Goal: Task Accomplishment & Management: Complete application form

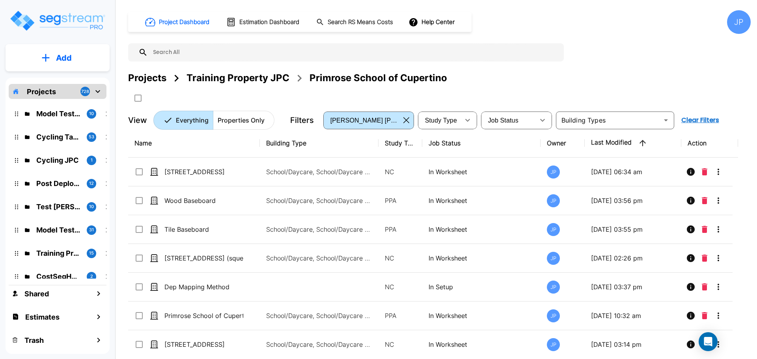
click at [151, 79] on div "Projects" at bounding box center [147, 78] width 38 height 14
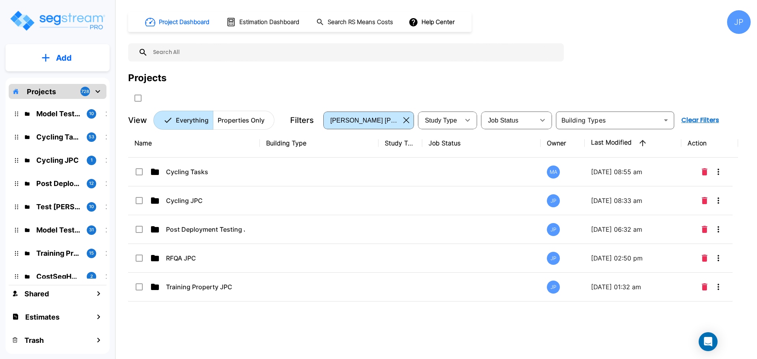
drag, startPoint x: 234, startPoint y: 172, endPoint x: 417, endPoint y: 3, distance: 249.0
click at [234, 172] on p "Cycling Tasks" at bounding box center [205, 171] width 79 height 9
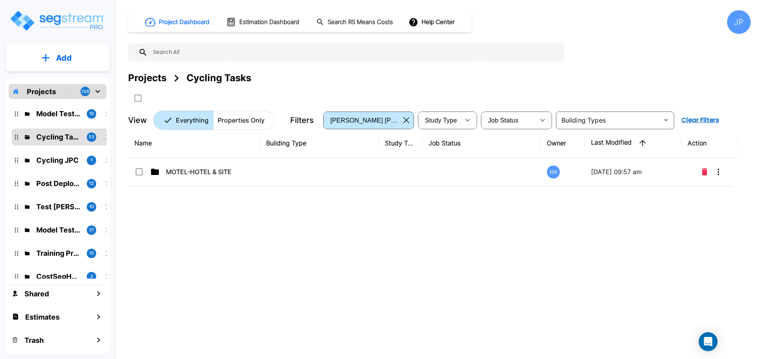
click at [271, 170] on td at bounding box center [319, 172] width 119 height 29
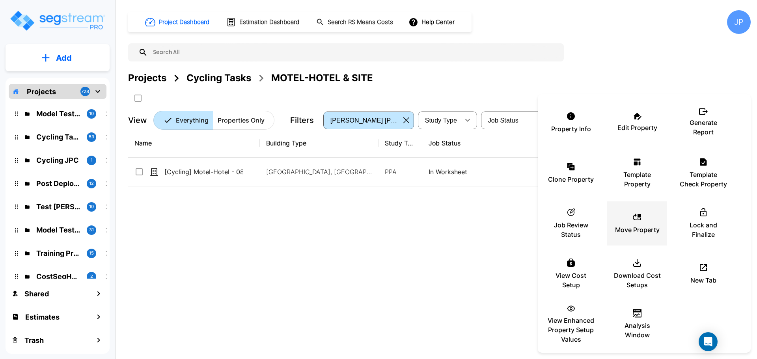
click at [634, 221] on icon at bounding box center [637, 217] width 9 height 9
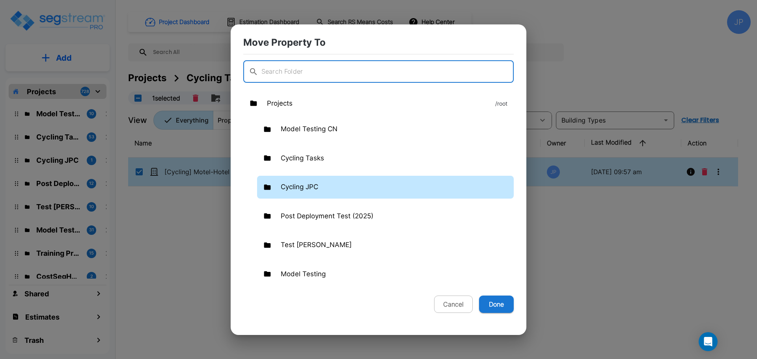
click at [329, 182] on div "Cycling JPC" at bounding box center [385, 187] width 257 height 23
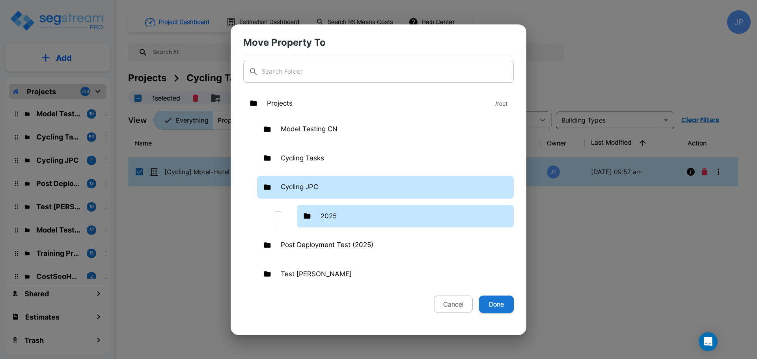
click at [348, 222] on div "2025" at bounding box center [405, 216] width 217 height 23
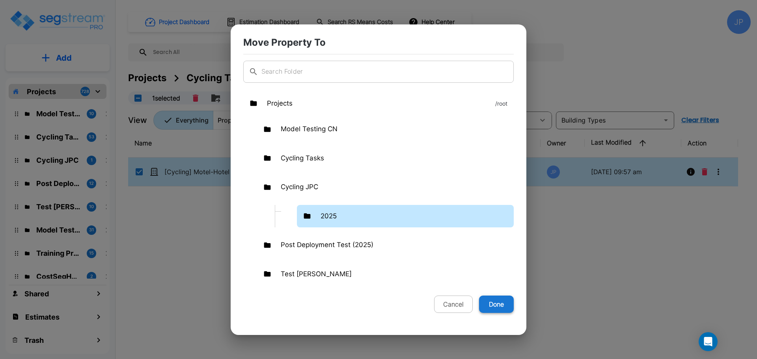
click at [506, 306] on button "Done" at bounding box center [496, 304] width 35 height 17
checkbox 080725_template"] "false"
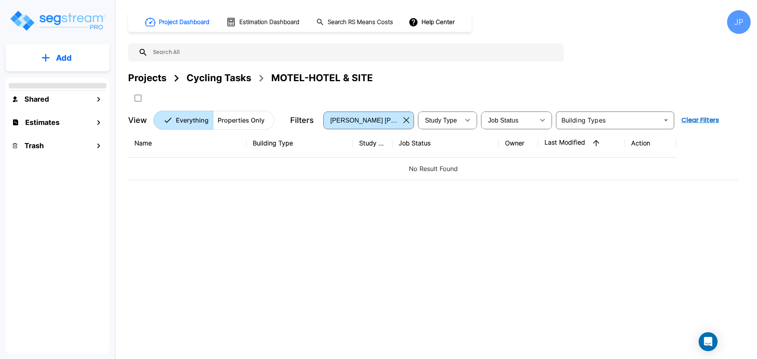
click at [156, 76] on div "Projects" at bounding box center [147, 78] width 38 height 14
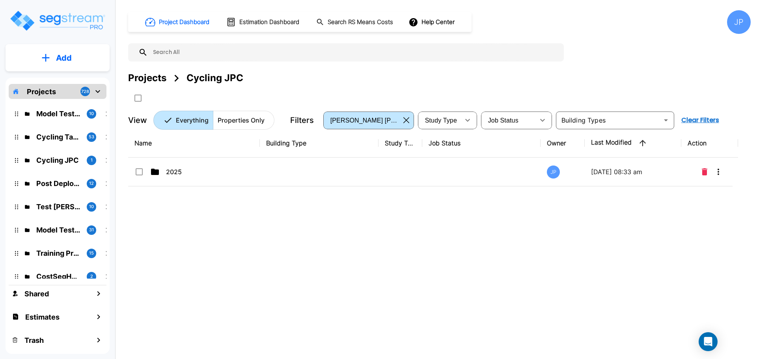
click at [234, 170] on p "2025" at bounding box center [205, 171] width 79 height 9
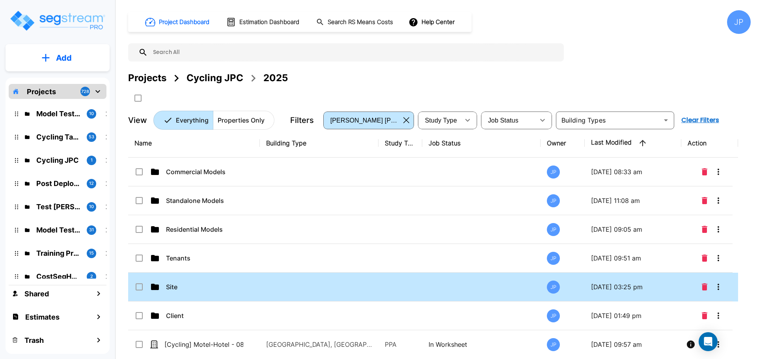
scroll to position [6, 0]
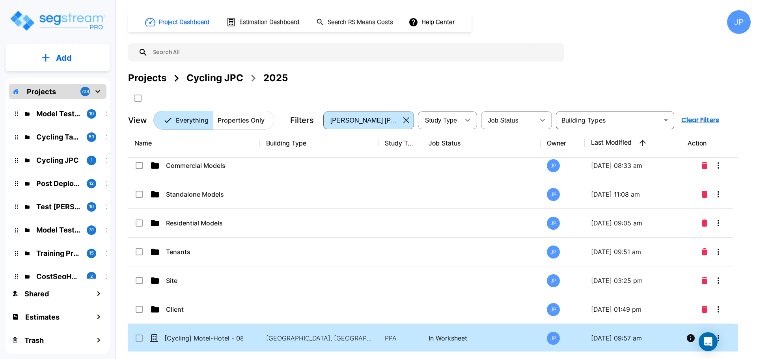
click at [141, 337] on 080725_template"] "select row [Cycling] Motel-Hotel - 080725_template" at bounding box center [139, 337] width 8 height 7
click at [221, 99] on icon "Move" at bounding box center [215, 98] width 9 height 9
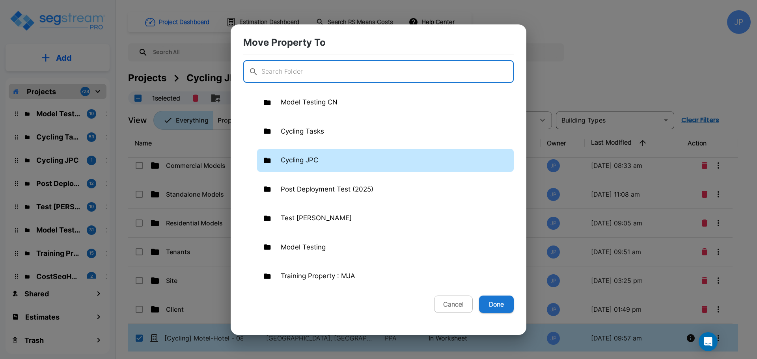
scroll to position [28, 0]
click at [353, 160] on div "Cycling JPC" at bounding box center [385, 159] width 257 height 23
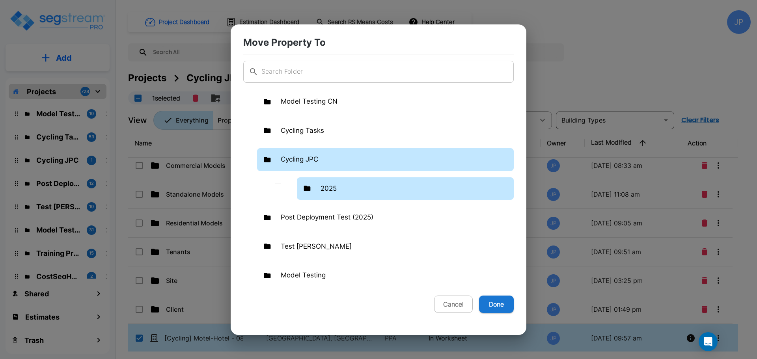
click at [382, 181] on div "2025" at bounding box center [405, 189] width 217 height 23
click at [381, 181] on div "2025" at bounding box center [405, 189] width 217 height 23
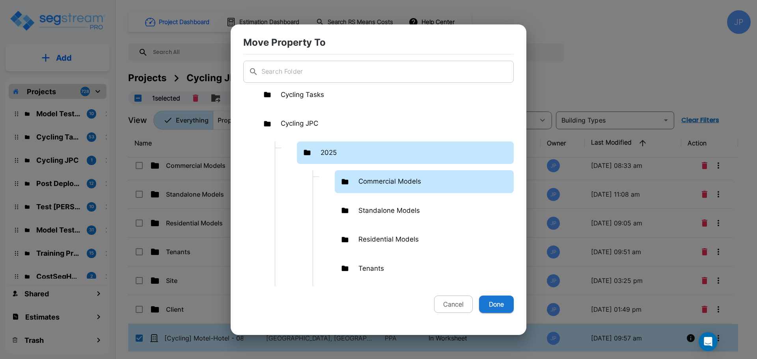
scroll to position [65, 0]
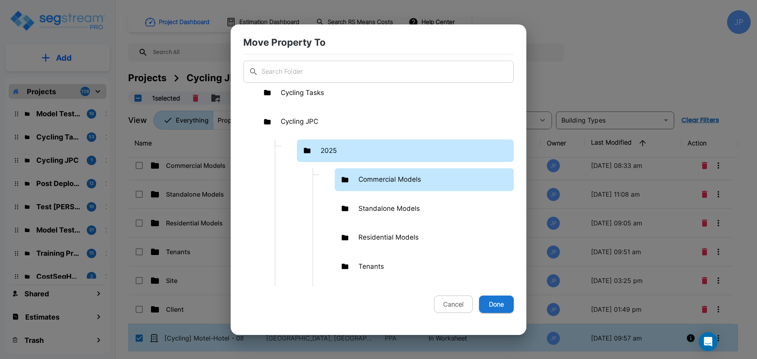
click at [416, 180] on p "Commercial Models" at bounding box center [390, 180] width 63 height 10
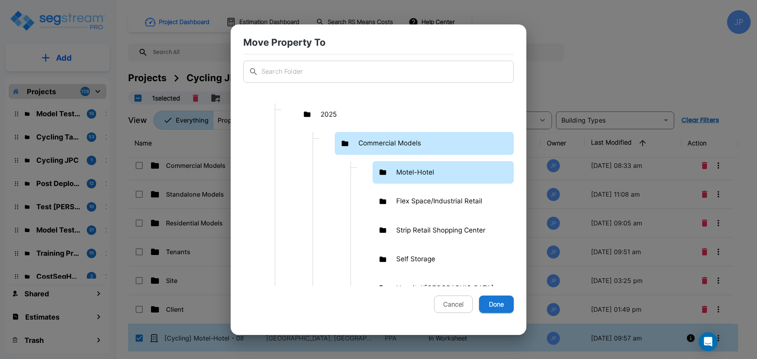
scroll to position [103, 0]
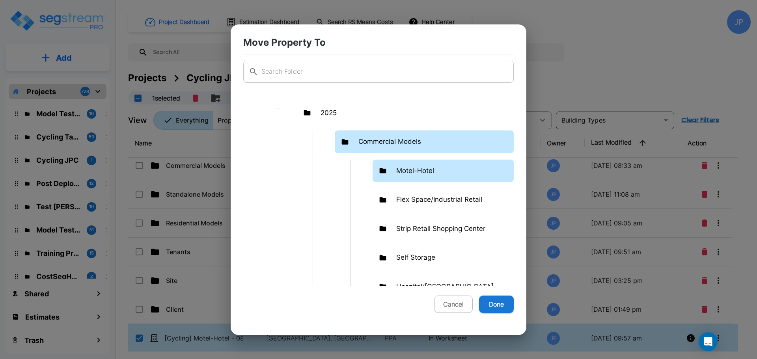
click at [430, 175] on p "Motel-Hotel" at bounding box center [416, 171] width 38 height 10
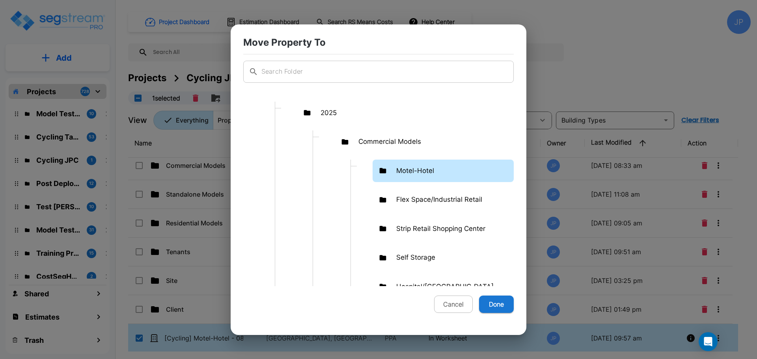
click at [505, 298] on button "Done" at bounding box center [496, 304] width 35 height 17
checkbox 080725_template"] "false"
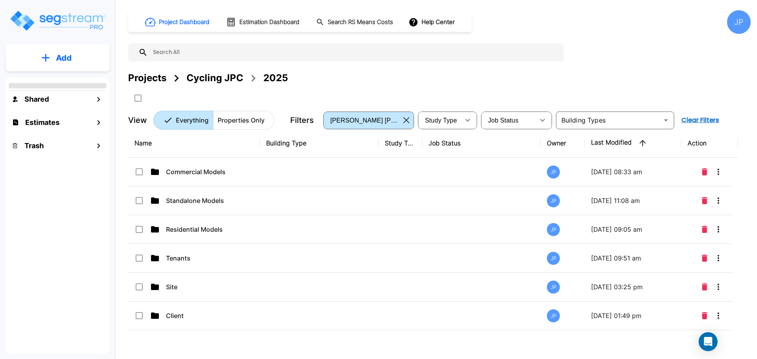
scroll to position [0, 0]
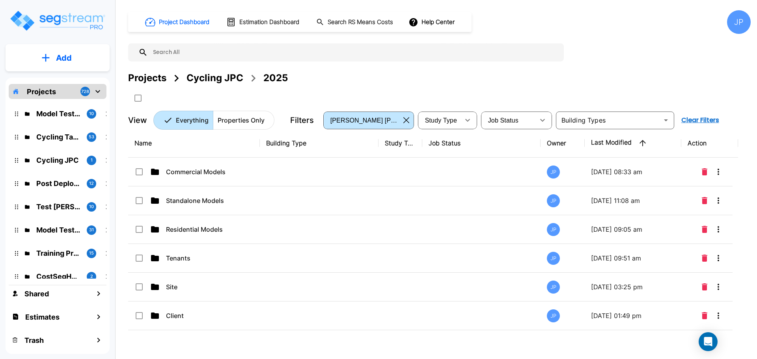
drag, startPoint x: 150, startPoint y: 77, endPoint x: 602, endPoint y: 1, distance: 458.4
click at [150, 77] on div "Projects" at bounding box center [147, 78] width 38 height 14
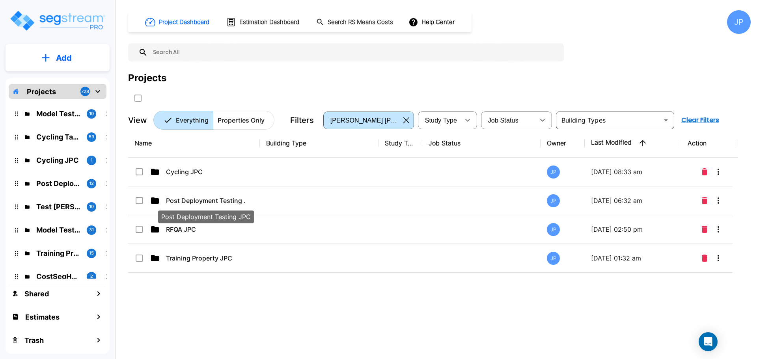
click at [236, 203] on p "Post Deployment Testing JPC" at bounding box center [205, 200] width 79 height 9
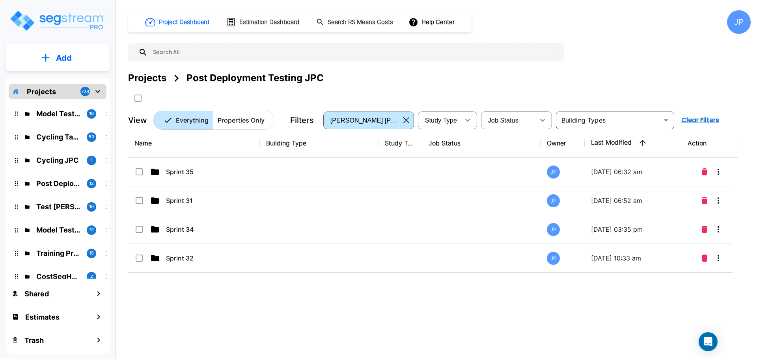
click at [68, 60] on p "Add" at bounding box center [64, 58] width 16 height 12
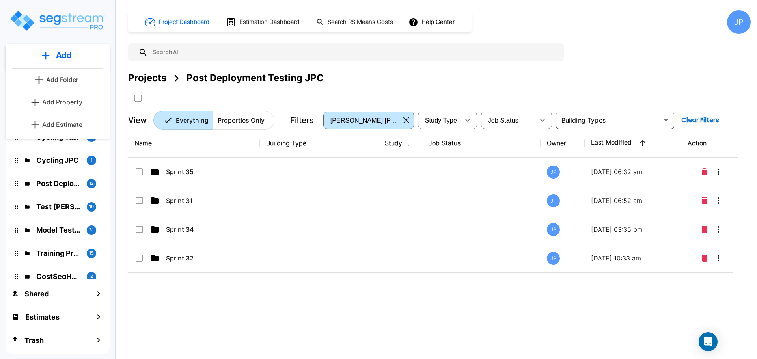
click at [66, 78] on p "Add Folder" at bounding box center [62, 79] width 32 height 9
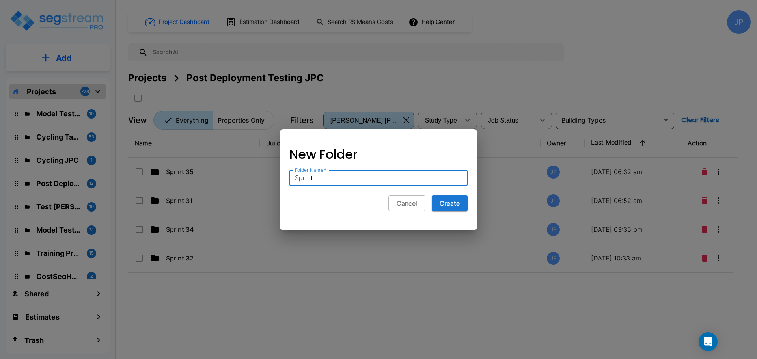
type input "Sprint 3"
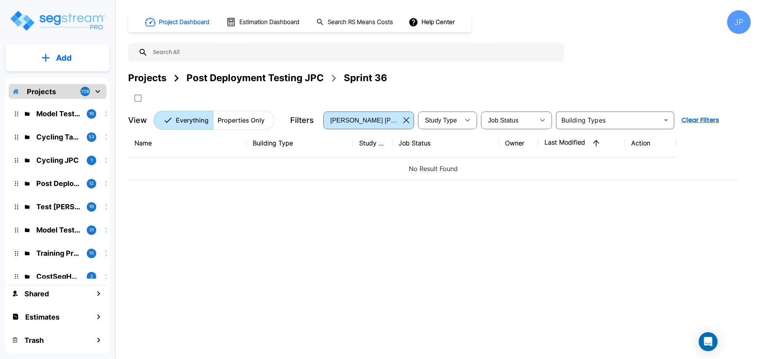
click at [64, 53] on p "Add" at bounding box center [64, 58] width 16 height 12
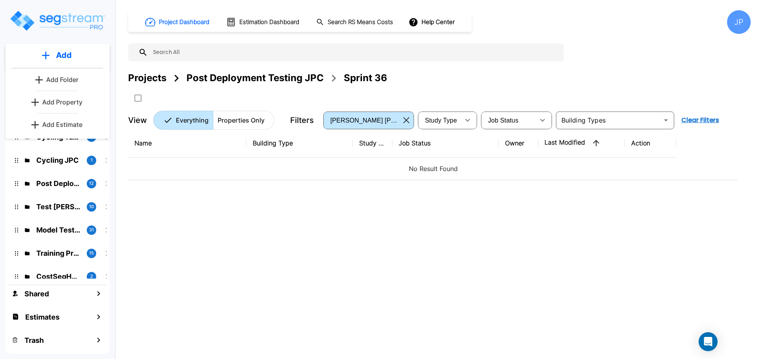
click at [72, 101] on p "Add Property" at bounding box center [62, 101] width 40 height 9
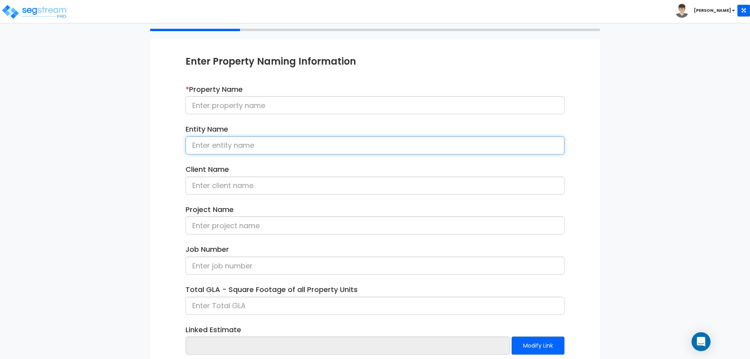
click at [293, 138] on input at bounding box center [374, 146] width 379 height 18
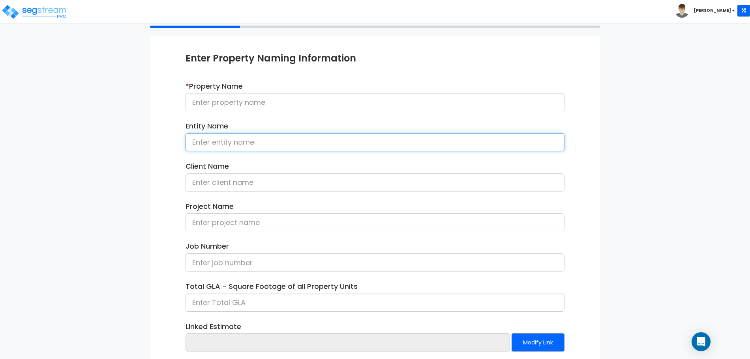
scroll to position [69, 0]
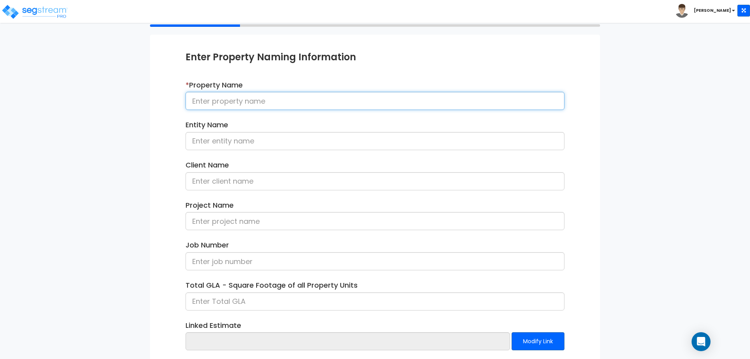
click at [286, 103] on input at bounding box center [374, 101] width 379 height 18
type input "Self Storage 091525"
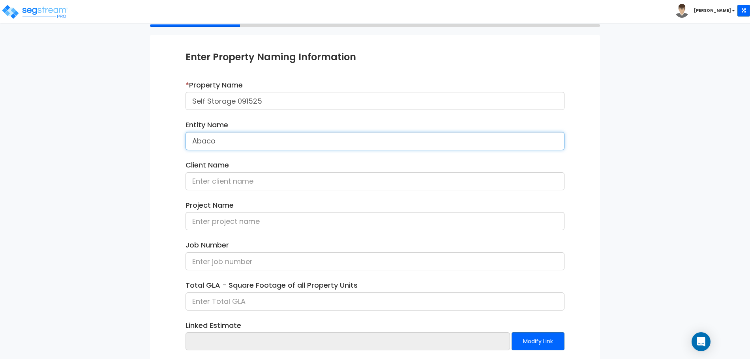
type input "Abaco"
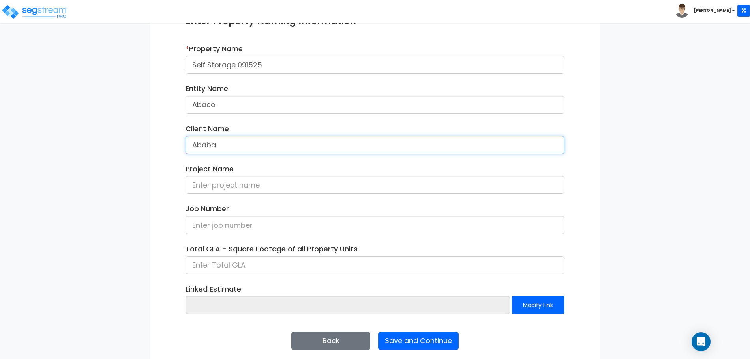
scroll to position [112, 0]
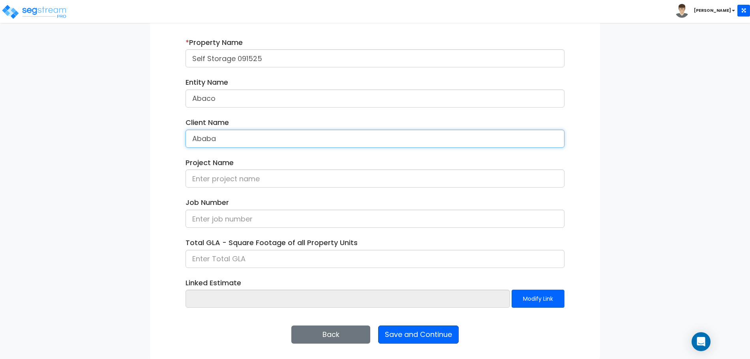
type input "Ababa"
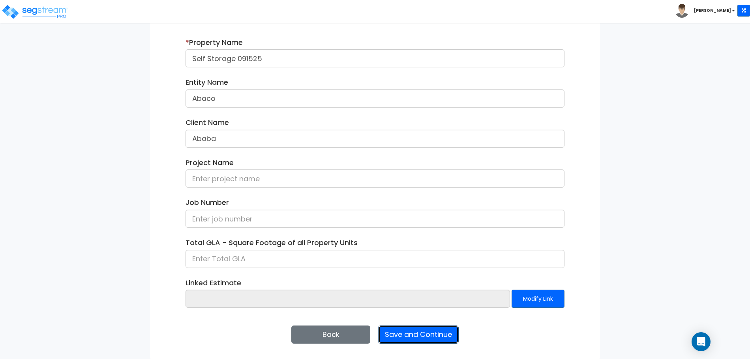
click at [430, 329] on button "Save and Continue" at bounding box center [418, 335] width 80 height 18
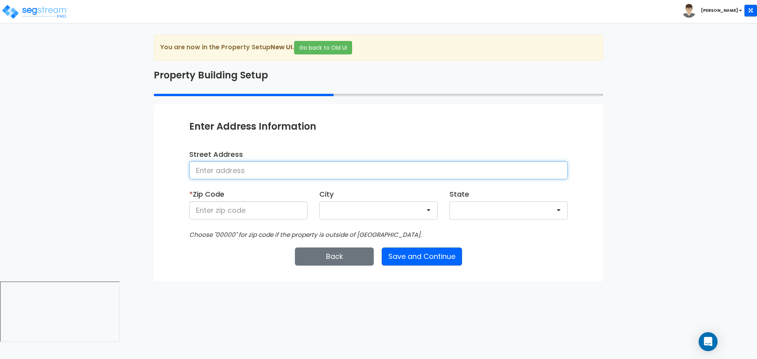
drag, startPoint x: 300, startPoint y: 171, endPoint x: 299, endPoint y: 166, distance: 4.4
click at [301, 172] on input at bounding box center [378, 170] width 379 height 18
type input "[STREET_ADDRESS]"
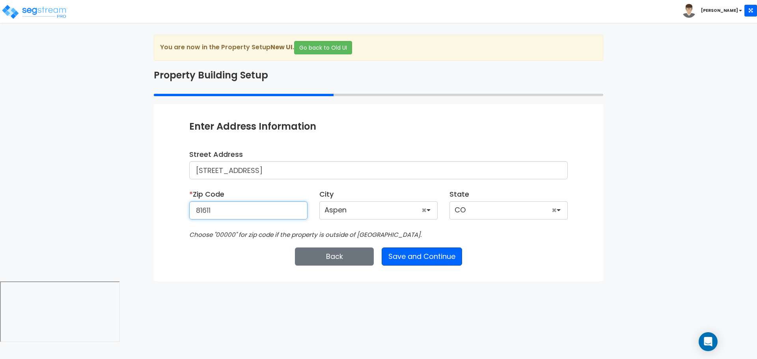
type input "81611"
click at [453, 262] on button "Save and Continue" at bounding box center [422, 257] width 80 height 18
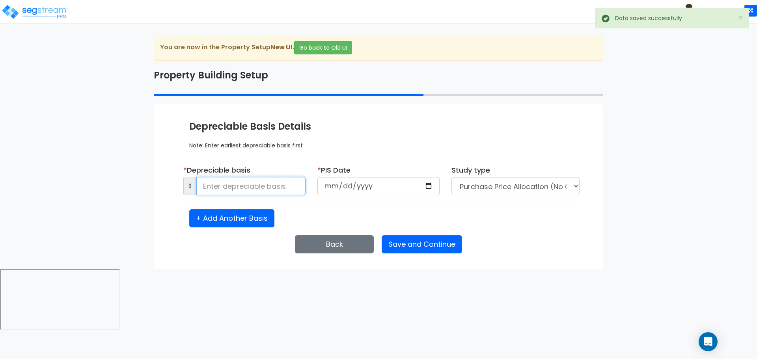
click at [284, 185] on input at bounding box center [250, 186] width 109 height 18
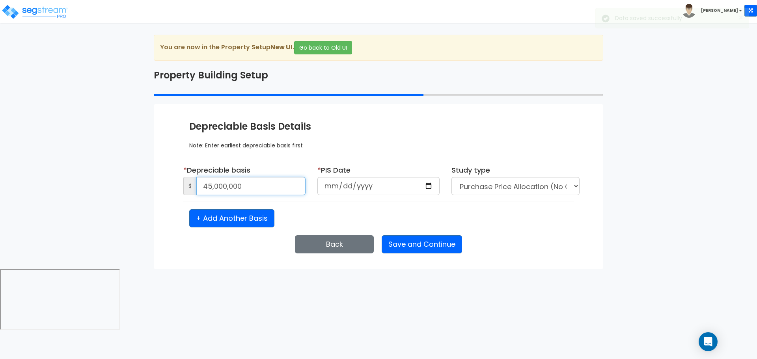
type input "45,000,000"
type input "[DATE]"
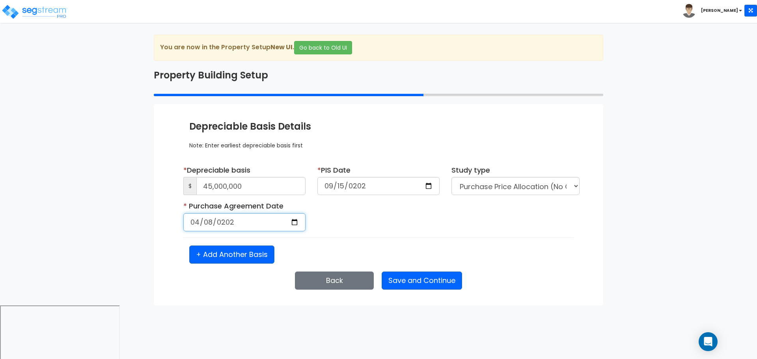
type input "[DATE]"
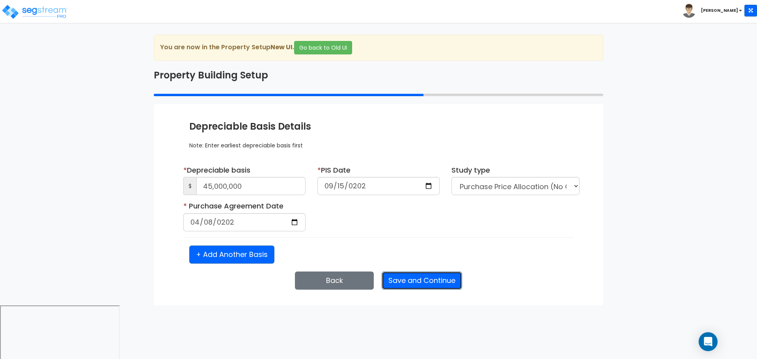
click at [419, 278] on button "Save and Continue" at bounding box center [422, 281] width 80 height 18
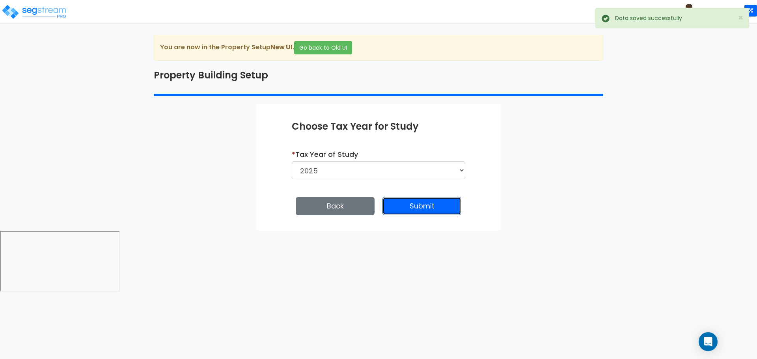
click at [417, 211] on button "Submit" at bounding box center [422, 206] width 79 height 18
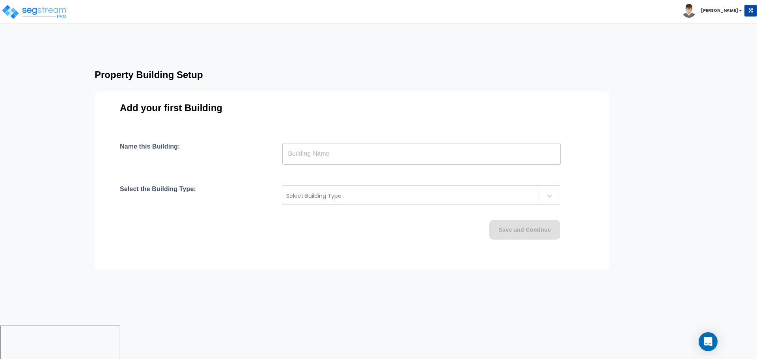
click at [364, 149] on input "text" at bounding box center [421, 154] width 279 height 22
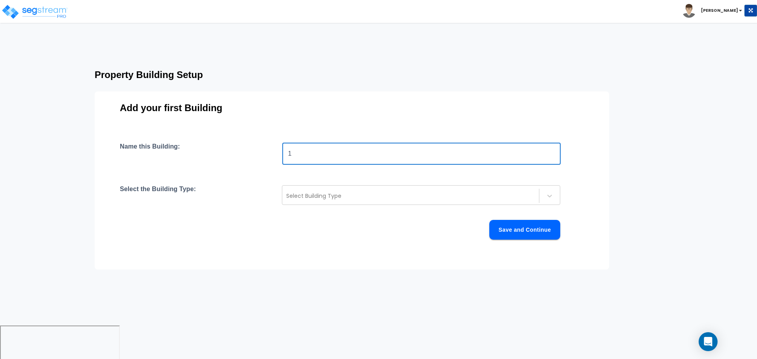
type input "1"
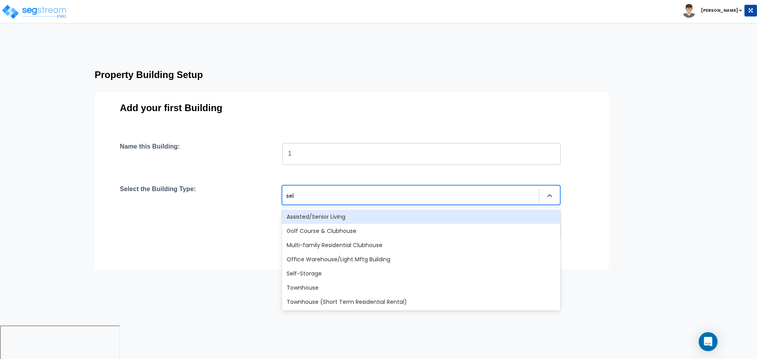
type input "self"
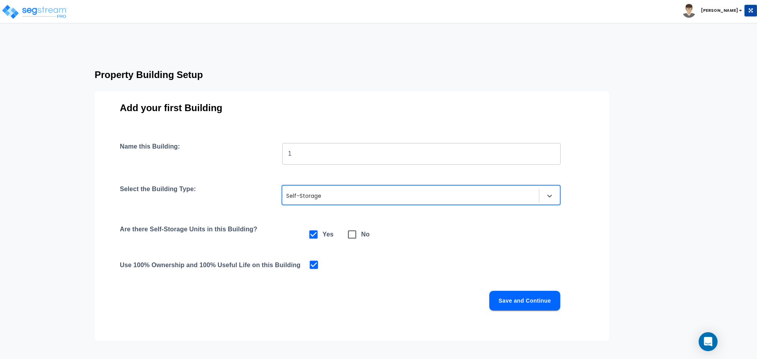
click at [524, 300] on button "Save and Continue" at bounding box center [525, 301] width 71 height 20
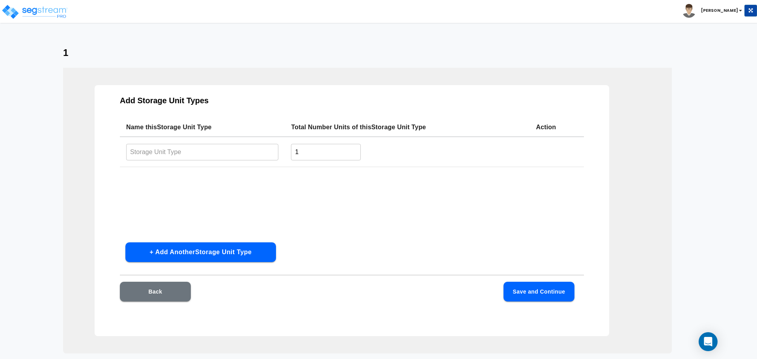
click at [258, 162] on td "​" at bounding box center [202, 152] width 165 height 30
click at [247, 152] on input "text" at bounding box center [202, 152] width 152 height 17
type input "Type 1"
click at [521, 278] on div "Add Storage Unit Types Name this Storage Unit Type Total Number Units of this S…" at bounding box center [352, 210] width 515 height 251
click at [529, 286] on button "Save and Continue" at bounding box center [539, 292] width 71 height 20
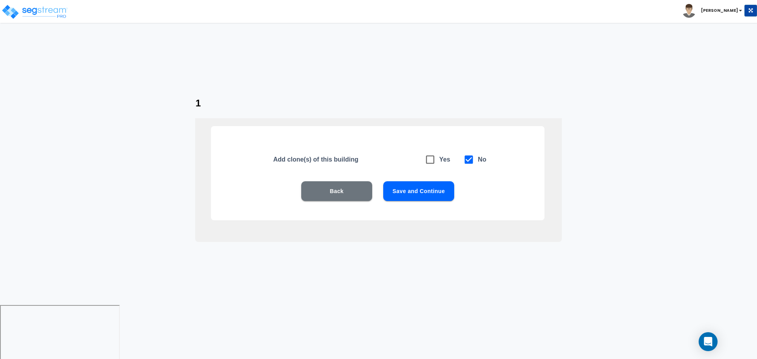
click at [419, 195] on button "Save and Continue" at bounding box center [418, 191] width 71 height 20
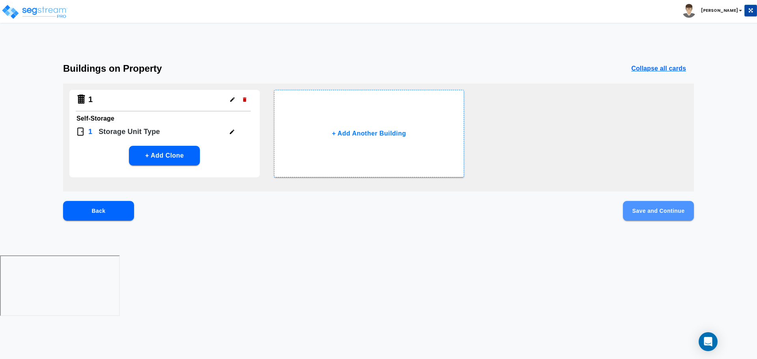
click at [637, 210] on button "Save and Continue" at bounding box center [658, 211] width 71 height 20
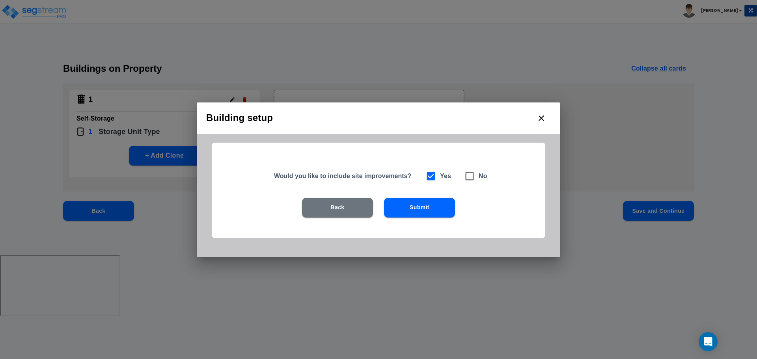
click at [353, 206] on button "Back" at bounding box center [337, 208] width 71 height 20
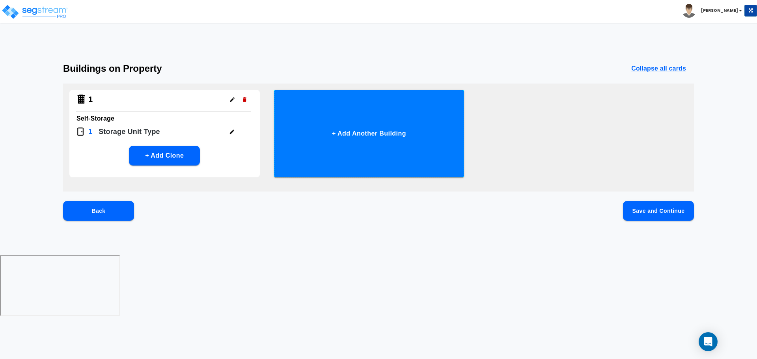
click at [358, 149] on button "+ Add Another Building" at bounding box center [369, 134] width 191 height 88
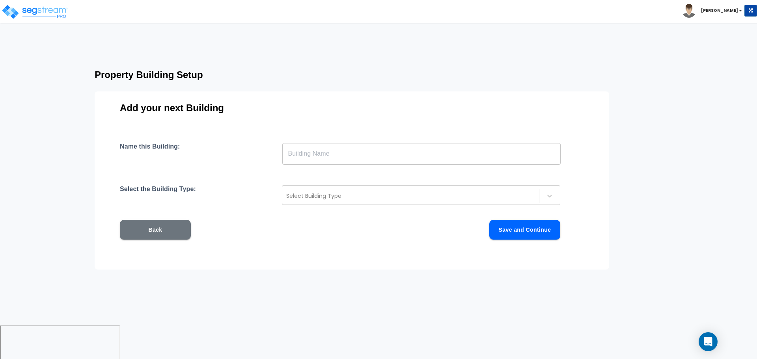
click at [377, 148] on input "text" at bounding box center [421, 154] width 279 height 22
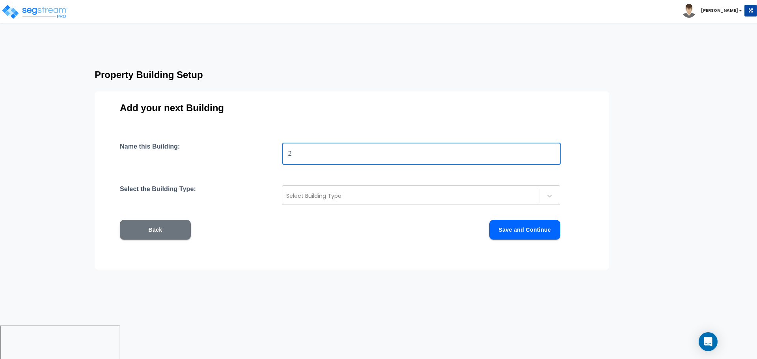
type input "2"
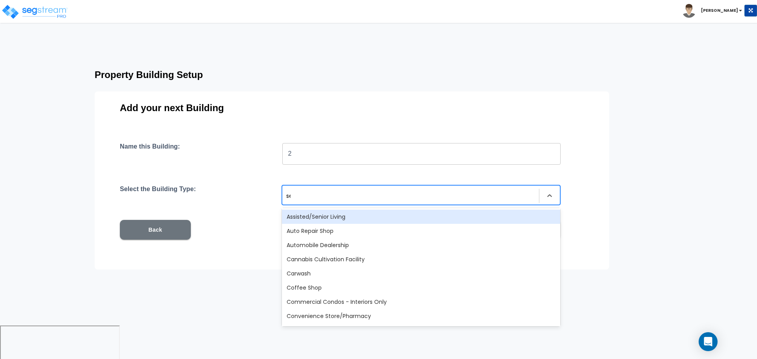
type input "sel"
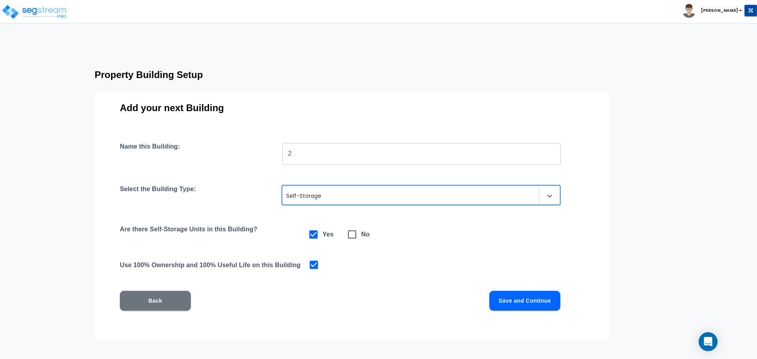
click at [537, 299] on button "Save and Continue" at bounding box center [525, 301] width 71 height 20
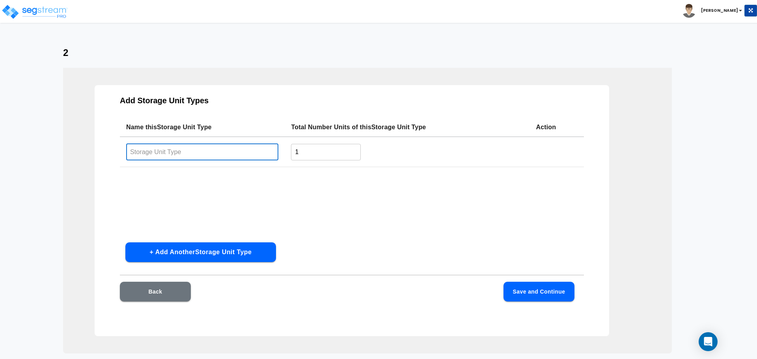
click at [257, 151] on input "text" at bounding box center [202, 152] width 152 height 17
paste input "Type 1"
type input "Type 2"
click at [549, 286] on button "Save and Continue" at bounding box center [539, 292] width 71 height 20
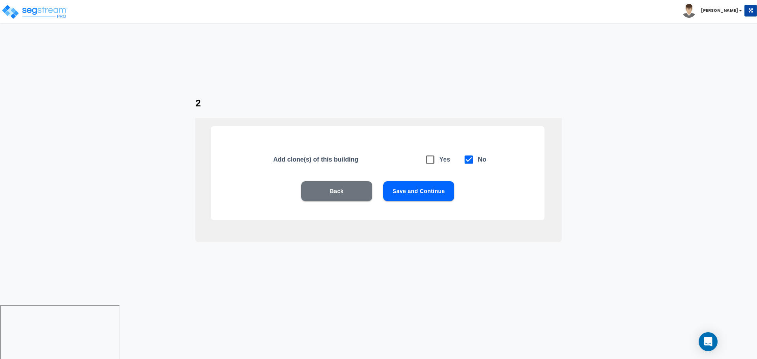
click at [417, 187] on button "Save and Continue" at bounding box center [418, 191] width 71 height 20
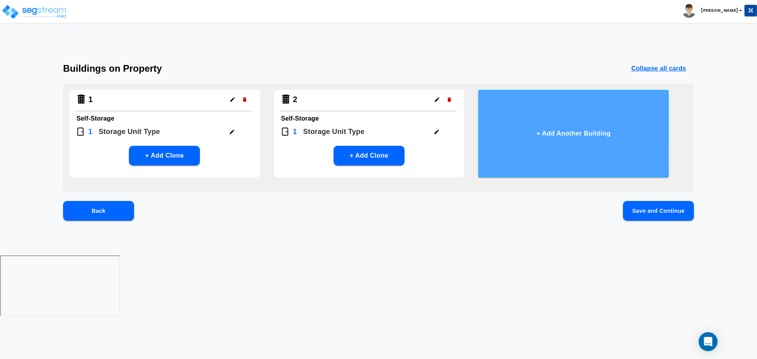
click at [537, 175] on button "+ Add Another Building" at bounding box center [574, 134] width 191 height 88
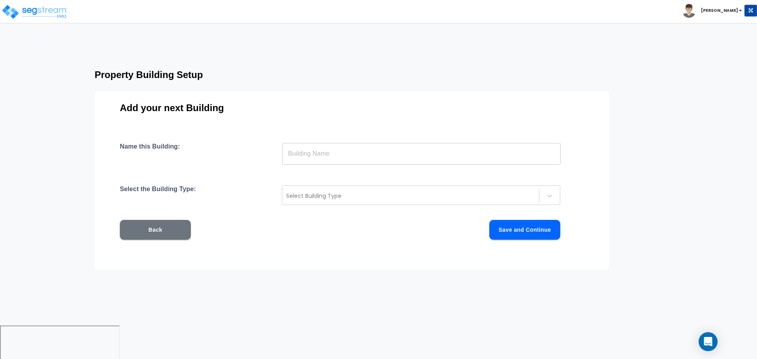
click at [401, 153] on input "text" at bounding box center [421, 154] width 279 height 22
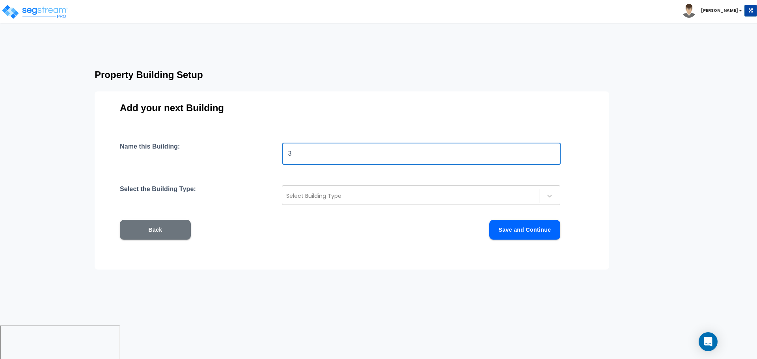
type input "3"
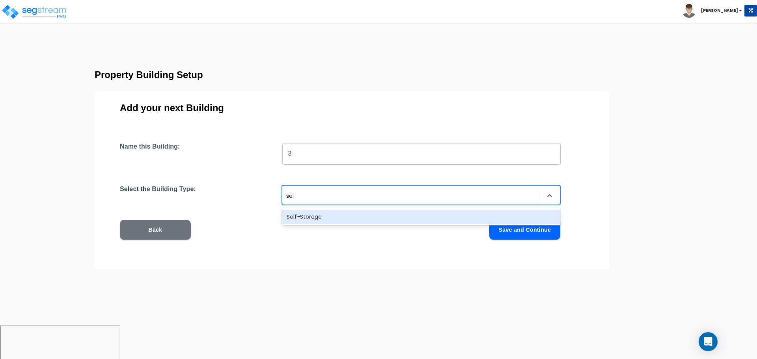
type input "self"
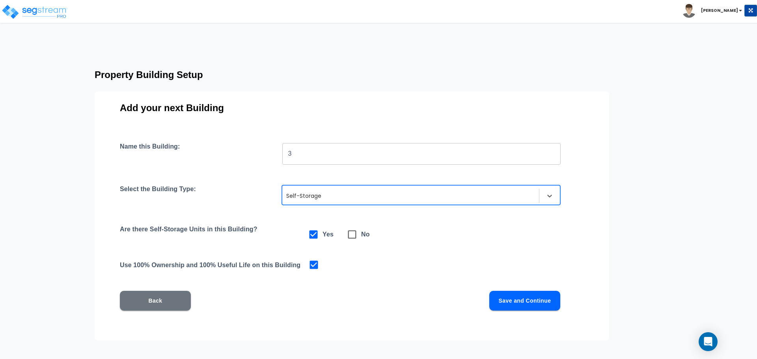
click at [515, 304] on button "Save and Continue" at bounding box center [525, 301] width 71 height 20
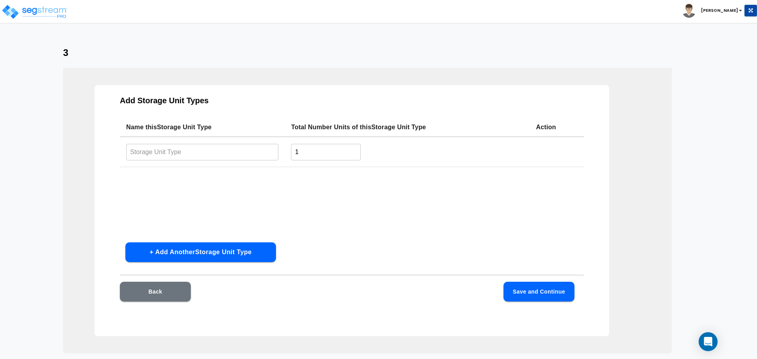
click at [231, 161] on td "​" at bounding box center [202, 152] width 165 height 30
click at [223, 149] on input "text" at bounding box center [202, 152] width 152 height 17
paste input "Type 1"
type input "Type 3"
click at [536, 285] on button "Save and Continue" at bounding box center [539, 292] width 71 height 20
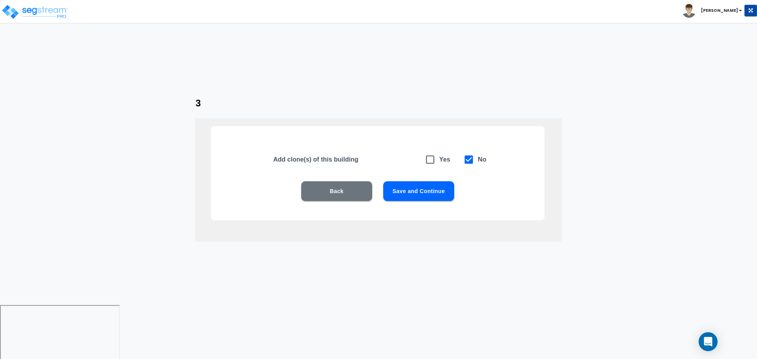
click at [395, 186] on button "Save and Continue" at bounding box center [418, 191] width 71 height 20
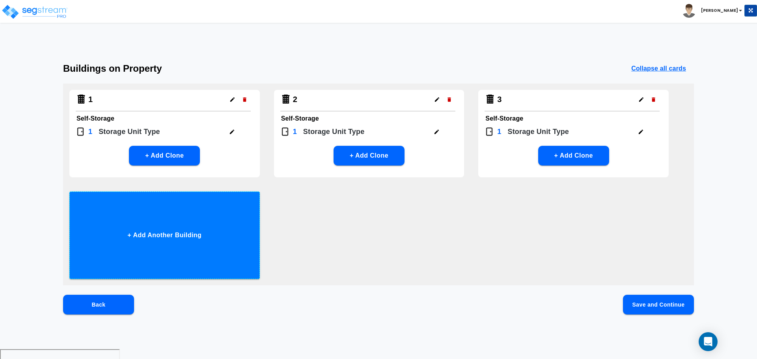
click at [254, 208] on button "+ Add Another Building" at bounding box center [164, 236] width 191 height 88
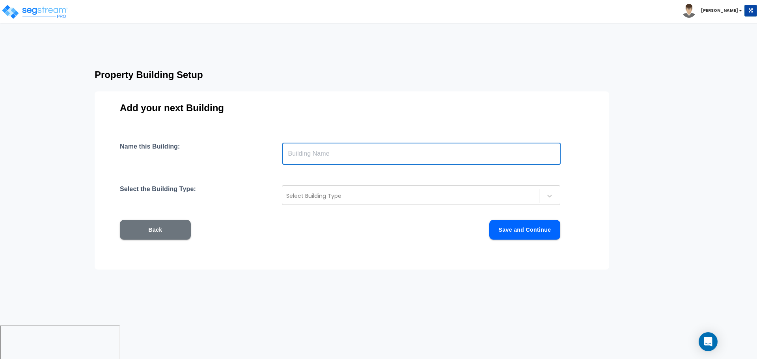
click at [330, 149] on input "text" at bounding box center [421, 154] width 279 height 22
type input "4"
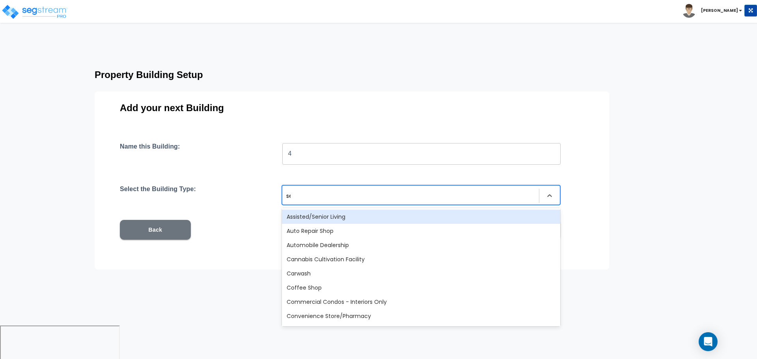
type input "self"
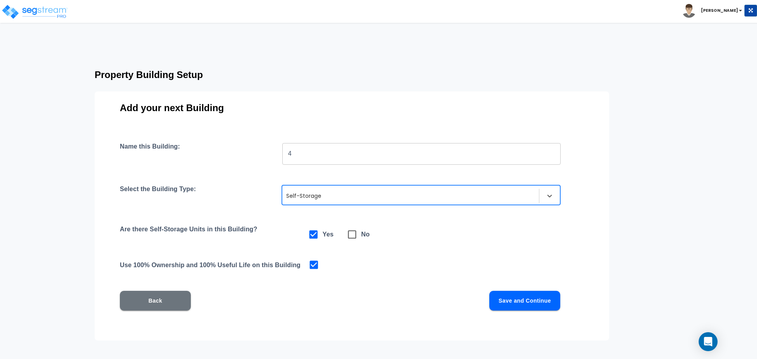
click at [529, 297] on button "Save and Continue" at bounding box center [525, 301] width 71 height 20
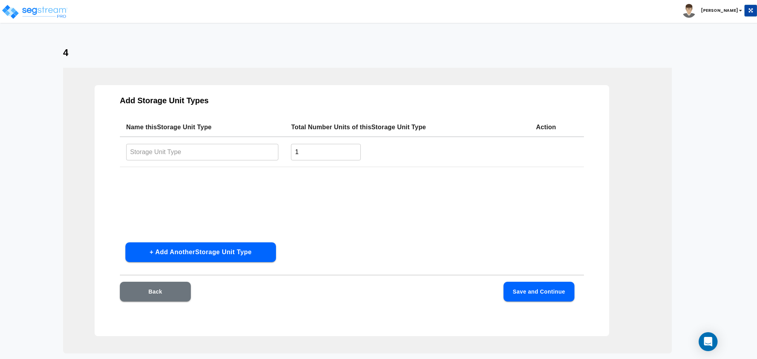
click at [245, 153] on input "text" at bounding box center [202, 152] width 152 height 17
paste input "Type 1"
type input "Type 4"
click at [535, 295] on button "Save and Continue" at bounding box center [539, 292] width 71 height 20
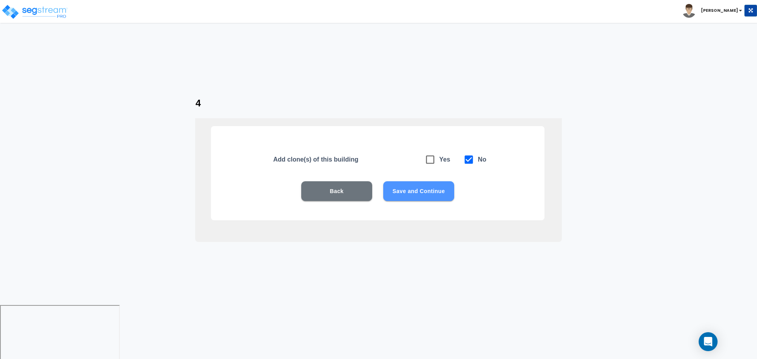
click at [428, 188] on button "Save and Continue" at bounding box center [418, 191] width 71 height 20
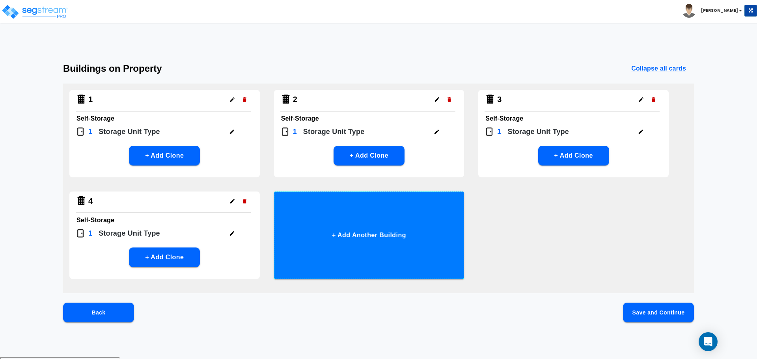
click at [411, 206] on button "+ Add Another Building" at bounding box center [369, 236] width 191 height 88
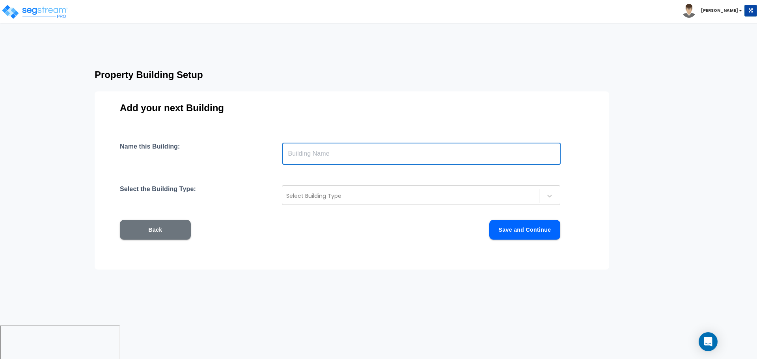
click at [354, 151] on input "text" at bounding box center [421, 154] width 279 height 22
type input "5"
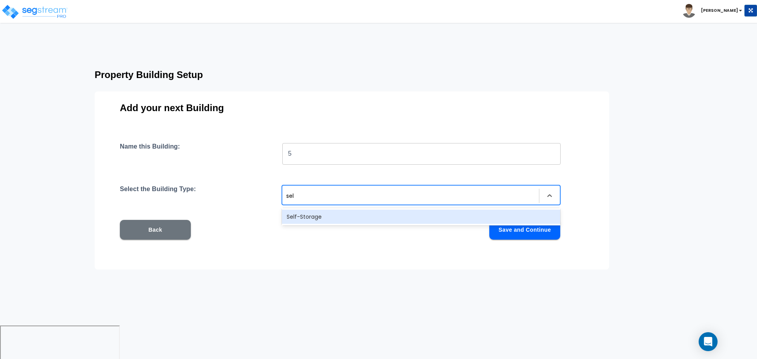
type input "self"
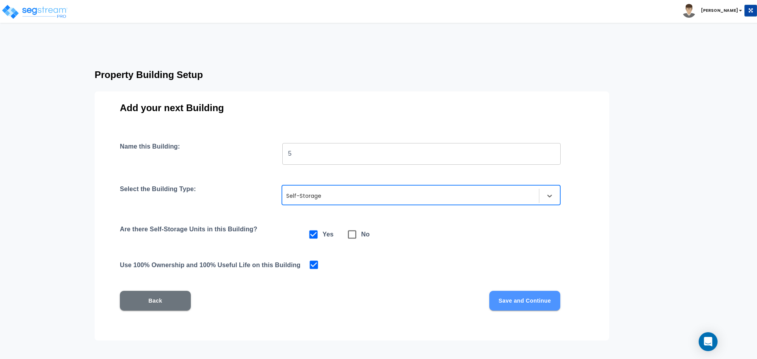
click at [516, 304] on button "Save and Continue" at bounding box center [525, 301] width 71 height 20
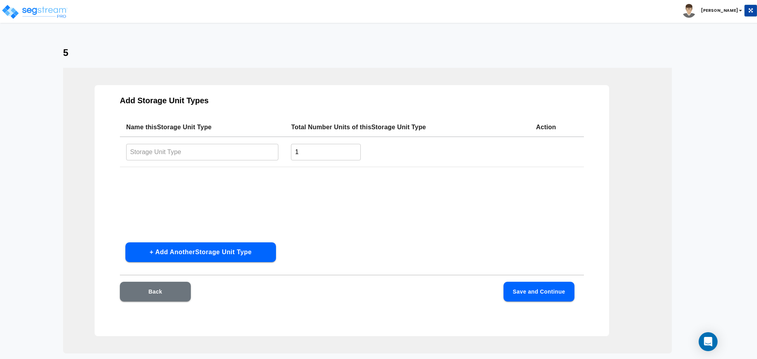
click at [220, 146] on input "text" at bounding box center [202, 152] width 152 height 17
paste input "Type 1"
type input "Type 5"
click at [531, 290] on button "Save and Continue" at bounding box center [539, 292] width 71 height 20
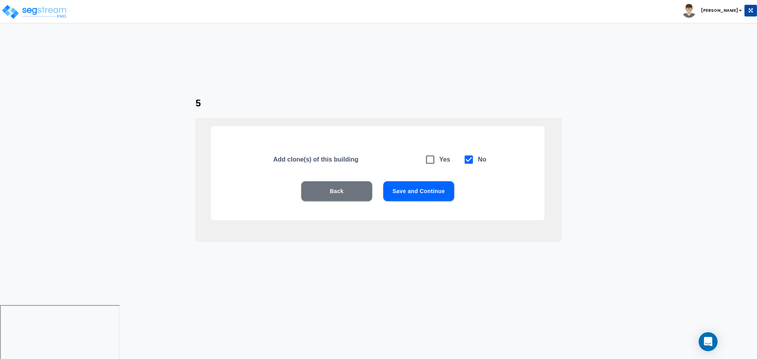
click at [403, 195] on button "Save and Continue" at bounding box center [418, 191] width 71 height 20
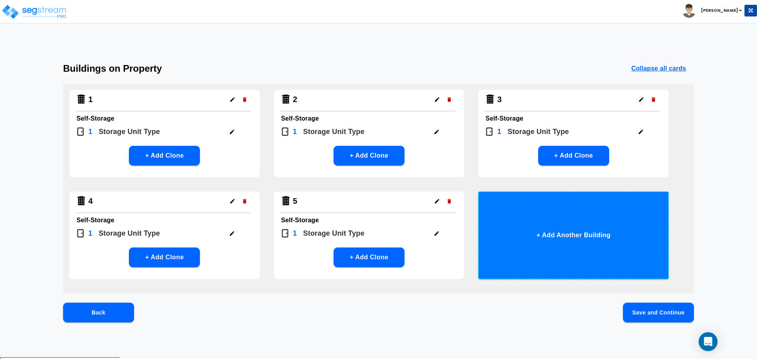
click at [556, 229] on button "+ Add Another Building" at bounding box center [574, 236] width 191 height 88
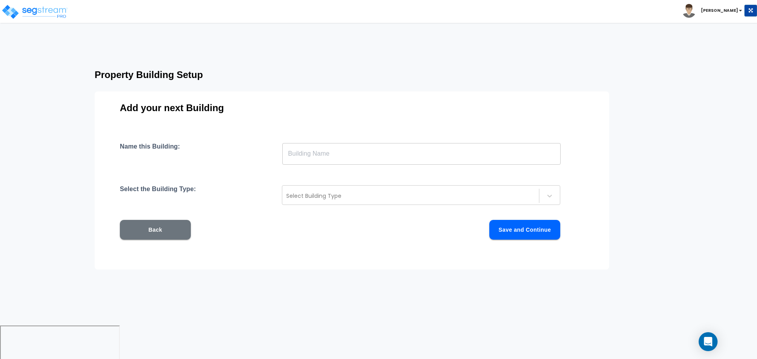
click at [391, 161] on input "text" at bounding box center [421, 154] width 279 height 22
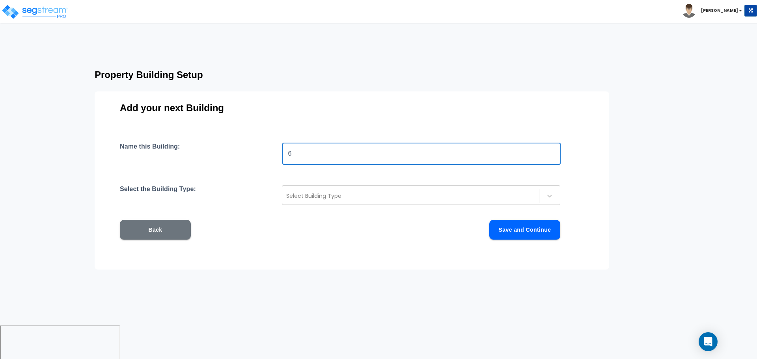
type input "6"
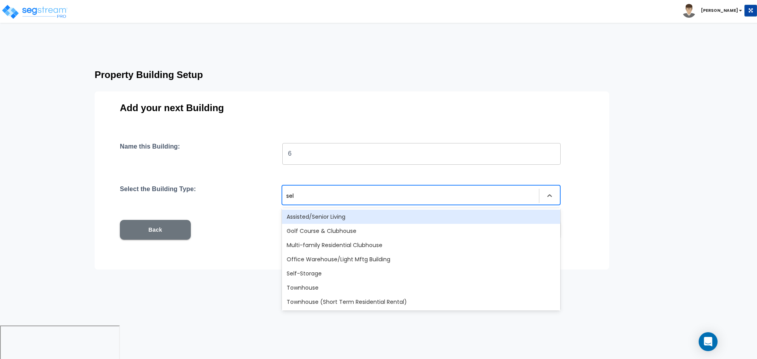
type input "self"
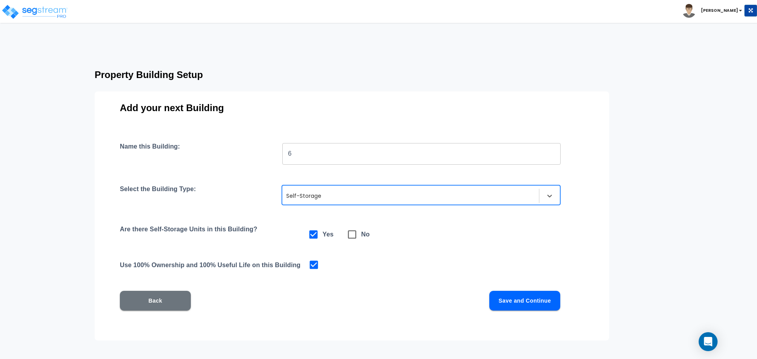
click at [532, 303] on button "Save and Continue" at bounding box center [525, 301] width 71 height 20
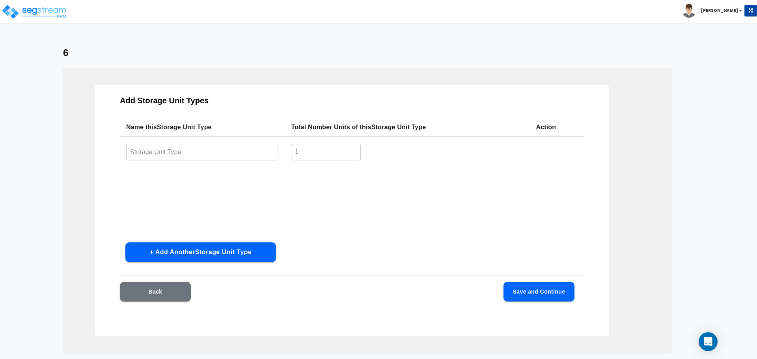
click at [208, 162] on td "​" at bounding box center [202, 152] width 165 height 30
click at [200, 155] on input "text" at bounding box center [202, 152] width 152 height 17
paste input "Type 1"
type input "Type 6"
click at [532, 290] on button "Save and Continue" at bounding box center [539, 292] width 71 height 20
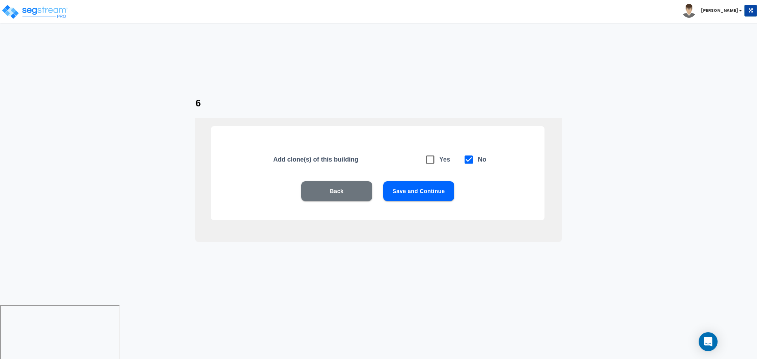
click at [391, 177] on div "Add clone(s) of this building Yes No Back Save and Continue" at bounding box center [378, 173] width 334 height 94
click at [407, 187] on button "Save and Continue" at bounding box center [418, 191] width 71 height 20
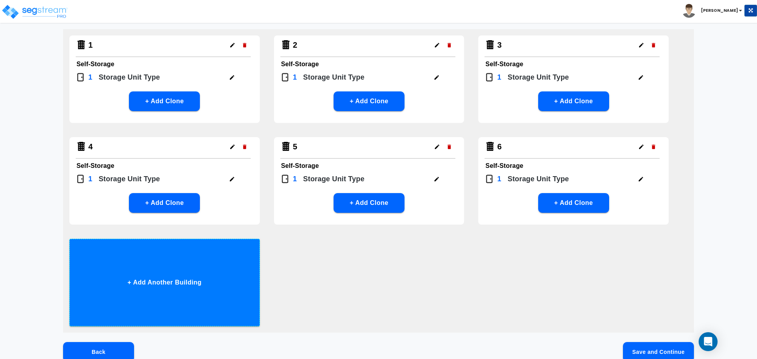
scroll to position [58, 0]
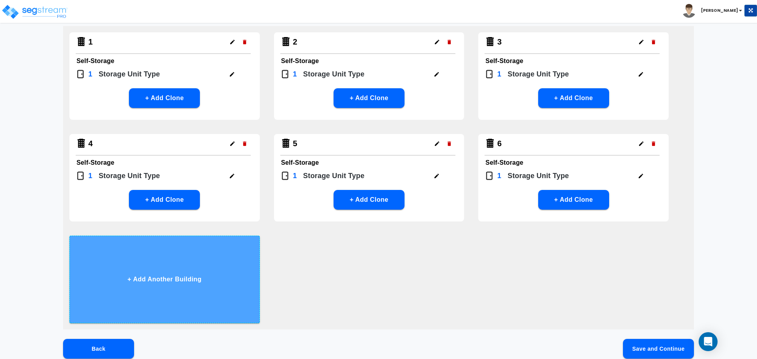
click at [234, 252] on button "+ Add Another Building" at bounding box center [164, 280] width 191 height 88
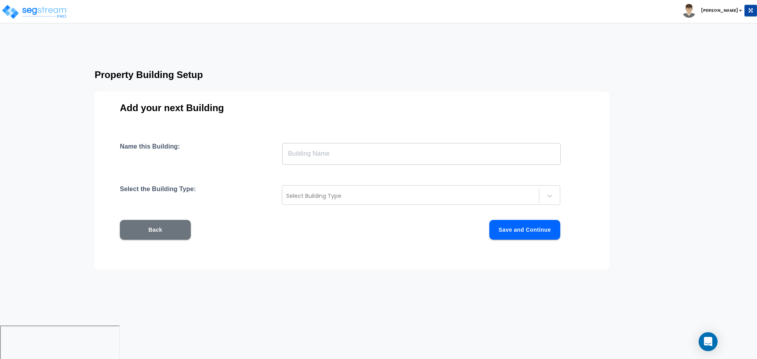
click at [336, 154] on input "text" at bounding box center [421, 154] width 279 height 22
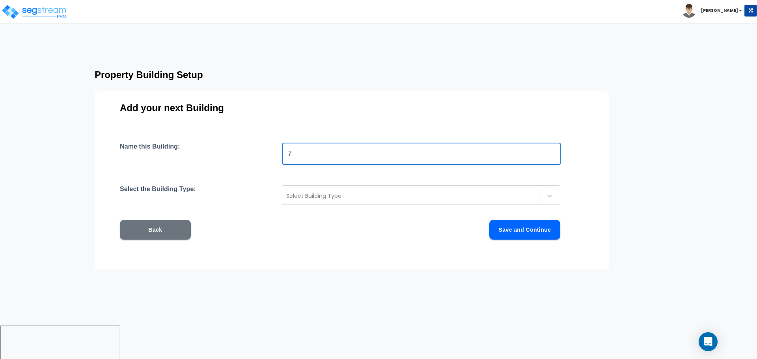
type input "7"
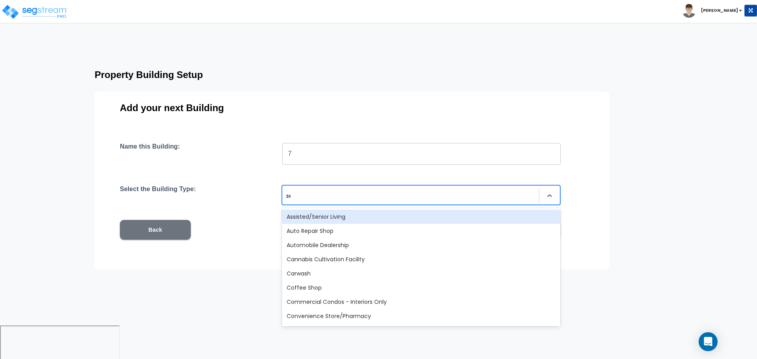
type input "self"
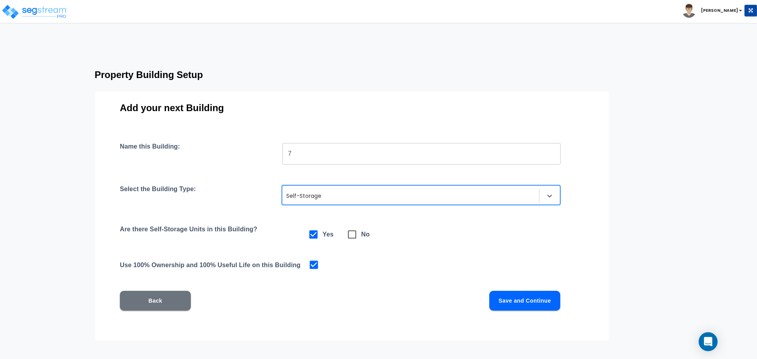
click at [520, 301] on button "Save and Continue" at bounding box center [525, 301] width 71 height 20
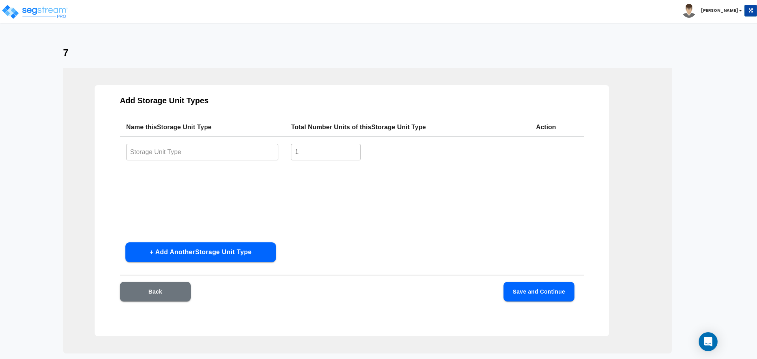
click at [233, 146] on input "text" at bounding box center [202, 152] width 152 height 17
paste input "Type 1"
type input "Type 7"
click at [541, 292] on button "Save and Continue" at bounding box center [539, 292] width 71 height 20
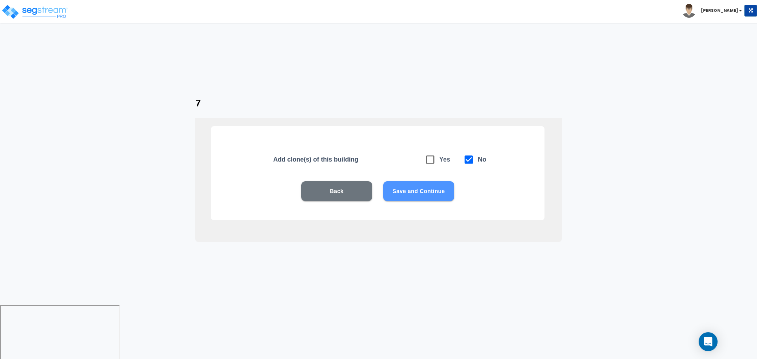
click at [412, 190] on button "Save and Continue" at bounding box center [418, 191] width 71 height 20
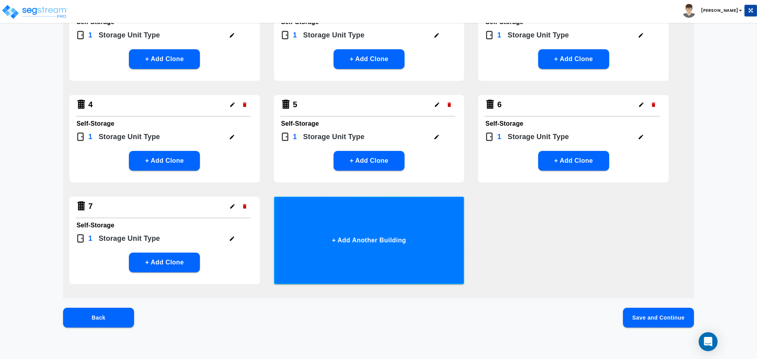
scroll to position [98, 0]
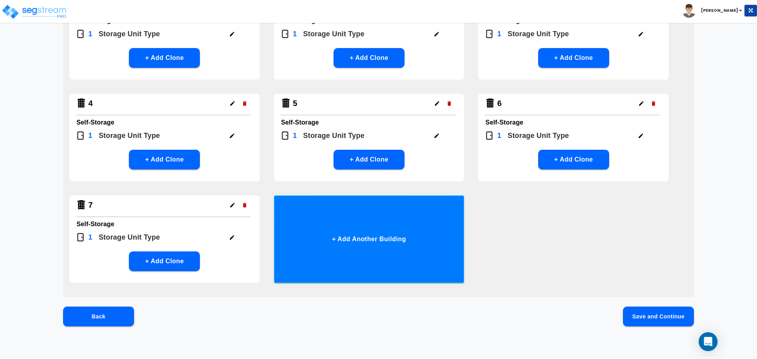
click at [395, 246] on button "+ Add Another Building" at bounding box center [369, 240] width 191 height 88
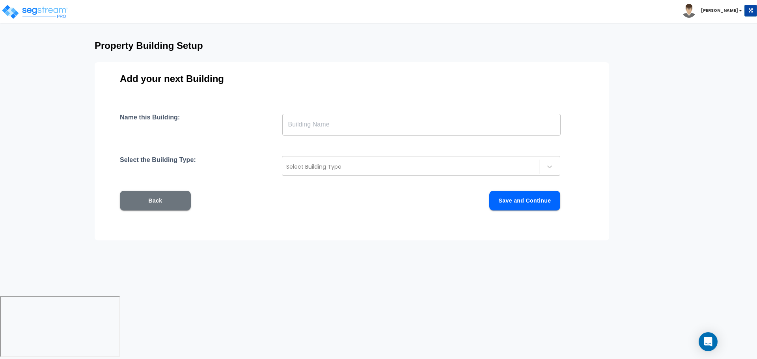
scroll to position [0, 0]
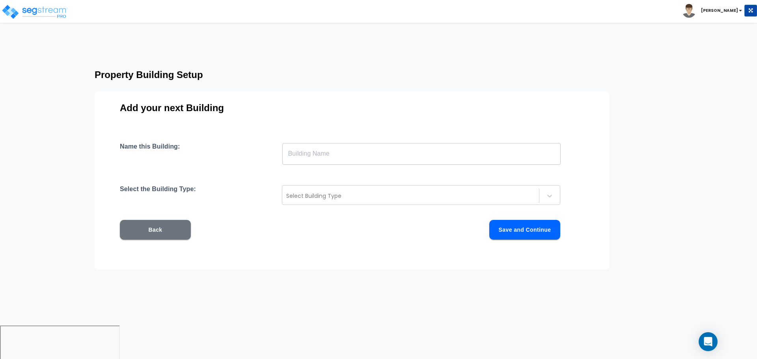
click at [368, 159] on input "text" at bounding box center [421, 154] width 279 height 22
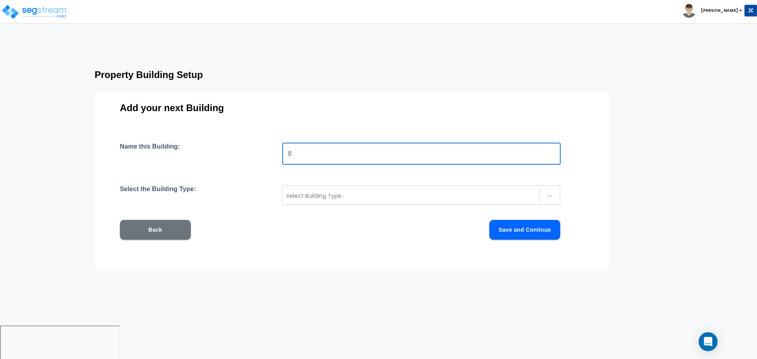
type input "8"
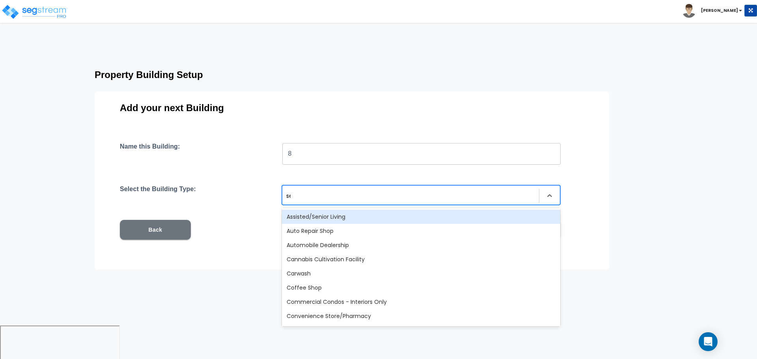
type input "sel"
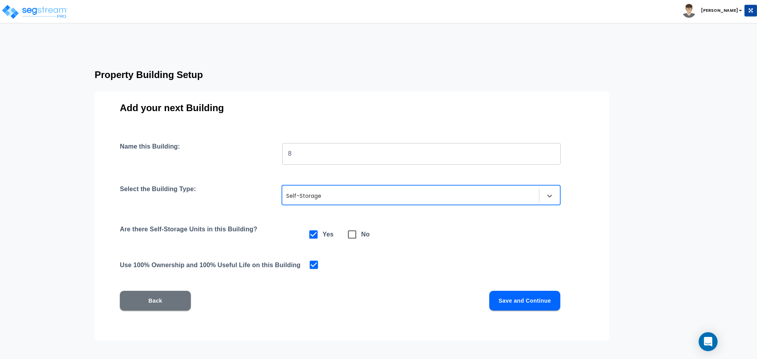
click at [519, 299] on button "Save and Continue" at bounding box center [525, 301] width 71 height 20
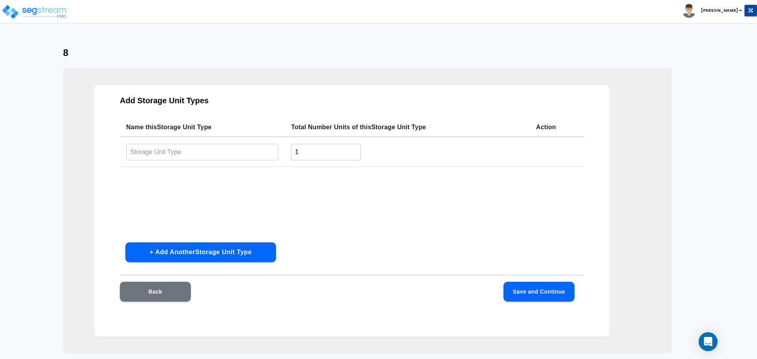
click at [218, 148] on input "text" at bounding box center [202, 152] width 152 height 17
paste input "Type 1"
type input "Type 8"
click at [552, 284] on button "Save and Continue" at bounding box center [539, 292] width 71 height 20
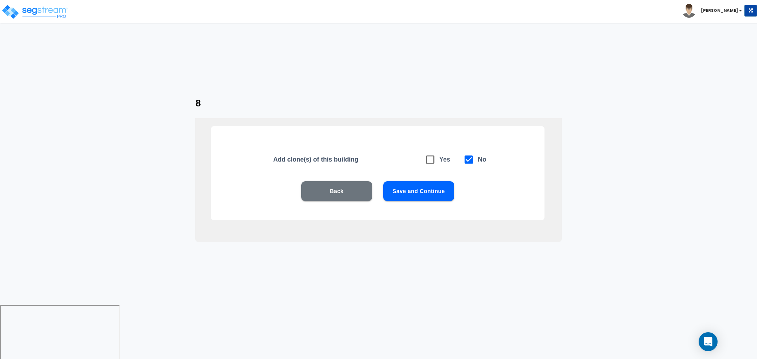
click at [413, 191] on button "Save and Continue" at bounding box center [418, 191] width 71 height 20
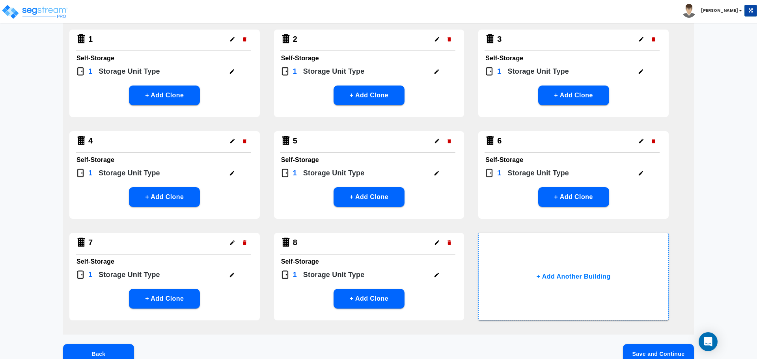
scroll to position [100, 0]
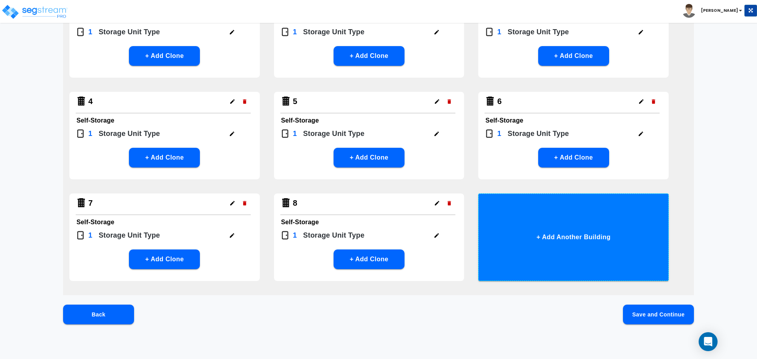
click at [545, 215] on button "+ Add Another Building" at bounding box center [574, 238] width 191 height 88
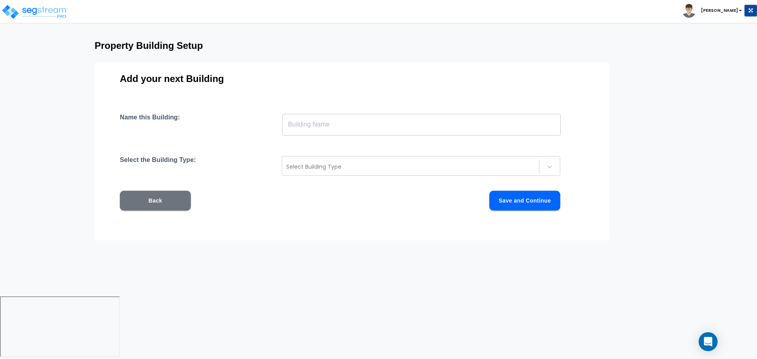
scroll to position [0, 0]
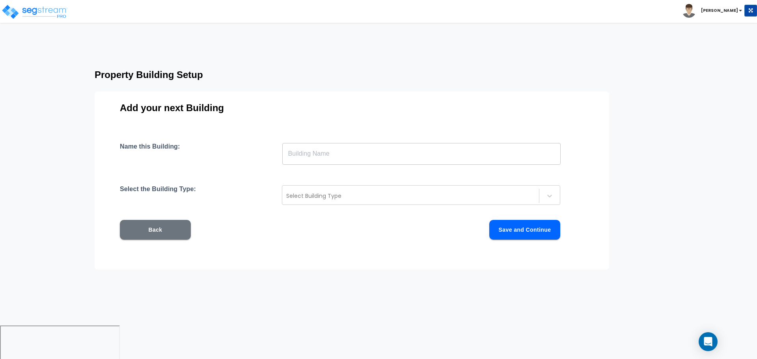
click at [372, 157] on input "text" at bounding box center [421, 154] width 279 height 22
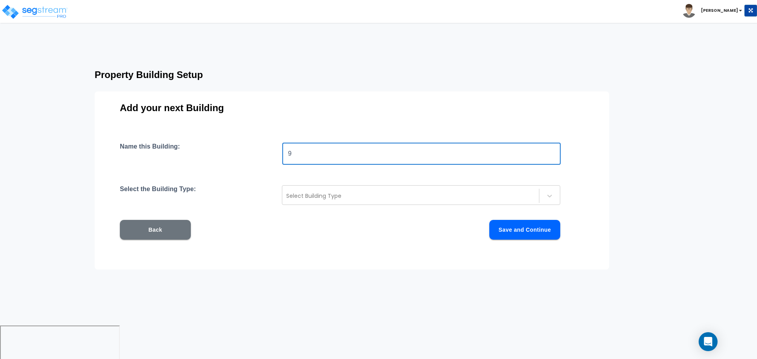
type input "9"
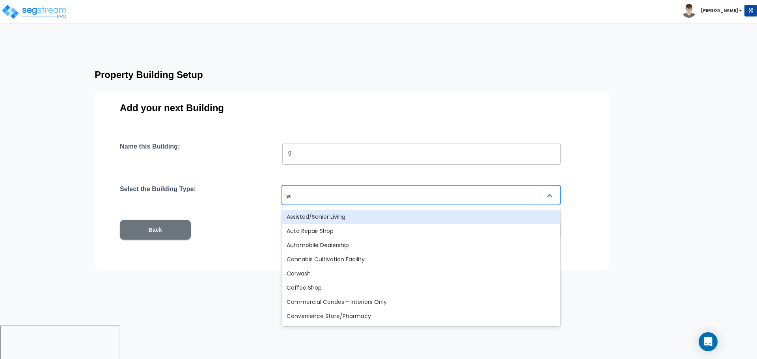
type input "sel"
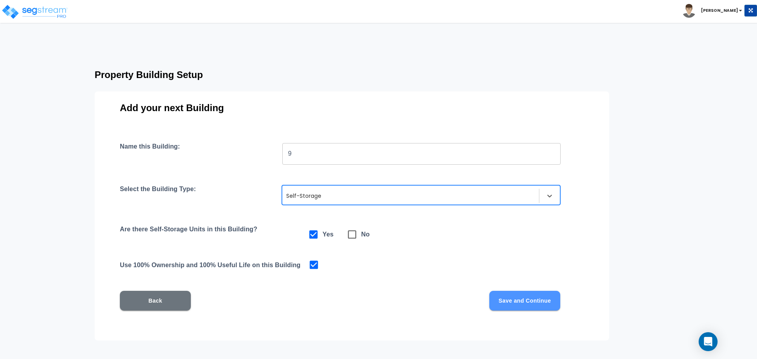
click at [536, 305] on button "Save and Continue" at bounding box center [525, 301] width 71 height 20
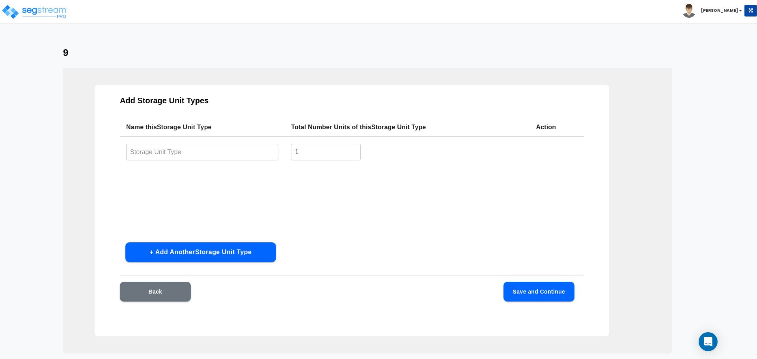
click at [208, 151] on input "text" at bounding box center [202, 152] width 152 height 17
paste input "Type 1"
type input "Type 9"
click at [533, 291] on button "Save and Continue" at bounding box center [539, 292] width 71 height 20
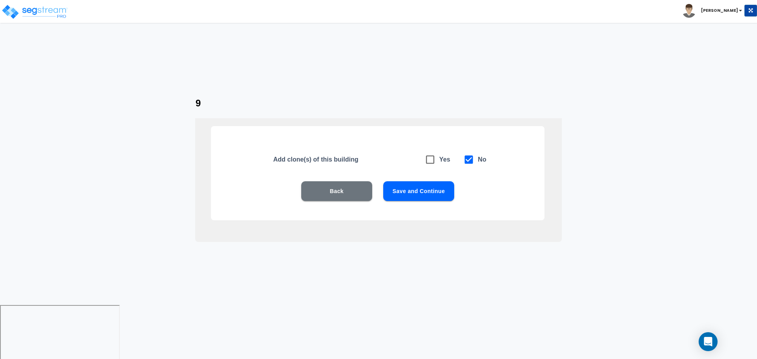
click at [420, 189] on button "Save and Continue" at bounding box center [418, 191] width 71 height 20
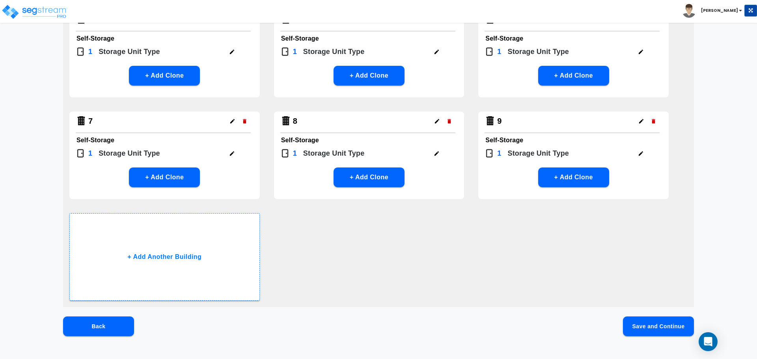
scroll to position [194, 0]
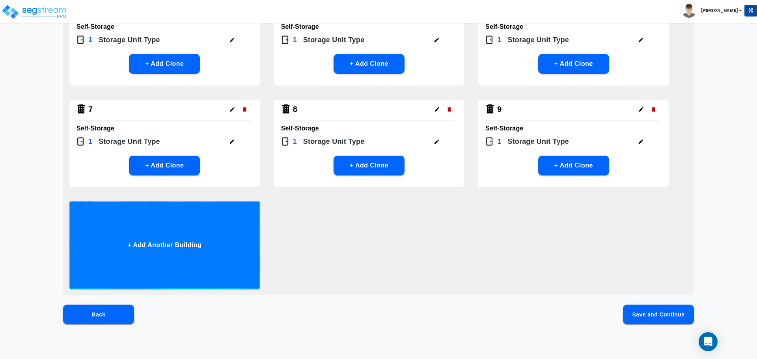
click at [236, 232] on button "+ Add Another Building" at bounding box center [164, 246] width 191 height 88
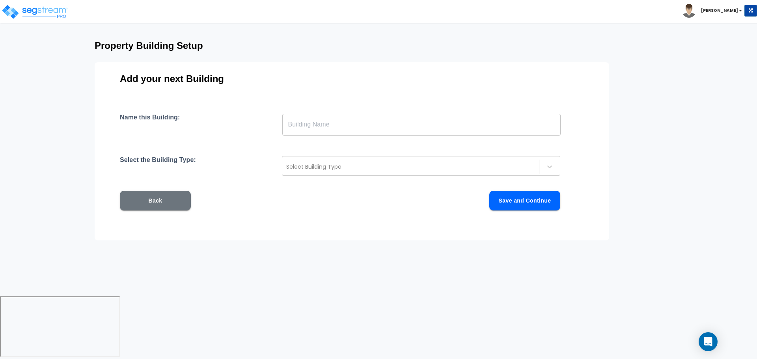
scroll to position [0, 0]
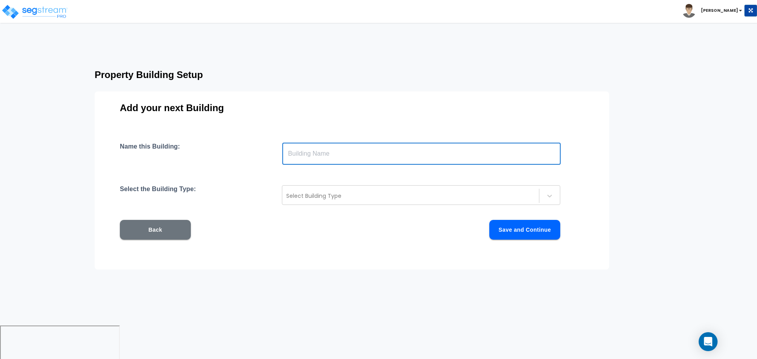
click at [318, 150] on input "text" at bounding box center [421, 154] width 279 height 22
type input "q"
type input "10"
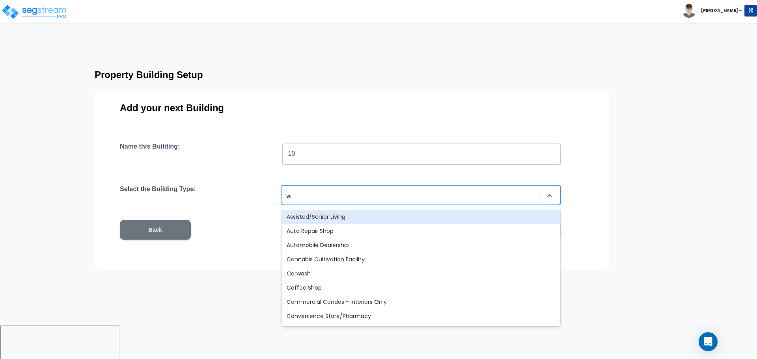
type input "sel"
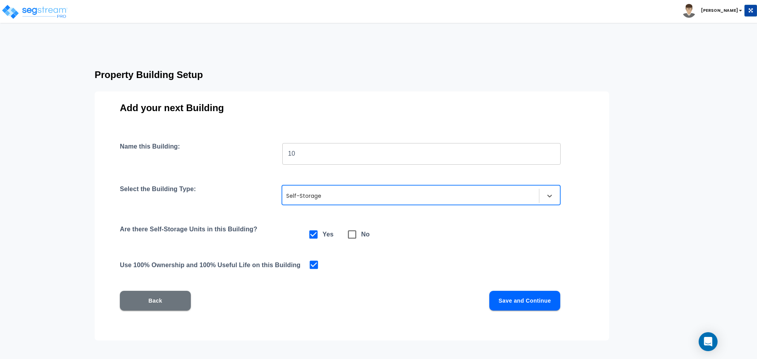
click at [527, 306] on button "Save and Continue" at bounding box center [525, 301] width 71 height 20
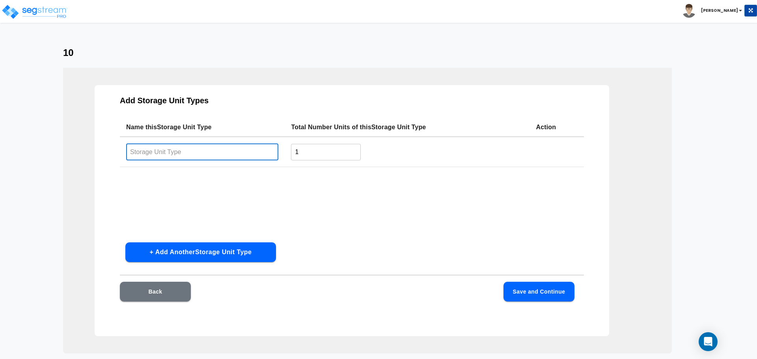
click at [197, 155] on input "text" at bounding box center [202, 152] width 152 height 17
paste input "Type 1"
type input "Type 10"
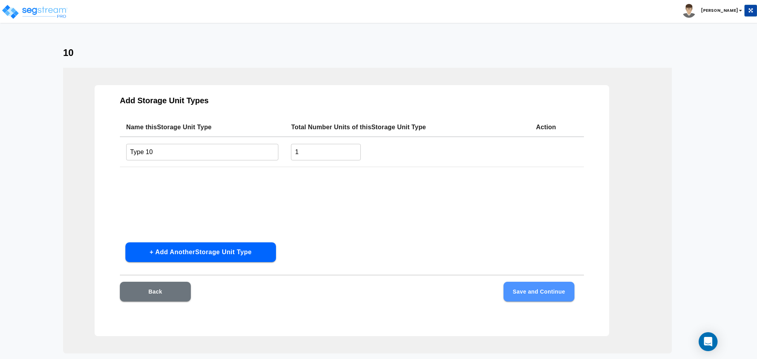
click at [536, 290] on button "Save and Continue" at bounding box center [539, 292] width 71 height 20
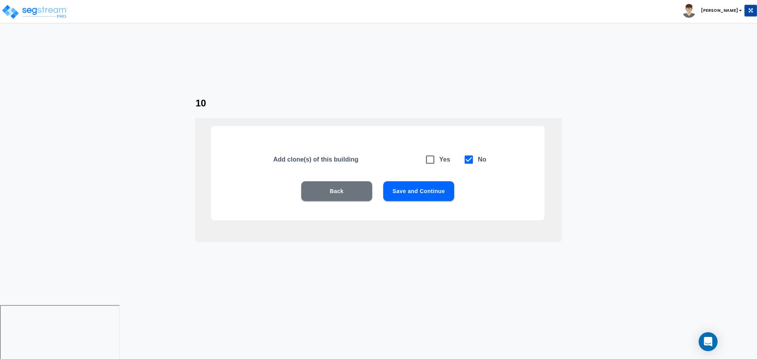
click at [411, 185] on button "Save and Continue" at bounding box center [418, 191] width 71 height 20
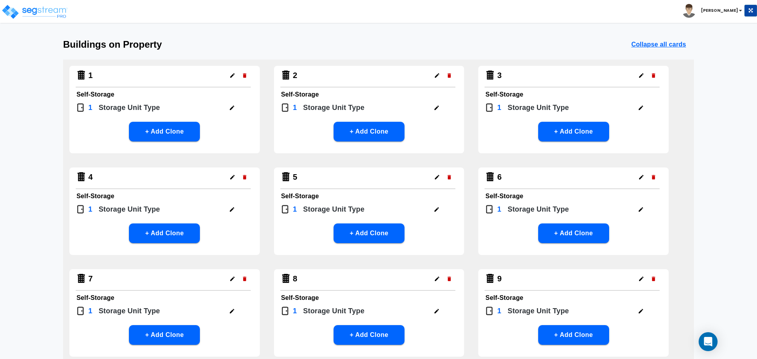
scroll to position [202, 0]
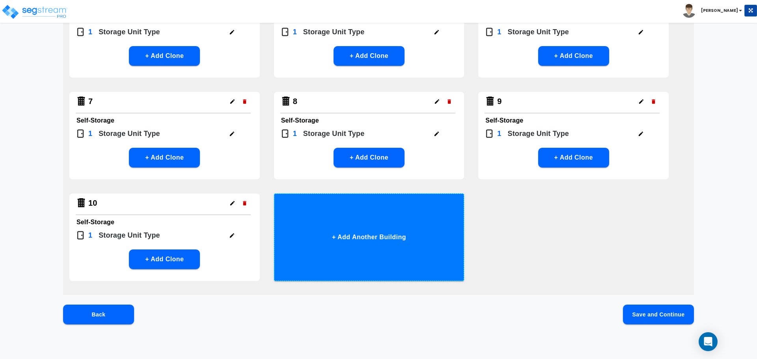
click at [375, 223] on button "+ Add Another Building" at bounding box center [369, 238] width 191 height 88
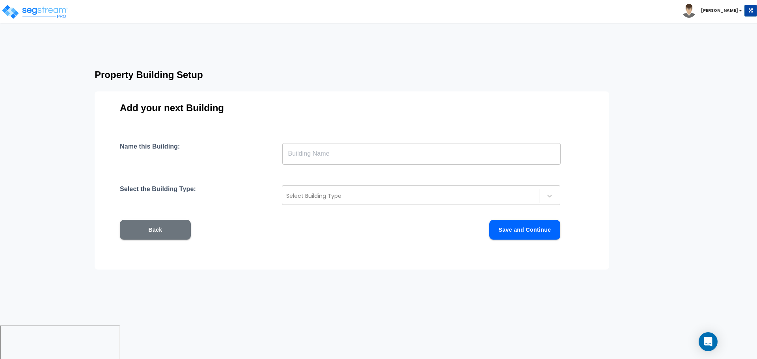
click at [351, 164] on input "text" at bounding box center [421, 154] width 279 height 22
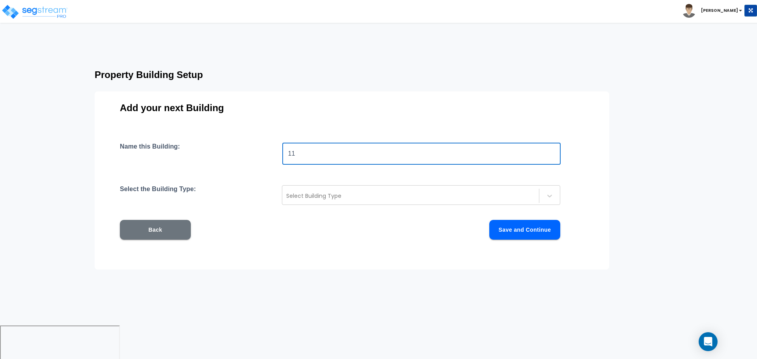
type input "11"
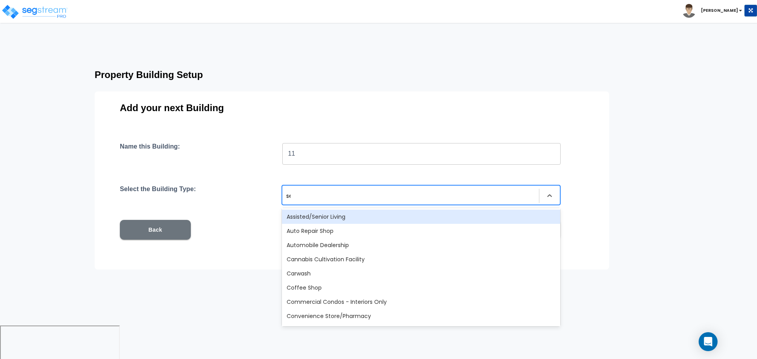
type input "sel"
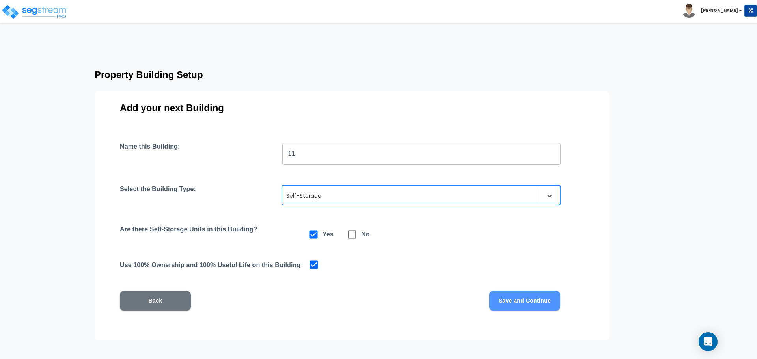
click at [496, 301] on button "Save and Continue" at bounding box center [525, 301] width 71 height 20
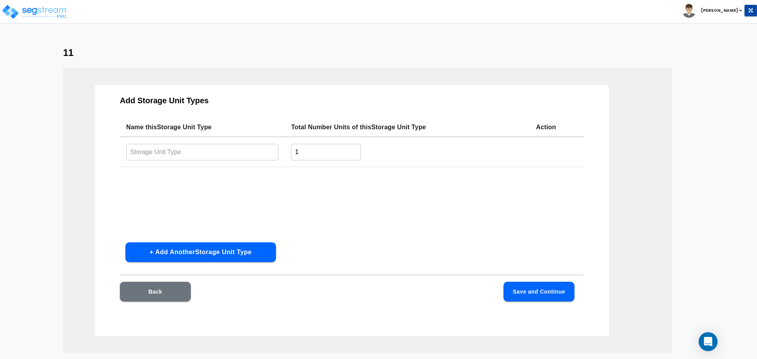
click at [225, 154] on input "text" at bounding box center [202, 152] width 152 height 17
paste input "Type 1"
type input "Type 11"
click at [511, 287] on button "Save and Continue" at bounding box center [539, 292] width 71 height 20
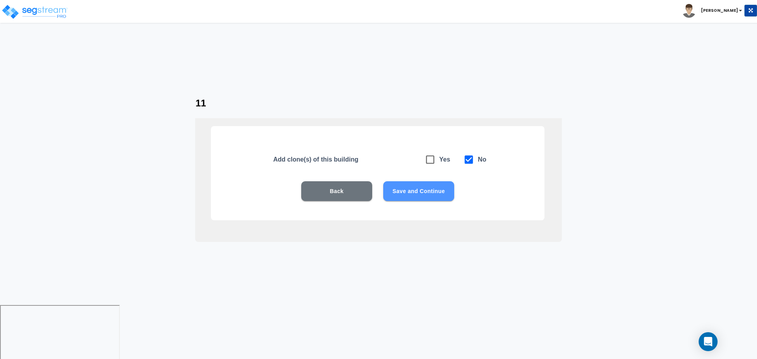
click at [413, 188] on button "Save and Continue" at bounding box center [418, 191] width 71 height 20
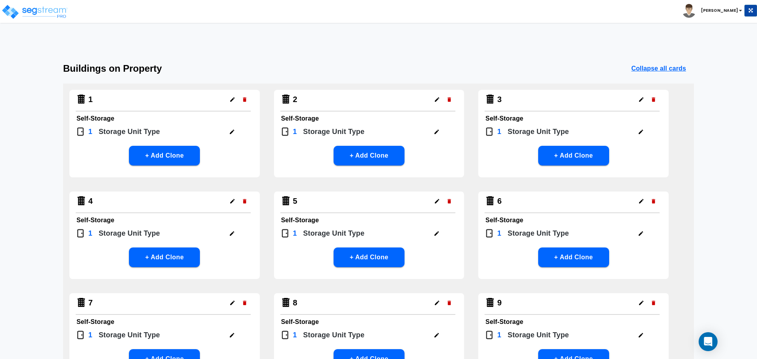
scroll to position [202, 0]
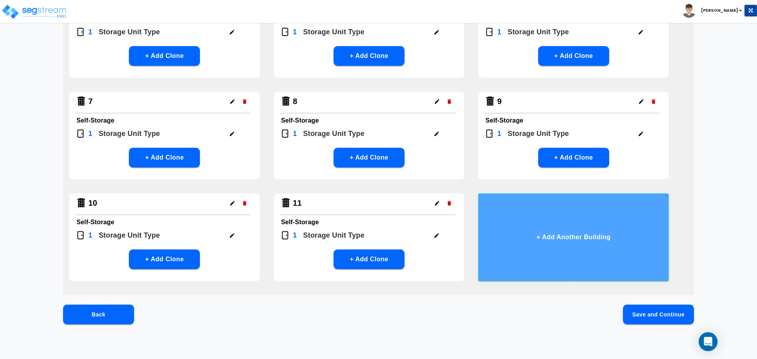
click at [573, 242] on button "+ Add Another Building" at bounding box center [574, 238] width 191 height 88
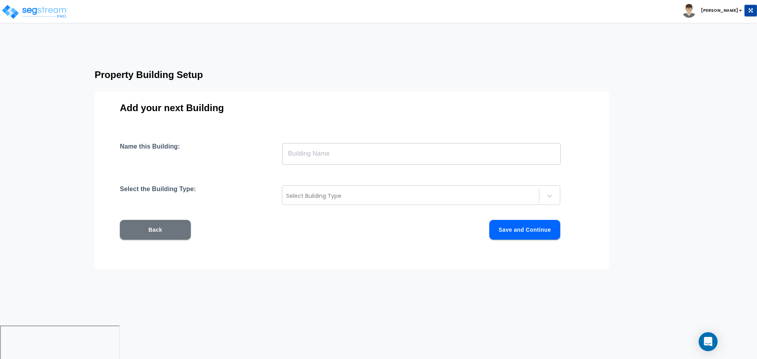
click at [377, 157] on input "text" at bounding box center [421, 154] width 279 height 22
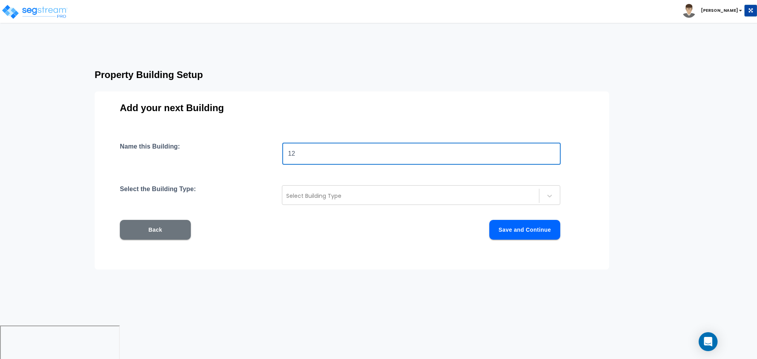
type input "12"
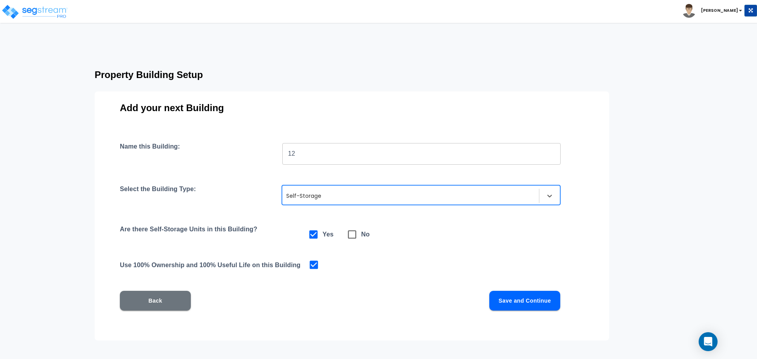
click at [529, 308] on button "Save and Continue" at bounding box center [525, 301] width 71 height 20
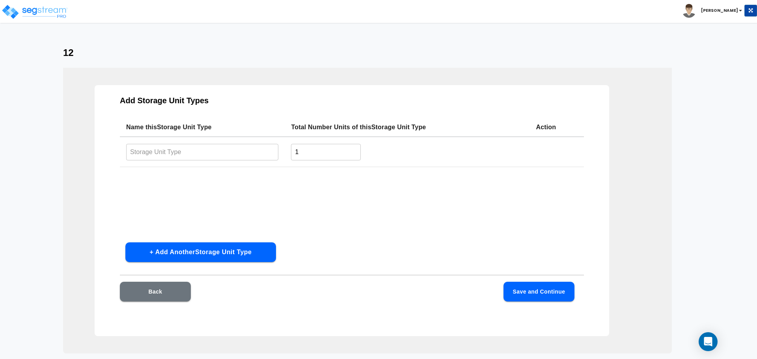
click at [232, 153] on input "text" at bounding box center [202, 152] width 152 height 17
paste input "Type 1"
type input "Type 12"
click at [519, 295] on button "Save and Continue" at bounding box center [539, 292] width 71 height 20
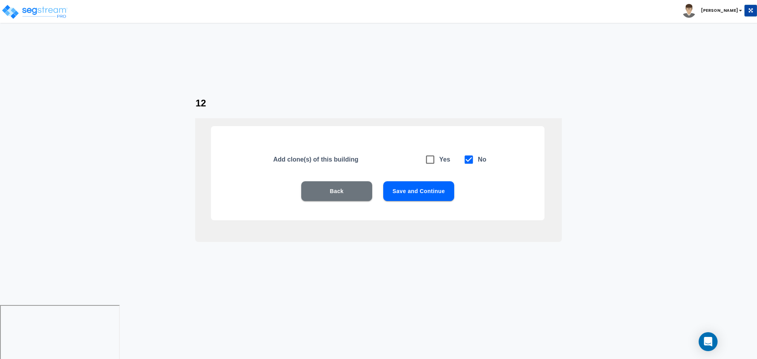
click at [396, 190] on button "Save and Continue" at bounding box center [418, 191] width 71 height 20
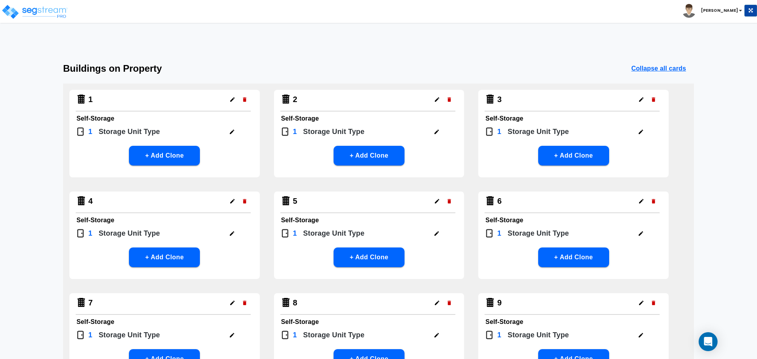
scroll to position [296, 0]
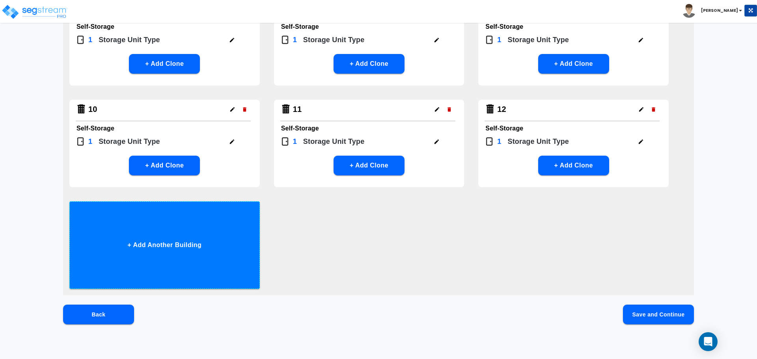
click at [155, 224] on button "+ Add Another Building" at bounding box center [164, 246] width 191 height 88
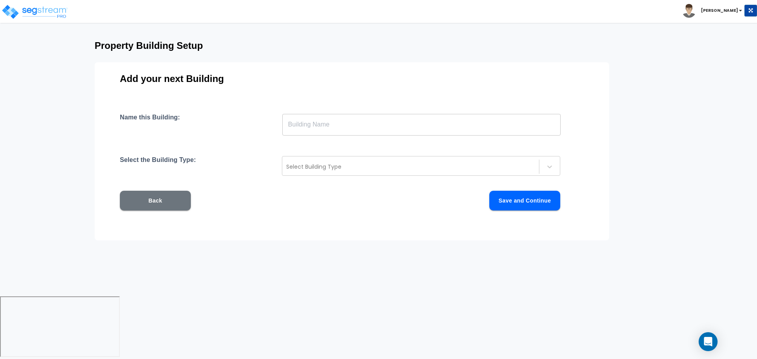
scroll to position [0, 0]
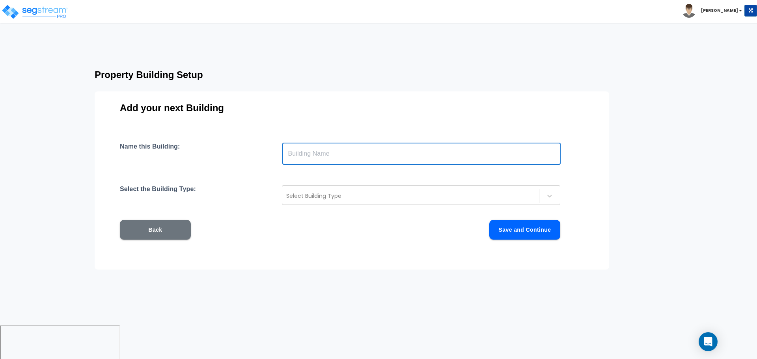
click at [306, 155] on input "text" at bounding box center [421, 154] width 279 height 22
type input "13"
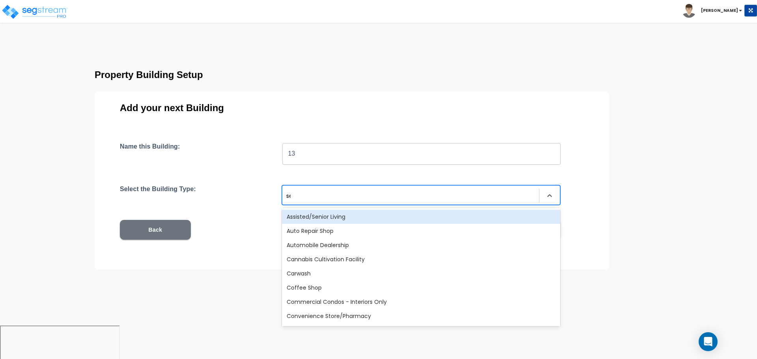
type input "sel"
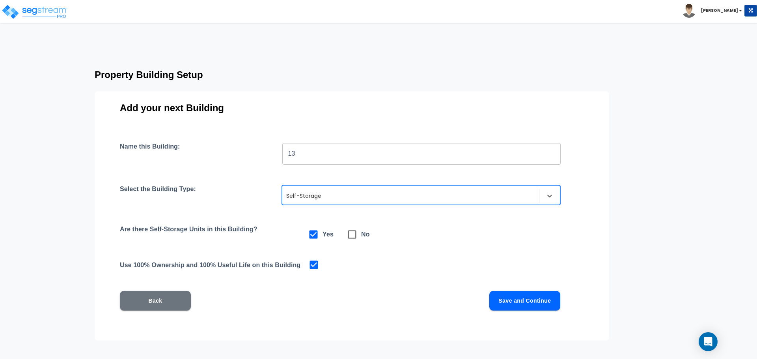
click at [526, 294] on button "Save and Continue" at bounding box center [525, 301] width 71 height 20
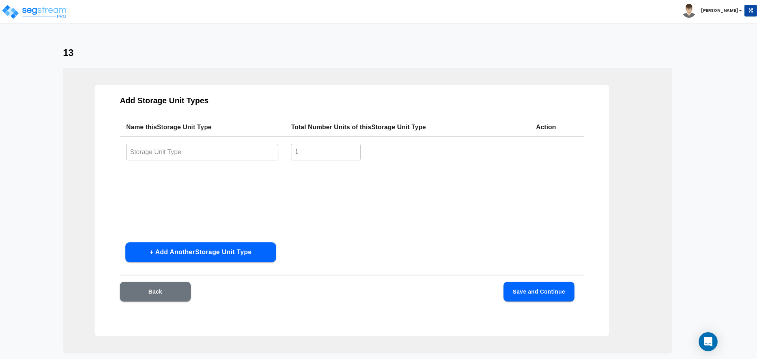
click at [235, 148] on input "text" at bounding box center [202, 152] width 152 height 17
paste input "Type 1"
type input "Type 13"
click at [554, 286] on button "Save and Continue" at bounding box center [539, 292] width 71 height 20
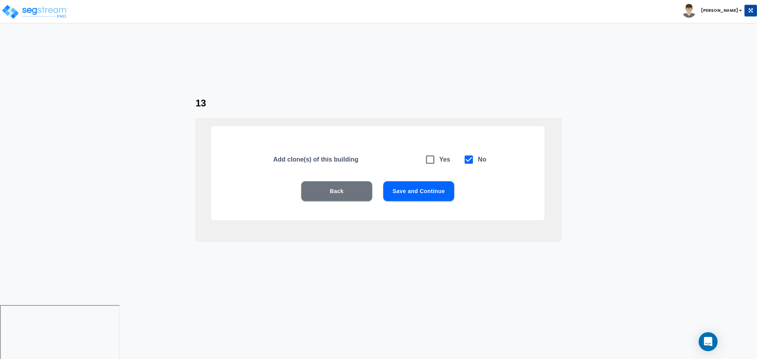
click at [419, 191] on button "Save and Continue" at bounding box center [418, 191] width 71 height 20
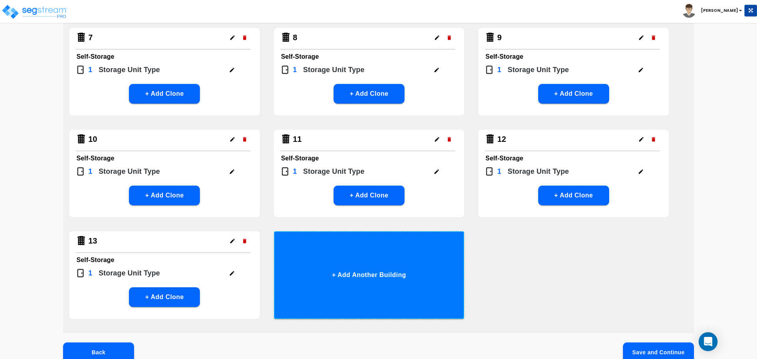
scroll to position [303, 0]
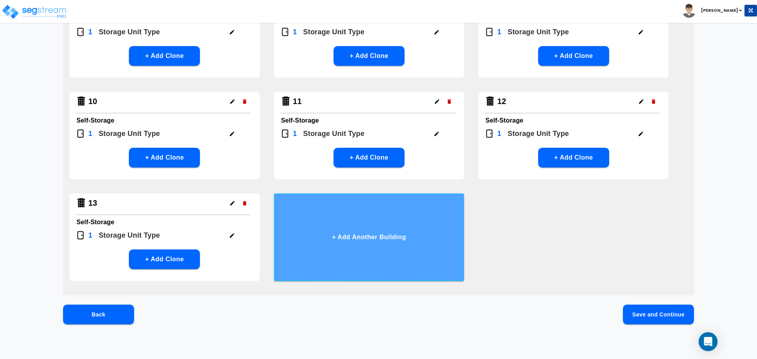
click at [414, 230] on button "+ Add Another Building" at bounding box center [369, 238] width 191 height 88
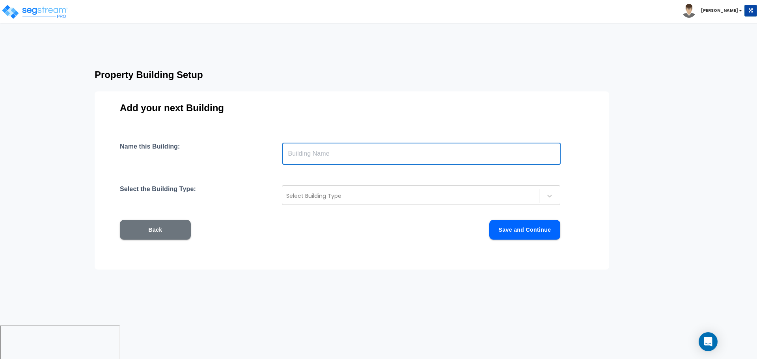
click at [374, 157] on input "text" at bounding box center [421, 154] width 279 height 22
type input "14"
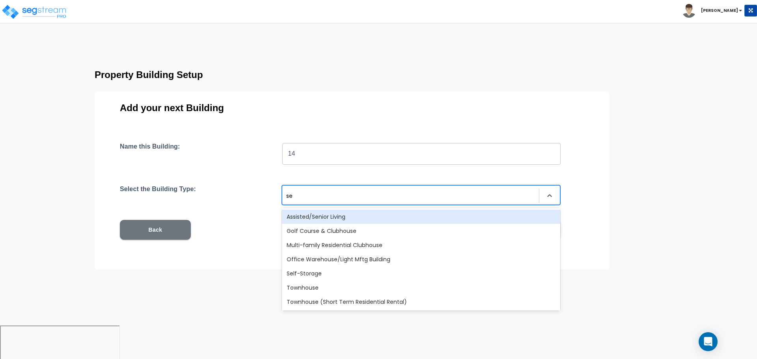
type input "sel"
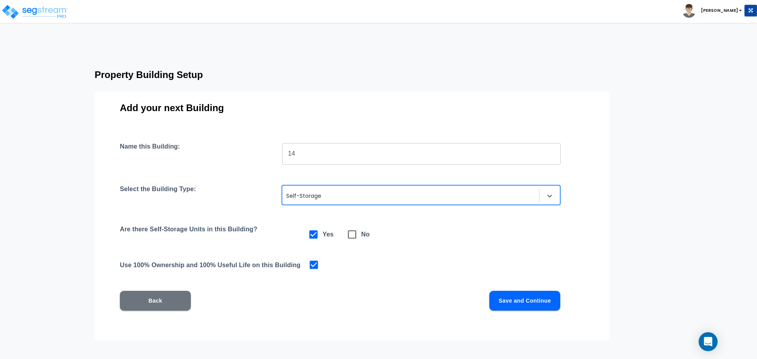
click at [551, 315] on div "Name this Building: 14 ​ Select the Building Type: option Self-Storage, selecte…" at bounding box center [352, 236] width 464 height 187
click at [526, 306] on button "Save and Continue" at bounding box center [525, 301] width 71 height 20
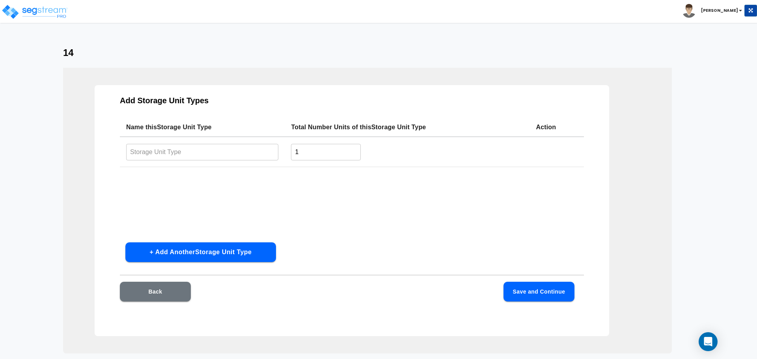
click at [222, 154] on input "text" at bounding box center [202, 152] width 152 height 17
paste input "Type 1"
type input "Type 14"
click at [533, 286] on button "Save and Continue" at bounding box center [539, 292] width 71 height 20
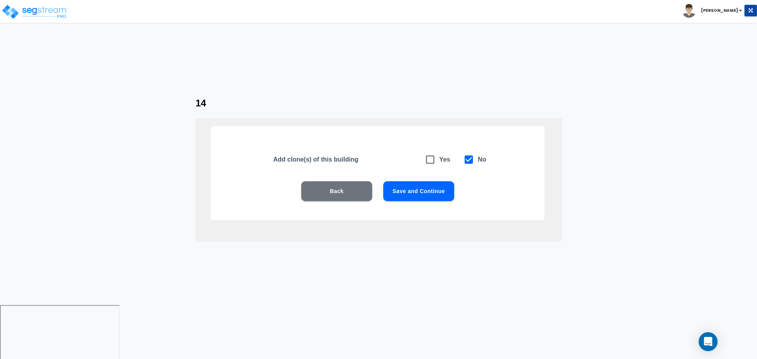
click at [412, 195] on button "Save and Continue" at bounding box center [418, 191] width 71 height 20
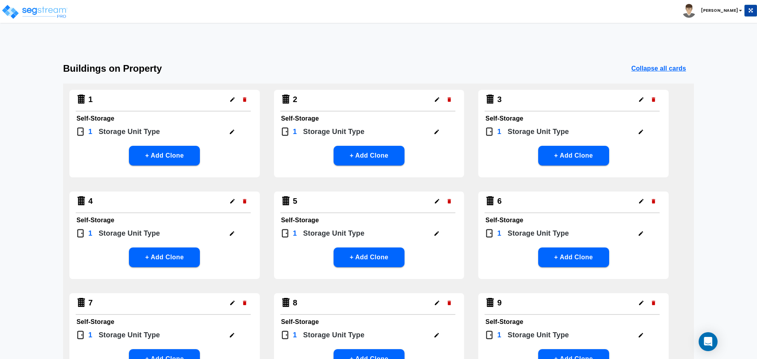
scroll to position [303, 0]
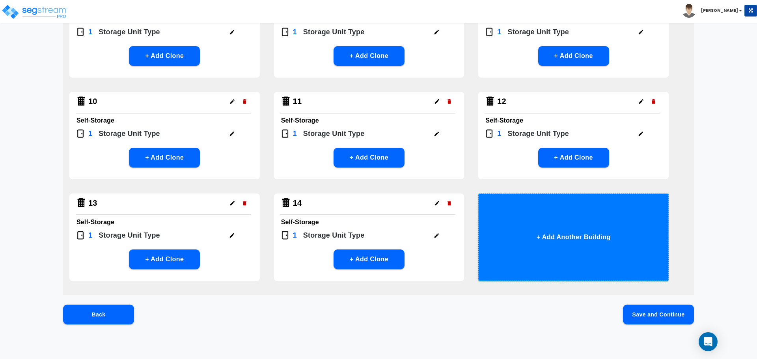
click at [534, 226] on button "+ Add Another Building" at bounding box center [574, 238] width 191 height 88
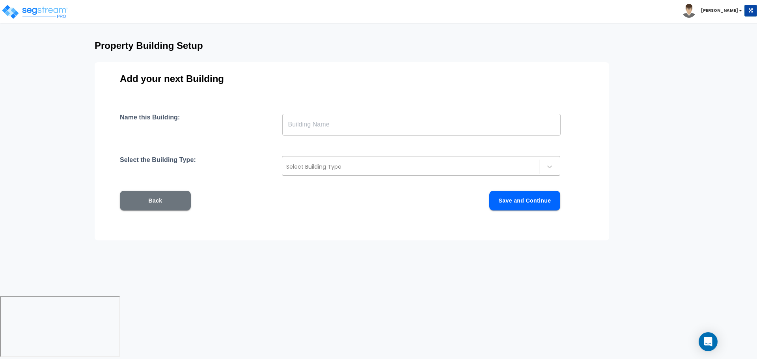
scroll to position [0, 0]
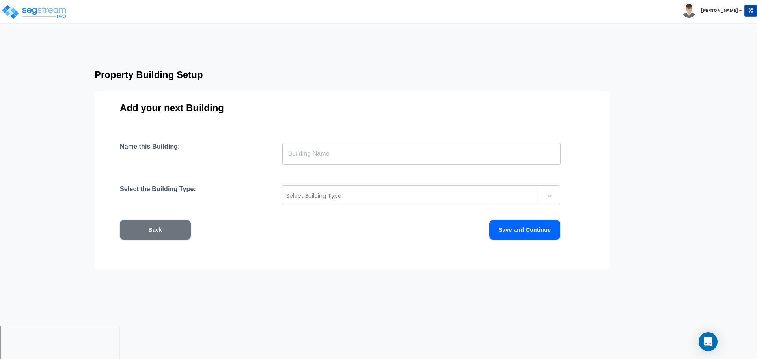
click at [394, 156] on input "text" at bounding box center [421, 154] width 279 height 22
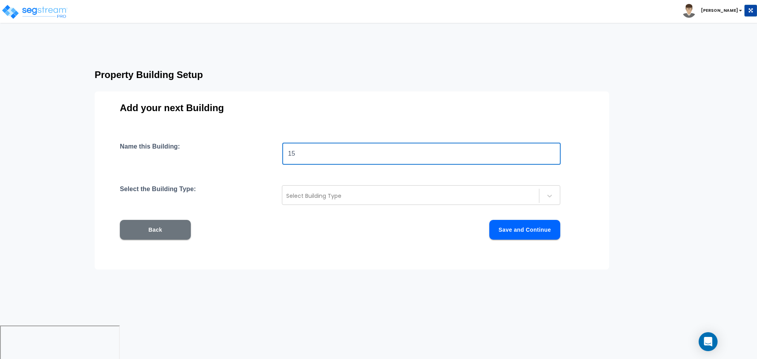
type input "15"
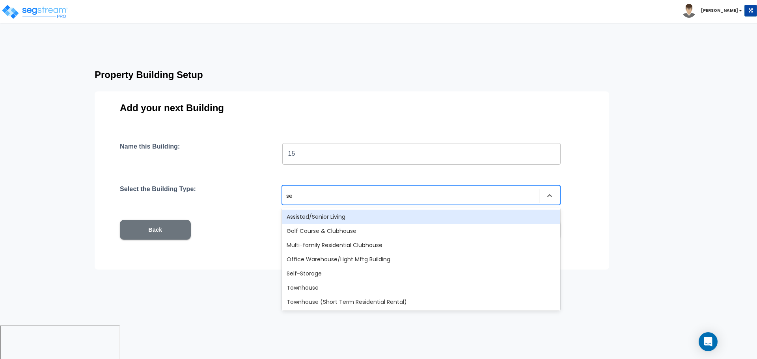
type input "sel"
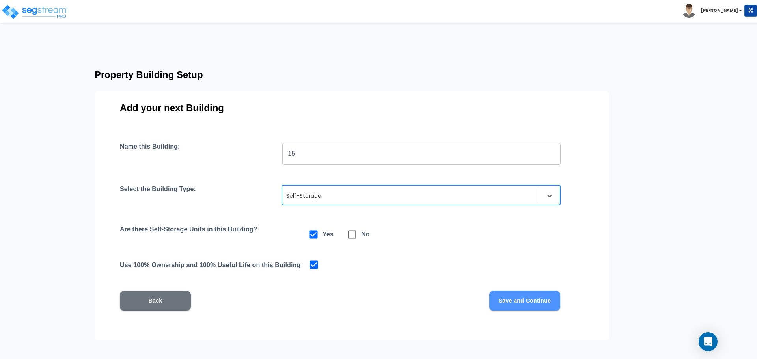
click at [517, 294] on button "Save and Continue" at bounding box center [525, 301] width 71 height 20
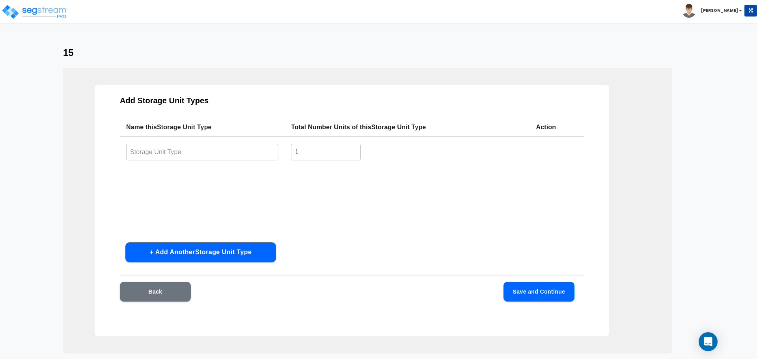
click at [193, 153] on input "text" at bounding box center [202, 152] width 152 height 17
paste input "Type 1"
type input "Type 15"
click at [530, 290] on button "Save and Continue" at bounding box center [539, 292] width 71 height 20
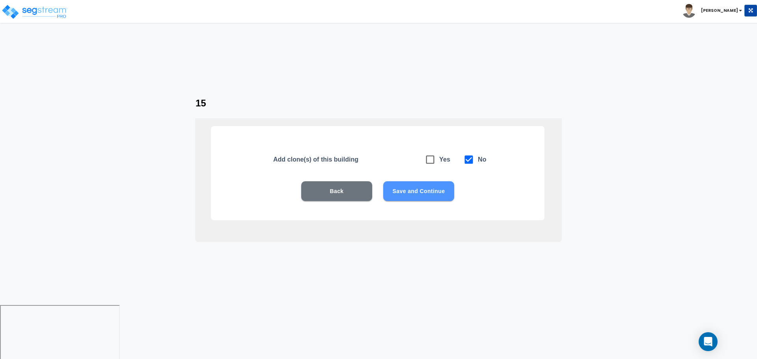
click at [410, 196] on button "Save and Continue" at bounding box center [418, 191] width 71 height 20
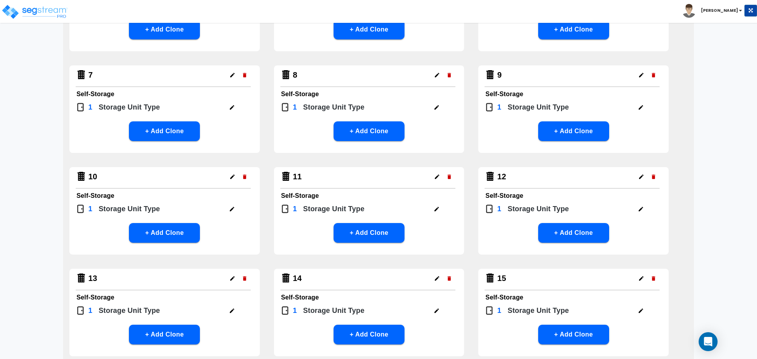
scroll to position [397, 0]
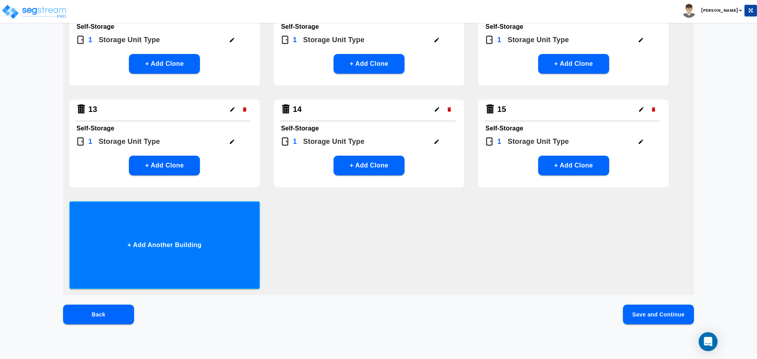
click at [223, 227] on button "+ Add Another Building" at bounding box center [164, 246] width 191 height 88
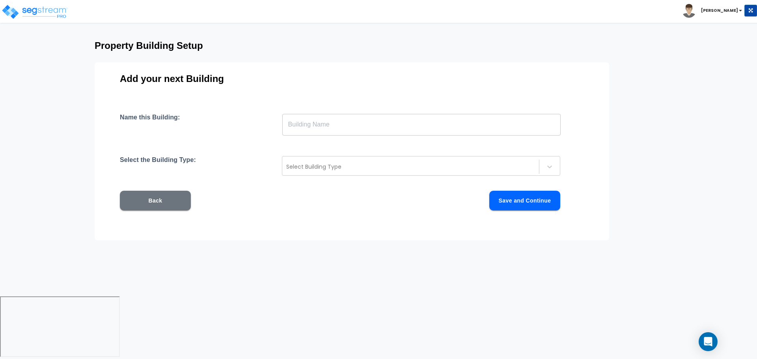
scroll to position [0, 0]
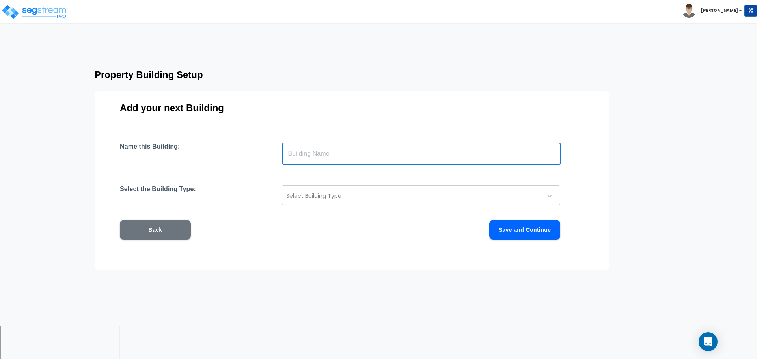
click at [318, 156] on input "text" at bounding box center [421, 154] width 279 height 22
type input "16"
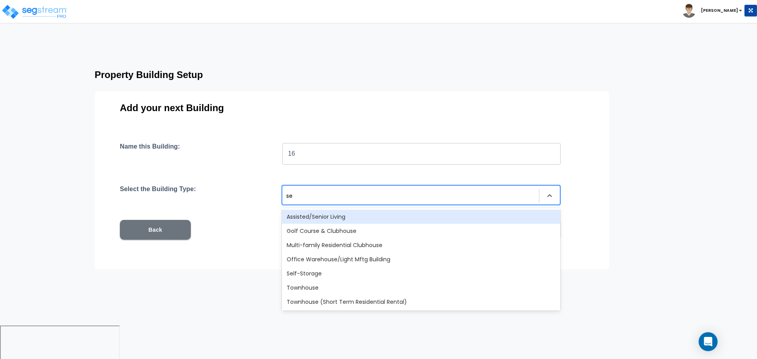
type input "sel"
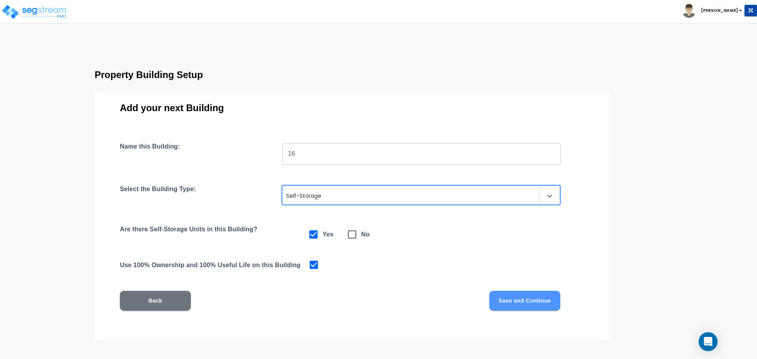
click at [510, 299] on button "Save and Continue" at bounding box center [525, 301] width 71 height 20
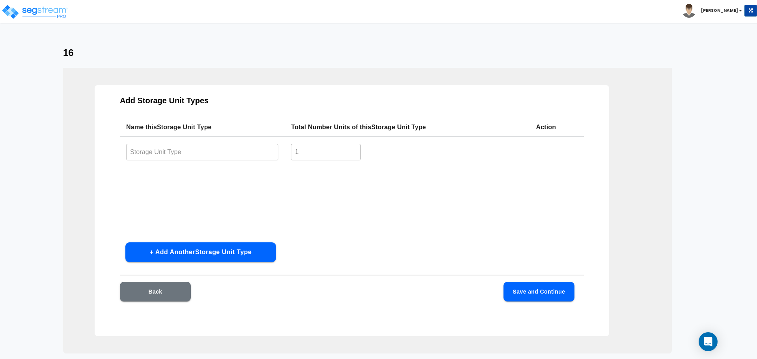
click at [223, 160] on input "text" at bounding box center [202, 152] width 152 height 17
paste input "Type 1"
type input "Type 16"
click at [531, 295] on button "Save and Continue" at bounding box center [539, 292] width 71 height 20
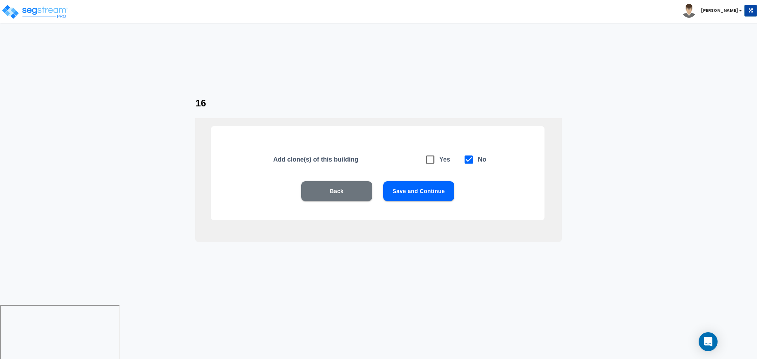
click at [409, 190] on button "Save and Continue" at bounding box center [418, 191] width 71 height 20
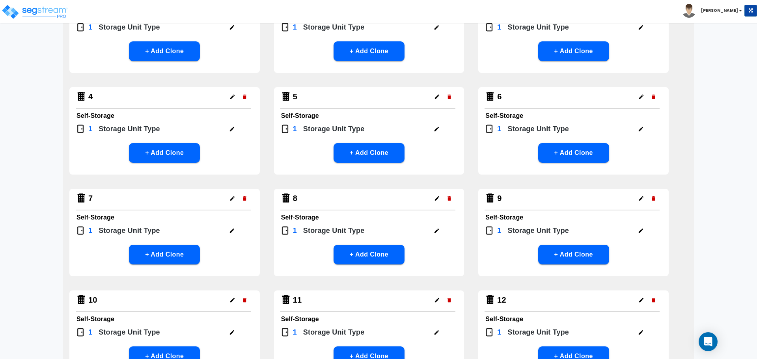
scroll to position [405, 0]
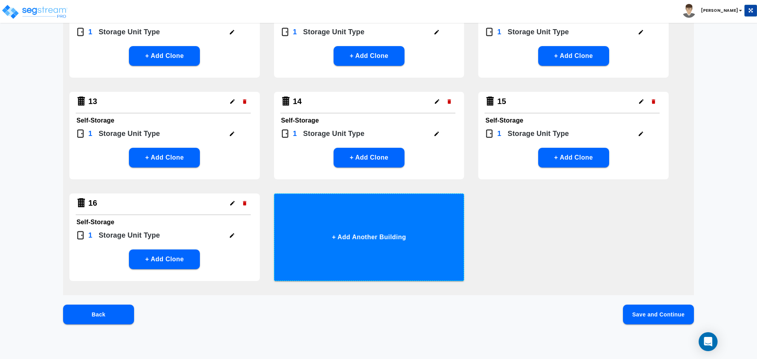
click at [397, 209] on button "+ Add Another Building" at bounding box center [369, 238] width 191 height 88
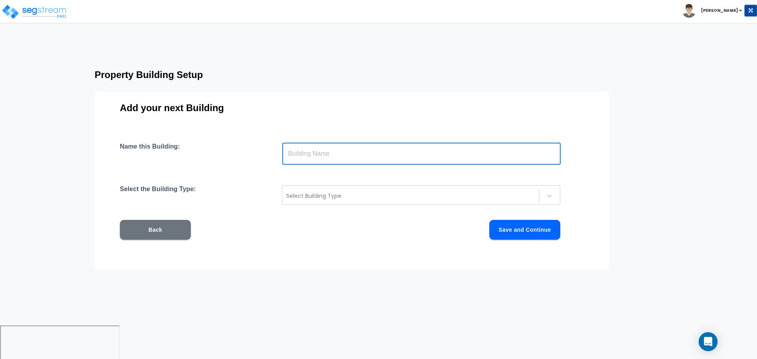
click at [342, 157] on input "text" at bounding box center [421, 154] width 279 height 22
type input "17"
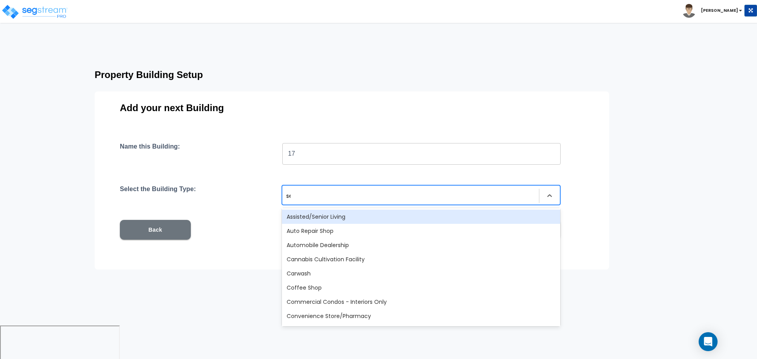
type input "sel"
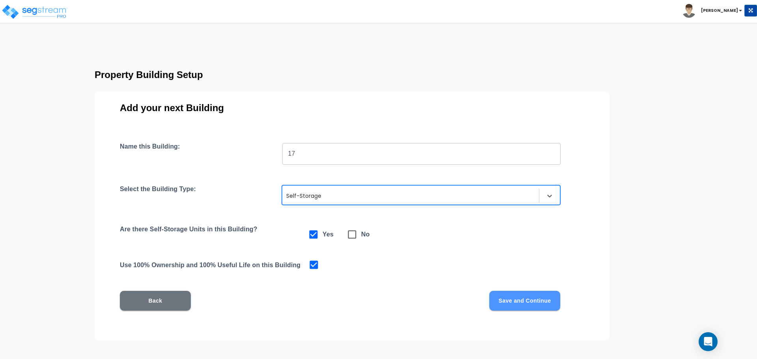
click at [515, 296] on button "Save and Continue" at bounding box center [525, 301] width 71 height 20
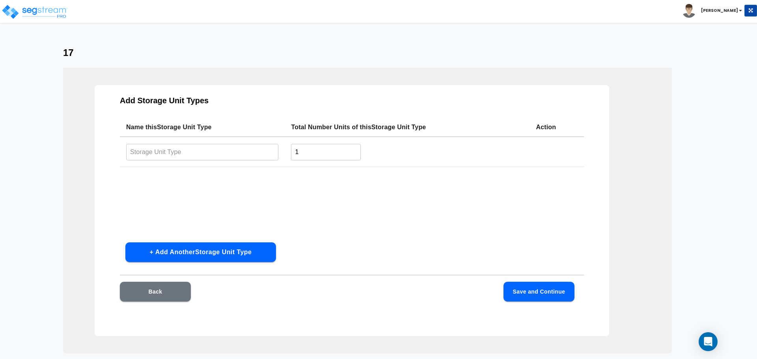
click at [209, 149] on input "text" at bounding box center [202, 152] width 152 height 17
paste input "Type 1"
type input "Type 17"
click at [512, 290] on button "Save and Continue" at bounding box center [539, 292] width 71 height 20
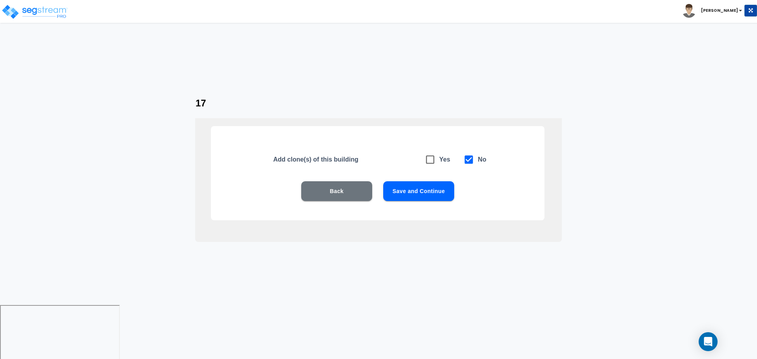
click at [398, 189] on button "Save and Continue" at bounding box center [418, 191] width 71 height 20
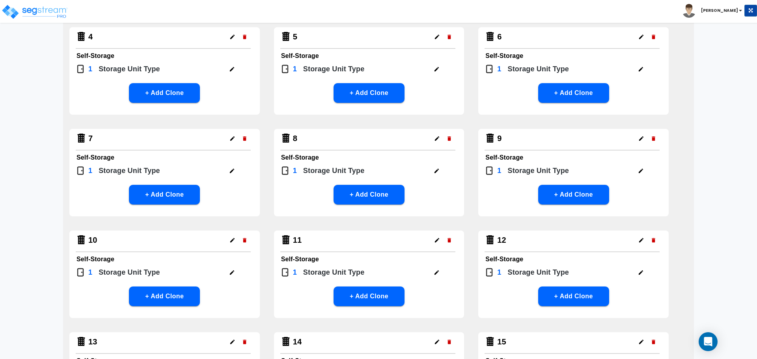
scroll to position [405, 0]
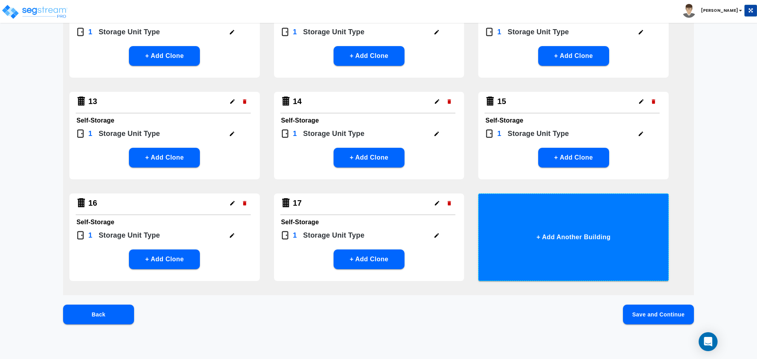
click at [527, 232] on button "+ Add Another Building" at bounding box center [574, 238] width 191 height 88
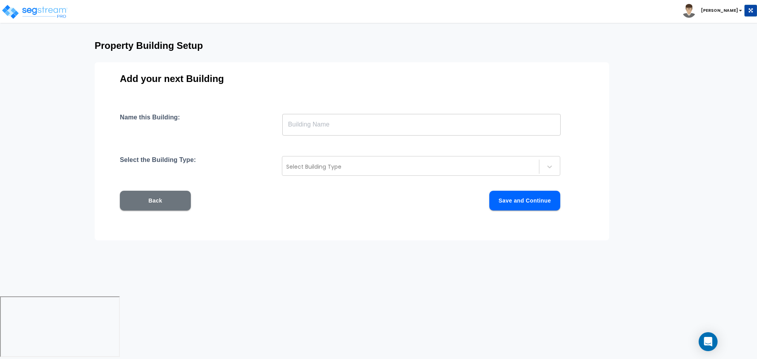
scroll to position [0, 0]
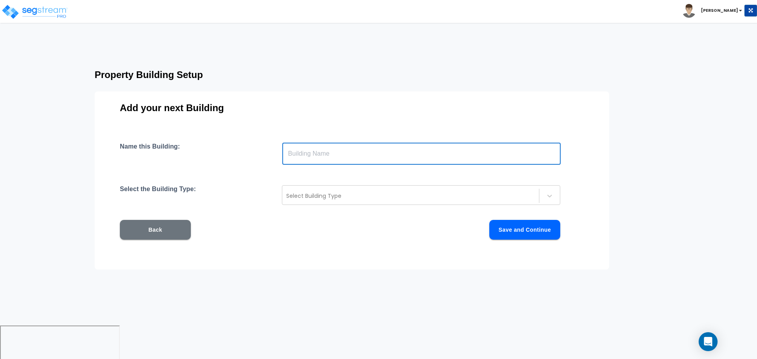
click at [378, 158] on input "text" at bounding box center [421, 154] width 279 height 22
type input "18"
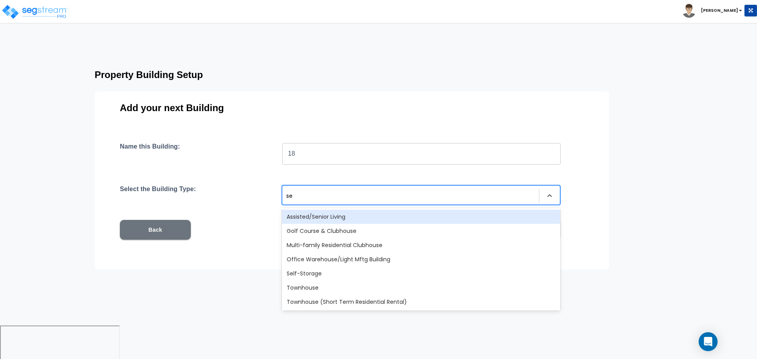
type input "sel"
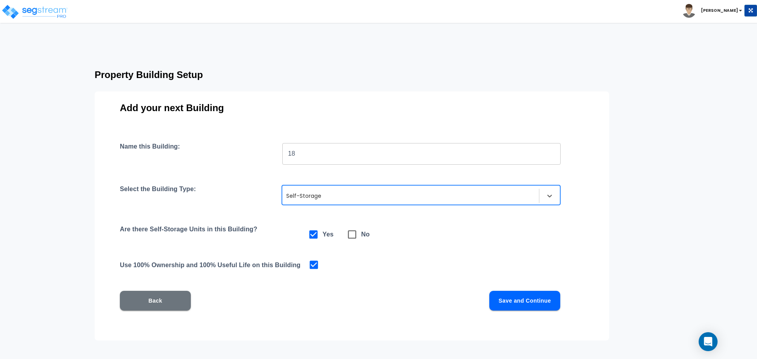
click at [526, 295] on button "Save and Continue" at bounding box center [525, 301] width 71 height 20
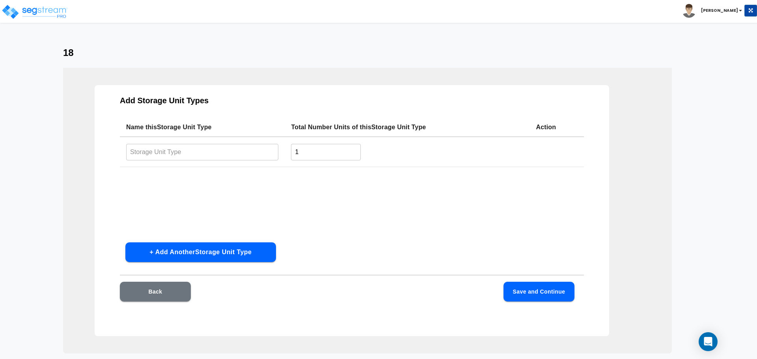
click at [232, 165] on td "​" at bounding box center [202, 152] width 165 height 30
click at [226, 159] on input "text" at bounding box center [202, 152] width 152 height 17
paste input "Type 1"
type input "Type 18"
click at [513, 288] on button "Save and Continue" at bounding box center [539, 292] width 71 height 20
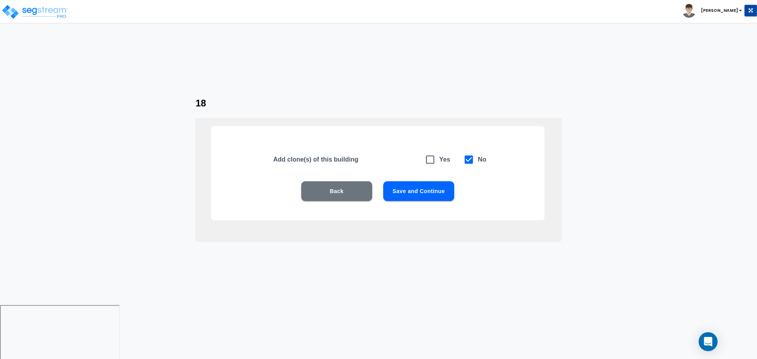
click at [404, 183] on button "Save and Continue" at bounding box center [418, 191] width 71 height 20
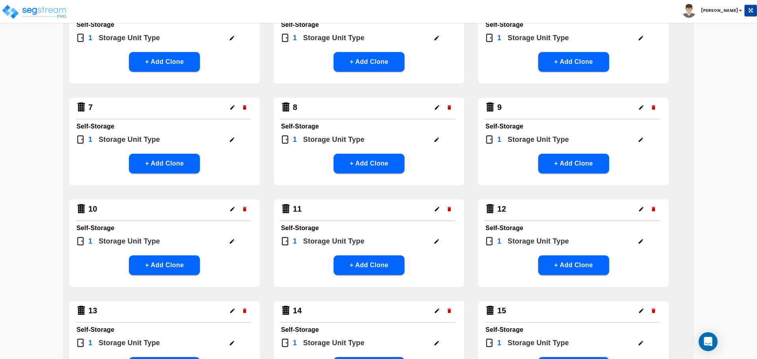
scroll to position [499, 0]
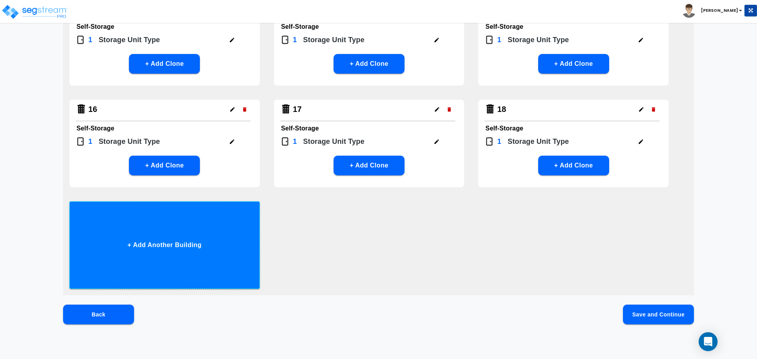
click at [224, 229] on button "+ Add Another Building" at bounding box center [164, 246] width 191 height 88
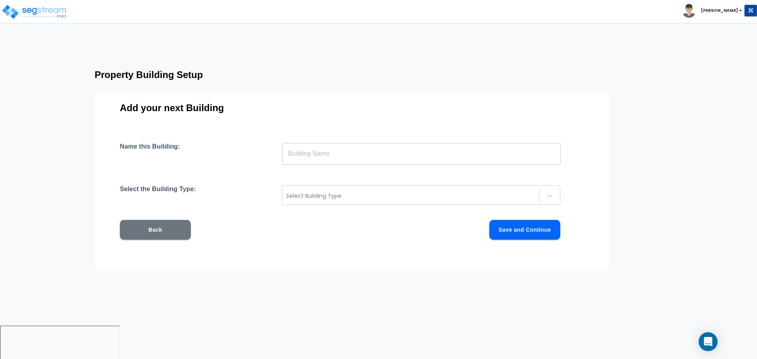
click at [334, 155] on input "text" at bounding box center [421, 154] width 279 height 22
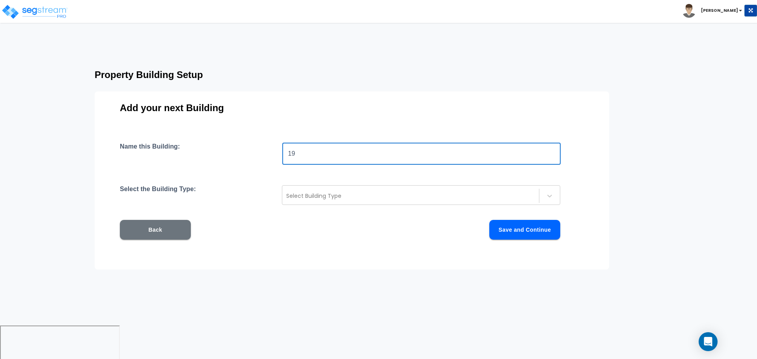
type input "19"
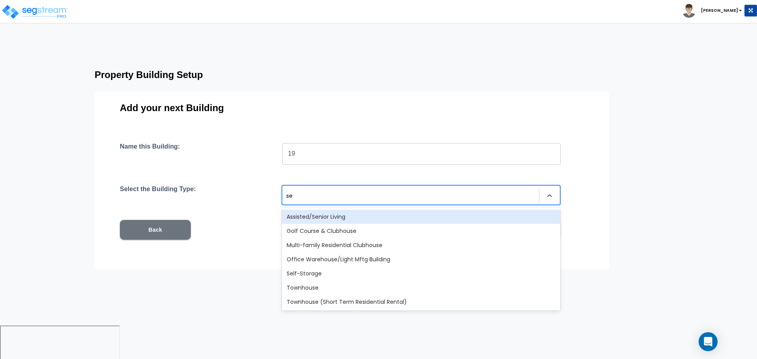
type input "sel"
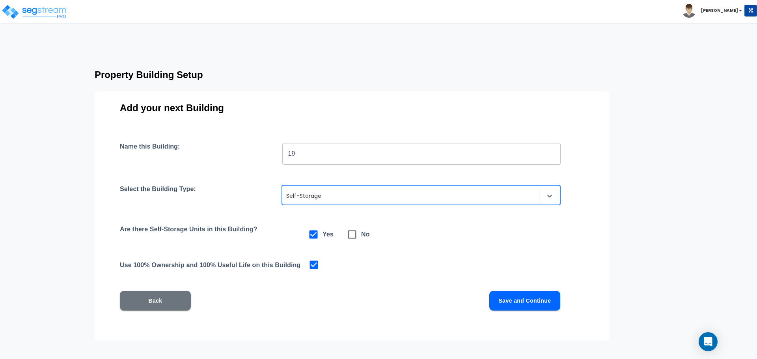
click at [513, 295] on button "Save and Continue" at bounding box center [525, 301] width 71 height 20
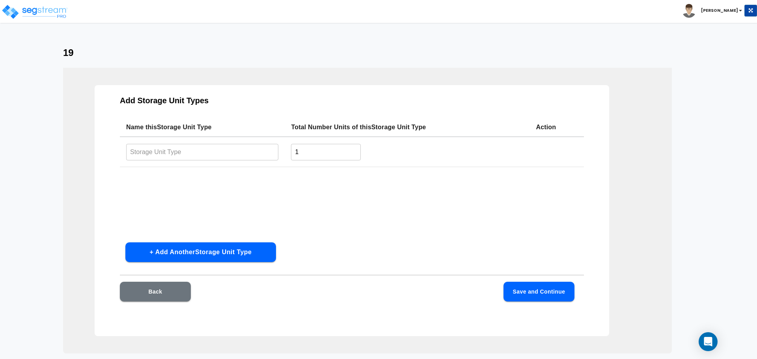
click at [209, 150] on input "text" at bounding box center [202, 152] width 152 height 17
paste input "Type 1"
type input "Type 19"
click at [525, 290] on button "Save and Continue" at bounding box center [539, 292] width 71 height 20
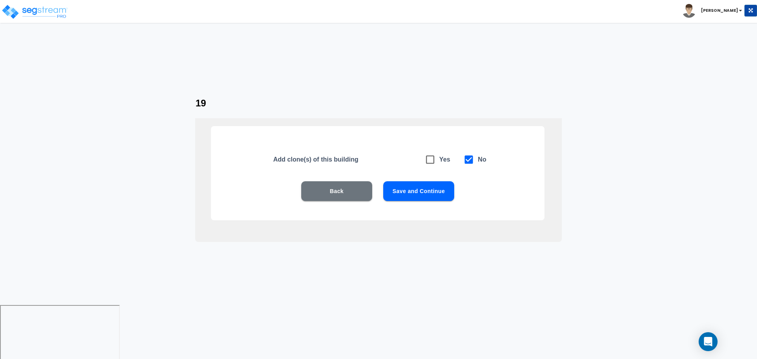
click at [409, 187] on button "Save and Continue" at bounding box center [418, 191] width 71 height 20
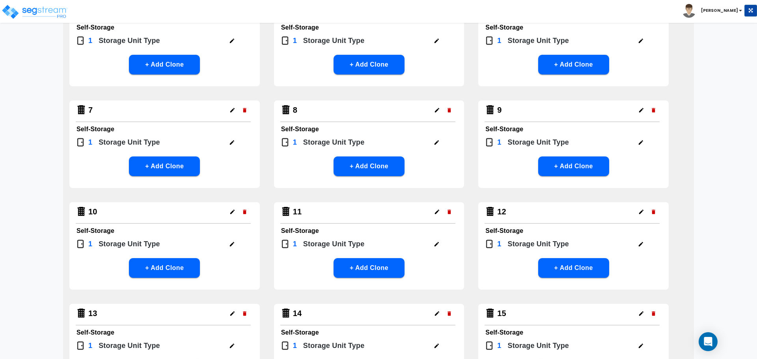
scroll to position [507, 0]
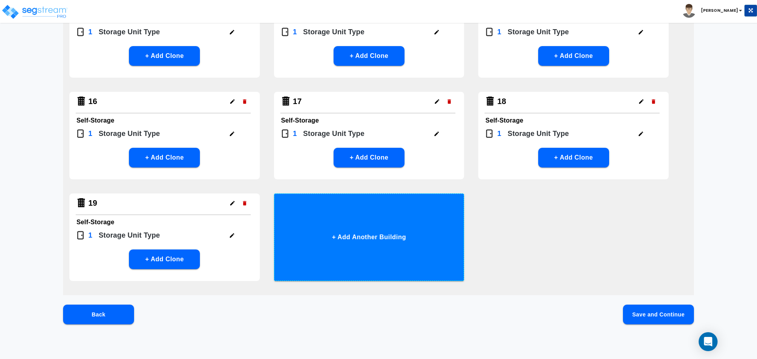
click at [403, 234] on button "+ Add Another Building" at bounding box center [369, 238] width 191 height 88
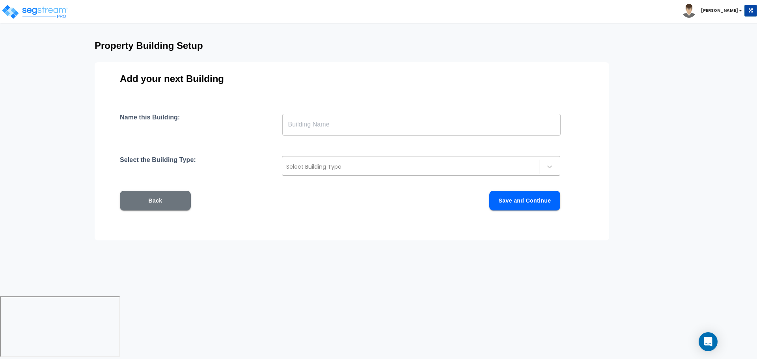
scroll to position [0, 0]
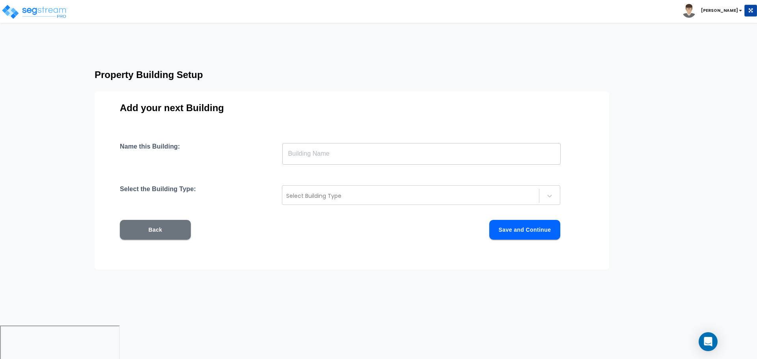
click at [348, 158] on input "text" at bounding box center [421, 154] width 279 height 22
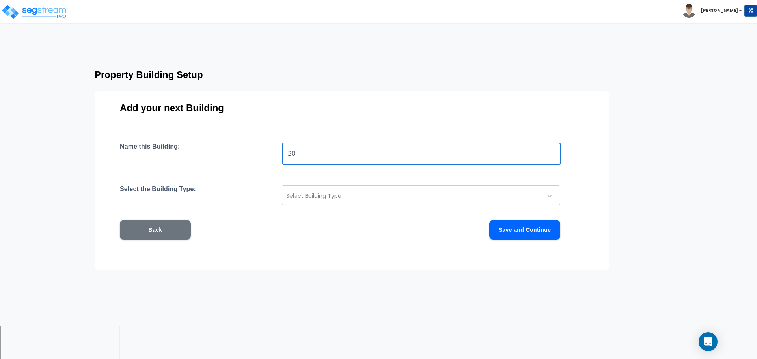
type input "20"
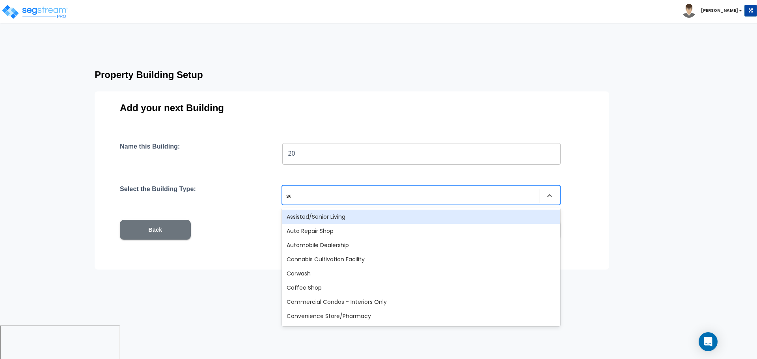
type input "sel"
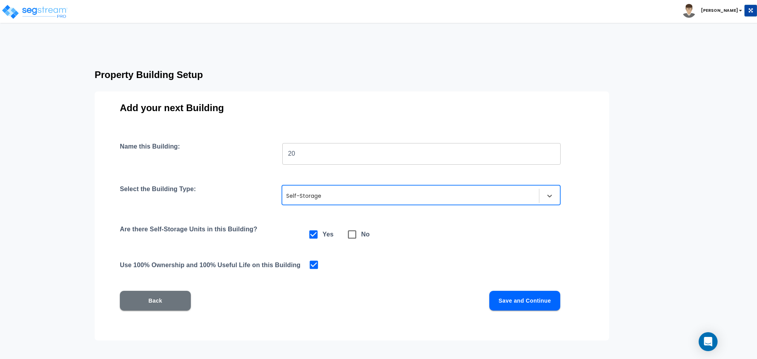
click at [516, 306] on button "Save and Continue" at bounding box center [525, 301] width 71 height 20
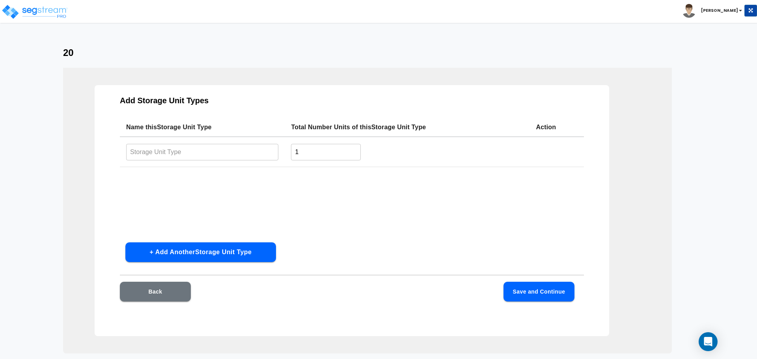
click at [235, 143] on td "​" at bounding box center [202, 152] width 165 height 30
click at [215, 158] on input "text" at bounding box center [202, 152] width 152 height 17
paste input "Type 1"
type input "Type 20"
click at [556, 298] on button "Save and Continue" at bounding box center [539, 292] width 71 height 20
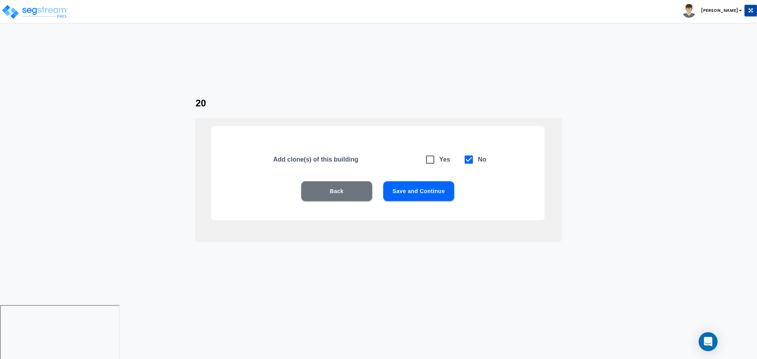
click at [415, 185] on button "Save and Continue" at bounding box center [418, 191] width 71 height 20
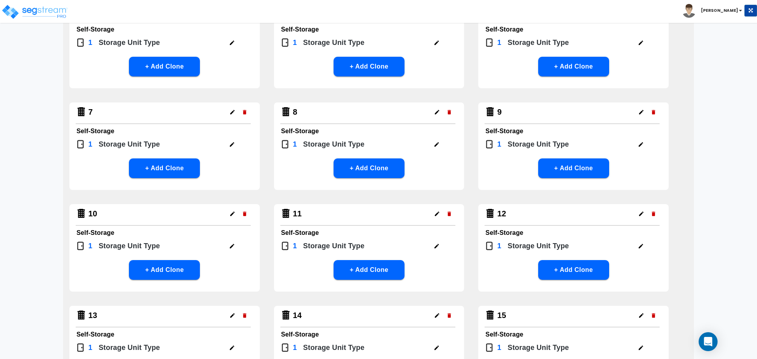
scroll to position [507, 0]
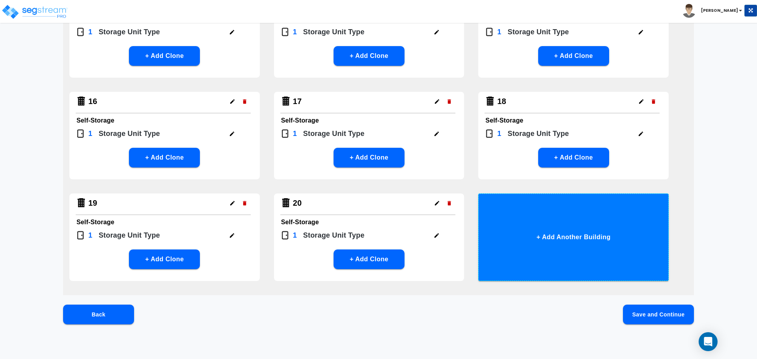
click at [544, 227] on button "+ Add Another Building" at bounding box center [574, 238] width 191 height 88
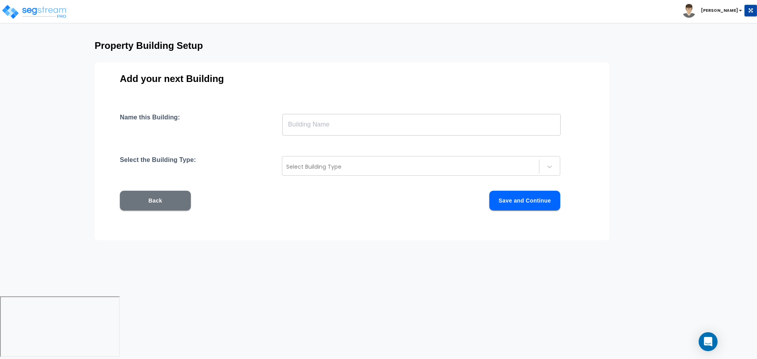
scroll to position [0, 0]
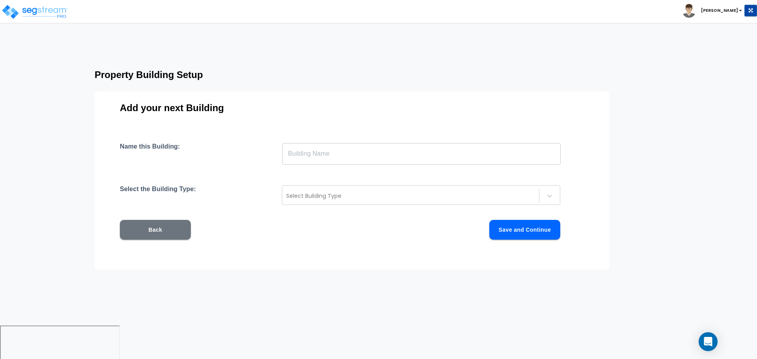
click at [340, 152] on input "text" at bounding box center [421, 154] width 279 height 22
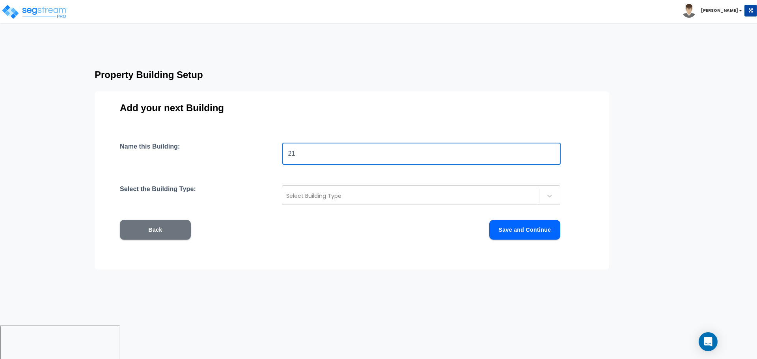
type input "21"
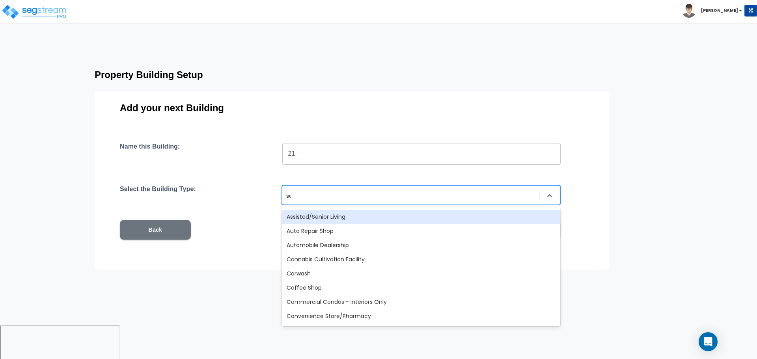
type input "sel"
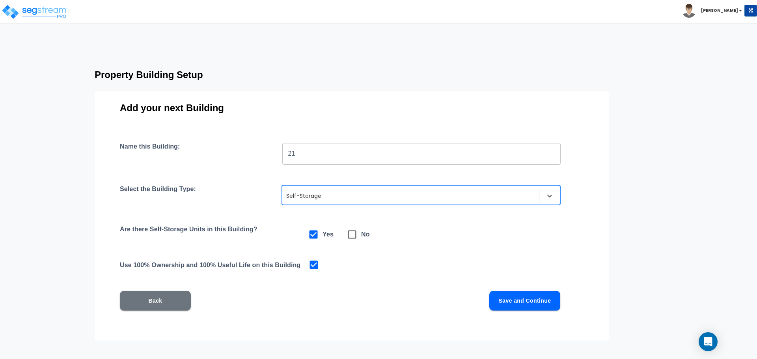
click at [498, 293] on button "Save and Continue" at bounding box center [525, 301] width 71 height 20
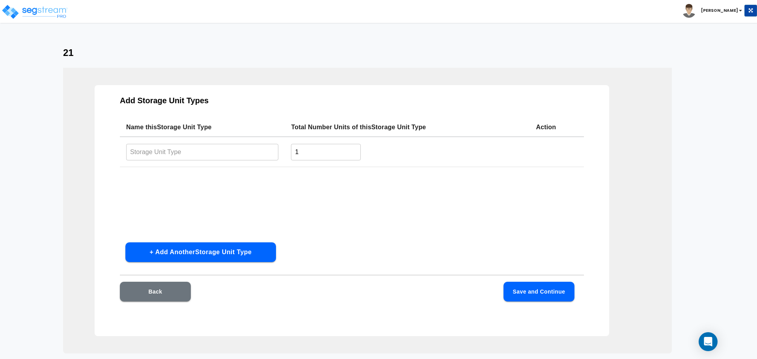
click at [228, 158] on input "text" at bounding box center [202, 152] width 152 height 17
paste input "Type 20"
type input "Type 21"
click at [564, 288] on button "Save and Continue" at bounding box center [539, 292] width 71 height 20
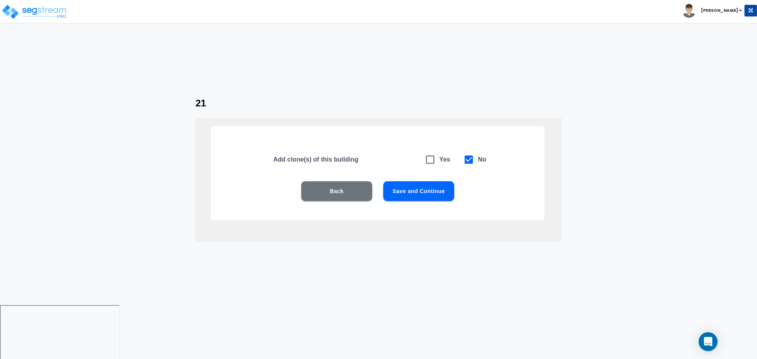
click at [431, 197] on button "Save and Continue" at bounding box center [418, 191] width 71 height 20
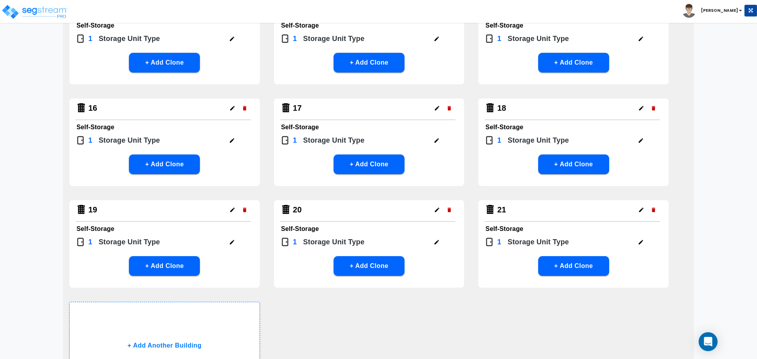
scroll to position [601, 0]
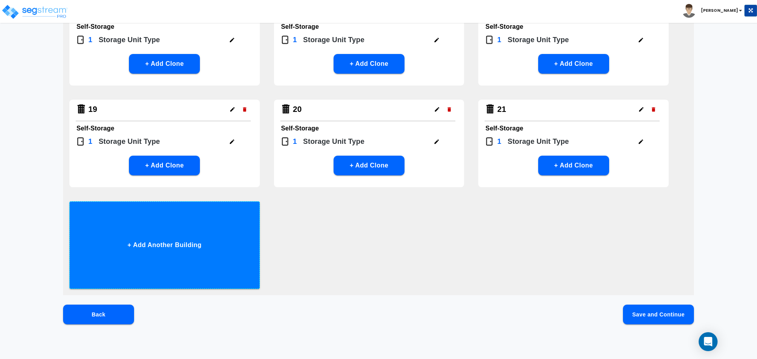
click at [237, 228] on button "+ Add Another Building" at bounding box center [164, 246] width 191 height 88
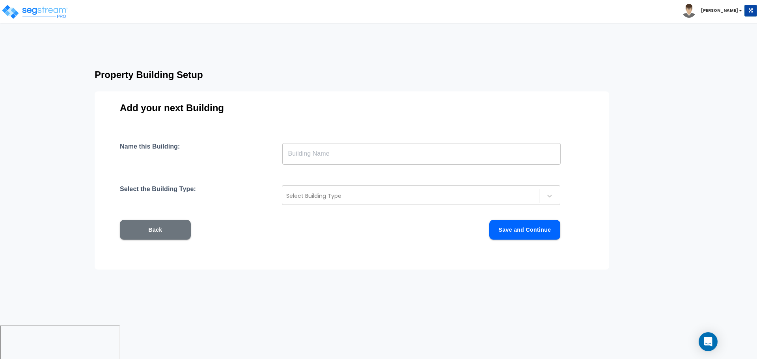
click at [283, 157] on input "text" at bounding box center [421, 154] width 279 height 22
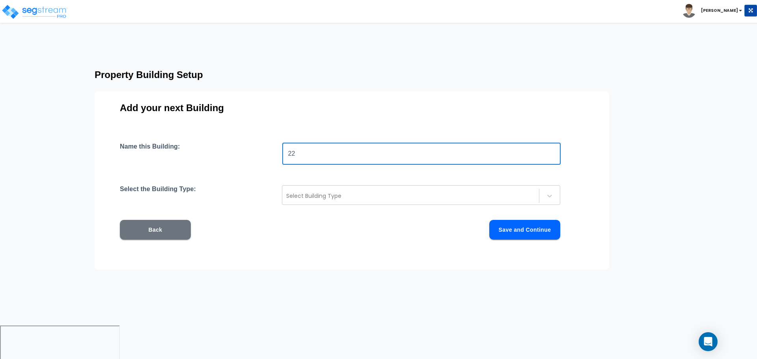
type input "22"
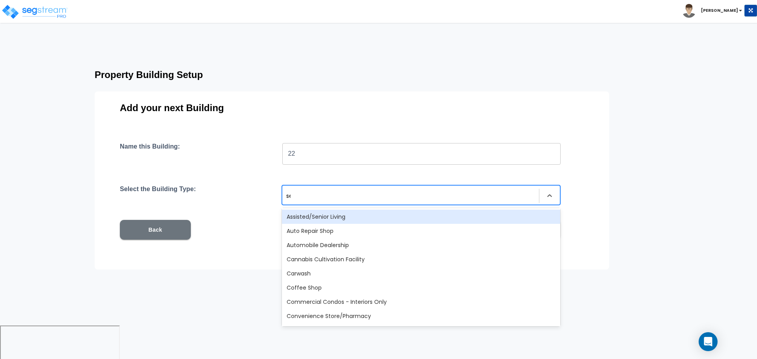
type input "sel"
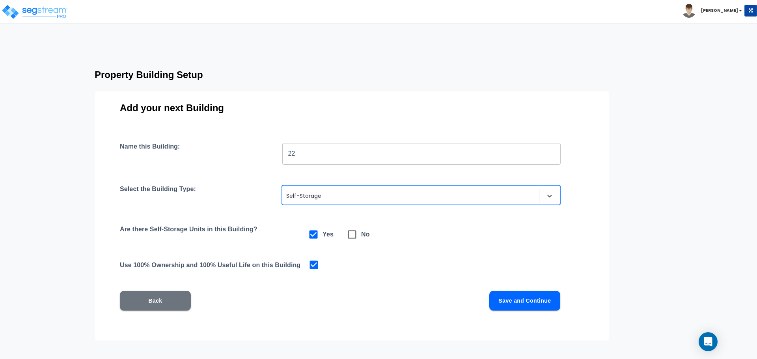
click at [519, 307] on button "Save and Continue" at bounding box center [525, 301] width 71 height 20
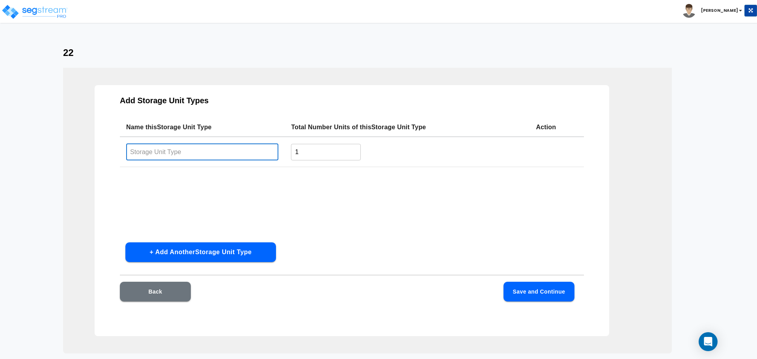
click at [233, 154] on input "text" at bounding box center [202, 152] width 152 height 17
paste input "Type 20"
type input "Type 22"
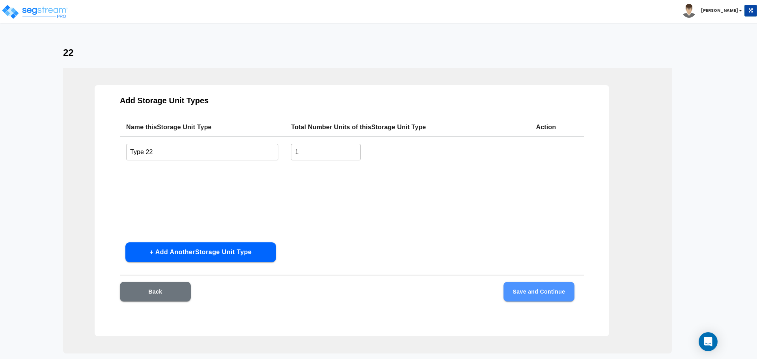
click at [538, 288] on button "Save and Continue" at bounding box center [539, 292] width 71 height 20
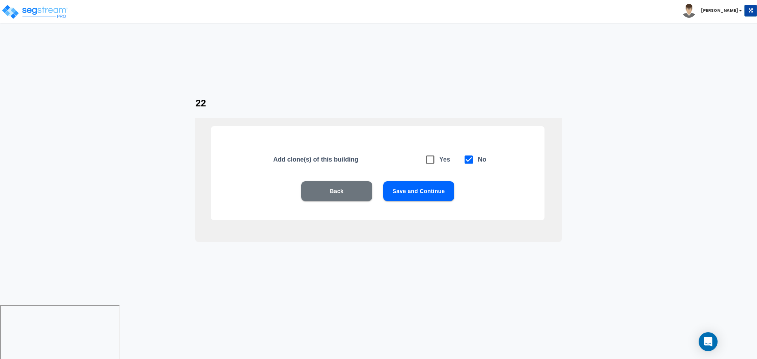
click at [411, 190] on button "Save and Continue" at bounding box center [418, 191] width 71 height 20
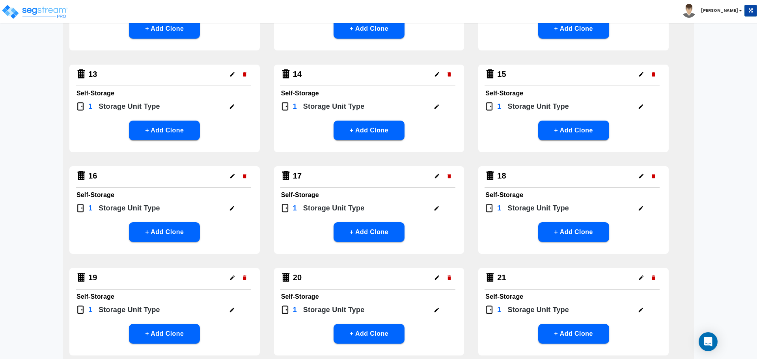
scroll to position [609, 0]
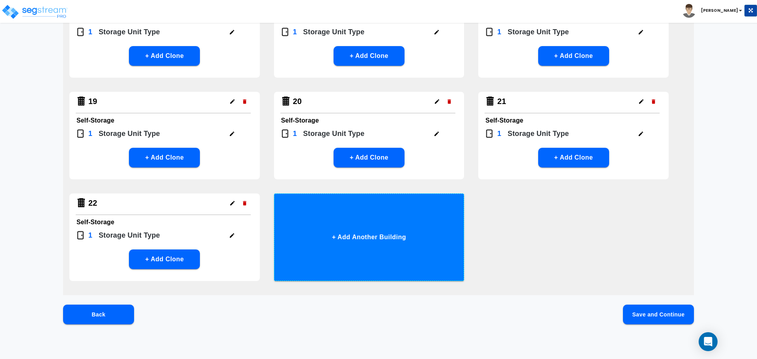
click at [404, 223] on button "+ Add Another Building" at bounding box center [369, 238] width 191 height 88
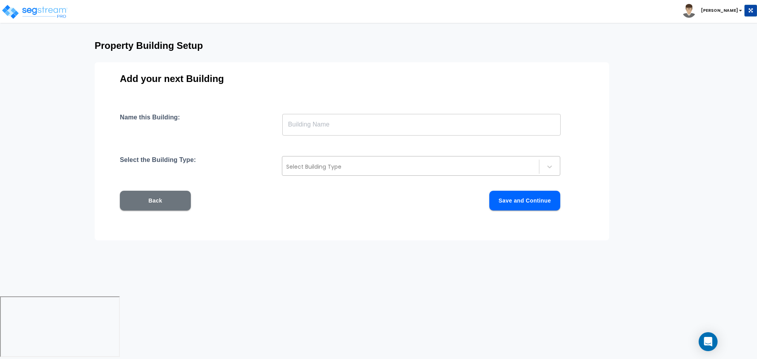
scroll to position [0, 0]
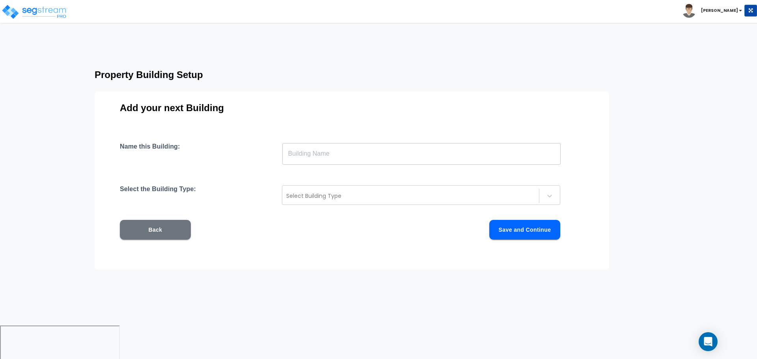
click at [342, 158] on input "text" at bounding box center [421, 154] width 279 height 22
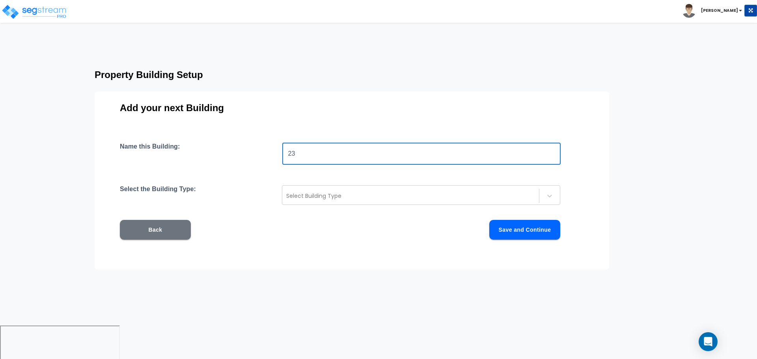
type input "23"
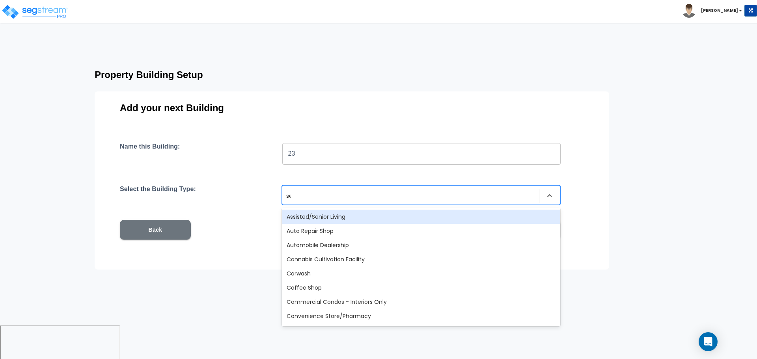
type input "sel"
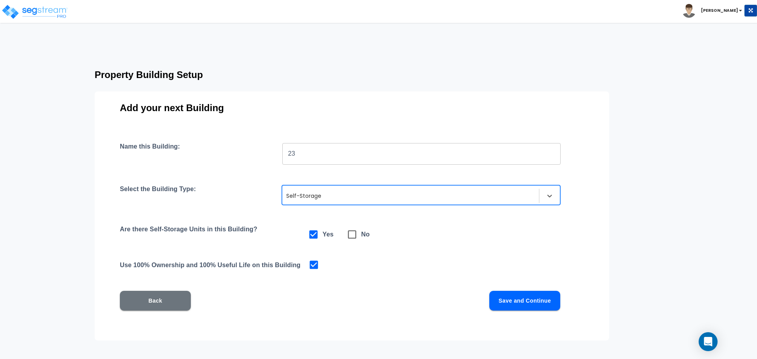
click at [509, 298] on button "Save and Continue" at bounding box center [525, 301] width 71 height 20
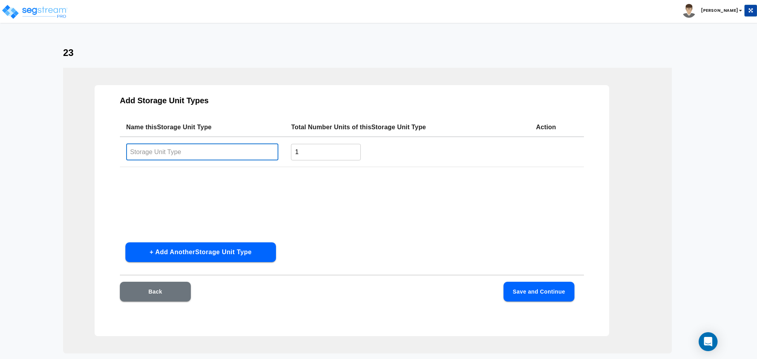
drag, startPoint x: 211, startPoint y: 155, endPoint x: 205, endPoint y: 157, distance: 6.2
click at [206, 159] on input "text" at bounding box center [202, 152] width 152 height 17
paste input "Type 20"
type input "Type 23"
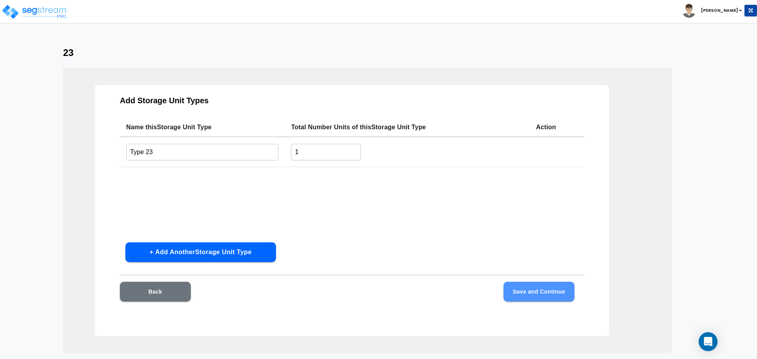
click at [512, 294] on button "Save and Continue" at bounding box center [539, 292] width 71 height 20
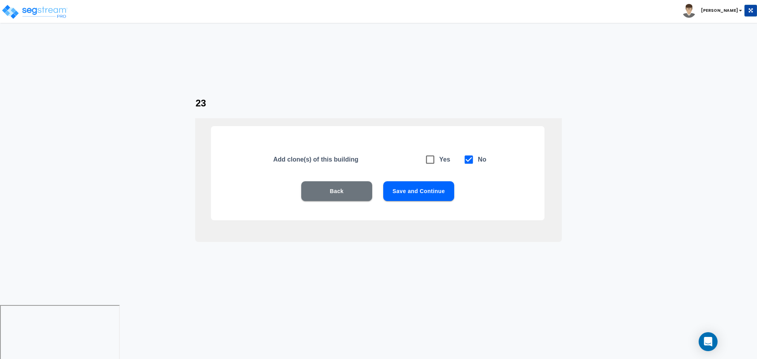
click at [421, 194] on button "Save and Continue" at bounding box center [418, 191] width 71 height 20
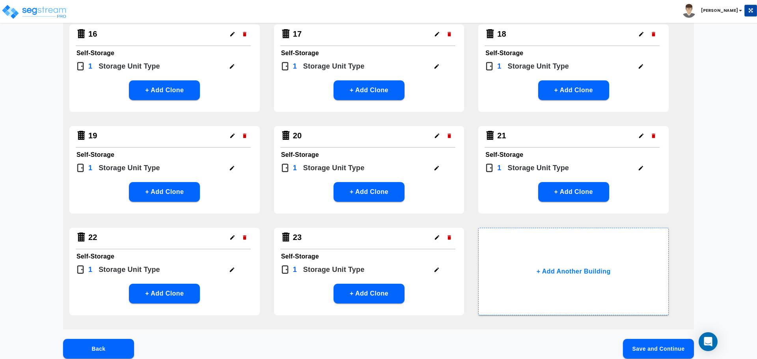
scroll to position [609, 0]
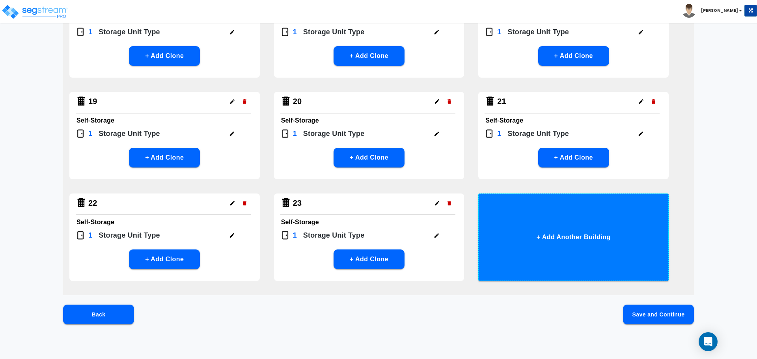
click at [542, 236] on button "+ Add Another Building" at bounding box center [574, 238] width 191 height 88
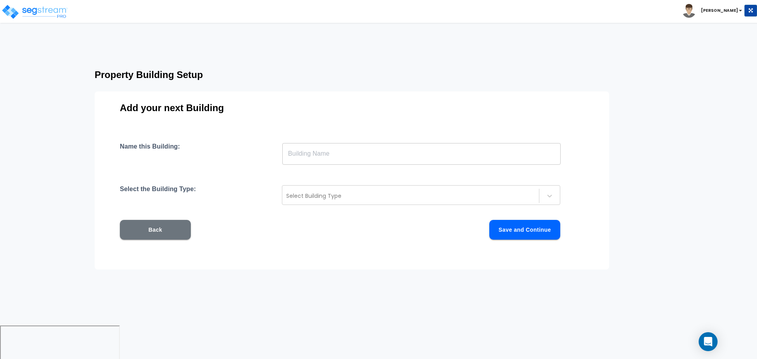
click at [352, 148] on input "text" at bounding box center [421, 154] width 279 height 22
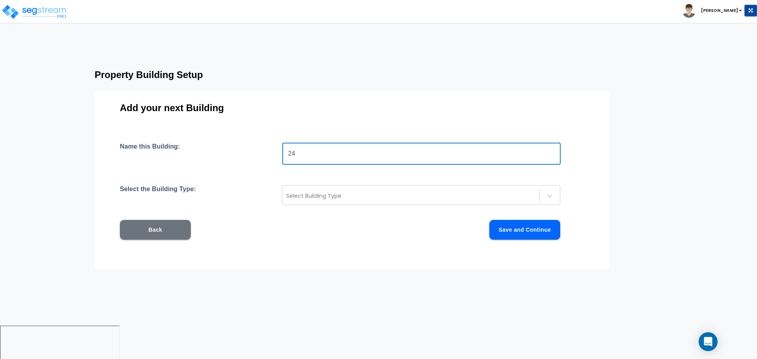
type input "24"
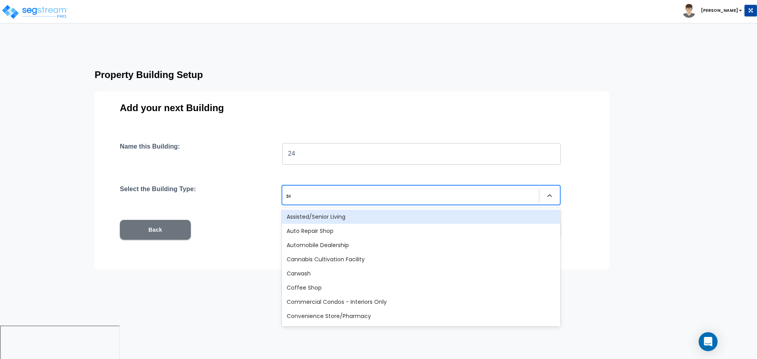
type input "sel"
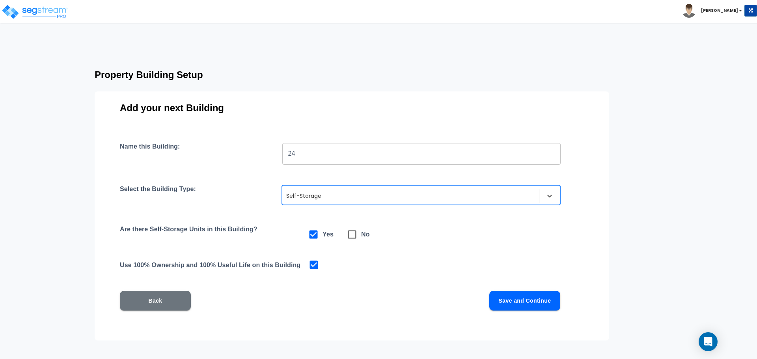
click at [524, 295] on button "Save and Continue" at bounding box center [525, 301] width 71 height 20
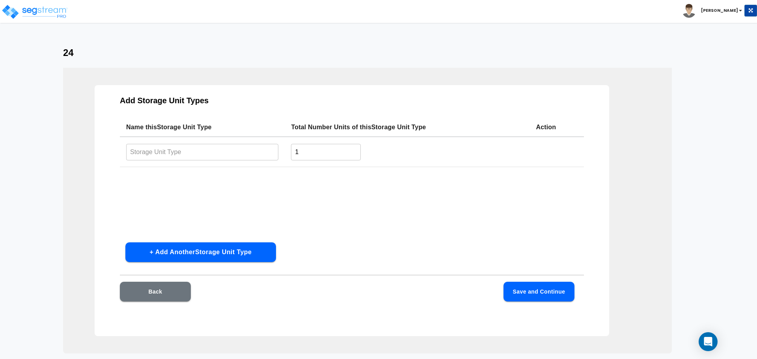
click at [257, 154] on input "text" at bounding box center [202, 152] width 152 height 17
paste input "Type 20"
type input "Type 24"
click at [538, 298] on button "Save and Continue" at bounding box center [539, 292] width 71 height 20
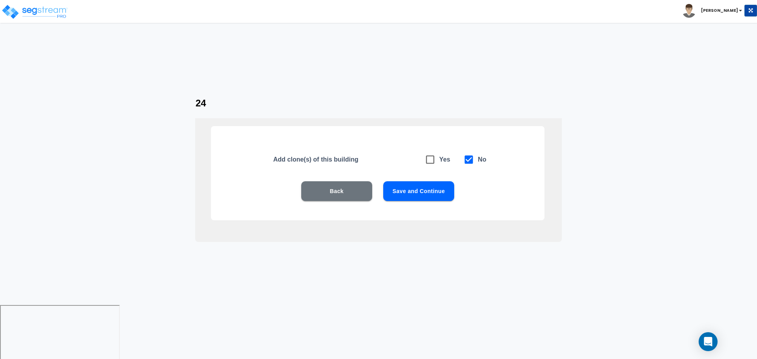
click at [434, 194] on button "Save and Continue" at bounding box center [418, 191] width 71 height 20
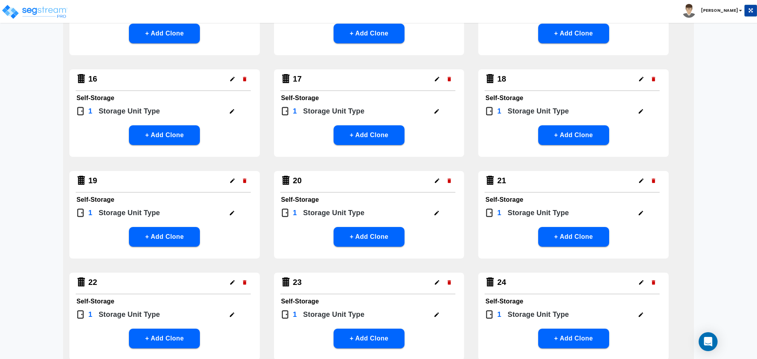
scroll to position [703, 0]
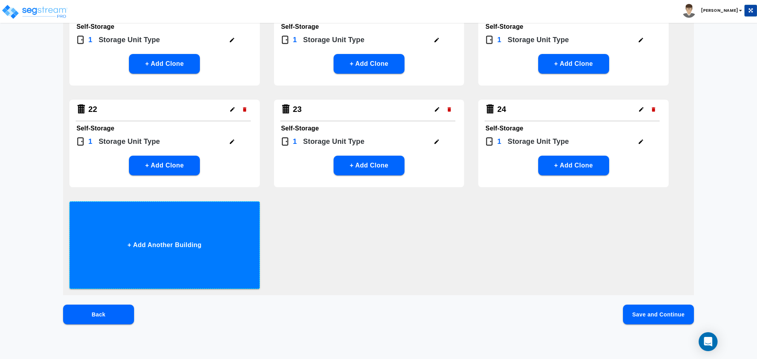
click at [238, 239] on button "+ Add Another Building" at bounding box center [164, 246] width 191 height 88
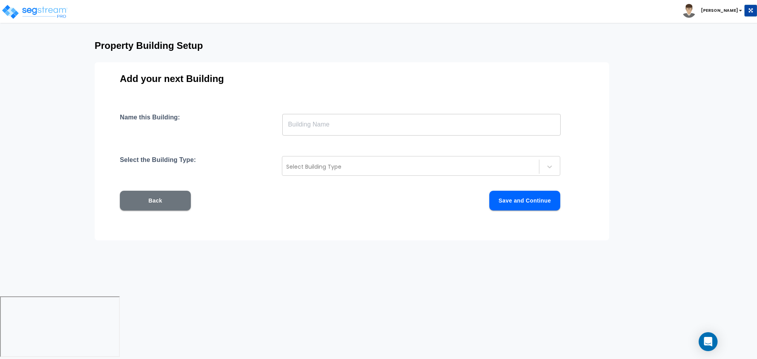
scroll to position [0, 0]
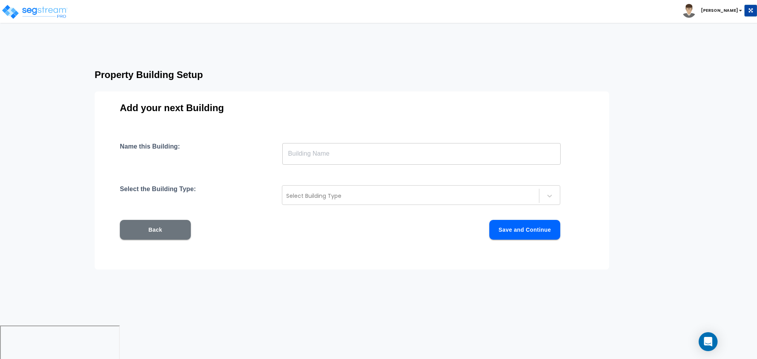
click at [325, 166] on div "Name this Building: ​ Select the Building Type: Select Building Type Back Save …" at bounding box center [352, 201] width 464 height 116
click at [325, 151] on input "text" at bounding box center [421, 154] width 279 height 22
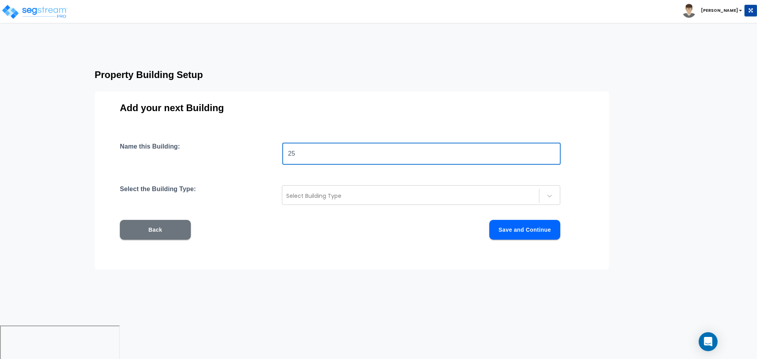
type input "25"
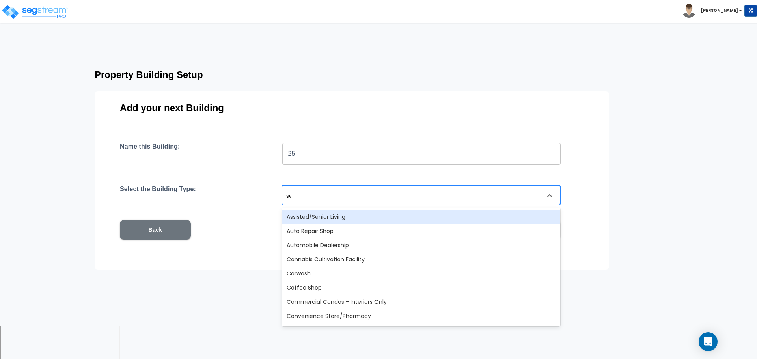
type input "sel"
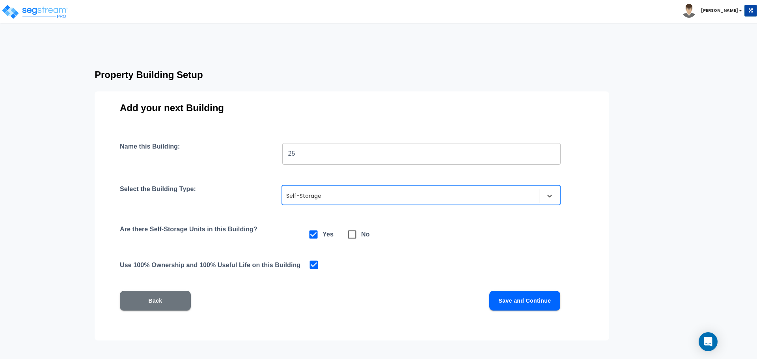
click at [527, 299] on button "Save and Continue" at bounding box center [525, 301] width 71 height 20
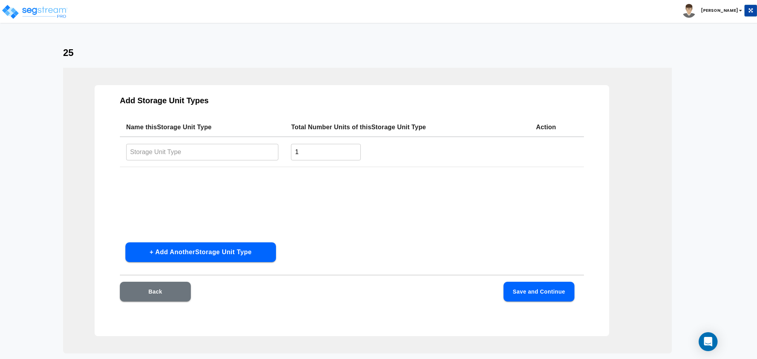
click at [233, 156] on input "text" at bounding box center [202, 152] width 152 height 17
paste input "Type 20"
type input "Type 25"
click at [557, 293] on button "Save and Continue" at bounding box center [539, 292] width 71 height 20
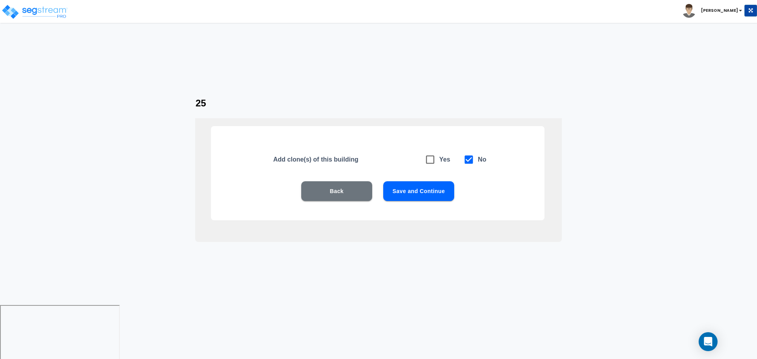
click at [402, 188] on button "Save and Continue" at bounding box center [418, 191] width 71 height 20
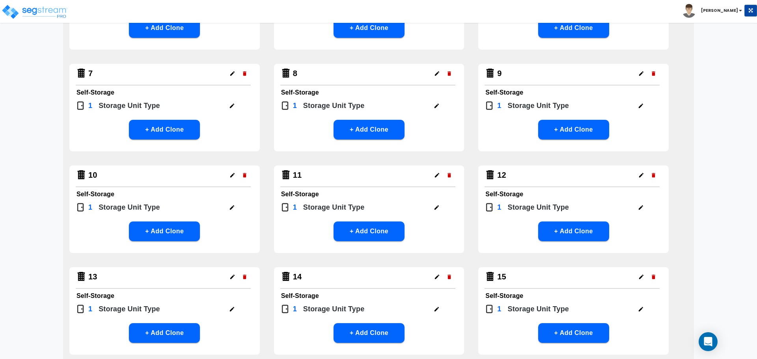
scroll to position [711, 0]
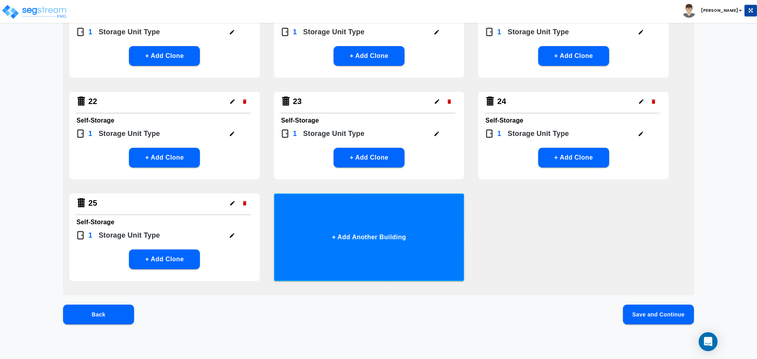
click at [381, 204] on button "+ Add Another Building" at bounding box center [369, 238] width 191 height 88
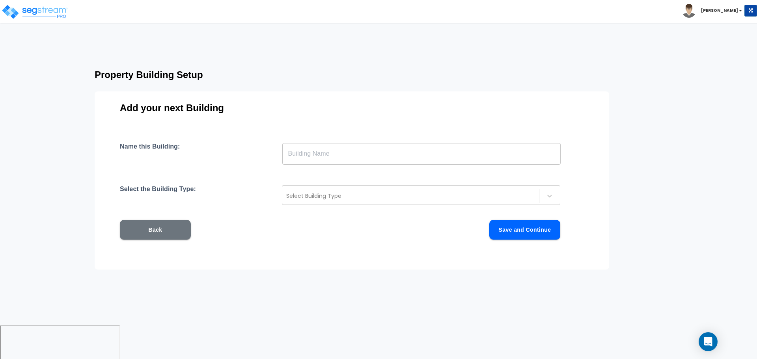
click at [353, 150] on input "text" at bounding box center [421, 154] width 279 height 22
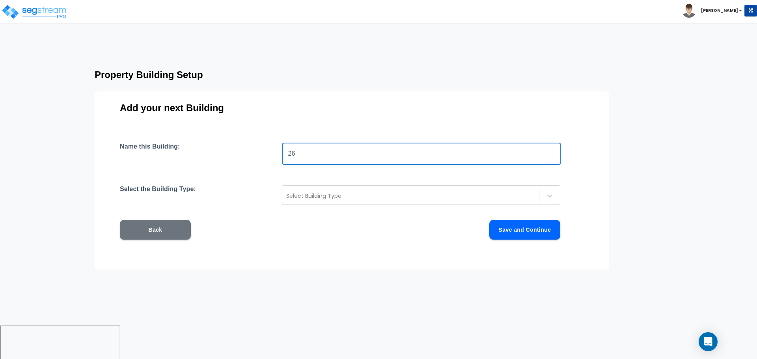
type input "26"
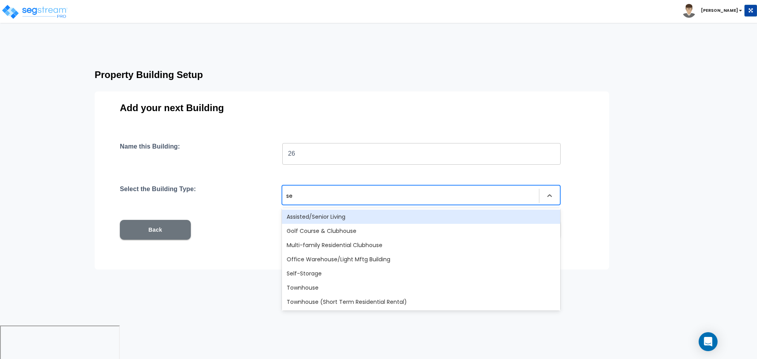
type input "sel"
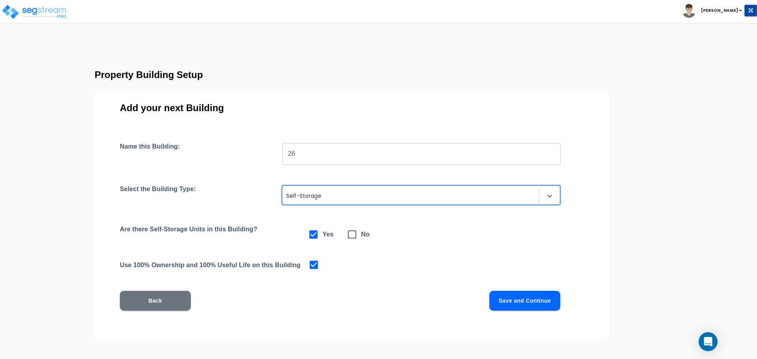
click at [513, 299] on button "Save and Continue" at bounding box center [525, 301] width 71 height 20
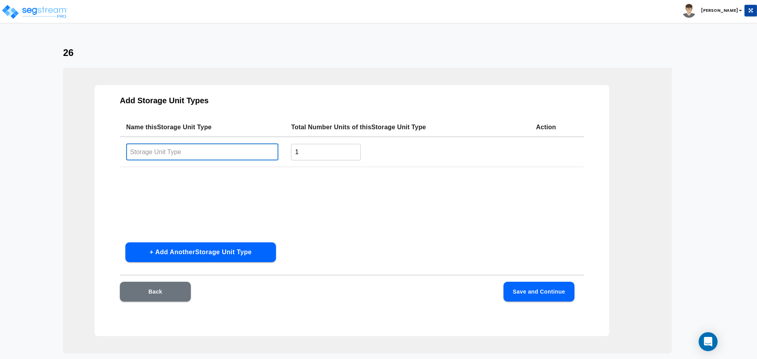
click at [232, 157] on input "text" at bounding box center [202, 152] width 152 height 17
paste input "Type 20"
type input "Type 26"
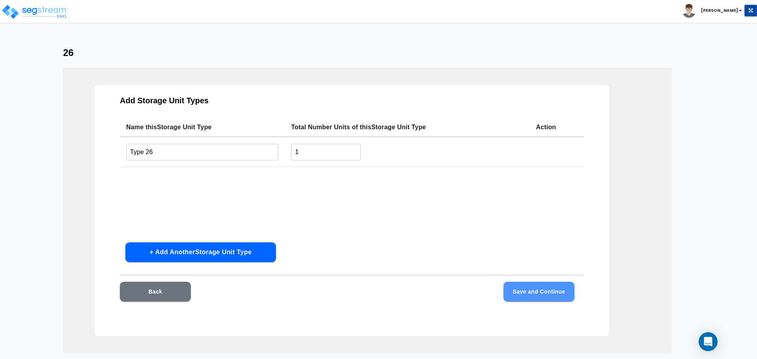
click at [521, 294] on button "Save and Continue" at bounding box center [539, 292] width 71 height 20
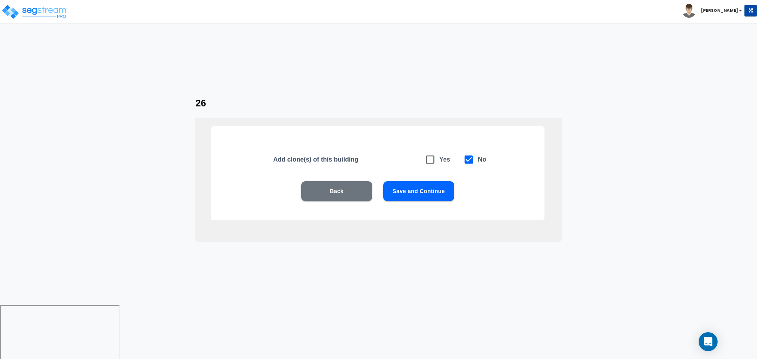
click at [434, 183] on button "Save and Continue" at bounding box center [418, 191] width 71 height 20
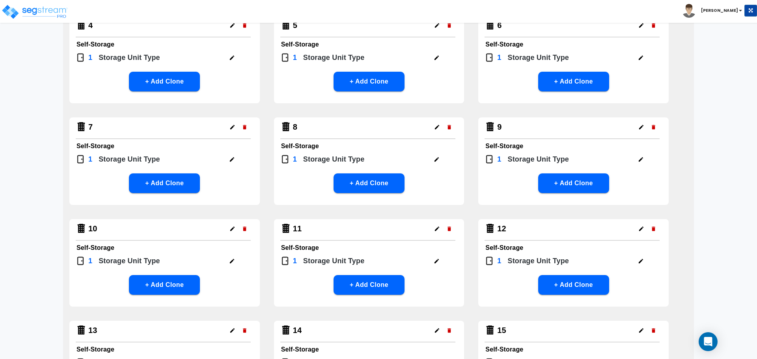
scroll to position [711, 0]
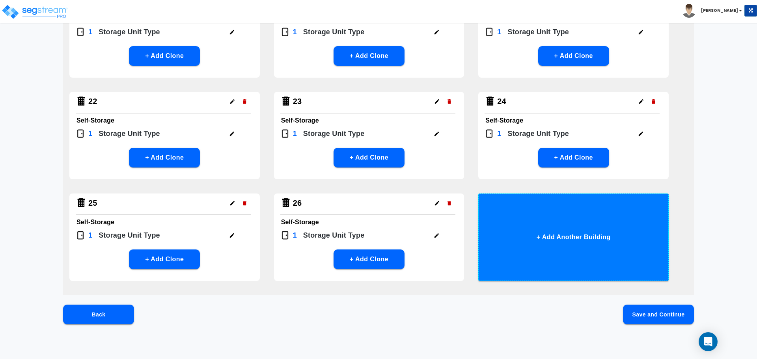
click at [540, 223] on button "+ Add Another Building" at bounding box center [574, 238] width 191 height 88
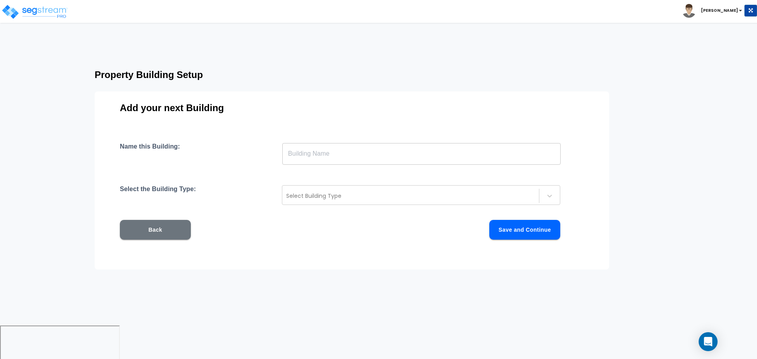
click at [398, 158] on input "text" at bounding box center [421, 154] width 279 height 22
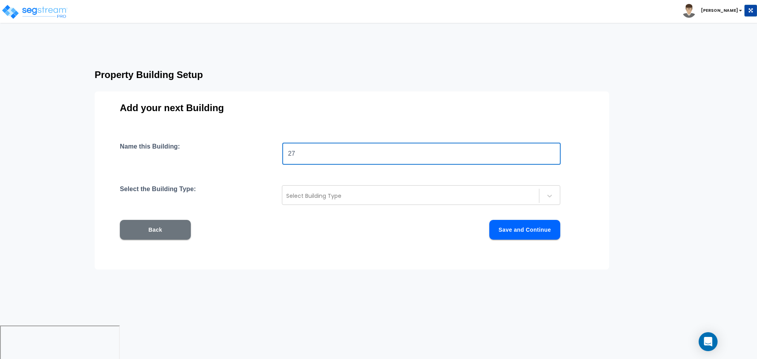
type input "27"
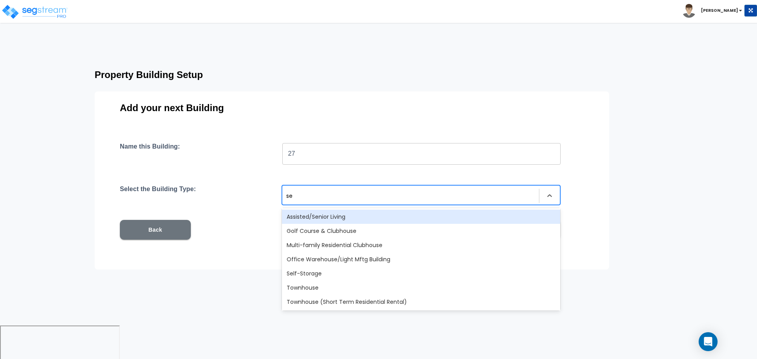
type input "sel"
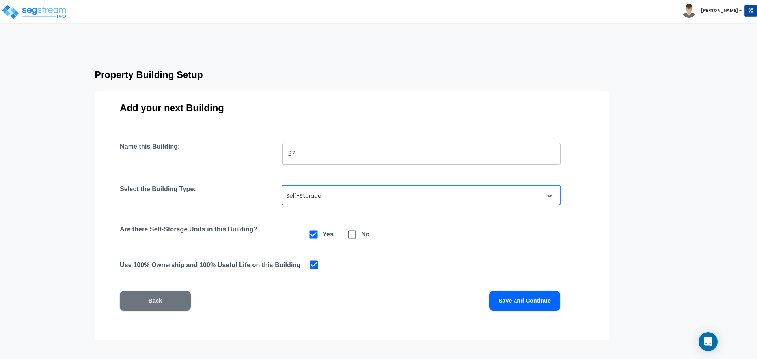
click at [526, 304] on button "Save and Continue" at bounding box center [525, 301] width 71 height 20
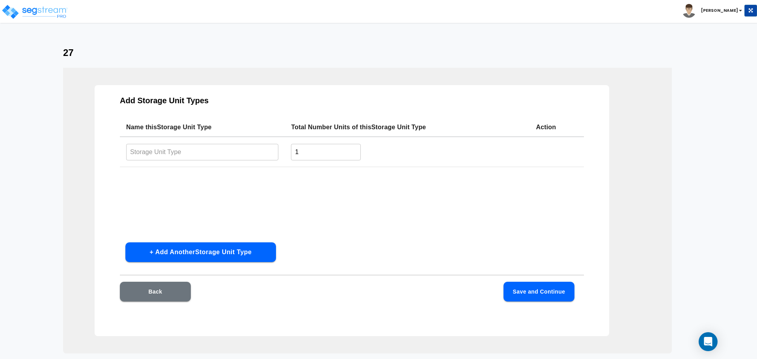
click at [245, 158] on input "text" at bounding box center [202, 152] width 152 height 17
paste input "Type 20"
type input "Type 27"
click at [534, 290] on button "Save and Continue" at bounding box center [539, 292] width 71 height 20
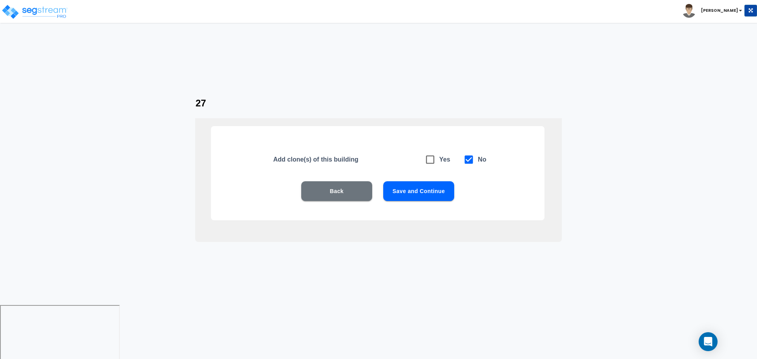
click at [425, 193] on button "Save and Continue" at bounding box center [418, 191] width 71 height 20
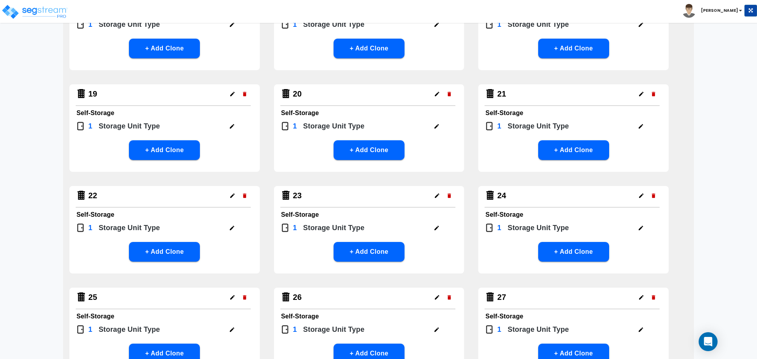
scroll to position [804, 0]
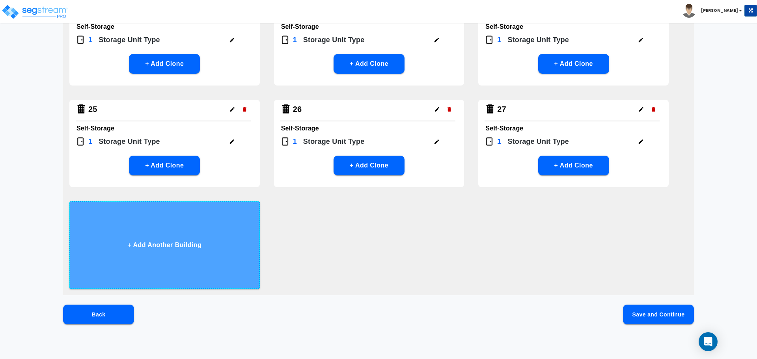
click at [223, 237] on button "+ Add Another Building" at bounding box center [164, 246] width 191 height 88
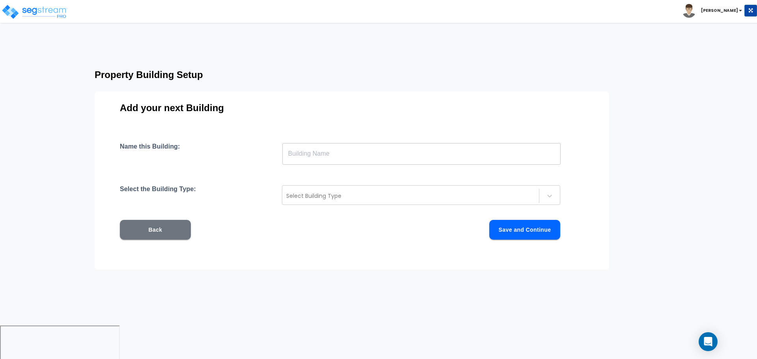
click at [341, 152] on input "text" at bounding box center [421, 154] width 279 height 22
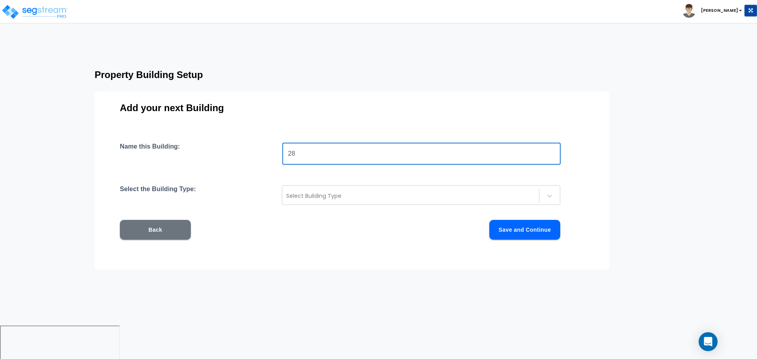
type input "28"
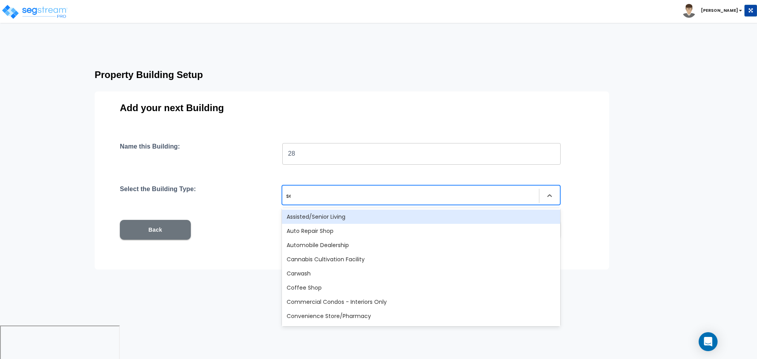
type input "sel"
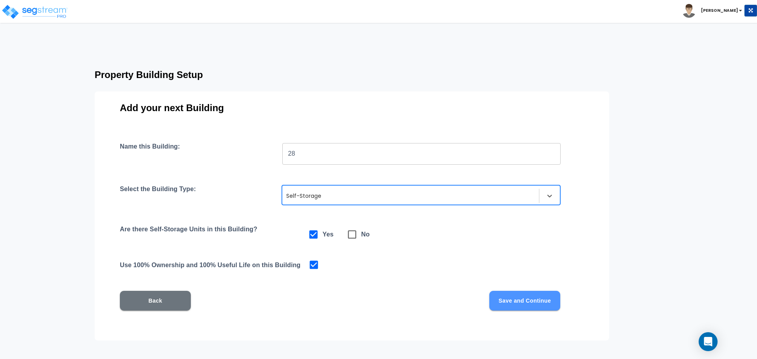
click at [501, 305] on button "Save and Continue" at bounding box center [525, 301] width 71 height 20
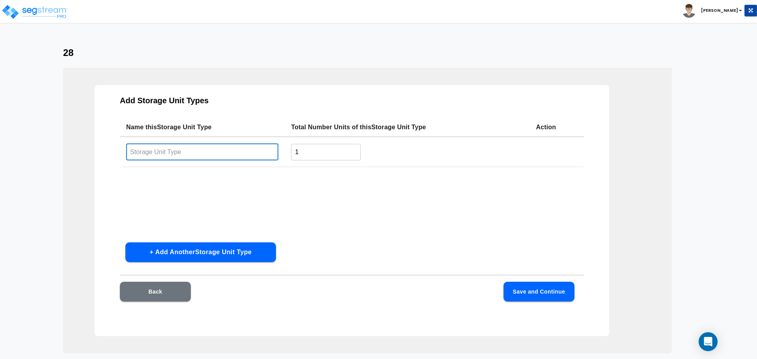
click at [227, 153] on input "text" at bounding box center [202, 152] width 152 height 17
paste input "Type 20"
type input "Type 28"
click at [539, 292] on button "Save and Continue" at bounding box center [539, 292] width 71 height 20
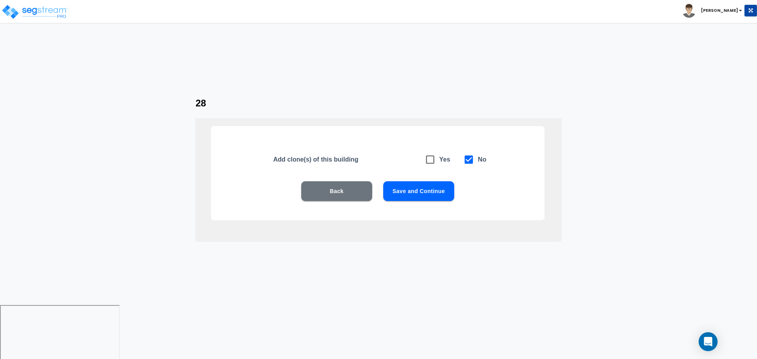
click at [413, 189] on button "Save and Continue" at bounding box center [418, 191] width 71 height 20
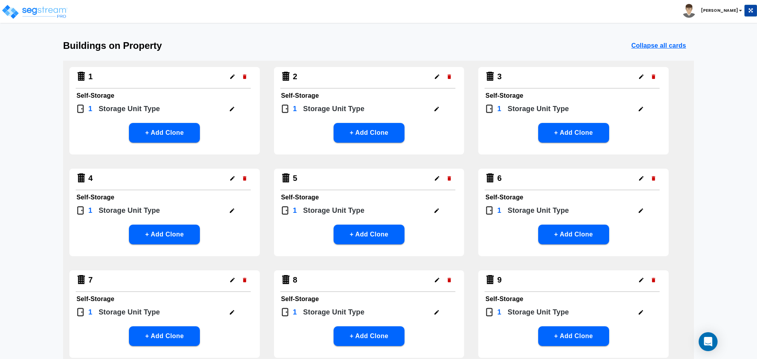
scroll to position [812, 0]
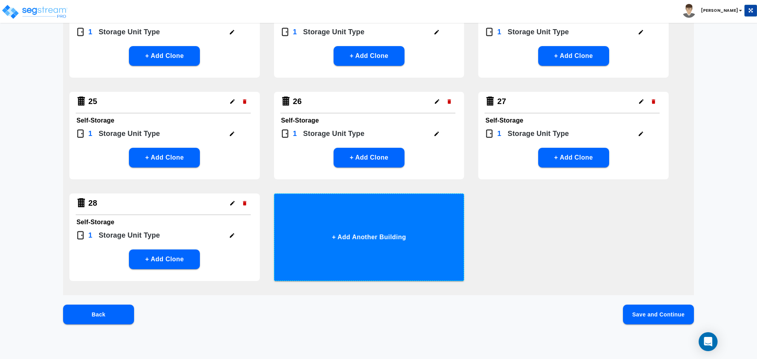
click at [404, 229] on button "+ Add Another Building" at bounding box center [369, 238] width 191 height 88
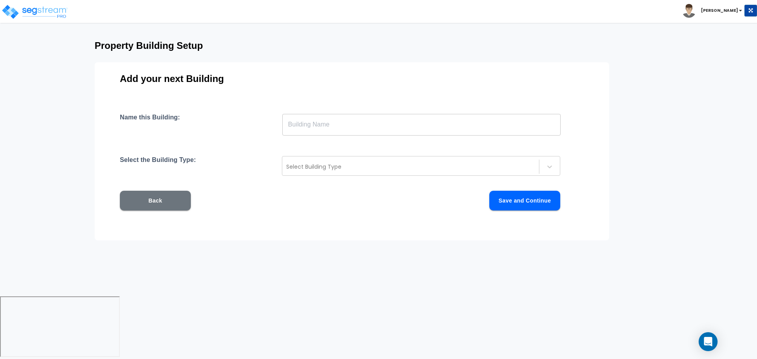
scroll to position [0, 0]
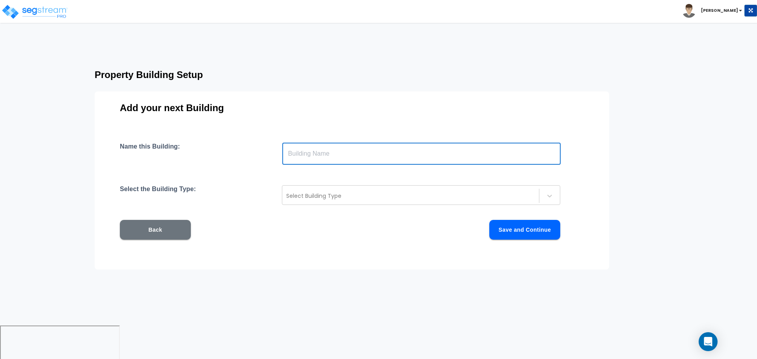
click at [365, 154] on input "text" at bounding box center [421, 154] width 279 height 22
type input "29"
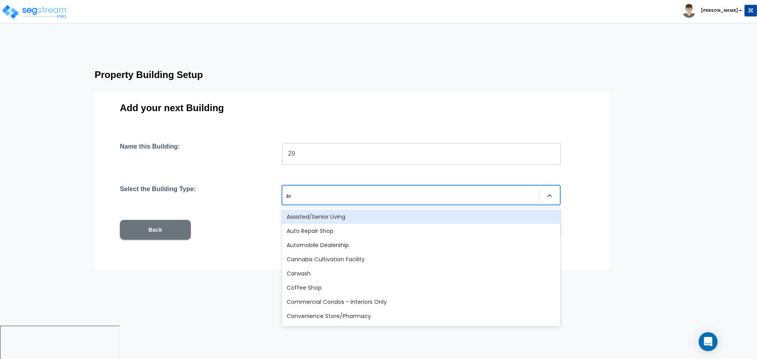
type input "sel"
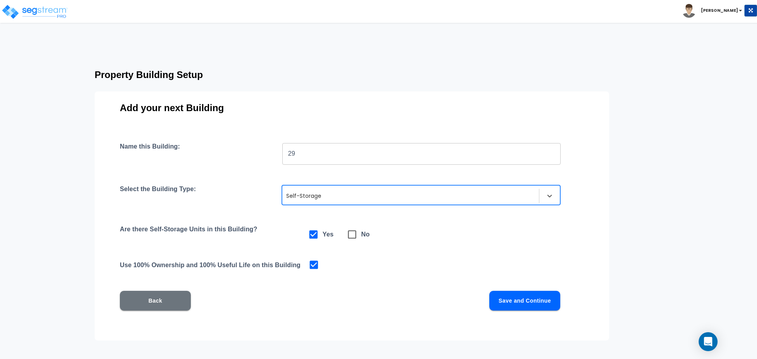
click at [526, 299] on button "Save and Continue" at bounding box center [525, 301] width 71 height 20
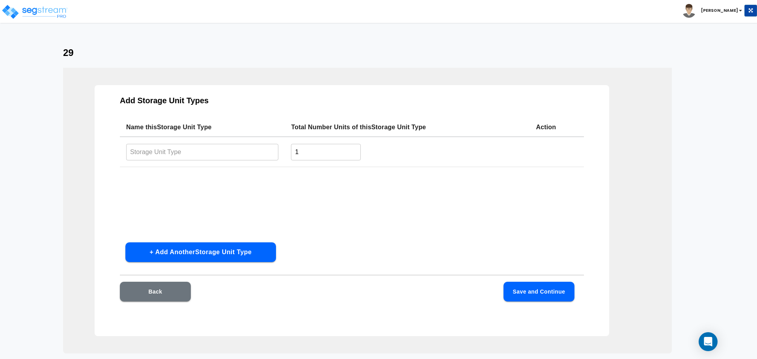
click at [220, 161] on td "​" at bounding box center [202, 152] width 165 height 30
click at [219, 158] on input "text" at bounding box center [202, 152] width 152 height 17
paste input "Type 20"
type input "Type 29"
click at [533, 291] on button "Save and Continue" at bounding box center [539, 292] width 71 height 20
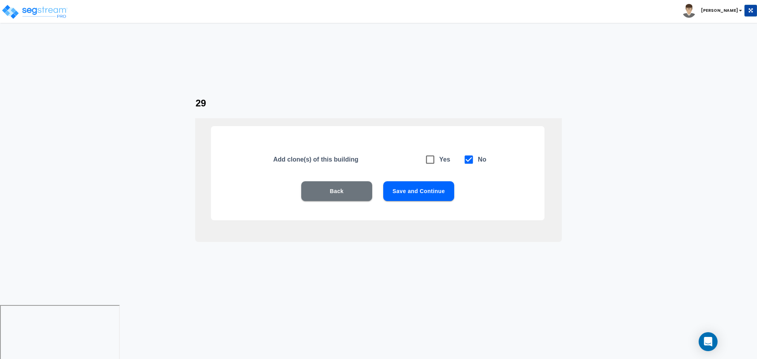
click at [425, 184] on button "Save and Continue" at bounding box center [418, 191] width 71 height 20
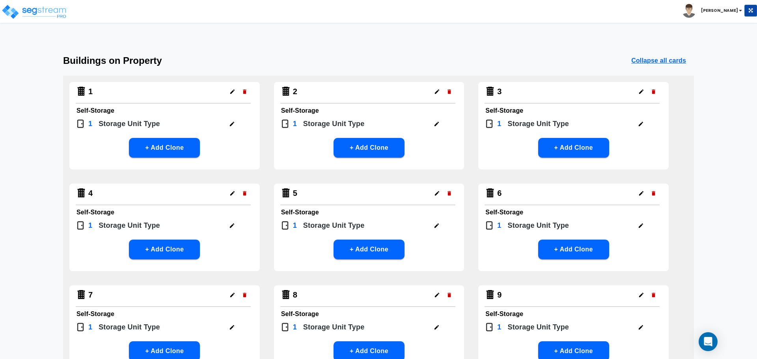
scroll to position [812, 0]
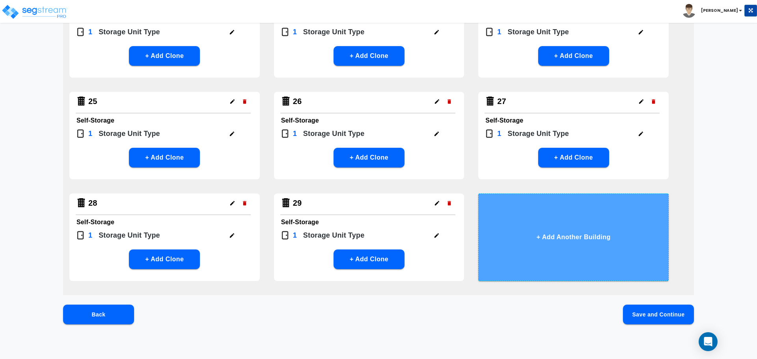
click at [537, 226] on button "+ Add Another Building" at bounding box center [574, 238] width 191 height 88
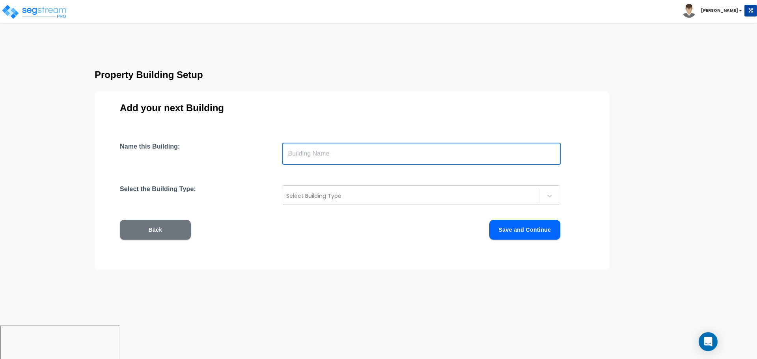
click at [385, 154] on input "text" at bounding box center [421, 154] width 279 height 22
type input "30"
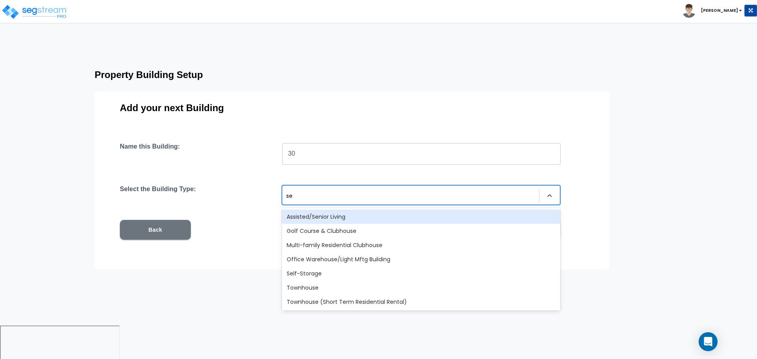
type input "sel"
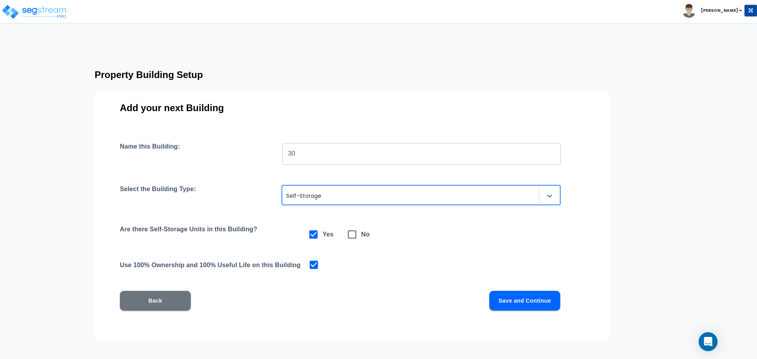
click at [518, 299] on button "Save and Continue" at bounding box center [525, 301] width 71 height 20
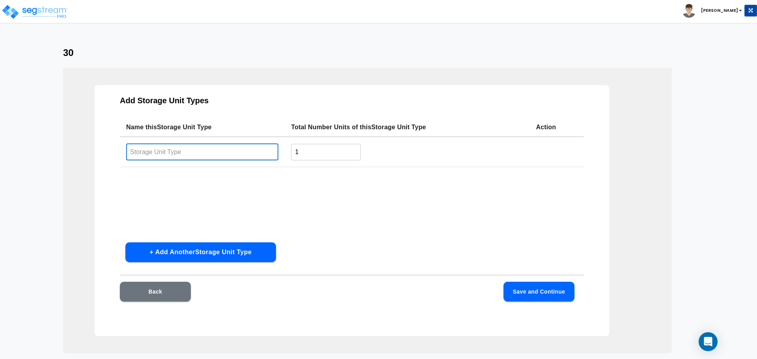
click at [227, 151] on input "text" at bounding box center [202, 152] width 152 height 17
paste input "Type 20"
type input "Type 30"
click at [538, 303] on div "Back Save and Continue" at bounding box center [352, 303] width 464 height 43
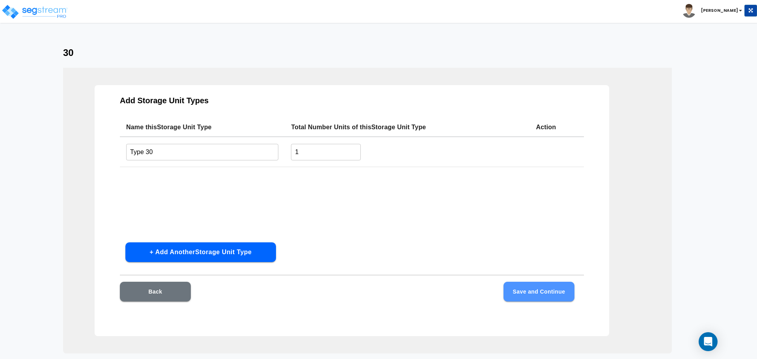
click at [534, 297] on button "Save and Continue" at bounding box center [539, 292] width 71 height 20
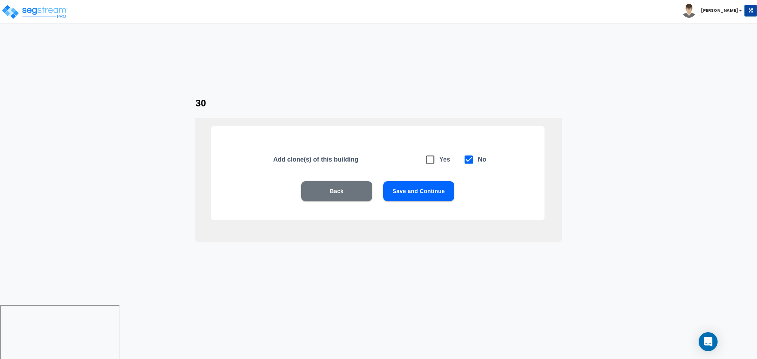
click at [411, 193] on button "Save and Continue" at bounding box center [418, 191] width 71 height 20
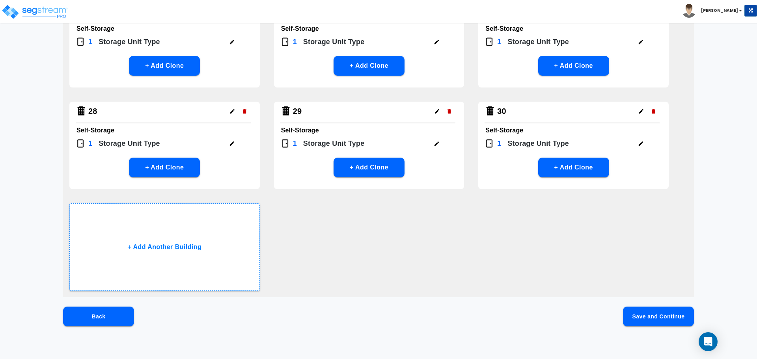
scroll to position [906, 0]
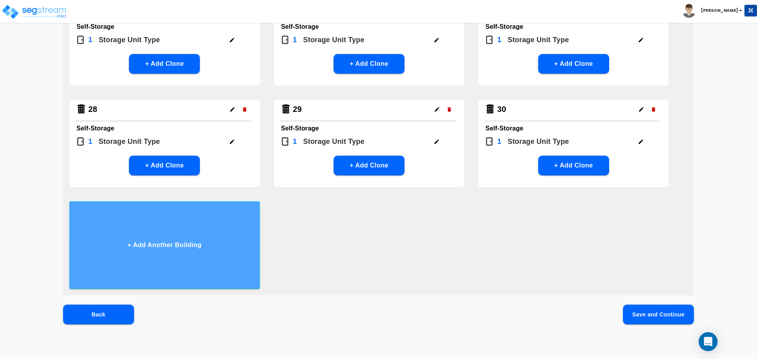
click at [187, 221] on button "+ Add Another Building" at bounding box center [164, 246] width 191 height 88
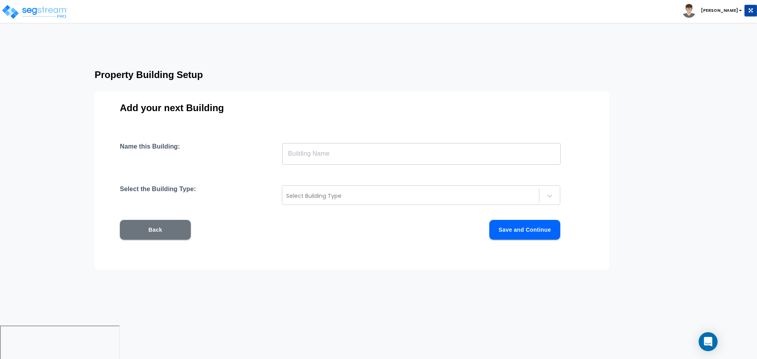
click at [324, 155] on input "text" at bounding box center [421, 154] width 279 height 22
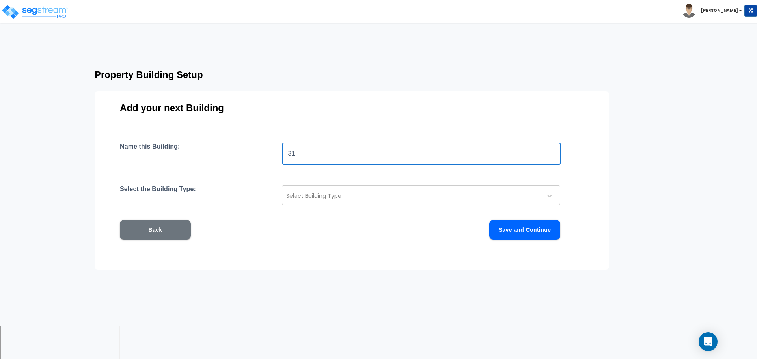
type input "31"
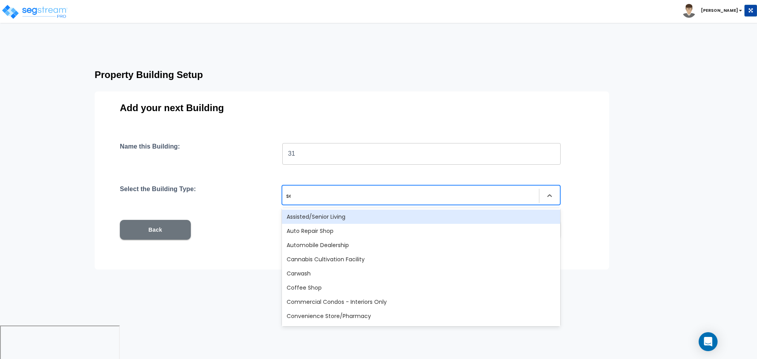
type input "sel"
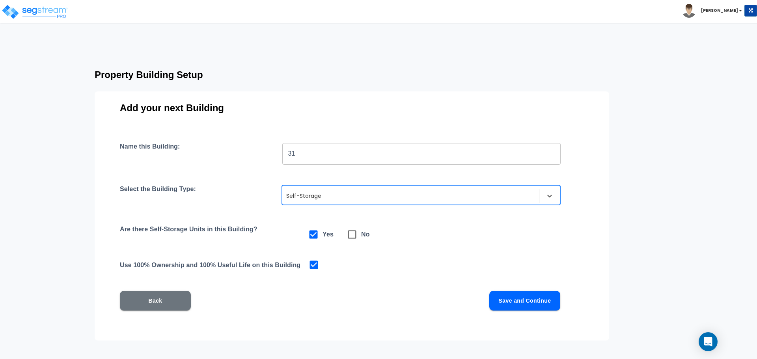
click at [520, 300] on button "Save and Continue" at bounding box center [525, 301] width 71 height 20
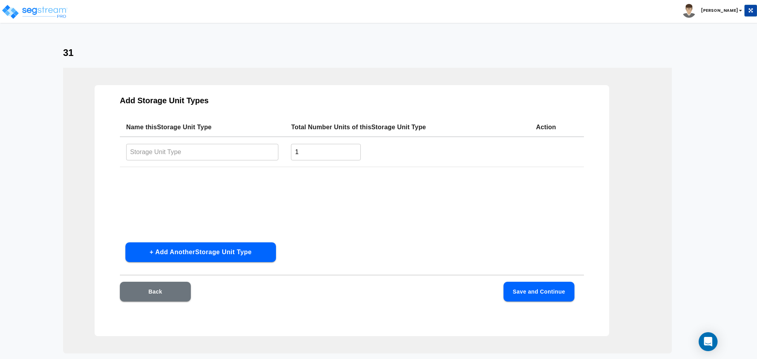
click at [270, 166] on td "​" at bounding box center [202, 152] width 165 height 30
click at [259, 160] on input "text" at bounding box center [202, 152] width 152 height 17
paste input "Type 30"
type input "Type 31"
click at [546, 289] on button "Save and Continue" at bounding box center [539, 292] width 71 height 20
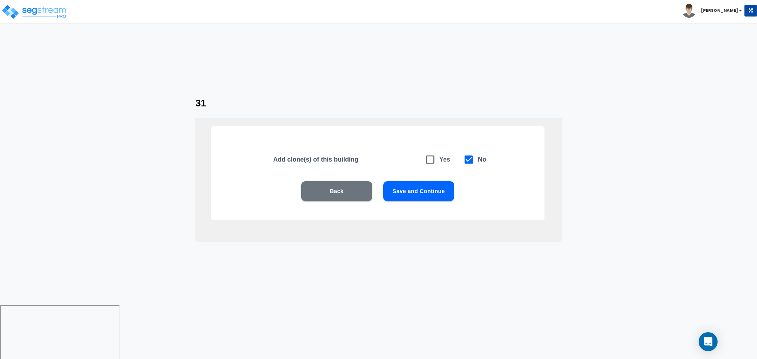
click at [413, 200] on button "Save and Continue" at bounding box center [418, 191] width 71 height 20
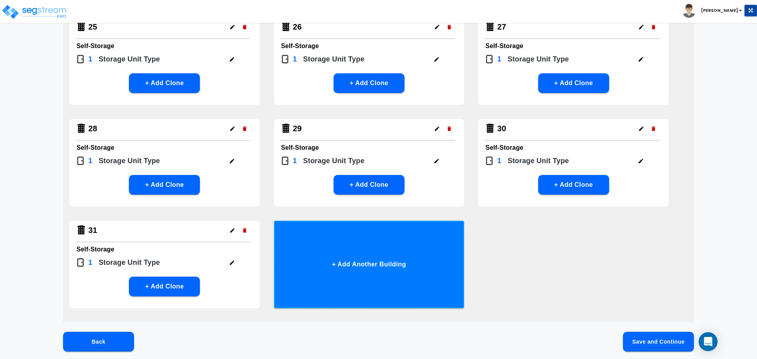
scroll to position [914, 0]
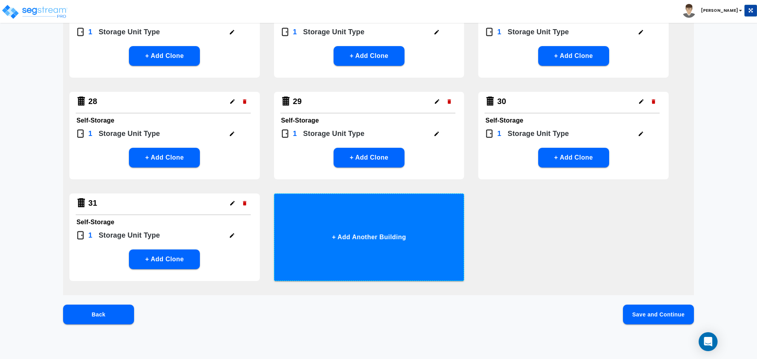
click at [393, 241] on button "+ Add Another Building" at bounding box center [369, 238] width 191 height 88
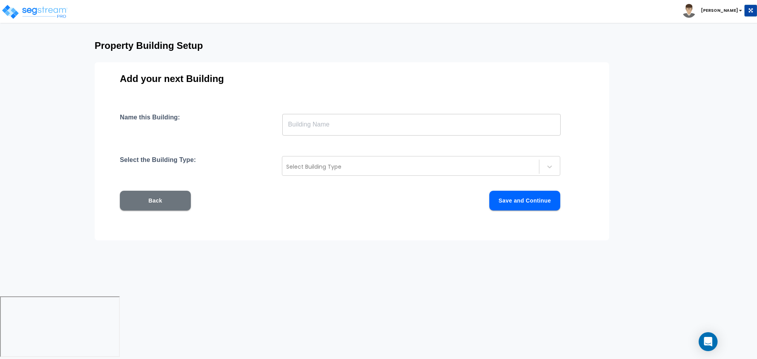
scroll to position [0, 0]
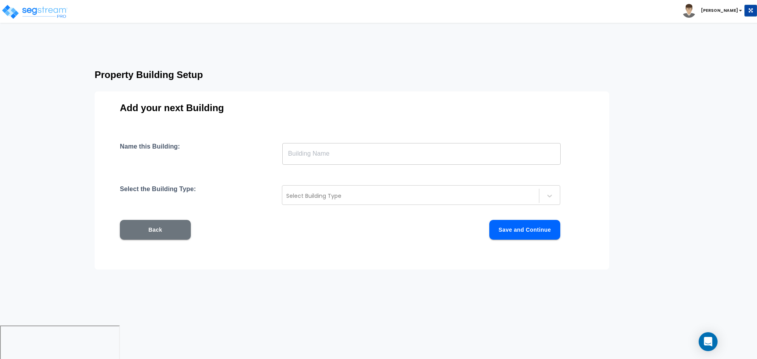
click at [353, 155] on input "text" at bounding box center [421, 154] width 279 height 22
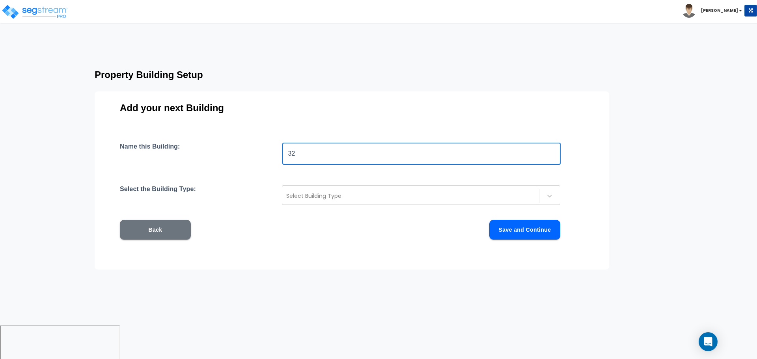
type input "32"
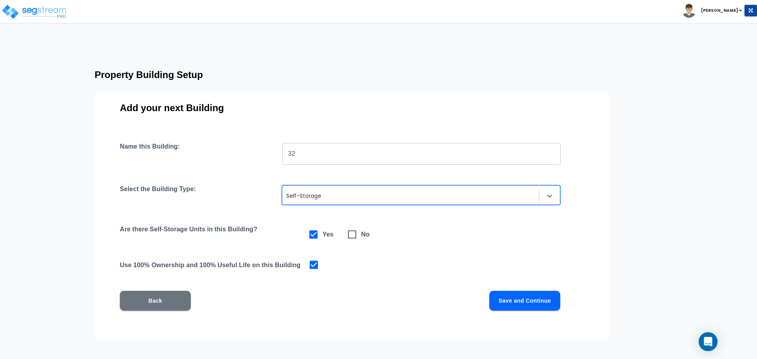
click at [518, 294] on button "Save and Continue" at bounding box center [525, 301] width 71 height 20
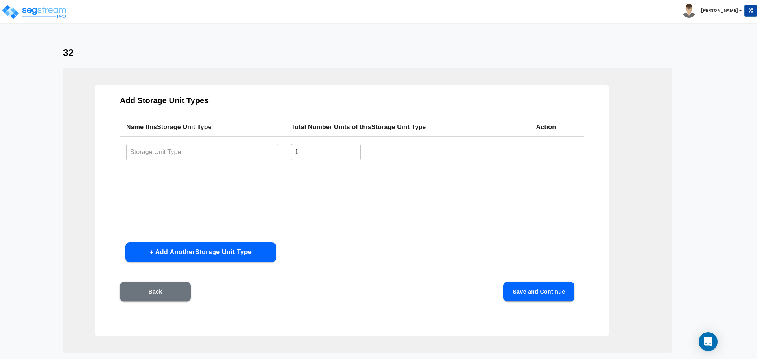
click at [251, 157] on input "text" at bounding box center [202, 152] width 152 height 17
paste input "Type 30"
type input "Type 32"
click at [535, 294] on button "Save and Continue" at bounding box center [539, 292] width 71 height 20
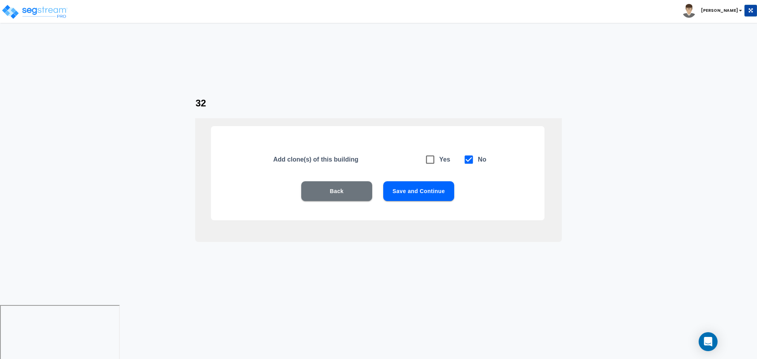
click at [425, 195] on button "Save and Continue" at bounding box center [418, 191] width 71 height 20
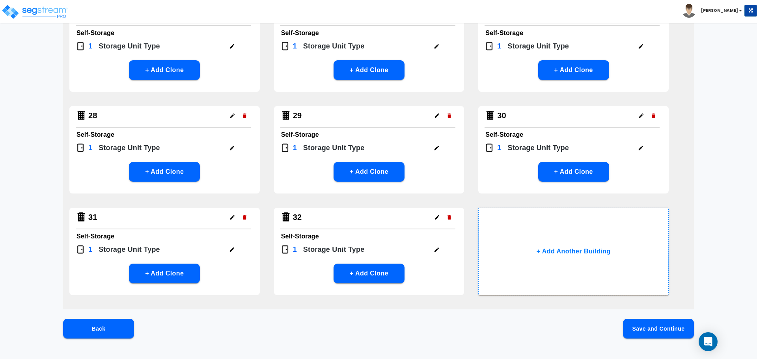
scroll to position [914, 0]
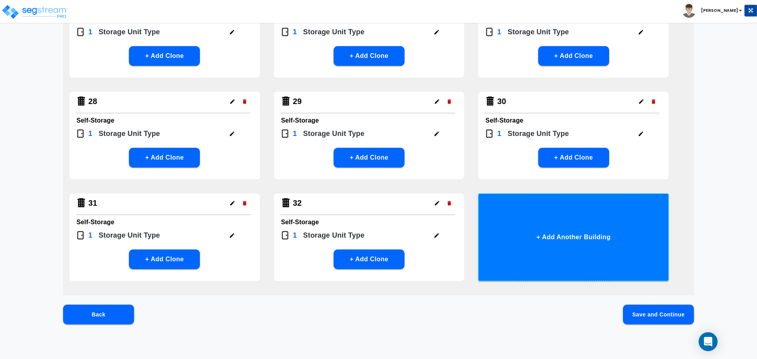
click at [536, 260] on button "+ Add Another Building" at bounding box center [574, 238] width 191 height 88
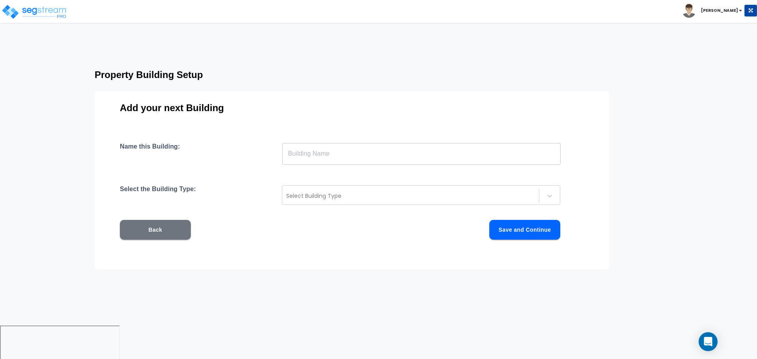
click at [348, 159] on input "text" at bounding box center [421, 154] width 279 height 22
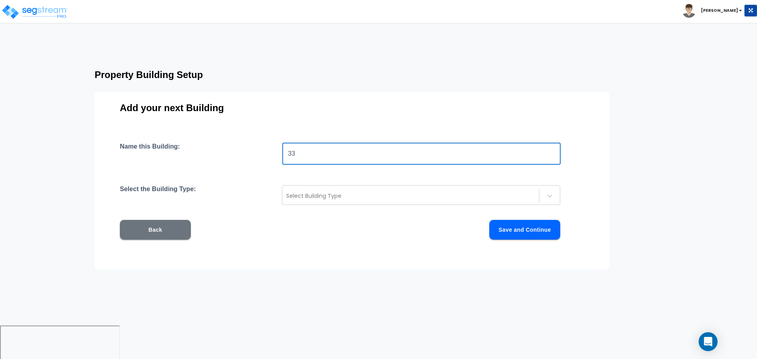
type input "33"
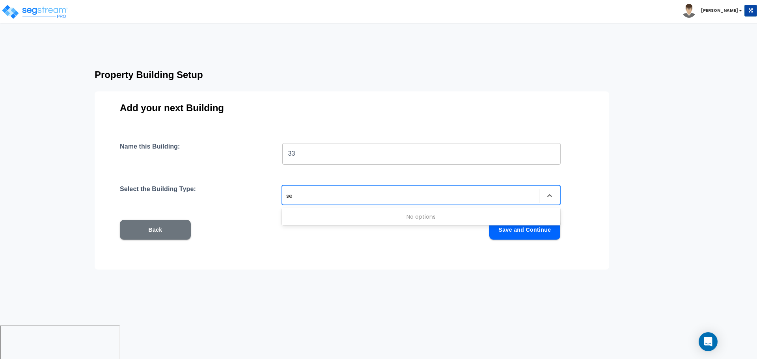
type input "sel"
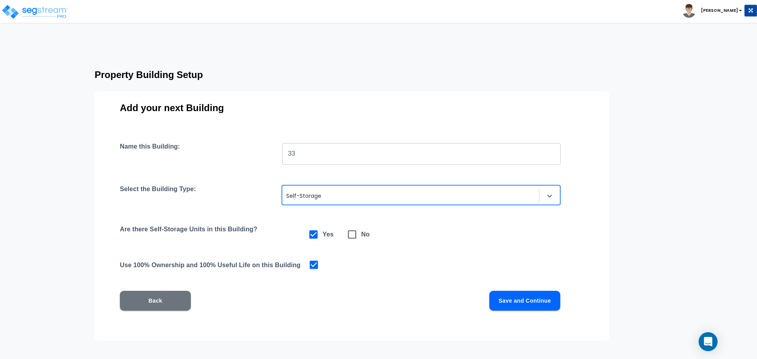
click at [501, 300] on button "Save and Continue" at bounding box center [525, 301] width 71 height 20
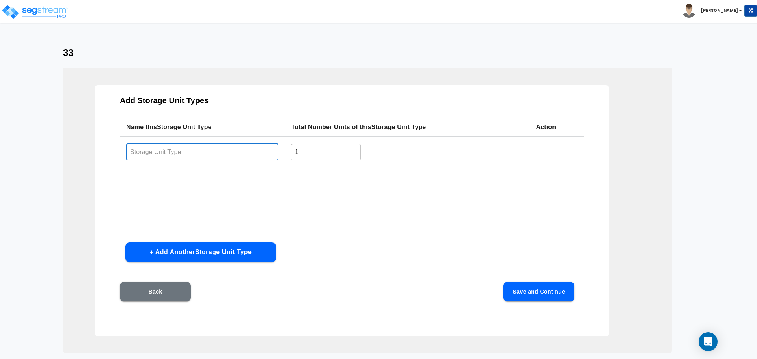
click at [222, 158] on input "text" at bounding box center [202, 152] width 152 height 17
drag, startPoint x: 222, startPoint y: 158, endPoint x: 220, endPoint y: 151, distance: 7.0
click at [222, 158] on input "text" at bounding box center [202, 152] width 152 height 17
paste input "Type 30"
type input "Type 33"
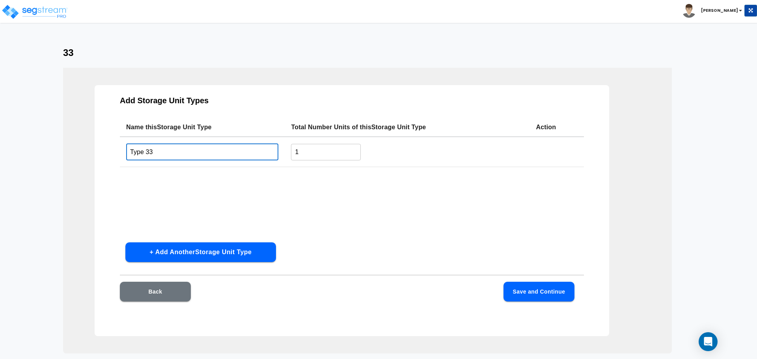
click at [537, 294] on button "Save and Continue" at bounding box center [539, 292] width 71 height 20
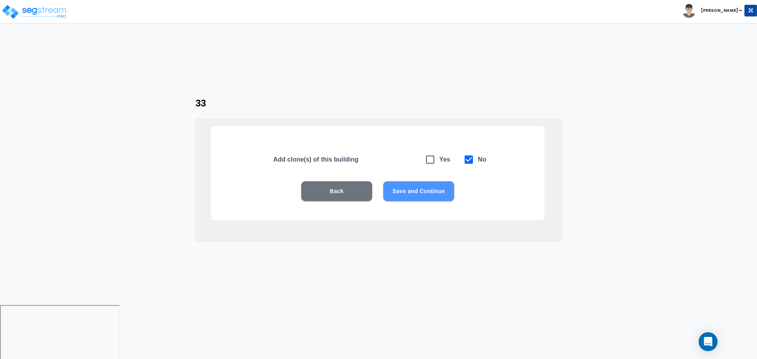
click at [412, 184] on button "Save and Continue" at bounding box center [418, 191] width 71 height 20
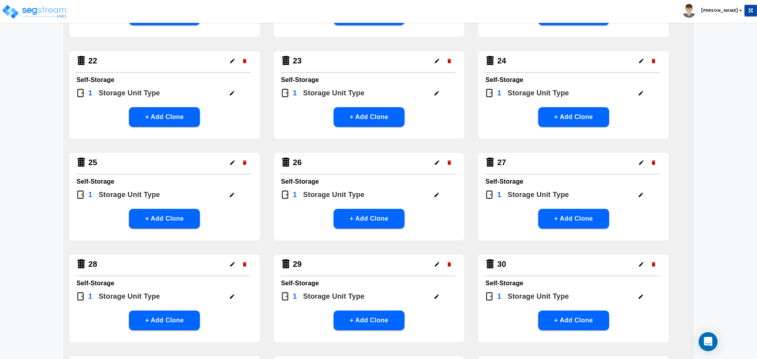
scroll to position [1008, 0]
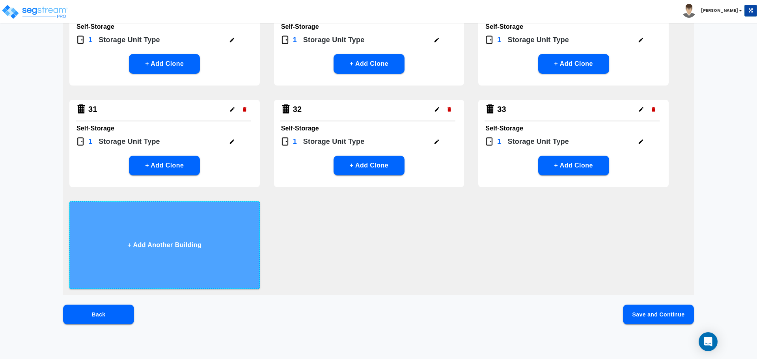
click at [181, 224] on button "+ Add Another Building" at bounding box center [164, 246] width 191 height 88
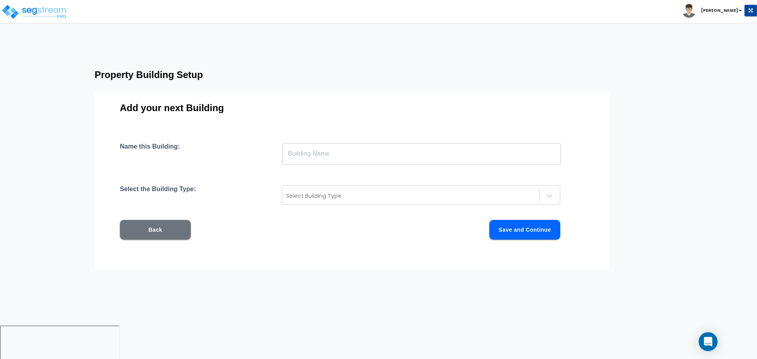
click at [320, 153] on input "text" at bounding box center [421, 154] width 279 height 22
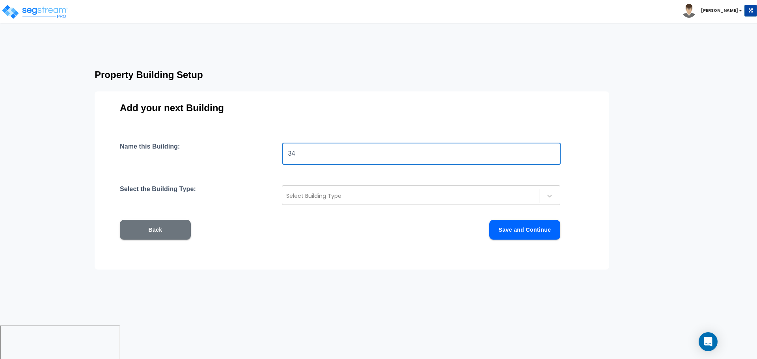
type input "34"
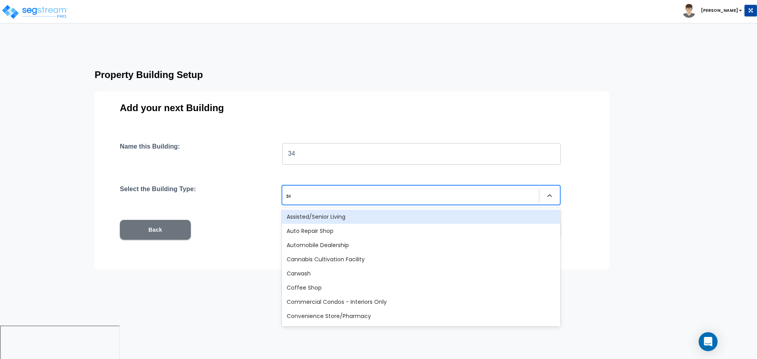
type input "sel"
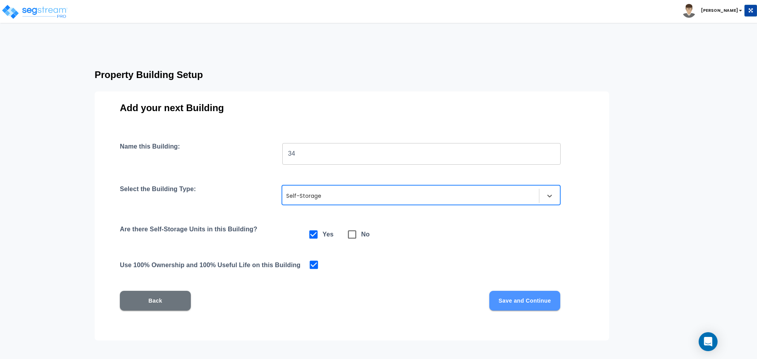
click at [509, 299] on button "Save and Continue" at bounding box center [525, 301] width 71 height 20
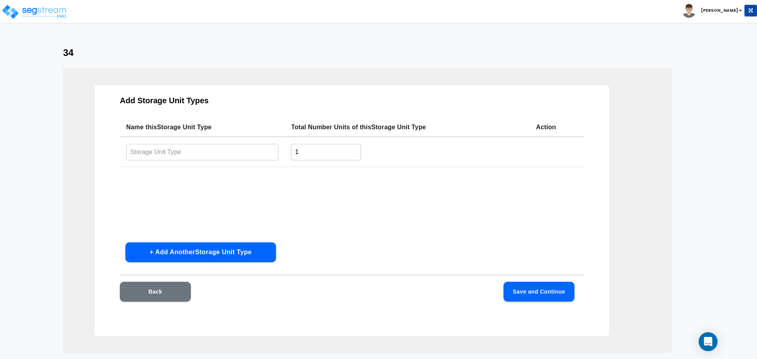
click at [212, 158] on input "text" at bounding box center [202, 152] width 152 height 17
paste input "Type 30"
type input "Type 34"
click at [560, 296] on button "Save and Continue" at bounding box center [539, 292] width 71 height 20
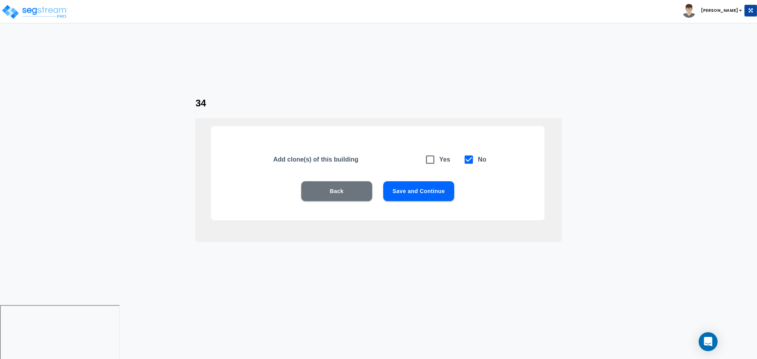
click at [440, 195] on button "Save and Continue" at bounding box center [418, 191] width 71 height 20
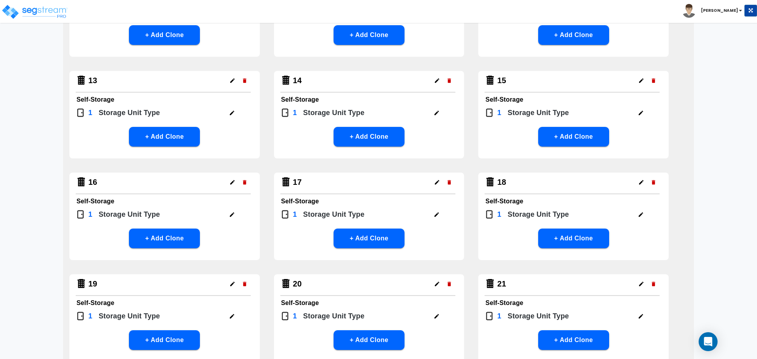
scroll to position [1016, 0]
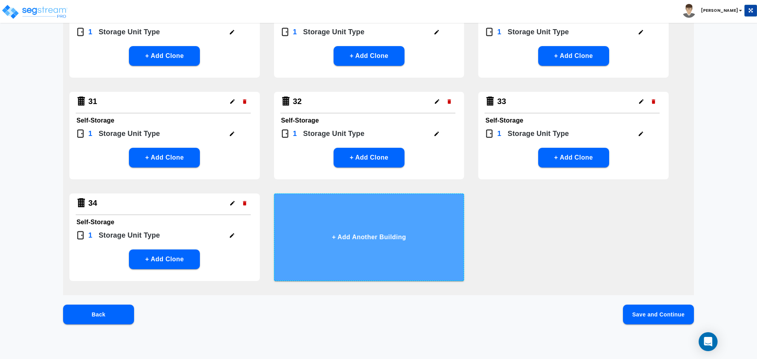
click at [370, 227] on button "+ Add Another Building" at bounding box center [369, 238] width 191 height 88
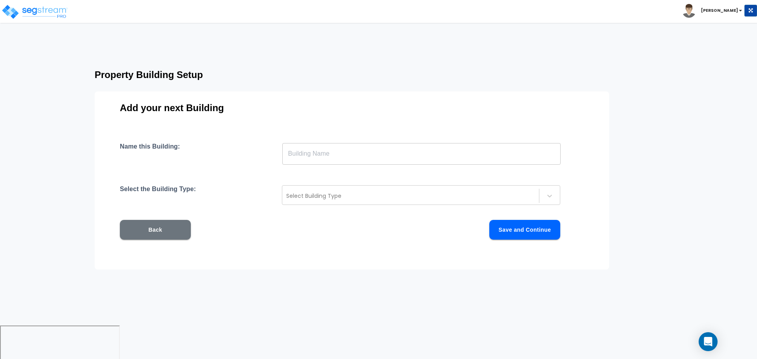
click at [363, 154] on input "text" at bounding box center [421, 154] width 279 height 22
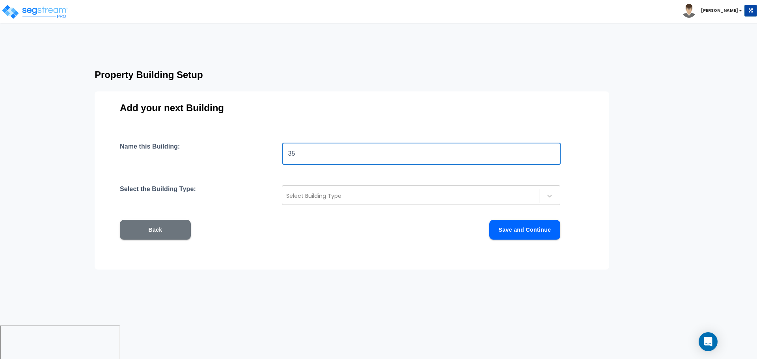
type input "35"
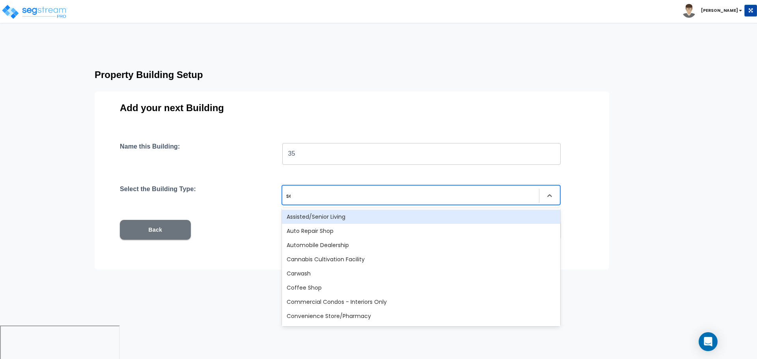
type input "sel"
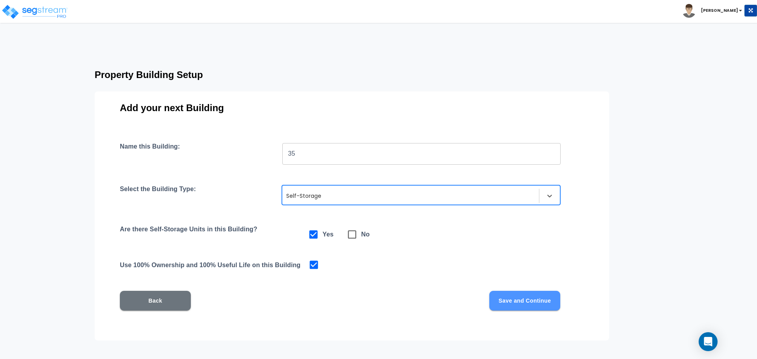
click at [513, 299] on button "Save and Continue" at bounding box center [525, 301] width 71 height 20
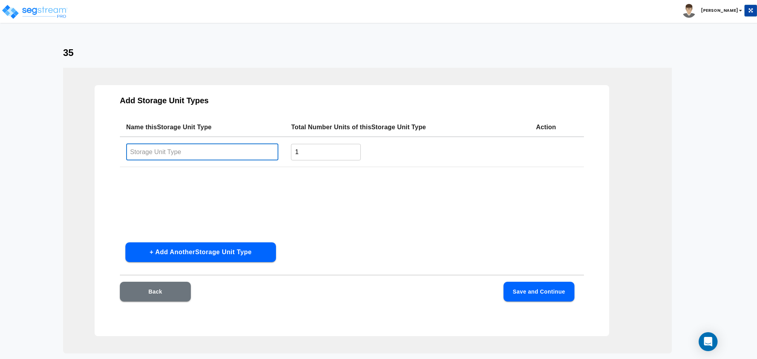
click at [249, 159] on input "text" at bounding box center [202, 152] width 152 height 17
paste input "Type 30"
type input "Type 35"
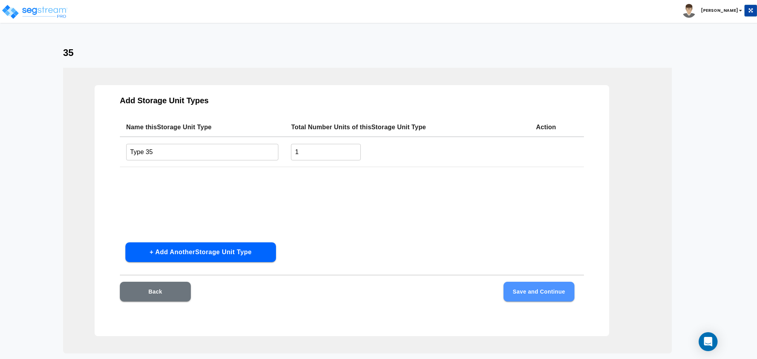
click at [539, 289] on button "Save and Continue" at bounding box center [539, 292] width 71 height 20
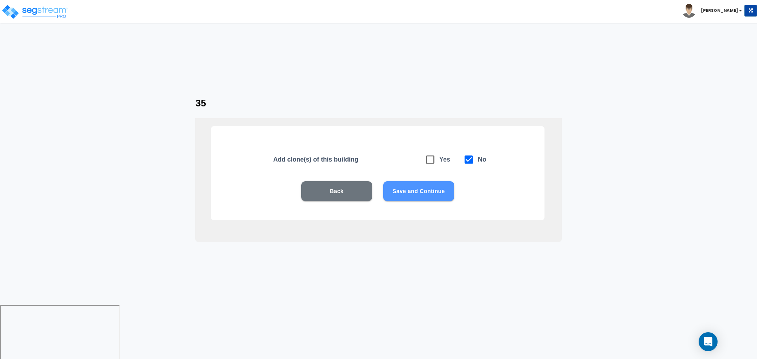
click at [426, 188] on button "Save and Continue" at bounding box center [418, 191] width 71 height 20
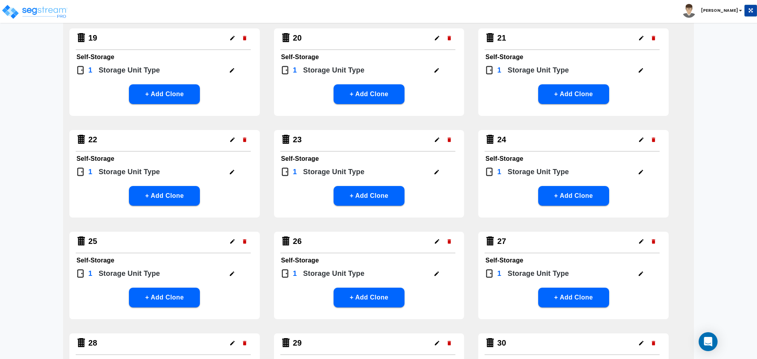
scroll to position [1016, 0]
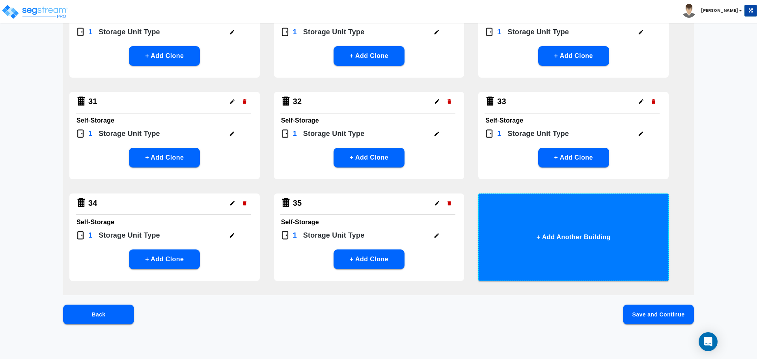
click at [533, 236] on button "+ Add Another Building" at bounding box center [574, 238] width 191 height 88
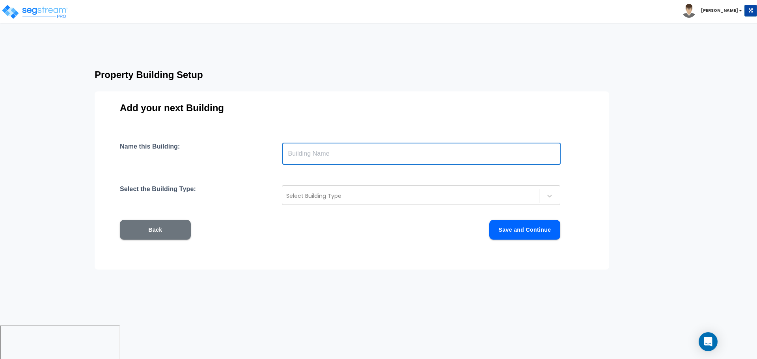
click at [382, 161] on input "text" at bounding box center [421, 154] width 279 height 22
type input "36"
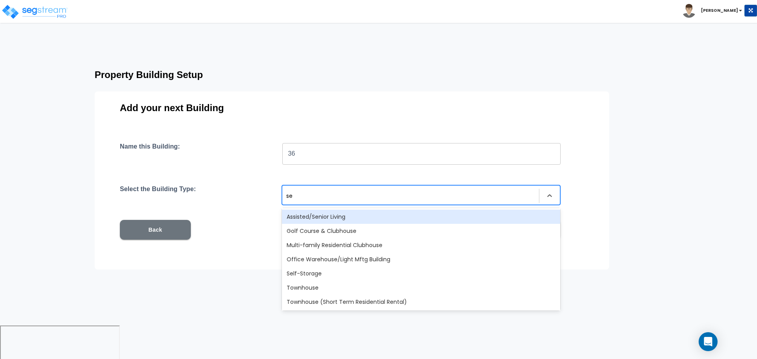
type input "sel"
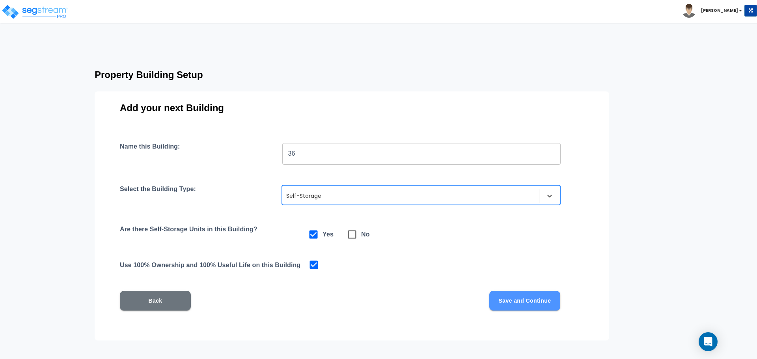
click at [519, 299] on button "Save and Continue" at bounding box center [525, 301] width 71 height 20
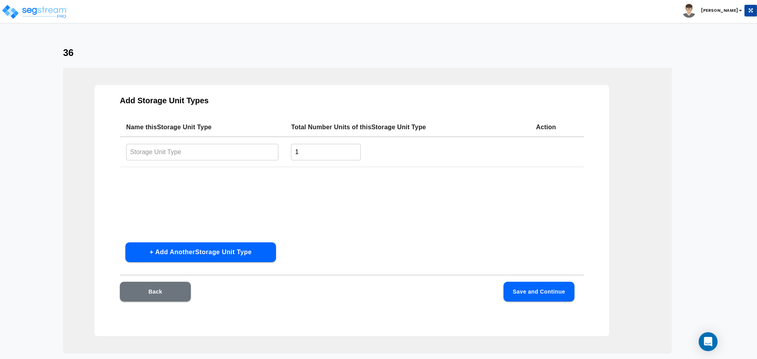
click at [197, 155] on input "text" at bounding box center [202, 152] width 152 height 17
paste input "Type 30"
type input "Type 36"
click at [520, 289] on button "Save and Continue" at bounding box center [539, 292] width 71 height 20
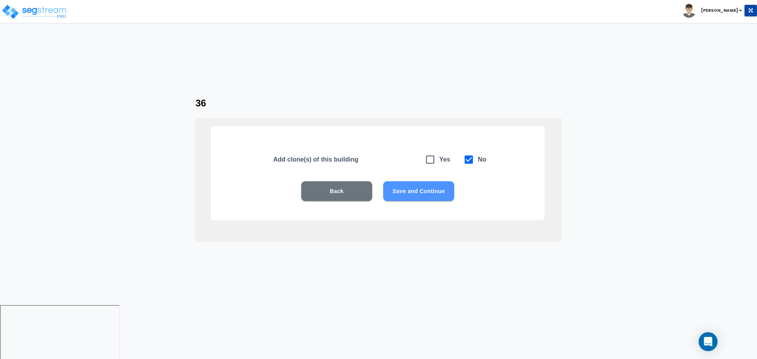
click at [404, 188] on button "Save and Continue" at bounding box center [418, 191] width 71 height 20
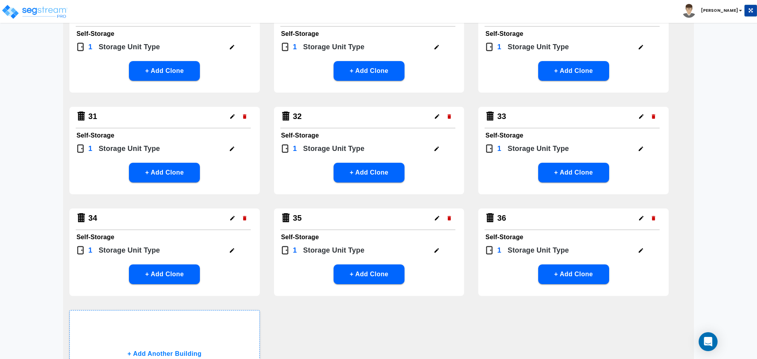
scroll to position [1110, 0]
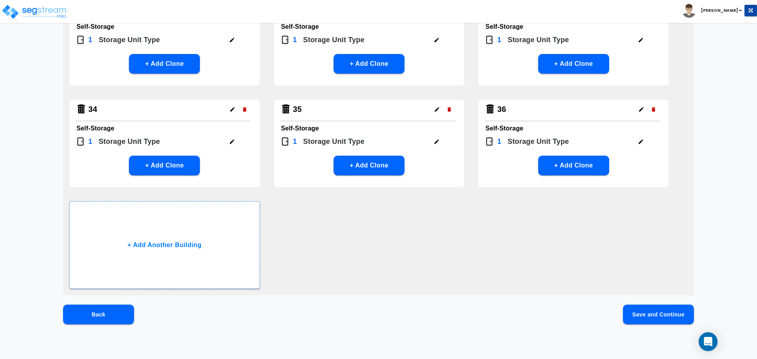
click at [628, 143] on div "1 Storage Unit Type" at bounding box center [572, 143] width 175 height 14
click at [647, 143] on div at bounding box center [641, 142] width 12 height 12
click at [644, 142] on button "button" at bounding box center [641, 142] width 12 height 12
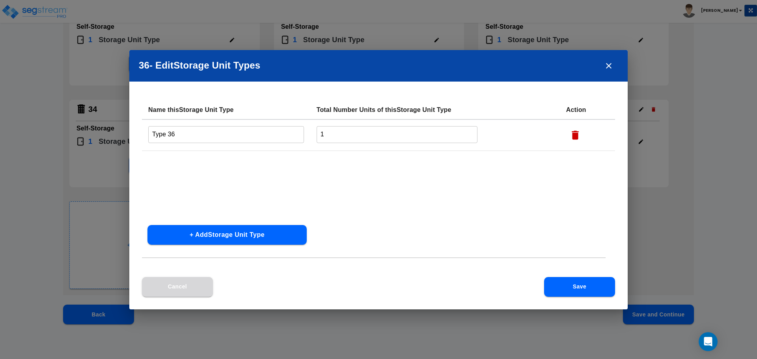
click at [189, 291] on button "Cancel" at bounding box center [177, 287] width 71 height 20
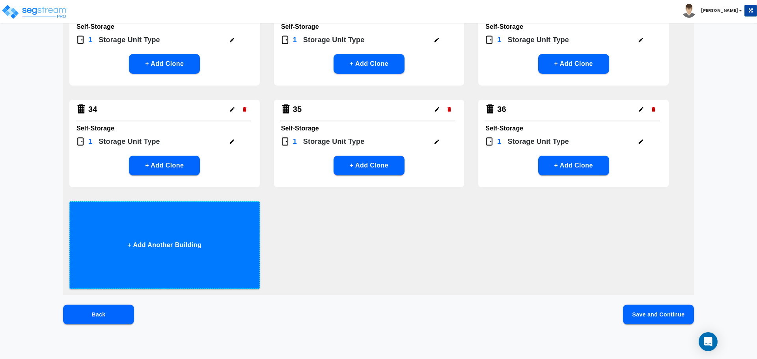
click at [189, 215] on button "+ Add Another Building" at bounding box center [164, 246] width 191 height 88
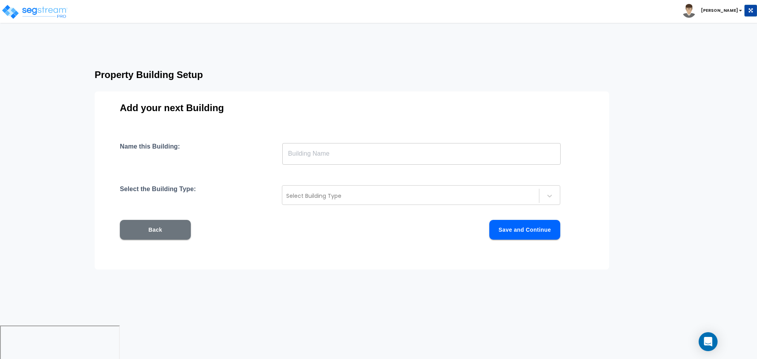
click at [312, 166] on div "Name this Building: ​ Select the Building Type: Select Building Type Back Save …" at bounding box center [352, 201] width 464 height 116
click at [312, 156] on input "text" at bounding box center [421, 154] width 279 height 22
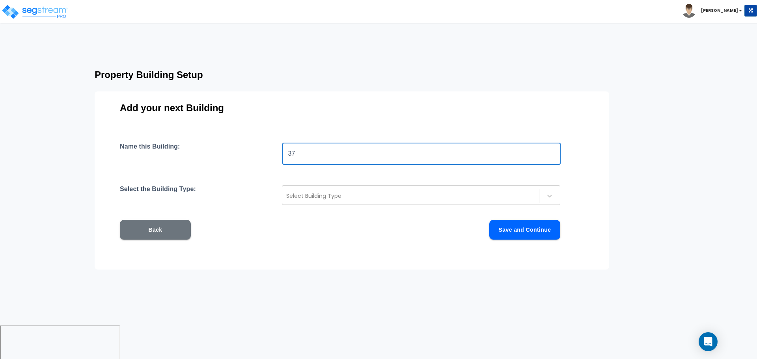
type input "37"
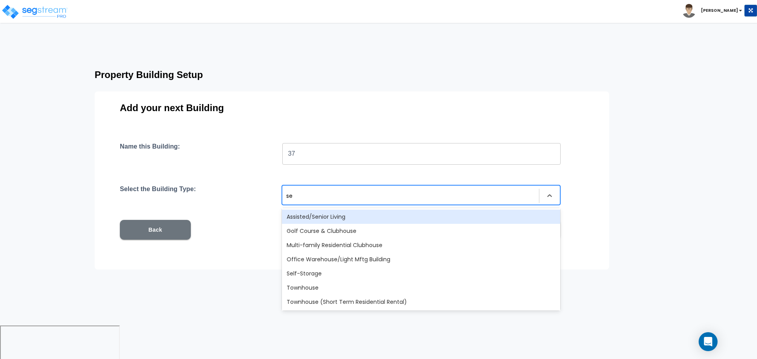
type input "sel"
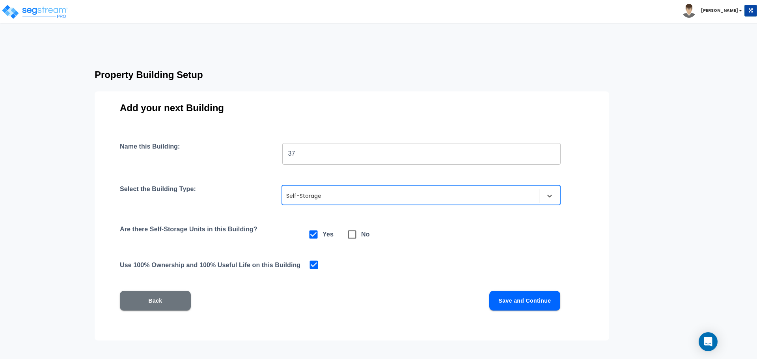
click at [522, 299] on button "Save and Continue" at bounding box center [525, 301] width 71 height 20
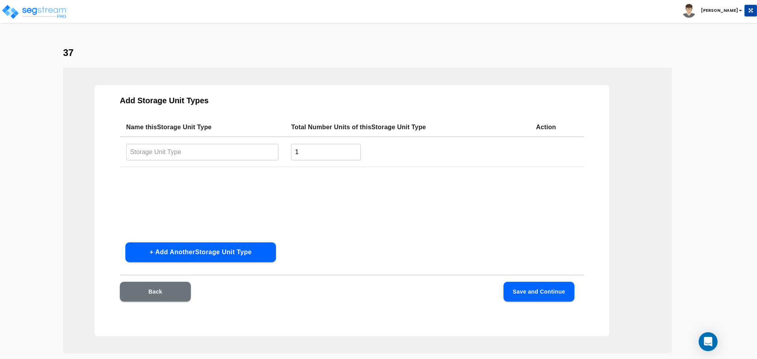
click at [245, 154] on input "text" at bounding box center [202, 152] width 152 height 17
paste input "Type 30"
type input "Type 37"
click at [529, 286] on button "Save and Continue" at bounding box center [539, 292] width 71 height 20
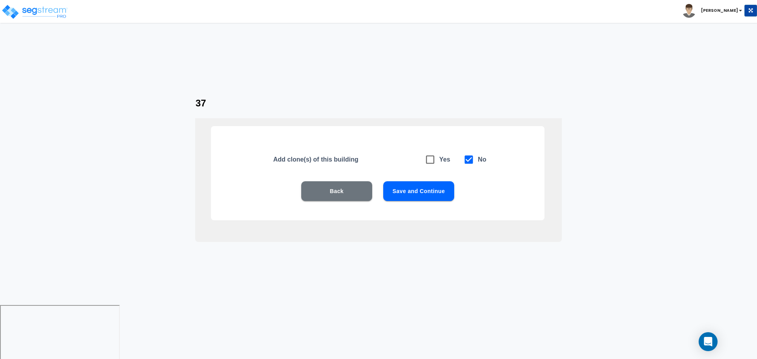
click at [419, 195] on button "Save and Continue" at bounding box center [418, 191] width 71 height 20
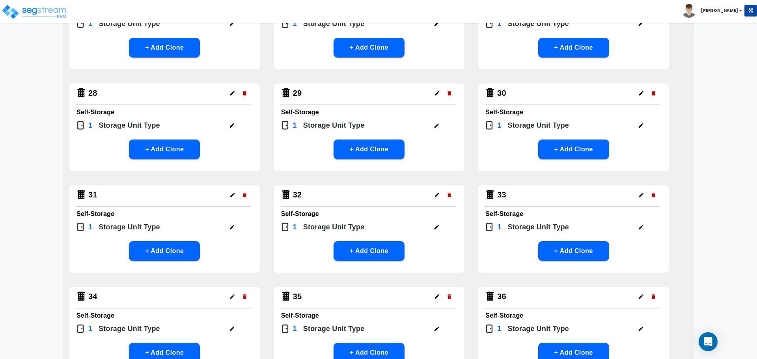
scroll to position [1118, 0]
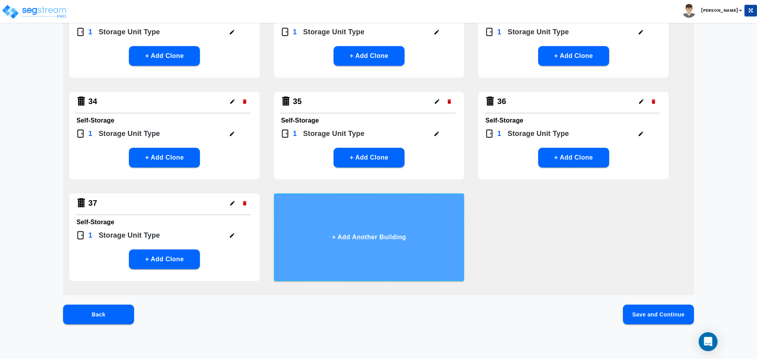
click at [385, 253] on button "+ Add Another Building" at bounding box center [369, 238] width 191 height 88
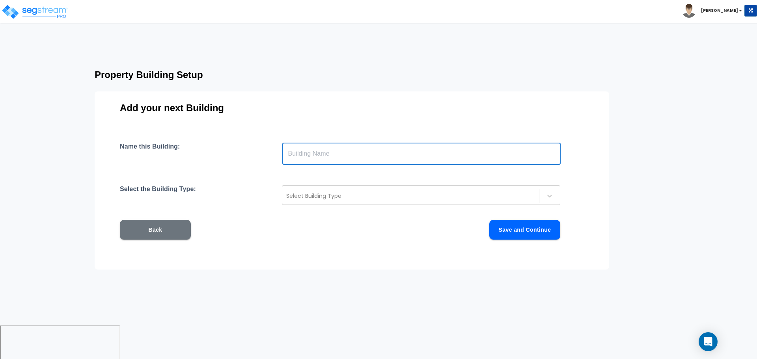
click at [374, 151] on input "text" at bounding box center [421, 154] width 279 height 22
type input "38"
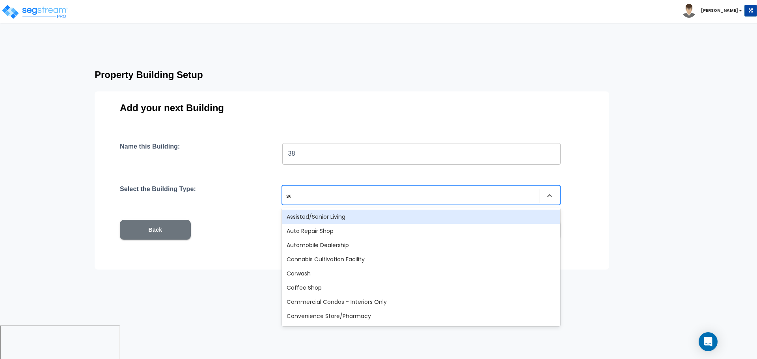
type input "sel"
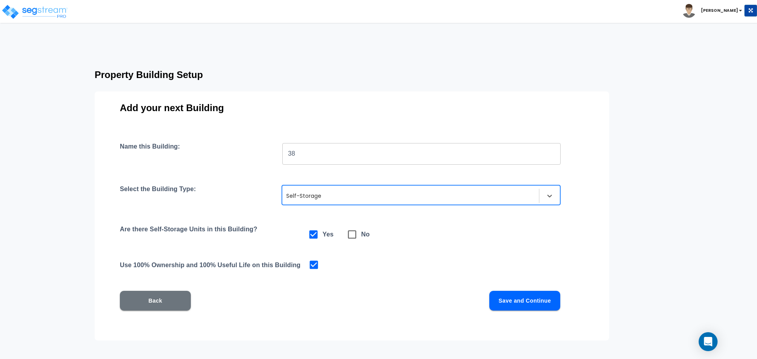
click at [507, 295] on button "Save and Continue" at bounding box center [525, 301] width 71 height 20
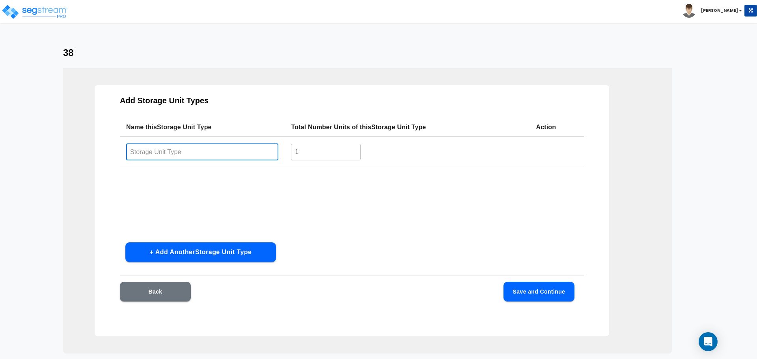
click at [232, 155] on input "text" at bounding box center [202, 152] width 152 height 17
paste input "Type 30"
type input "Type 38"
click at [526, 299] on button "Save and Continue" at bounding box center [539, 292] width 71 height 20
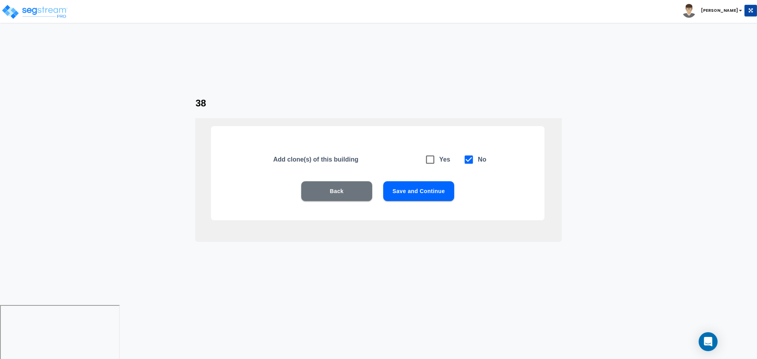
click at [408, 199] on button "Save and Continue" at bounding box center [418, 191] width 71 height 20
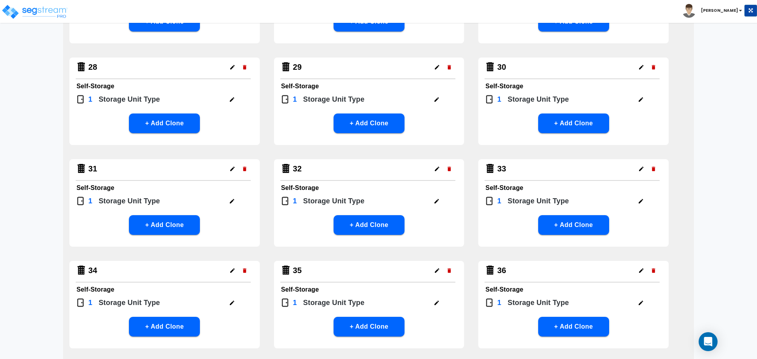
scroll to position [1118, 0]
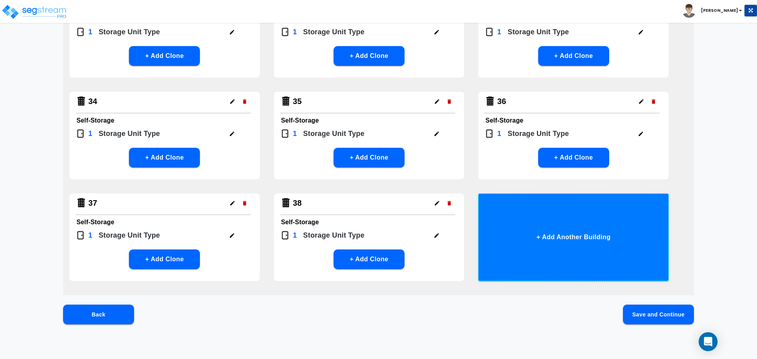
click at [554, 226] on button "+ Add Another Building" at bounding box center [574, 238] width 191 height 88
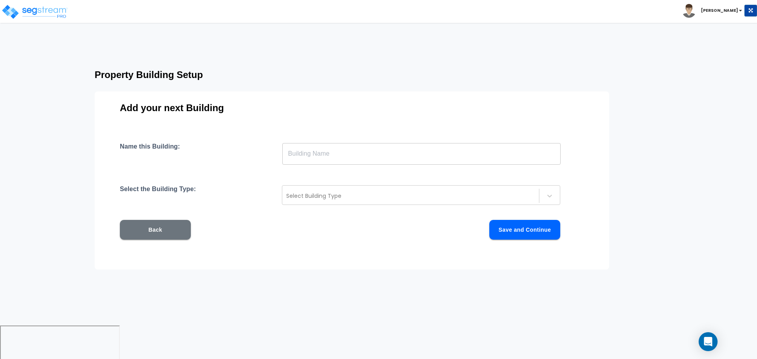
click at [396, 149] on input "text" at bounding box center [421, 154] width 279 height 22
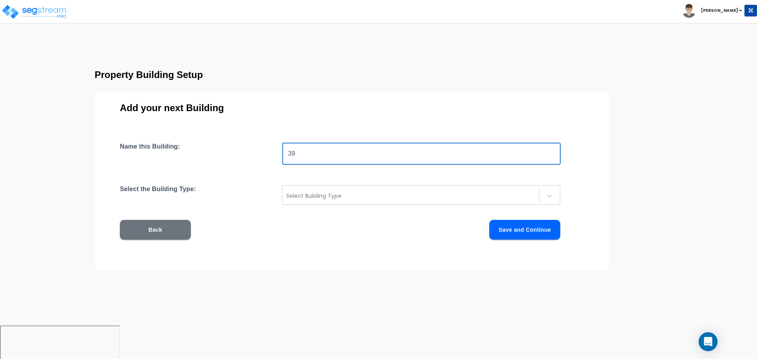
type input "39"
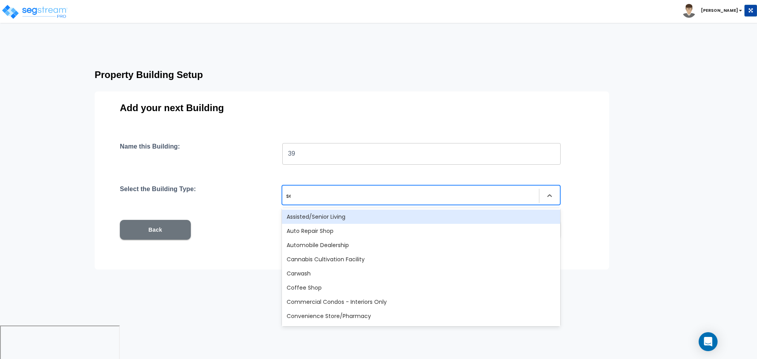
type input "sel"
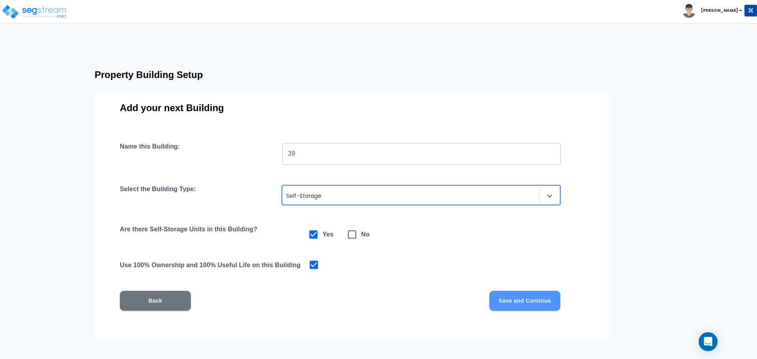
click at [527, 293] on button "Save and Continue" at bounding box center [525, 301] width 71 height 20
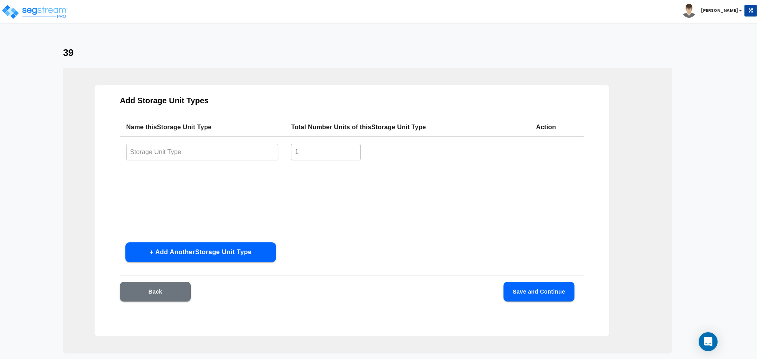
click at [240, 163] on td "​" at bounding box center [202, 152] width 165 height 30
click at [234, 157] on input "text" at bounding box center [202, 152] width 152 height 17
paste input "Type 30"
type input "Type 39"
click at [534, 303] on div "Back Save and Continue" at bounding box center [352, 303] width 464 height 43
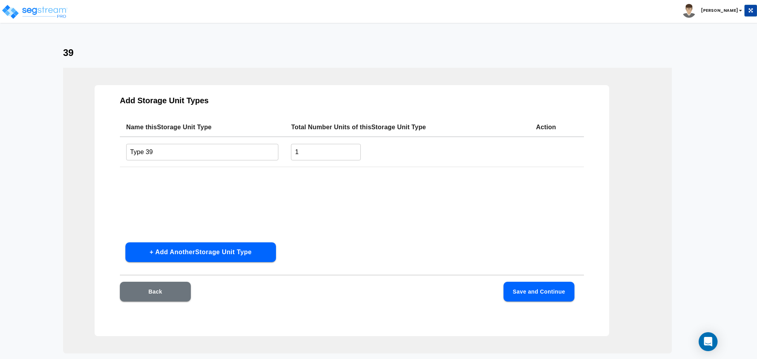
click at [530, 296] on button "Save and Continue" at bounding box center [539, 292] width 71 height 20
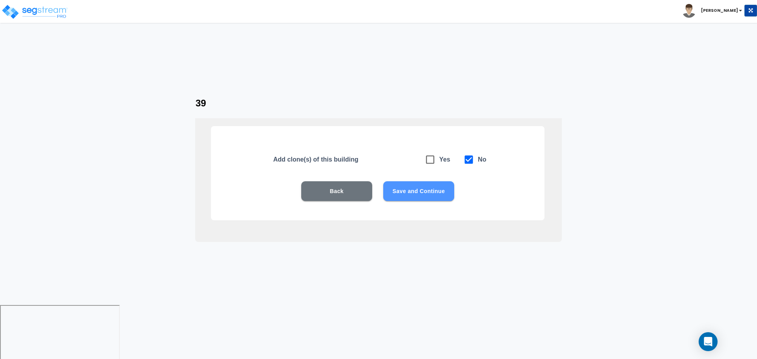
click at [415, 186] on button "Save and Continue" at bounding box center [418, 191] width 71 height 20
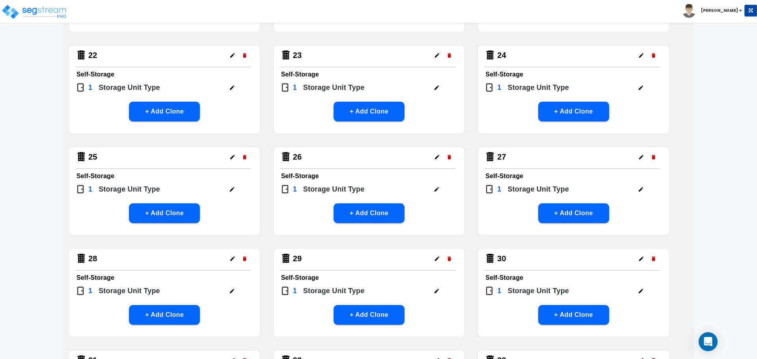
scroll to position [1212, 0]
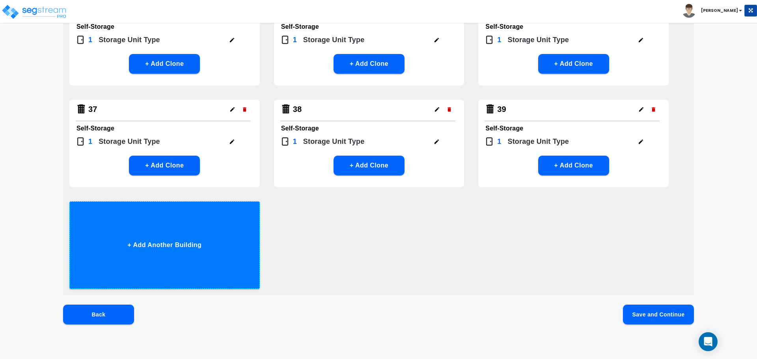
click at [250, 229] on button "+ Add Another Building" at bounding box center [164, 246] width 191 height 88
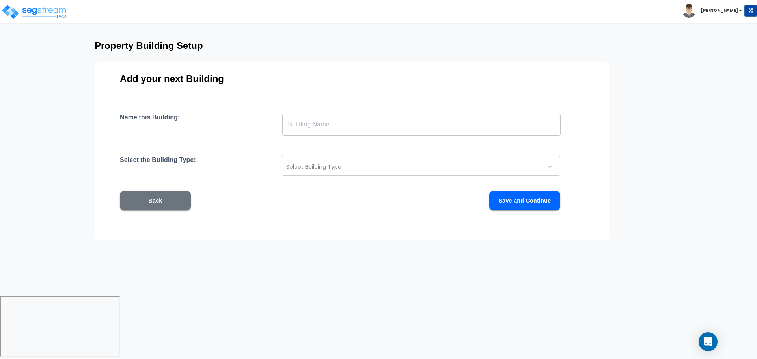
scroll to position [0, 0]
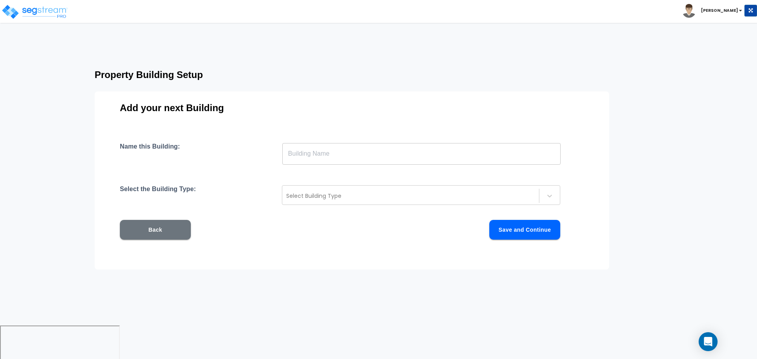
click at [306, 164] on input "text" at bounding box center [421, 154] width 279 height 22
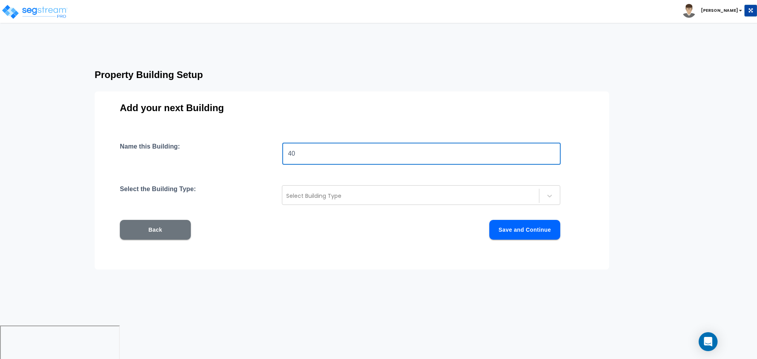
type input "40"
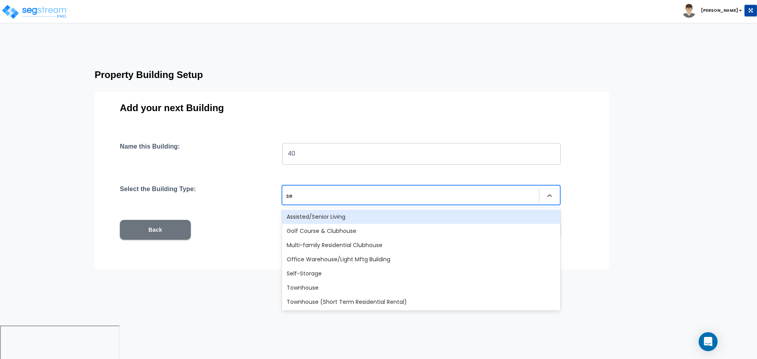
type input "sel"
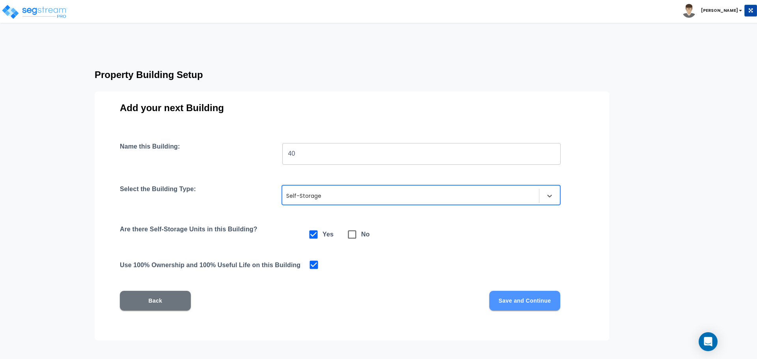
click at [509, 299] on button "Save and Continue" at bounding box center [525, 301] width 71 height 20
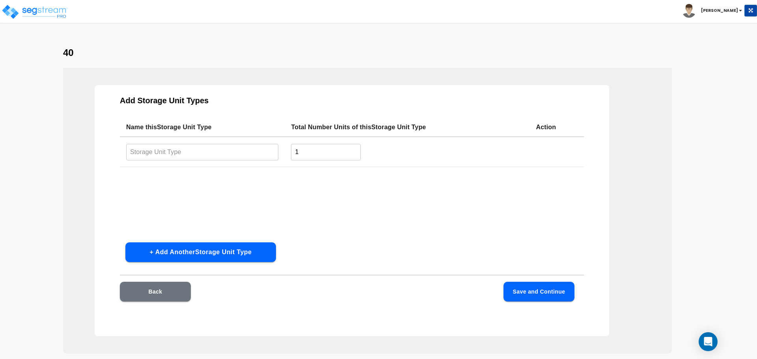
click at [153, 147] on input "text" at bounding box center [202, 152] width 152 height 17
paste input "Type 30"
type input "Type 40"
click at [500, 286] on div "Back Save and Continue" at bounding box center [347, 292] width 455 height 20
click at [524, 288] on button "Save and Continue" at bounding box center [539, 292] width 71 height 20
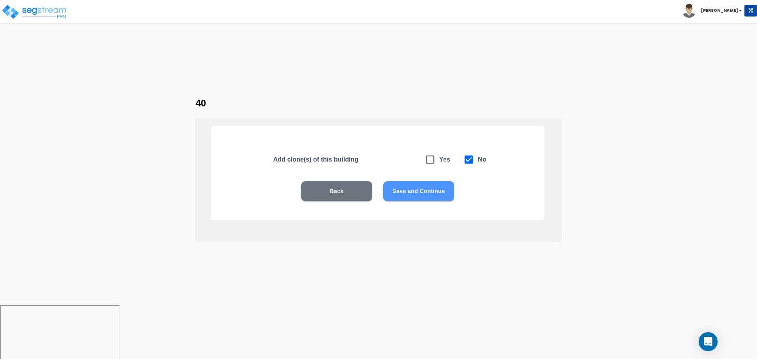
click at [425, 194] on button "Save and Continue" at bounding box center [418, 191] width 71 height 20
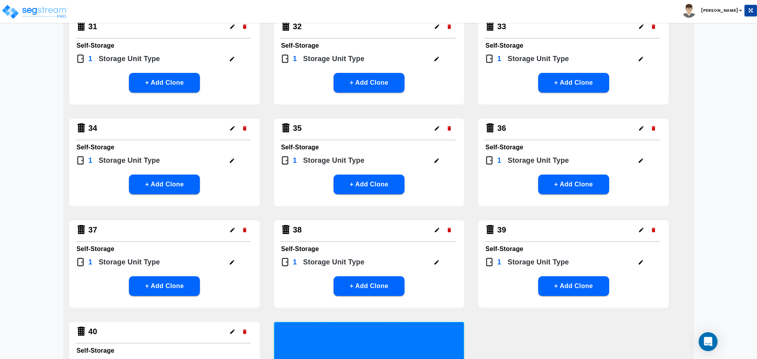
scroll to position [1219, 0]
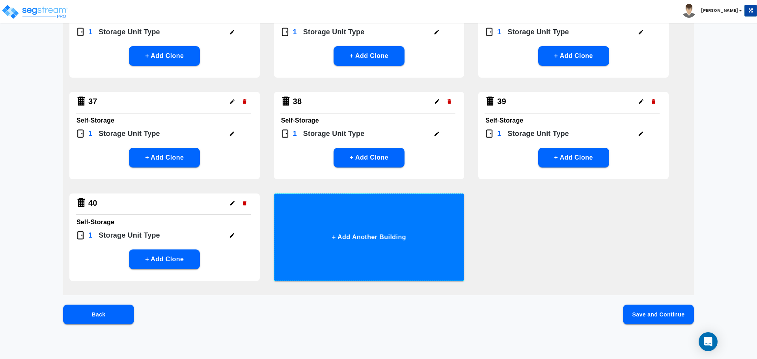
click at [379, 251] on button "+ Add Another Building" at bounding box center [369, 238] width 191 height 88
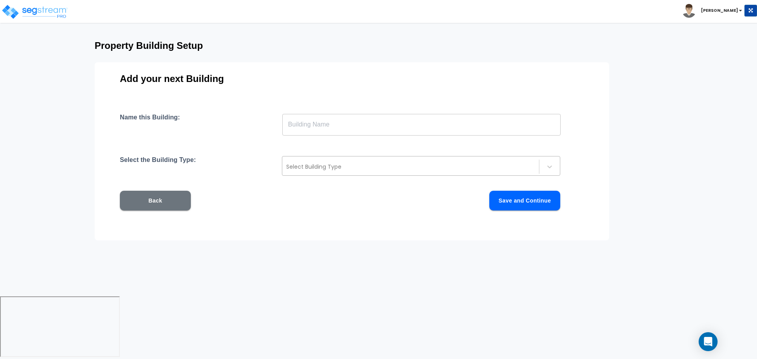
scroll to position [0, 0]
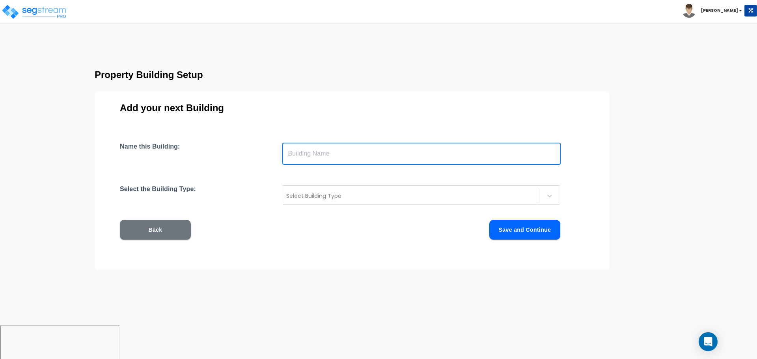
click at [321, 149] on input "text" at bounding box center [421, 154] width 279 height 22
type input "41"
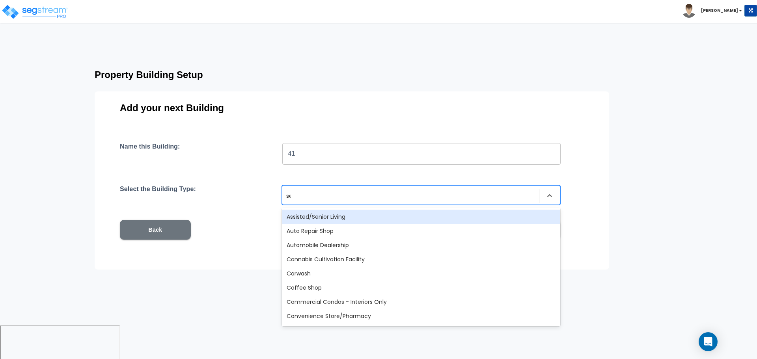
type input "sel"
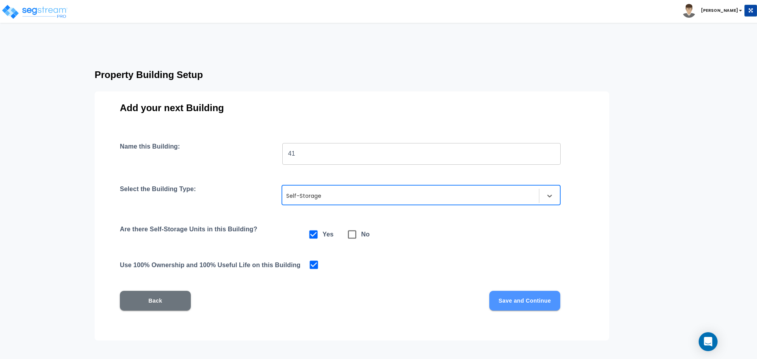
click at [516, 297] on button "Save and Continue" at bounding box center [525, 301] width 71 height 20
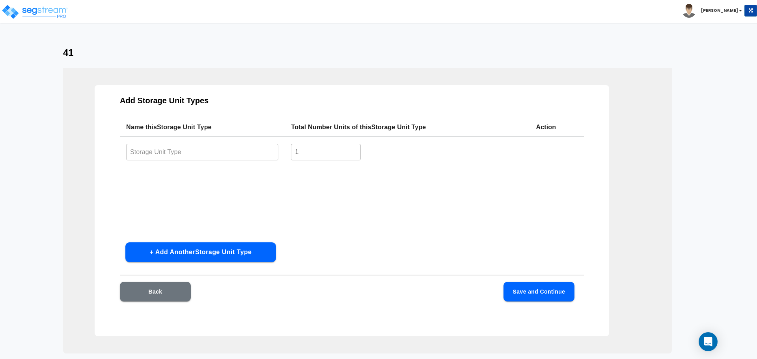
click at [241, 162] on td "​" at bounding box center [202, 152] width 165 height 30
click at [233, 156] on input "text" at bounding box center [202, 152] width 152 height 17
paste input "Type 40"
type input "Type 41"
click at [548, 290] on button "Save and Continue" at bounding box center [539, 292] width 71 height 20
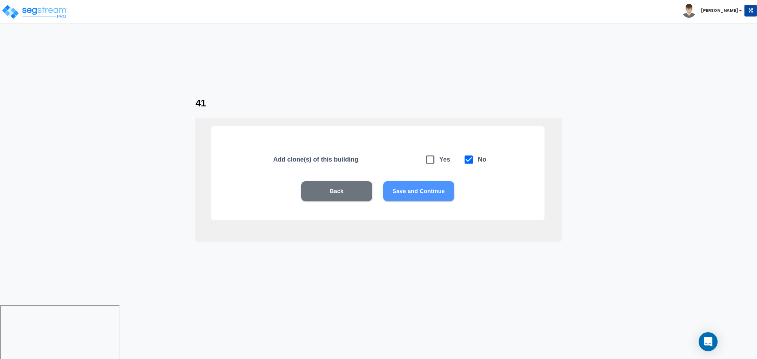
click at [428, 195] on button "Save and Continue" at bounding box center [418, 191] width 71 height 20
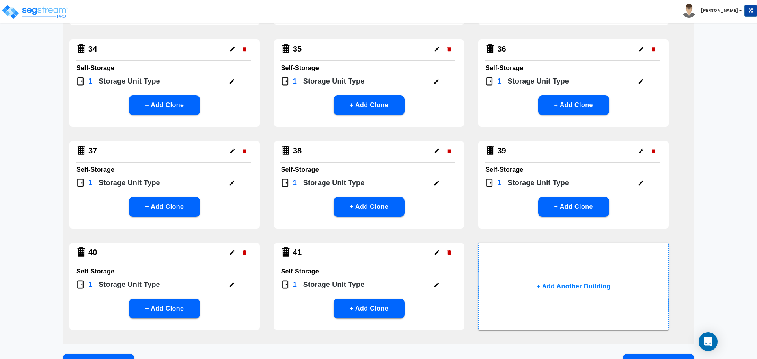
scroll to position [1219, 0]
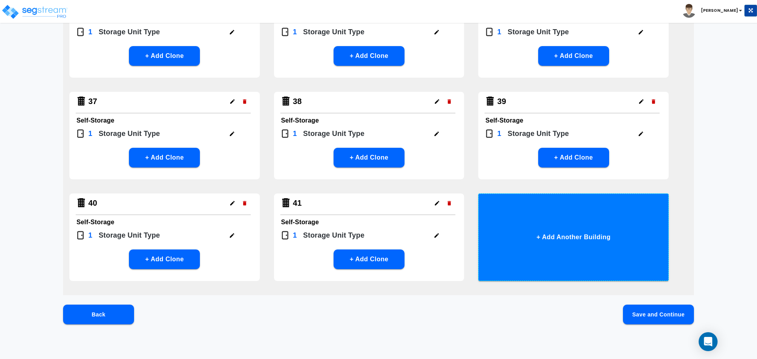
click at [552, 232] on button "+ Add Another Building" at bounding box center [574, 238] width 191 height 88
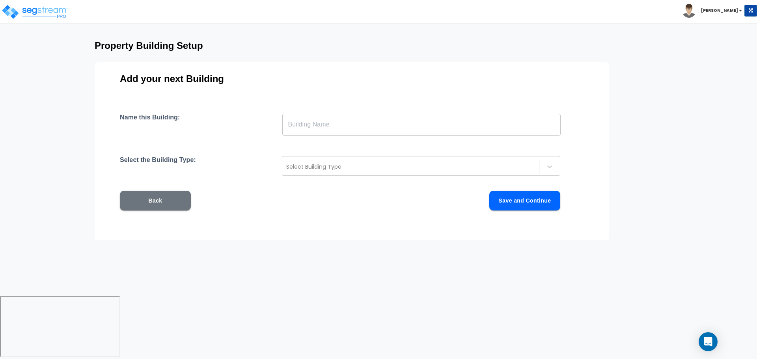
scroll to position [0, 0]
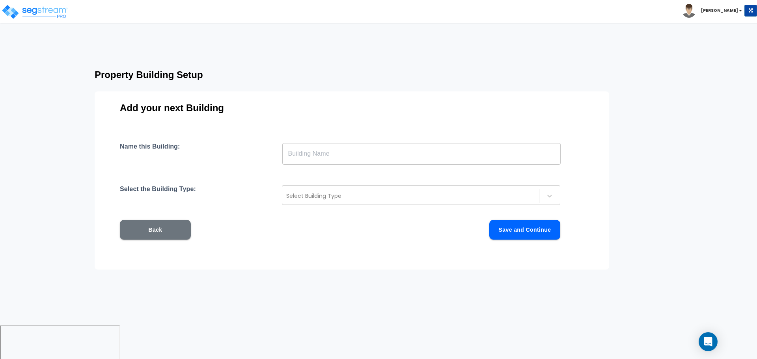
click at [388, 147] on input "text" at bounding box center [421, 154] width 279 height 22
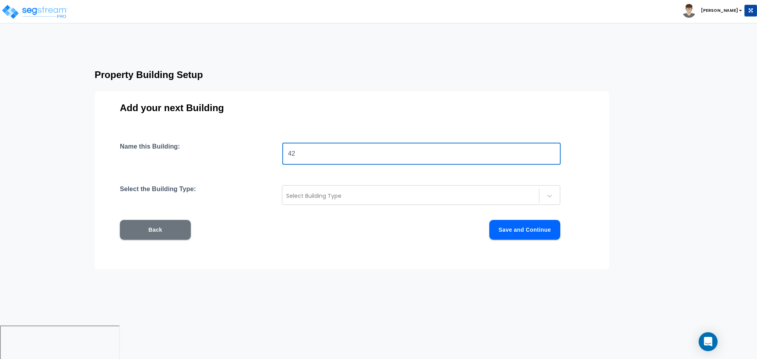
type input "42"
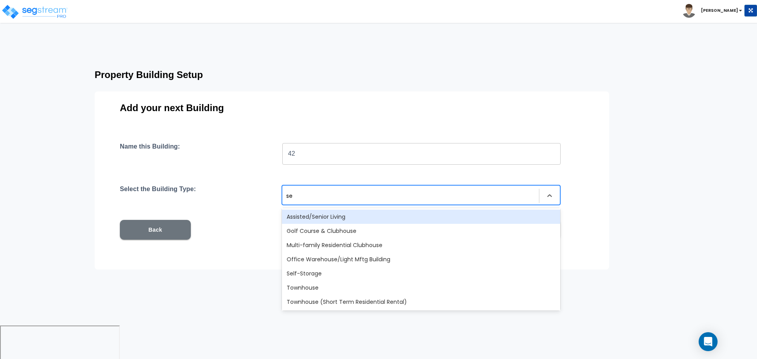
type input "sel"
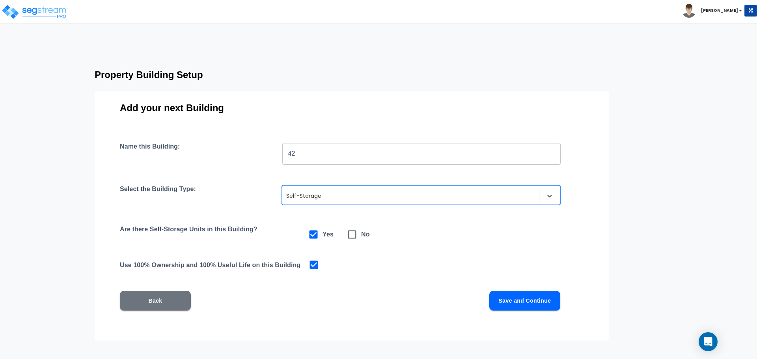
click at [511, 294] on button "Save and Continue" at bounding box center [525, 301] width 71 height 20
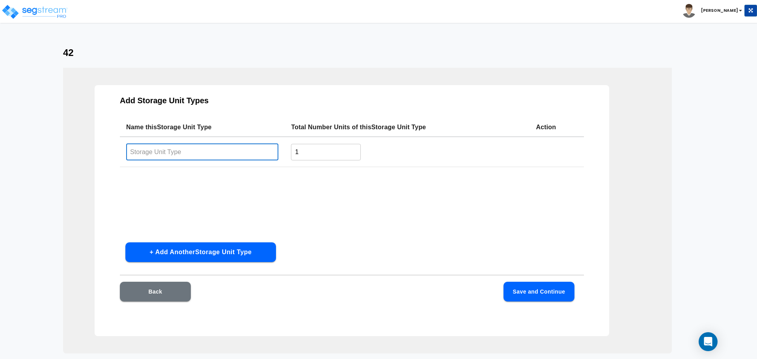
click at [193, 156] on input "text" at bounding box center [202, 152] width 152 height 17
paste input "Type 40"
type input "Type 42"
click at [531, 295] on button "Save and Continue" at bounding box center [539, 292] width 71 height 20
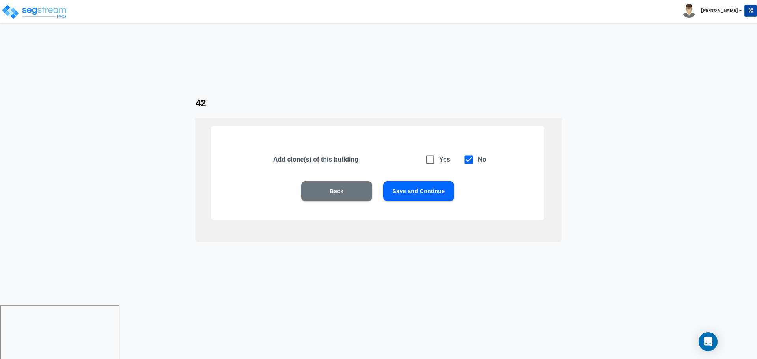
click at [404, 185] on button "Save and Continue" at bounding box center [418, 191] width 71 height 20
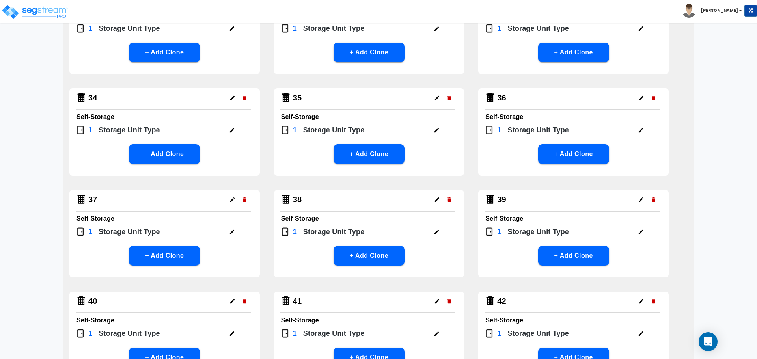
scroll to position [1313, 0]
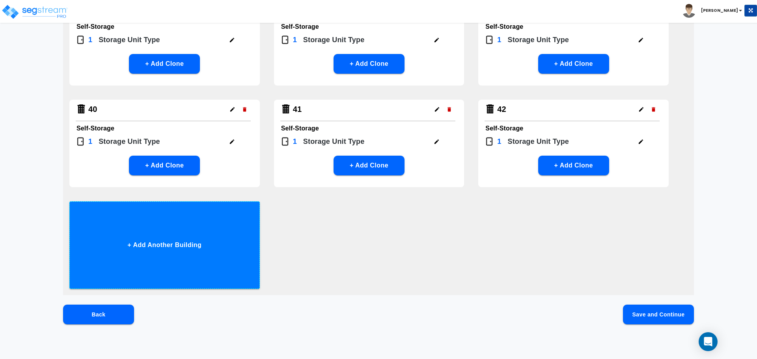
click at [233, 245] on button "+ Add Another Building" at bounding box center [164, 246] width 191 height 88
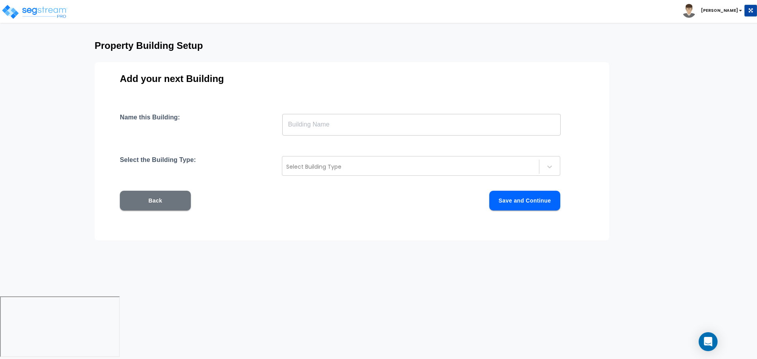
scroll to position [0, 0]
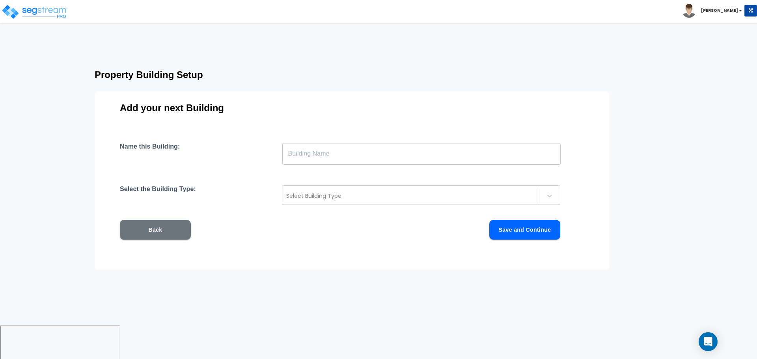
click at [301, 155] on input "text" at bounding box center [421, 154] width 279 height 22
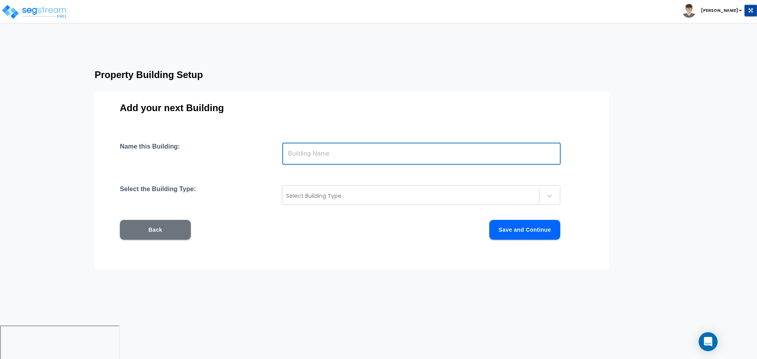
type input "3"
type input "43"
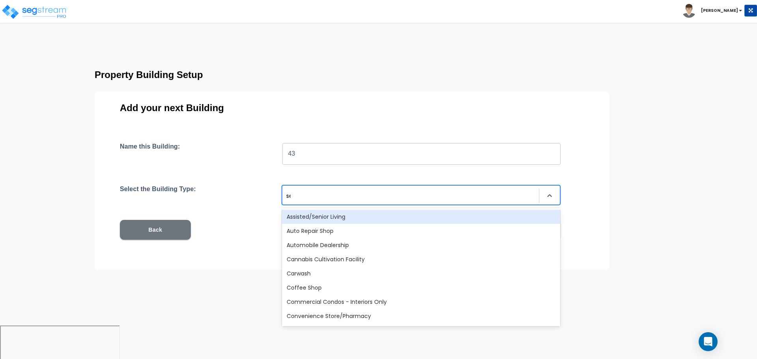
type input "sel"
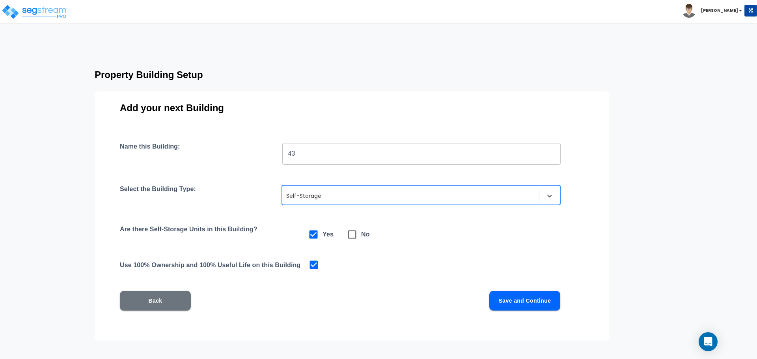
click at [498, 291] on div "Name this Building: 43 ​ Select the Building Type: option Self-Storage, selecte…" at bounding box center [352, 236] width 464 height 187
click at [501, 296] on button "Save and Continue" at bounding box center [525, 301] width 71 height 20
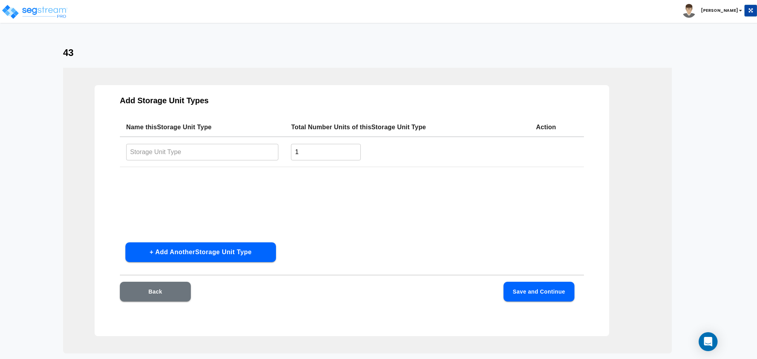
click at [221, 151] on input "text" at bounding box center [202, 152] width 152 height 17
paste input "Type 40"
type input "Type 43"
click at [548, 290] on button "Save and Continue" at bounding box center [539, 292] width 71 height 20
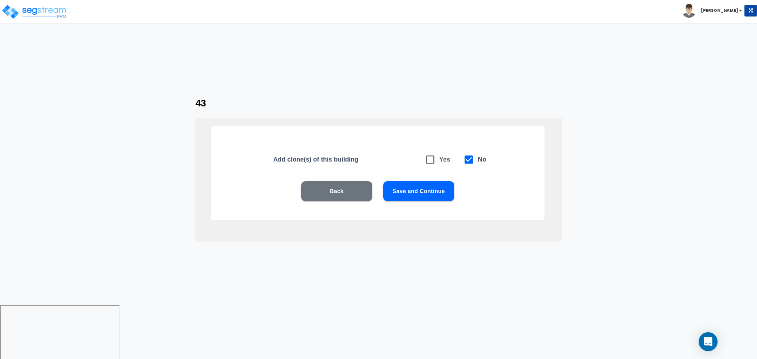
click at [430, 188] on button "Save and Continue" at bounding box center [418, 191] width 71 height 20
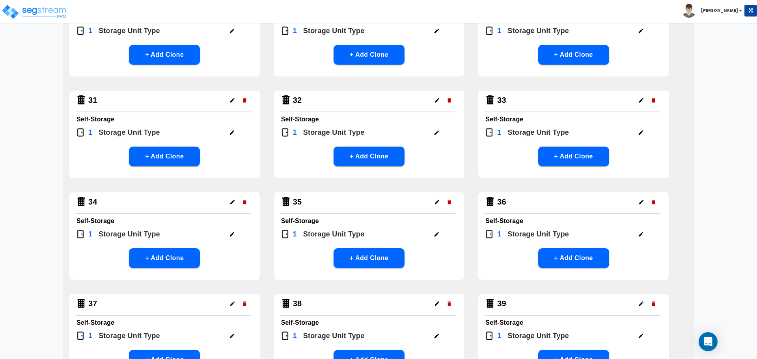
scroll to position [1321, 0]
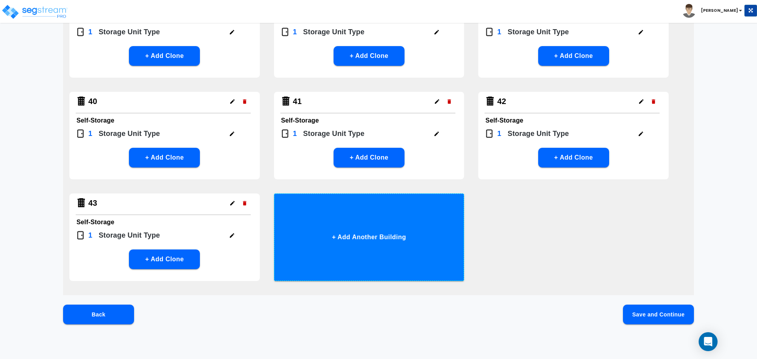
click at [416, 206] on button "+ Add Another Building" at bounding box center [369, 238] width 191 height 88
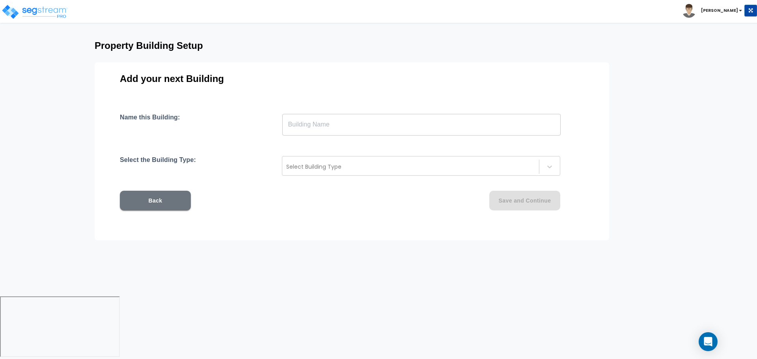
scroll to position [0, 0]
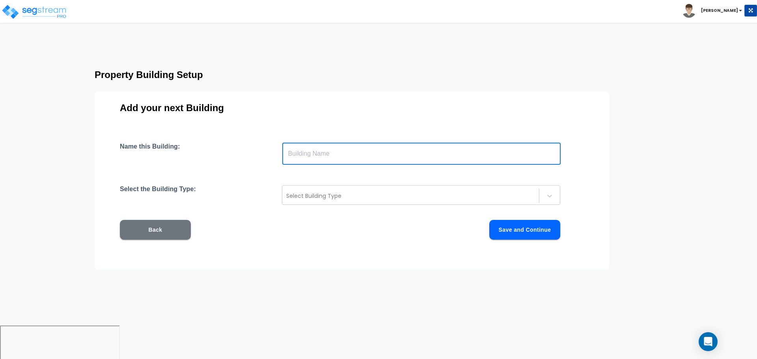
click at [381, 157] on input "text" at bounding box center [421, 154] width 279 height 22
type input "44"
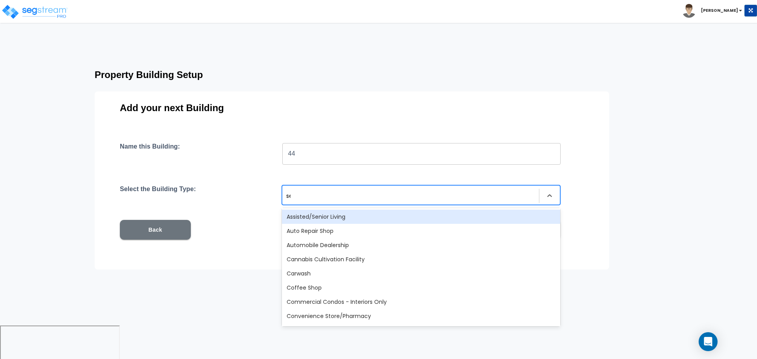
type input "sel"
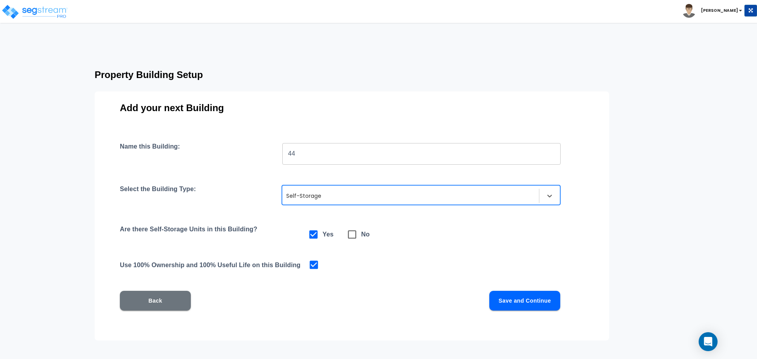
click at [522, 302] on button "Save and Continue" at bounding box center [525, 301] width 71 height 20
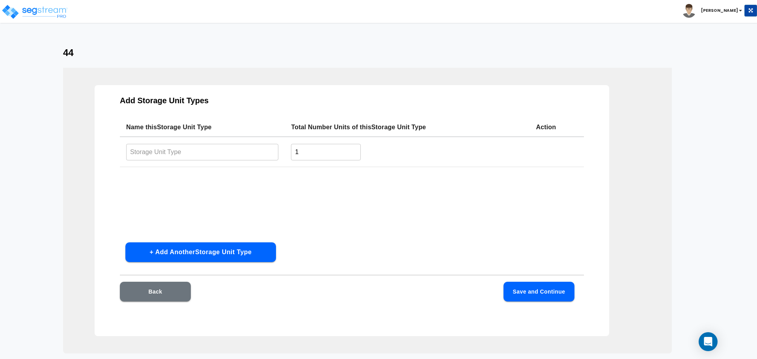
click at [222, 146] on input "text" at bounding box center [202, 152] width 152 height 17
paste input "Type 40"
type input "Type 44"
click at [559, 292] on button "Save and Continue" at bounding box center [539, 292] width 71 height 20
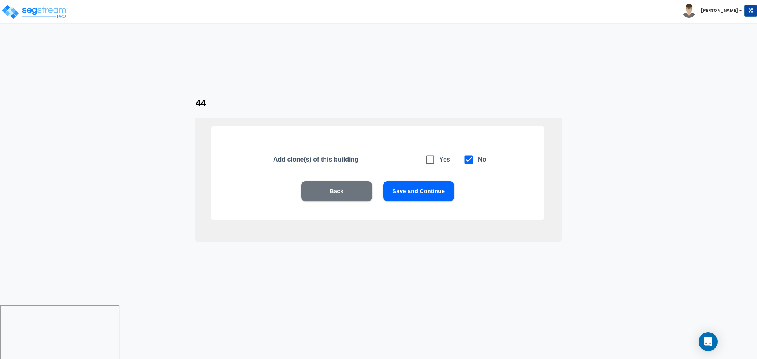
click at [412, 189] on button "Save and Continue" at bounding box center [418, 191] width 71 height 20
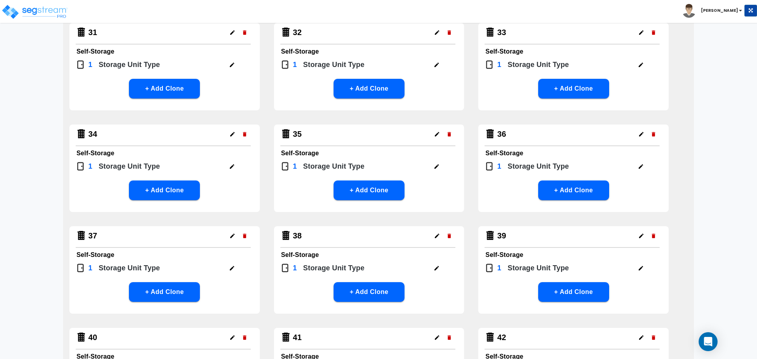
scroll to position [1321, 0]
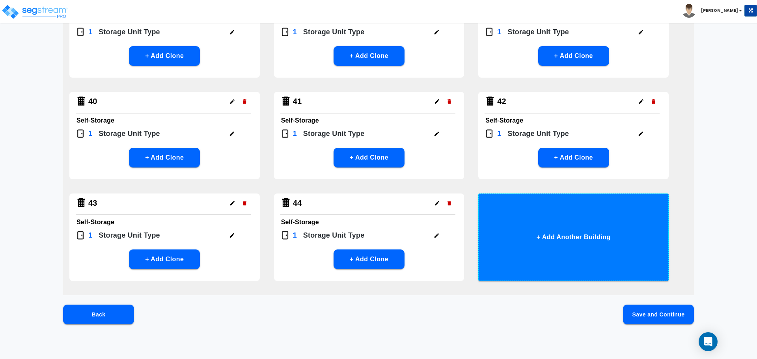
click at [540, 228] on button "+ Add Another Building" at bounding box center [574, 238] width 191 height 88
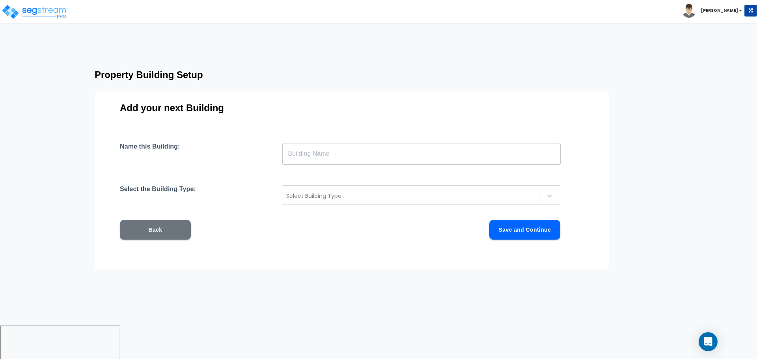
click at [399, 153] on input "text" at bounding box center [421, 154] width 279 height 22
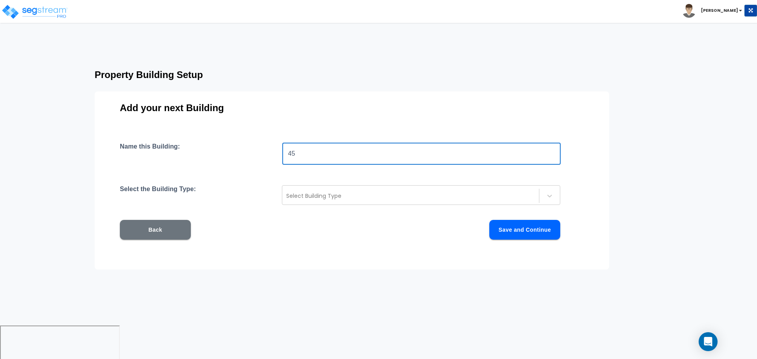
type input "45"
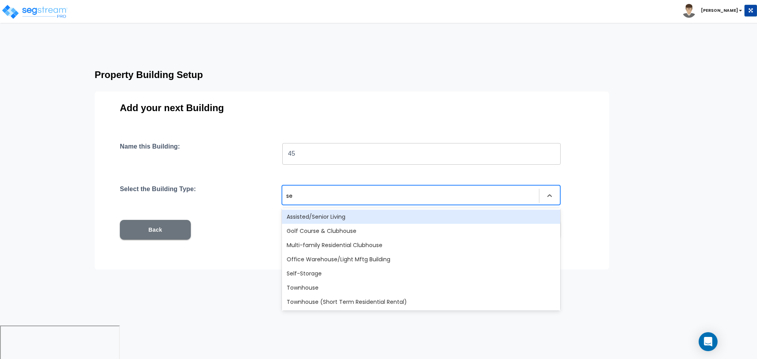
type input "sel"
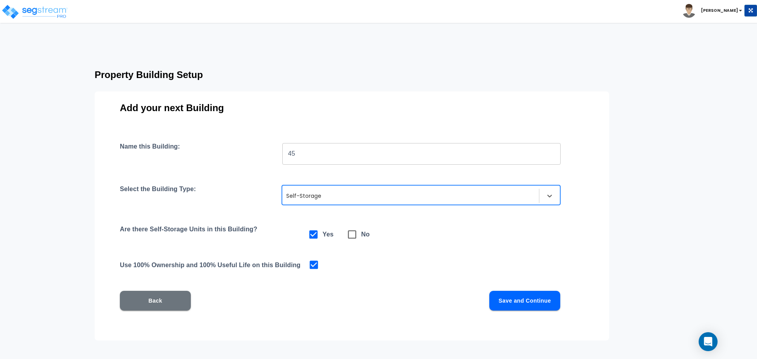
click at [532, 294] on button "Save and Continue" at bounding box center [525, 301] width 71 height 20
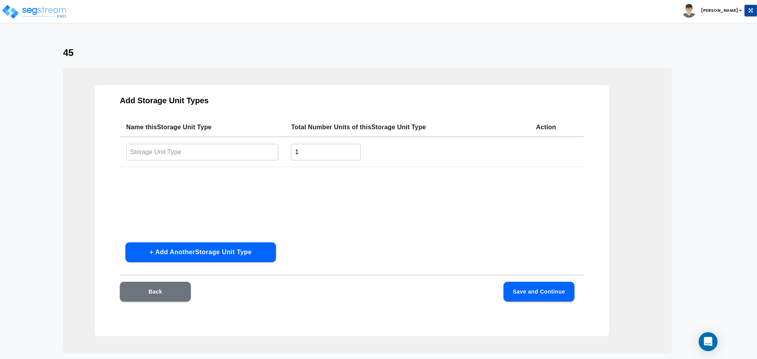
click at [236, 148] on input "text" at bounding box center [202, 152] width 152 height 17
paste input "Type 40"
type input "Type 45"
click at [519, 290] on button "Save and Continue" at bounding box center [539, 292] width 71 height 20
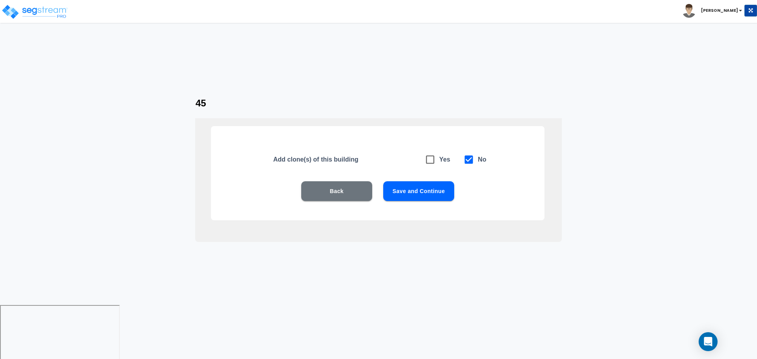
click at [423, 191] on button "Save and Continue" at bounding box center [418, 191] width 71 height 20
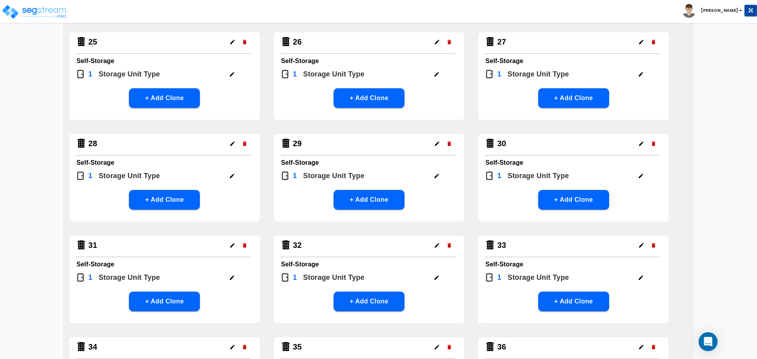
scroll to position [1415, 0]
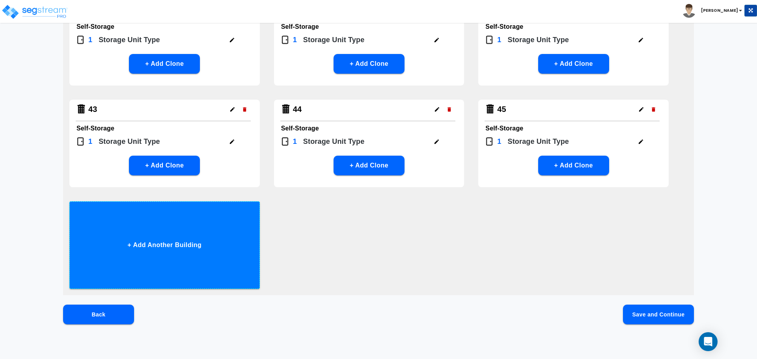
click at [209, 222] on button "+ Add Another Building" at bounding box center [164, 246] width 191 height 88
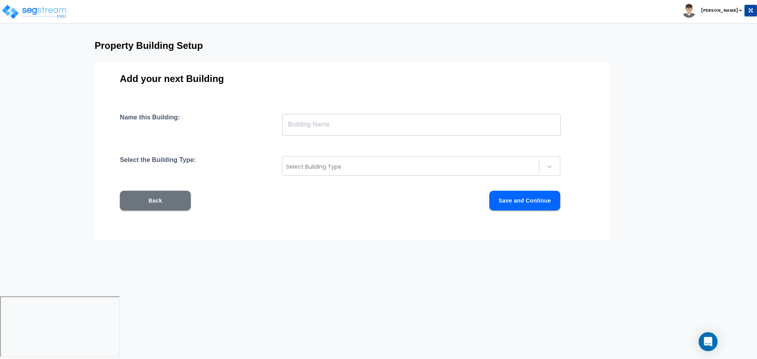
scroll to position [0, 0]
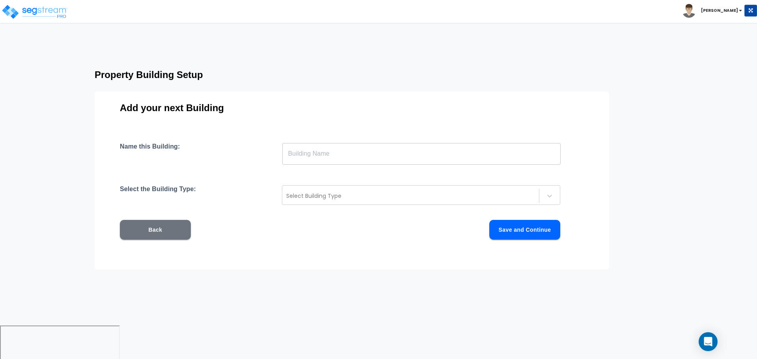
click at [315, 160] on input "text" at bounding box center [421, 154] width 279 height 22
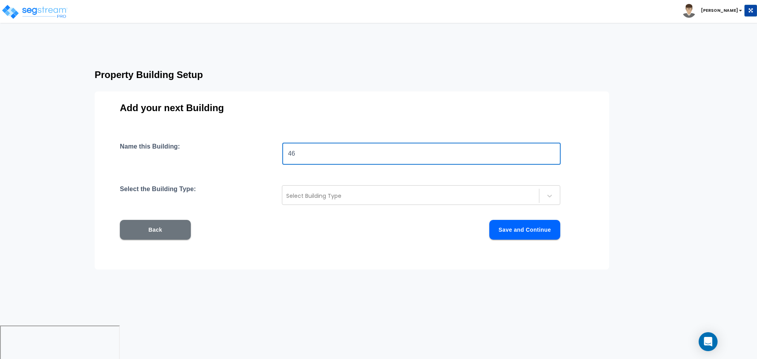
type input "46"
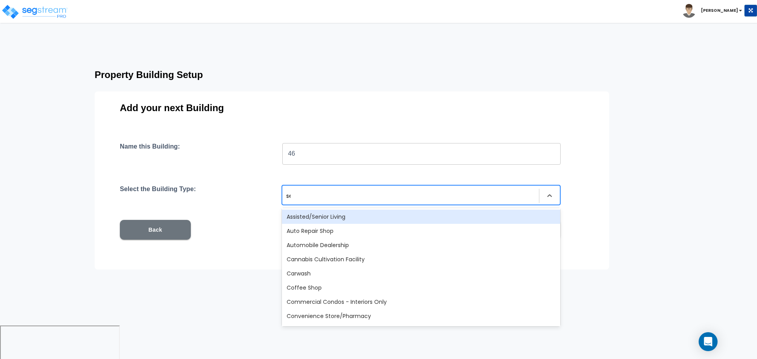
type input "sel"
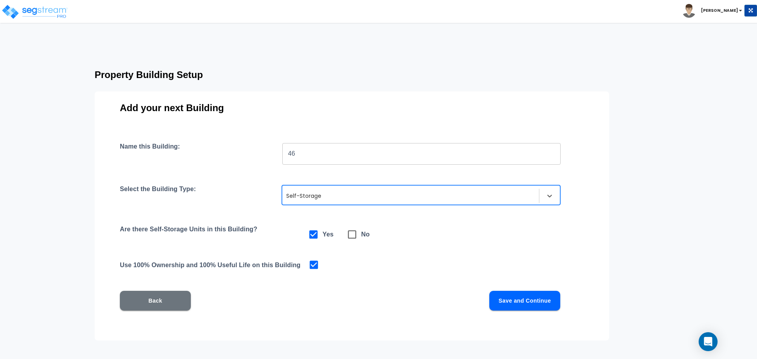
click at [507, 302] on button "Save and Continue" at bounding box center [525, 301] width 71 height 20
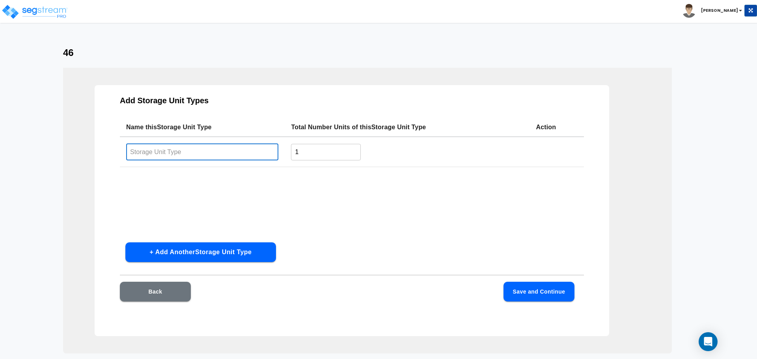
click at [212, 149] on input "text" at bounding box center [202, 152] width 152 height 17
paste input "Type 40"
type input "Type 46"
click at [532, 296] on button "Save and Continue" at bounding box center [539, 292] width 71 height 20
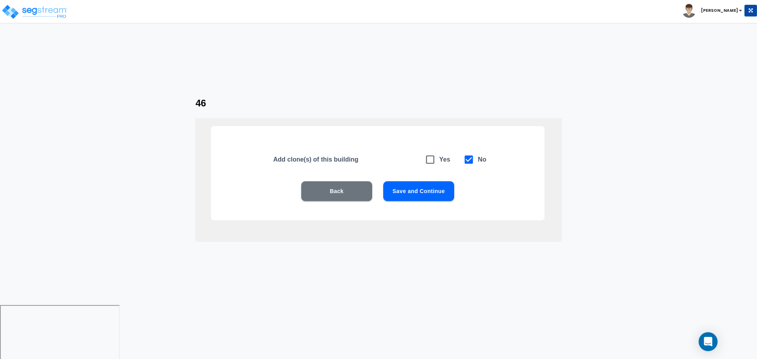
click at [414, 192] on button "Save and Continue" at bounding box center [418, 191] width 71 height 20
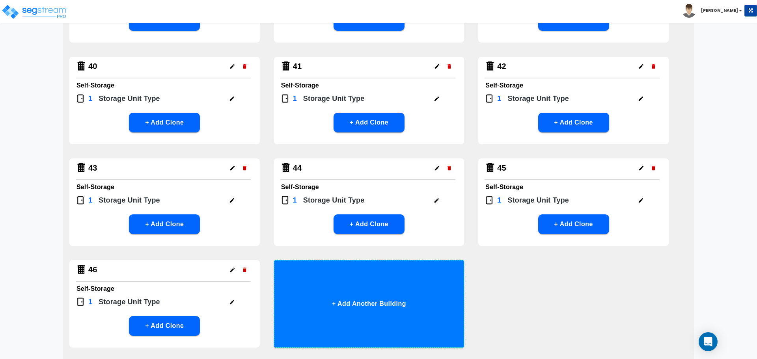
scroll to position [1423, 0]
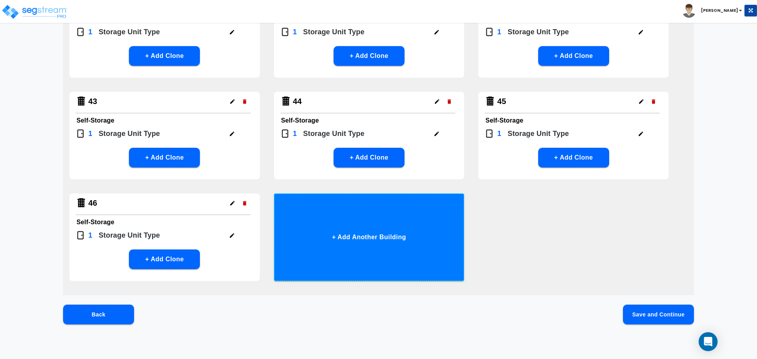
click at [399, 218] on button "+ Add Another Building" at bounding box center [369, 238] width 191 height 88
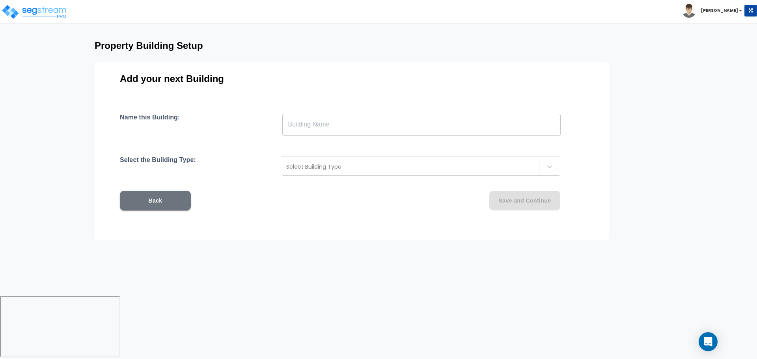
scroll to position [0, 0]
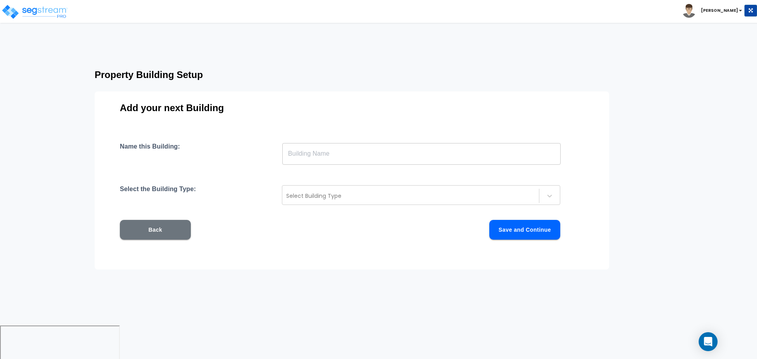
click at [352, 153] on input "text" at bounding box center [421, 154] width 279 height 22
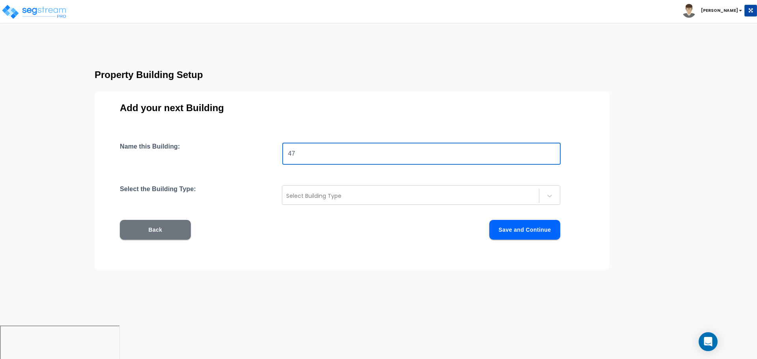
type input "47"
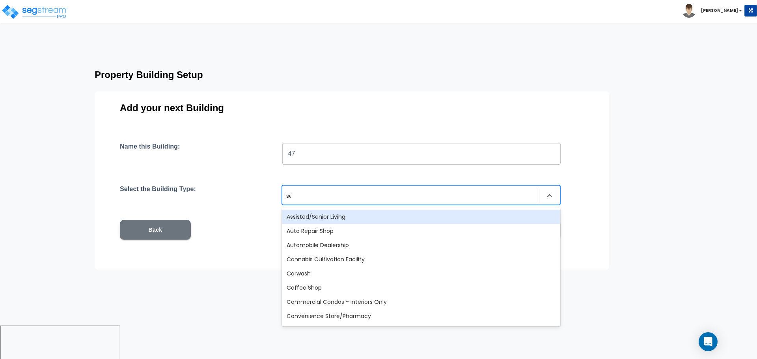
type input "sel"
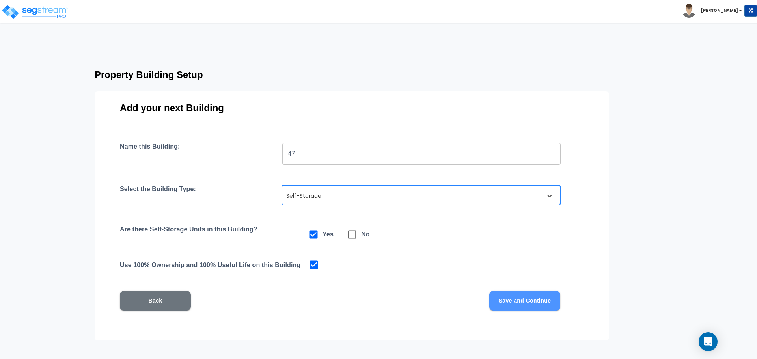
click at [537, 296] on button "Save and Continue" at bounding box center [525, 301] width 71 height 20
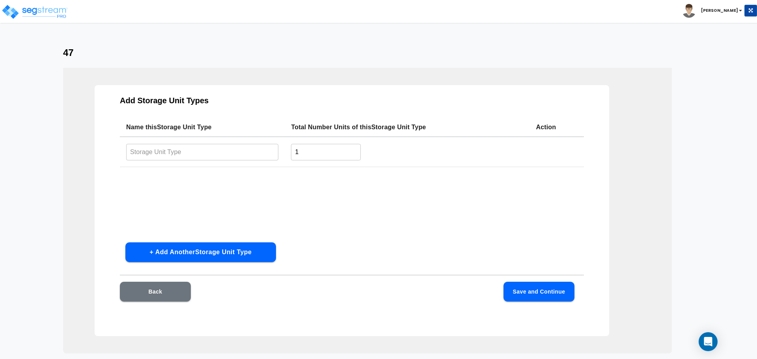
click at [239, 154] on input "text" at bounding box center [202, 152] width 152 height 17
paste input "Type 40"
type input "Type 47"
click at [529, 288] on button "Save and Continue" at bounding box center [539, 292] width 71 height 20
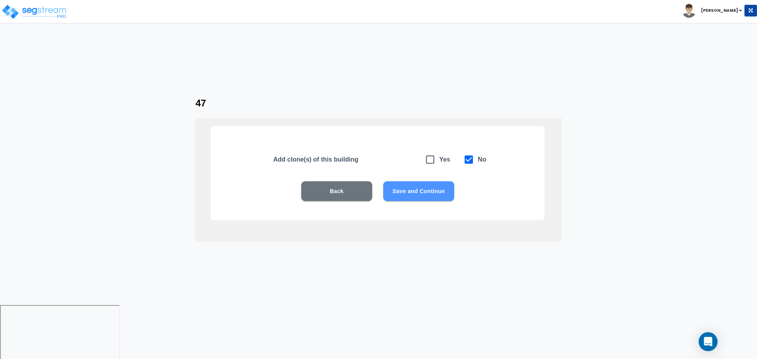
click at [392, 188] on button "Save and Continue" at bounding box center [418, 191] width 71 height 20
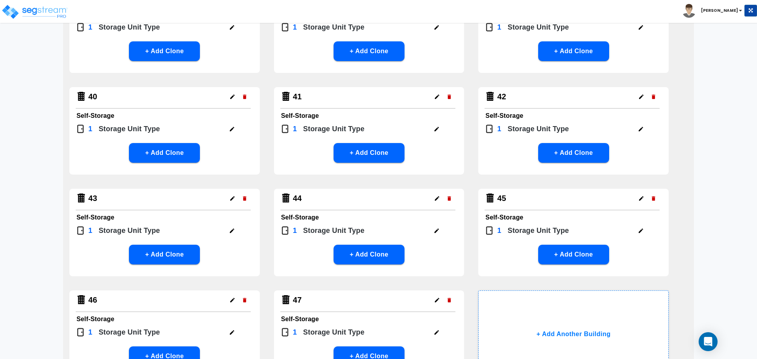
scroll to position [1423, 0]
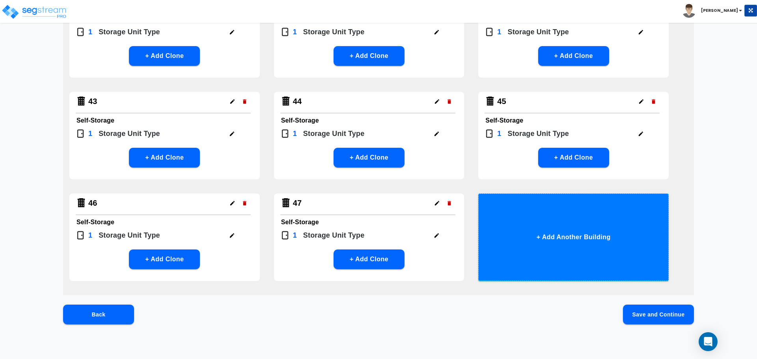
click at [524, 238] on button "+ Add Another Building" at bounding box center [574, 238] width 191 height 88
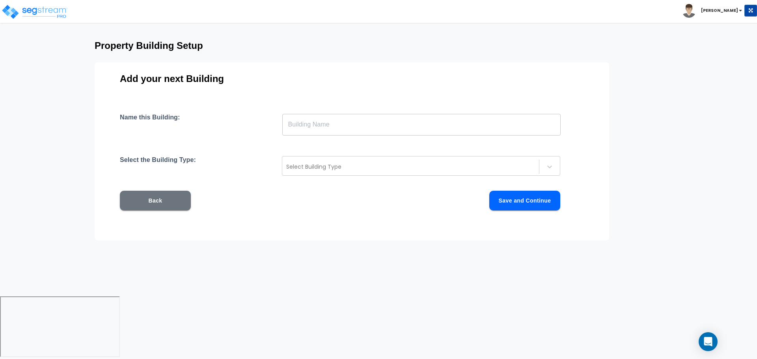
scroll to position [0, 0]
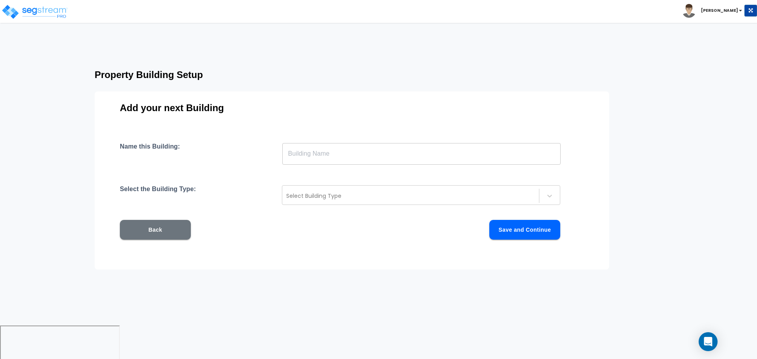
click at [402, 165] on div "Name this Building: ​ Select the Building Type: Select Building Type Back Save …" at bounding box center [352, 201] width 464 height 116
click at [389, 156] on input "text" at bounding box center [421, 154] width 279 height 22
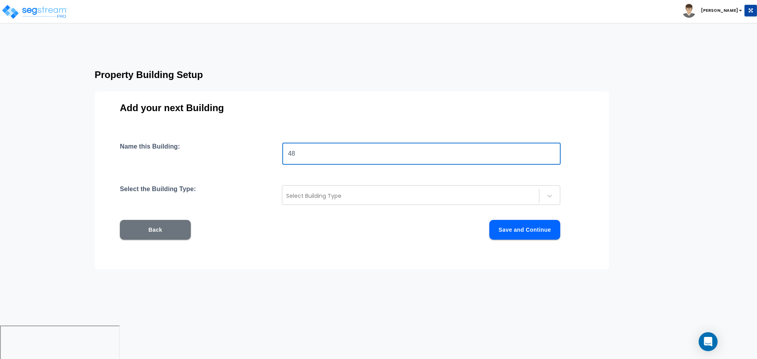
type input "48"
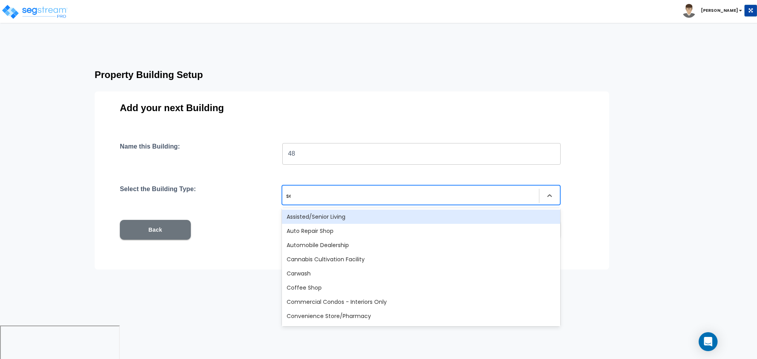
type input "sel"
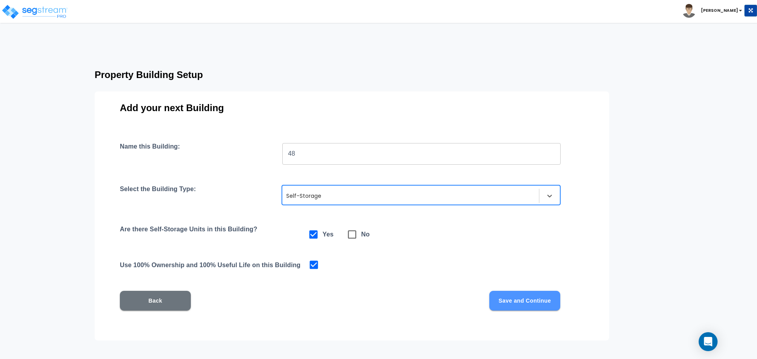
click at [539, 306] on button "Save and Continue" at bounding box center [525, 301] width 71 height 20
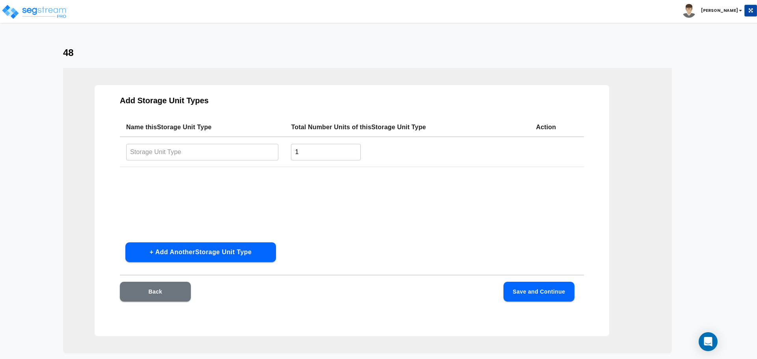
click at [235, 150] on input "text" at bounding box center [202, 152] width 152 height 17
paste input "Type 40"
type input "Type 48"
click at [541, 286] on button "Save and Continue" at bounding box center [539, 292] width 71 height 20
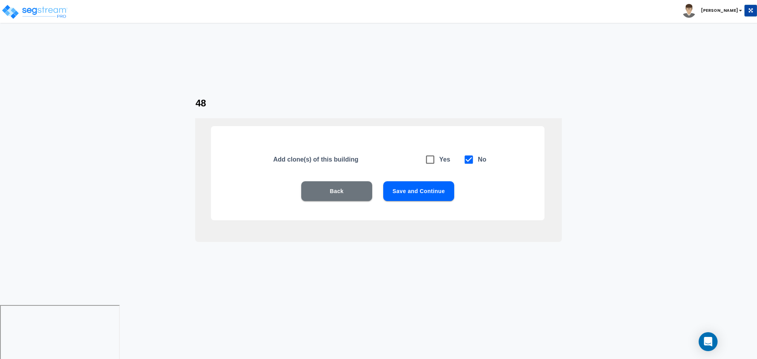
click at [412, 198] on button "Save and Continue" at bounding box center [418, 191] width 71 height 20
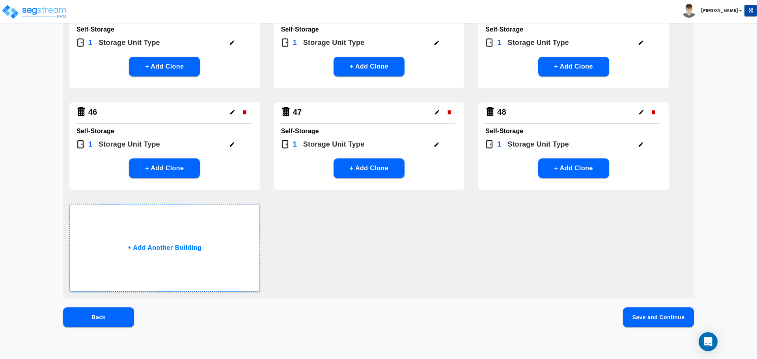
scroll to position [1517, 0]
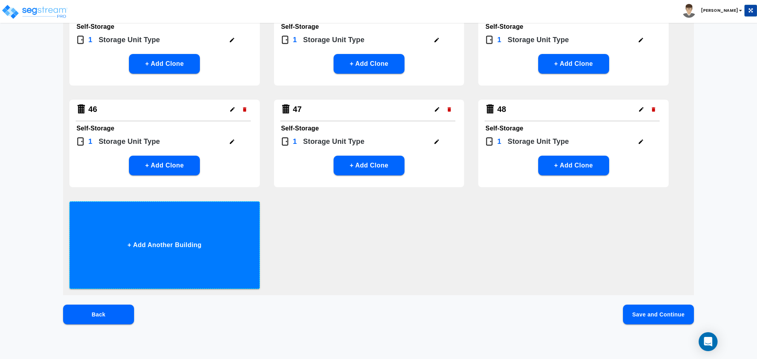
click at [196, 227] on button "+ Add Another Building" at bounding box center [164, 246] width 191 height 88
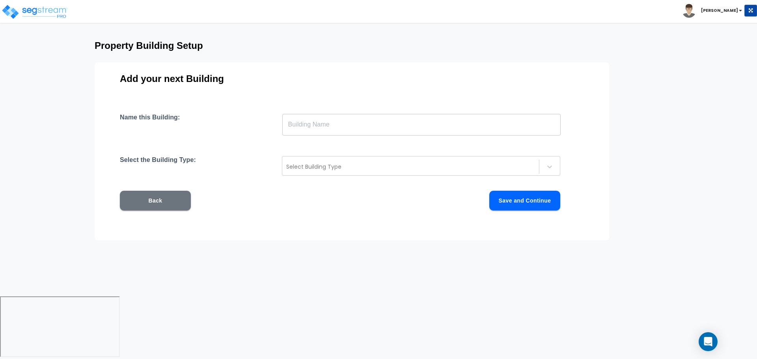
scroll to position [0, 0]
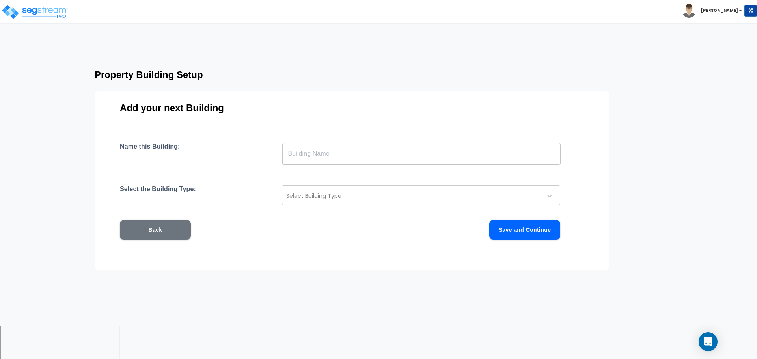
click at [312, 150] on input "text" at bounding box center [421, 154] width 279 height 22
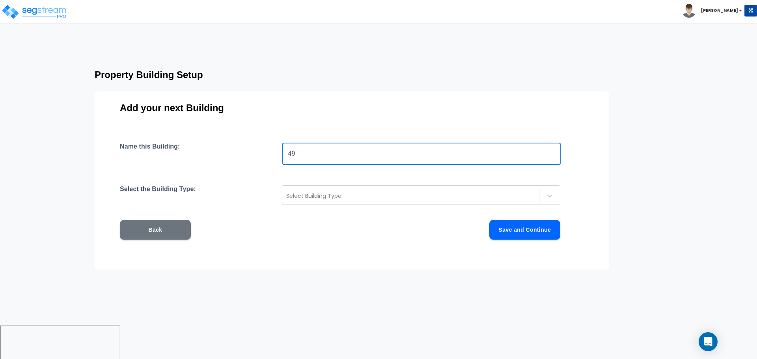
type input "49"
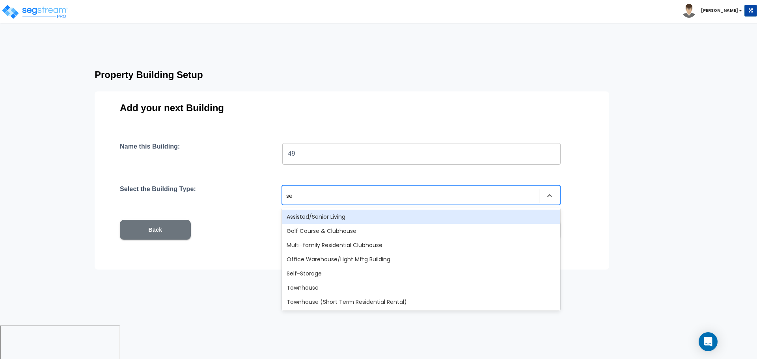
type input "sel"
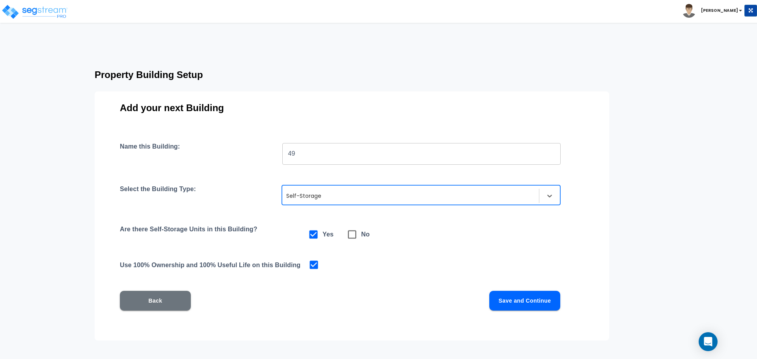
click at [523, 307] on button "Save and Continue" at bounding box center [525, 301] width 71 height 20
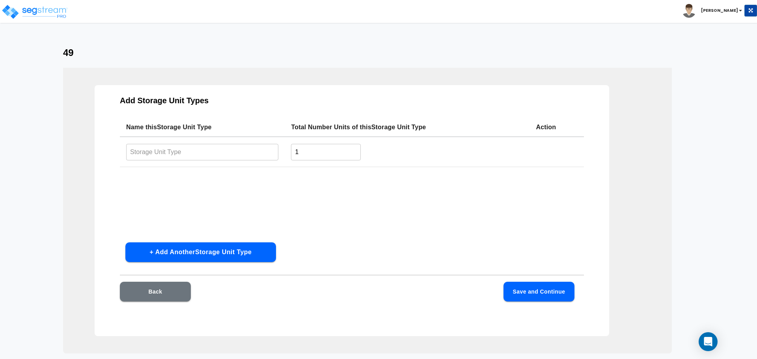
click at [239, 151] on input "text" at bounding box center [202, 152] width 152 height 17
paste input "Type 40"
type input "Type 49"
click at [557, 296] on button "Save and Continue" at bounding box center [539, 292] width 71 height 20
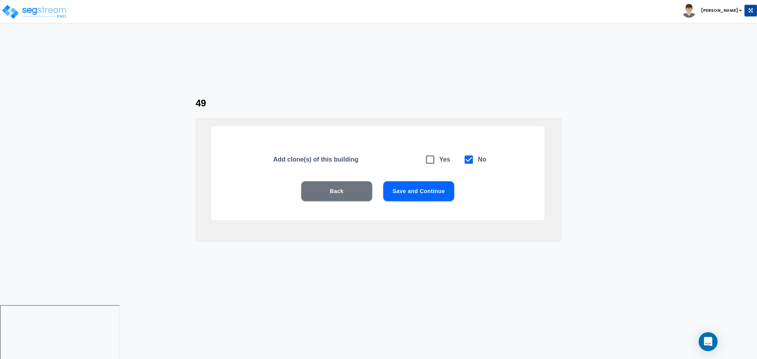
click at [406, 197] on button "Save and Continue" at bounding box center [418, 191] width 71 height 20
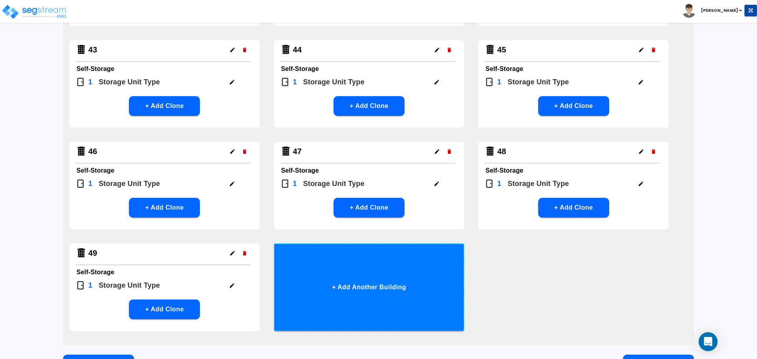
scroll to position [1525, 0]
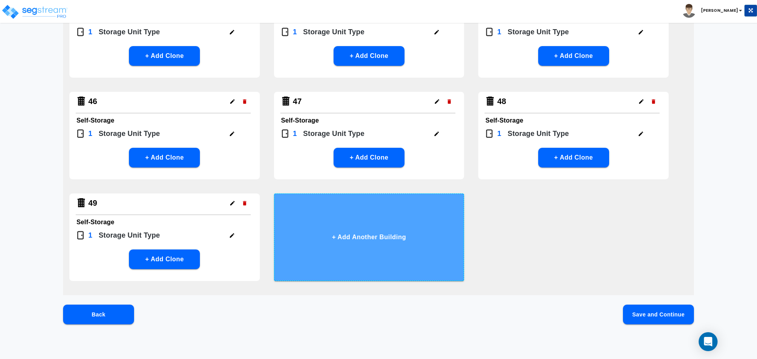
click at [393, 265] on button "+ Add Another Building" at bounding box center [369, 238] width 191 height 88
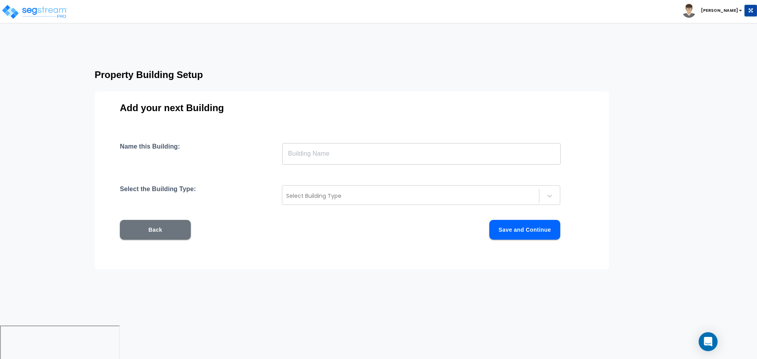
click at [405, 149] on input "text" at bounding box center [421, 154] width 279 height 22
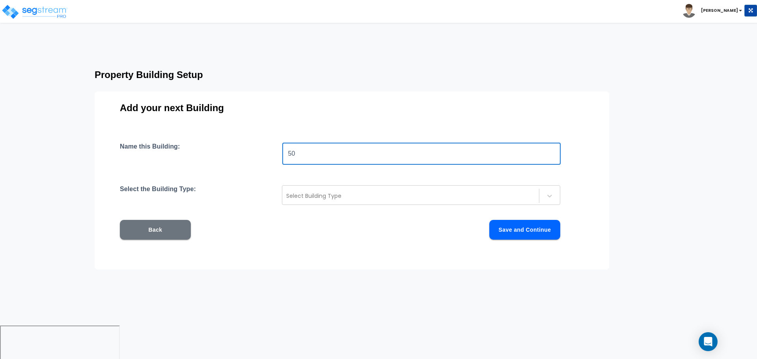
type input "50"
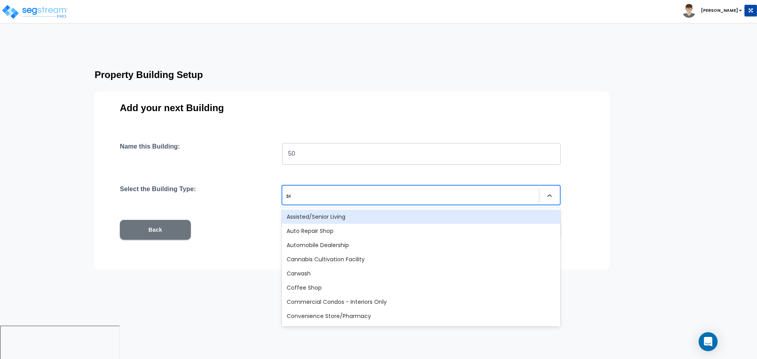
type input "sel"
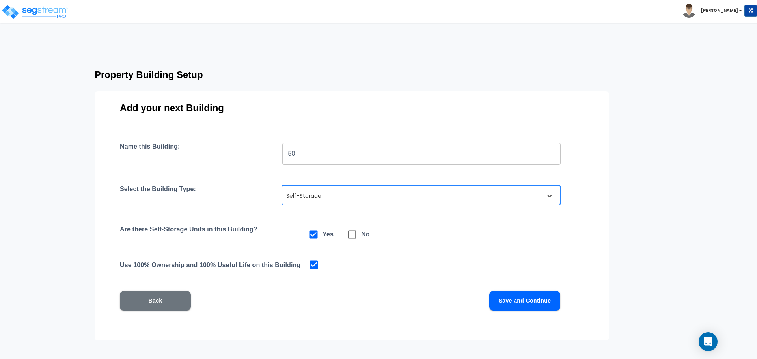
click at [531, 303] on button "Save and Continue" at bounding box center [525, 301] width 71 height 20
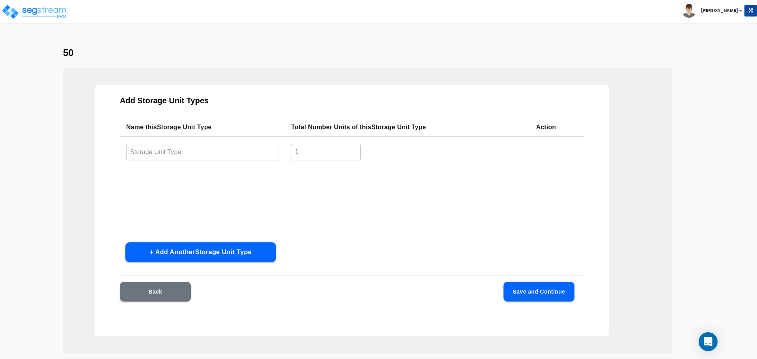
click at [253, 151] on input "text" at bounding box center [202, 152] width 152 height 17
paste input "Type 40"
type input "Type 50"
click at [549, 298] on button "Save and Continue" at bounding box center [539, 292] width 71 height 20
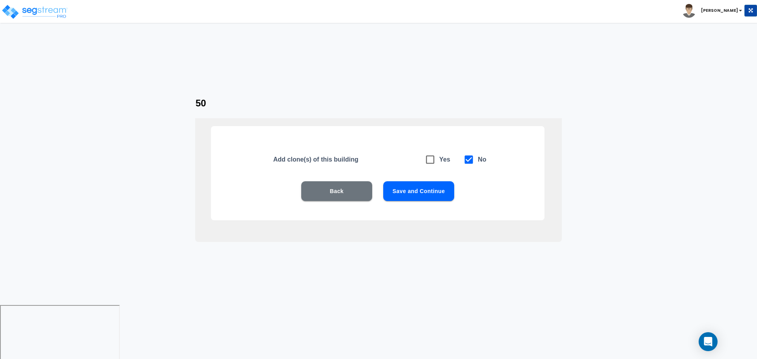
click at [423, 185] on button "Save and Continue" at bounding box center [418, 191] width 71 height 20
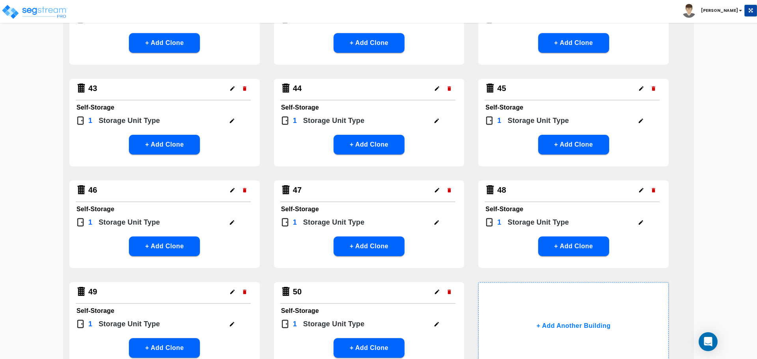
scroll to position [1525, 0]
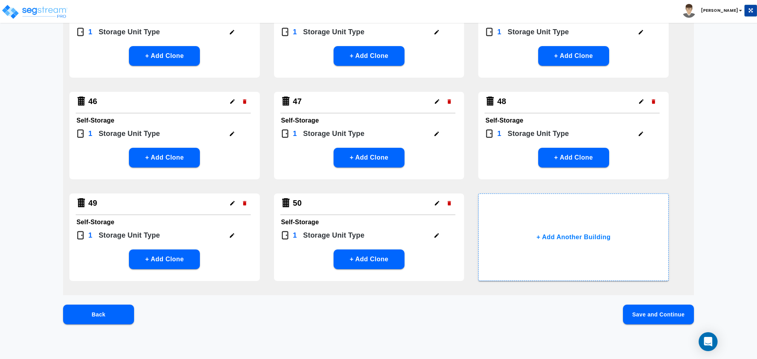
click at [660, 309] on button "Save and Continue" at bounding box center [658, 315] width 71 height 20
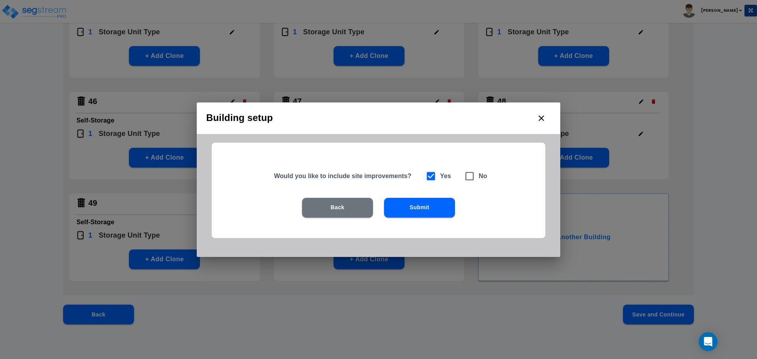
click at [444, 211] on button "Submit" at bounding box center [419, 208] width 71 height 20
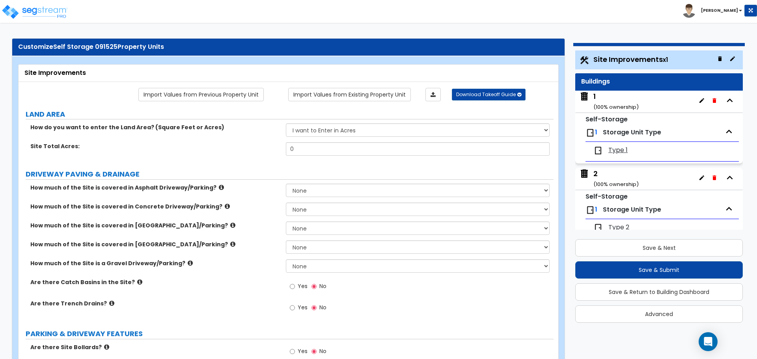
scroll to position [0, 0]
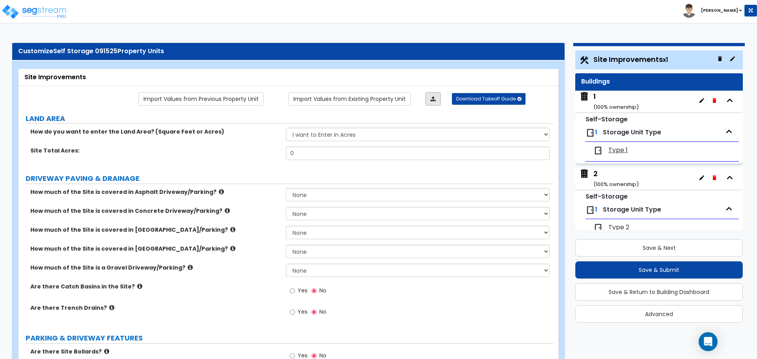
click at [435, 96] on icon at bounding box center [433, 99] width 5 height 6
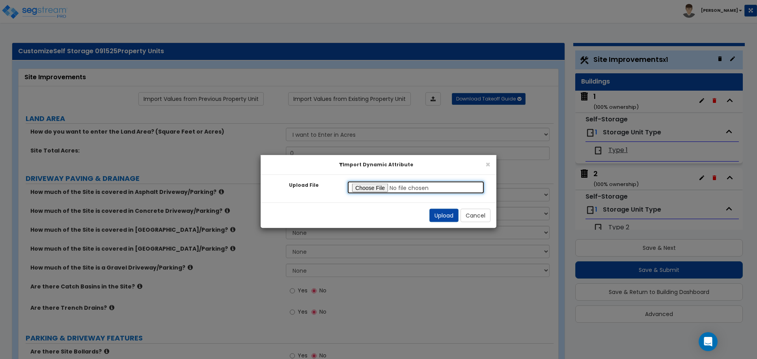
click at [372, 191] on input "Upload File" at bounding box center [416, 187] width 138 height 13
type input "C:\fakepath\SegStream Takeoff Guide - Self Storage 091525 - Site Improvements -…"
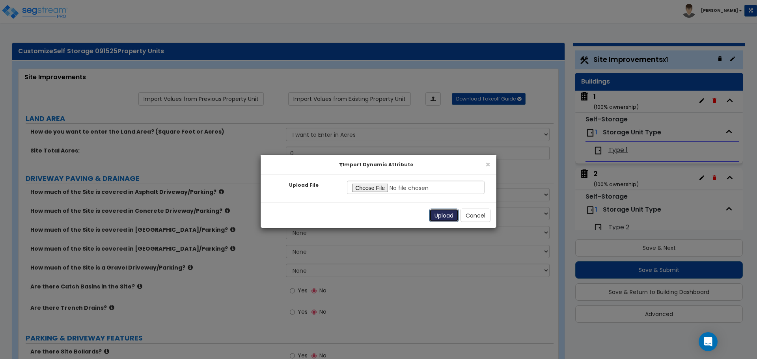
click at [447, 217] on button "Upload" at bounding box center [444, 215] width 29 height 13
select select "2"
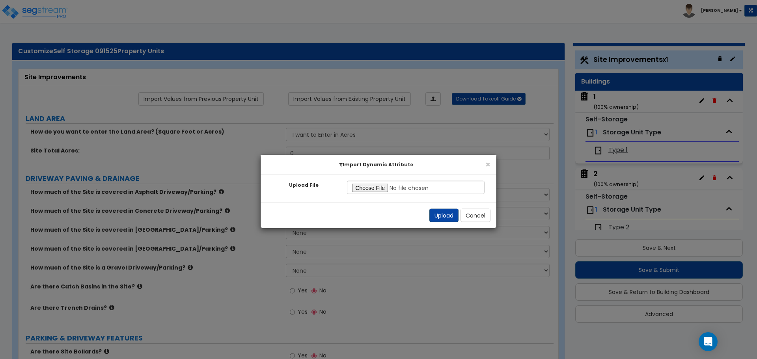
select select "2"
radio input "true"
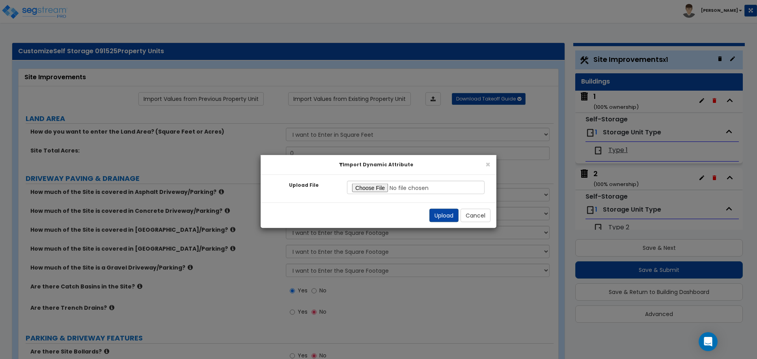
radio input "true"
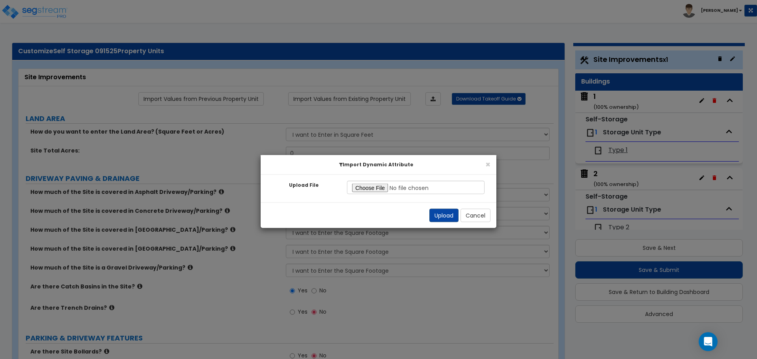
radio input "true"
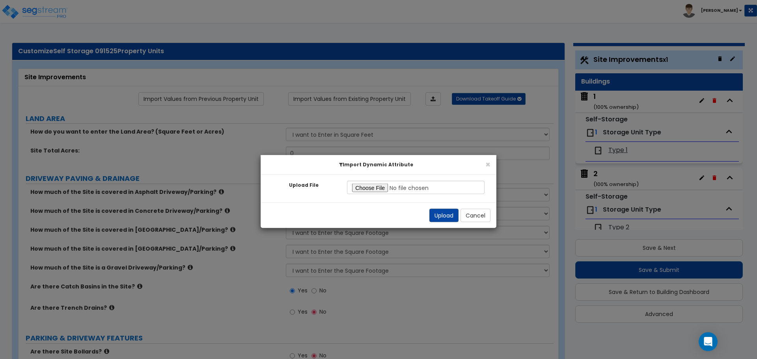
radio input "true"
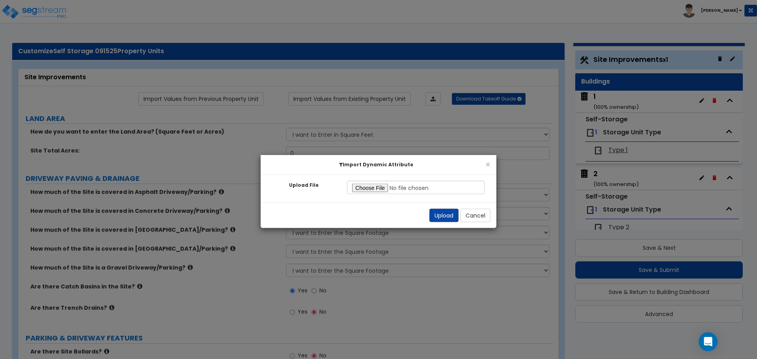
radio input "true"
select select "1"
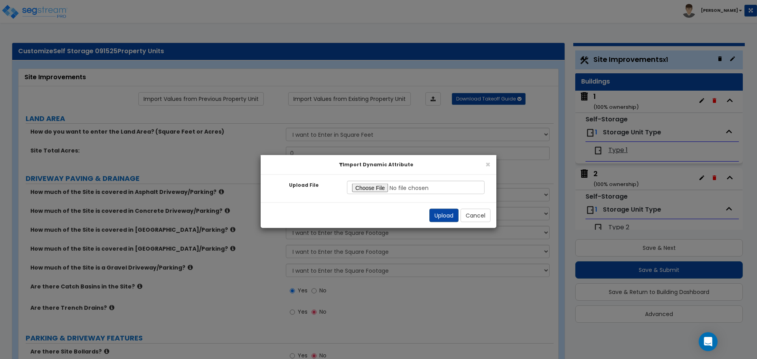
radio input "true"
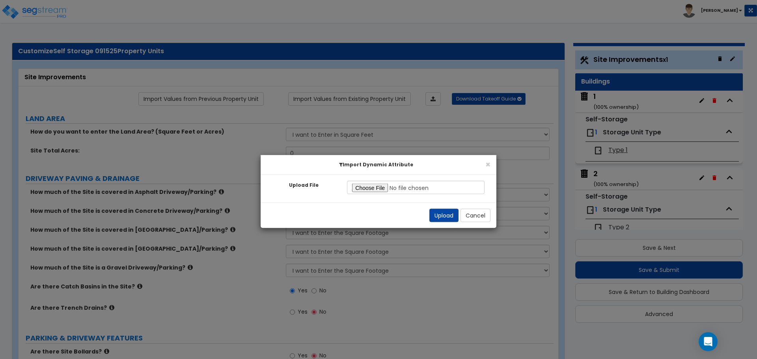
radio input "true"
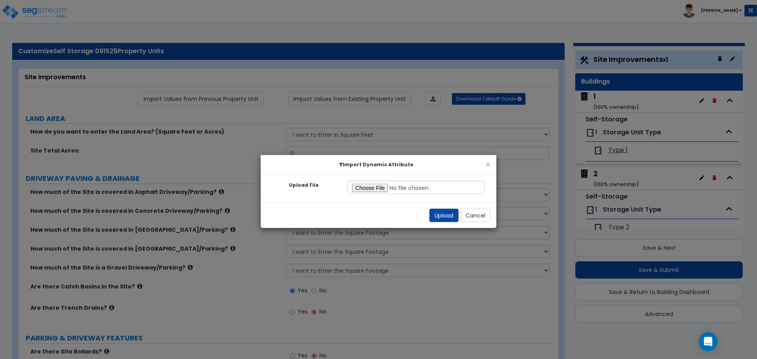
radio input "true"
select select "1"
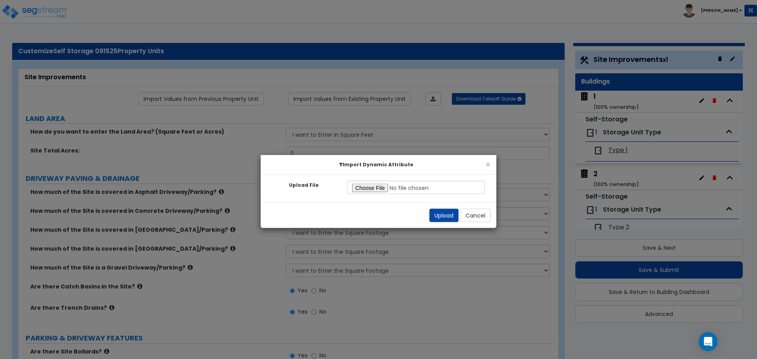
select select "2"
select select "3"
select select "1"
select select "2"
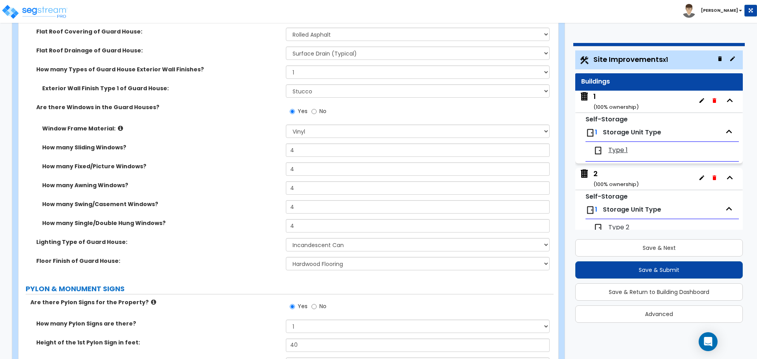
scroll to position [4502, 0]
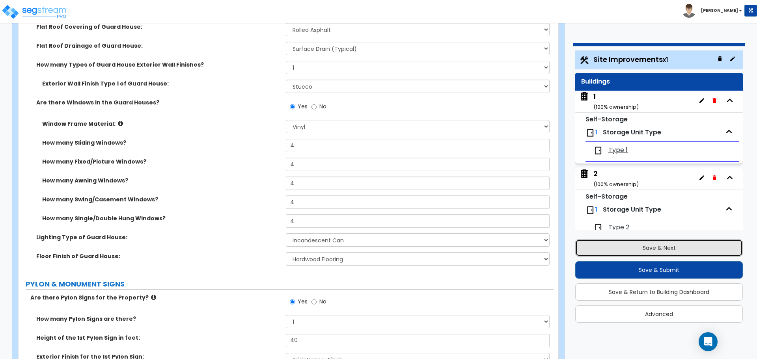
click at [632, 249] on button "Save & Next" at bounding box center [660, 247] width 168 height 17
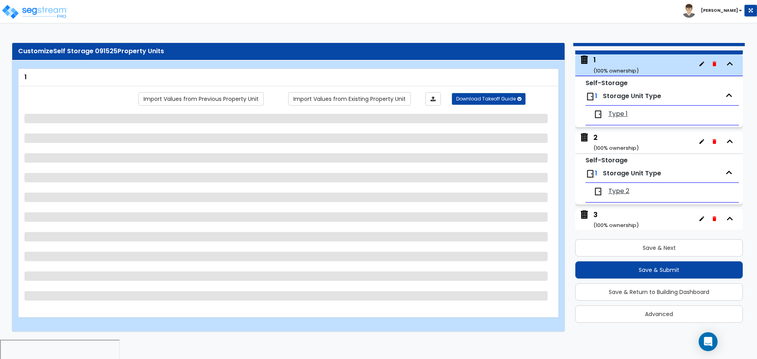
scroll to position [40, 0]
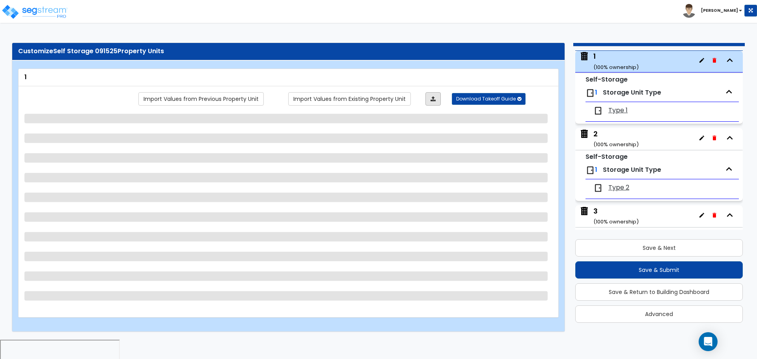
click at [431, 99] on icon at bounding box center [433, 99] width 5 height 6
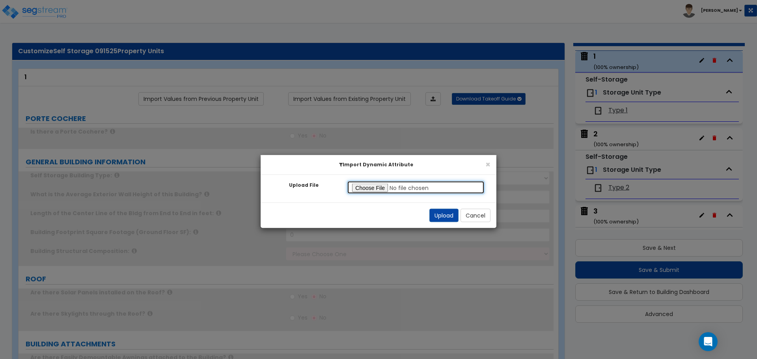
click at [372, 189] on input "Upload File" at bounding box center [416, 187] width 138 height 13
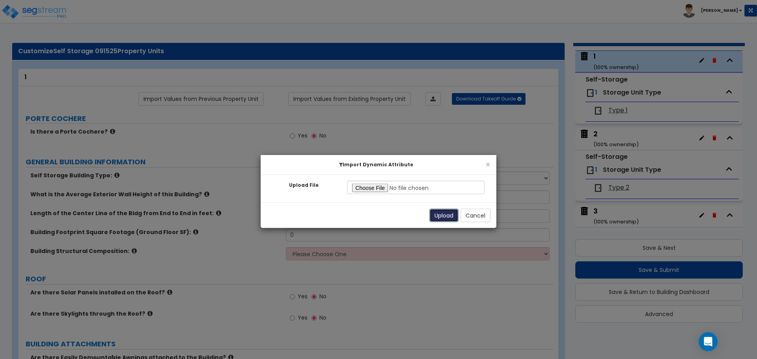
click at [443, 214] on button "Upload" at bounding box center [444, 215] width 29 height 13
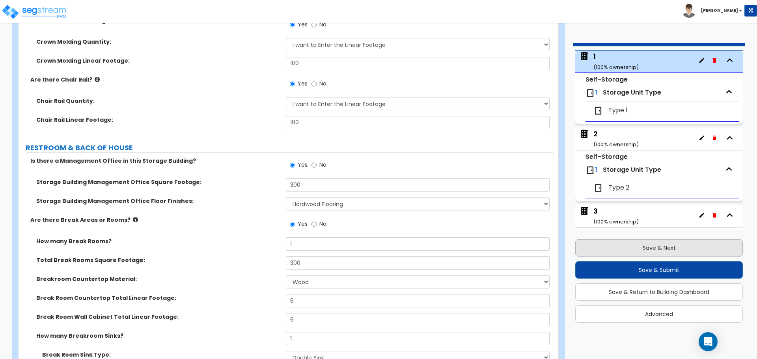
scroll to position [3512, 0]
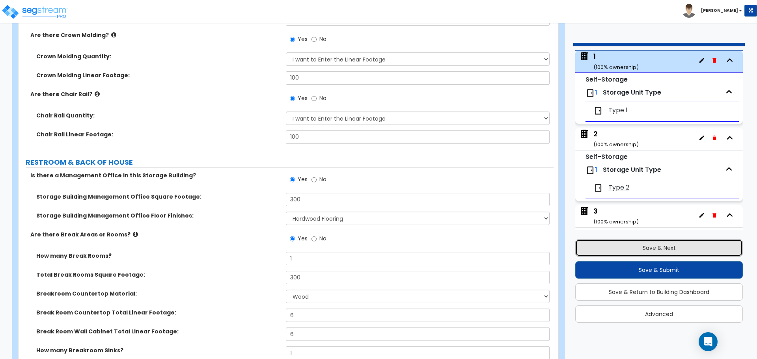
click at [606, 242] on button "Save & Next" at bounding box center [660, 247] width 168 height 17
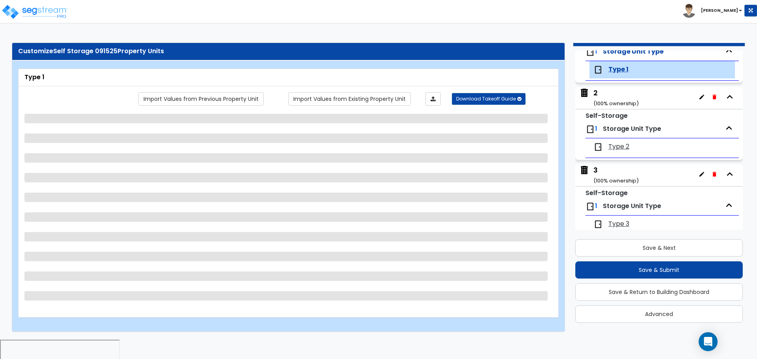
scroll to position [92, 0]
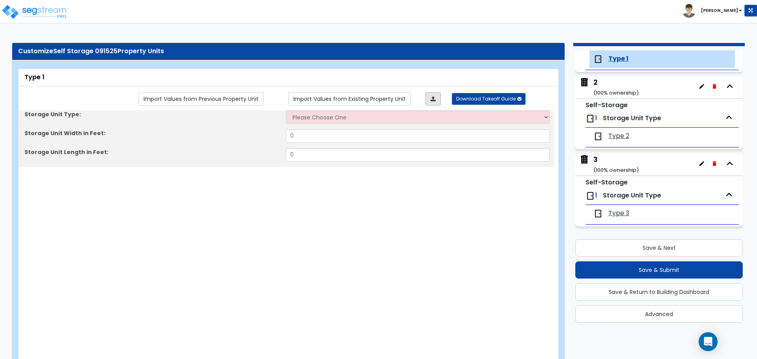
click at [436, 100] on link at bounding box center [433, 98] width 15 height 13
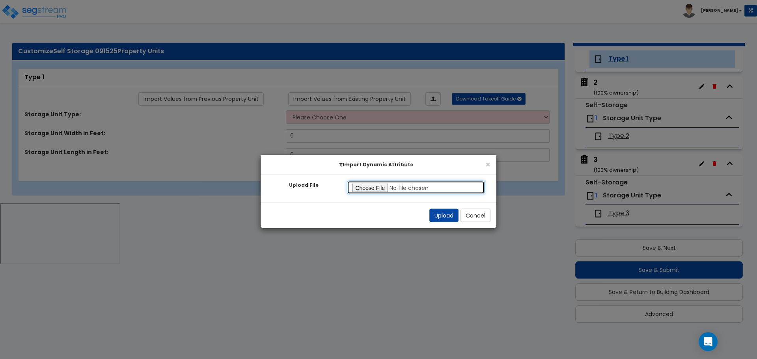
click at [388, 187] on input "Upload File" at bounding box center [416, 187] width 138 height 13
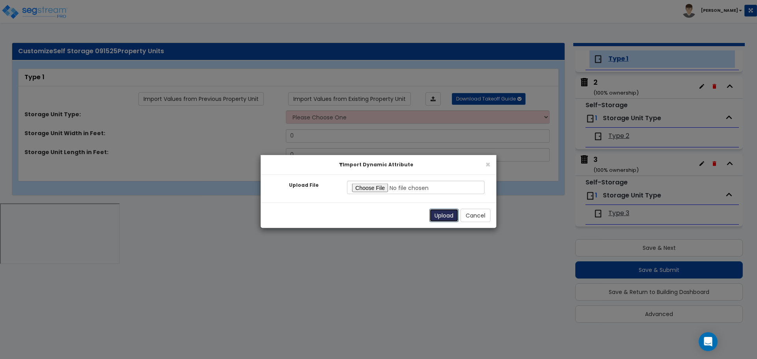
click at [445, 215] on button "Upload" at bounding box center [444, 215] width 29 height 13
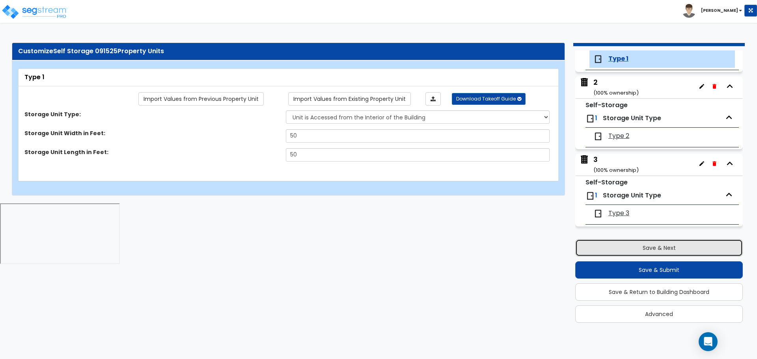
click at [601, 243] on button "Save & Next" at bounding box center [660, 247] width 168 height 17
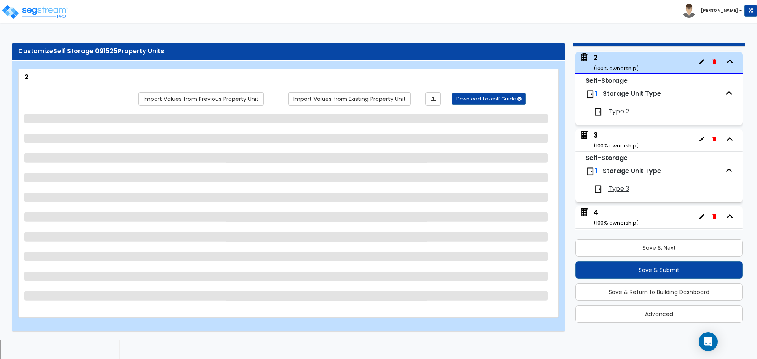
scroll to position [117, 0]
click at [371, 95] on link "Import Values from Existing Property Unit" at bounding box center [349, 98] width 123 height 13
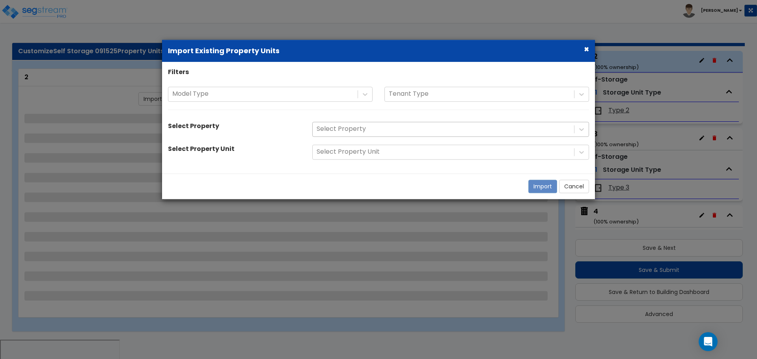
click at [354, 132] on div at bounding box center [444, 129] width 254 height 11
click at [415, 128] on div at bounding box center [444, 129] width 254 height 11
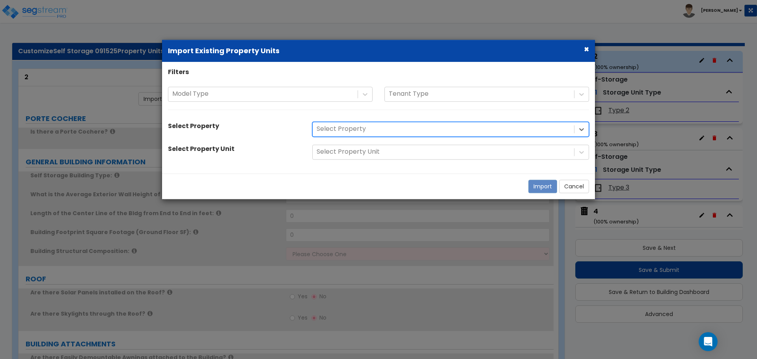
click at [413, 127] on div at bounding box center [444, 129] width 254 height 11
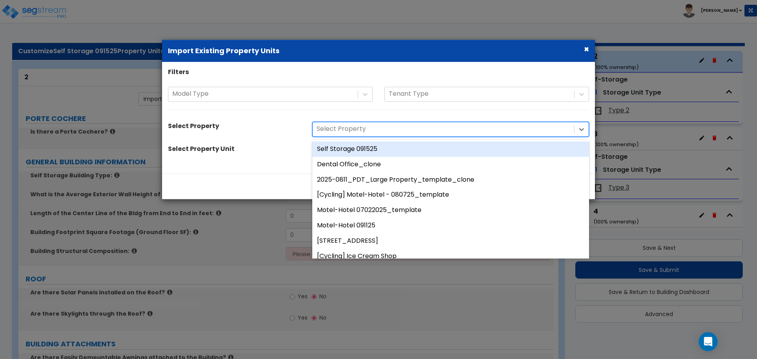
click at [406, 124] on div at bounding box center [444, 129] width 254 height 11
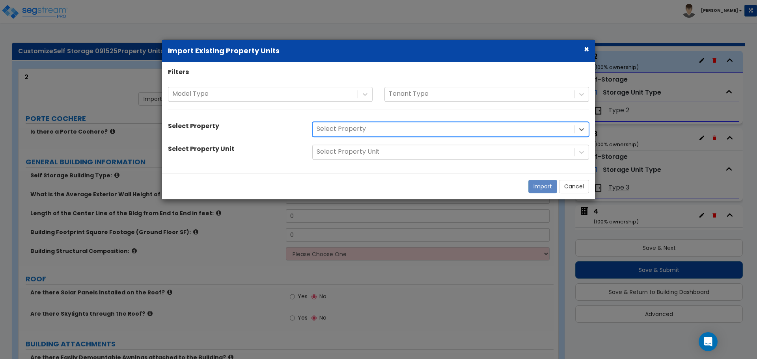
click at [406, 126] on div at bounding box center [444, 129] width 254 height 11
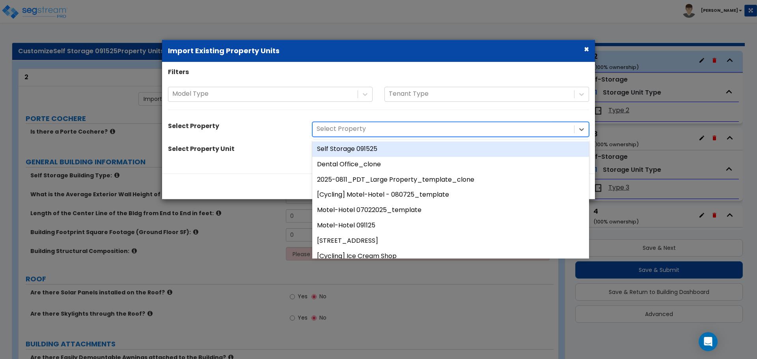
click at [376, 148] on div "Self Storage 091525" at bounding box center [450, 149] width 277 height 15
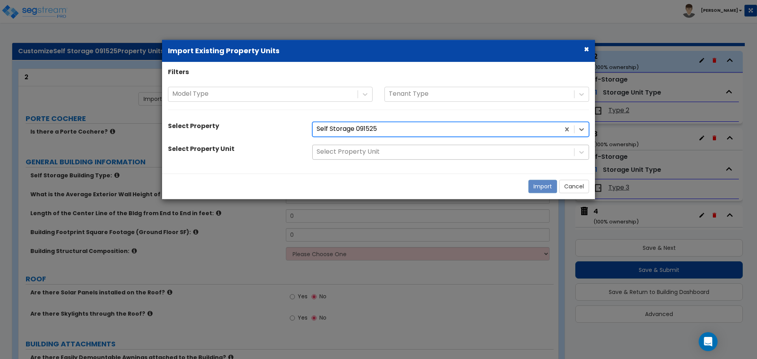
click at [385, 153] on div at bounding box center [444, 152] width 254 height 11
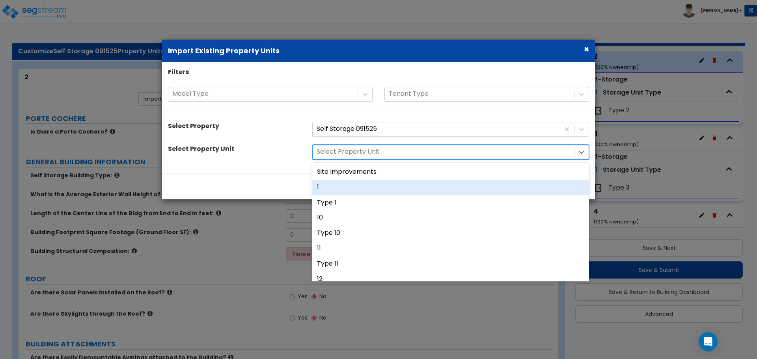
click at [352, 188] on div "1" at bounding box center [450, 187] width 277 height 15
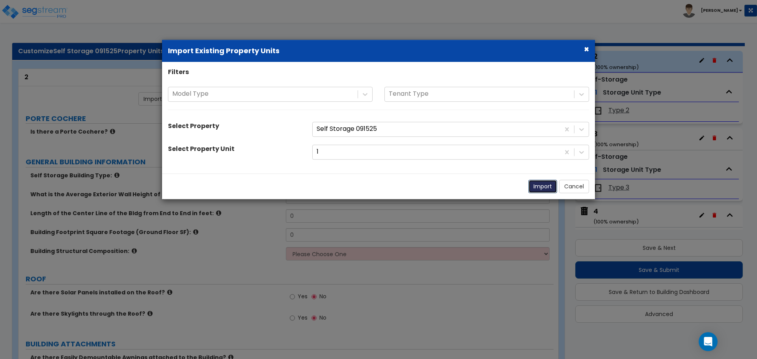
click at [537, 187] on button "Import" at bounding box center [543, 186] width 29 height 13
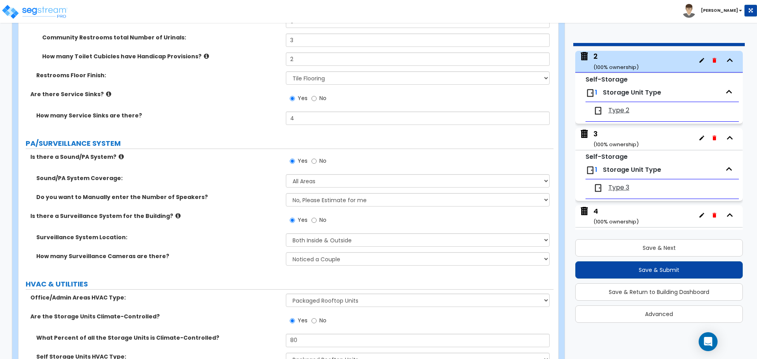
scroll to position [4586, 0]
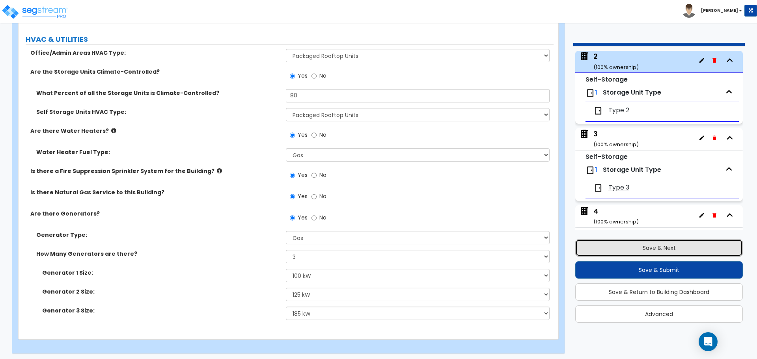
click at [611, 241] on button "Save & Next" at bounding box center [660, 247] width 168 height 17
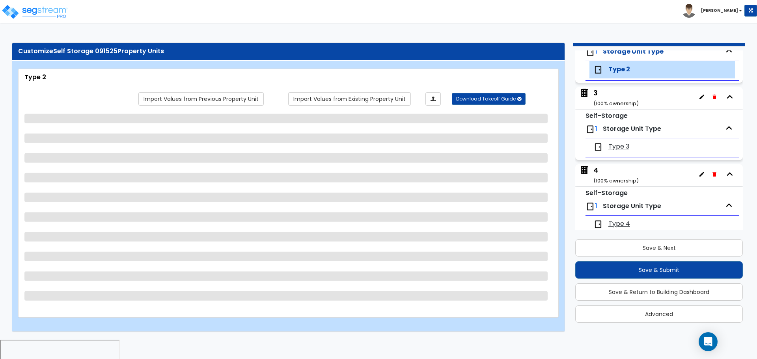
scroll to position [168, 0]
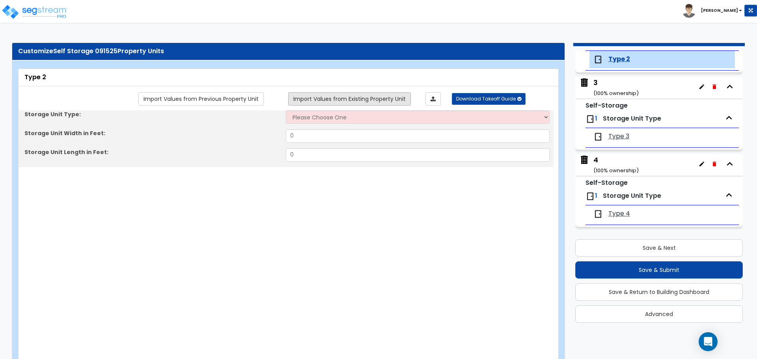
click at [393, 103] on link "Import Values from Existing Property Unit" at bounding box center [349, 98] width 123 height 13
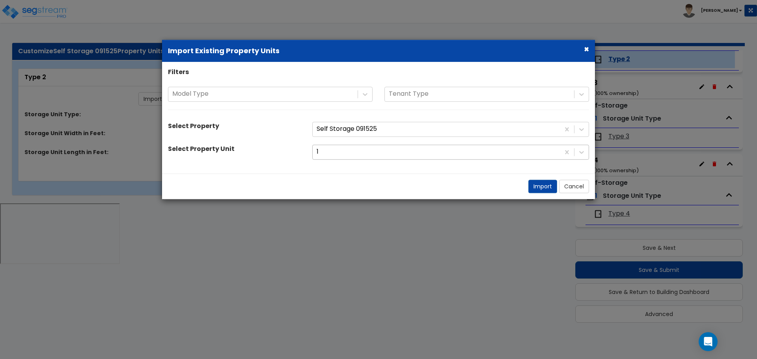
click at [386, 157] on div at bounding box center [436, 152] width 239 height 11
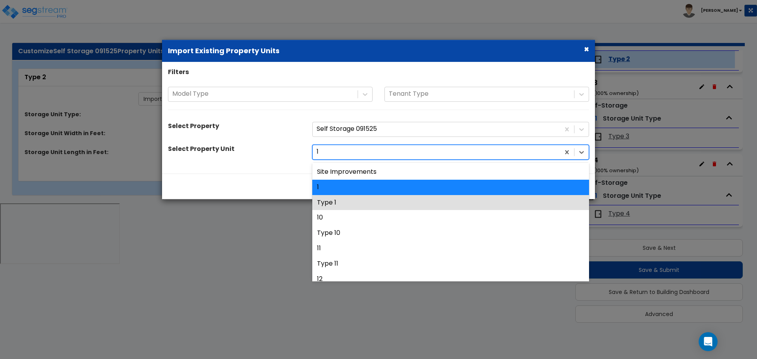
click at [378, 198] on div "Type 1" at bounding box center [450, 202] width 277 height 15
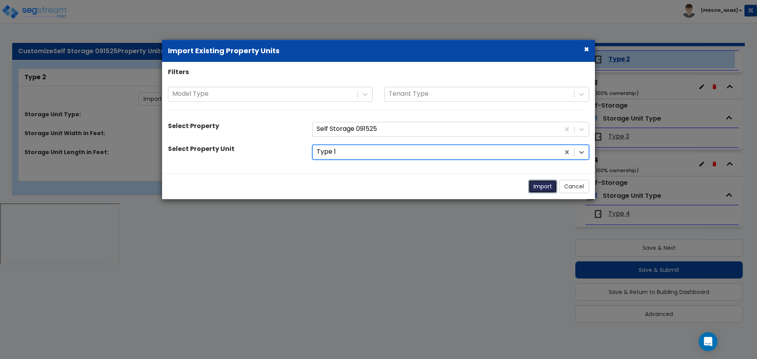
click at [544, 186] on button "Import" at bounding box center [543, 186] width 29 height 13
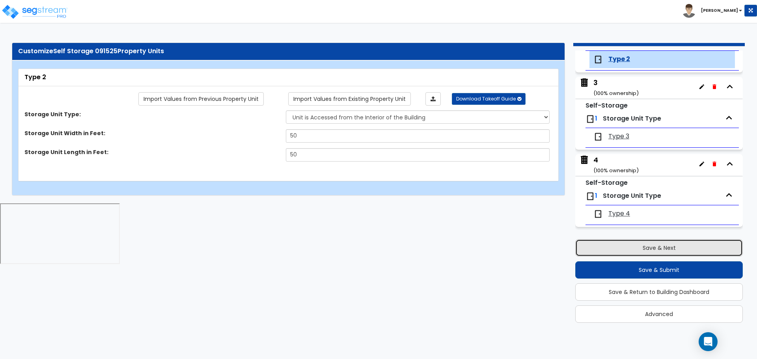
click at [628, 253] on button "Save & Next" at bounding box center [660, 247] width 168 height 17
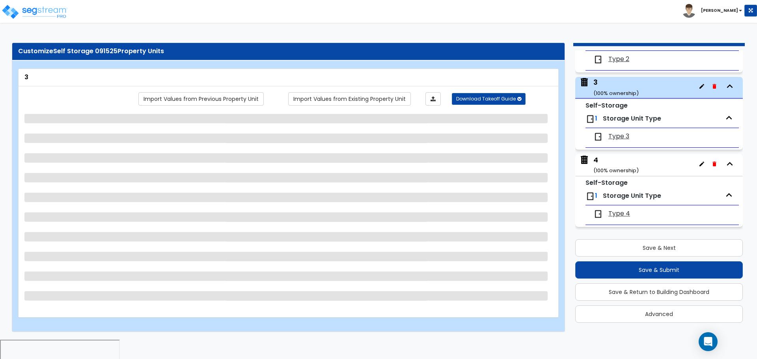
scroll to position [194, 0]
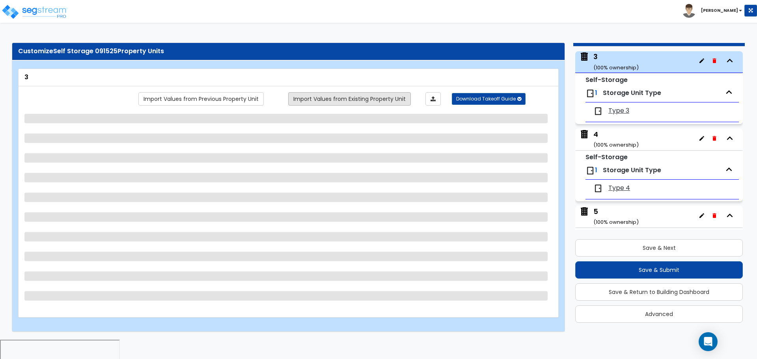
click at [383, 97] on link "Import Values from Existing Property Unit" at bounding box center [349, 98] width 123 height 13
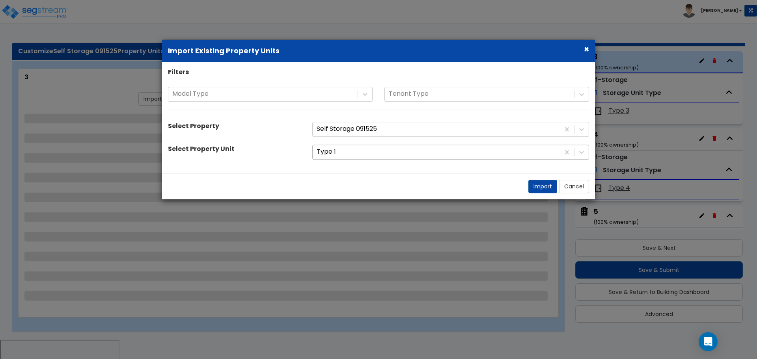
click at [378, 148] on div at bounding box center [436, 152] width 239 height 11
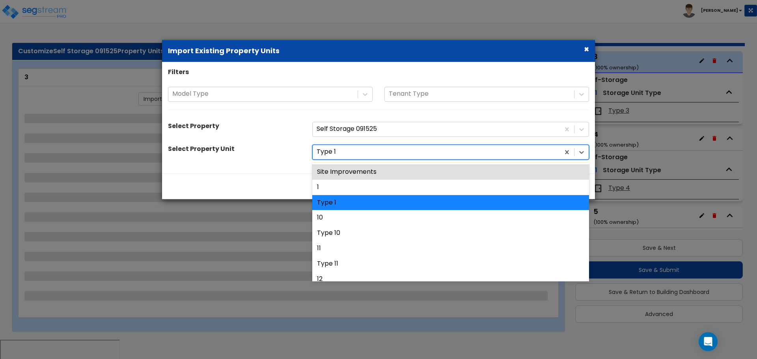
click at [368, 185] on div "1" at bounding box center [450, 187] width 277 height 15
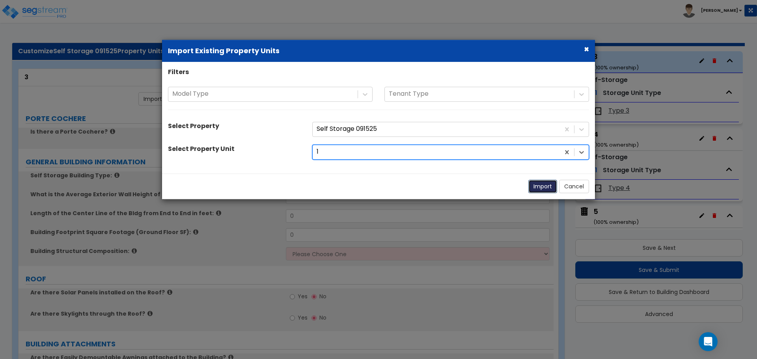
click at [553, 187] on button "Import" at bounding box center [543, 186] width 29 height 13
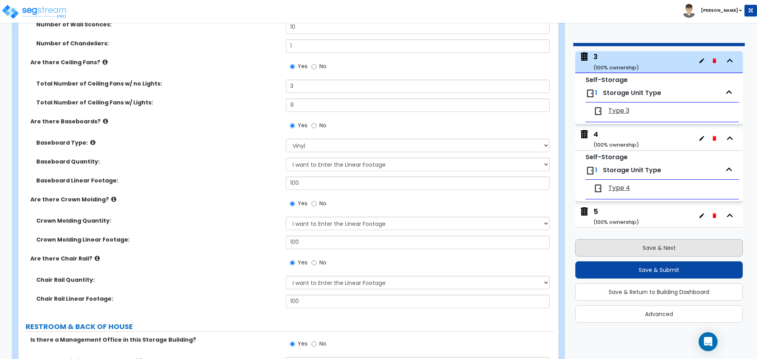
scroll to position [3354, 0]
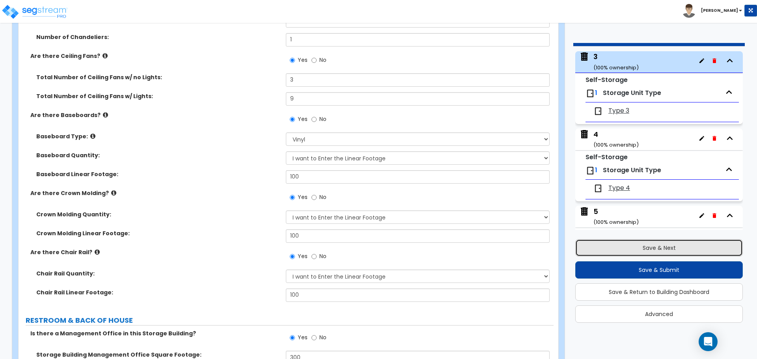
click at [615, 243] on button "Save & Next" at bounding box center [660, 247] width 168 height 17
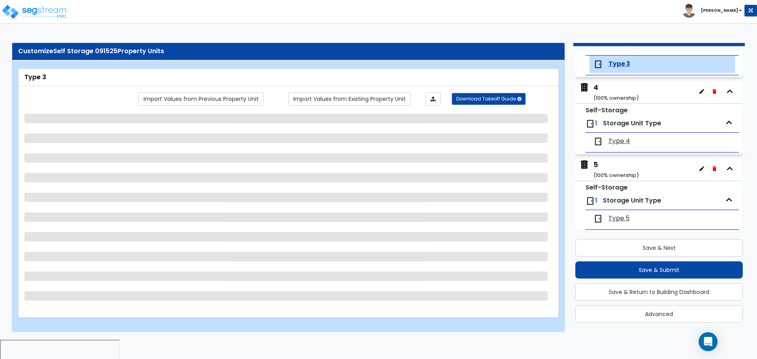
scroll to position [246, 0]
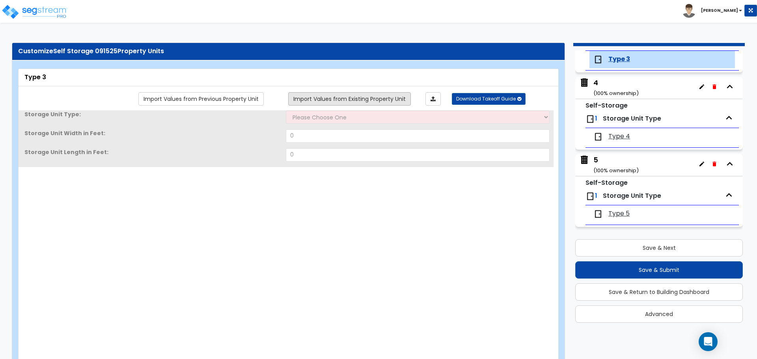
click at [393, 98] on link "Import Values from Existing Property Unit" at bounding box center [349, 98] width 123 height 13
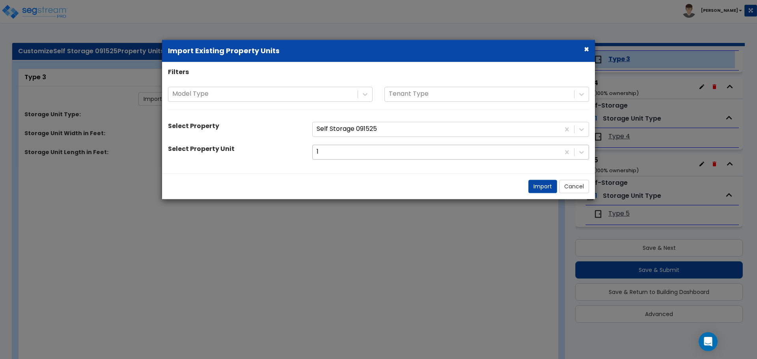
click at [388, 153] on div at bounding box center [436, 152] width 239 height 11
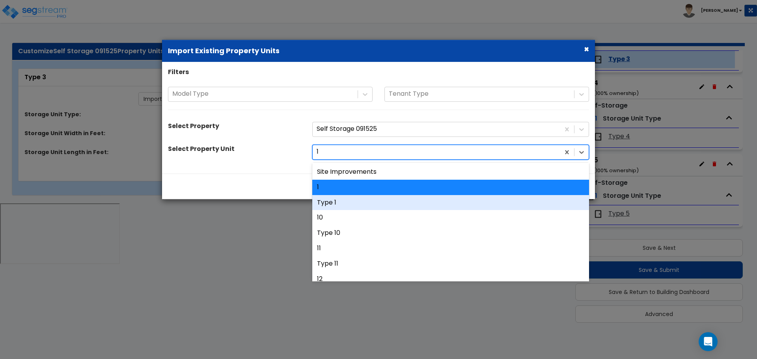
click at [365, 200] on div "Type 1" at bounding box center [450, 202] width 277 height 15
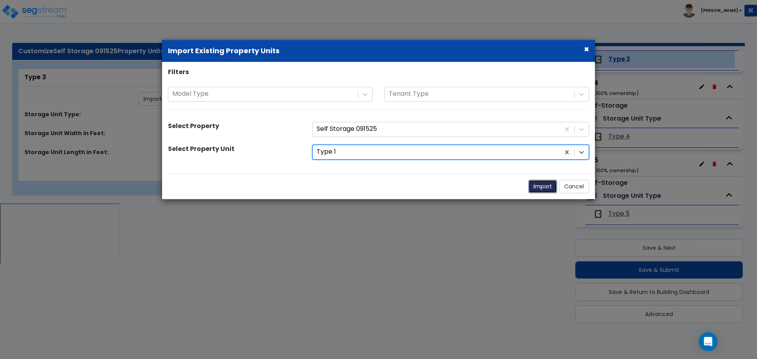
click at [540, 188] on button "Import" at bounding box center [543, 186] width 29 height 13
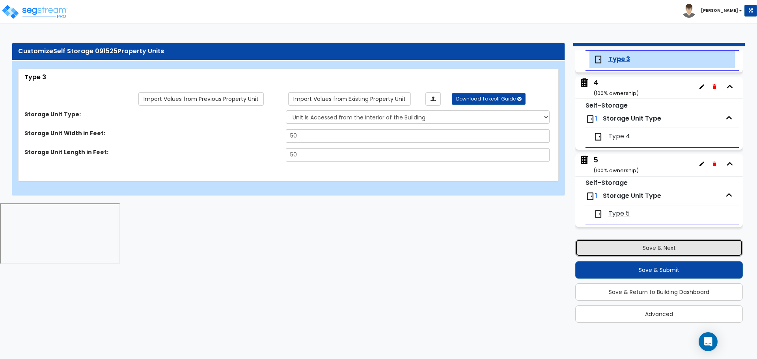
click at [612, 254] on button "Save & Next" at bounding box center [660, 247] width 168 height 17
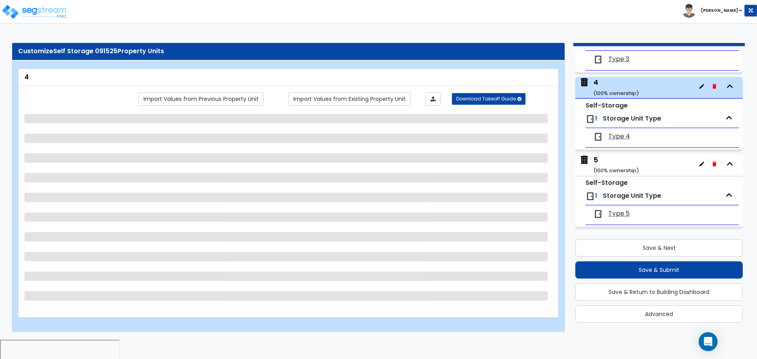
scroll to position [271, 0]
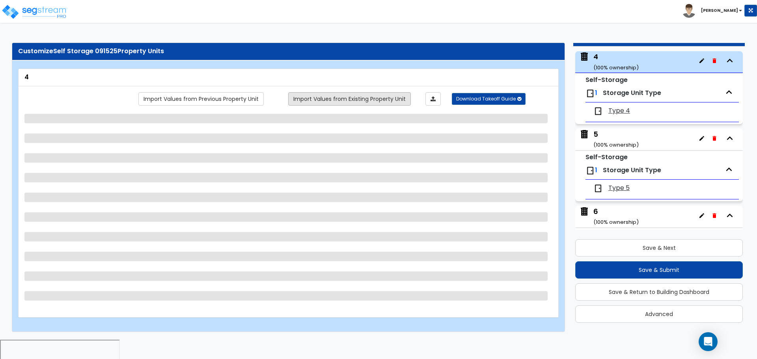
click at [373, 96] on link "Import Values from Existing Property Unit" at bounding box center [349, 98] width 123 height 13
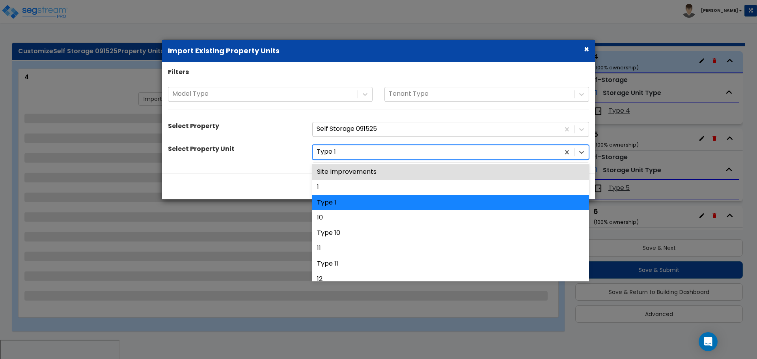
click at [373, 150] on div at bounding box center [436, 152] width 239 height 11
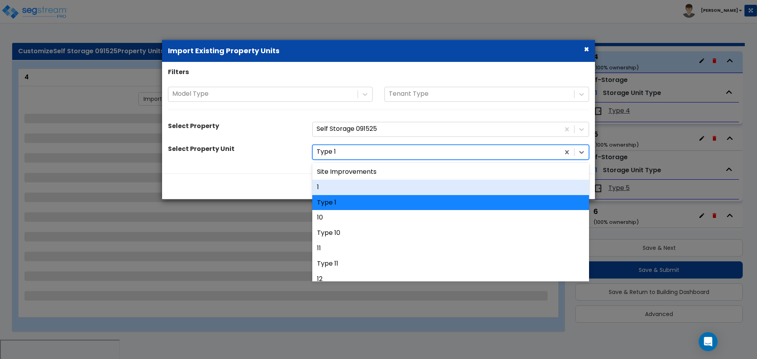
click at [363, 187] on div "1" at bounding box center [450, 187] width 277 height 15
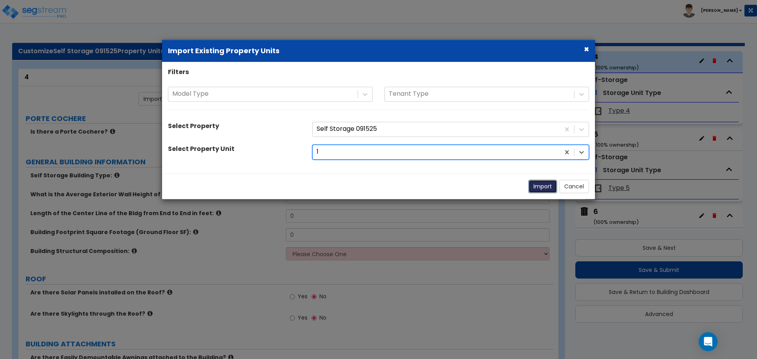
click at [542, 185] on button "Import" at bounding box center [543, 186] width 29 height 13
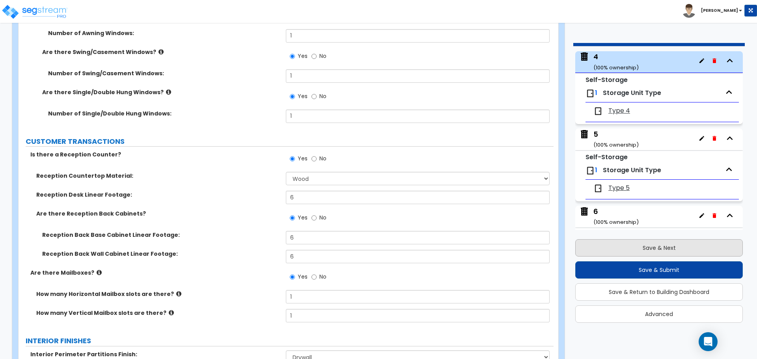
scroll to position [2546, 0]
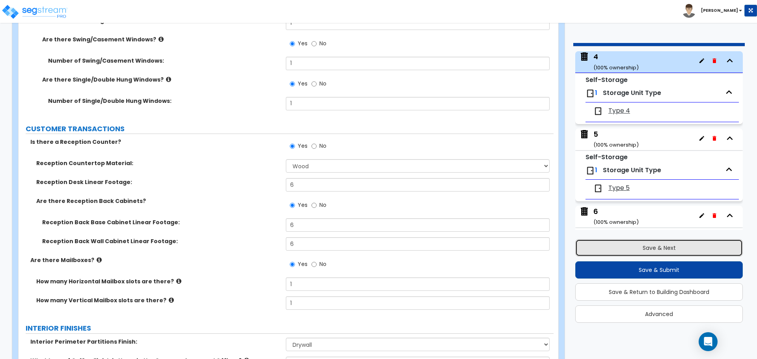
click at [629, 244] on button "Save & Next" at bounding box center [660, 247] width 168 height 17
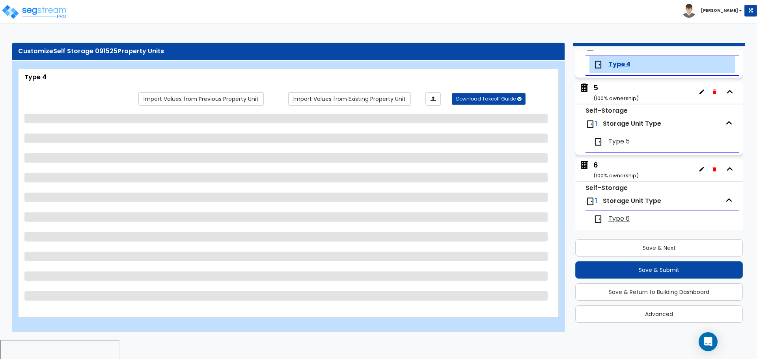
scroll to position [323, 0]
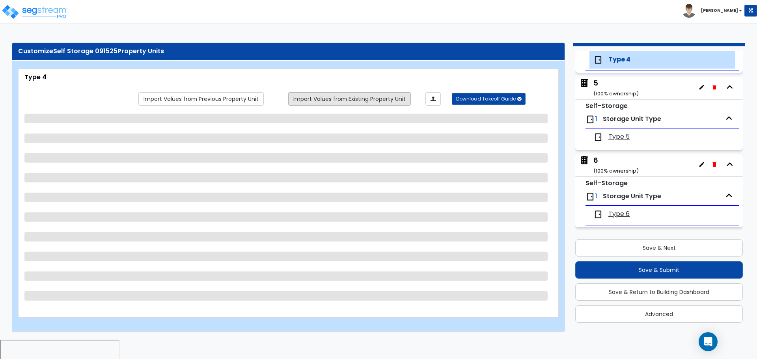
click at [389, 97] on link "Import Values from Existing Property Unit" at bounding box center [349, 98] width 123 height 13
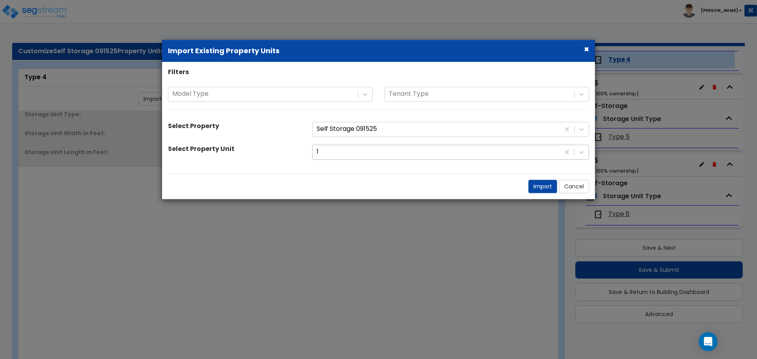
click at [369, 156] on div at bounding box center [436, 152] width 239 height 11
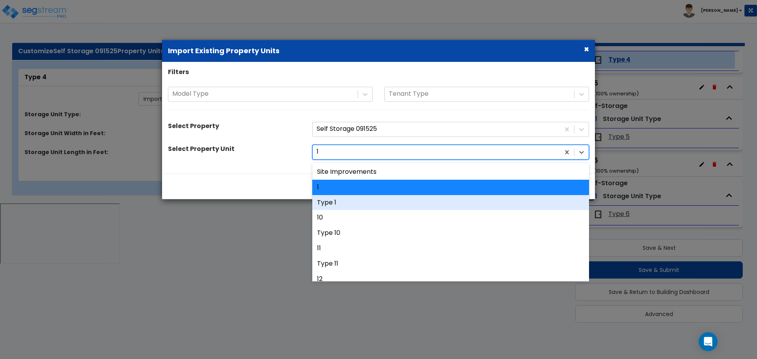
click at [356, 198] on div "Type 1" at bounding box center [450, 202] width 277 height 15
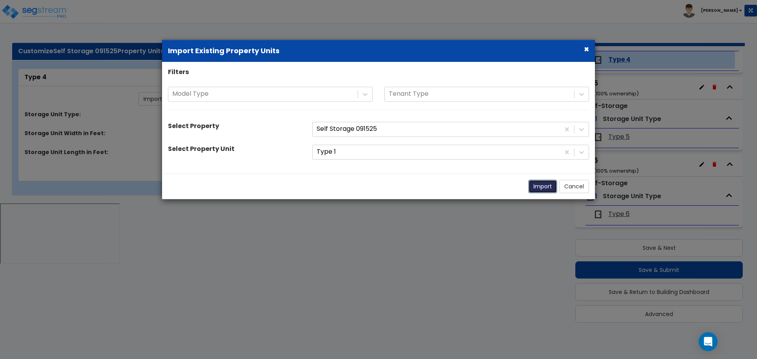
click at [542, 185] on button "Import" at bounding box center [543, 186] width 29 height 13
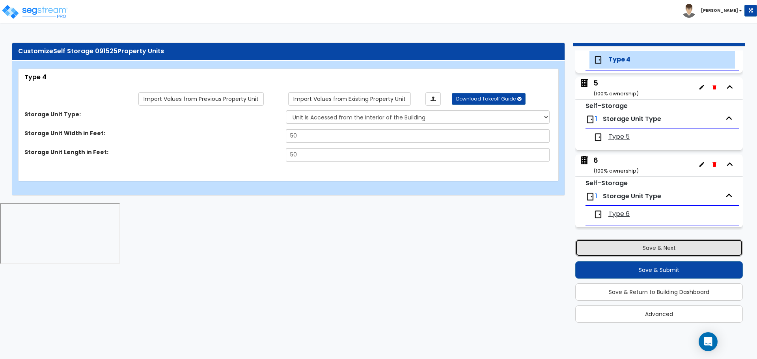
click at [619, 249] on button "Save & Next" at bounding box center [660, 247] width 168 height 17
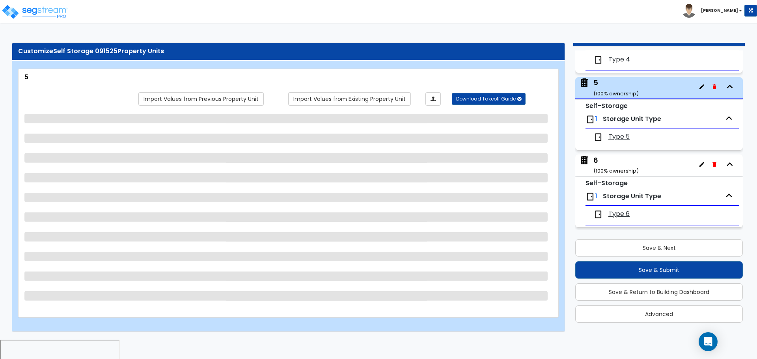
scroll to position [349, 0]
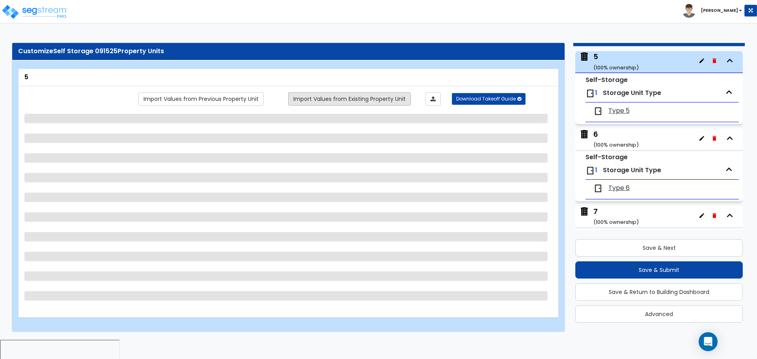
click at [381, 97] on link "Import Values from Existing Property Unit" at bounding box center [349, 98] width 123 height 13
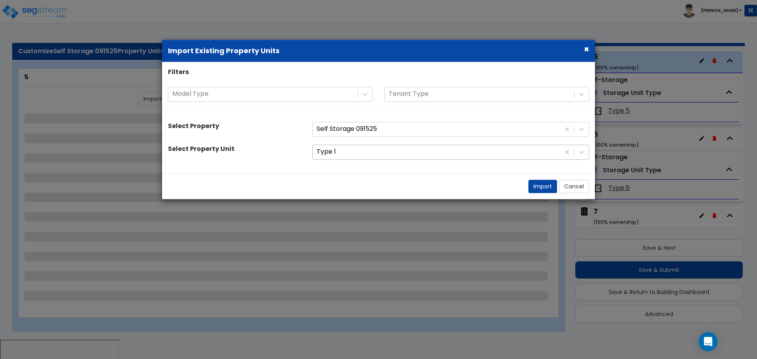
click at [365, 150] on div at bounding box center [436, 152] width 239 height 11
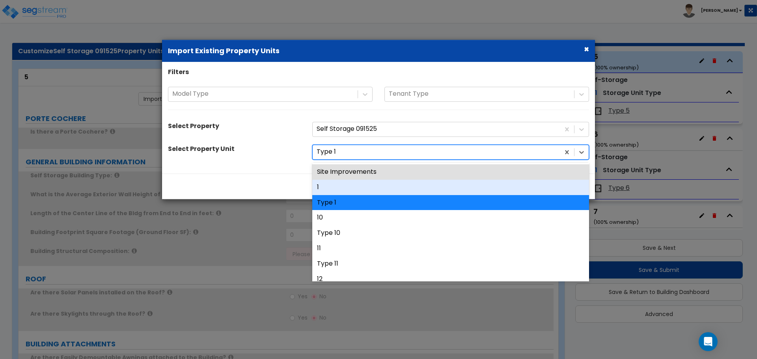
click at [355, 180] on div "Site Improvements 1 Type 1 10 Type 10 11 Type 11 12 Type 12 13 Type 13 14 Type …" at bounding box center [450, 222] width 277 height 118
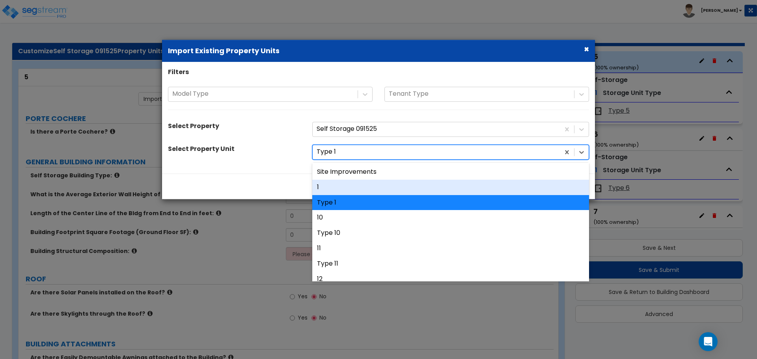
click at [351, 181] on div "1" at bounding box center [450, 187] width 277 height 15
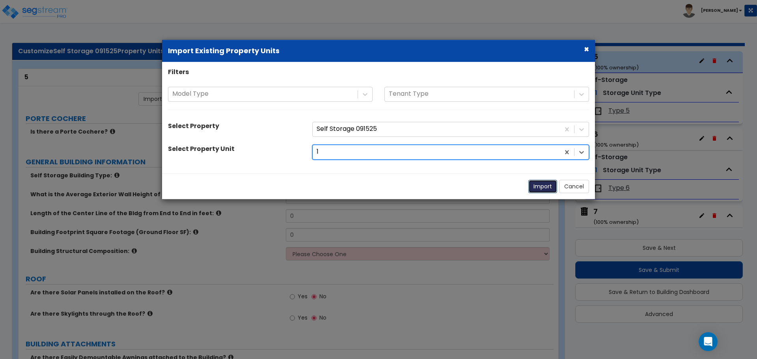
click at [538, 185] on button "Import" at bounding box center [543, 186] width 29 height 13
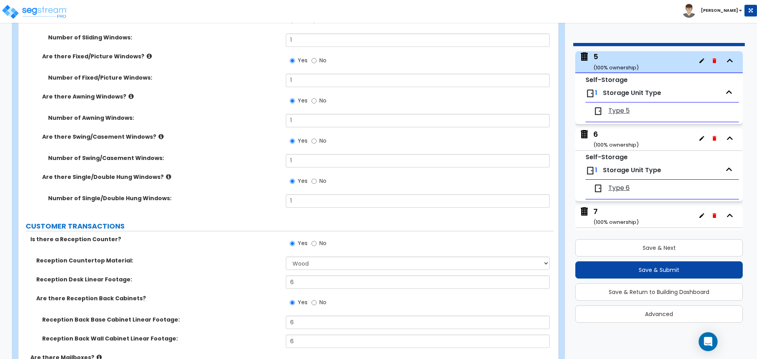
scroll to position [2449, 0]
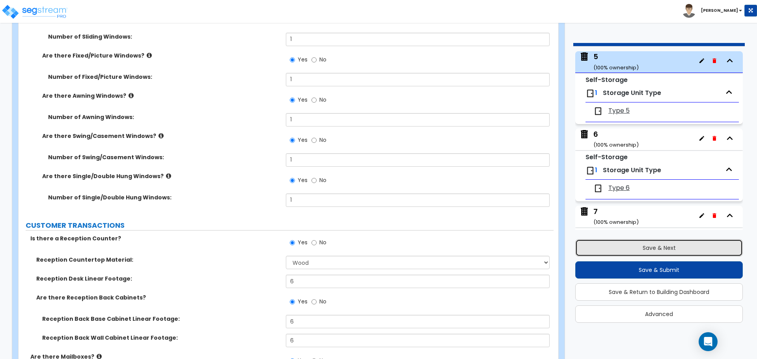
click at [636, 243] on button "Save & Next" at bounding box center [660, 247] width 168 height 17
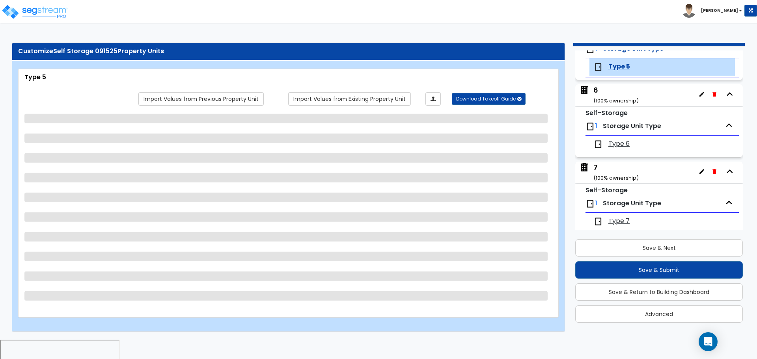
scroll to position [400, 0]
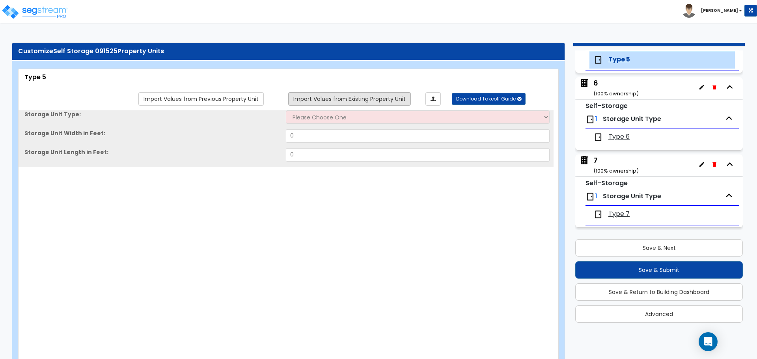
click at [387, 103] on link "Import Values from Existing Property Unit" at bounding box center [349, 98] width 123 height 13
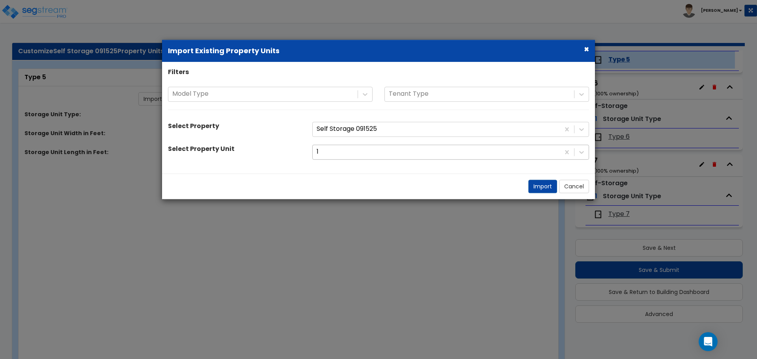
click at [374, 152] on div at bounding box center [436, 152] width 239 height 11
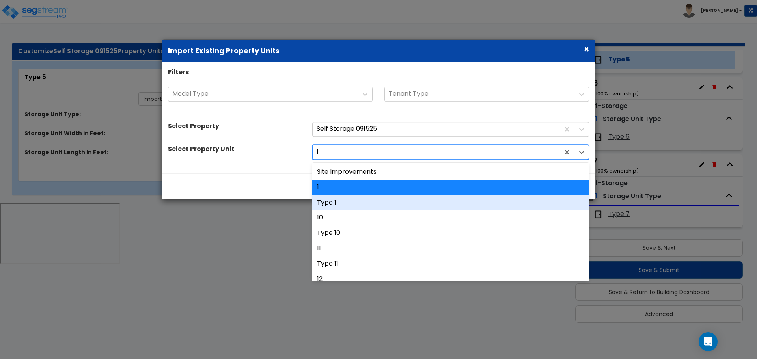
click at [359, 202] on div "Type 1" at bounding box center [450, 202] width 277 height 15
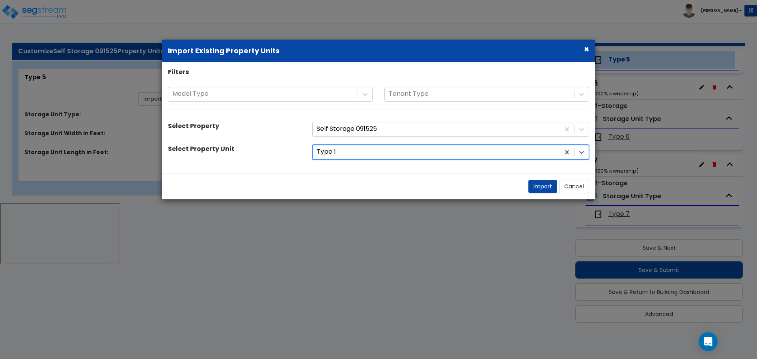
click at [531, 195] on div "Import Cancel" at bounding box center [378, 187] width 433 height 26
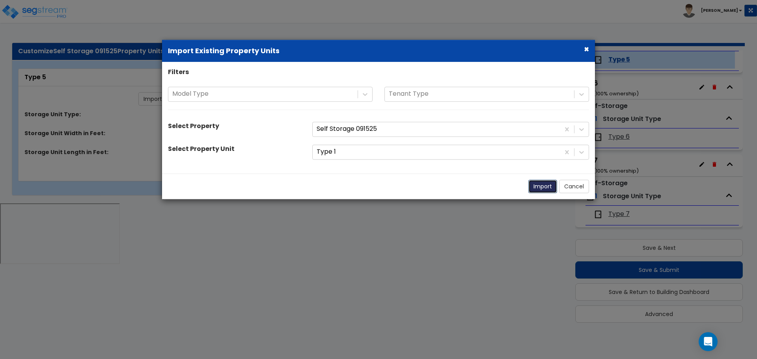
click at [533, 192] on button "Import" at bounding box center [543, 186] width 29 height 13
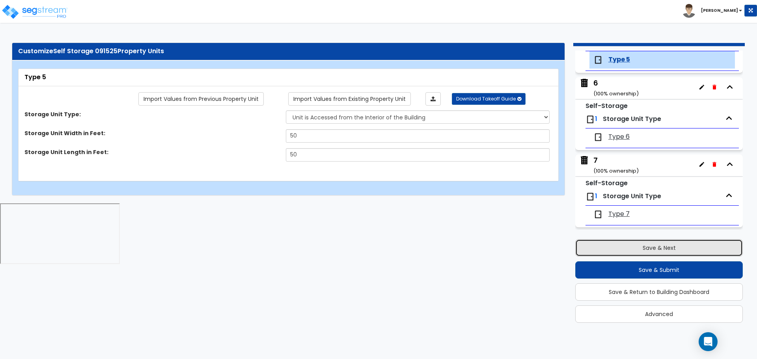
click at [619, 241] on button "Save & Next" at bounding box center [660, 247] width 168 height 17
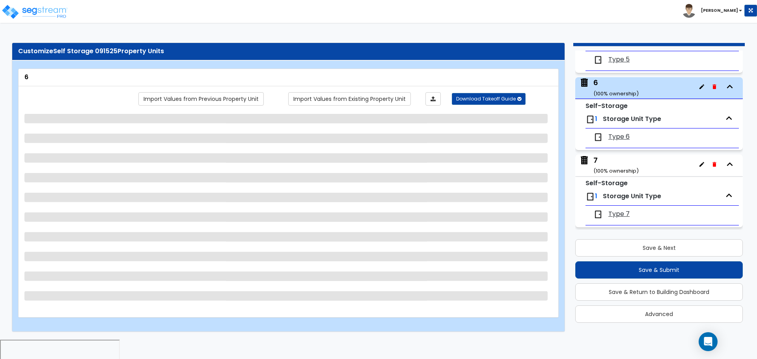
scroll to position [426, 0]
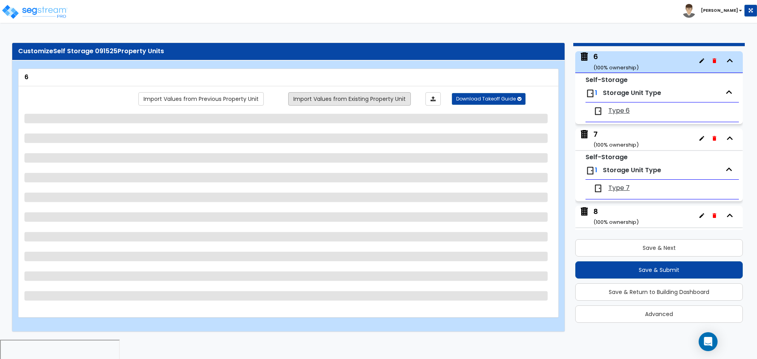
click at [362, 101] on link "Import Values from Existing Property Unit" at bounding box center [349, 98] width 123 height 13
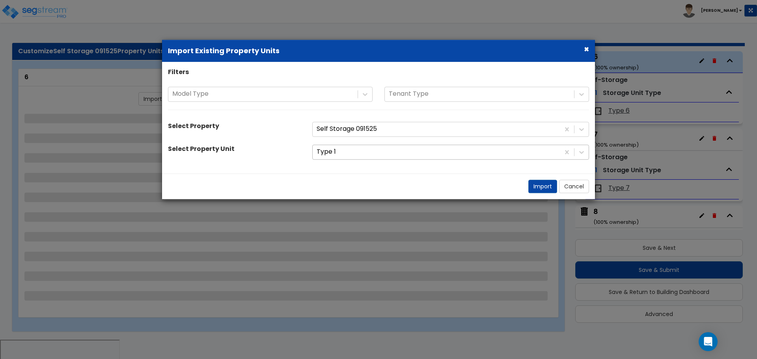
click at [362, 151] on div at bounding box center [436, 152] width 239 height 11
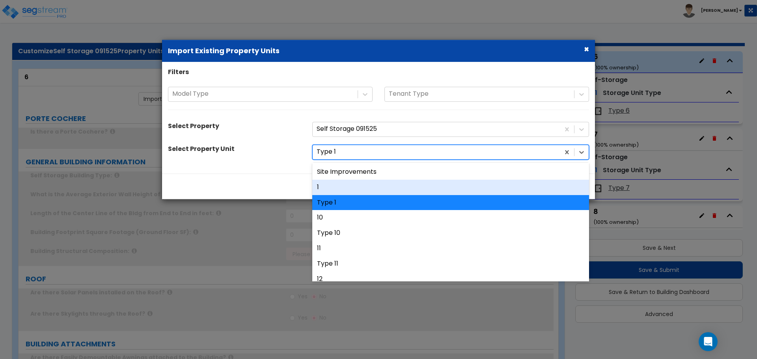
click at [344, 183] on div "1" at bounding box center [450, 187] width 277 height 15
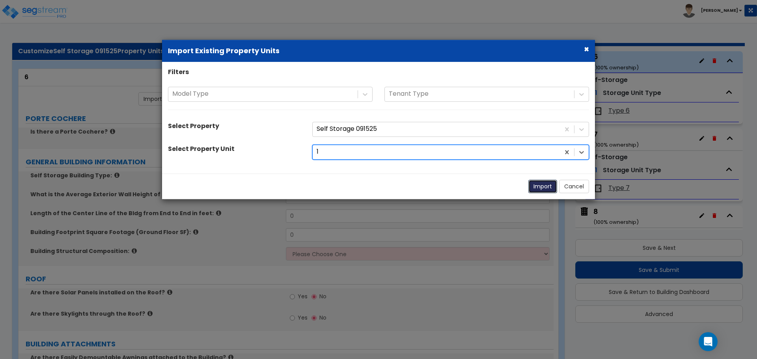
click at [539, 186] on button "Import" at bounding box center [543, 186] width 29 height 13
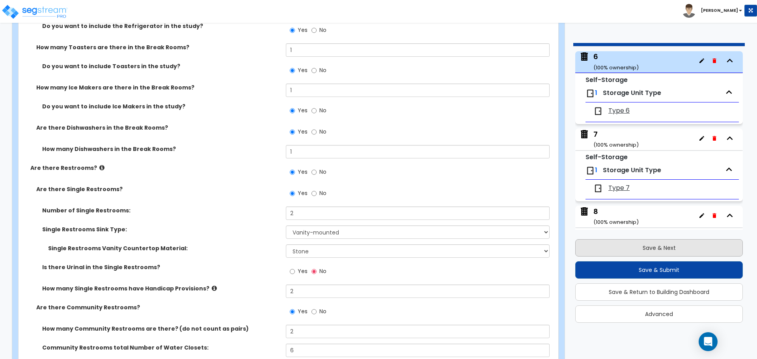
scroll to position [4057, 0]
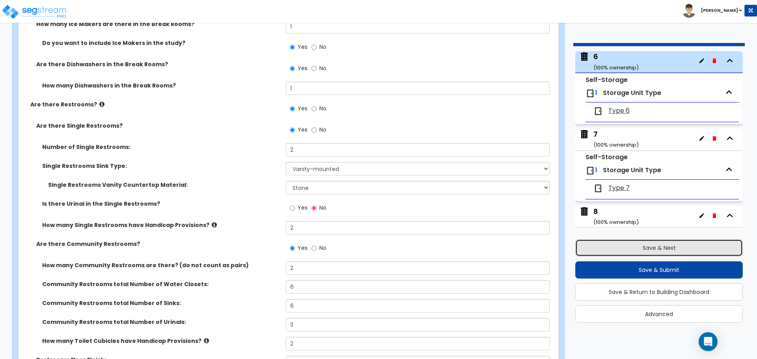
click at [609, 245] on button "Save & Next" at bounding box center [660, 247] width 168 height 17
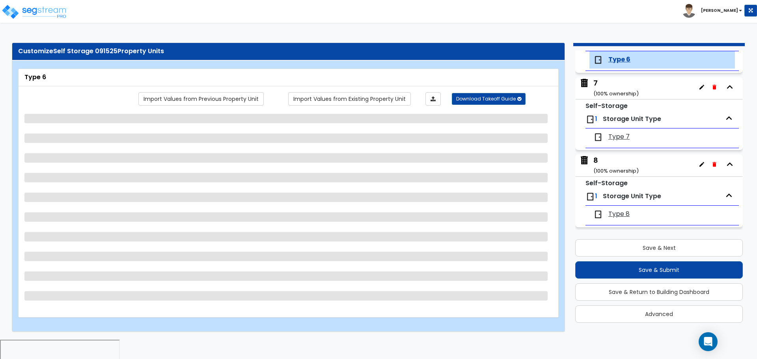
scroll to position [2, 0]
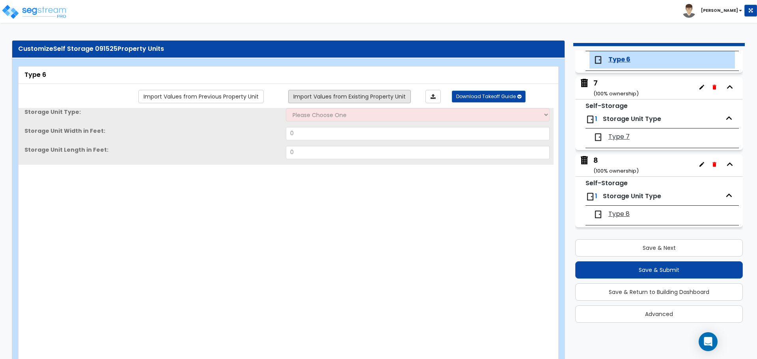
click at [381, 101] on link "Import Values from Existing Property Unit" at bounding box center [349, 96] width 123 height 13
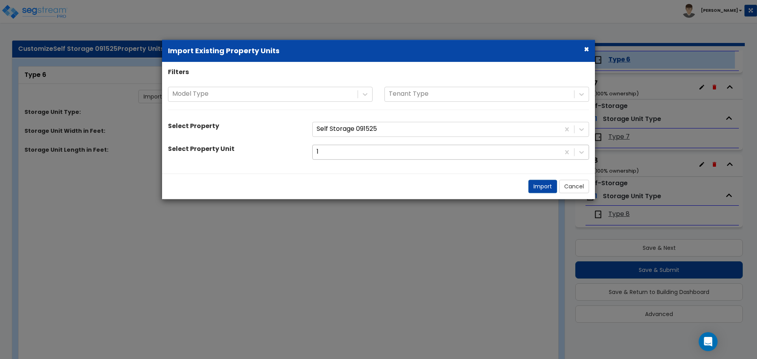
scroll to position [0, 0]
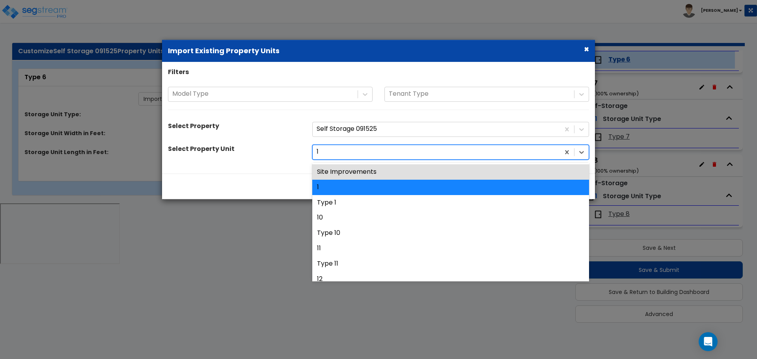
click at [372, 152] on div at bounding box center [436, 152] width 239 height 11
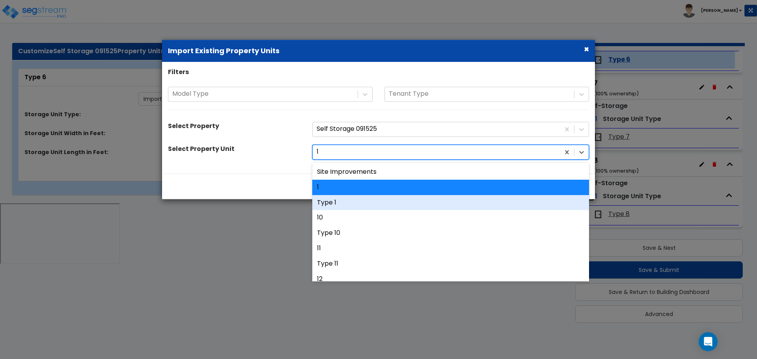
click at [359, 199] on div "Type 1" at bounding box center [450, 202] width 277 height 15
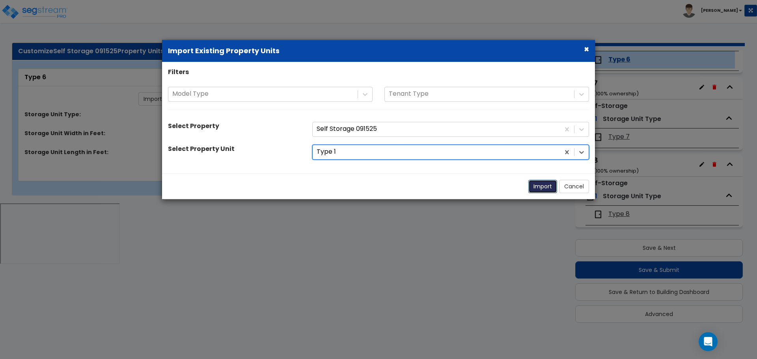
click at [534, 182] on button "Import" at bounding box center [543, 186] width 29 height 13
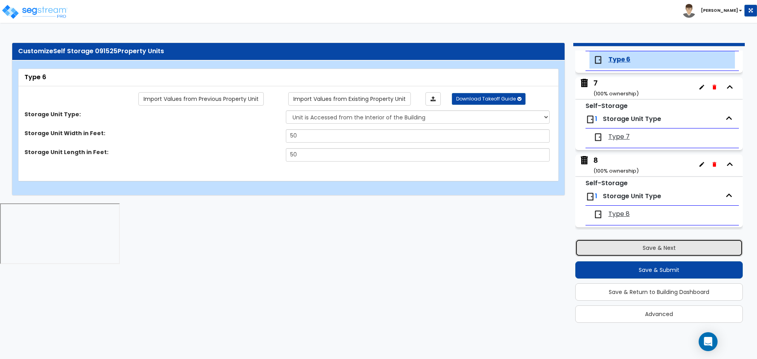
drag, startPoint x: 644, startPoint y: 251, endPoint x: 638, endPoint y: 241, distance: 11.7
click at [644, 251] on button "Save & Next" at bounding box center [660, 247] width 168 height 17
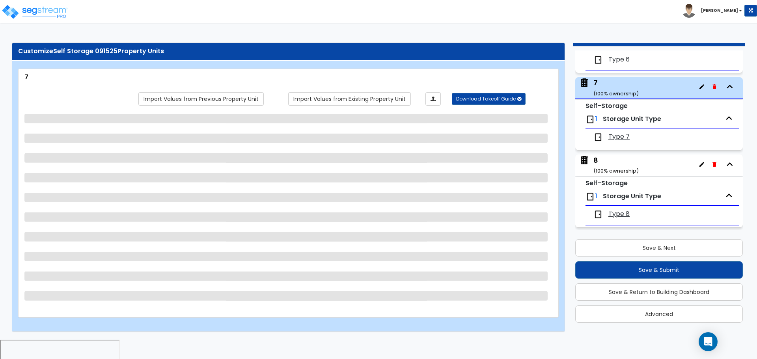
scroll to position [503, 0]
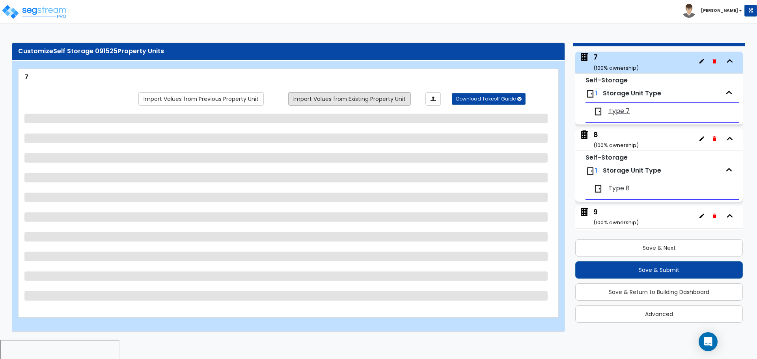
click at [392, 103] on link "Import Values from Existing Property Unit" at bounding box center [349, 98] width 123 height 13
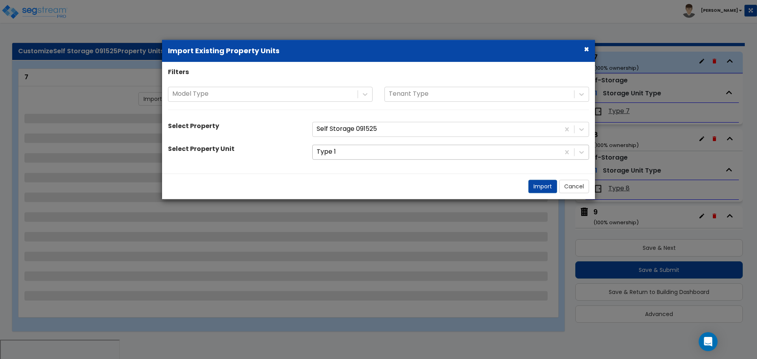
click at [368, 149] on div at bounding box center [436, 152] width 239 height 11
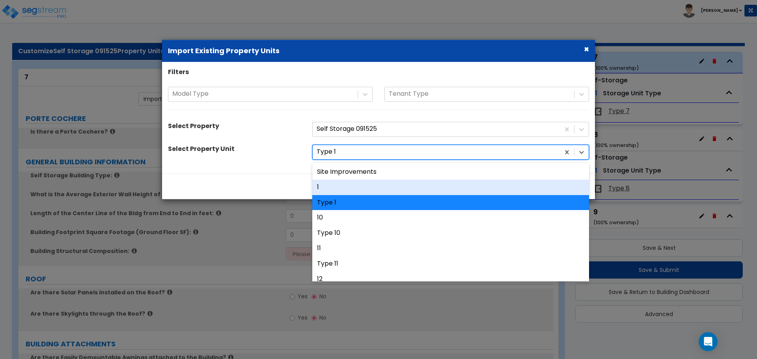
click at [342, 188] on div "1" at bounding box center [450, 187] width 277 height 15
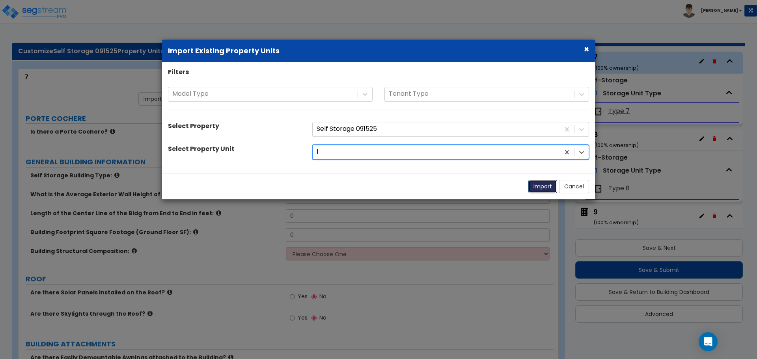
click at [541, 183] on button "Import" at bounding box center [543, 186] width 29 height 13
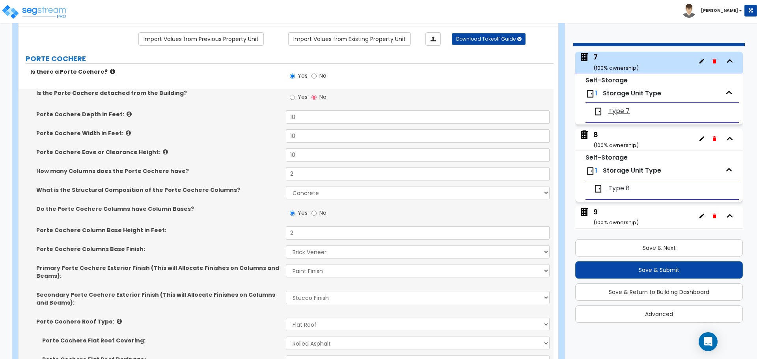
scroll to position [60, 0]
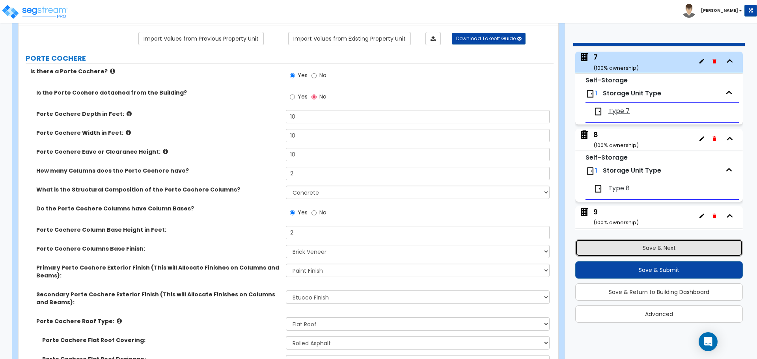
click at [643, 245] on button "Save & Next" at bounding box center [660, 247] width 168 height 17
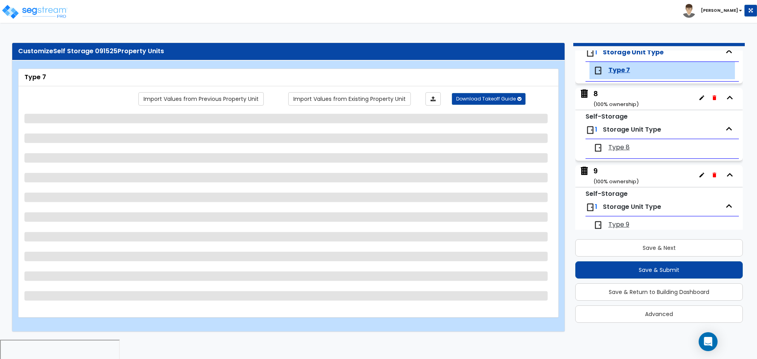
scroll to position [555, 0]
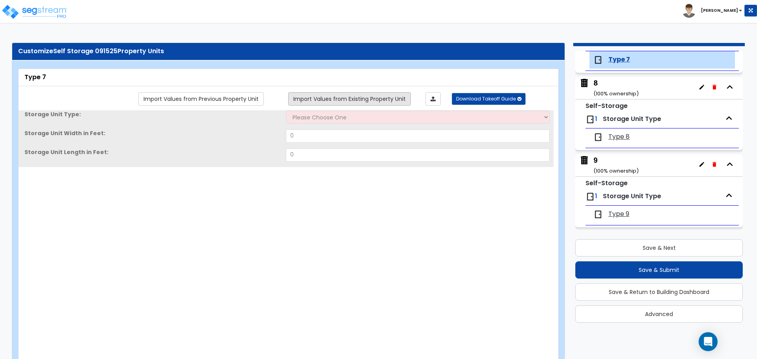
click at [388, 102] on link "Import Values from Existing Property Unit" at bounding box center [349, 98] width 123 height 13
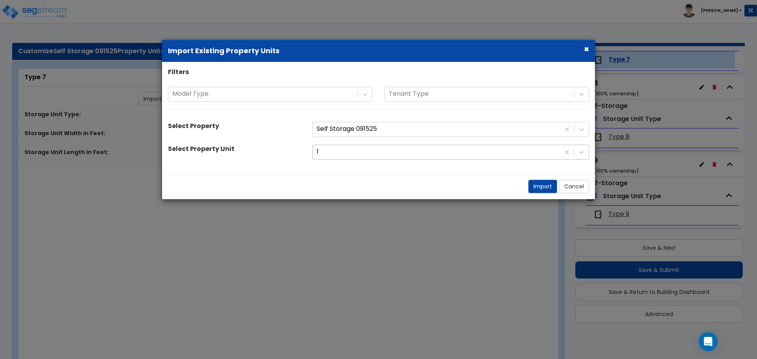
click at [376, 149] on div at bounding box center [436, 152] width 239 height 11
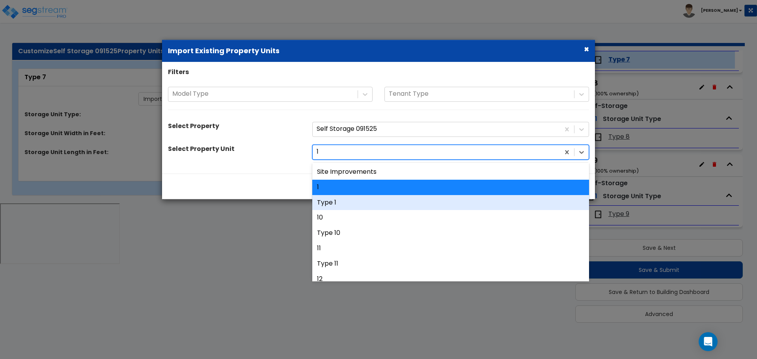
click at [359, 201] on div "Type 1" at bounding box center [450, 202] width 277 height 15
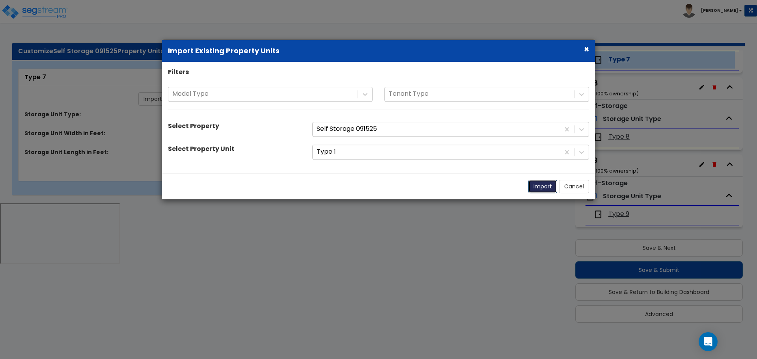
click at [535, 186] on button "Import" at bounding box center [543, 186] width 29 height 13
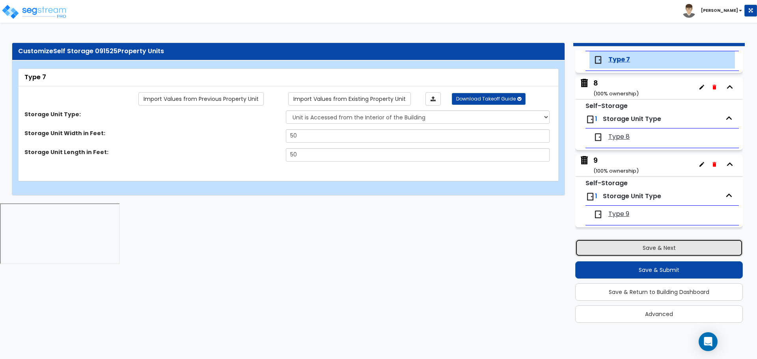
click at [619, 241] on button "Save & Next" at bounding box center [660, 247] width 168 height 17
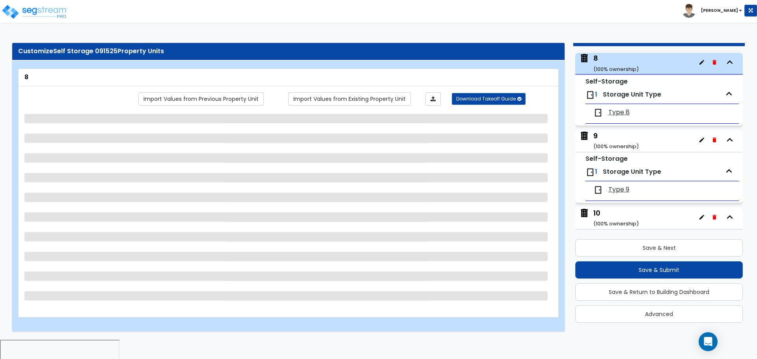
scroll to position [580, 0]
click at [385, 100] on link "Import Values from Existing Property Unit" at bounding box center [349, 98] width 123 height 13
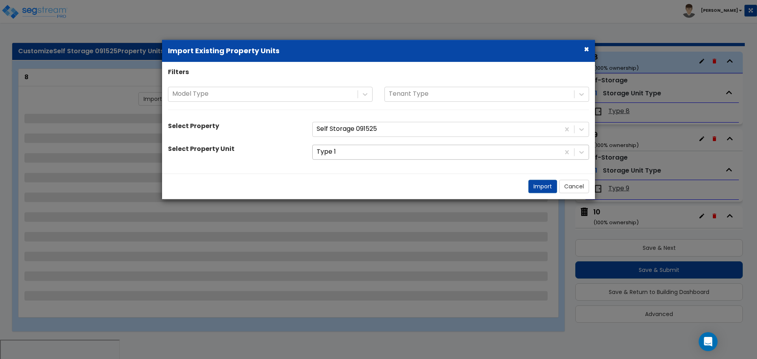
click at [379, 150] on div at bounding box center [436, 152] width 239 height 11
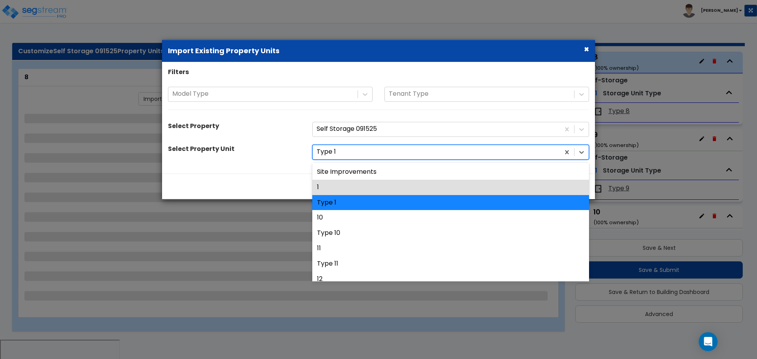
click at [356, 190] on div "1" at bounding box center [450, 187] width 277 height 15
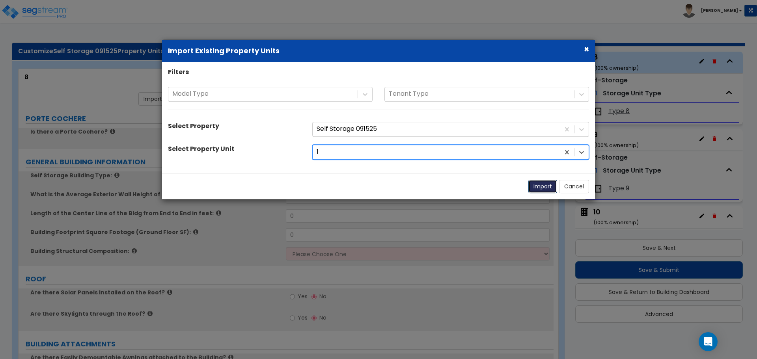
click at [541, 186] on button "Import" at bounding box center [543, 186] width 29 height 13
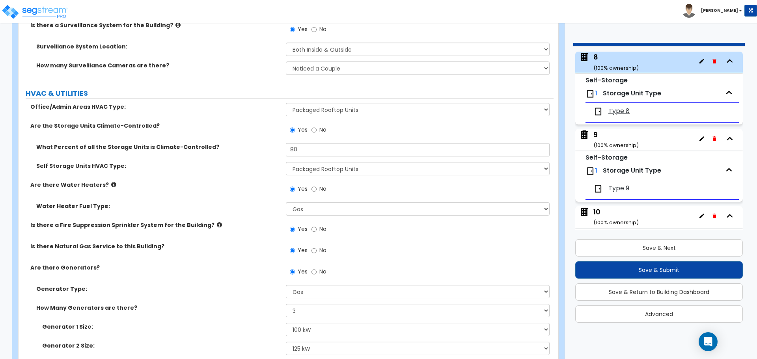
scroll to position [4586, 0]
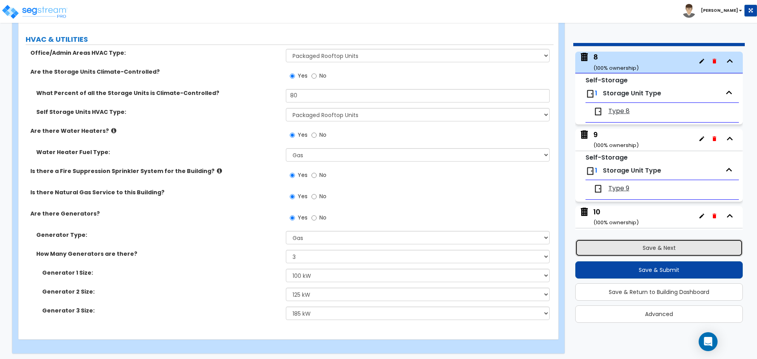
click at [636, 244] on button "Save & Next" at bounding box center [660, 247] width 168 height 17
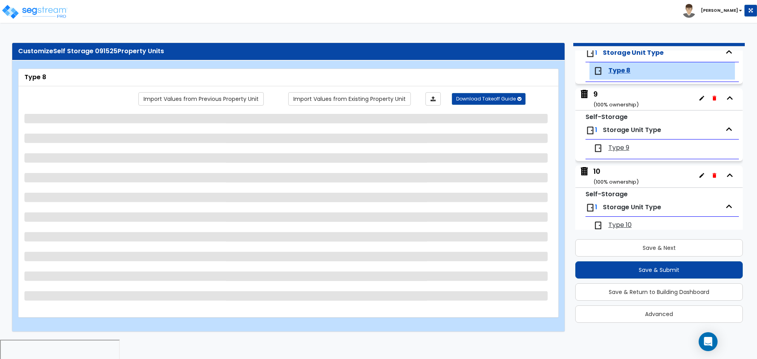
scroll to position [632, 0]
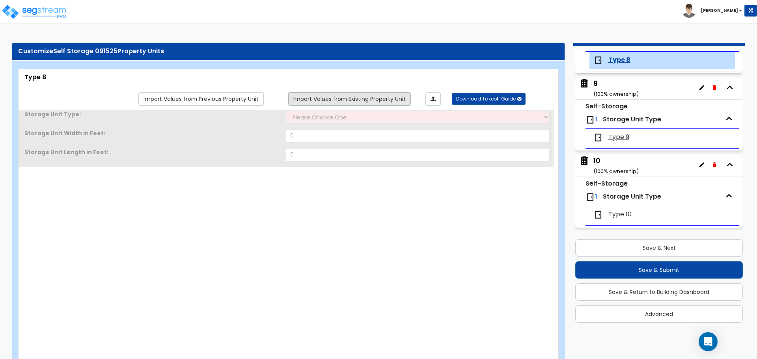
click at [397, 99] on link "Import Values from Existing Property Unit" at bounding box center [349, 98] width 123 height 13
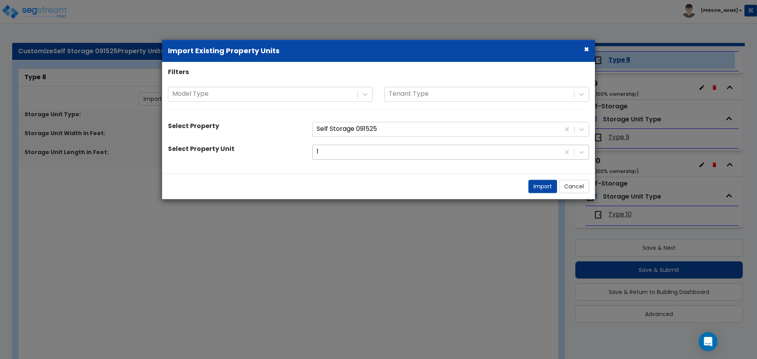
click at [384, 146] on div "1" at bounding box center [436, 153] width 247 height 14
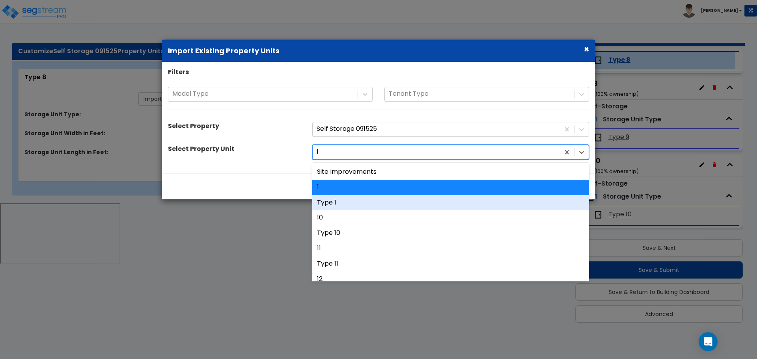
click at [358, 198] on div "Type 1" at bounding box center [450, 202] width 277 height 15
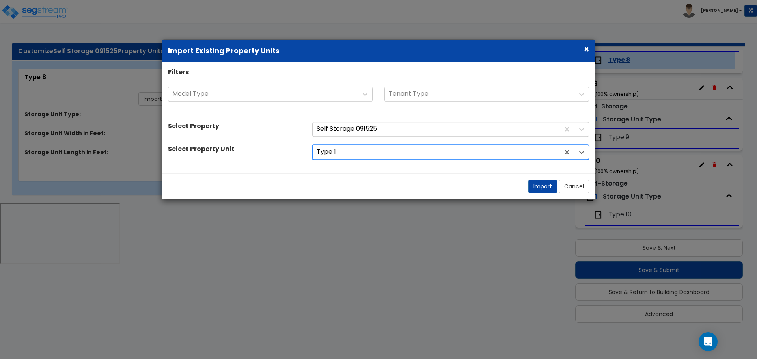
click at [527, 185] on div "Import Cancel" at bounding box center [378, 187] width 433 height 26
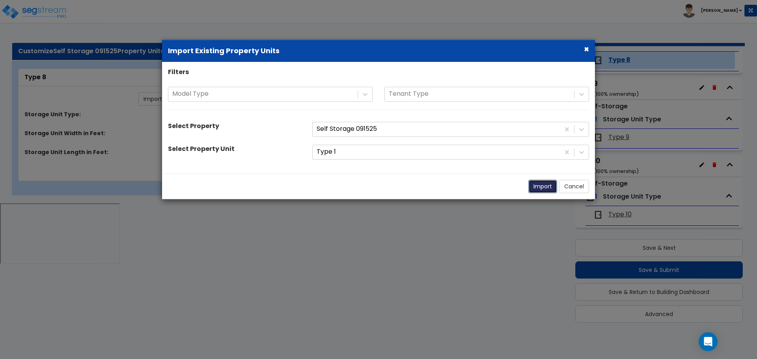
click at [532, 186] on button "Import" at bounding box center [543, 186] width 29 height 13
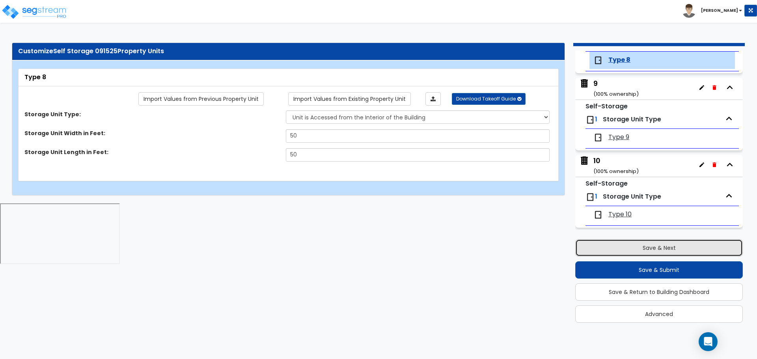
click at [623, 242] on button "Save & Next" at bounding box center [660, 247] width 168 height 17
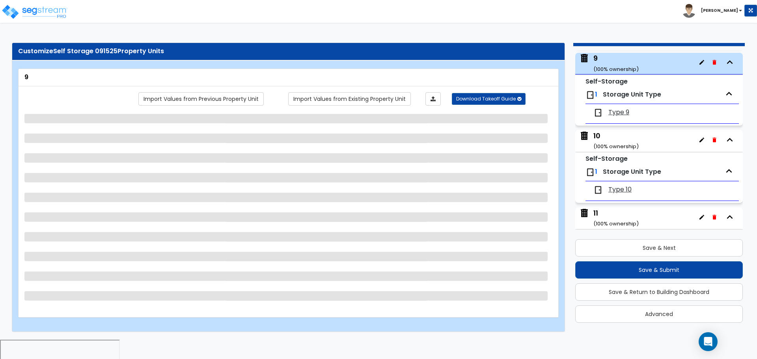
scroll to position [657, 0]
click at [385, 99] on link "Import Values from Existing Property Unit" at bounding box center [349, 98] width 123 height 13
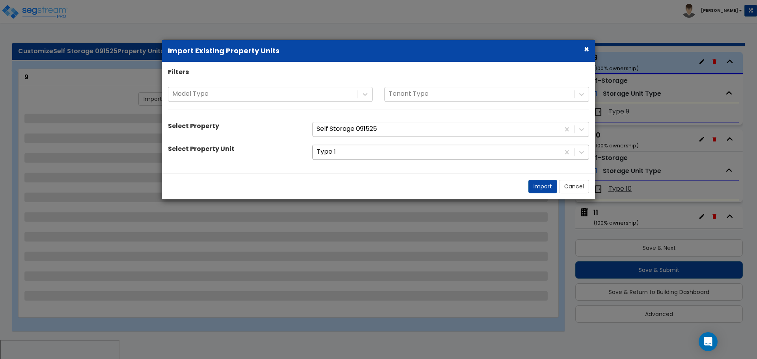
click at [372, 159] on div "Type 1" at bounding box center [436, 153] width 247 height 14
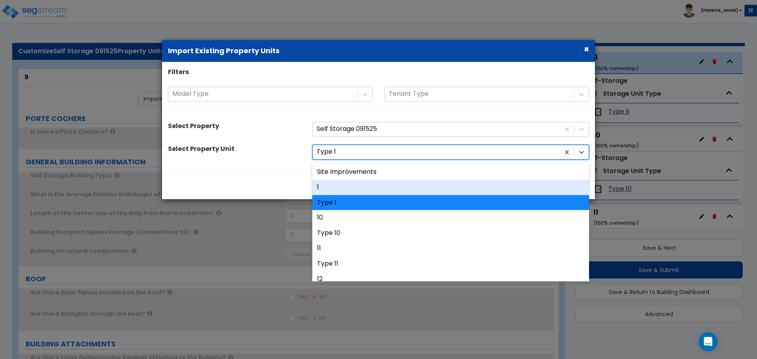
click at [356, 181] on div "1" at bounding box center [450, 187] width 277 height 15
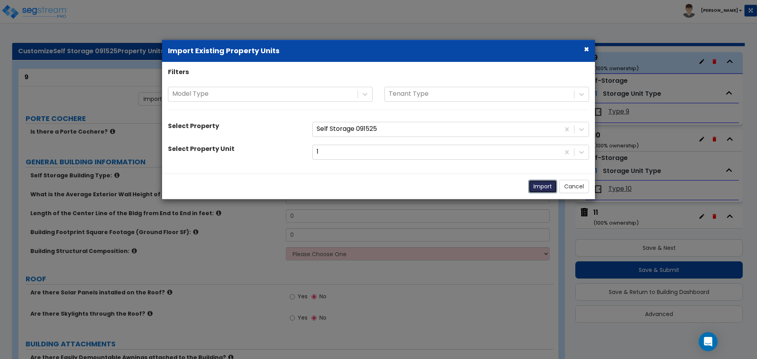
click at [535, 183] on button "Import" at bounding box center [543, 186] width 29 height 13
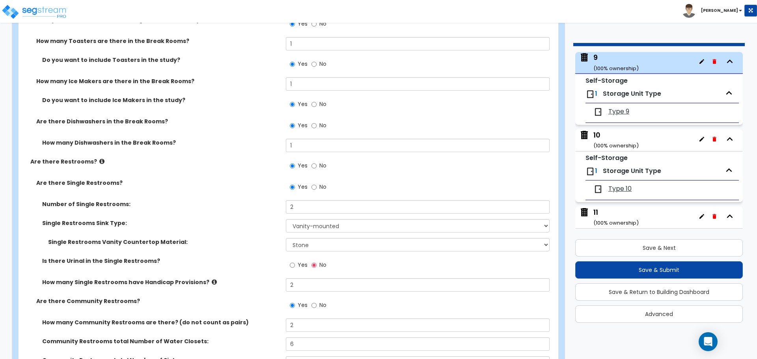
scroll to position [4586, 0]
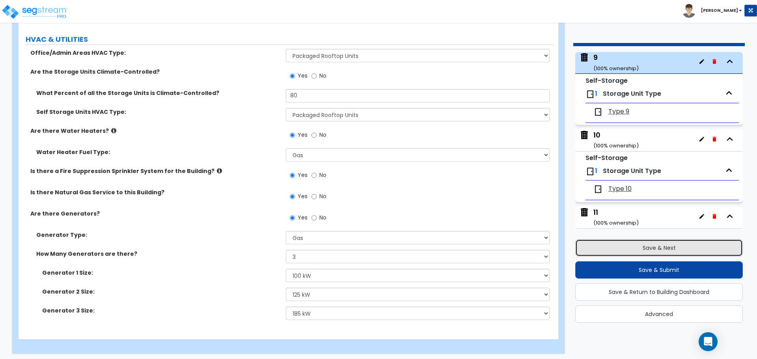
click at [621, 243] on button "Save & Next" at bounding box center [660, 247] width 168 height 17
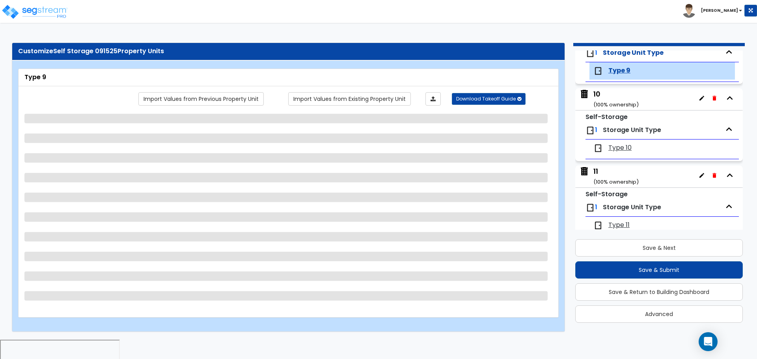
scroll to position [709, 0]
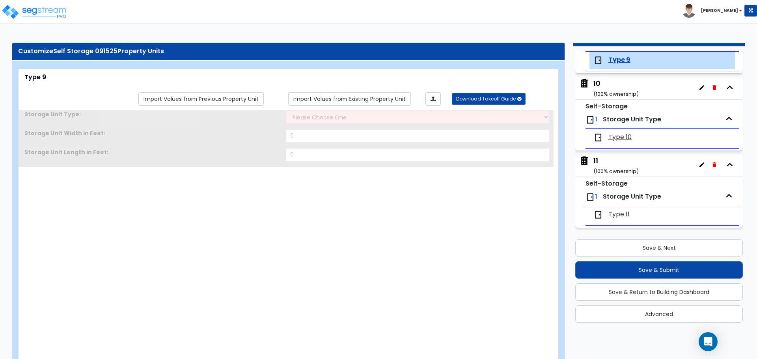
click at [387, 90] on div "Import Values from Previous Property Unit Import Values from Existing Property …" at bounding box center [289, 230] width 540 height 288
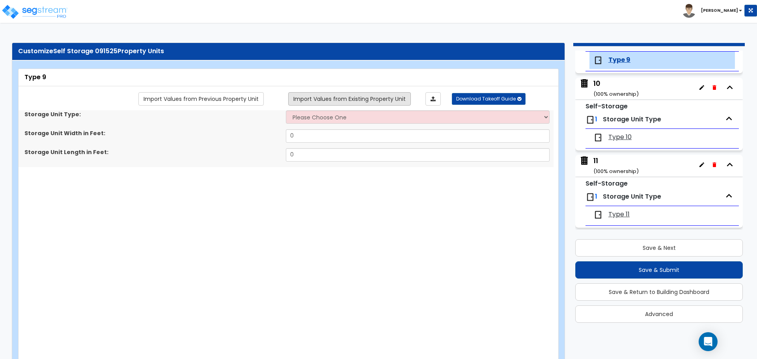
click at [384, 96] on link "Import Values from Existing Property Unit" at bounding box center [349, 98] width 123 height 13
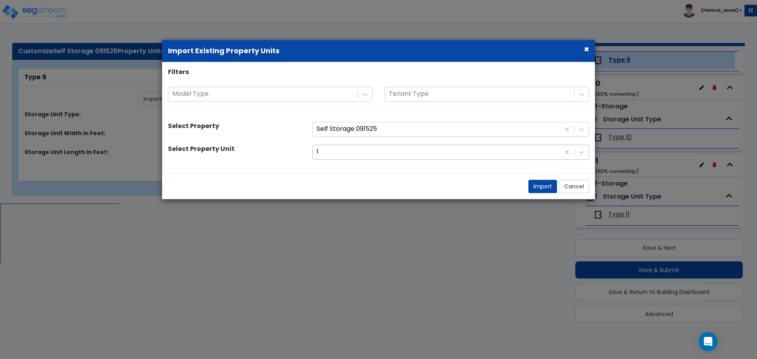
click at [352, 151] on div at bounding box center [436, 152] width 239 height 11
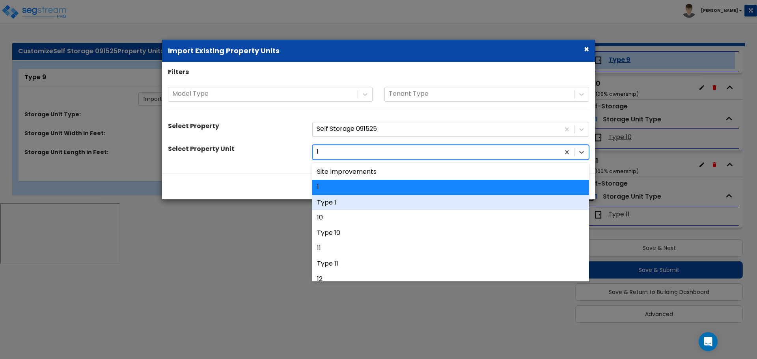
click at [351, 200] on div "Type 1" at bounding box center [450, 202] width 277 height 15
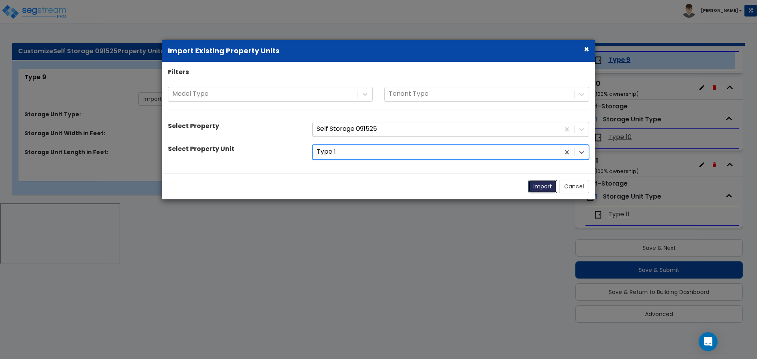
click at [540, 187] on button "Import" at bounding box center [543, 186] width 29 height 13
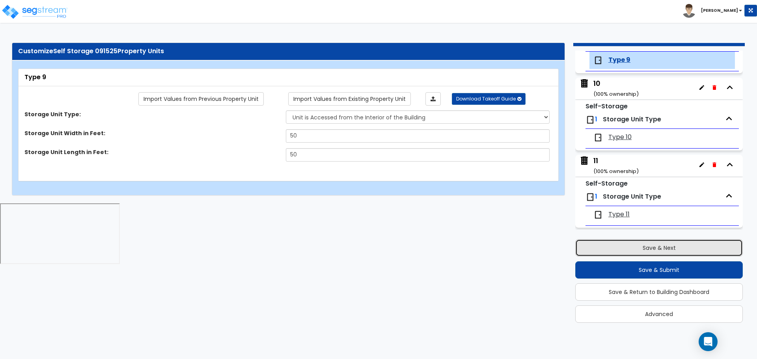
click at [615, 243] on button "Save & Next" at bounding box center [660, 247] width 168 height 17
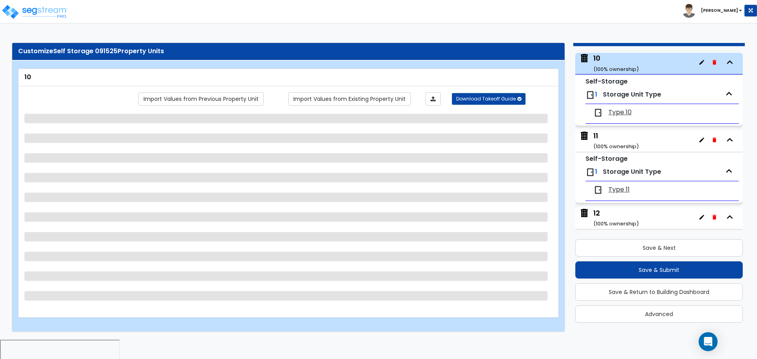
scroll to position [735, 0]
click at [384, 101] on link "Import Values from Existing Property Unit" at bounding box center [349, 98] width 123 height 13
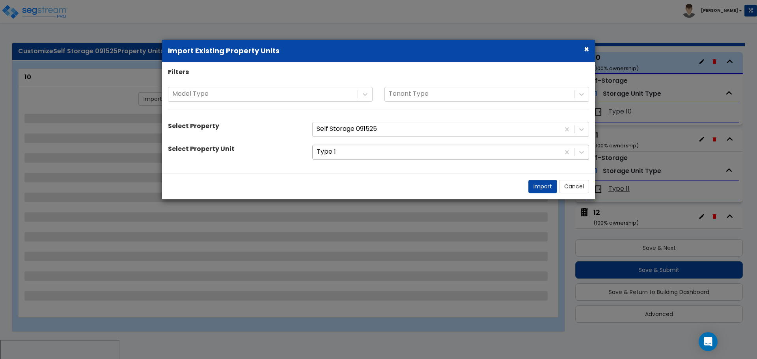
click at [369, 145] on div "Type 1" at bounding box center [450, 152] width 277 height 15
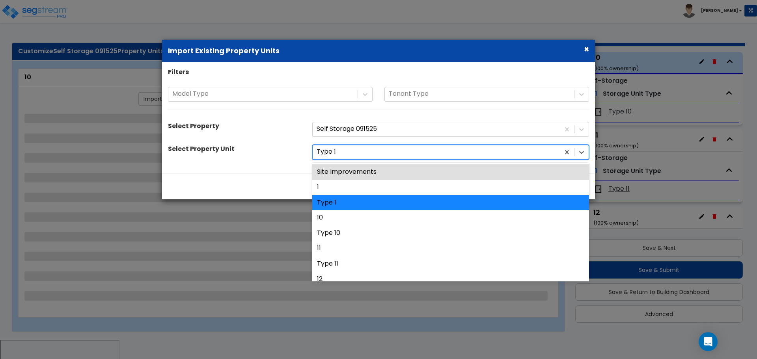
click at [356, 185] on div "1" at bounding box center [450, 187] width 277 height 15
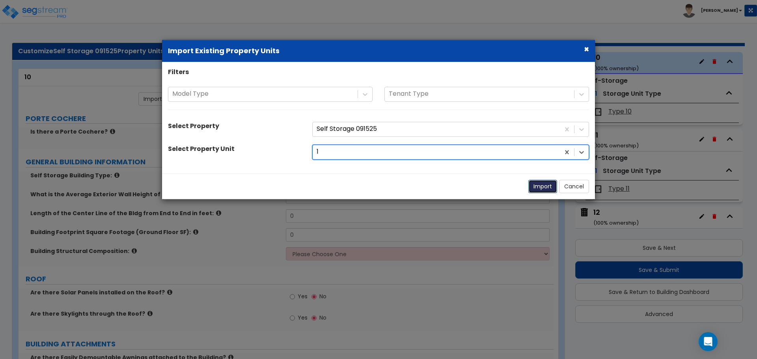
click at [535, 185] on button "Import" at bounding box center [543, 186] width 29 height 13
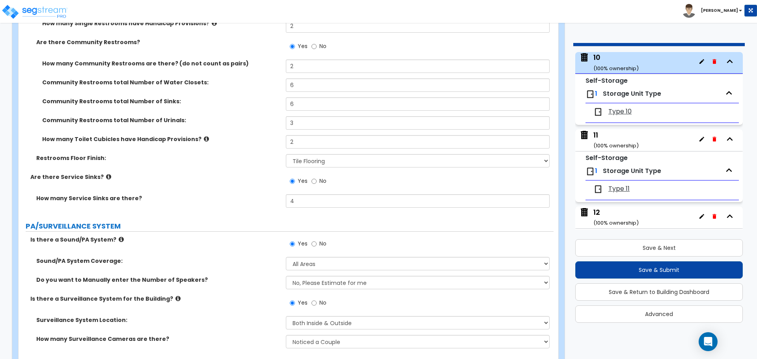
scroll to position [4586, 0]
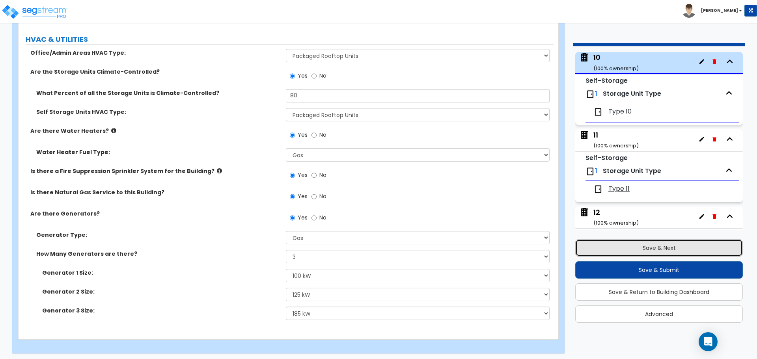
click at [621, 240] on button "Save & Next" at bounding box center [660, 247] width 168 height 17
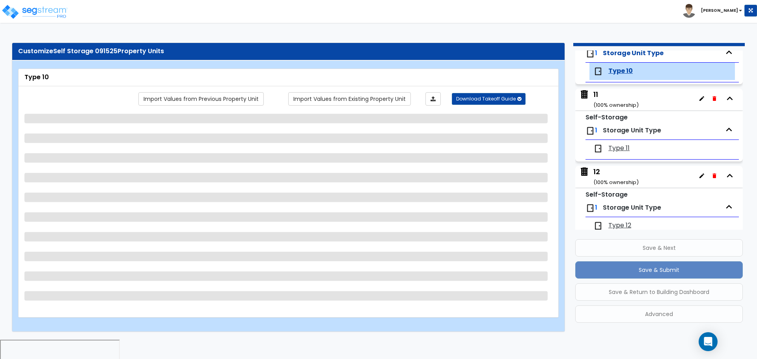
scroll to position [786, 0]
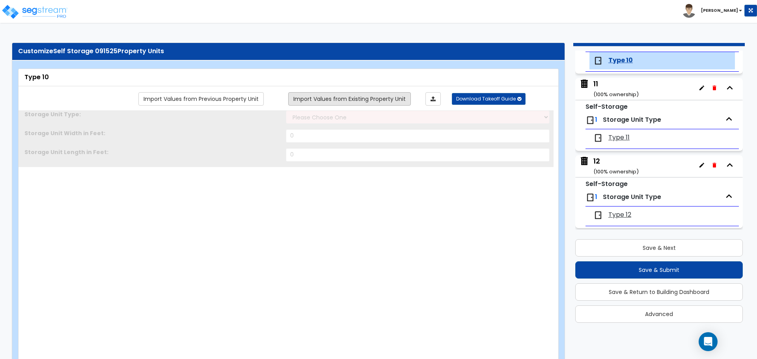
click at [393, 103] on link "Import Values from Existing Property Unit" at bounding box center [349, 98] width 123 height 13
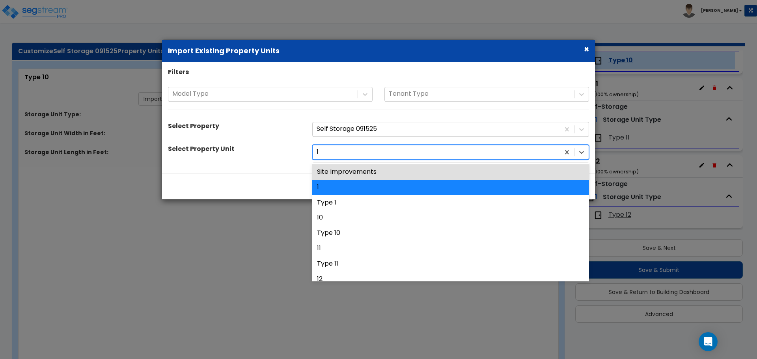
click at [372, 155] on div at bounding box center [436, 152] width 239 height 11
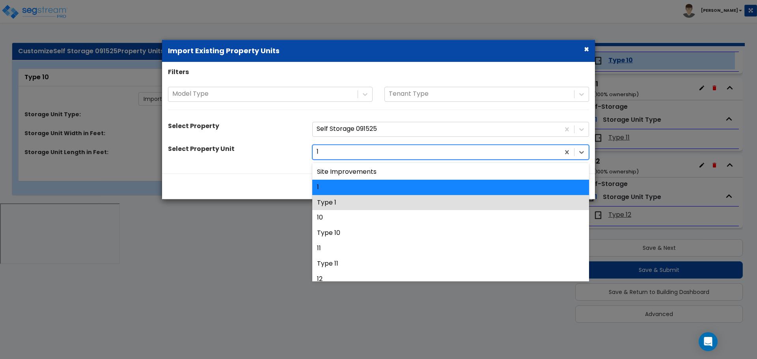
click at [355, 200] on div "Type 1" at bounding box center [450, 202] width 277 height 15
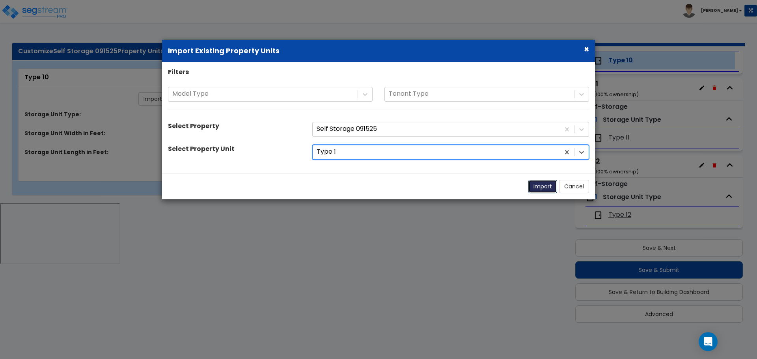
click at [534, 187] on button "Import" at bounding box center [543, 186] width 29 height 13
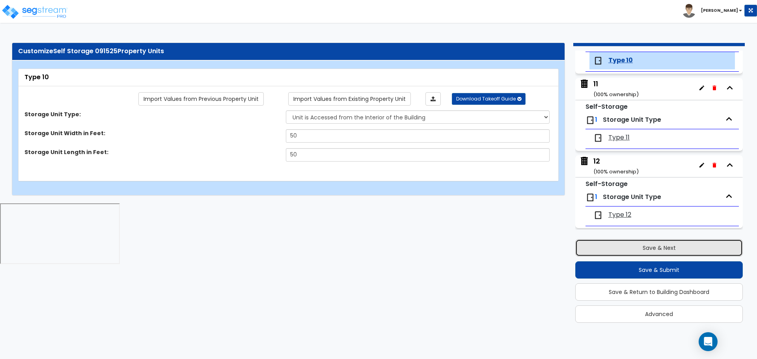
click at [634, 249] on button "Save & Next" at bounding box center [660, 247] width 168 height 17
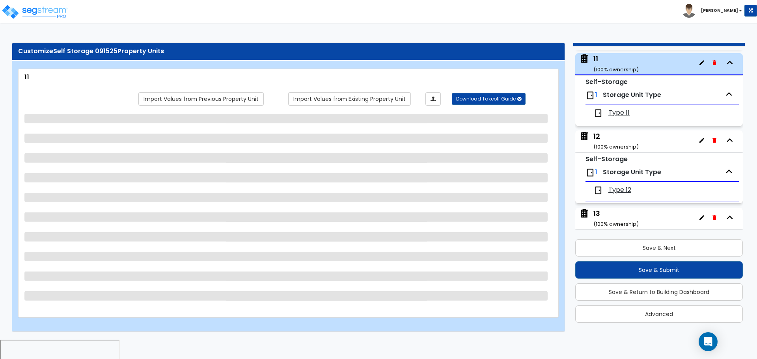
scroll to position [812, 0]
click at [392, 105] on div "Import Values from Previous Property Unit Import Values from Existing Property …" at bounding box center [288, 197] width 528 height 211
click at [389, 101] on link "Import Values from Existing Property Unit" at bounding box center [349, 98] width 123 height 13
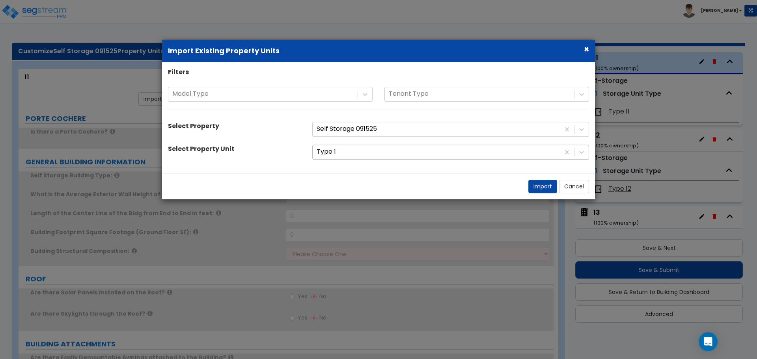
click at [370, 148] on div at bounding box center [436, 152] width 239 height 11
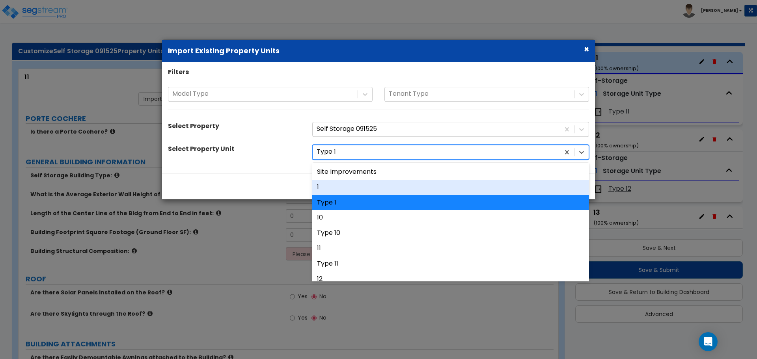
click at [359, 185] on div "1" at bounding box center [450, 187] width 277 height 15
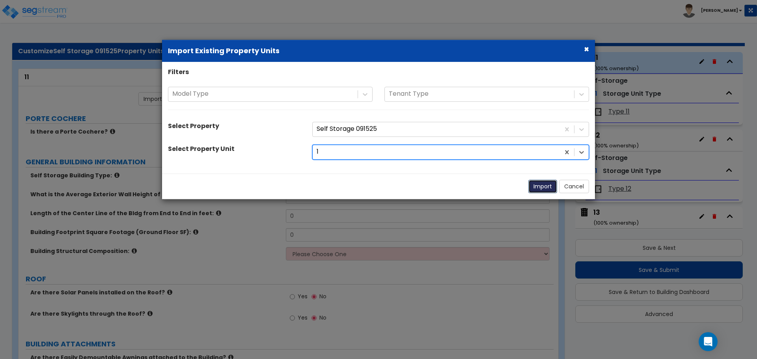
click at [535, 184] on button "Import" at bounding box center [543, 186] width 29 height 13
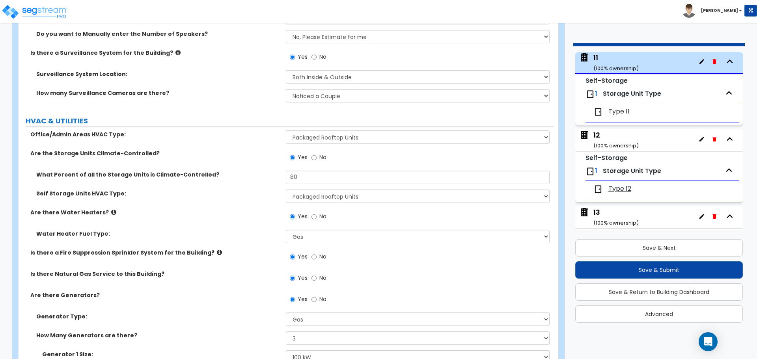
scroll to position [4586, 0]
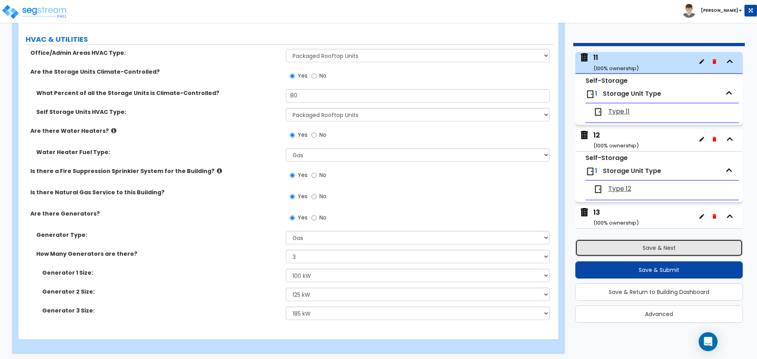
click at [627, 242] on button "Save & Next" at bounding box center [660, 247] width 168 height 17
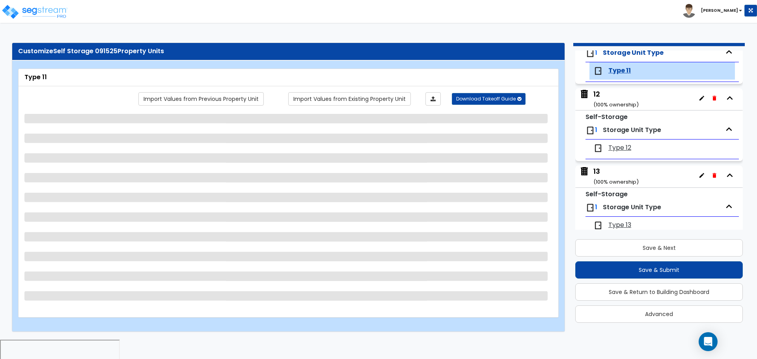
scroll to position [863, 0]
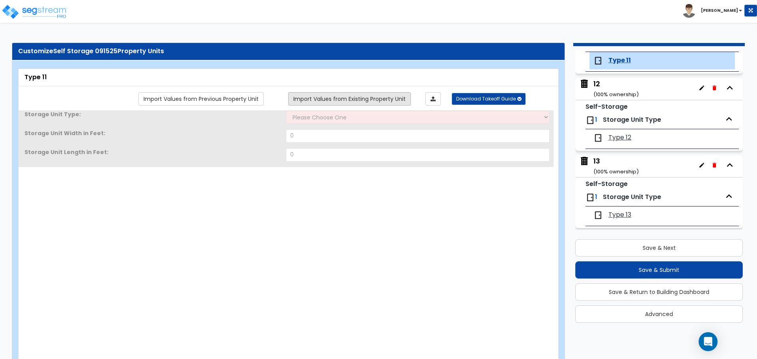
click at [371, 97] on link "Import Values from Existing Property Unit" at bounding box center [349, 98] width 123 height 13
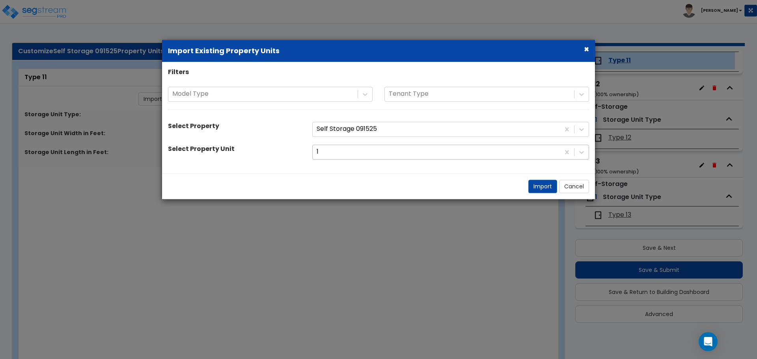
click at [371, 152] on div at bounding box center [436, 152] width 239 height 11
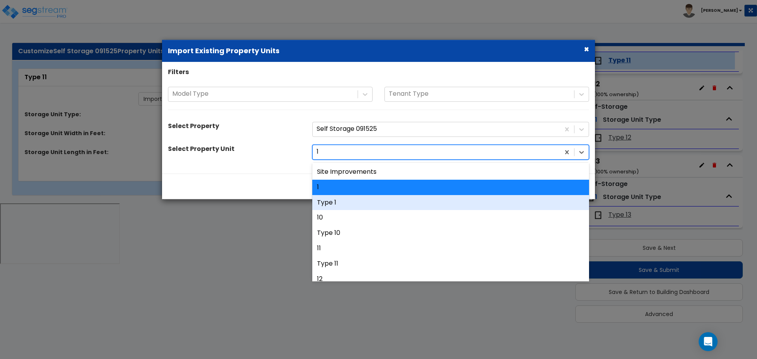
click at [366, 205] on div "Type 1" at bounding box center [450, 202] width 277 height 15
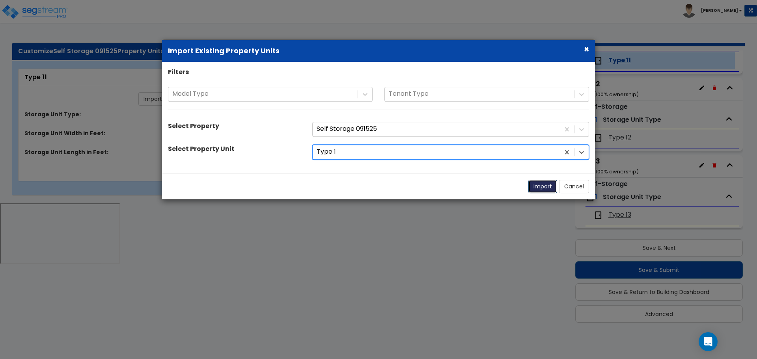
click at [540, 189] on button "Import" at bounding box center [543, 186] width 29 height 13
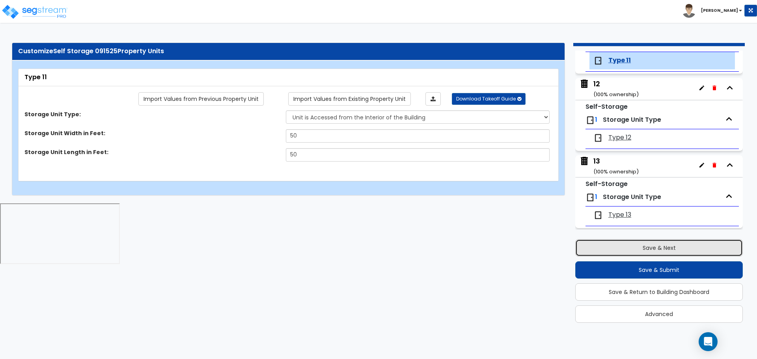
click at [623, 251] on button "Save & Next" at bounding box center [660, 247] width 168 height 17
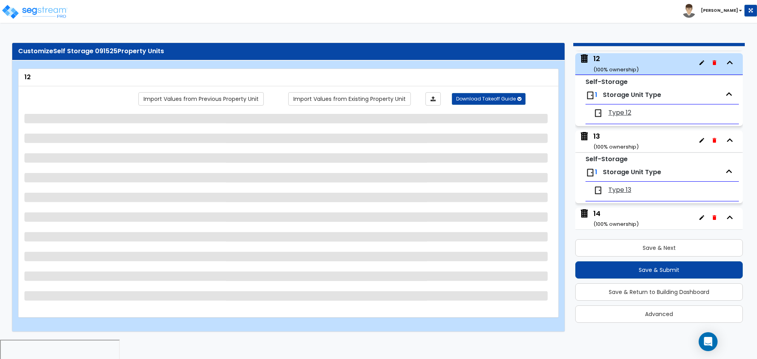
scroll to position [889, 0]
click at [372, 108] on div "Import Values from Previous Property Unit Import Values from Existing Property …" at bounding box center [288, 197] width 528 height 211
click at [370, 102] on link "Import Values from Existing Property Unit" at bounding box center [349, 98] width 123 height 13
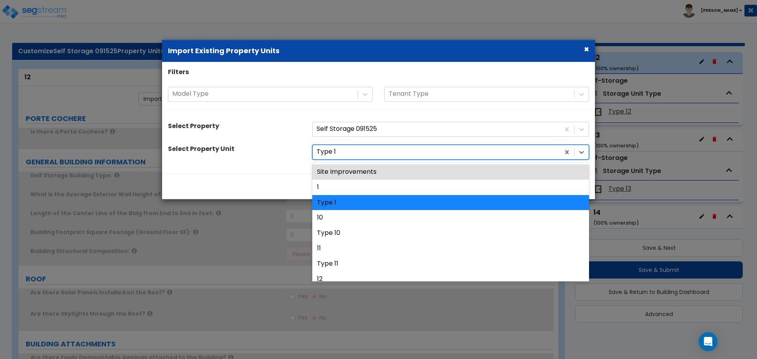
drag, startPoint x: 374, startPoint y: 148, endPoint x: 374, endPoint y: 154, distance: 6.0
click at [374, 148] on div at bounding box center [436, 152] width 239 height 11
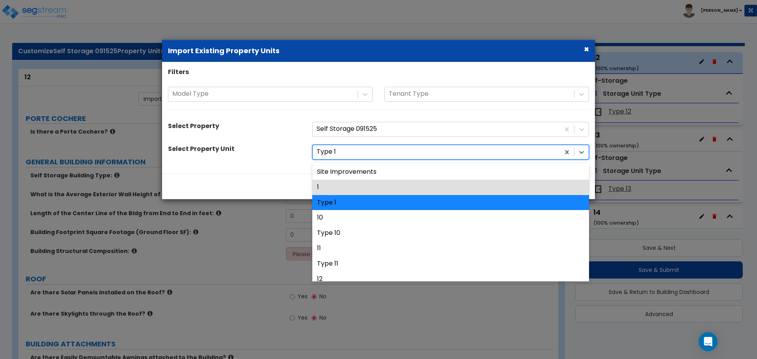
click at [367, 181] on div "1" at bounding box center [450, 187] width 277 height 15
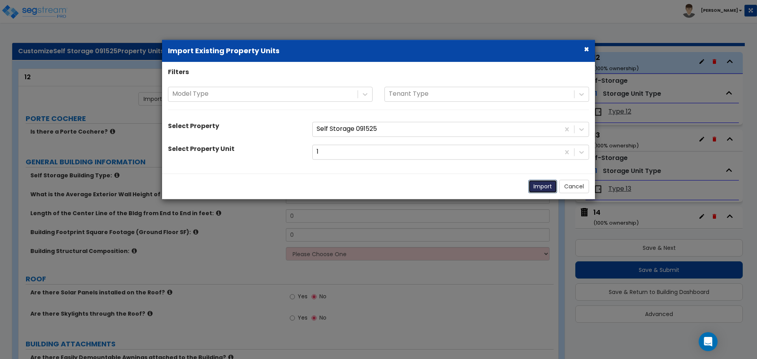
click at [539, 187] on button "Import" at bounding box center [543, 186] width 29 height 13
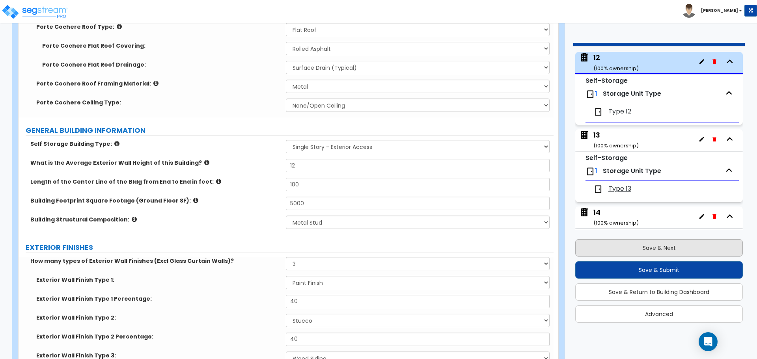
scroll to position [359, 0]
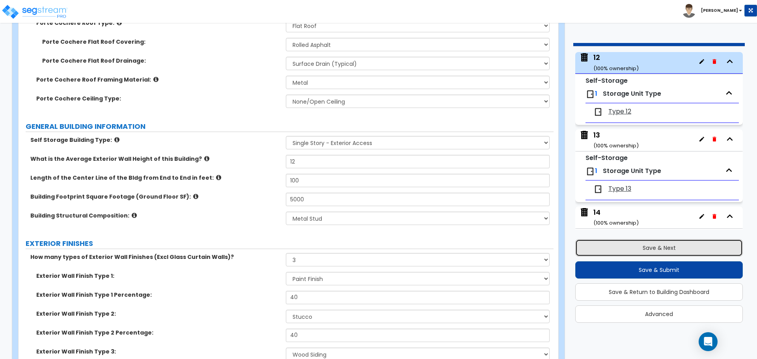
click at [619, 249] on button "Save & Next" at bounding box center [660, 247] width 168 height 17
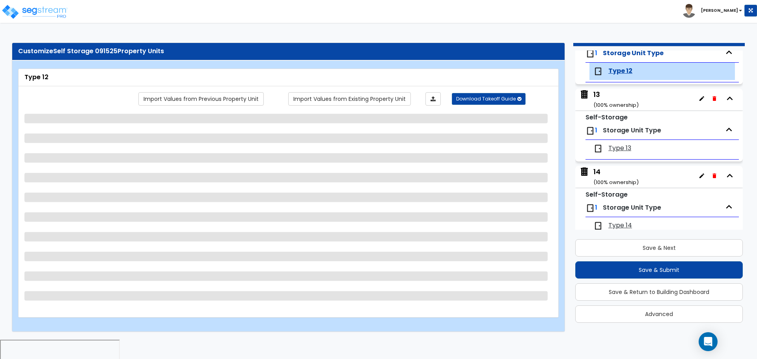
scroll to position [941, 0]
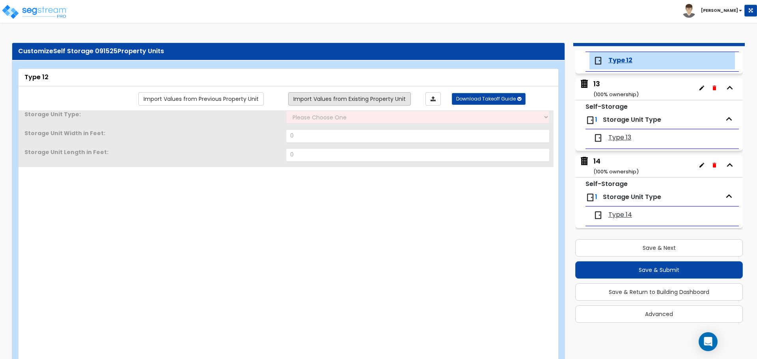
click at [370, 92] on link "Import Values from Existing Property Unit" at bounding box center [349, 98] width 123 height 13
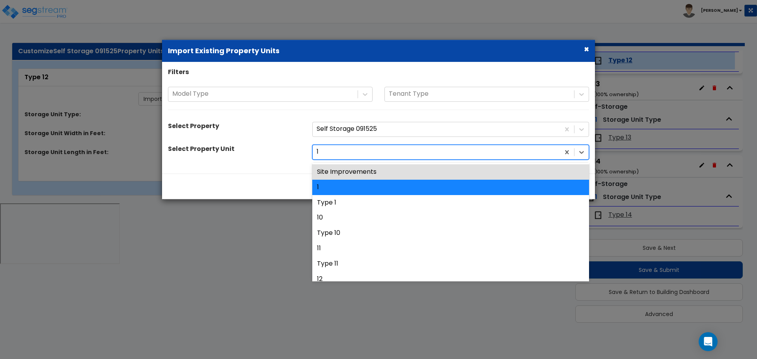
click at [360, 158] on div "1" at bounding box center [436, 153] width 247 height 14
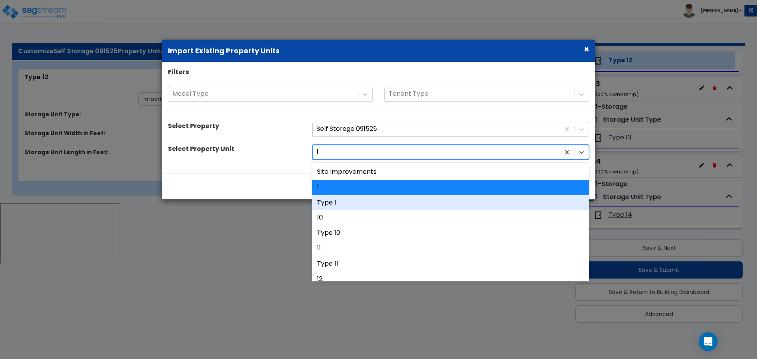
click at [358, 200] on div "Type 1" at bounding box center [450, 202] width 277 height 15
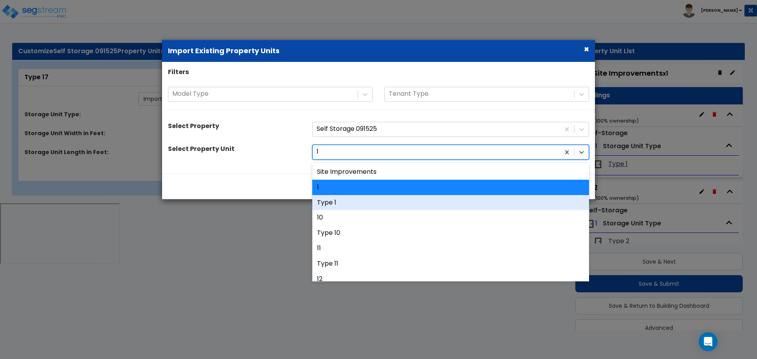
scroll to position [1326, 0]
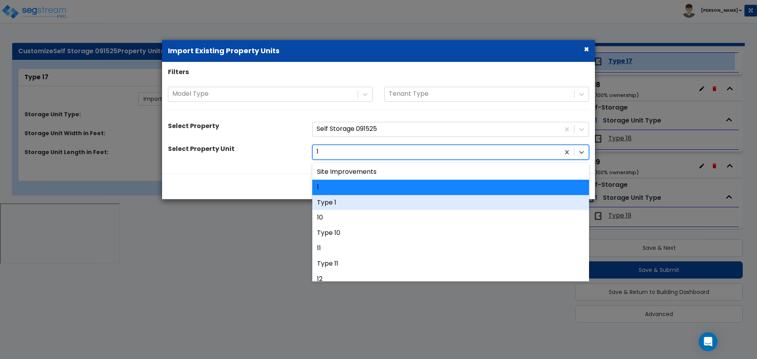
click at [361, 200] on div "Type 1" at bounding box center [450, 202] width 277 height 15
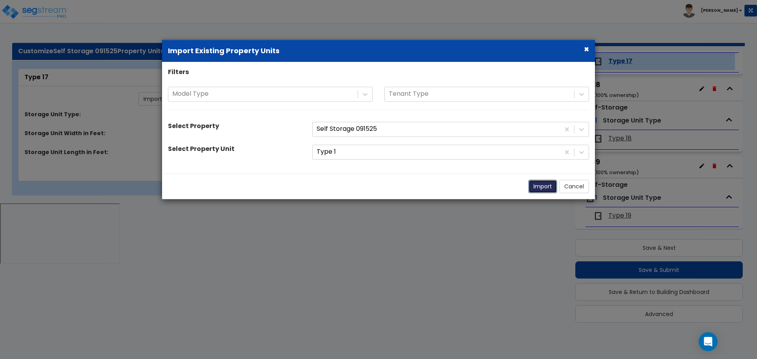
click at [533, 190] on button "Import" at bounding box center [543, 186] width 29 height 13
select select "2"
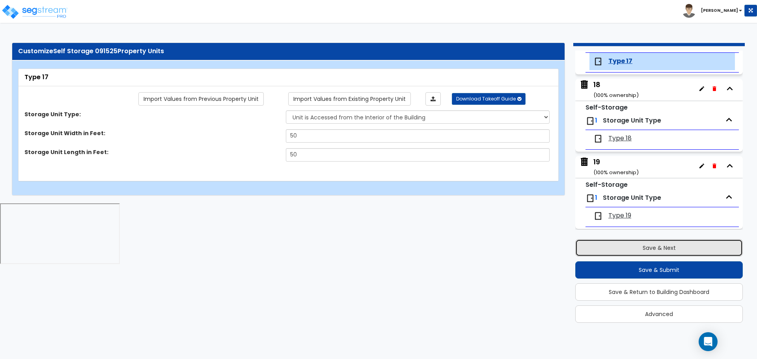
click at [609, 250] on button "Save & Next" at bounding box center [660, 247] width 168 height 17
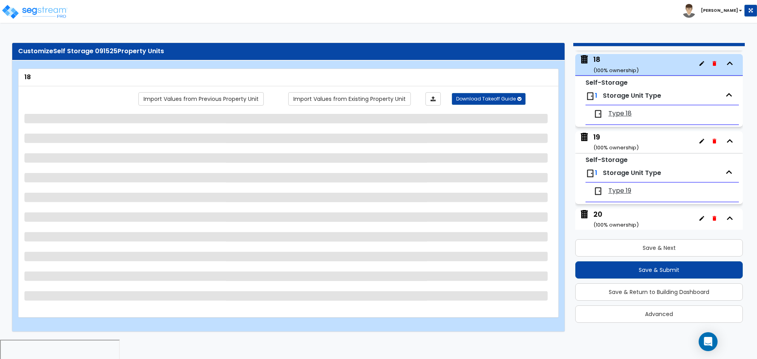
scroll to position [1352, 0]
click at [386, 102] on link "Import Values from Existing Property Unit" at bounding box center [349, 98] width 123 height 13
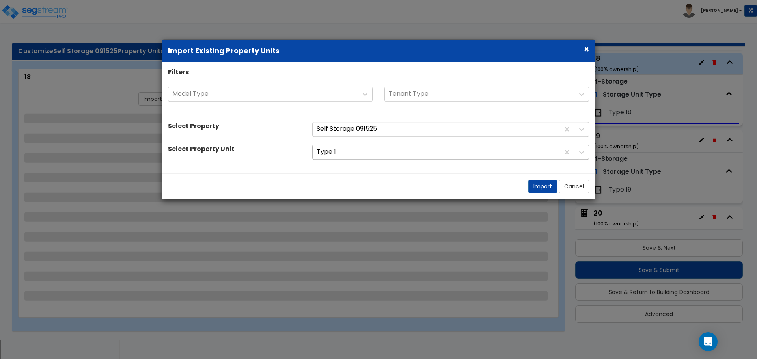
click at [385, 149] on div at bounding box center [436, 152] width 239 height 11
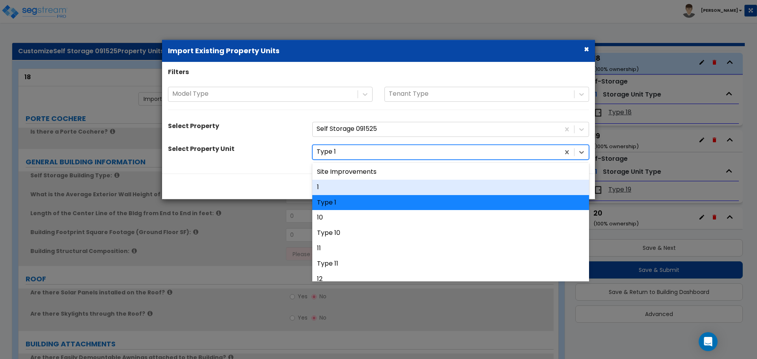
click at [366, 187] on div "1" at bounding box center [450, 187] width 277 height 15
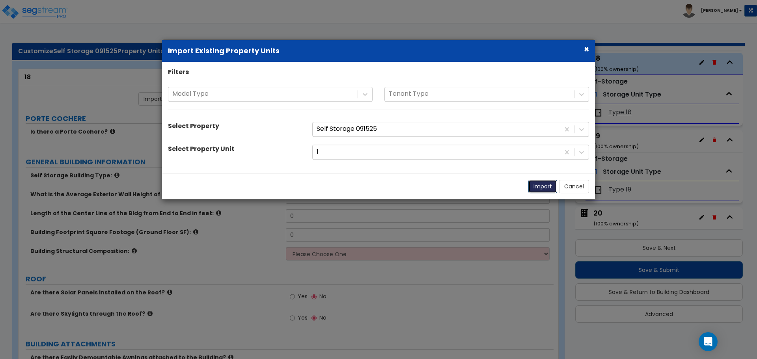
click at [531, 185] on button "Import" at bounding box center [543, 186] width 29 height 13
radio input "true"
type input "12"
type input "100"
type input "5000"
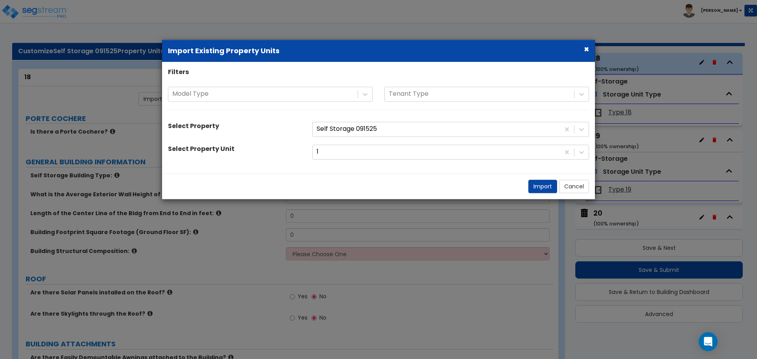
select select "8"
radio input "true"
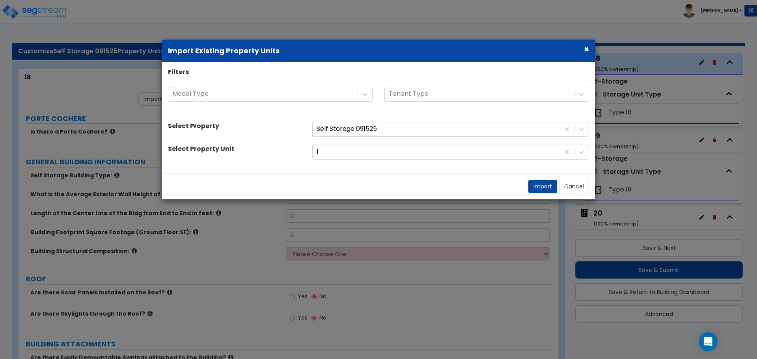
radio input "true"
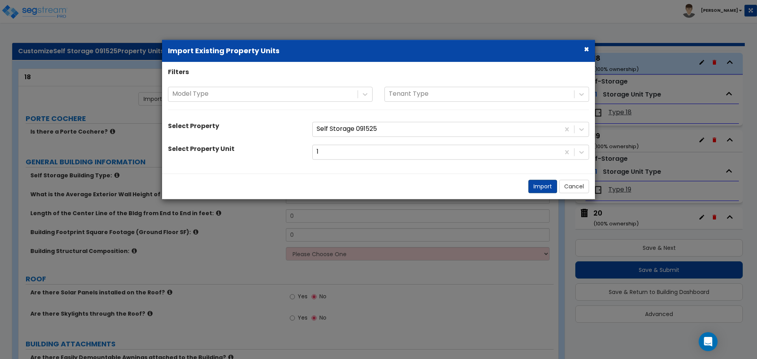
radio input "true"
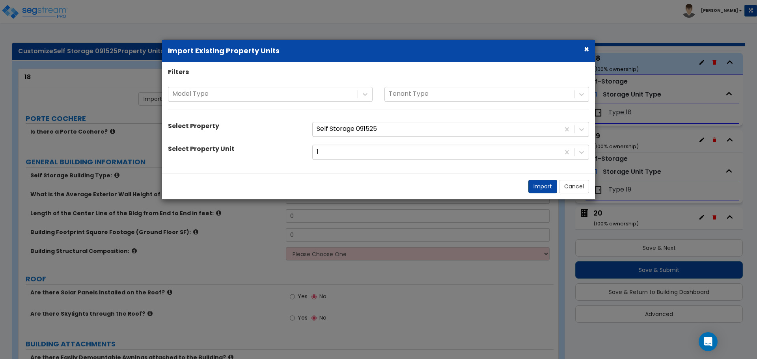
radio input "true"
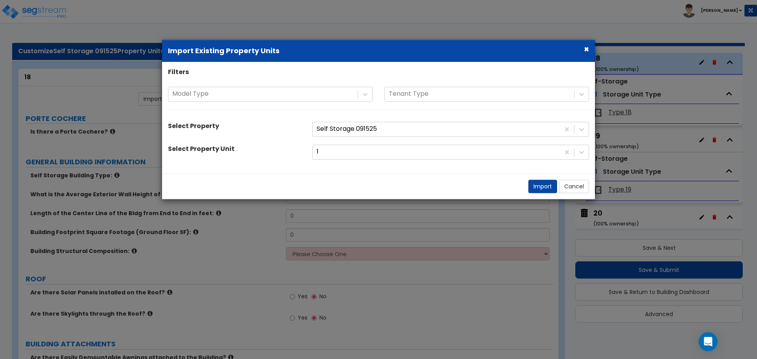
radio input "true"
select select "4"
select select "3"
radio input "true"
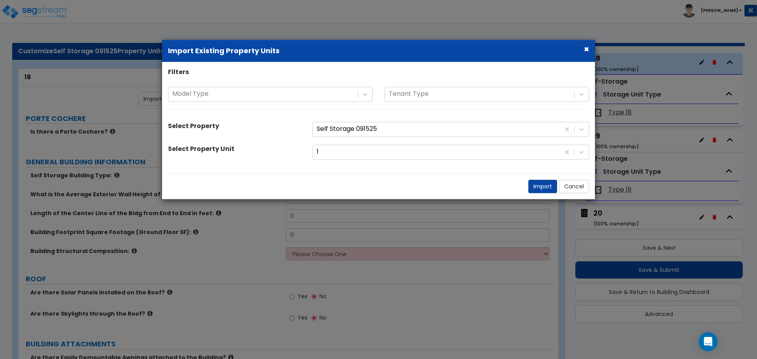
select select "3"
radio input "true"
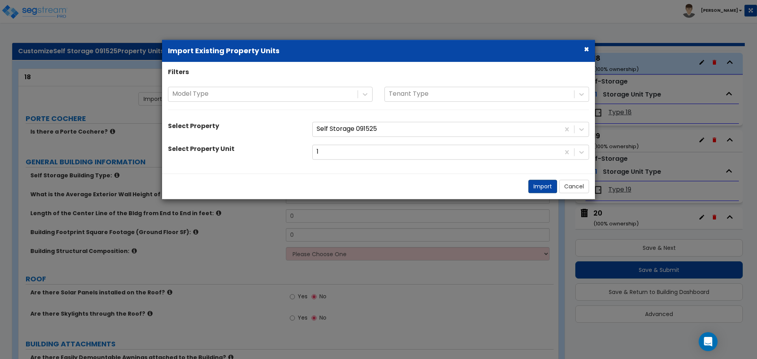
radio input "true"
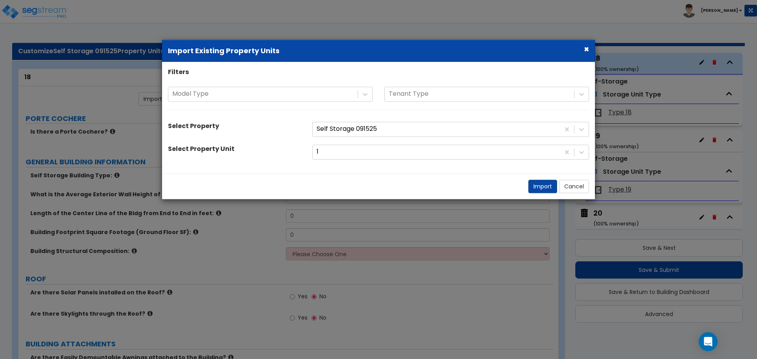
radio input "true"
select select "2"
radio input "true"
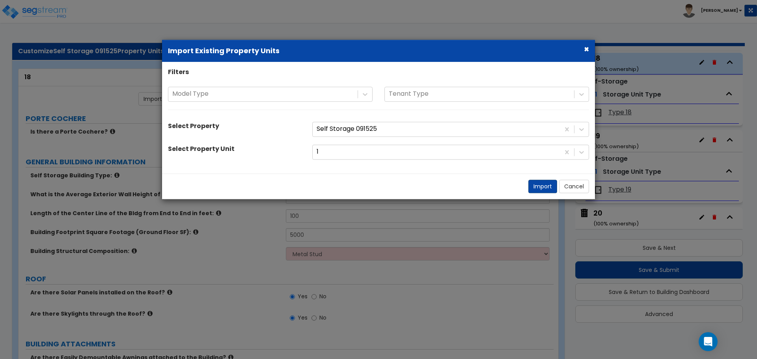
radio input "true"
select select "3"
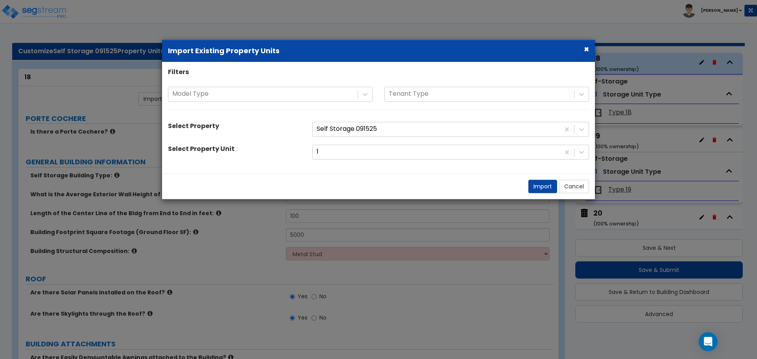
select select "4"
select select "1"
select select "2"
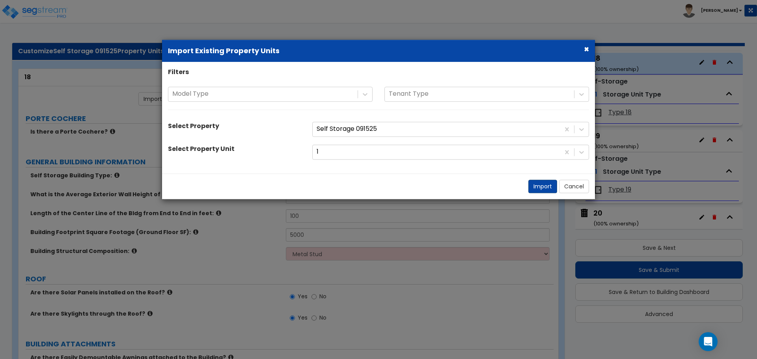
select select "1"
select select "3"
select select "10"
select select "7"
select select "4"
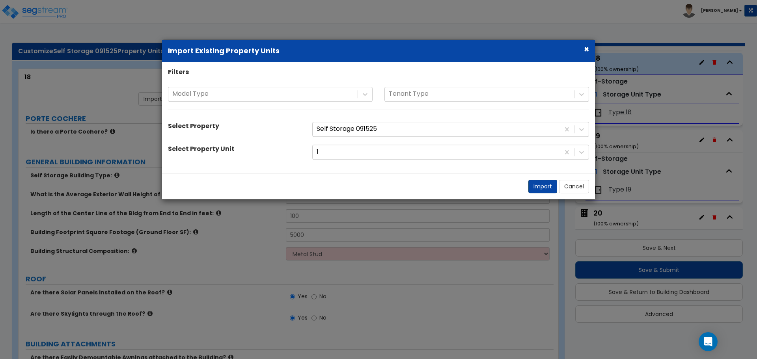
select select "2"
select select "1"
select select "2"
select select "3"
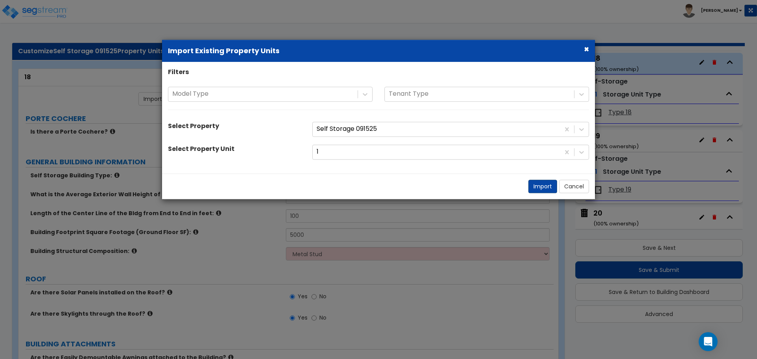
select select "2"
select select "3"
select select "2"
select select "1"
select select "2"
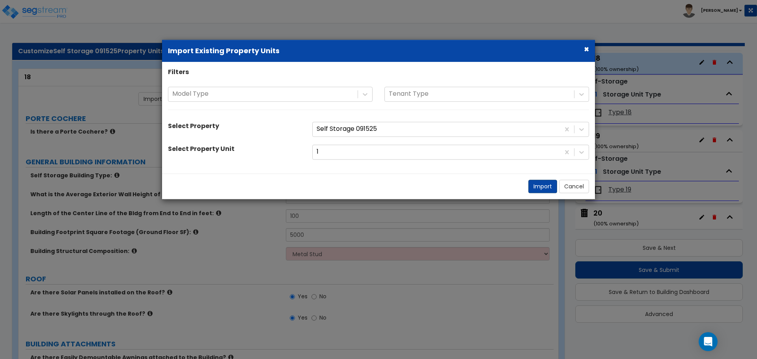
select select "2"
select select "3"
select select "1"
select select "2"
select select "3"
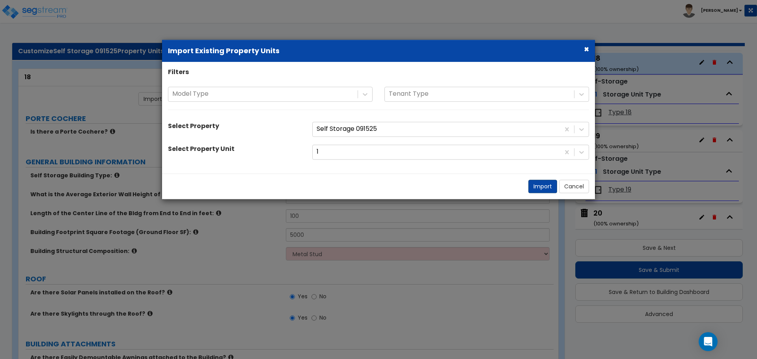
select select "2"
select select "3"
select select "2"
select select "1"
select select "2"
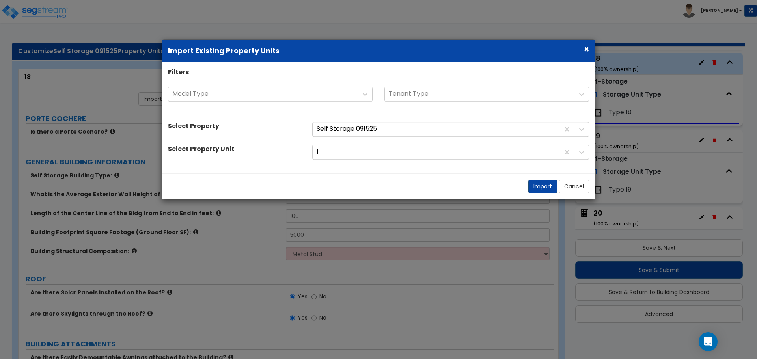
select select "3"
select select "1"
select select "7"
select select "1"
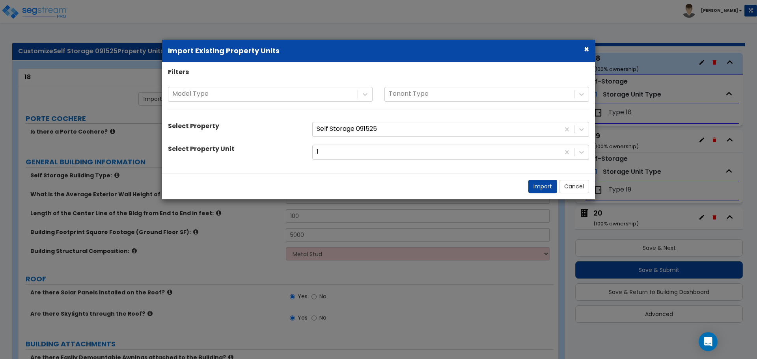
select select "2"
select select "1"
select select "2"
select select "3"
select select "2"
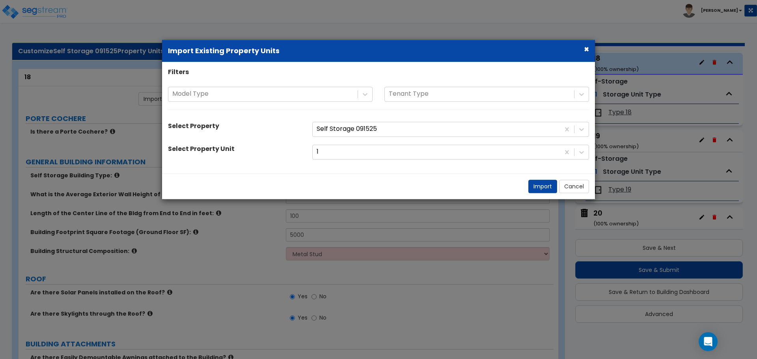
select select "4"
select select "5"
select select "2"
select select "1"
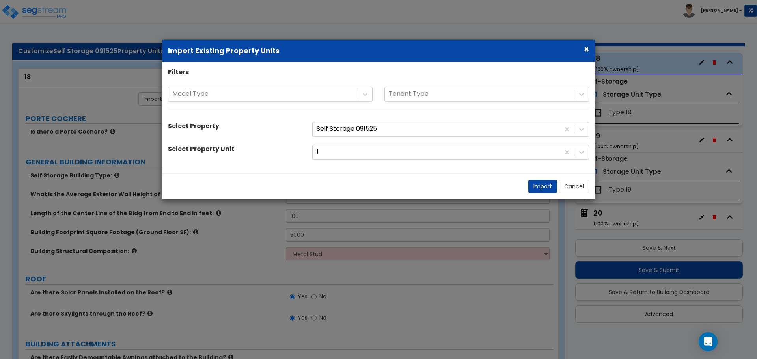
select select "1"
select select "2"
select select "7"
select select "2"
select select "1"
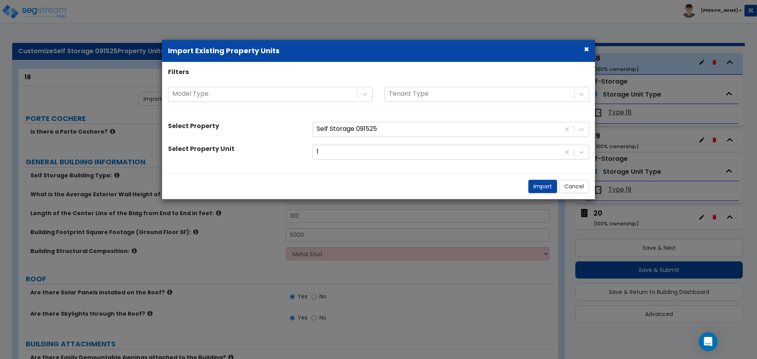
select select "1"
select select "2"
select select "3"
select select "1"
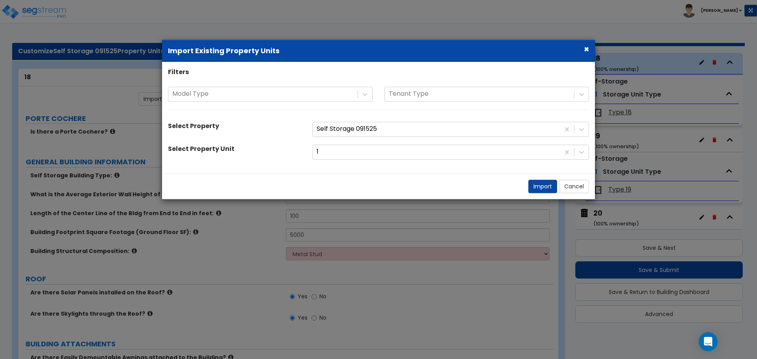
select select "3"
select select "2"
select select "1"
select select "3"
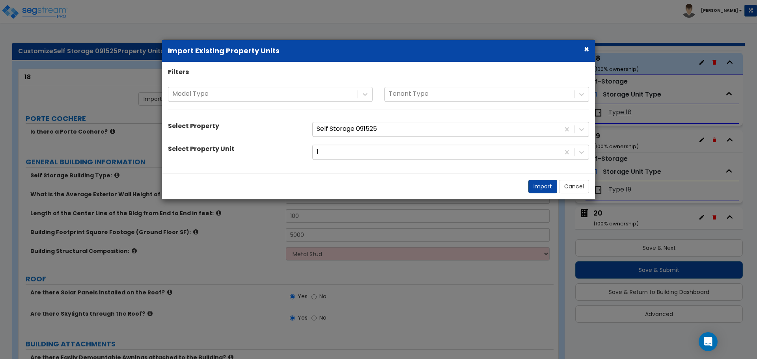
select select "4"
select select "5"
select select "6"
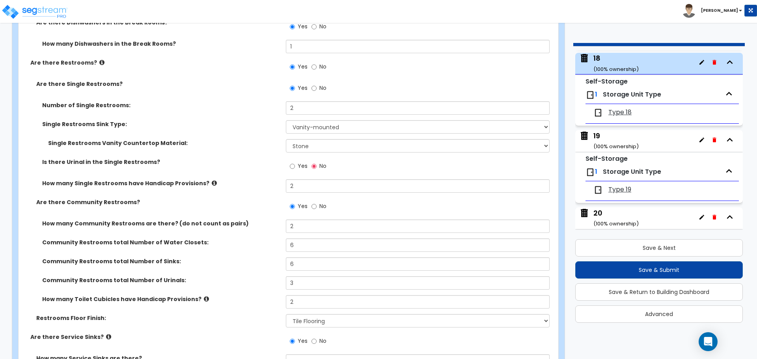
scroll to position [4586, 0]
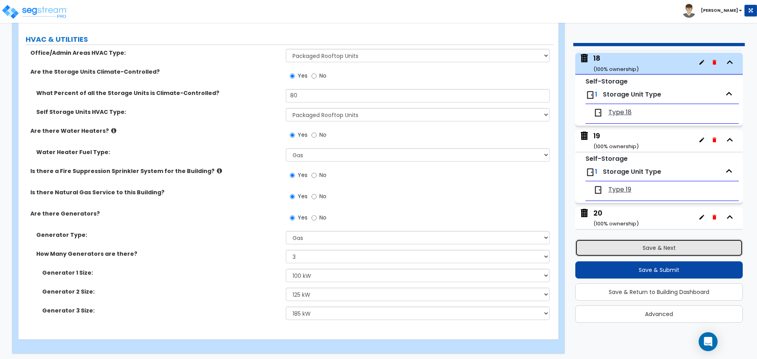
click at [640, 244] on button "Save & Next" at bounding box center [660, 247] width 168 height 17
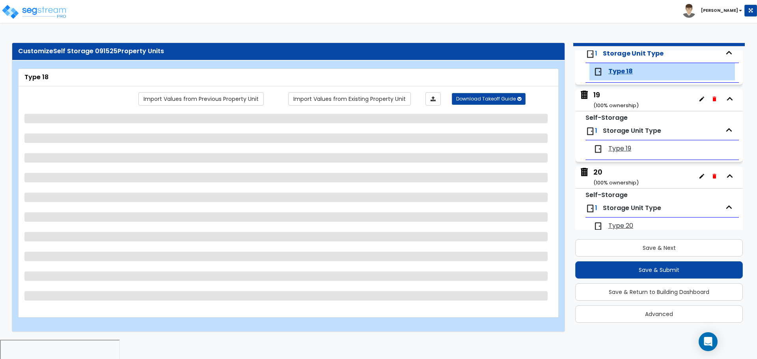
scroll to position [1404, 0]
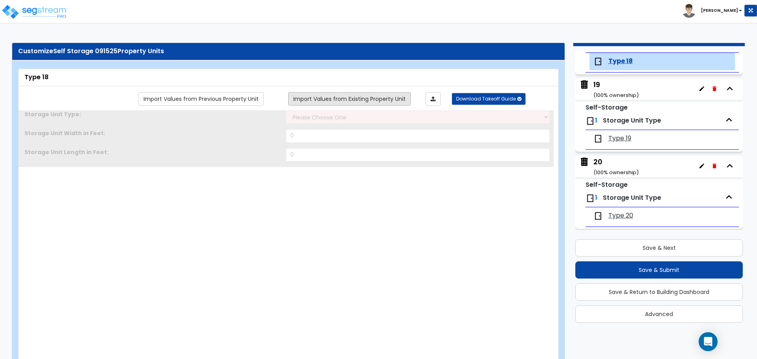
click at [389, 100] on link "Import Values from Existing Property Unit" at bounding box center [349, 98] width 123 height 13
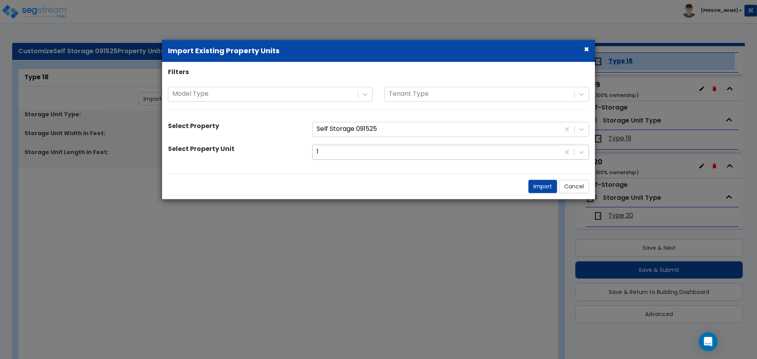
click at [389, 148] on div at bounding box center [436, 152] width 239 height 11
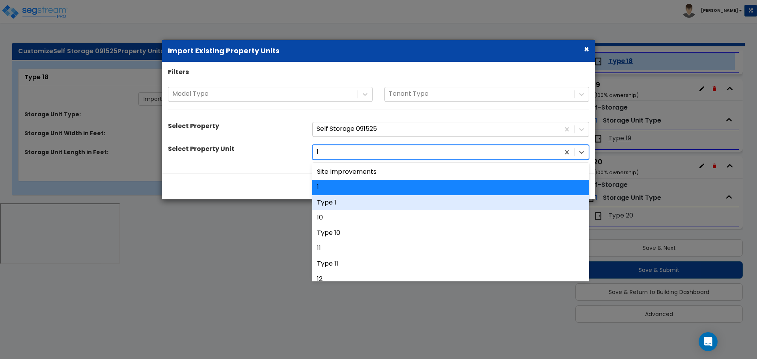
click at [364, 200] on div "Type 1" at bounding box center [450, 202] width 277 height 15
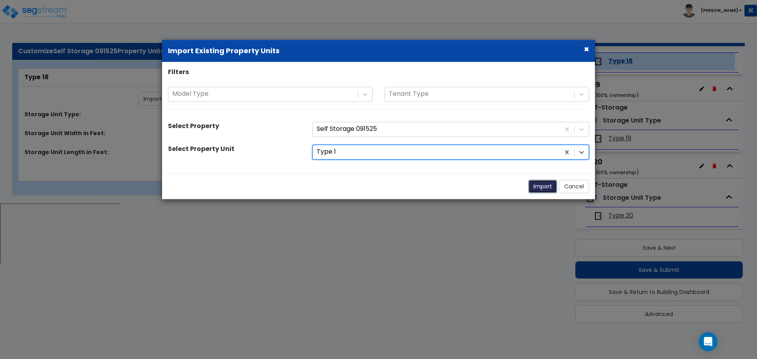
click at [532, 188] on button "Import" at bounding box center [543, 186] width 29 height 13
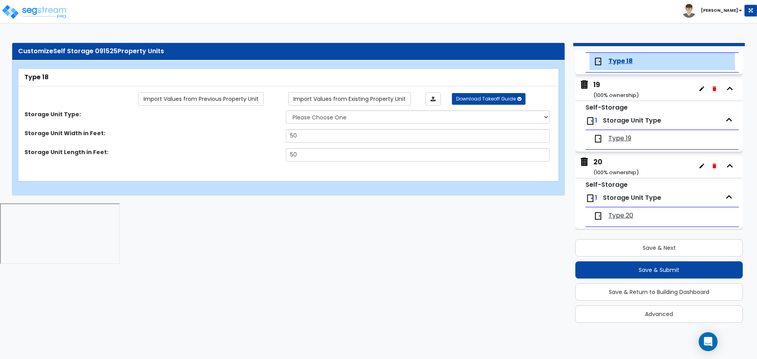
select select "2"
type input "50"
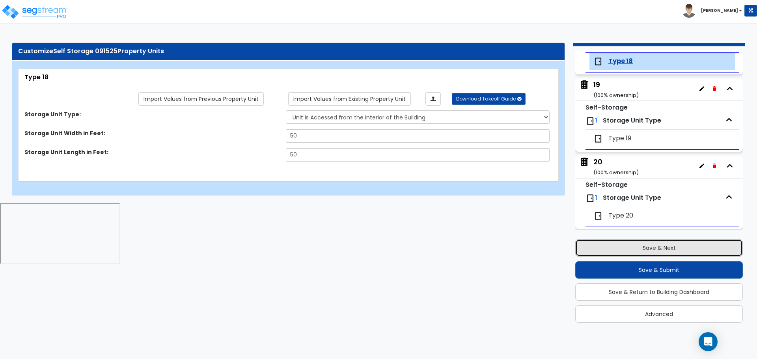
drag, startPoint x: 617, startPoint y: 243, endPoint x: 622, endPoint y: 243, distance: 4.4
click at [617, 243] on button "Save & Next" at bounding box center [660, 247] width 168 height 17
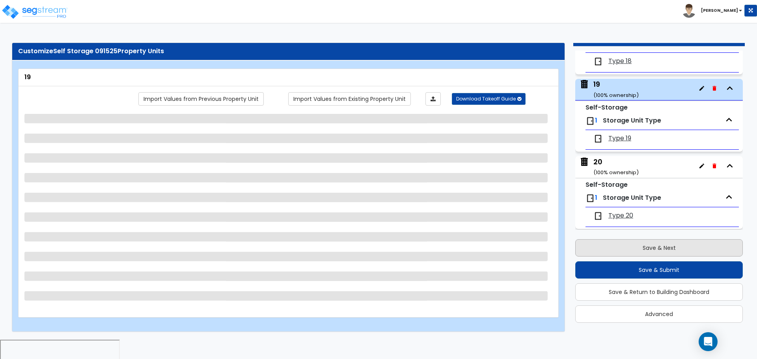
scroll to position [1430, 0]
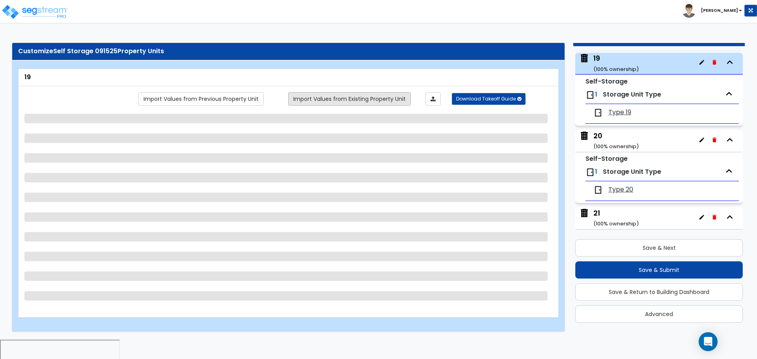
click at [386, 103] on link "Import Values from Existing Property Unit" at bounding box center [349, 98] width 123 height 13
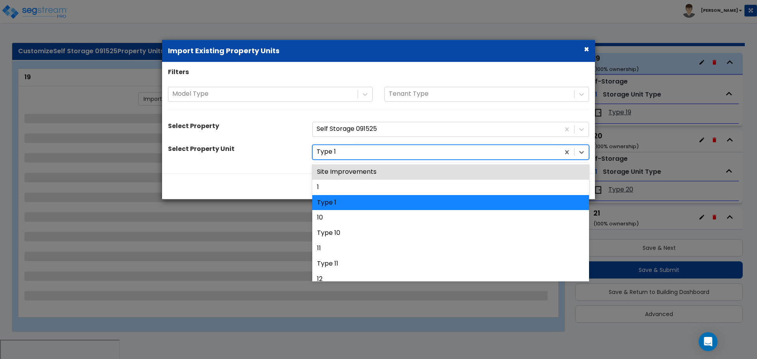
click at [390, 154] on div at bounding box center [436, 152] width 239 height 11
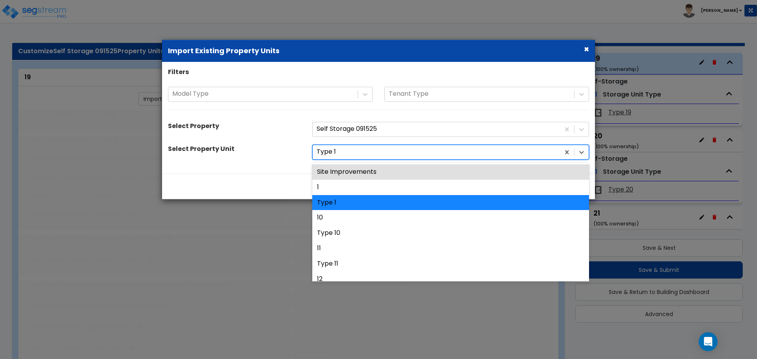
click at [364, 187] on div "1" at bounding box center [450, 187] width 277 height 15
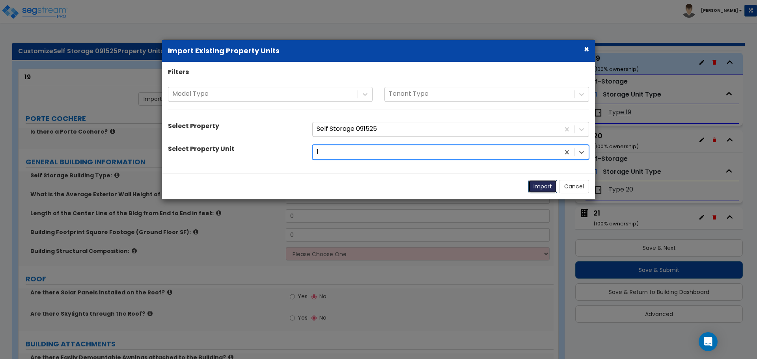
click at [534, 185] on button "Import" at bounding box center [543, 186] width 29 height 13
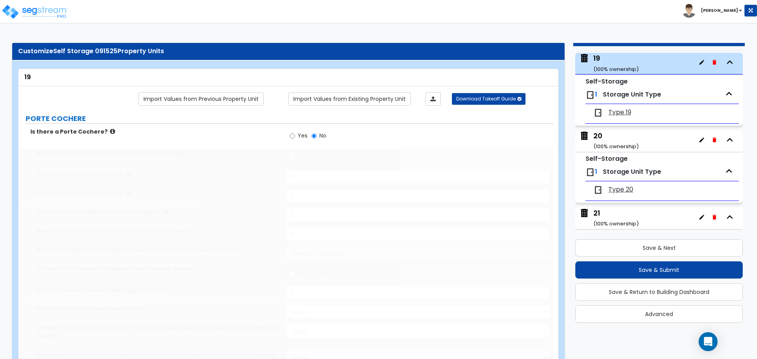
radio input "true"
type input "12"
type input "100"
type input "5000"
select select "8"
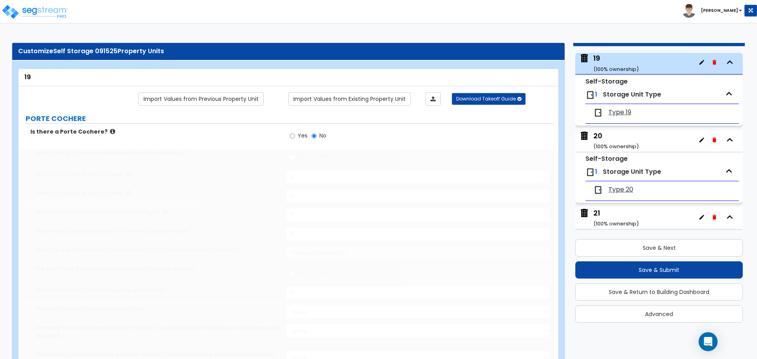
radio input "true"
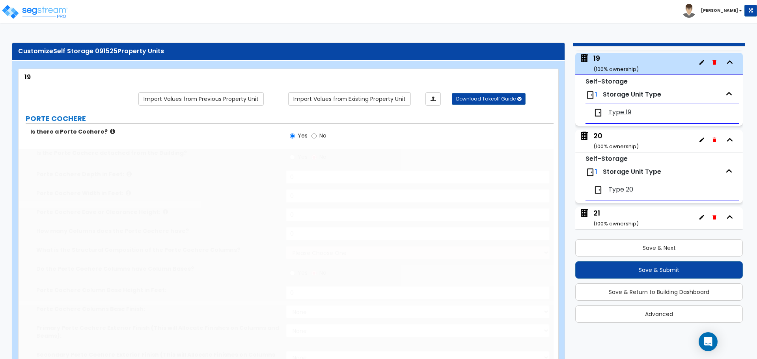
radio input "true"
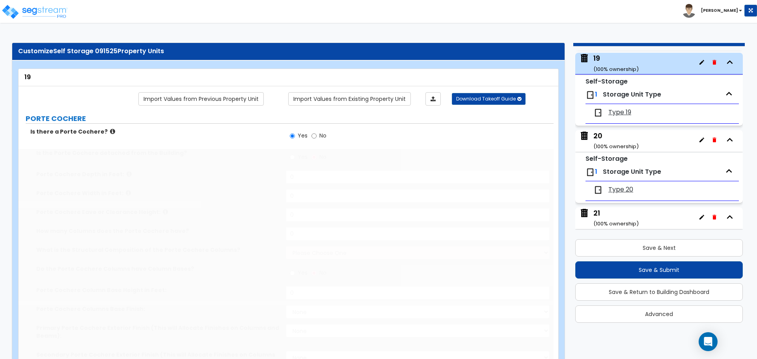
radio input "true"
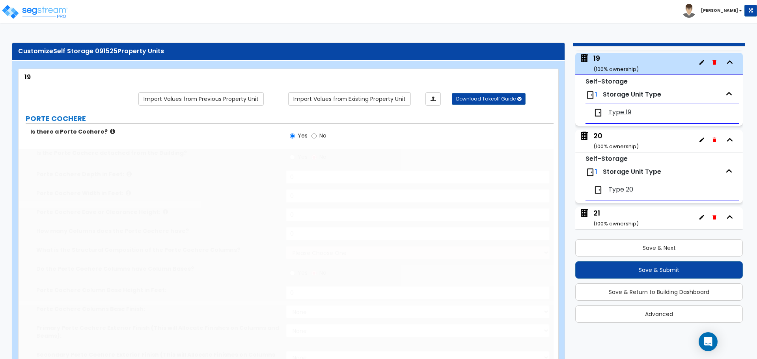
radio input "true"
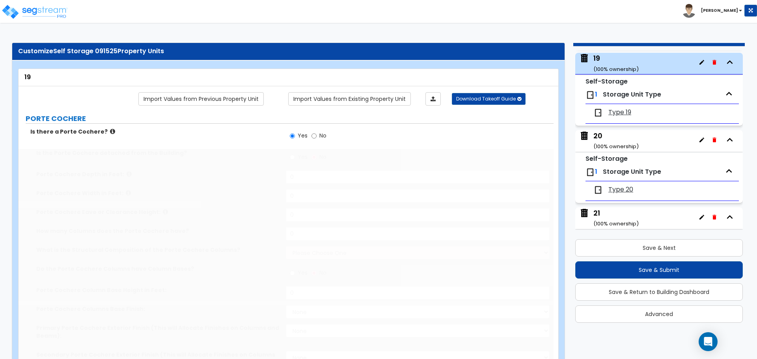
select select "4"
select select "3"
radio input "true"
select select "3"
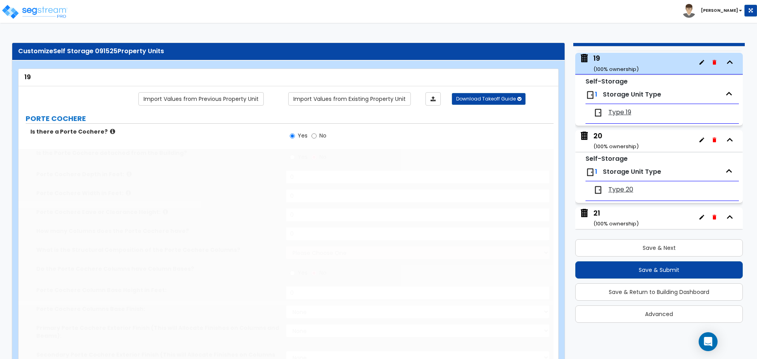
select select "3"
radio input "true"
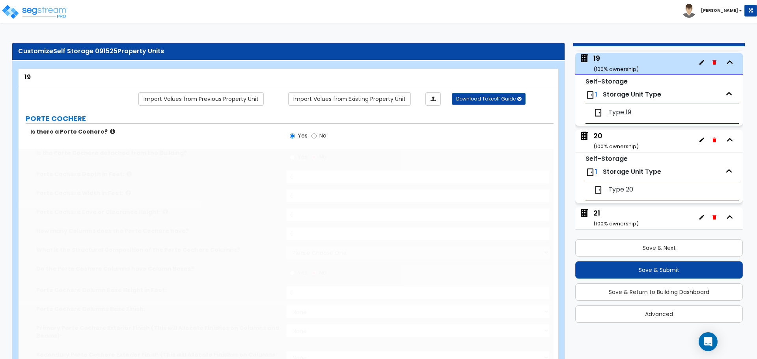
radio input "true"
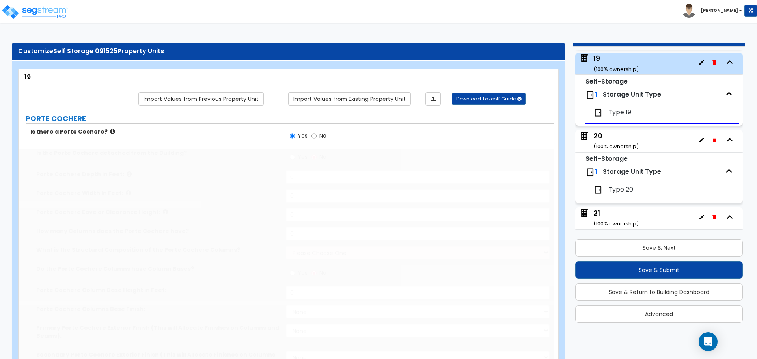
radio input "true"
select select "2"
radio input "true"
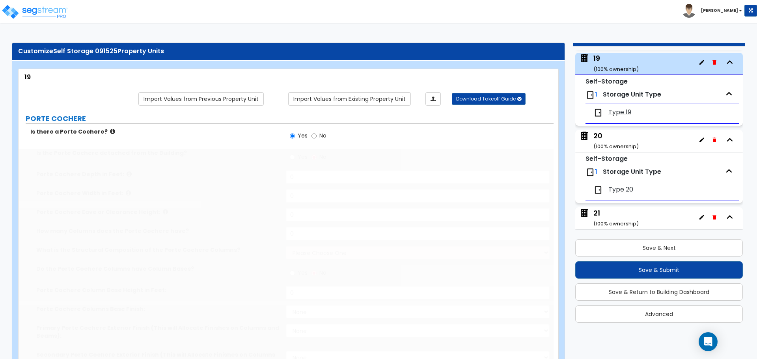
radio input "true"
type input "10"
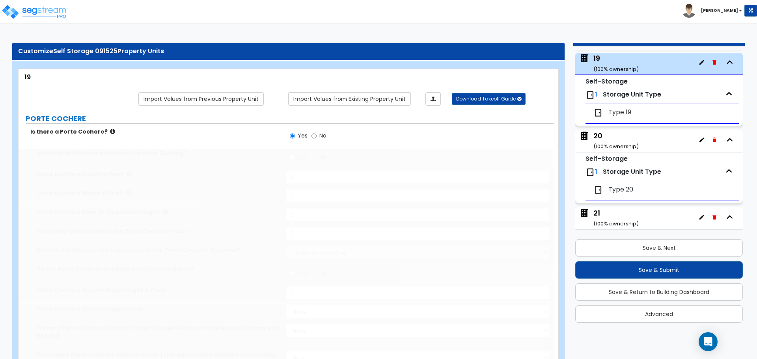
type input "10"
type input "2"
select select "3"
radio input "true"
type input "2"
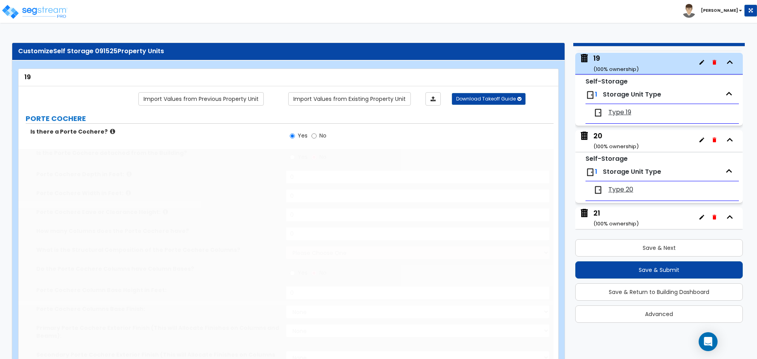
select select "4"
select select "1"
select select "2"
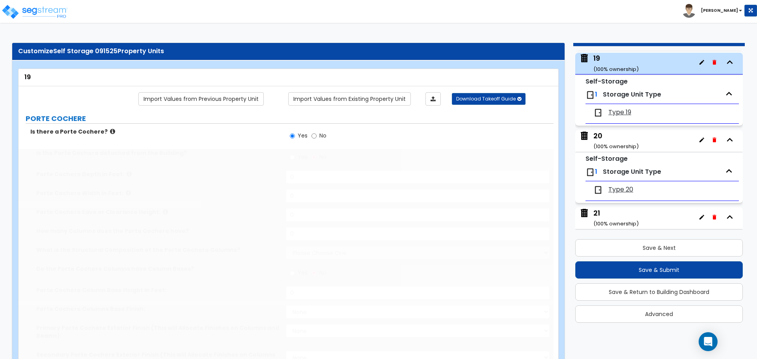
select select "1"
select select "3"
select select "10"
type input "40"
select select "7"
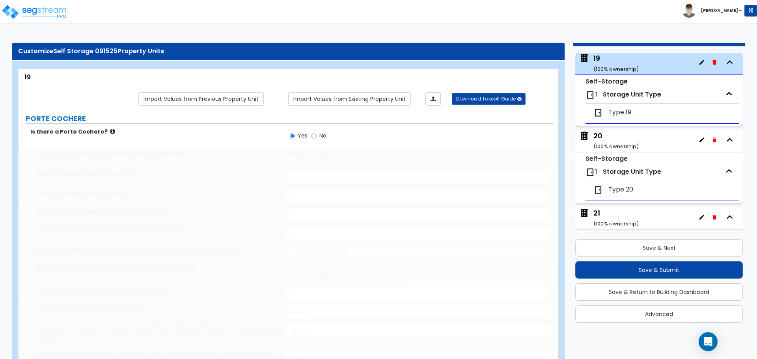
type input "40"
select select "4"
select select "2"
select select "1"
select select "2"
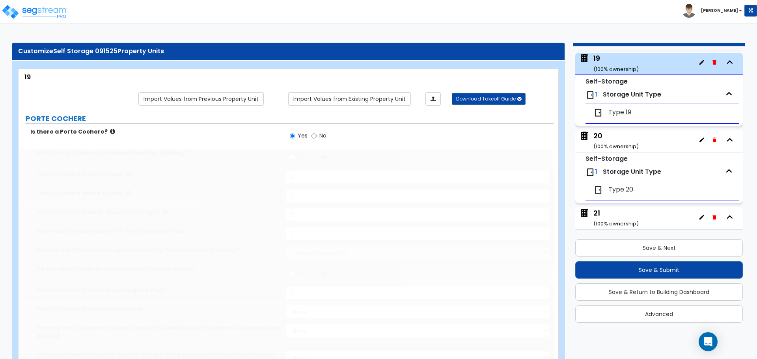
radio input "true"
select select "2"
type input "200"
select select "3"
type input "10"
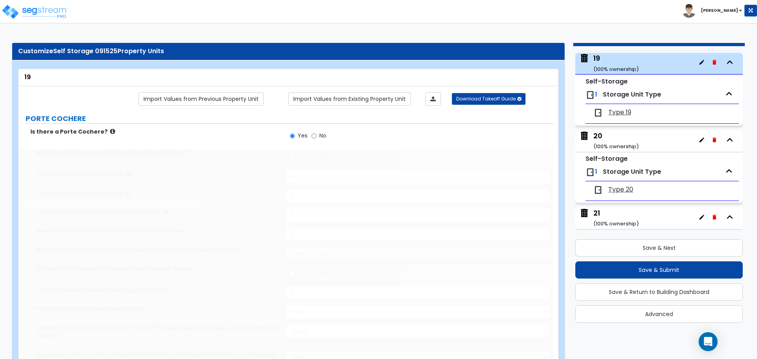
radio input "true"
select select "2"
type input "100"
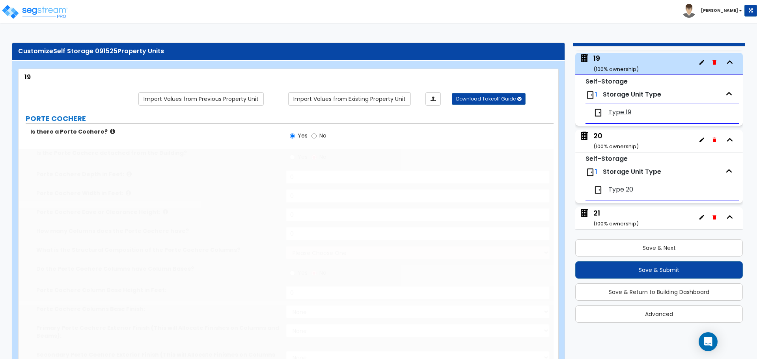
select select "3"
type input "100"
type input "200"
type input "2"
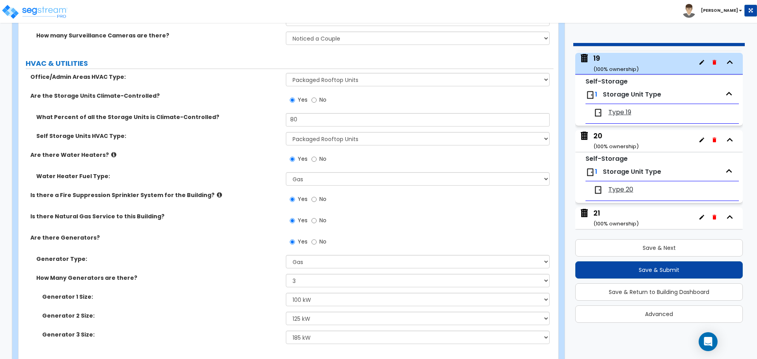
scroll to position [4586, 0]
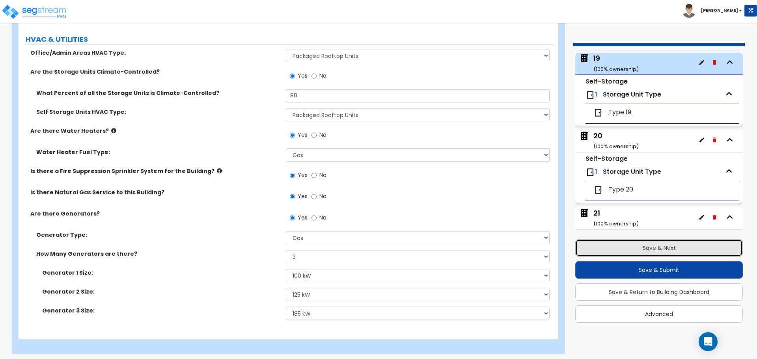
click at [623, 249] on button "Save & Next" at bounding box center [660, 247] width 168 height 17
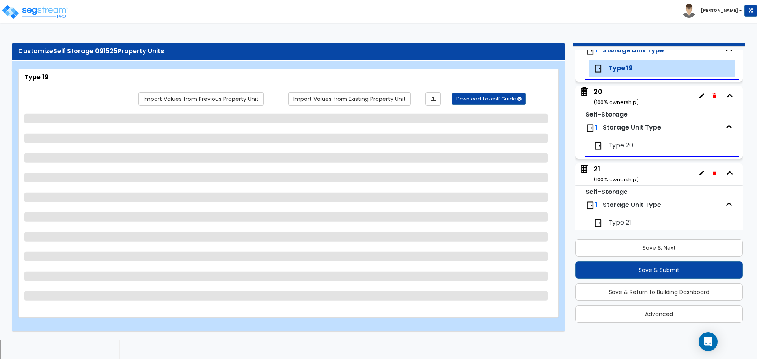
scroll to position [1481, 0]
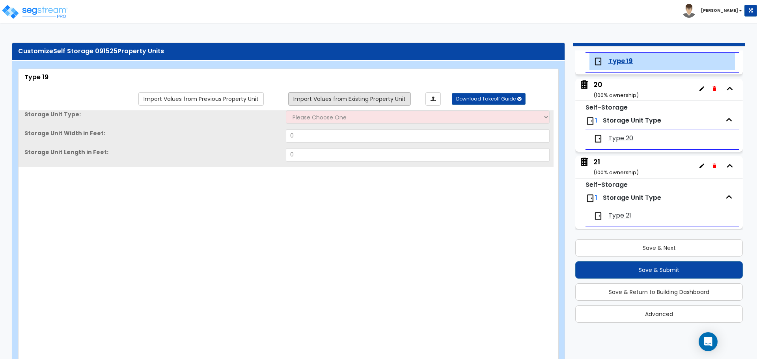
click at [397, 101] on link "Import Values from Existing Property Unit" at bounding box center [349, 98] width 123 height 13
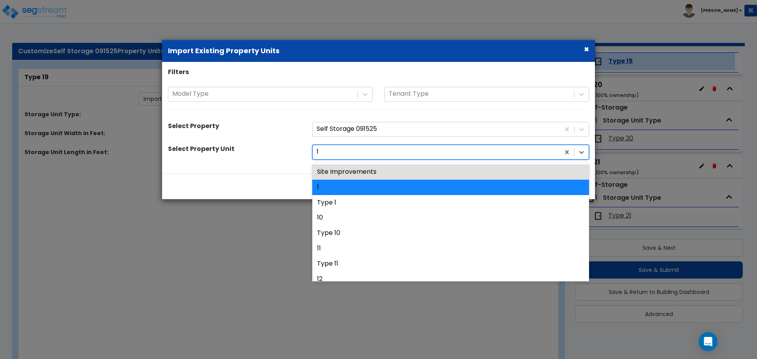
drag, startPoint x: 397, startPoint y: 151, endPoint x: 392, endPoint y: 155, distance: 6.2
click at [397, 151] on div at bounding box center [436, 152] width 239 height 11
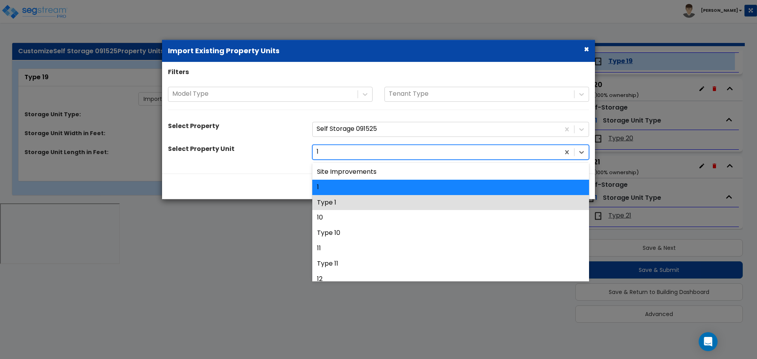
drag, startPoint x: 370, startPoint y: 198, endPoint x: 382, endPoint y: 195, distance: 12.6
click at [370, 198] on div "Type 1" at bounding box center [450, 202] width 277 height 15
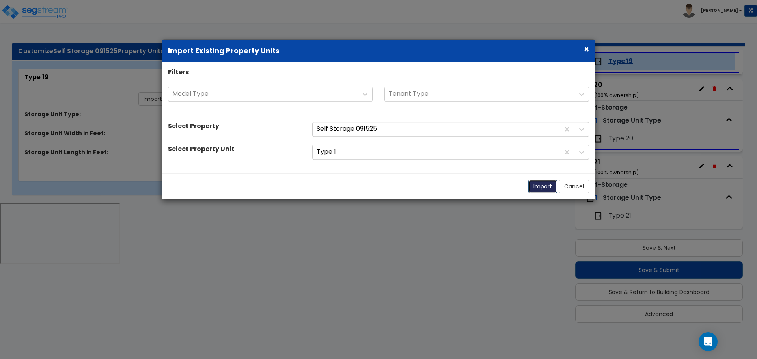
click at [544, 188] on button "Import" at bounding box center [543, 186] width 29 height 13
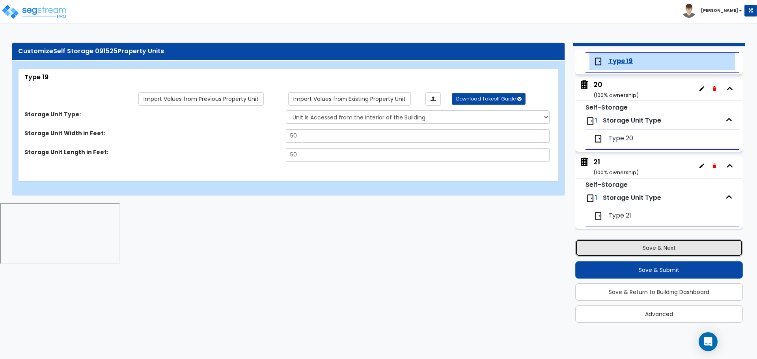
click at [608, 254] on button "Save & Next" at bounding box center [660, 247] width 168 height 17
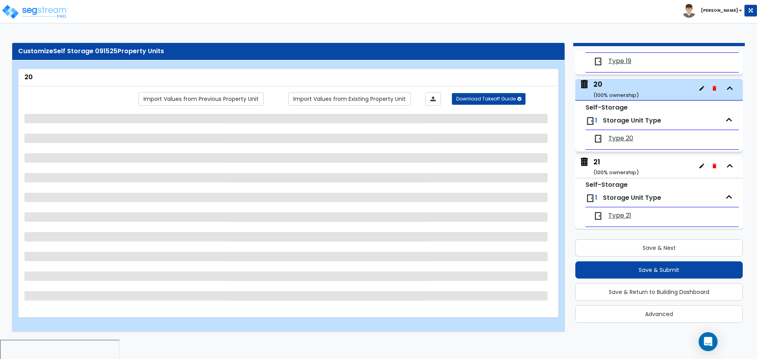
scroll to position [1507, 0]
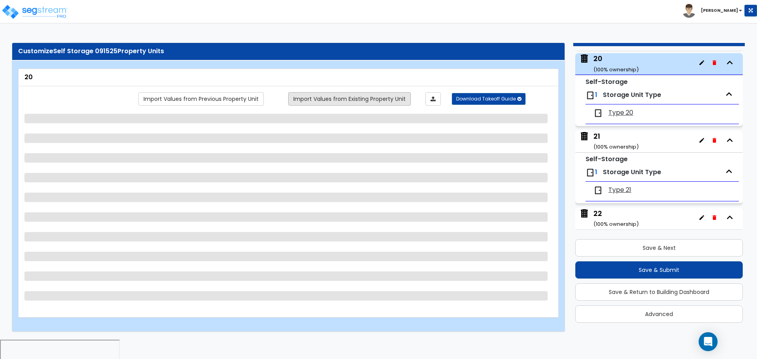
click at [367, 97] on link "Import Values from Existing Property Unit" at bounding box center [349, 98] width 123 height 13
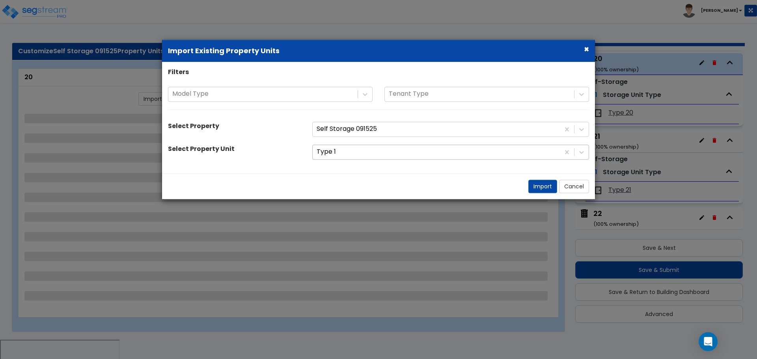
click at [376, 153] on div at bounding box center [436, 152] width 239 height 11
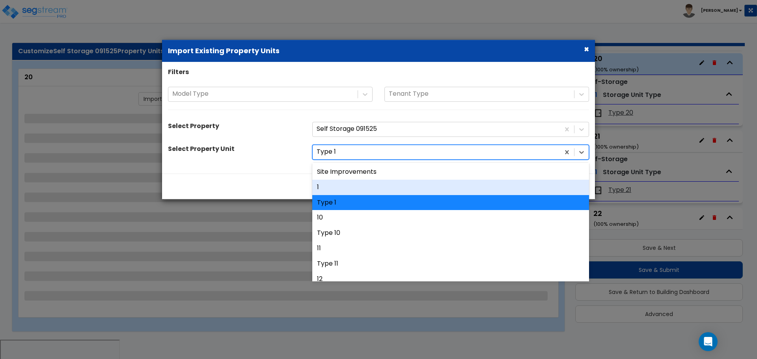
click at [357, 183] on div "1" at bounding box center [450, 187] width 277 height 15
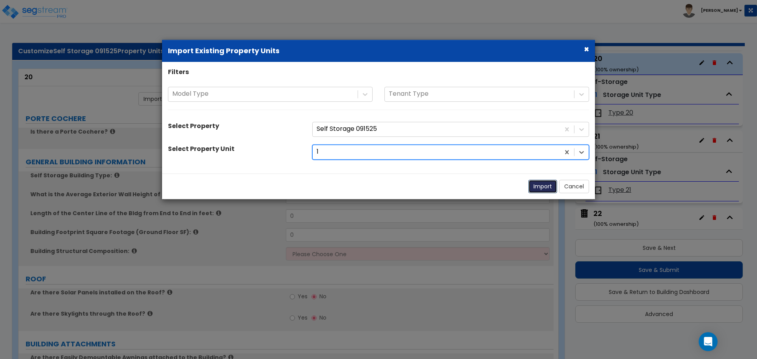
click at [540, 189] on button "Import" at bounding box center [543, 186] width 29 height 13
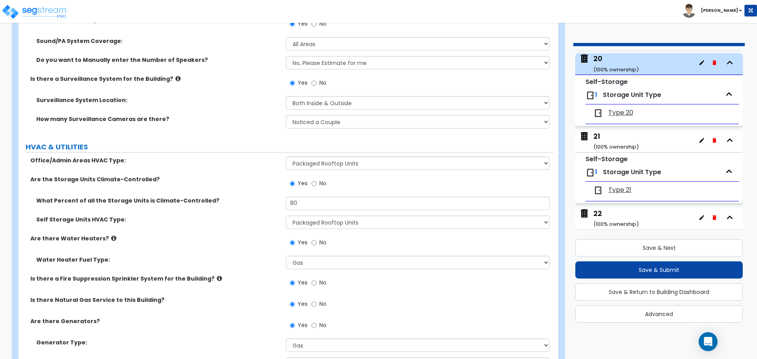
scroll to position [4586, 0]
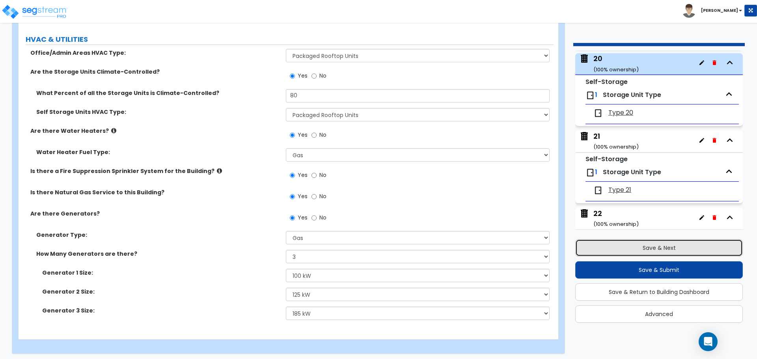
click at [620, 244] on button "Save & Next" at bounding box center [660, 247] width 168 height 17
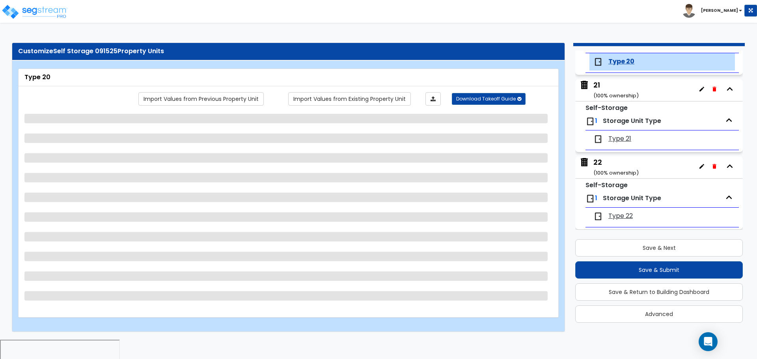
scroll to position [1558, 0]
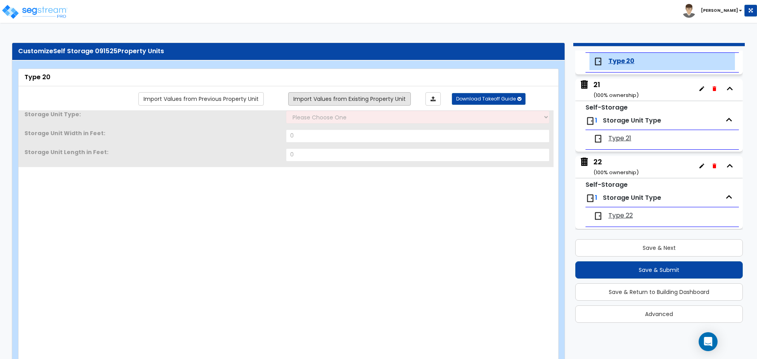
click at [387, 101] on link "Import Values from Existing Property Unit" at bounding box center [349, 98] width 123 height 13
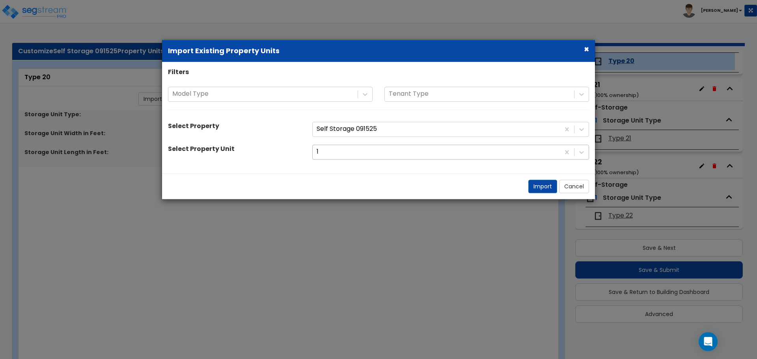
click at [385, 152] on div at bounding box center [436, 152] width 239 height 11
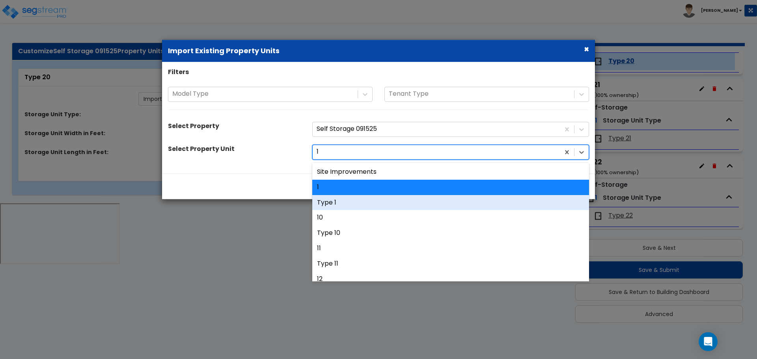
click at [370, 200] on div "Type 1" at bounding box center [450, 202] width 277 height 15
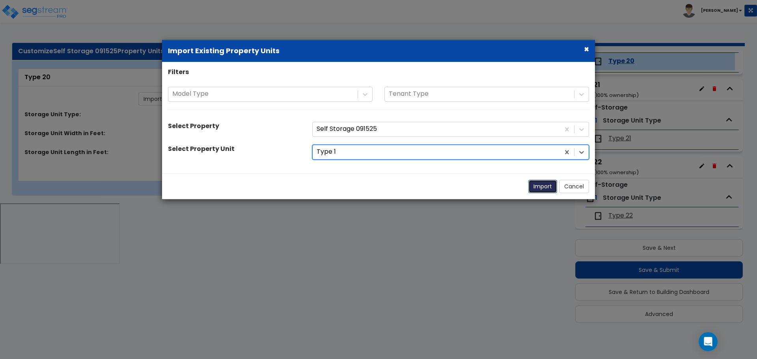
click at [542, 191] on button "Import" at bounding box center [543, 186] width 29 height 13
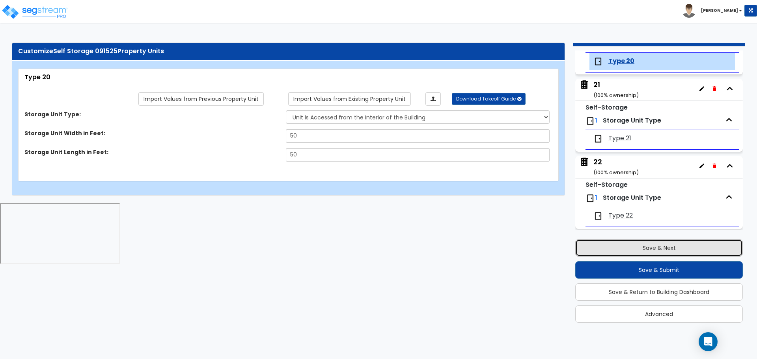
click at [604, 246] on button "Save & Next" at bounding box center [660, 247] width 168 height 17
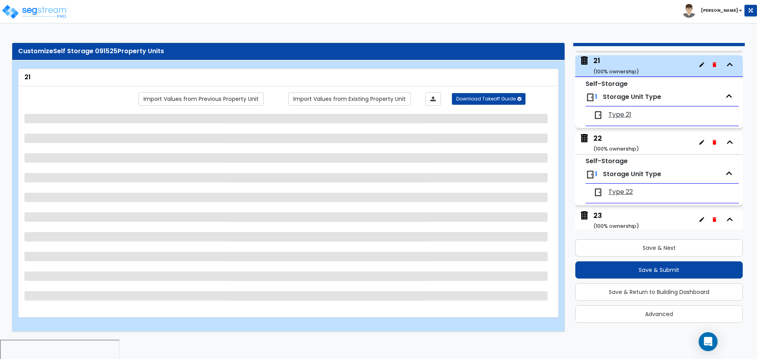
scroll to position [1584, 0]
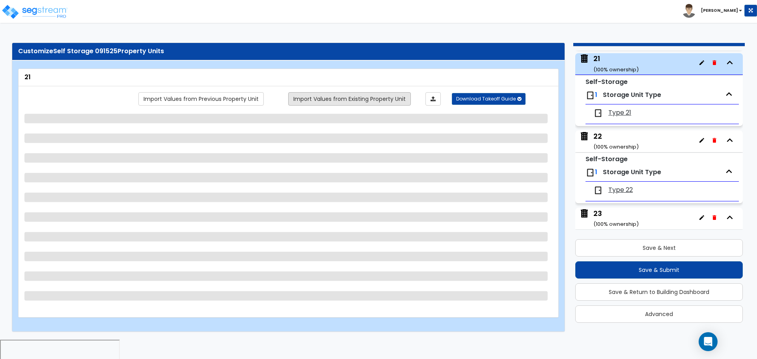
click at [373, 98] on link "Import Values from Existing Property Unit" at bounding box center [349, 98] width 123 height 13
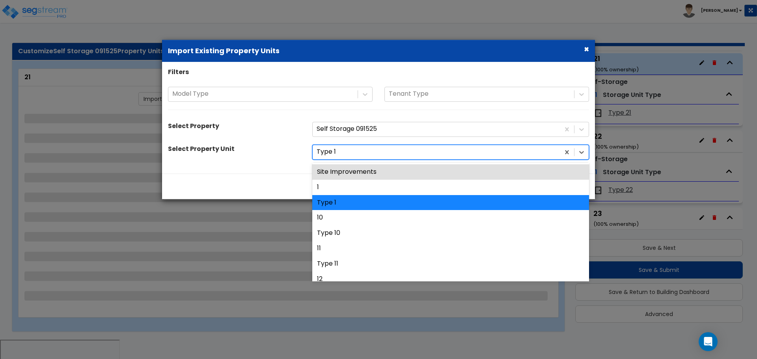
click at [370, 151] on div at bounding box center [436, 152] width 239 height 11
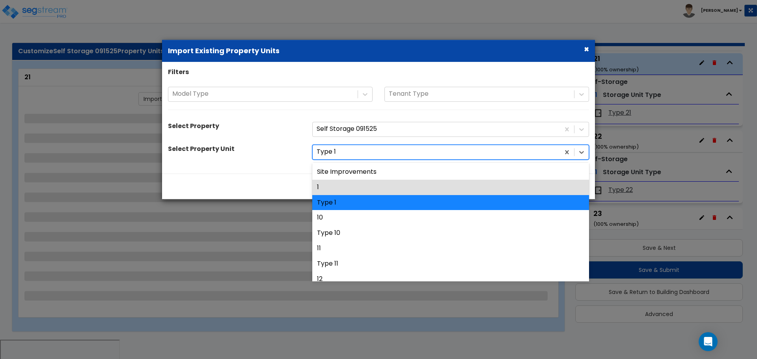
click at [350, 184] on div "1" at bounding box center [450, 187] width 277 height 15
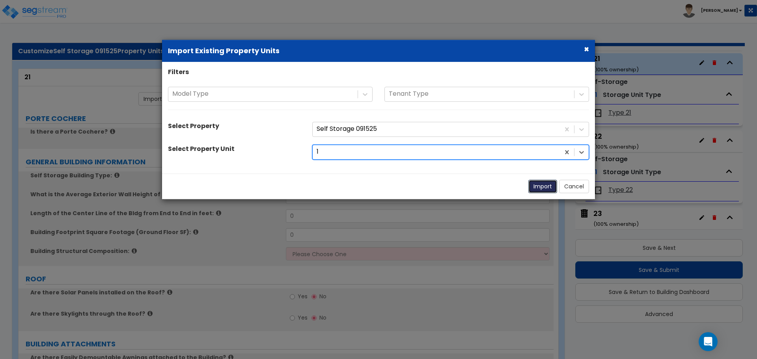
click at [535, 183] on button "Import" at bounding box center [543, 186] width 29 height 13
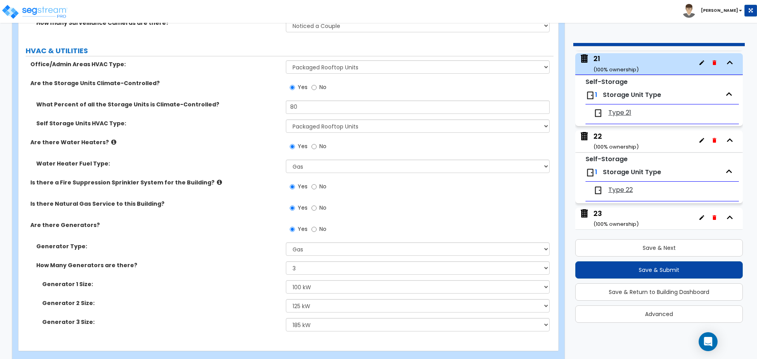
scroll to position [4586, 0]
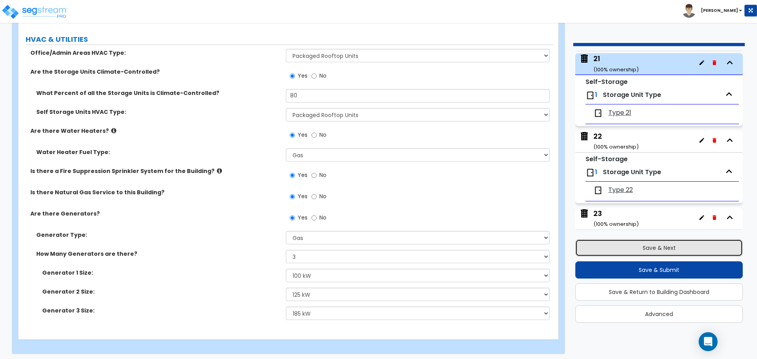
click at [632, 248] on button "Save & Next" at bounding box center [660, 247] width 168 height 17
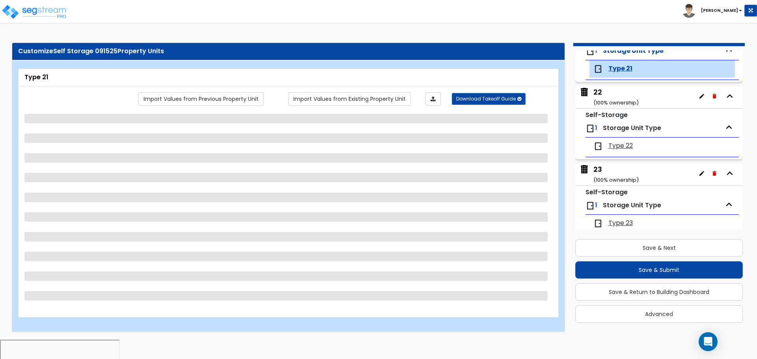
scroll to position [1635, 0]
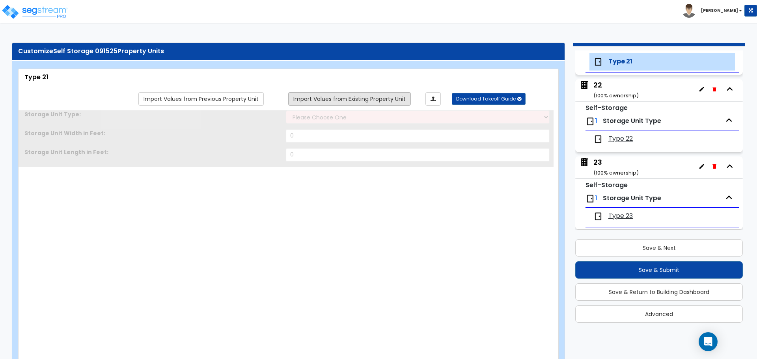
click at [383, 96] on link "Import Values from Existing Property Unit" at bounding box center [349, 98] width 123 height 13
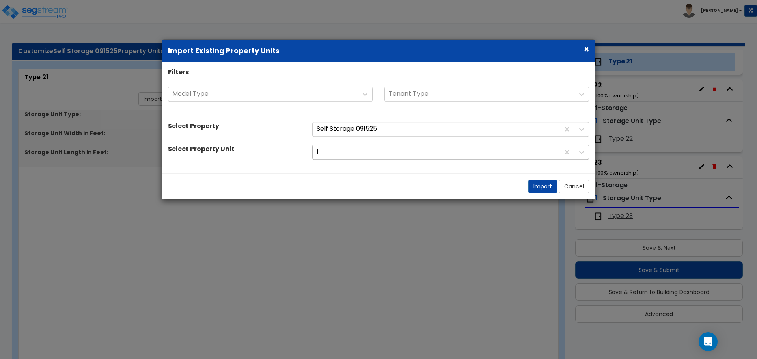
click at [384, 158] on div "1" at bounding box center [436, 153] width 247 height 14
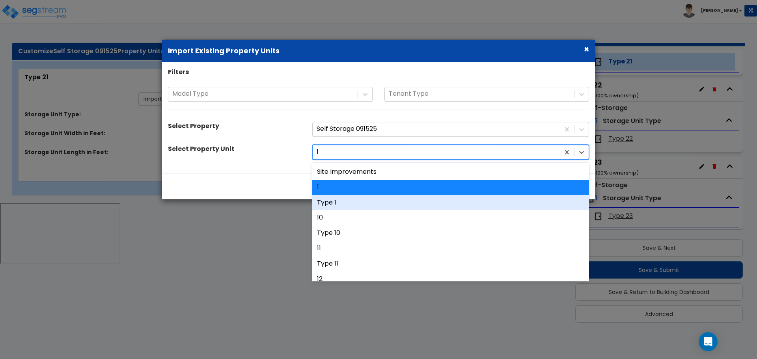
click at [365, 196] on div "Type 1" at bounding box center [450, 202] width 277 height 15
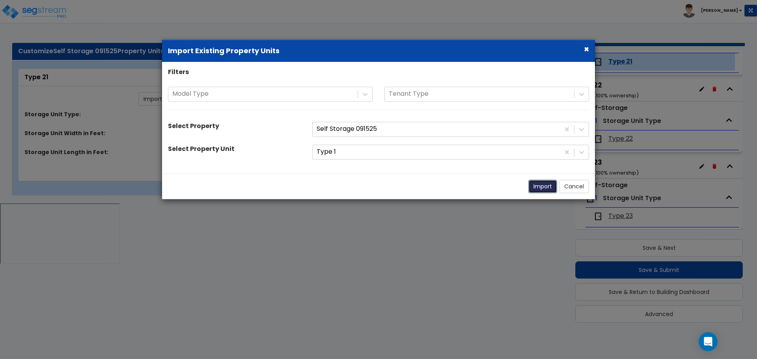
click at [549, 193] on button "Import" at bounding box center [543, 186] width 29 height 13
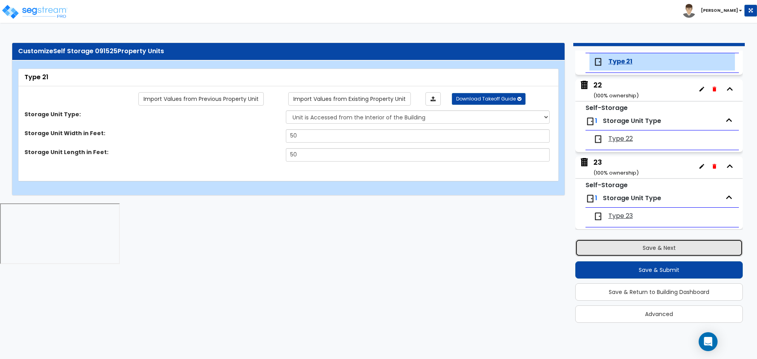
click at [624, 250] on button "Save & Next" at bounding box center [660, 247] width 168 height 17
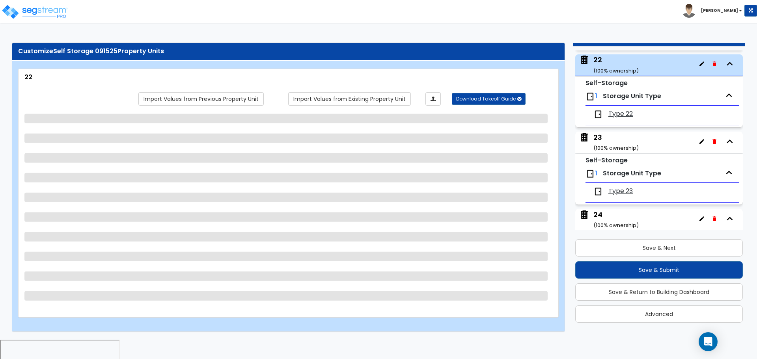
scroll to position [1661, 0]
click at [384, 99] on link "Import Values from Existing Property Unit" at bounding box center [349, 98] width 123 height 13
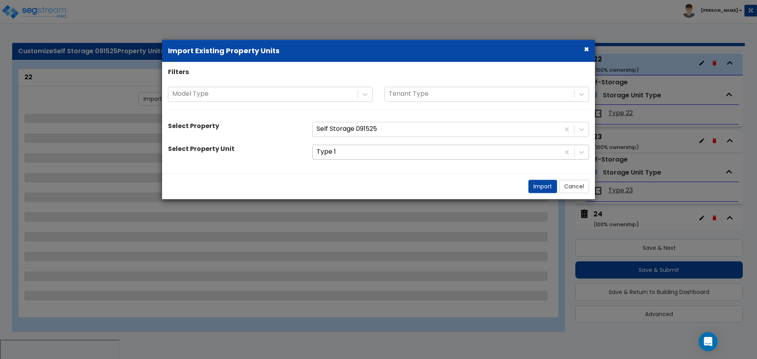
click at [383, 150] on div at bounding box center [436, 152] width 239 height 11
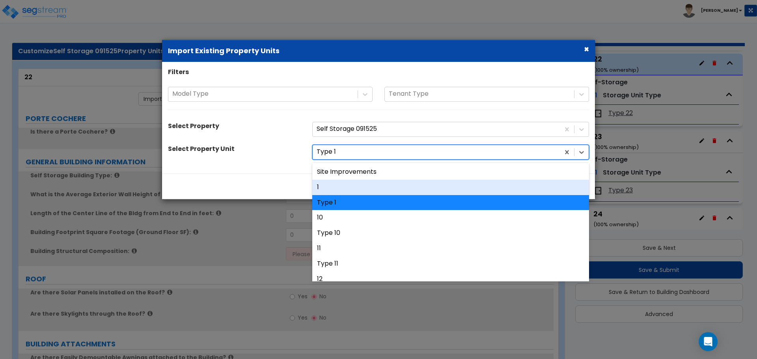
click at [366, 183] on div "1" at bounding box center [450, 187] width 277 height 15
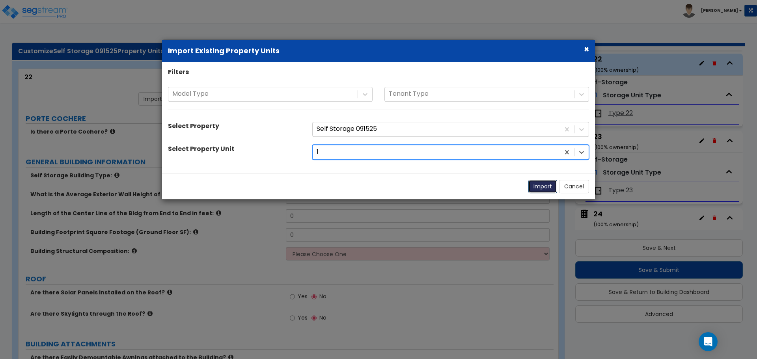
click at [550, 183] on button "Import" at bounding box center [543, 186] width 29 height 13
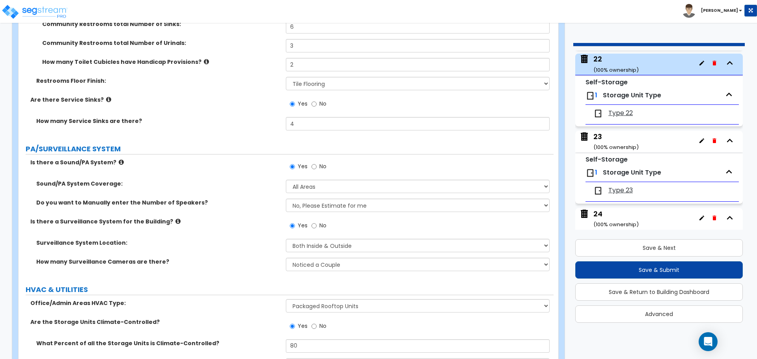
scroll to position [4586, 0]
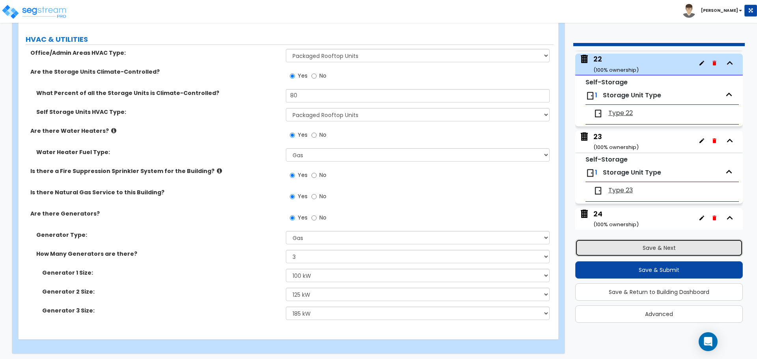
click at [612, 245] on button "Save & Next" at bounding box center [660, 247] width 168 height 17
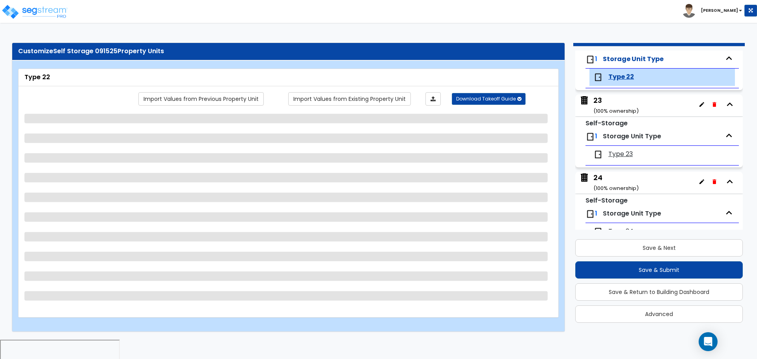
scroll to position [1713, 0]
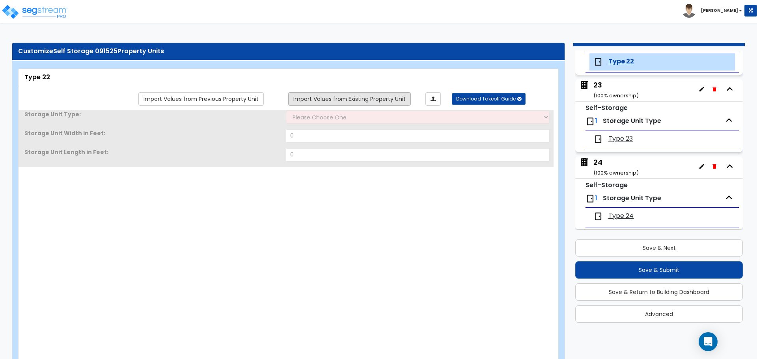
click at [394, 95] on link "Import Values from Existing Property Unit" at bounding box center [349, 98] width 123 height 13
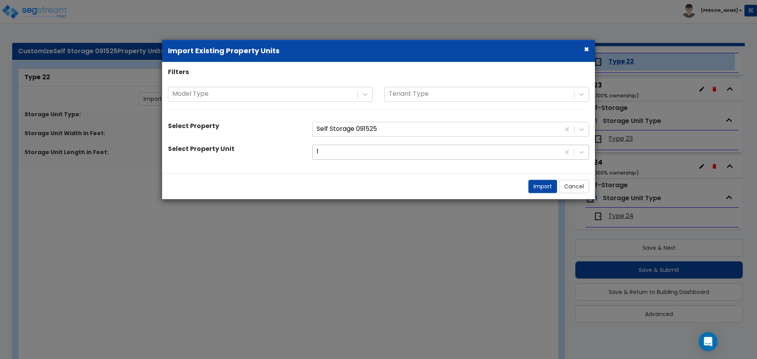
click at [378, 150] on div at bounding box center [436, 152] width 239 height 11
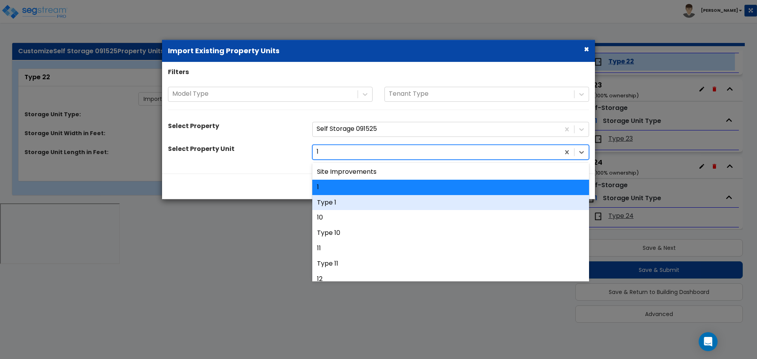
click at [356, 201] on div "Type 1" at bounding box center [450, 202] width 277 height 15
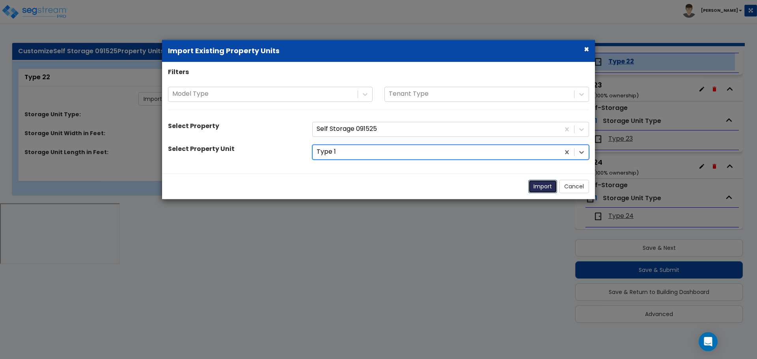
click at [535, 183] on button "Import" at bounding box center [543, 186] width 29 height 13
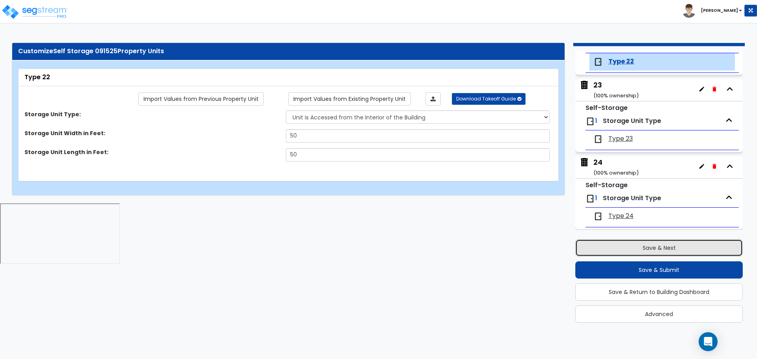
click at [614, 243] on button "Save & Next" at bounding box center [660, 247] width 168 height 17
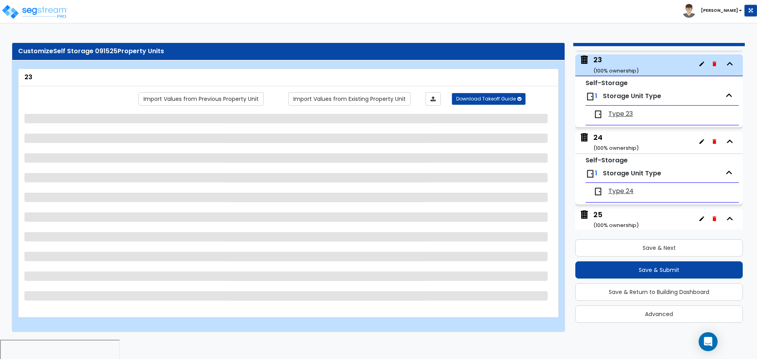
scroll to position [1738, 0]
click at [372, 96] on link "Import Values from Existing Property Unit" at bounding box center [349, 98] width 123 height 13
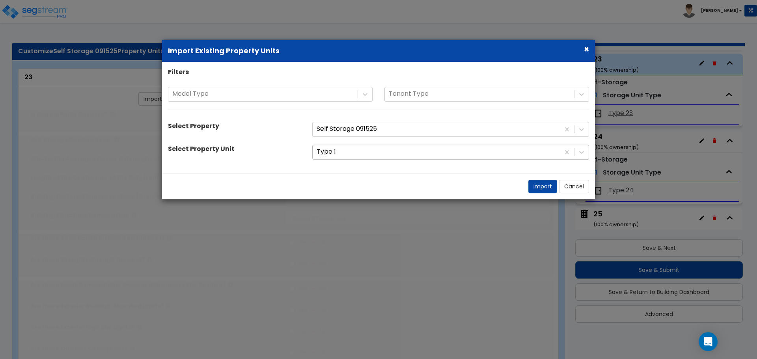
click at [368, 156] on div at bounding box center [436, 152] width 239 height 11
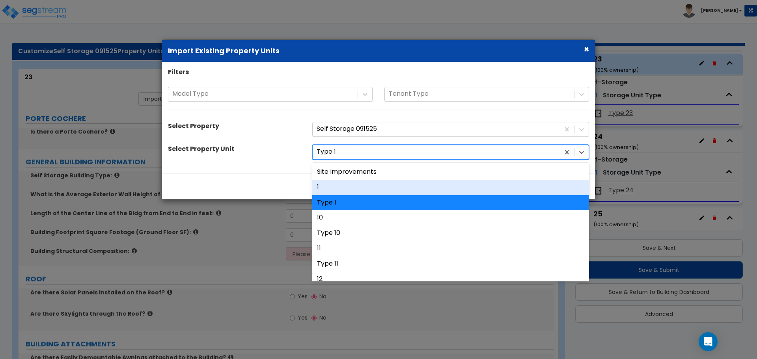
click at [350, 184] on div "1" at bounding box center [450, 187] width 277 height 15
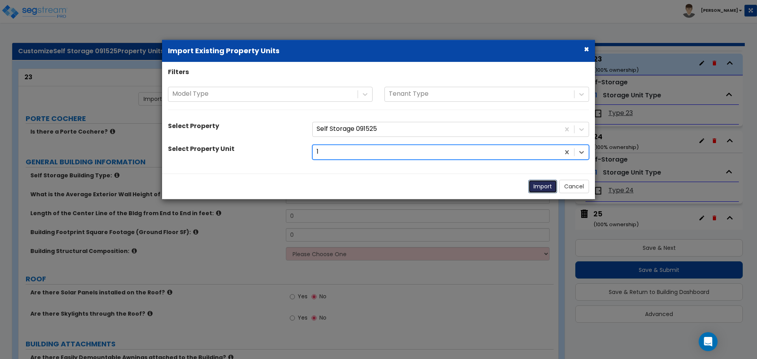
click at [537, 185] on button "Import" at bounding box center [543, 186] width 29 height 13
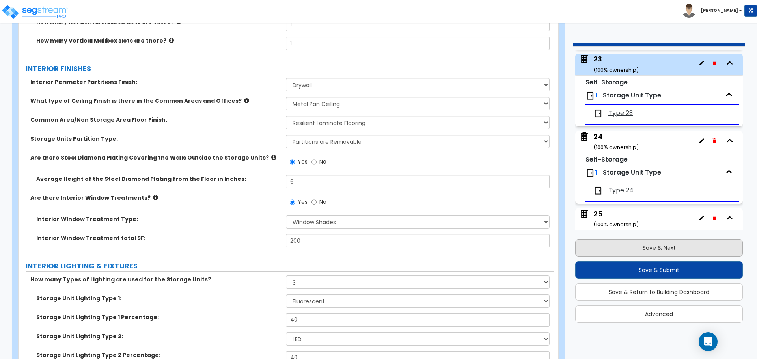
scroll to position [2897, 0]
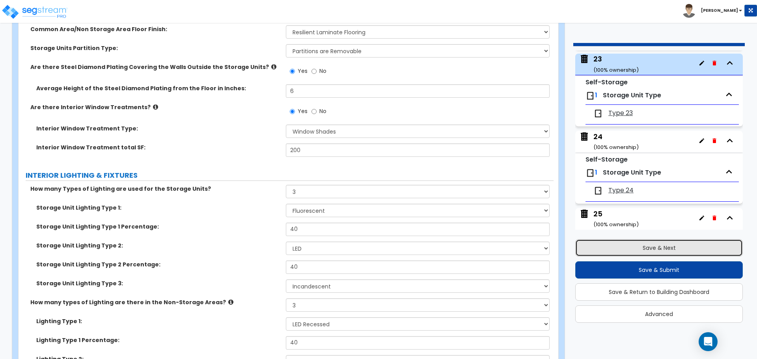
click at [646, 249] on button "Save & Next" at bounding box center [660, 247] width 168 height 17
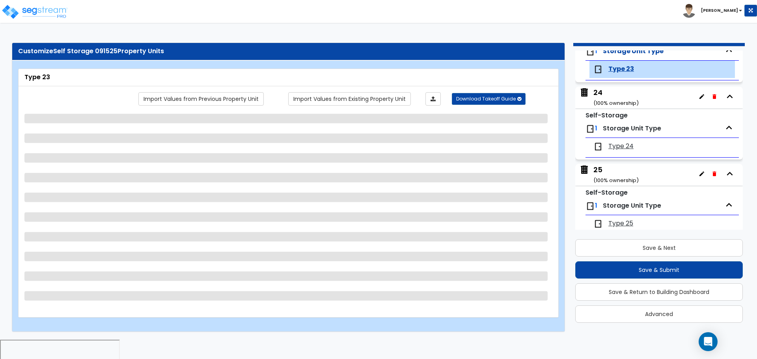
scroll to position [1790, 0]
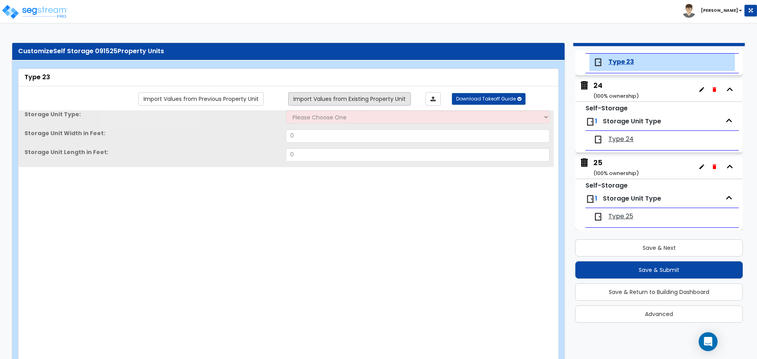
click at [383, 100] on link "Import Values from Existing Property Unit" at bounding box center [349, 98] width 123 height 13
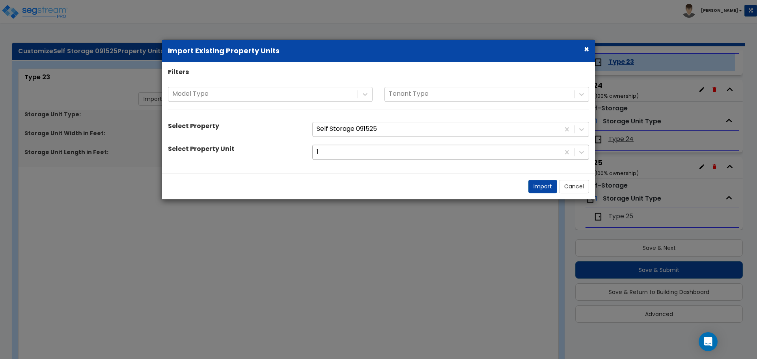
click at [382, 154] on div at bounding box center [436, 152] width 239 height 11
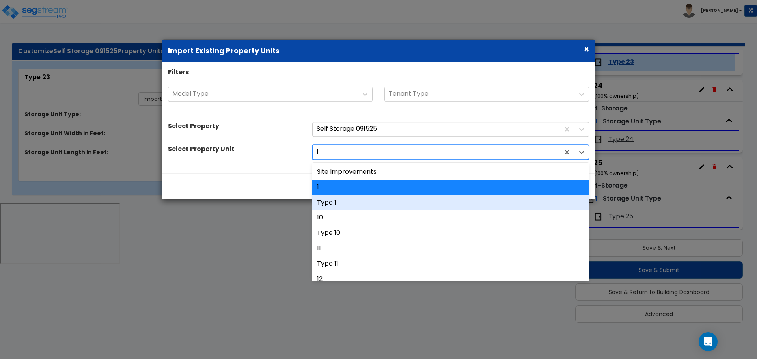
click at [366, 201] on div "Type 1" at bounding box center [450, 202] width 277 height 15
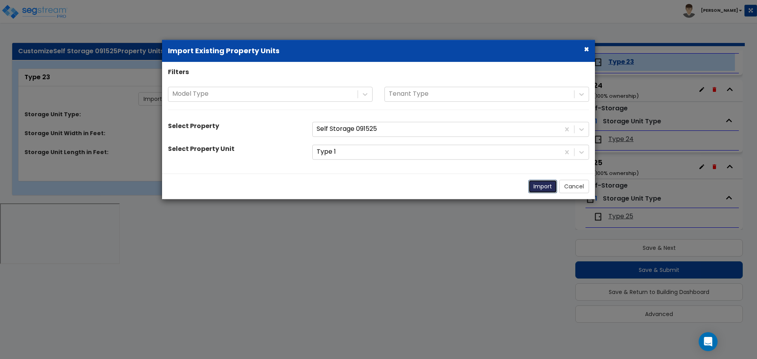
click at [543, 187] on button "Import" at bounding box center [543, 186] width 29 height 13
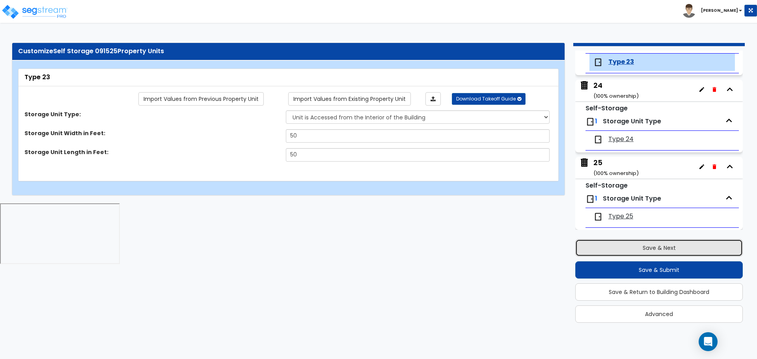
click at [640, 251] on button "Save & Next" at bounding box center [660, 247] width 168 height 17
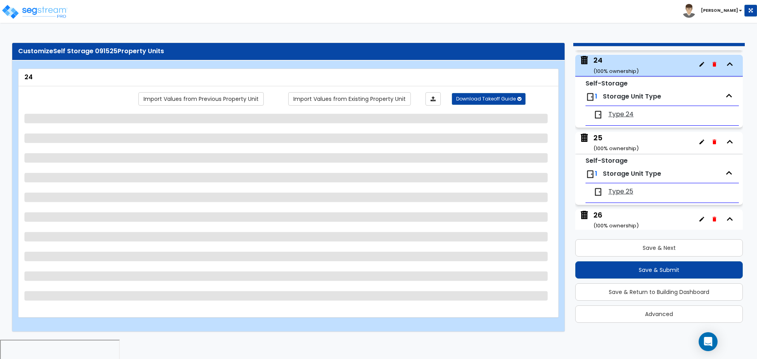
scroll to position [1816, 0]
click at [359, 106] on div "Import Values from Previous Property Unit Import Values from Existing Property …" at bounding box center [288, 197] width 528 height 211
click at [361, 102] on link "Import Values from Existing Property Unit" at bounding box center [349, 98] width 123 height 13
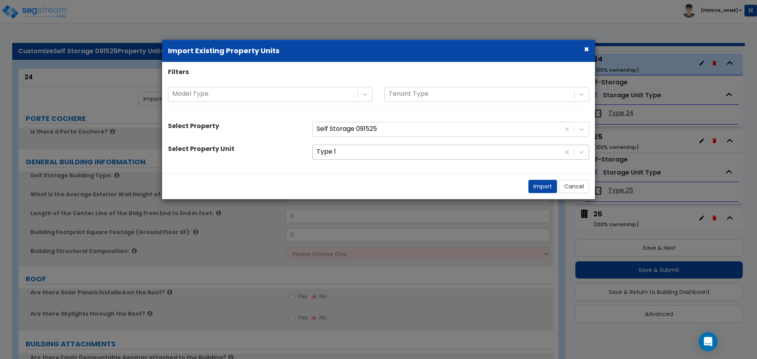
click at [355, 153] on div at bounding box center [436, 152] width 239 height 11
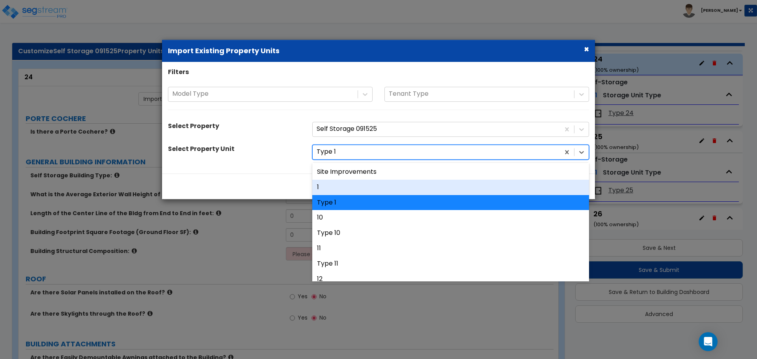
click at [348, 185] on div "1" at bounding box center [450, 187] width 277 height 15
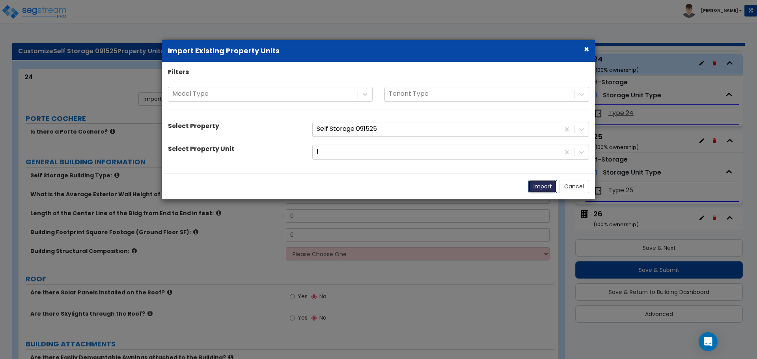
click at [539, 185] on button "Import" at bounding box center [543, 186] width 29 height 13
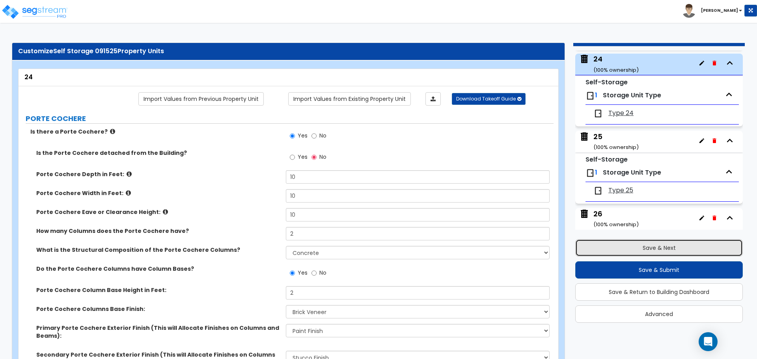
click at [624, 245] on button "Save & Next" at bounding box center [660, 247] width 168 height 17
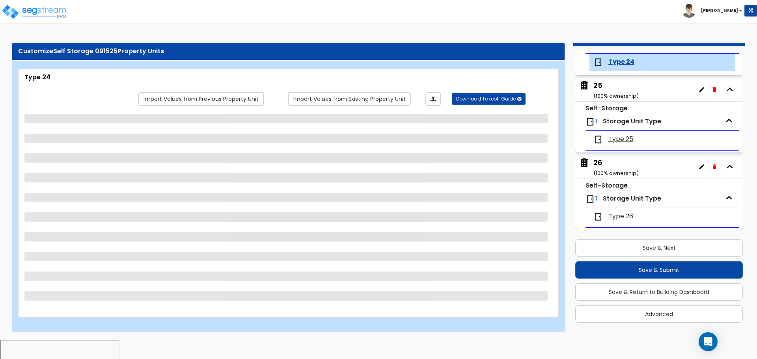
scroll to position [1867, 0]
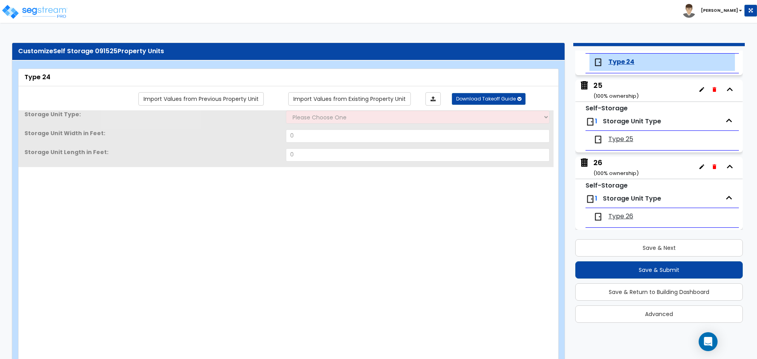
click at [380, 107] on div "Import Values from Previous Property Unit Import Values from Existing Property …" at bounding box center [288, 226] width 528 height 268
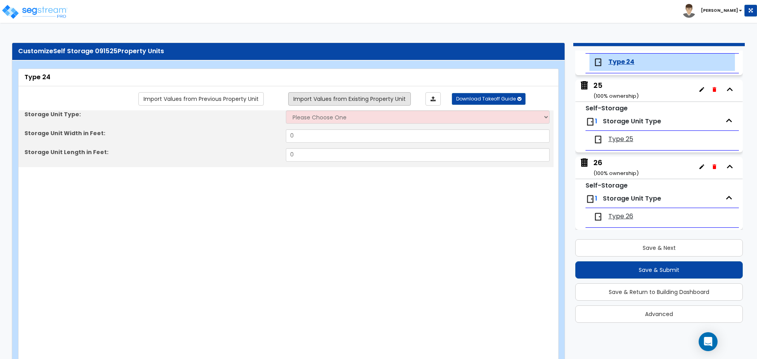
click at [378, 102] on link "Import Values from Existing Property Unit" at bounding box center [349, 98] width 123 height 13
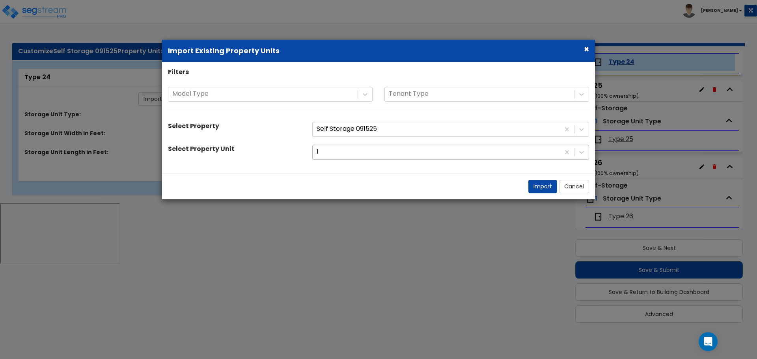
click at [381, 152] on div at bounding box center [436, 152] width 239 height 11
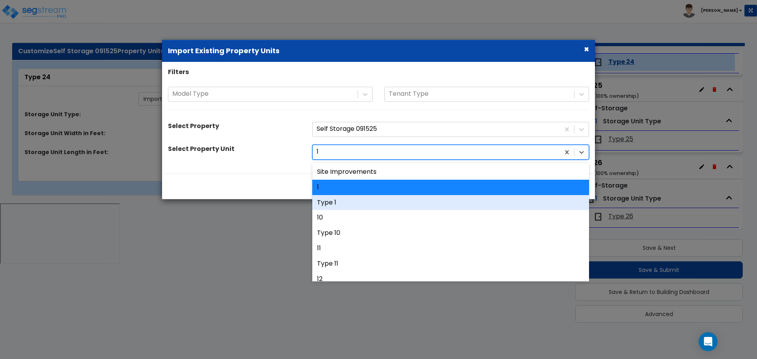
click at [368, 198] on div "Type 1" at bounding box center [450, 202] width 277 height 15
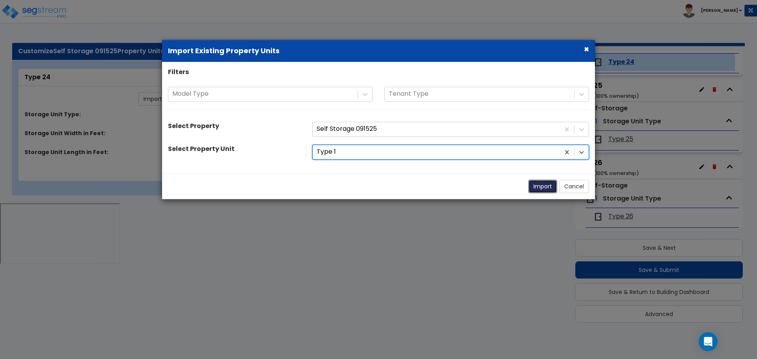
click at [537, 187] on button "Import" at bounding box center [543, 186] width 29 height 13
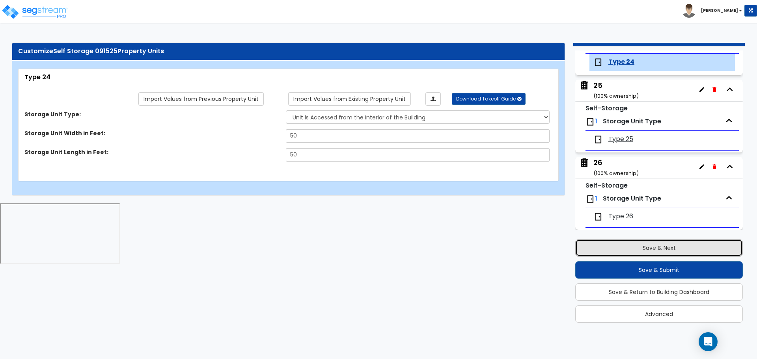
click at [619, 243] on button "Save & Next" at bounding box center [660, 247] width 168 height 17
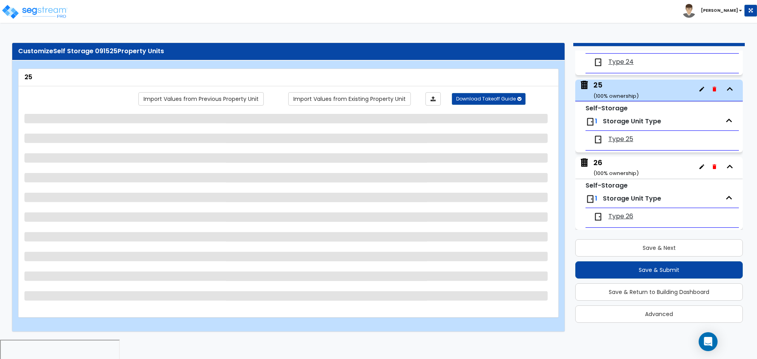
scroll to position [1893, 0]
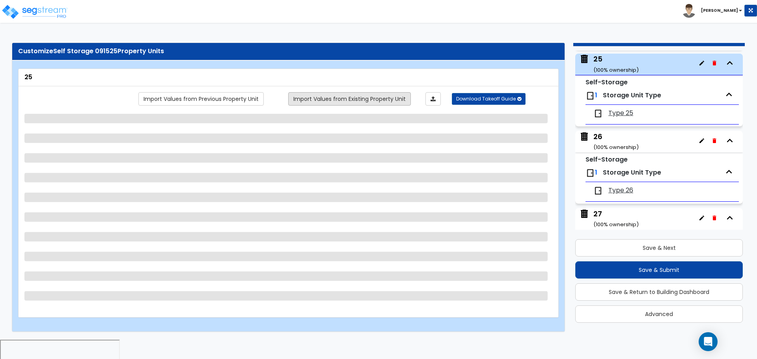
click at [368, 96] on link "Import Values from Existing Property Unit" at bounding box center [349, 98] width 123 height 13
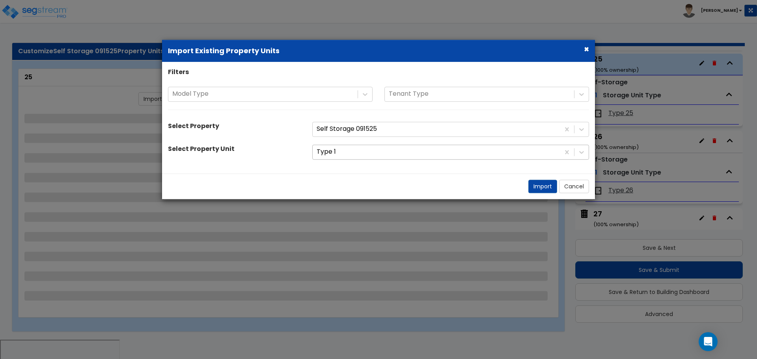
click at [371, 158] on div "Type 1" at bounding box center [436, 153] width 247 height 14
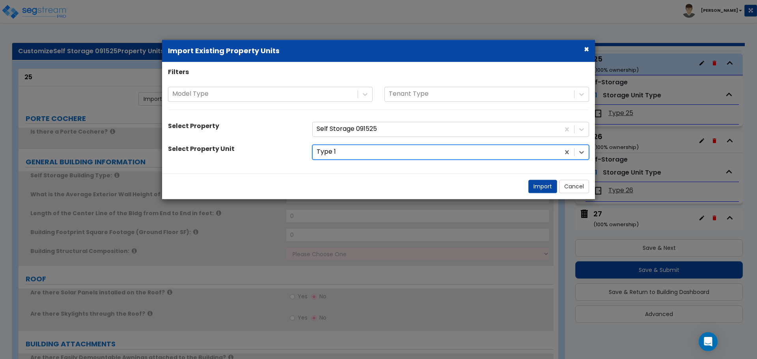
click at [369, 151] on div at bounding box center [436, 152] width 239 height 11
click at [368, 151] on div at bounding box center [436, 152] width 239 height 11
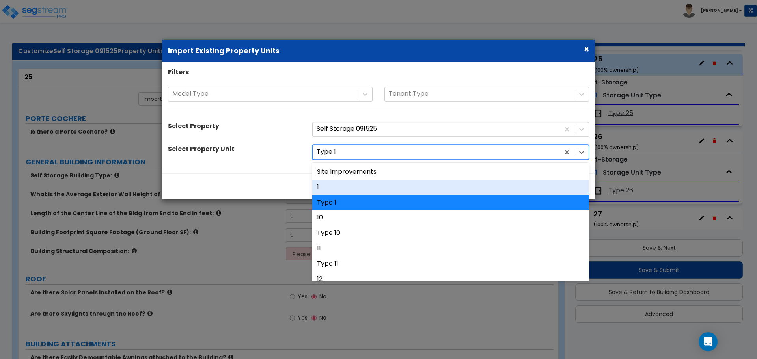
click at [350, 188] on div "1" at bounding box center [450, 187] width 277 height 15
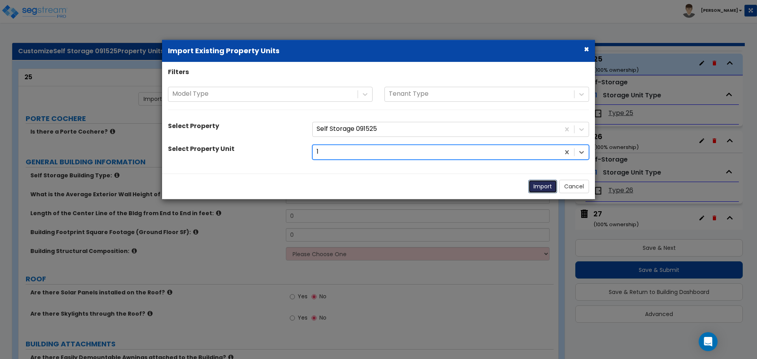
click at [535, 189] on button "Import" at bounding box center [543, 186] width 29 height 13
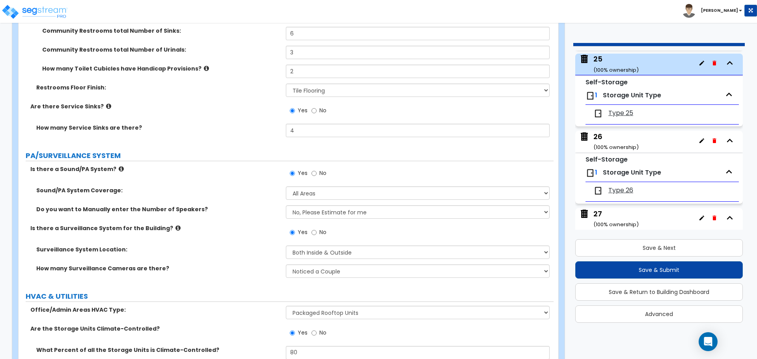
scroll to position [4586, 0]
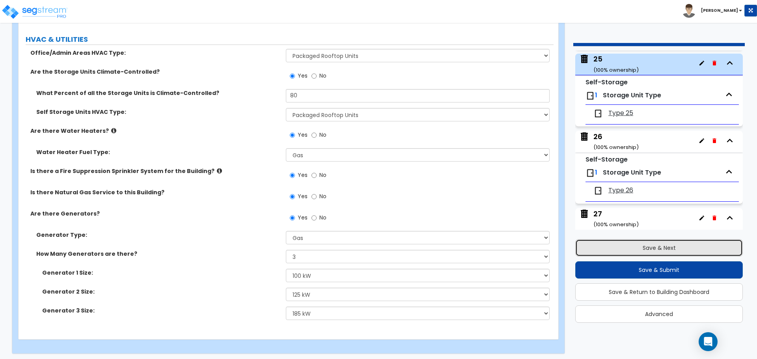
click at [632, 239] on button "Save & Next" at bounding box center [660, 247] width 168 height 17
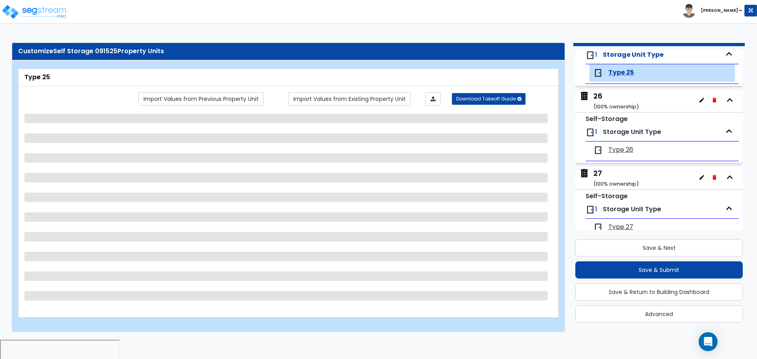
scroll to position [1944, 0]
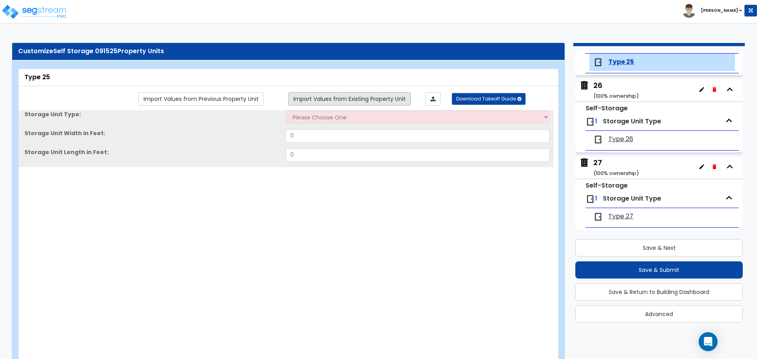
click at [387, 101] on link "Import Values from Existing Property Unit" at bounding box center [349, 98] width 123 height 13
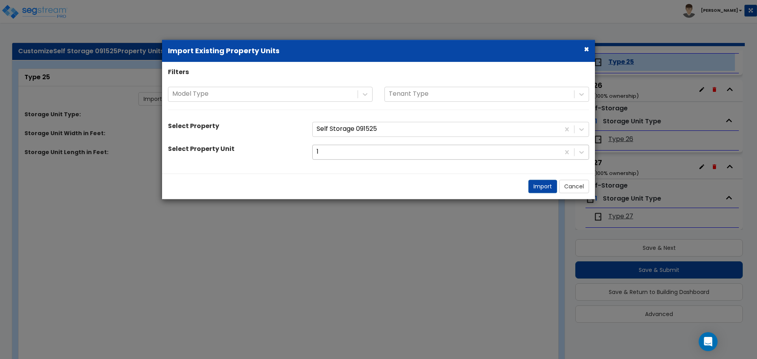
click at [394, 154] on div at bounding box center [436, 152] width 239 height 11
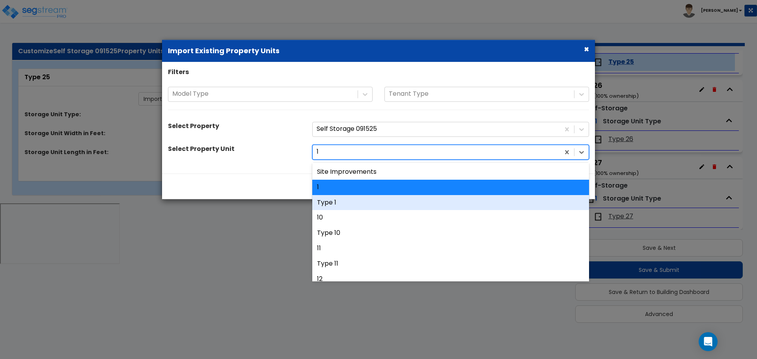
click at [370, 204] on div "Type 1" at bounding box center [450, 202] width 277 height 15
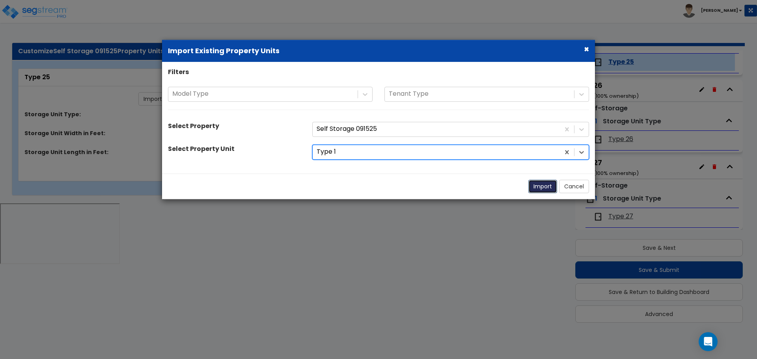
click at [533, 191] on button "Import" at bounding box center [543, 186] width 29 height 13
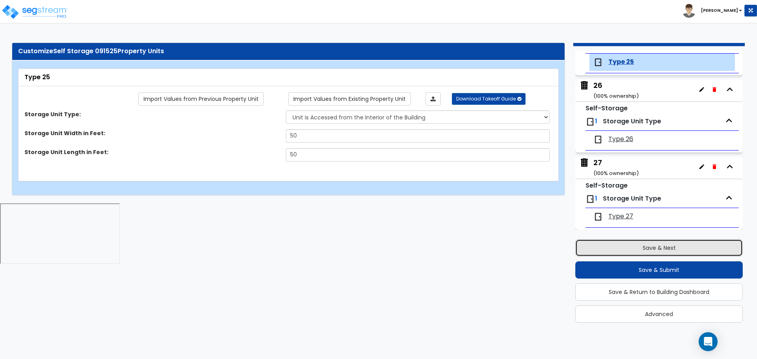
click at [640, 249] on button "Save & Next" at bounding box center [660, 247] width 168 height 17
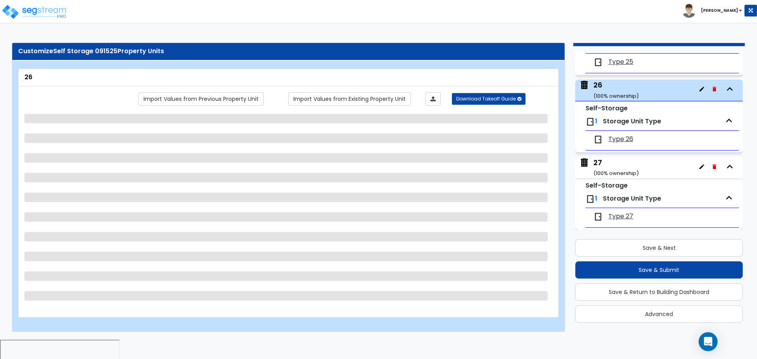
scroll to position [1970, 0]
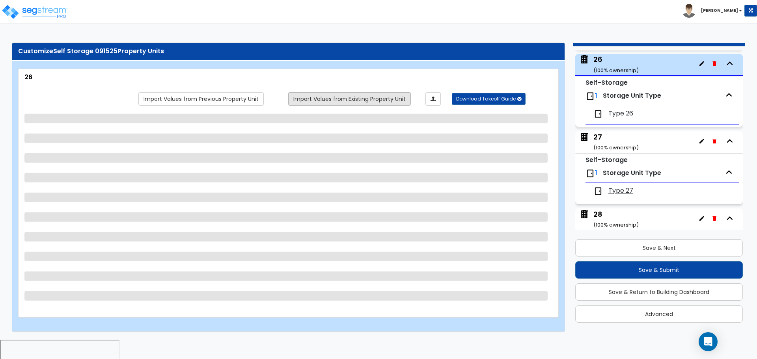
click at [376, 101] on link "Import Values from Existing Property Unit" at bounding box center [349, 98] width 123 height 13
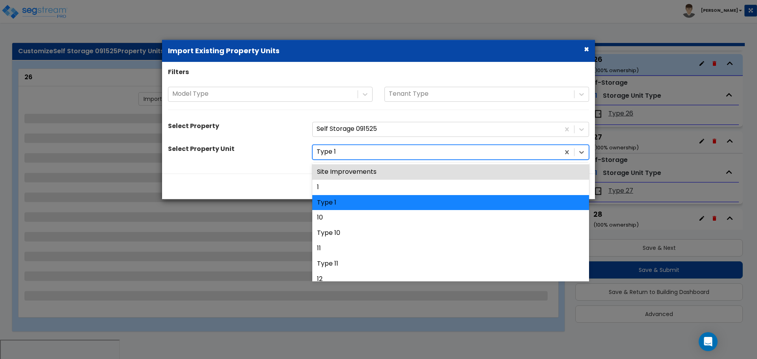
click at [376, 155] on div at bounding box center [436, 152] width 239 height 11
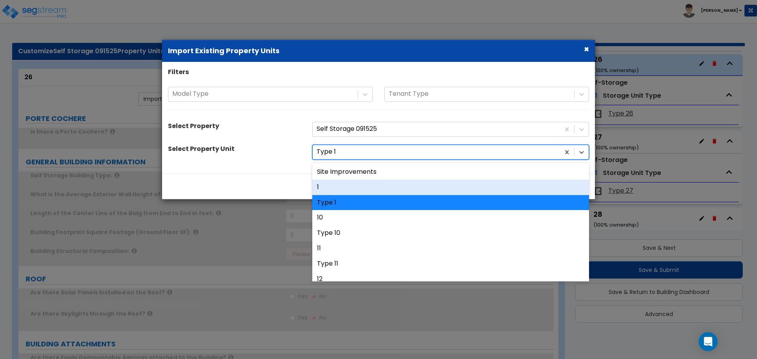
click at [363, 183] on div "1" at bounding box center [450, 187] width 277 height 15
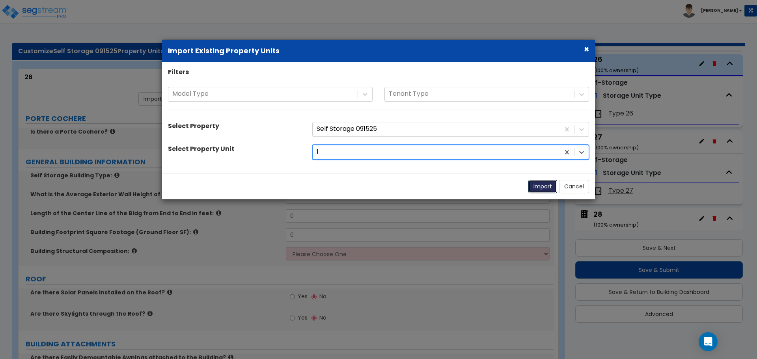
click at [555, 183] on button "Import" at bounding box center [543, 186] width 29 height 13
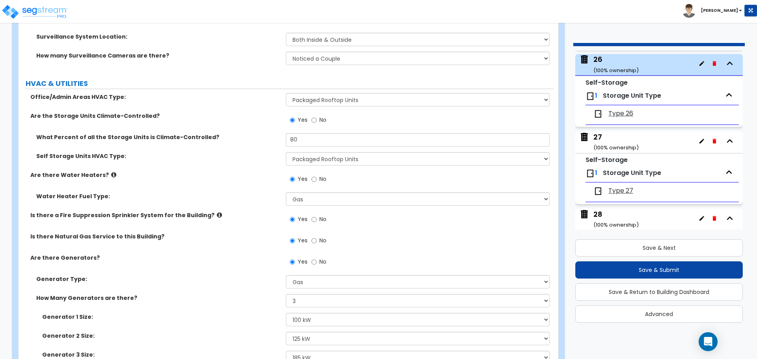
scroll to position [4586, 0]
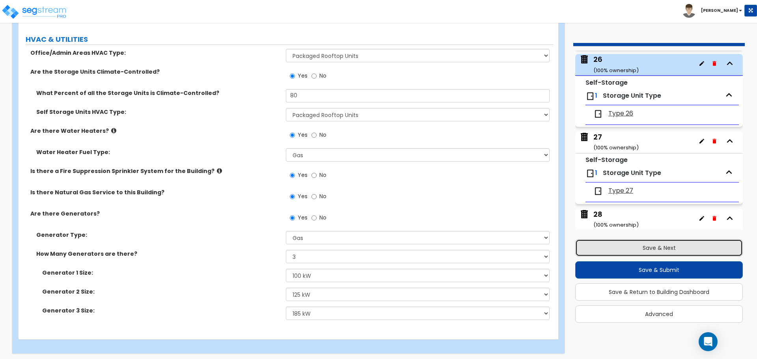
click at [619, 241] on button "Save & Next" at bounding box center [660, 247] width 168 height 17
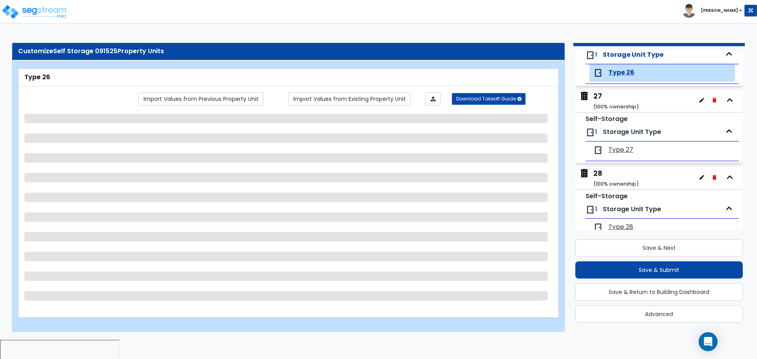
scroll to position [2022, 0]
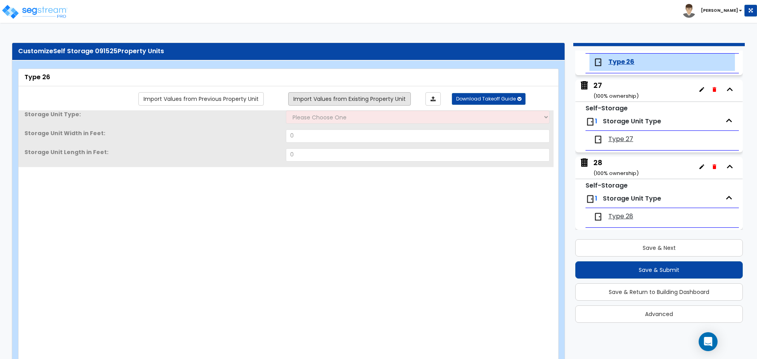
click at [361, 101] on link "Import Values from Existing Property Unit" at bounding box center [349, 98] width 123 height 13
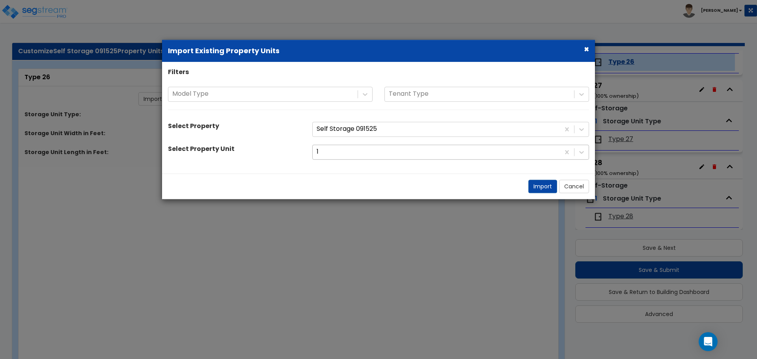
click at [374, 154] on div at bounding box center [436, 152] width 239 height 11
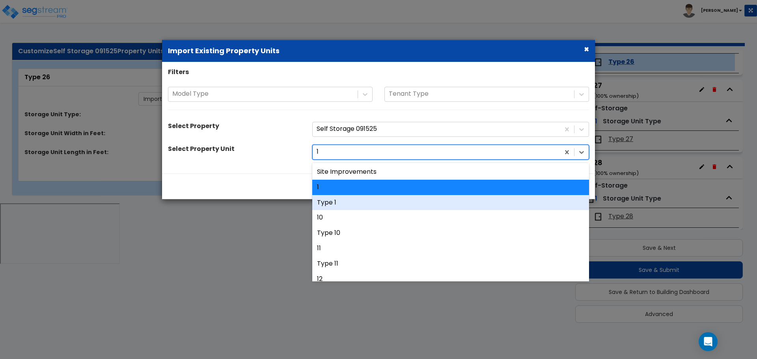
click at [351, 202] on div "Type 1" at bounding box center [450, 202] width 277 height 15
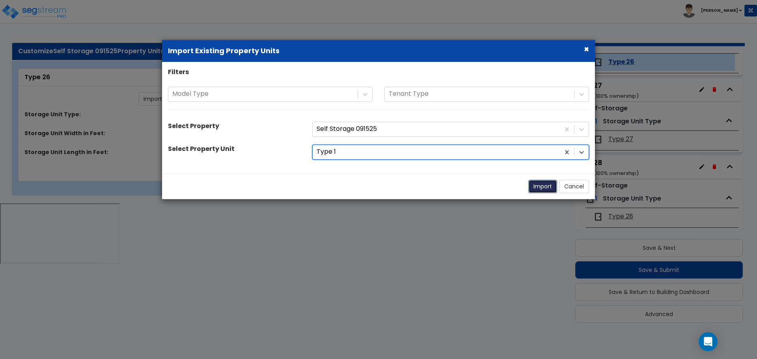
click at [531, 185] on button "Import" at bounding box center [543, 186] width 29 height 13
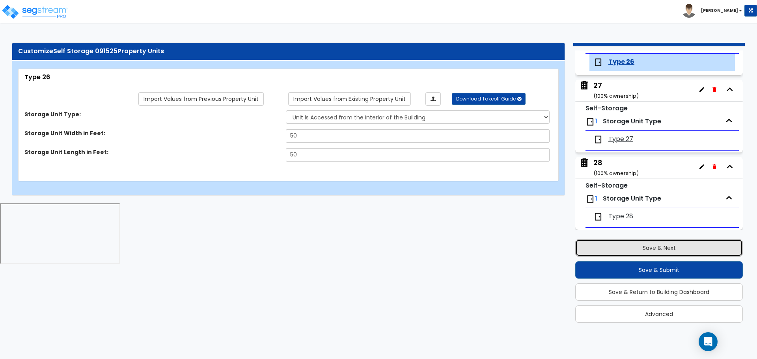
click at [621, 253] on button "Save & Next" at bounding box center [660, 247] width 168 height 17
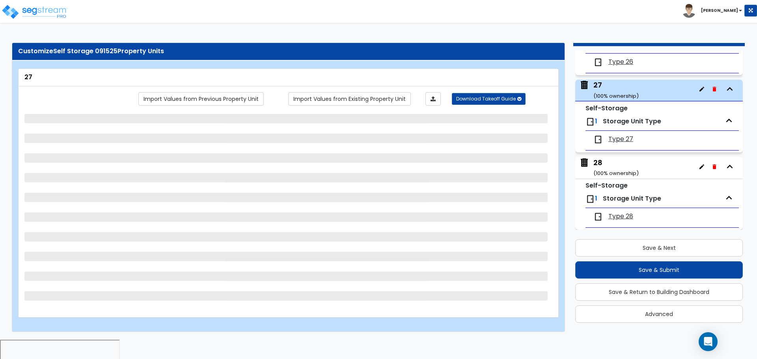
scroll to position [2047, 0]
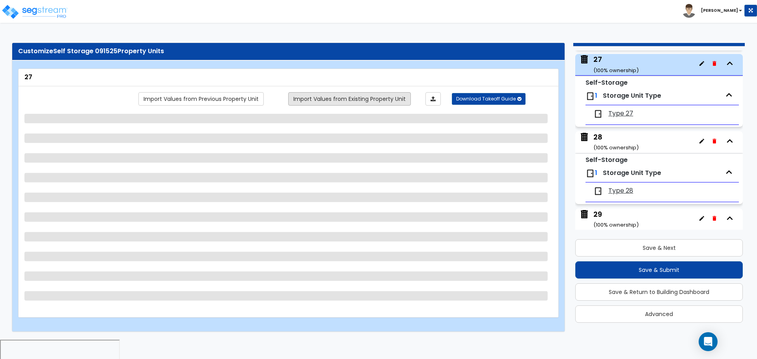
click at [386, 97] on link "Import Values from Existing Property Unit" at bounding box center [349, 98] width 123 height 13
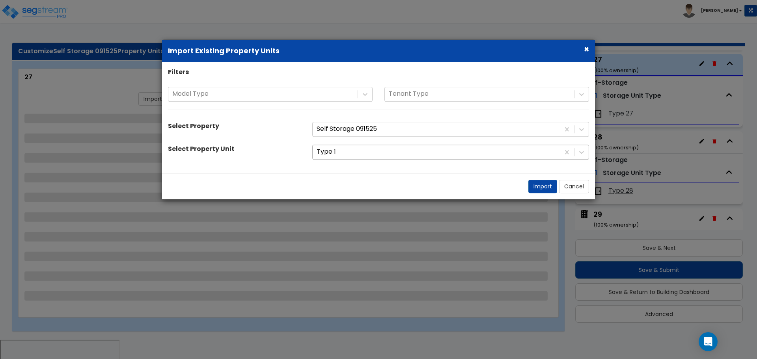
click at [382, 149] on div at bounding box center [436, 152] width 239 height 11
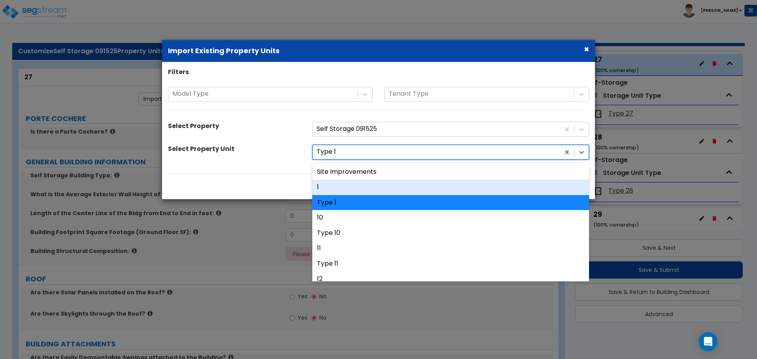
click at [353, 182] on div "1" at bounding box center [450, 187] width 277 height 15
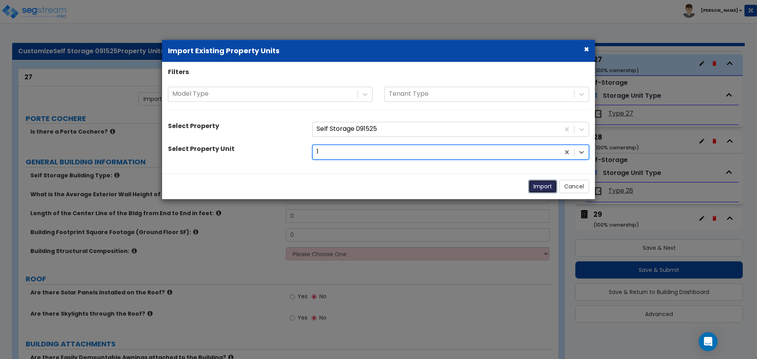
click at [541, 184] on button "Import" at bounding box center [543, 186] width 29 height 13
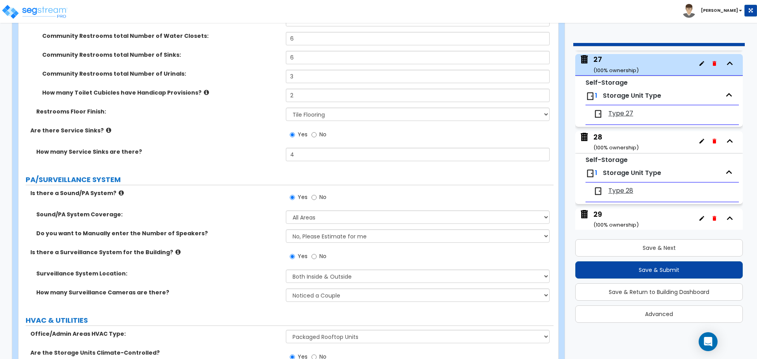
scroll to position [4586, 0]
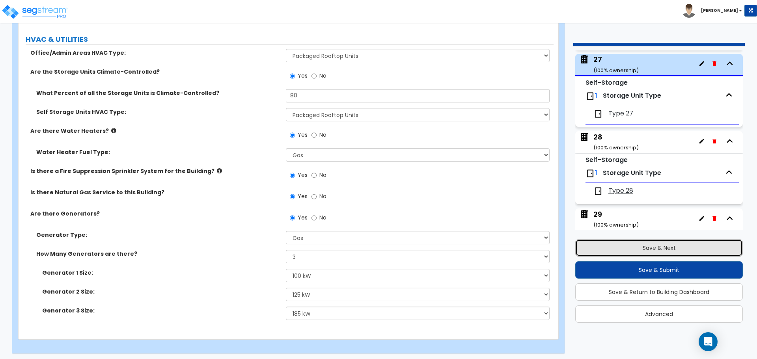
click at [651, 241] on button "Save & Next" at bounding box center [660, 247] width 168 height 17
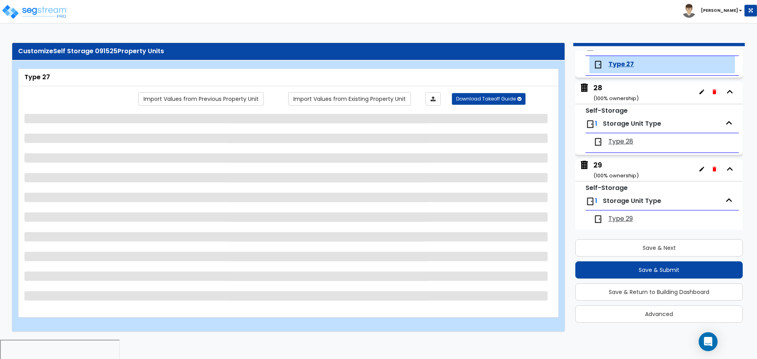
scroll to position [2099, 0]
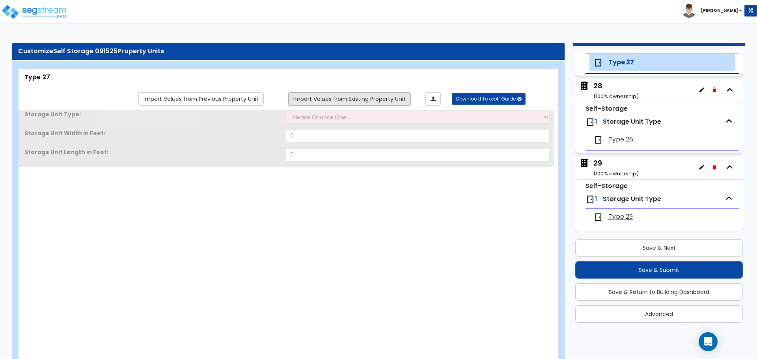
click at [378, 96] on link "Import Values from Existing Property Unit" at bounding box center [349, 98] width 123 height 13
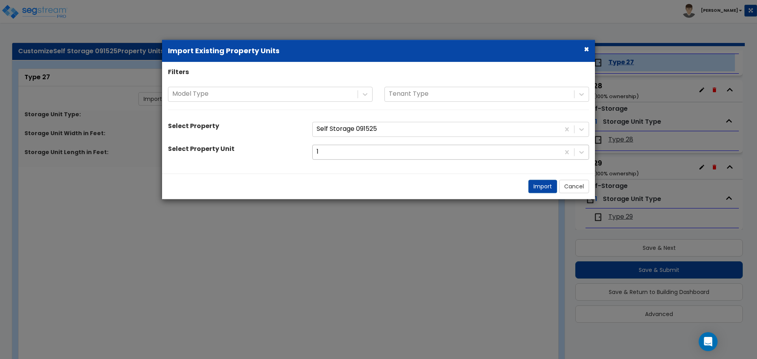
click at [378, 152] on div at bounding box center [436, 152] width 239 height 11
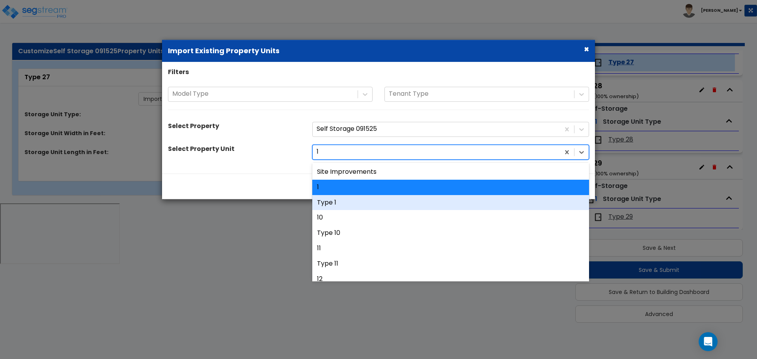
click at [362, 201] on div "Type 1" at bounding box center [450, 202] width 277 height 15
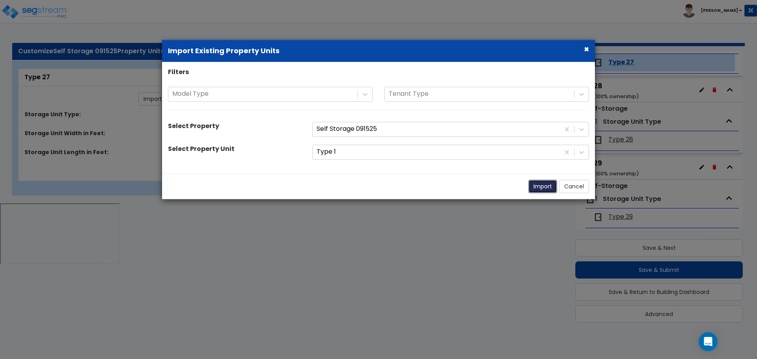
click at [534, 186] on button "Import" at bounding box center [543, 186] width 29 height 13
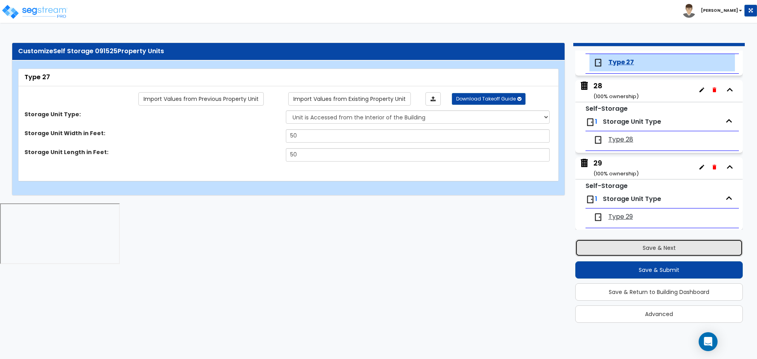
click at [620, 245] on button "Save & Next" at bounding box center [660, 247] width 168 height 17
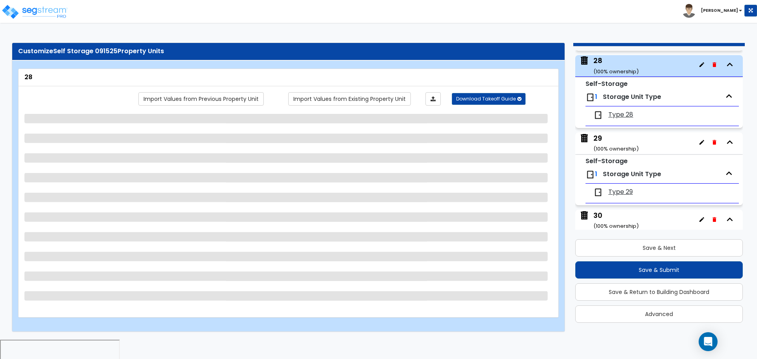
scroll to position [2124, 0]
click at [389, 101] on link "Import Values from Existing Property Unit" at bounding box center [349, 98] width 123 height 13
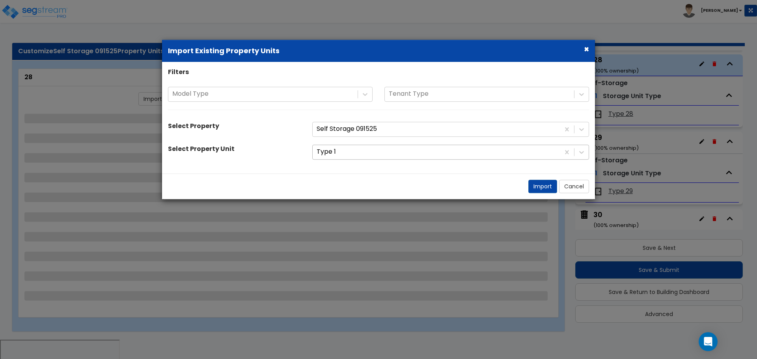
click at [387, 154] on div at bounding box center [436, 152] width 239 height 11
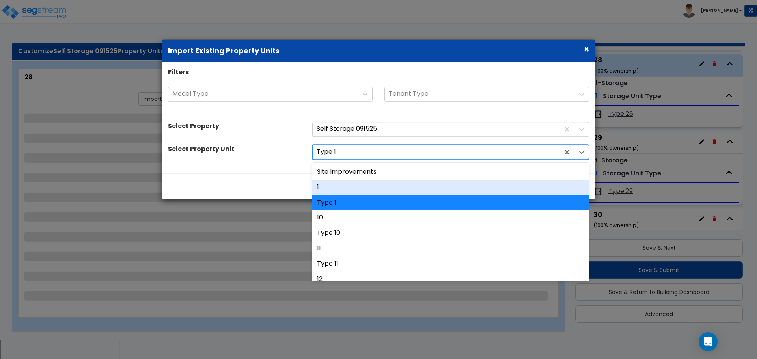
click at [372, 183] on div "1" at bounding box center [450, 187] width 277 height 15
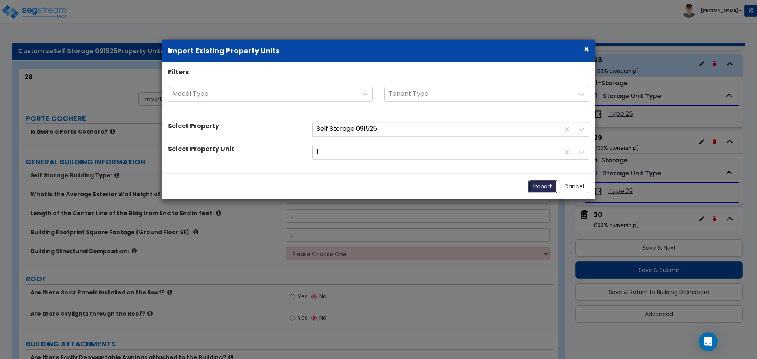
click at [538, 184] on button "Import" at bounding box center [543, 186] width 29 height 13
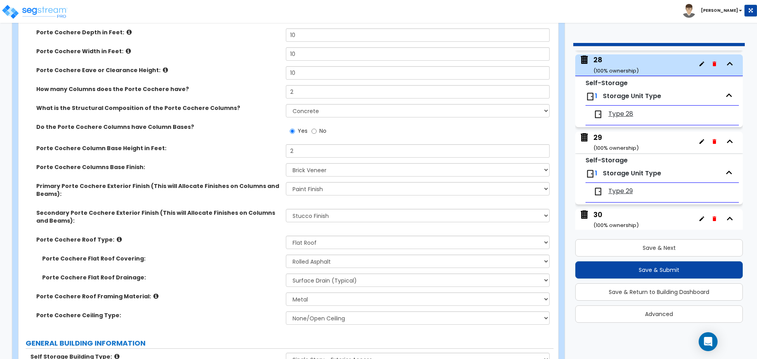
scroll to position [153, 0]
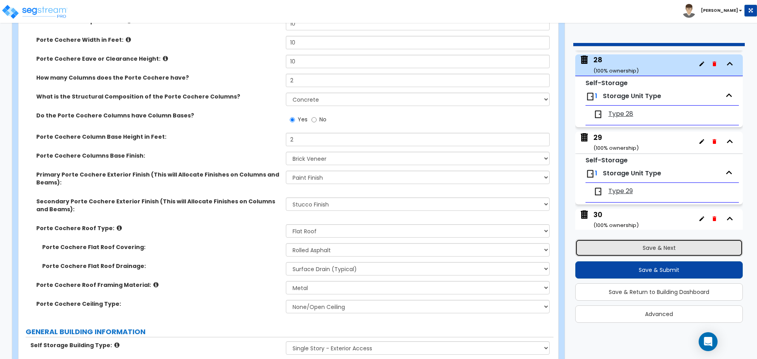
click at [626, 244] on button "Save & Next" at bounding box center [660, 247] width 168 height 17
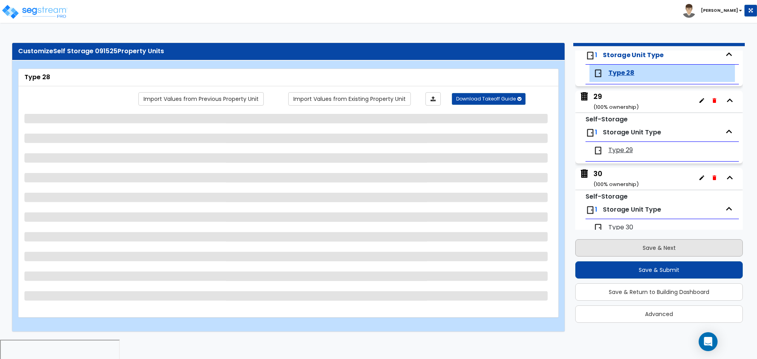
scroll to position [2176, 0]
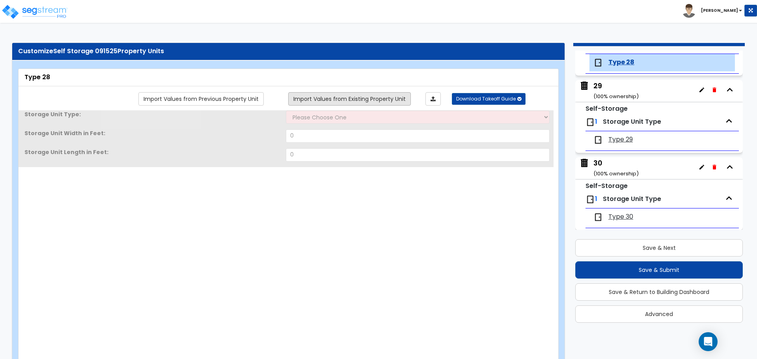
click at [372, 94] on link "Import Values from Existing Property Unit" at bounding box center [349, 98] width 123 height 13
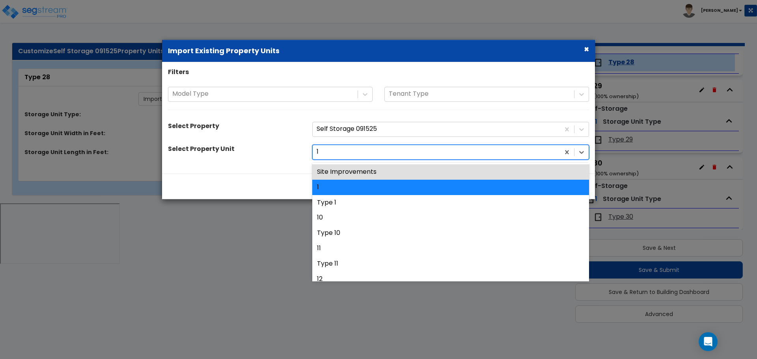
click at [368, 152] on div at bounding box center [436, 152] width 239 height 11
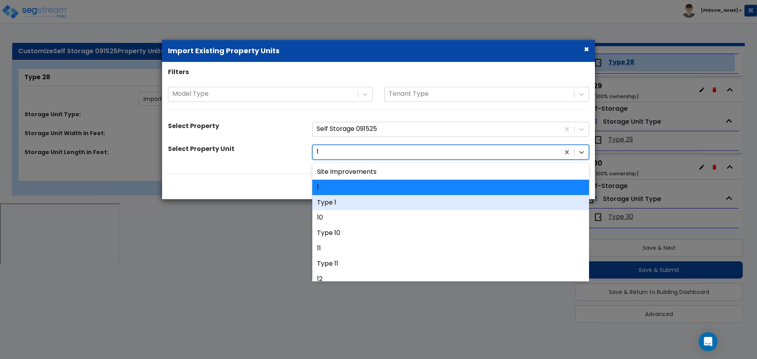
click at [343, 199] on div "Type 1" at bounding box center [450, 202] width 277 height 15
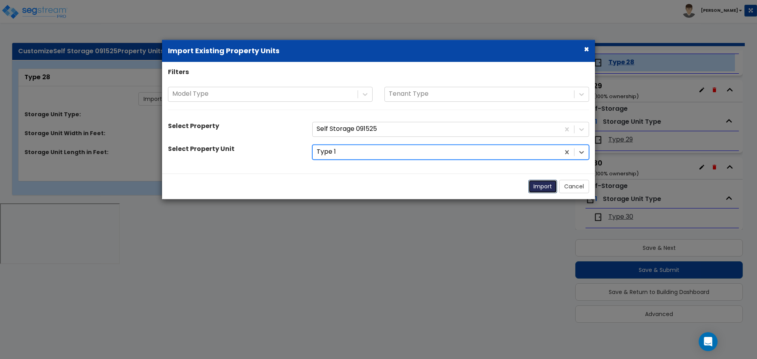
click at [537, 188] on button "Import" at bounding box center [543, 186] width 29 height 13
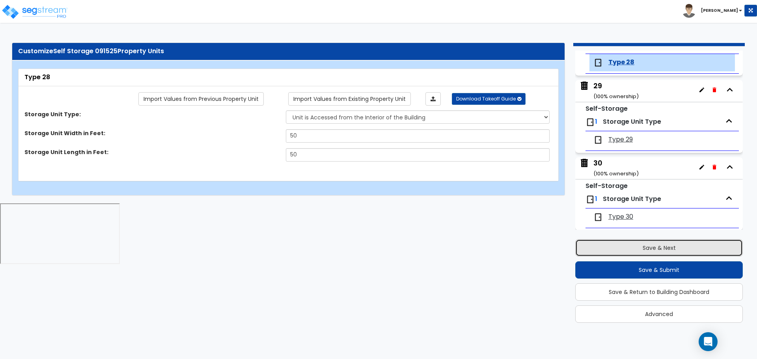
click at [615, 246] on button "Save & Next" at bounding box center [660, 247] width 168 height 17
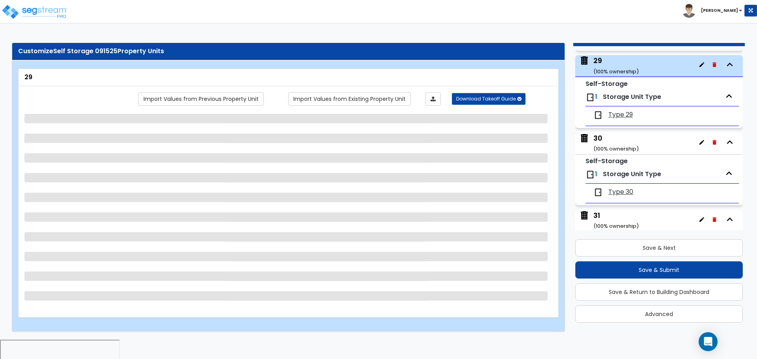
scroll to position [2201, 0]
click at [388, 101] on link "Import Values from Existing Property Unit" at bounding box center [349, 98] width 123 height 13
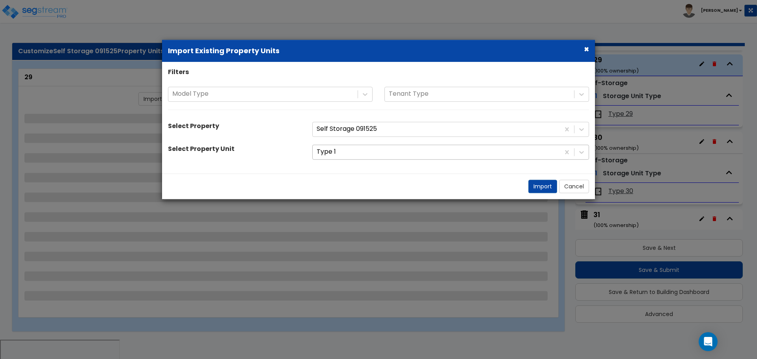
click at [384, 155] on div at bounding box center [436, 152] width 239 height 11
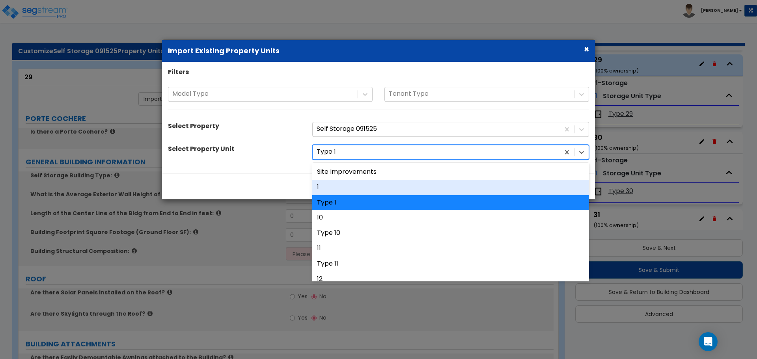
click at [362, 183] on div "1" at bounding box center [450, 187] width 277 height 15
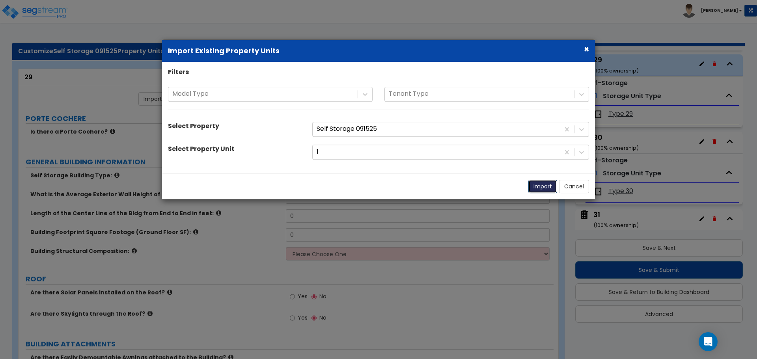
click at [533, 181] on button "Import" at bounding box center [543, 186] width 29 height 13
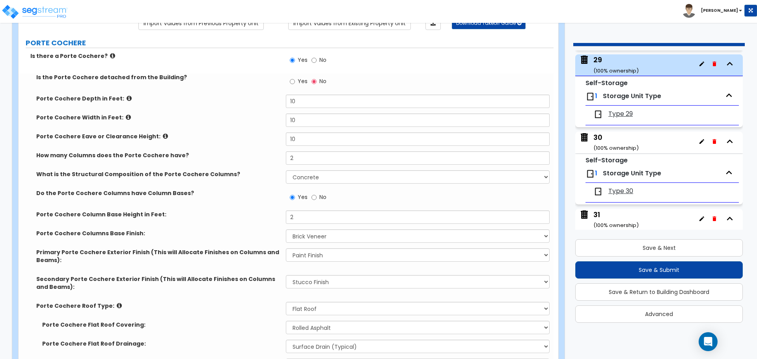
scroll to position [78, 0]
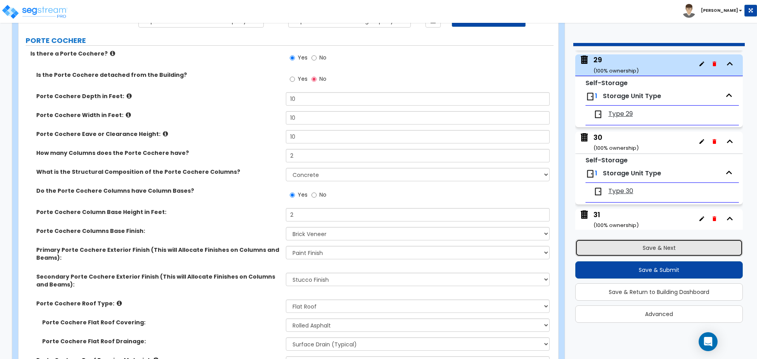
click at [623, 244] on button "Save & Next" at bounding box center [660, 247] width 168 height 17
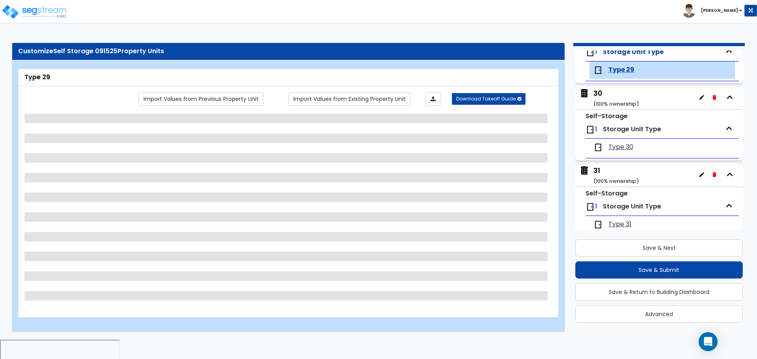
scroll to position [2253, 0]
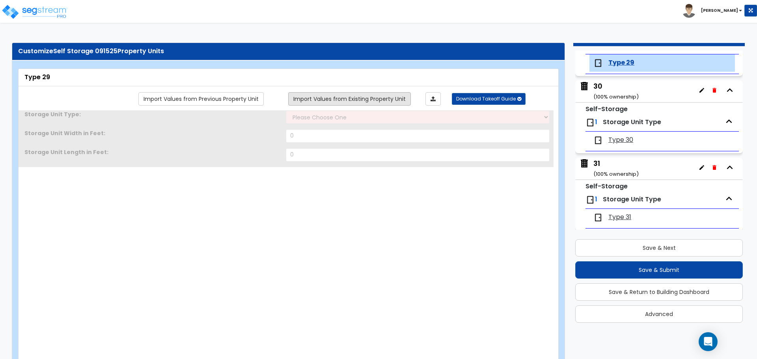
click at [391, 92] on link "Import Values from Existing Property Unit" at bounding box center [349, 98] width 123 height 13
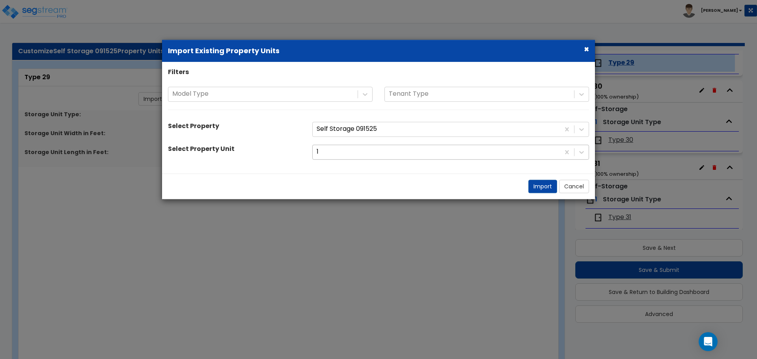
click at [376, 153] on div at bounding box center [436, 152] width 239 height 11
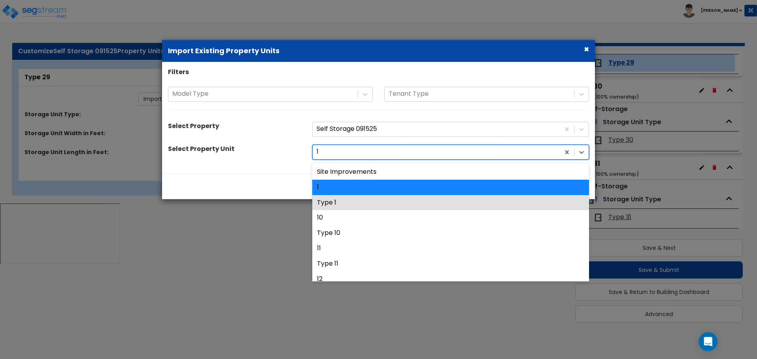
drag, startPoint x: 352, startPoint y: 198, endPoint x: 374, endPoint y: 198, distance: 21.3
click at [352, 198] on div "Type 1" at bounding box center [450, 202] width 277 height 15
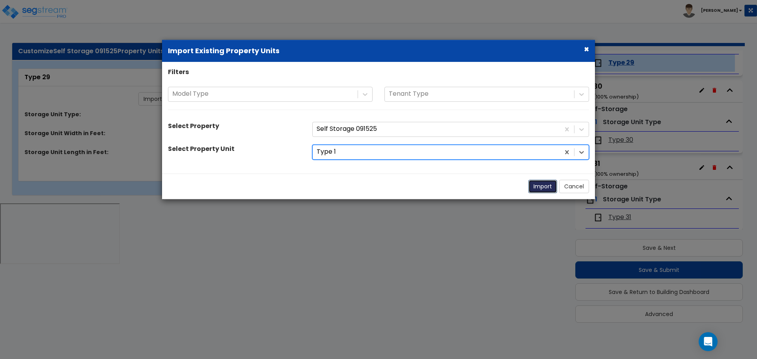
click at [531, 183] on button "Import" at bounding box center [543, 186] width 29 height 13
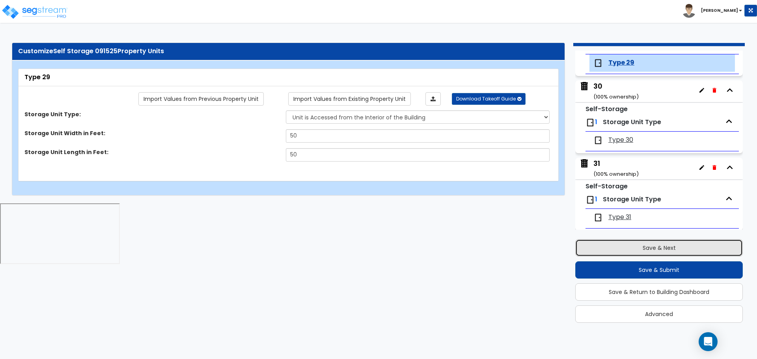
click at [623, 247] on button "Save & Next" at bounding box center [660, 247] width 168 height 17
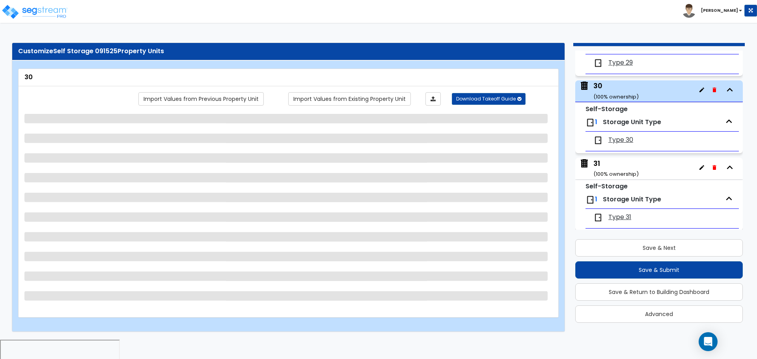
scroll to position [2279, 0]
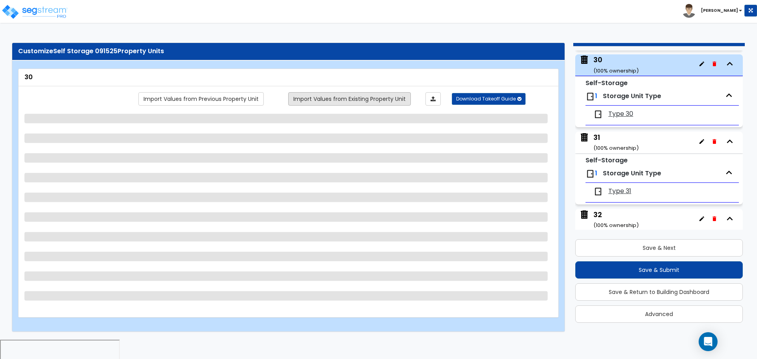
click at [398, 102] on link "Import Values from Existing Property Unit" at bounding box center [349, 98] width 123 height 13
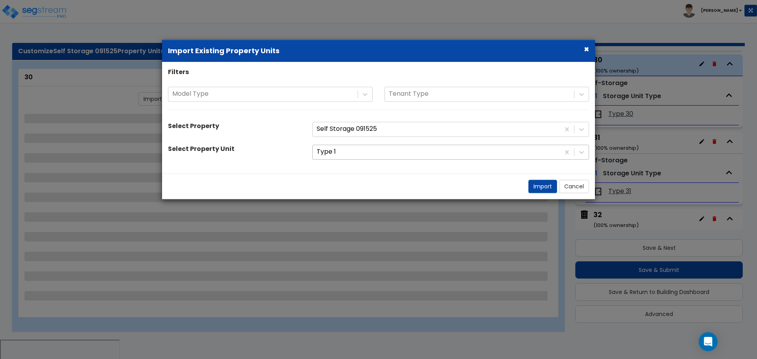
click at [388, 153] on div at bounding box center [436, 152] width 239 height 11
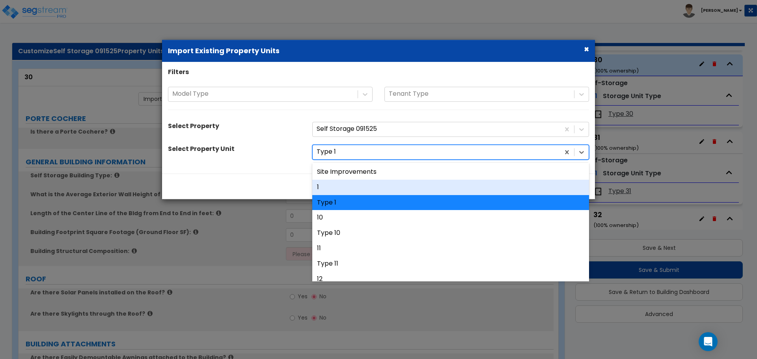
click at [368, 189] on div "1" at bounding box center [450, 187] width 277 height 15
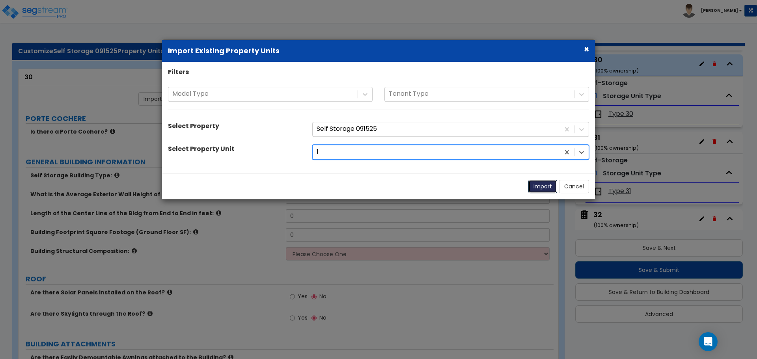
click at [541, 185] on button "Import" at bounding box center [543, 186] width 29 height 13
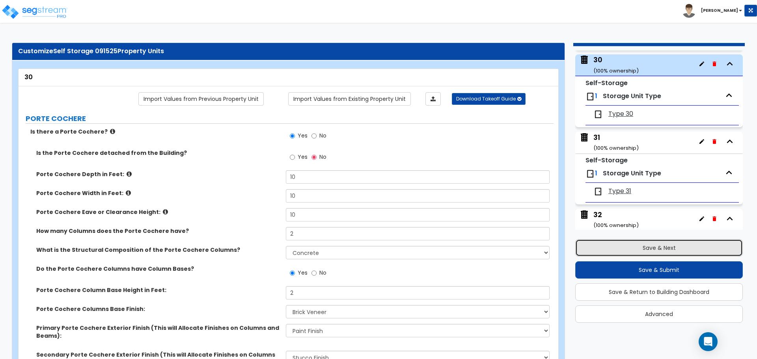
click at [623, 244] on button "Save & Next" at bounding box center [660, 247] width 168 height 17
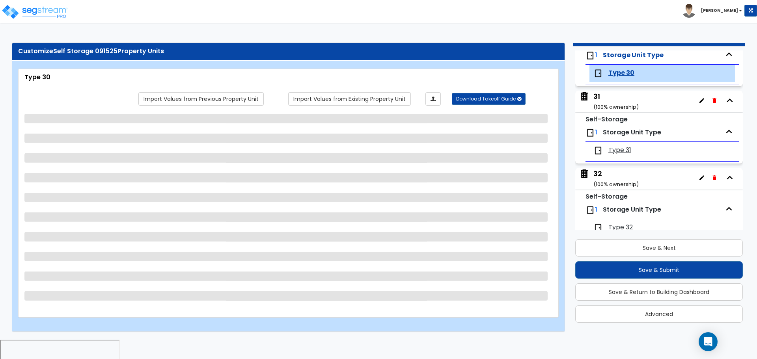
scroll to position [2330, 0]
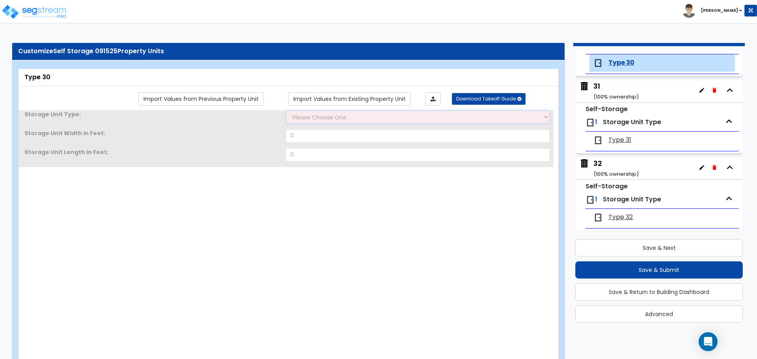
click at [393, 110] on select "Please Choose One Unit is Accessed from the Exterior of the Building Unit is Ac…" at bounding box center [418, 116] width 264 height 13
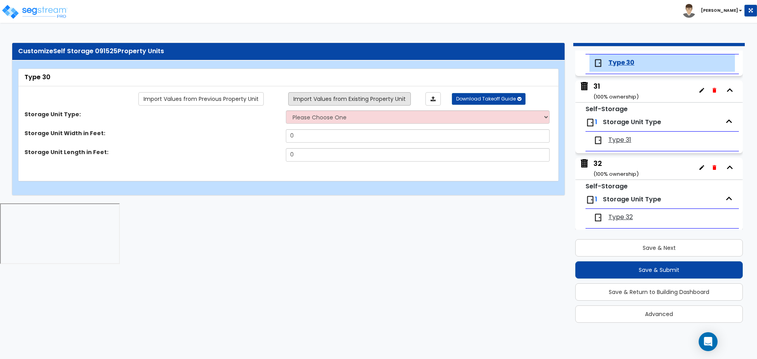
click at [356, 103] on link "Import Values from Existing Property Unit" at bounding box center [349, 98] width 123 height 13
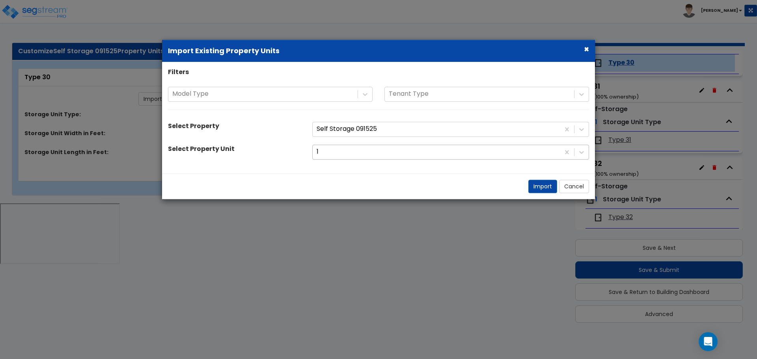
click at [376, 156] on div at bounding box center [436, 152] width 239 height 11
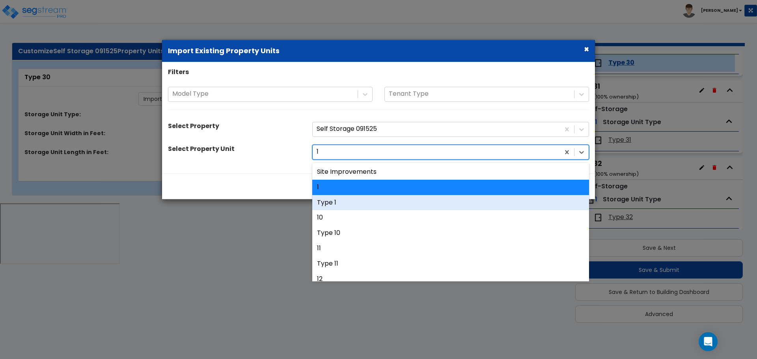
click at [360, 202] on div "Type 1" at bounding box center [450, 202] width 277 height 15
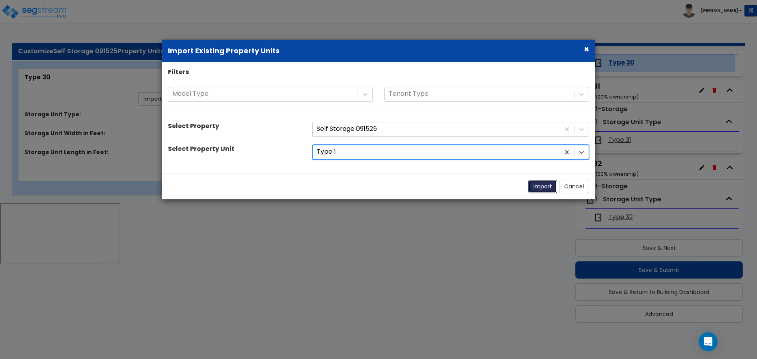
click at [538, 188] on button "Import" at bounding box center [543, 186] width 29 height 13
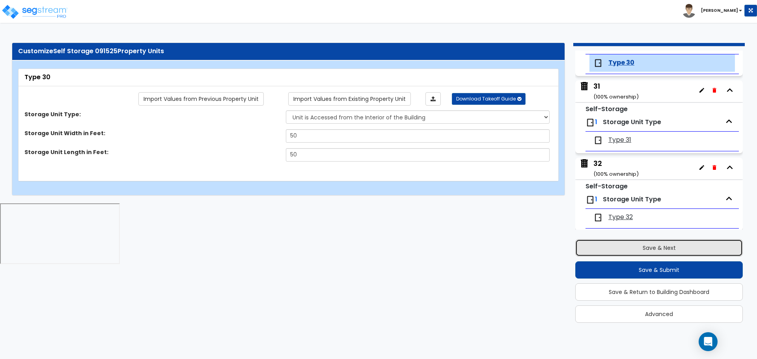
click at [619, 247] on button "Save & Next" at bounding box center [660, 247] width 168 height 17
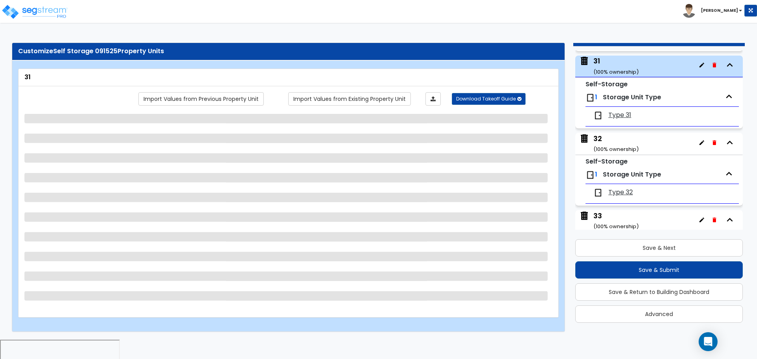
scroll to position [2356, 0]
click at [372, 104] on link "Import Values from Existing Property Unit" at bounding box center [349, 98] width 123 height 13
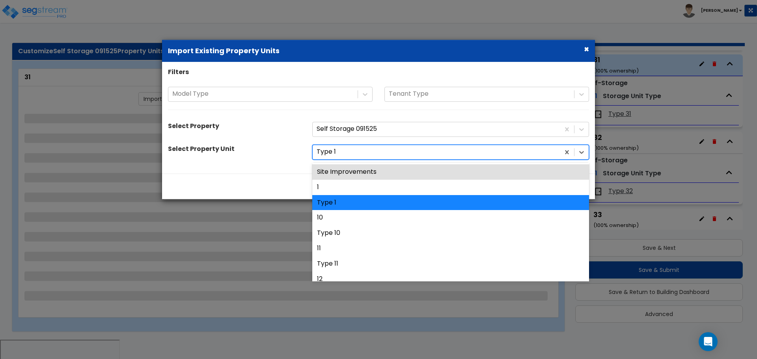
click at [355, 157] on div at bounding box center [436, 152] width 239 height 11
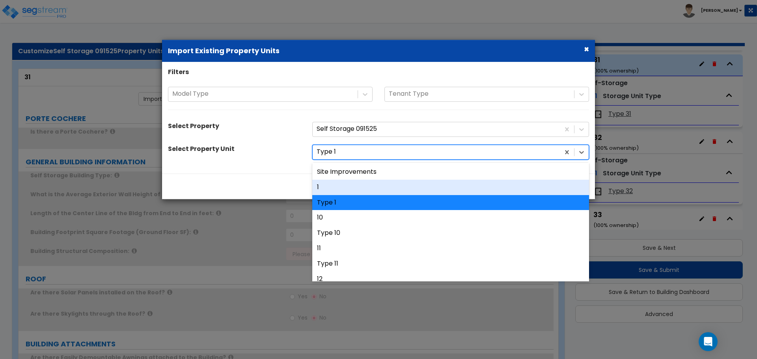
click at [338, 184] on div "1" at bounding box center [450, 187] width 277 height 15
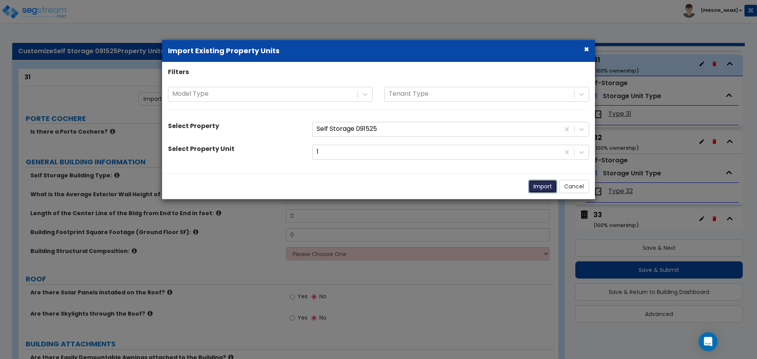
click at [536, 189] on button "Import" at bounding box center [543, 186] width 29 height 13
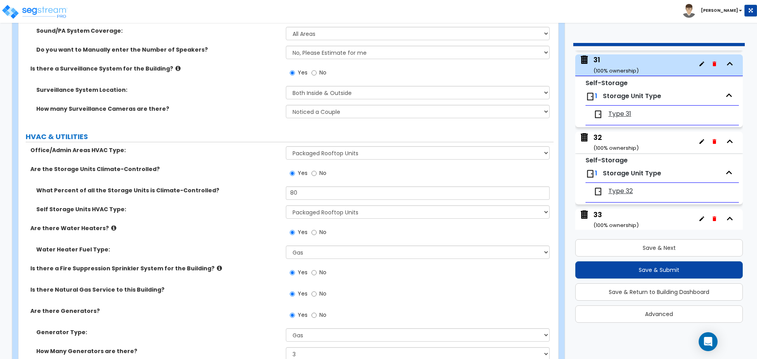
scroll to position [4586, 0]
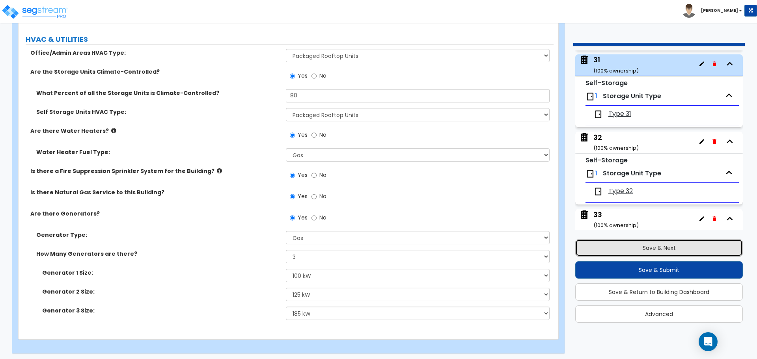
click at [622, 241] on button "Save & Next" at bounding box center [660, 247] width 168 height 17
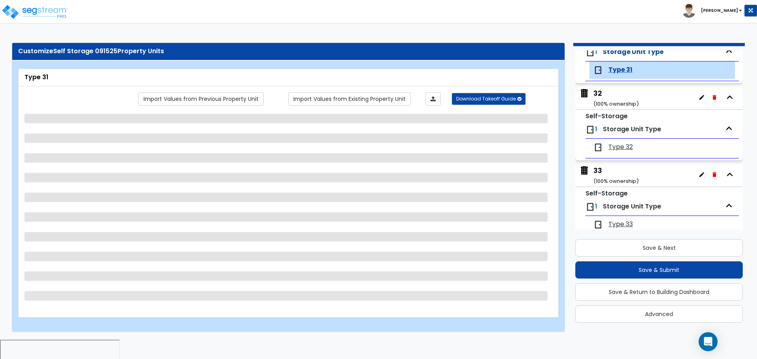
scroll to position [2407, 0]
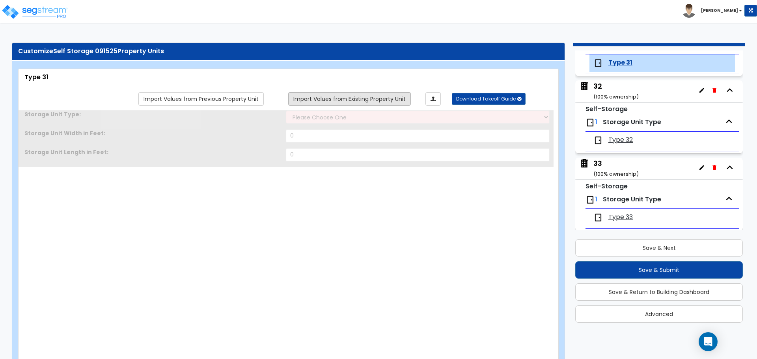
click at [393, 103] on link "Import Values from Existing Property Unit" at bounding box center [349, 98] width 123 height 13
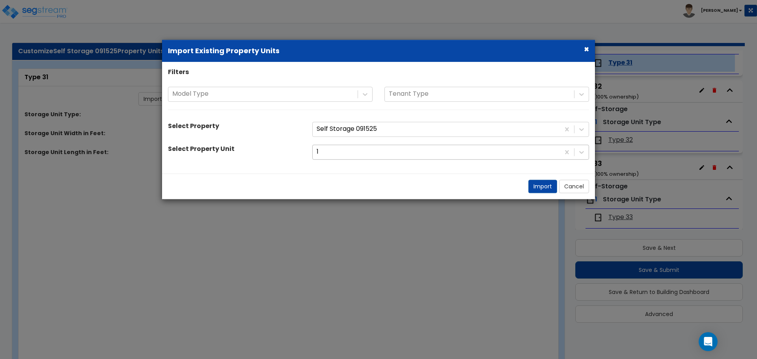
click at [393, 153] on div at bounding box center [436, 152] width 239 height 11
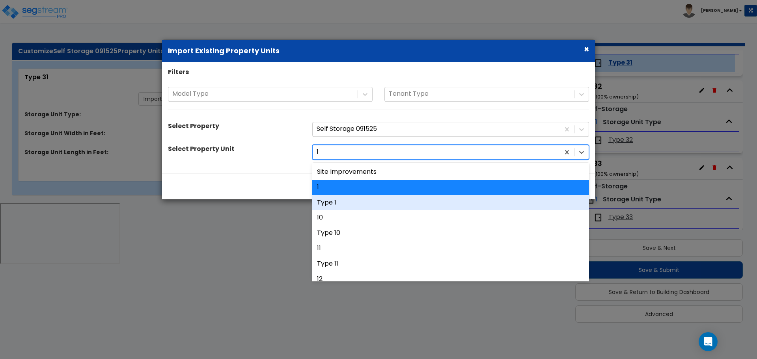
click at [373, 199] on div "Type 1" at bounding box center [450, 202] width 277 height 15
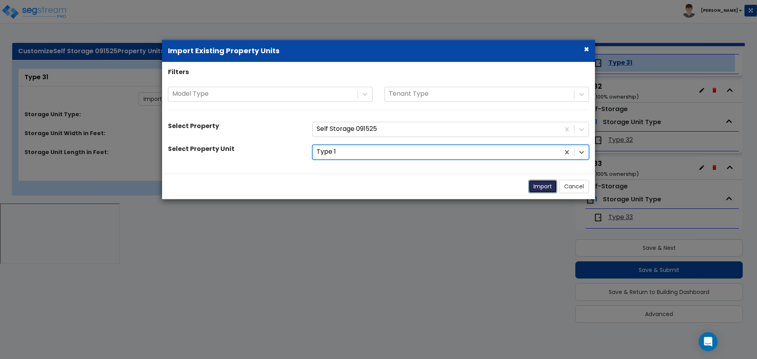
click at [538, 185] on button "Import" at bounding box center [543, 186] width 29 height 13
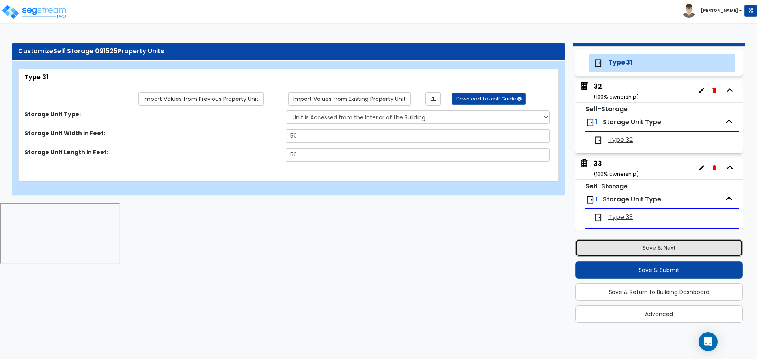
click at [620, 254] on button "Save & Next" at bounding box center [660, 247] width 168 height 17
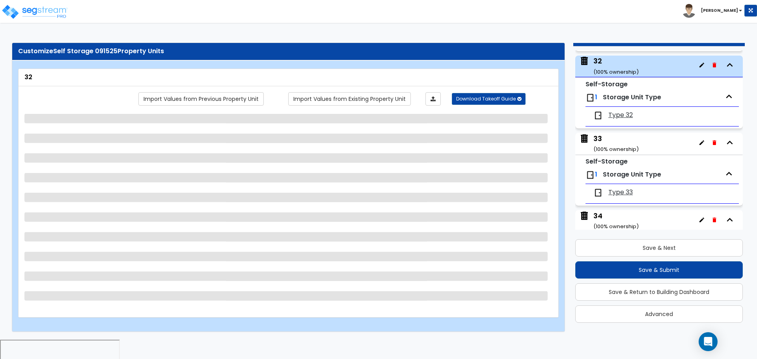
scroll to position [2433, 0]
click at [350, 107] on div "Import Values from Previous Property Unit Import Values from Existing Property …" at bounding box center [288, 197] width 528 height 211
click at [349, 102] on link "Import Values from Existing Property Unit" at bounding box center [349, 98] width 123 height 13
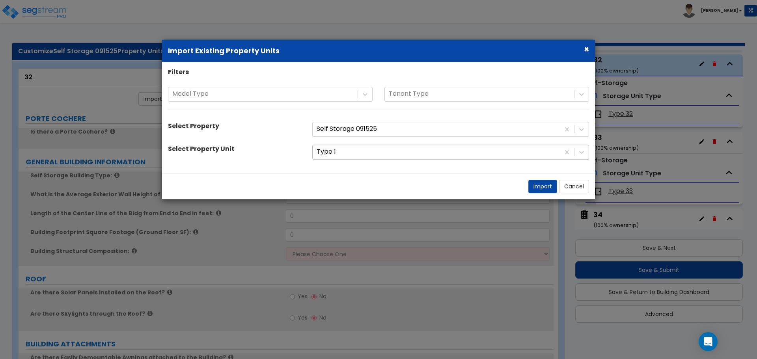
click at [353, 157] on div at bounding box center [436, 152] width 239 height 11
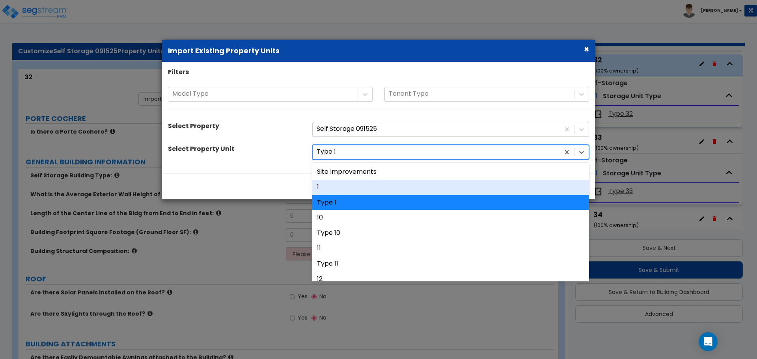
click at [348, 180] on div "1" at bounding box center [450, 187] width 277 height 15
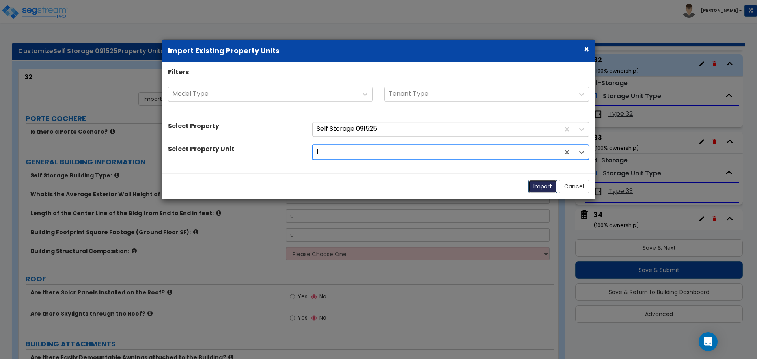
click at [533, 186] on button "Import" at bounding box center [543, 186] width 29 height 13
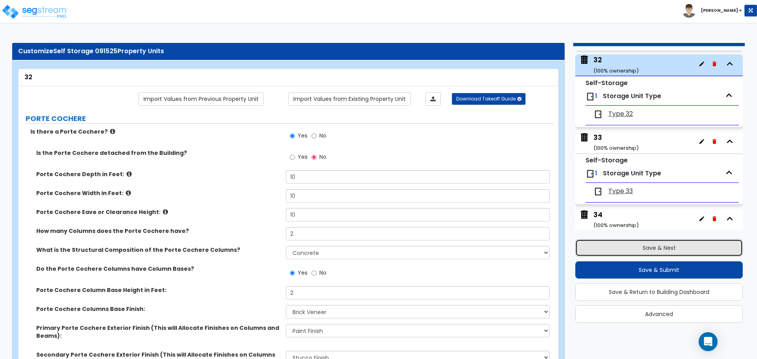
click at [621, 245] on button "Save & Next" at bounding box center [660, 247] width 168 height 17
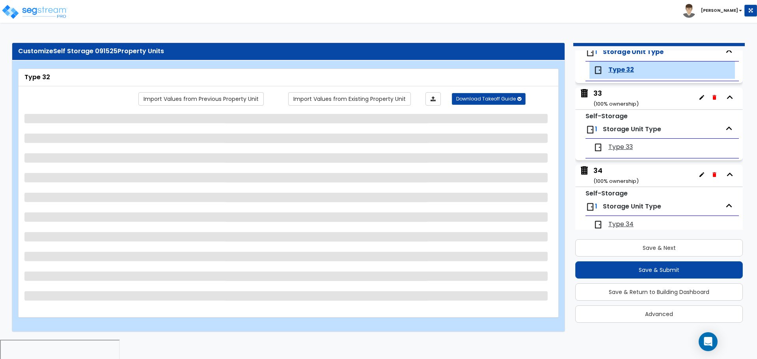
scroll to position [2485, 0]
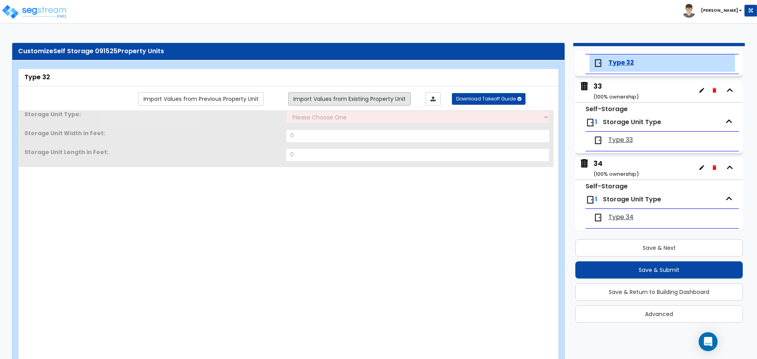
click at [377, 104] on link "Import Values from Existing Property Unit" at bounding box center [349, 98] width 123 height 13
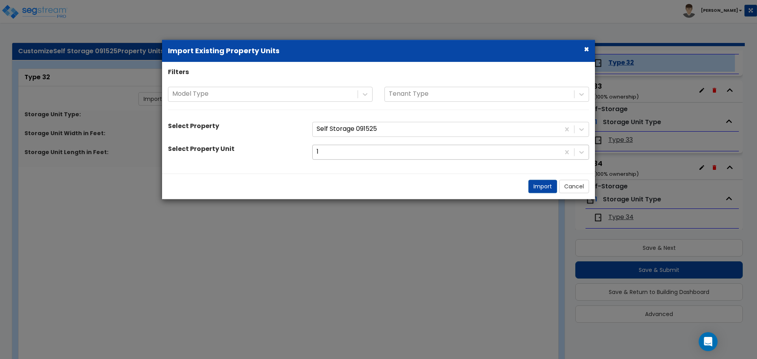
click at [377, 158] on div "1" at bounding box center [436, 153] width 247 height 14
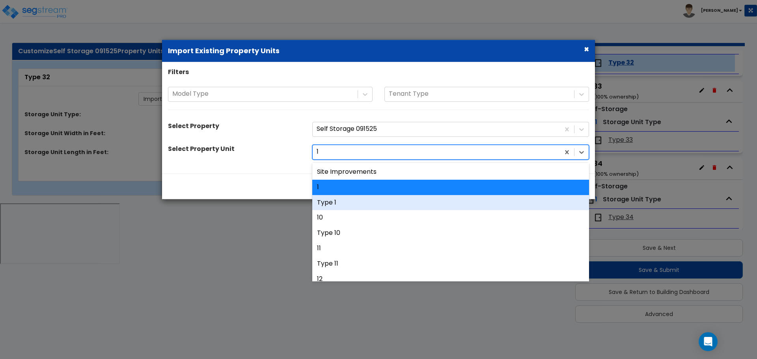
click at [352, 198] on div "Type 1" at bounding box center [450, 202] width 277 height 15
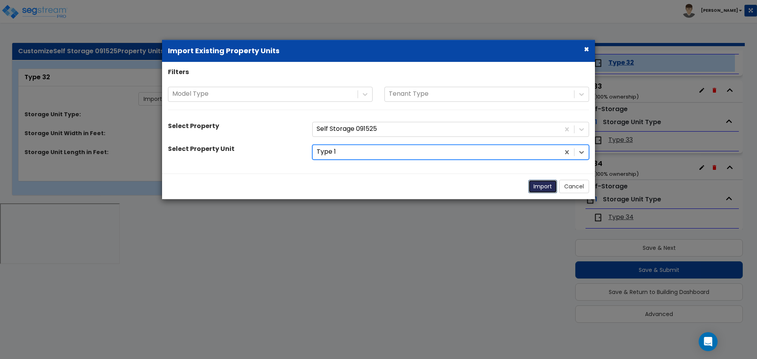
click at [540, 189] on button "Import" at bounding box center [543, 186] width 29 height 13
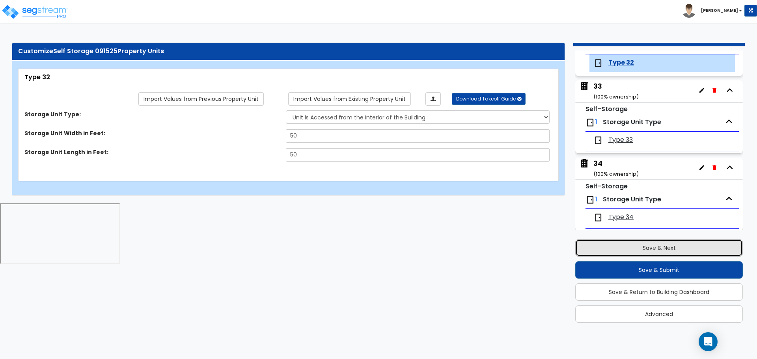
click at [638, 241] on button "Save & Next" at bounding box center [660, 247] width 168 height 17
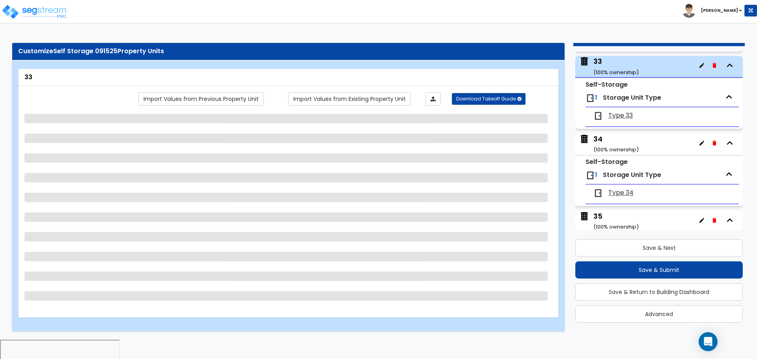
scroll to position [2510, 0]
click at [372, 99] on link "Import Values from Existing Property Unit" at bounding box center [349, 98] width 123 height 13
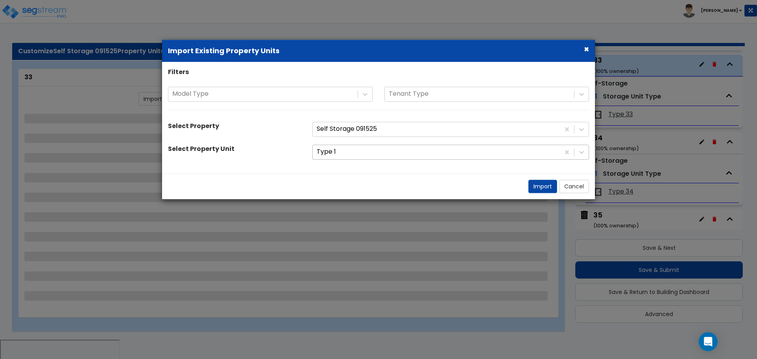
click at [366, 155] on div at bounding box center [436, 152] width 239 height 11
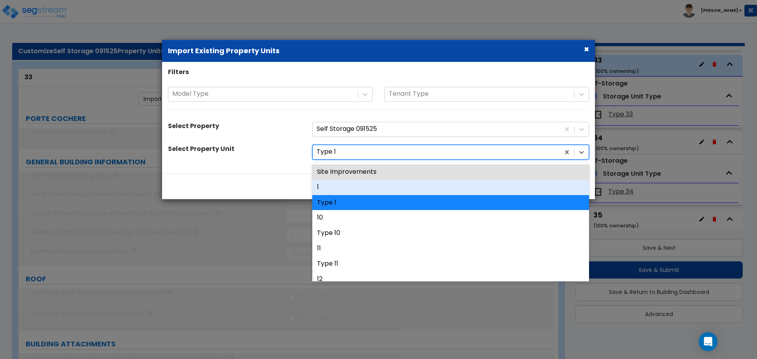
click at [347, 186] on div "1" at bounding box center [450, 187] width 277 height 15
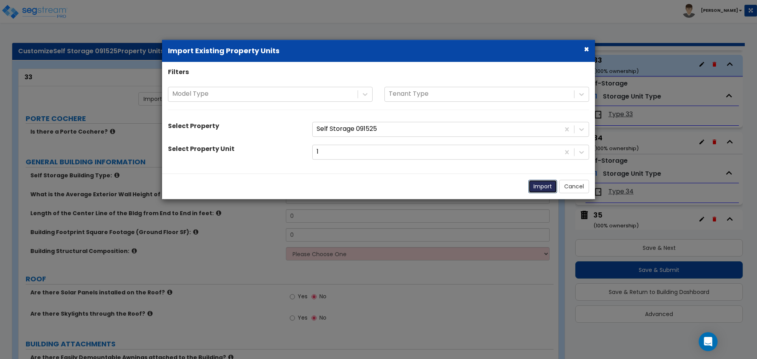
click at [545, 184] on button "Import" at bounding box center [543, 186] width 29 height 13
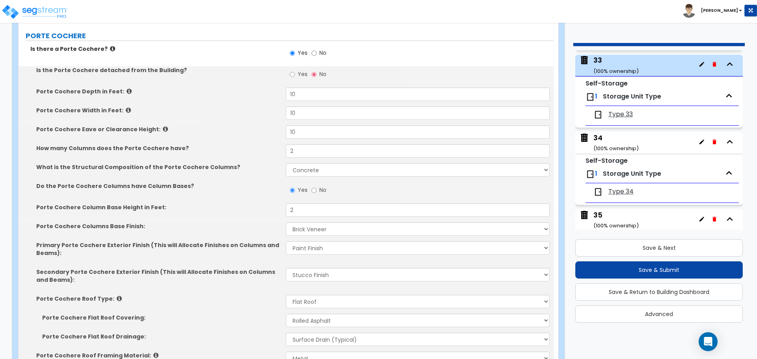
scroll to position [84, 0]
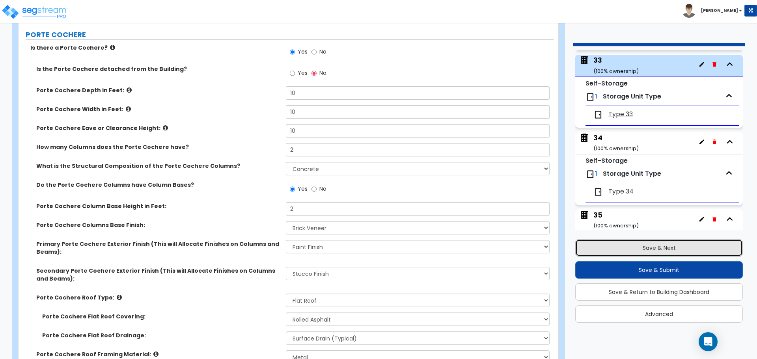
click at [636, 245] on button "Save & Next" at bounding box center [660, 247] width 168 height 17
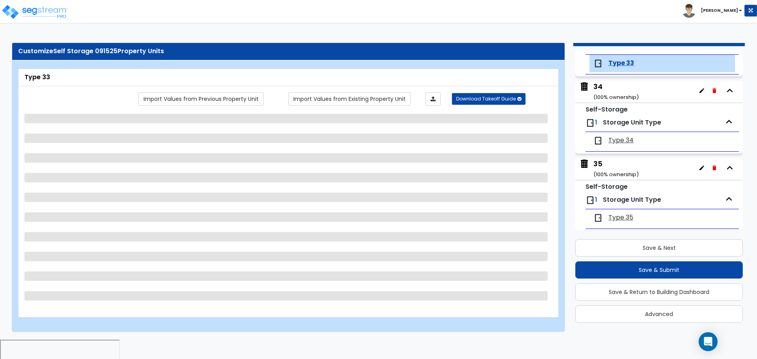
scroll to position [2562, 0]
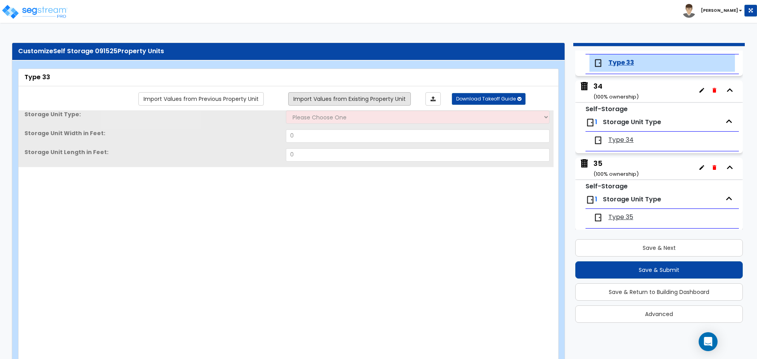
click at [370, 100] on link "Import Values from Existing Property Unit" at bounding box center [349, 98] width 123 height 13
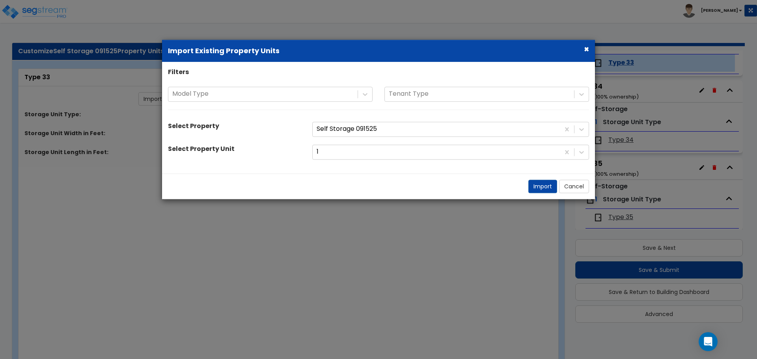
click at [387, 160] on div "Filters Model Type Tenant Type Select Property Self Storage 091525 Select Prope…" at bounding box center [378, 118] width 433 height 100
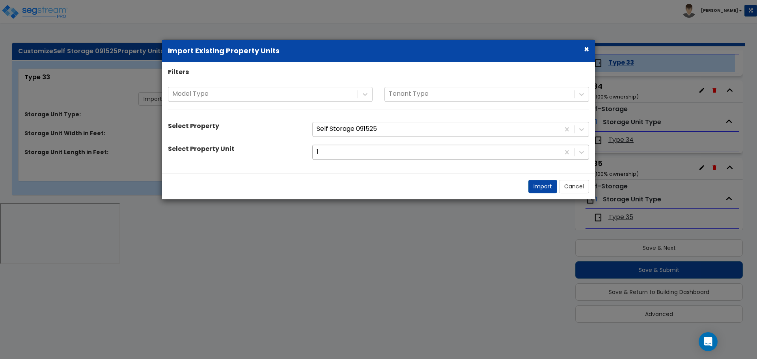
click at [379, 155] on div at bounding box center [436, 152] width 239 height 11
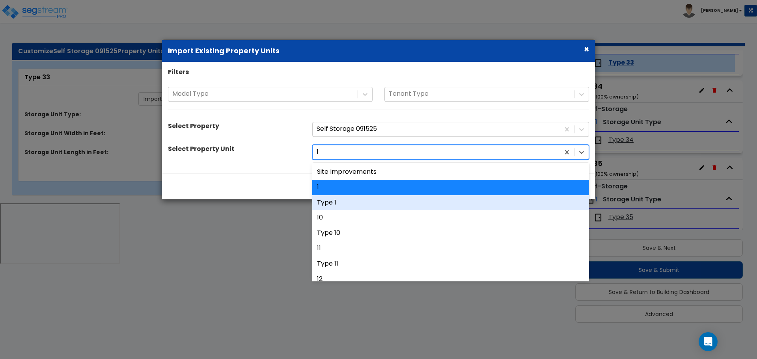
click at [368, 199] on div "Type 1" at bounding box center [450, 202] width 277 height 15
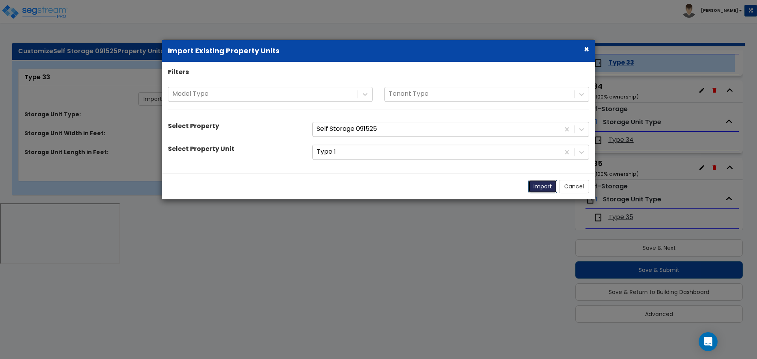
click at [535, 188] on button "Import" at bounding box center [543, 186] width 29 height 13
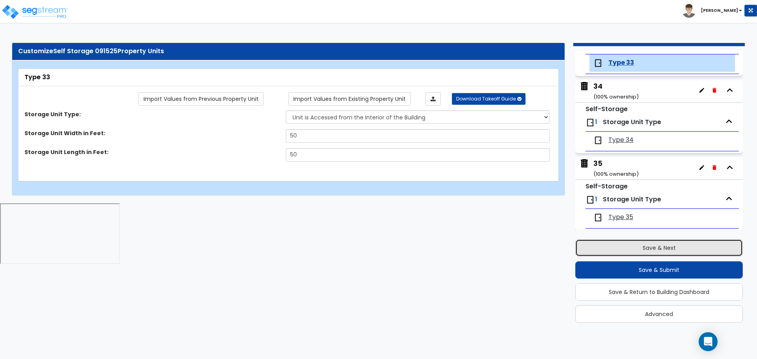
click at [618, 245] on button "Save & Next" at bounding box center [660, 247] width 168 height 17
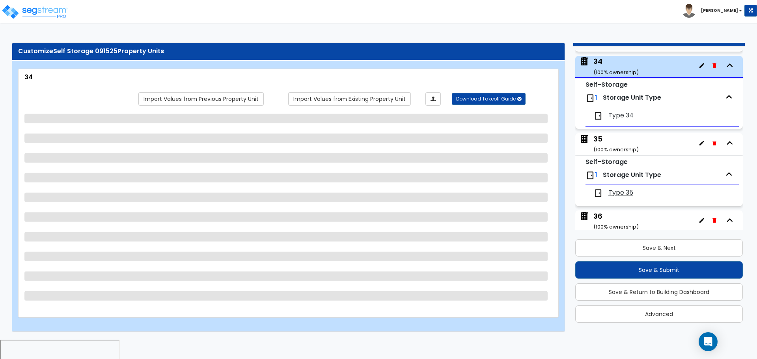
scroll to position [2588, 0]
click at [387, 106] on div "Import Values from Previous Property Unit Import Values from Existing Property …" at bounding box center [288, 197] width 528 height 211
click at [382, 101] on link "Import Values from Existing Property Unit" at bounding box center [349, 98] width 123 height 13
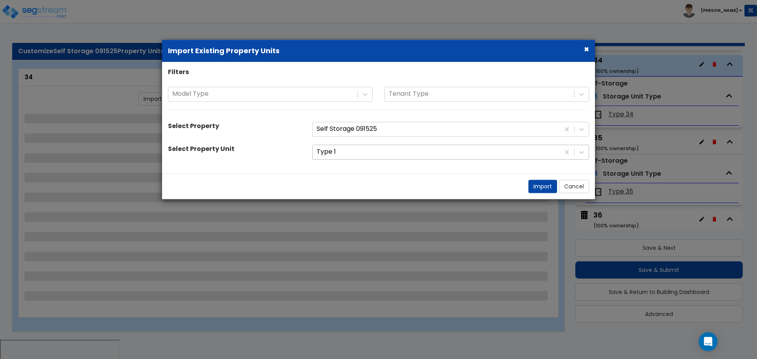
click at [360, 156] on div at bounding box center [436, 152] width 239 height 11
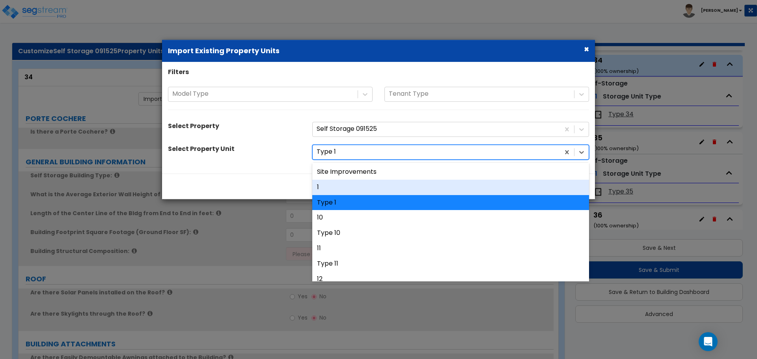
click at [342, 183] on div "1" at bounding box center [450, 187] width 277 height 15
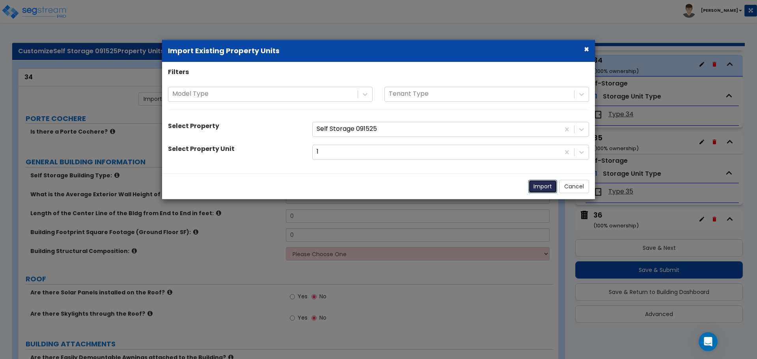
click at [537, 182] on button "Import" at bounding box center [543, 186] width 29 height 13
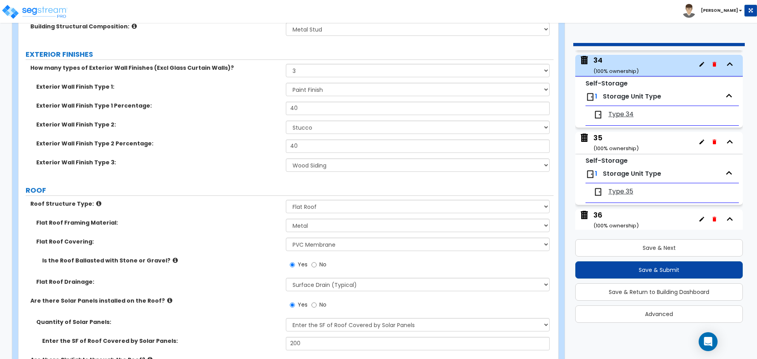
scroll to position [574, 0]
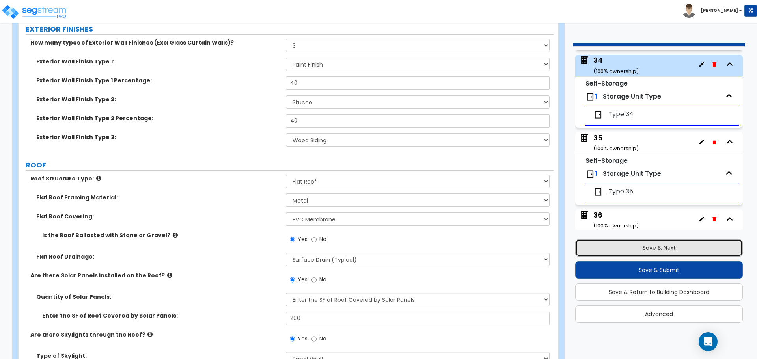
click at [642, 243] on button "Save & Next" at bounding box center [660, 247] width 168 height 17
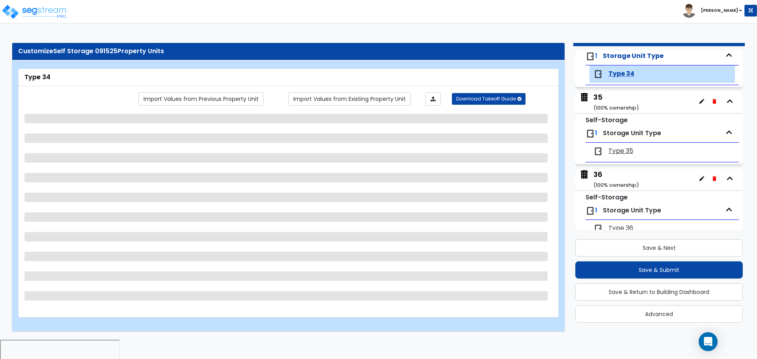
scroll to position [2639, 0]
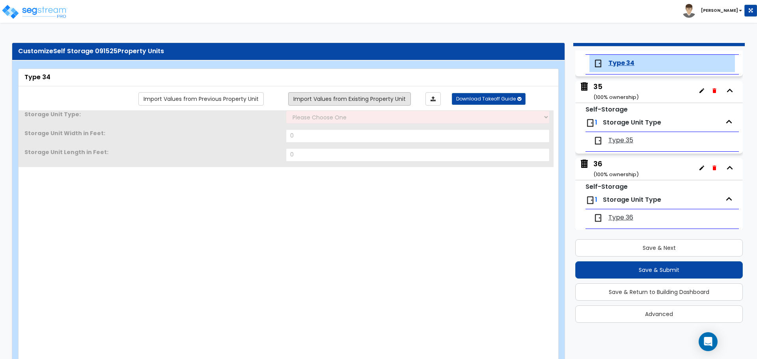
click at [381, 100] on link "Import Values from Existing Property Unit" at bounding box center [349, 98] width 123 height 13
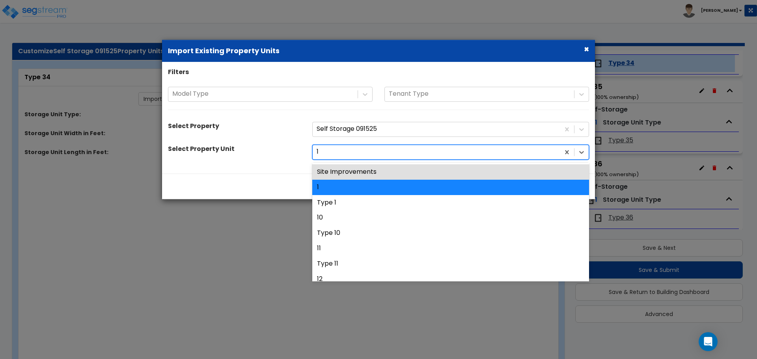
click at [394, 154] on div at bounding box center [436, 152] width 239 height 11
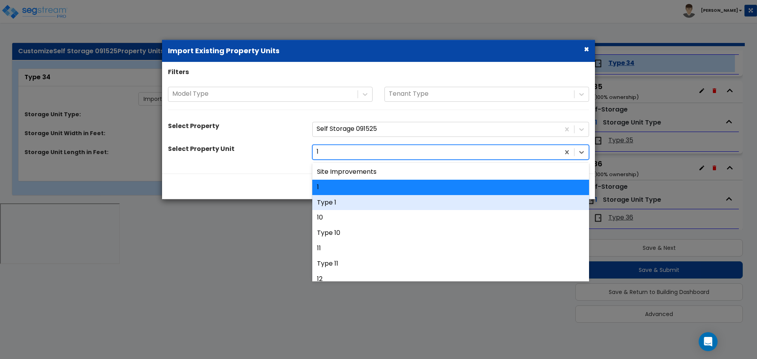
click at [377, 195] on div "Type 1" at bounding box center [450, 202] width 277 height 15
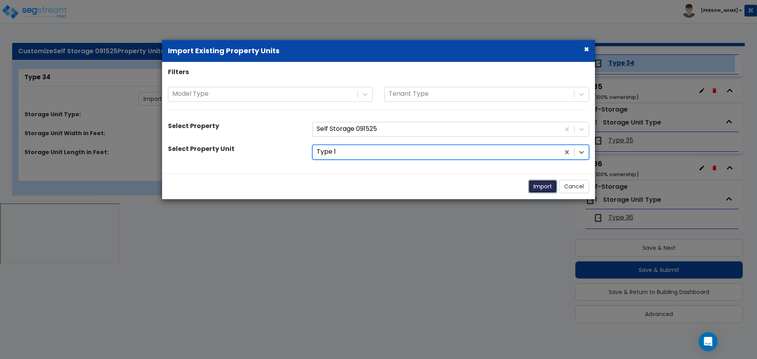
click at [531, 188] on button "Import" at bounding box center [543, 186] width 29 height 13
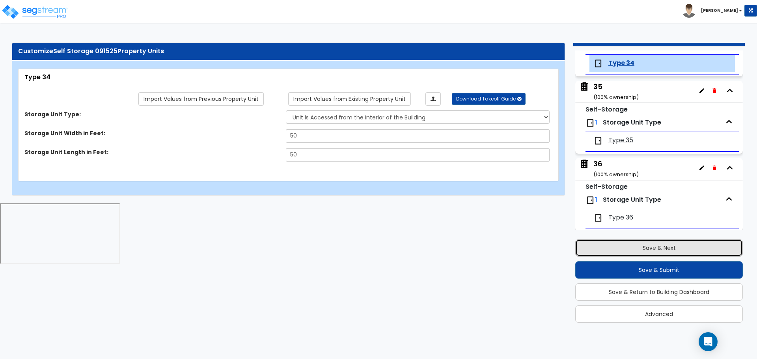
click at [628, 246] on button "Save & Next" at bounding box center [660, 247] width 168 height 17
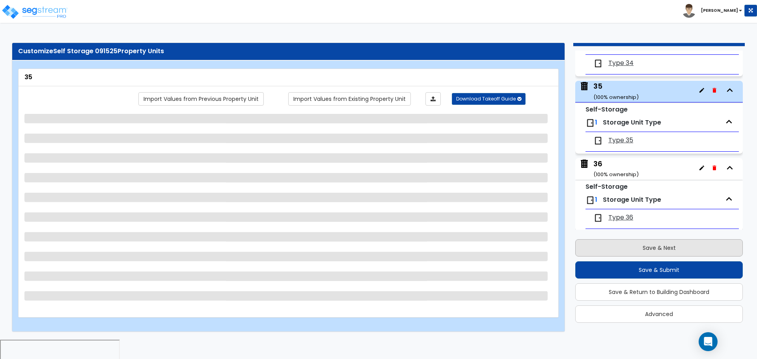
scroll to position [2665, 0]
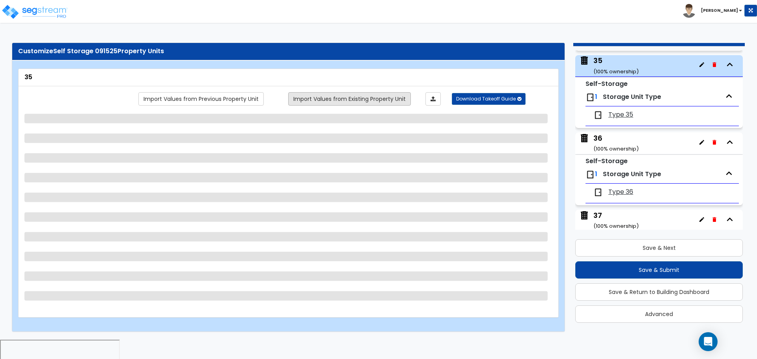
click at [370, 98] on link "Import Values from Existing Property Unit" at bounding box center [349, 98] width 123 height 13
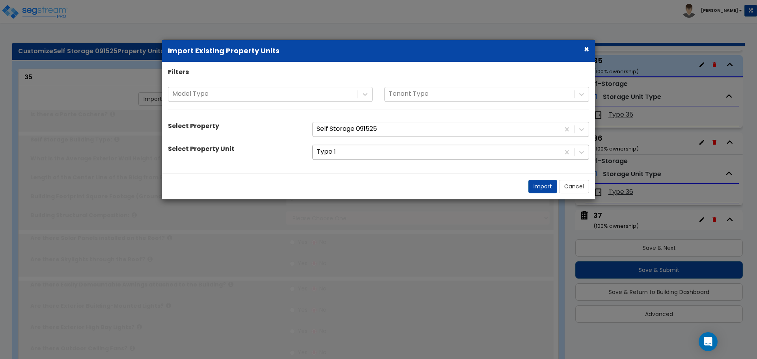
click at [377, 153] on div at bounding box center [436, 152] width 239 height 11
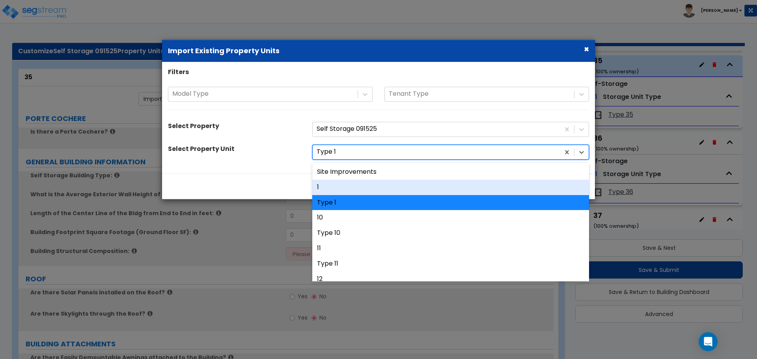
click at [359, 187] on div "1" at bounding box center [450, 187] width 277 height 15
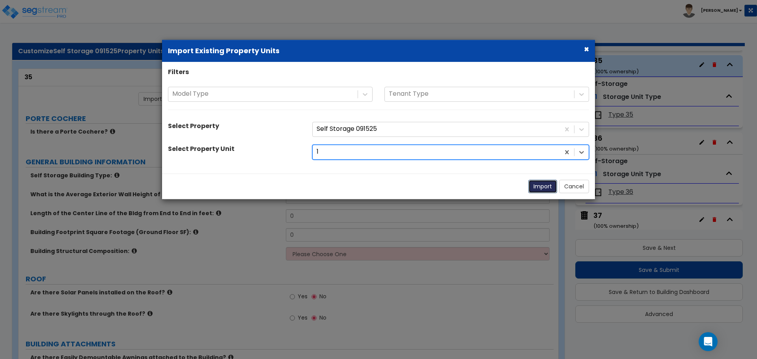
click at [533, 190] on button "Import" at bounding box center [543, 186] width 29 height 13
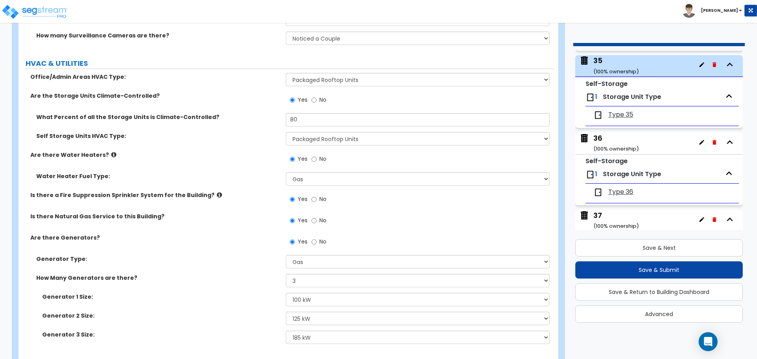
scroll to position [4586, 0]
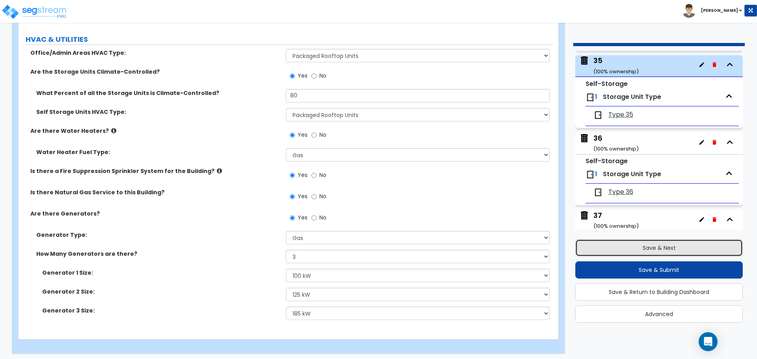
click at [640, 242] on button "Save & Next" at bounding box center [660, 247] width 168 height 17
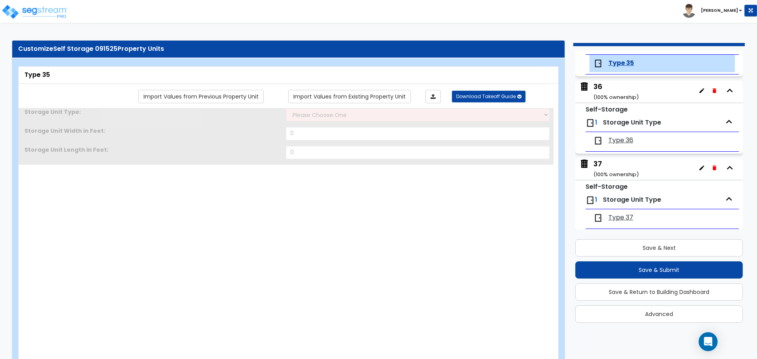
scroll to position [3, 0]
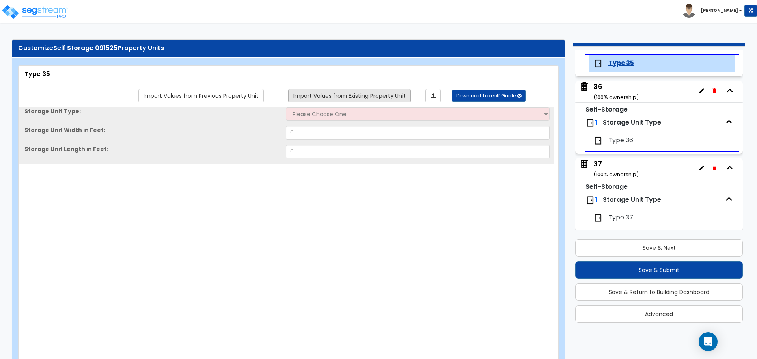
click at [394, 100] on link "Import Values from Existing Property Unit" at bounding box center [349, 95] width 123 height 13
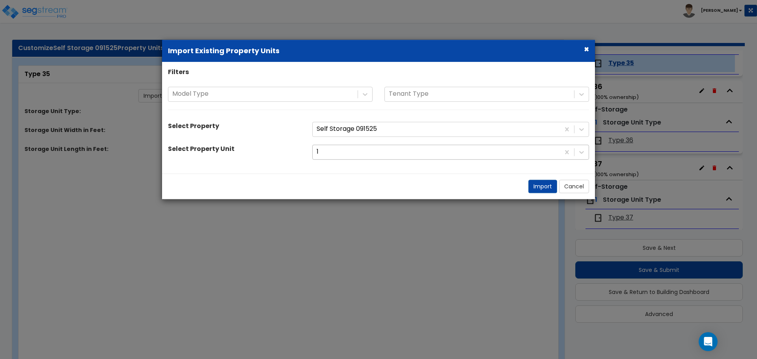
scroll to position [0, 0]
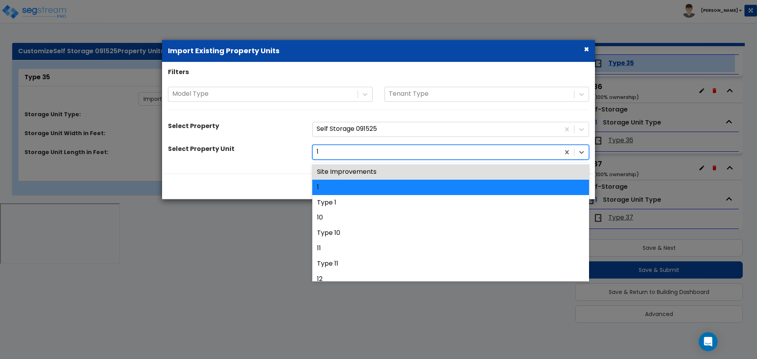
click at [386, 151] on div at bounding box center [436, 152] width 239 height 11
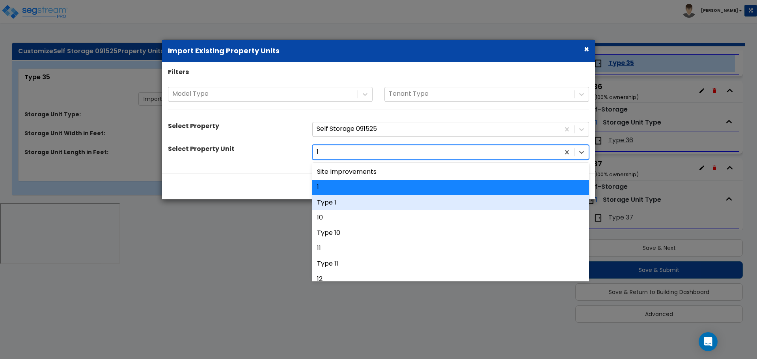
click at [358, 199] on div "Type 1" at bounding box center [450, 202] width 277 height 15
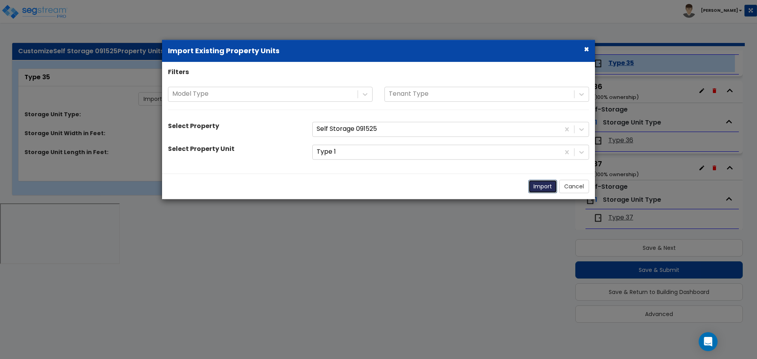
click at [537, 185] on button "Import" at bounding box center [543, 186] width 29 height 13
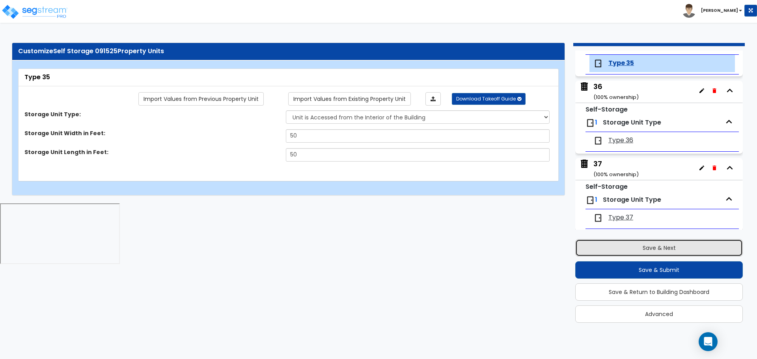
click at [619, 251] on button "Save & Next" at bounding box center [660, 247] width 168 height 17
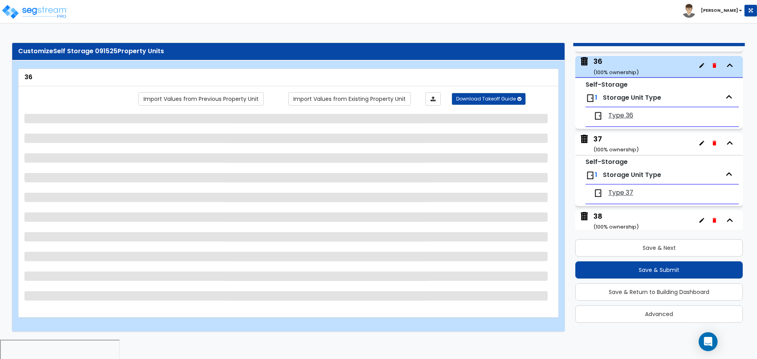
scroll to position [2742, 0]
click at [364, 99] on link "Import Values from Existing Property Unit" at bounding box center [349, 98] width 123 height 13
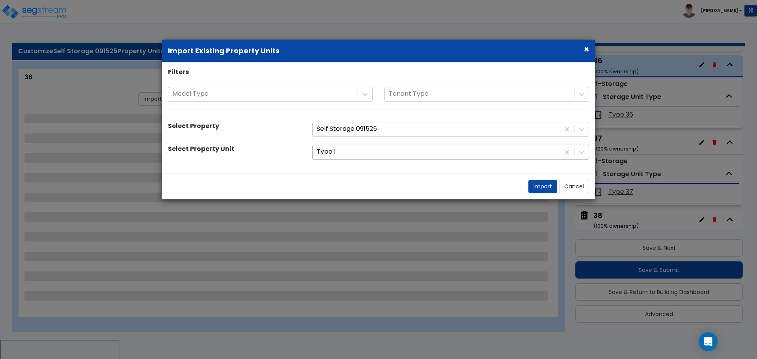
click at [371, 153] on div at bounding box center [436, 152] width 239 height 11
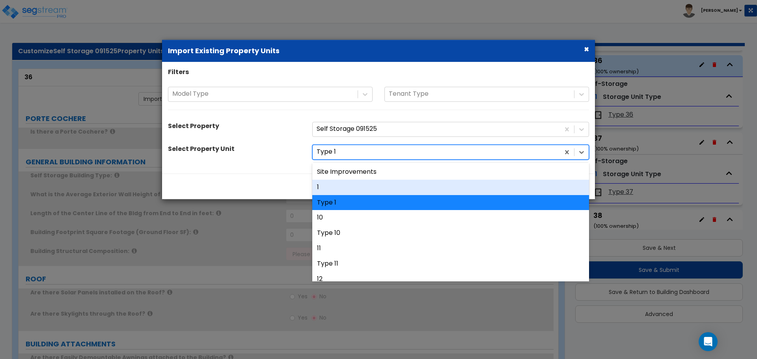
click at [353, 182] on div "1" at bounding box center [450, 187] width 277 height 15
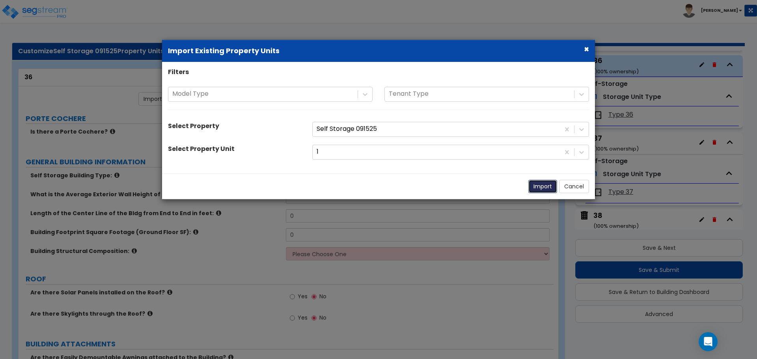
click at [537, 183] on button "Import" at bounding box center [543, 186] width 29 height 13
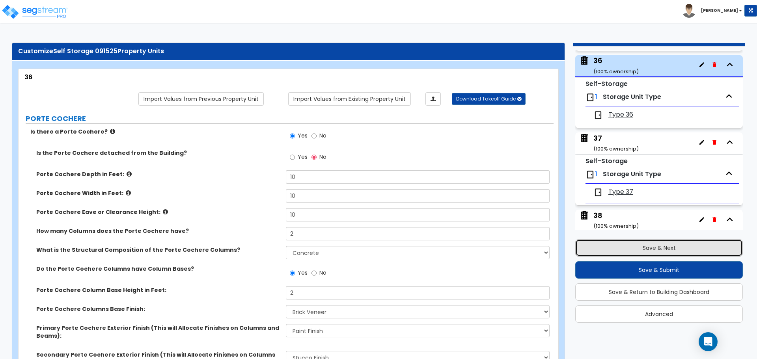
click at [644, 246] on button "Save & Next" at bounding box center [660, 247] width 168 height 17
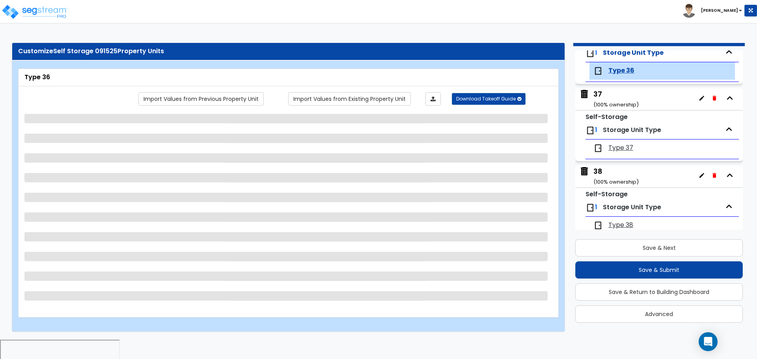
scroll to position [2793, 0]
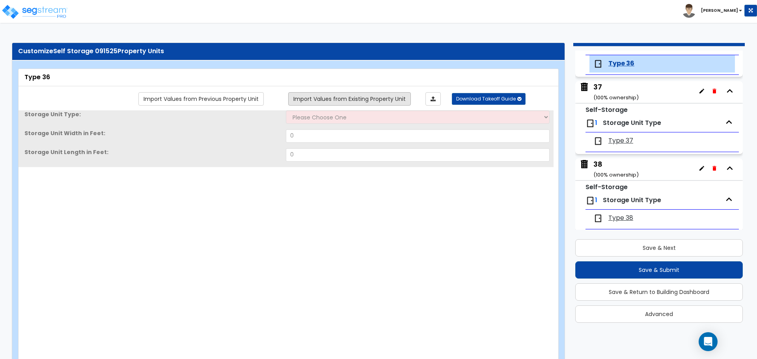
click at [385, 102] on link "Import Values from Existing Property Unit" at bounding box center [349, 98] width 123 height 13
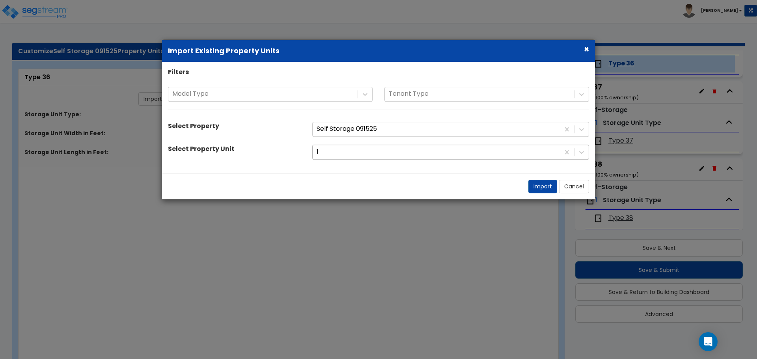
click at [389, 153] on div at bounding box center [436, 152] width 239 height 11
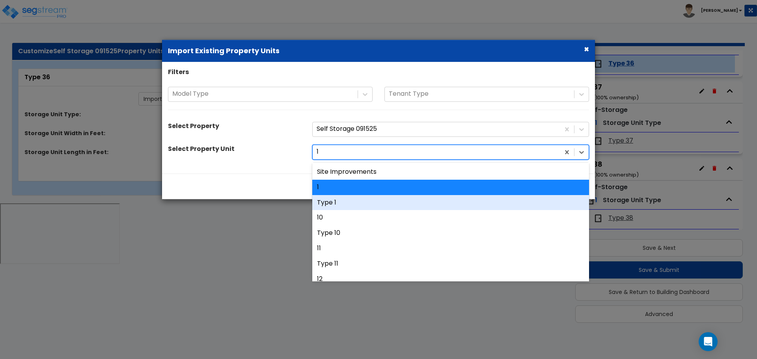
click at [373, 201] on div "Type 1" at bounding box center [450, 202] width 277 height 15
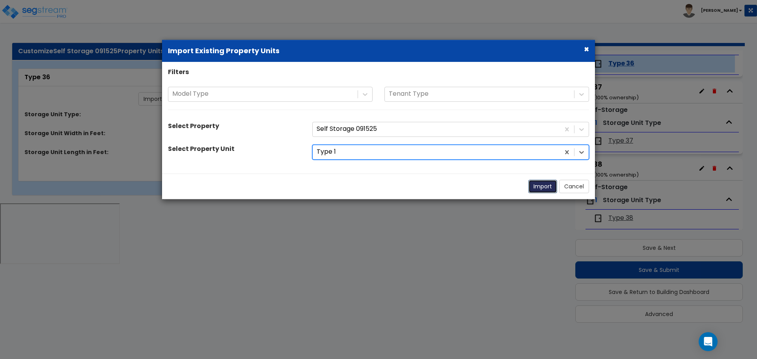
click at [544, 185] on button "Import" at bounding box center [543, 186] width 29 height 13
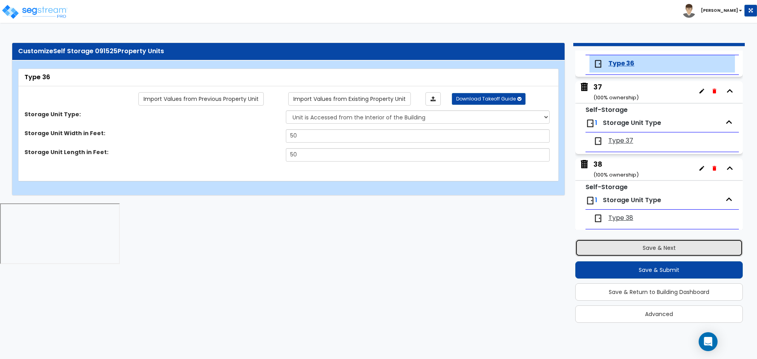
click at [655, 252] on button "Save & Next" at bounding box center [660, 247] width 168 height 17
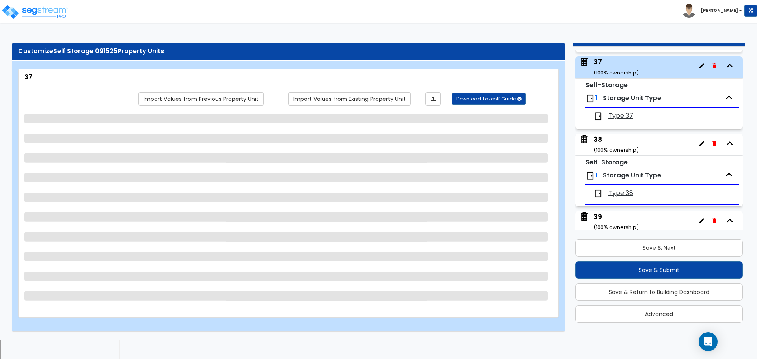
scroll to position [2819, 0]
click at [360, 92] on link "Import Values from Existing Property Unit" at bounding box center [349, 98] width 123 height 13
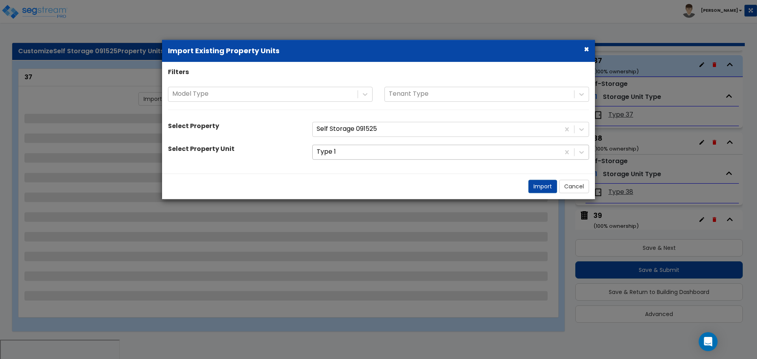
click at [378, 151] on div at bounding box center [436, 152] width 239 height 11
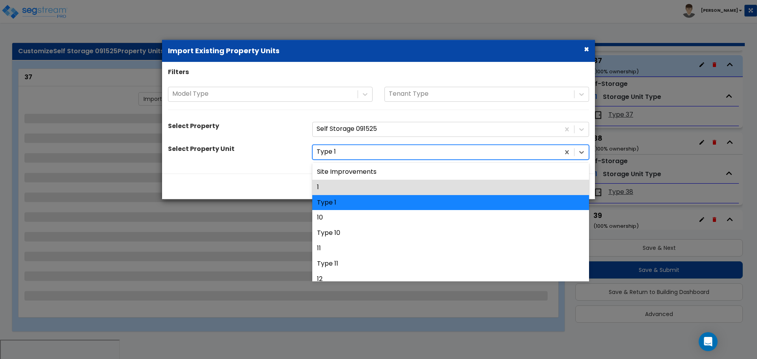
click at [377, 188] on div "1" at bounding box center [450, 187] width 277 height 15
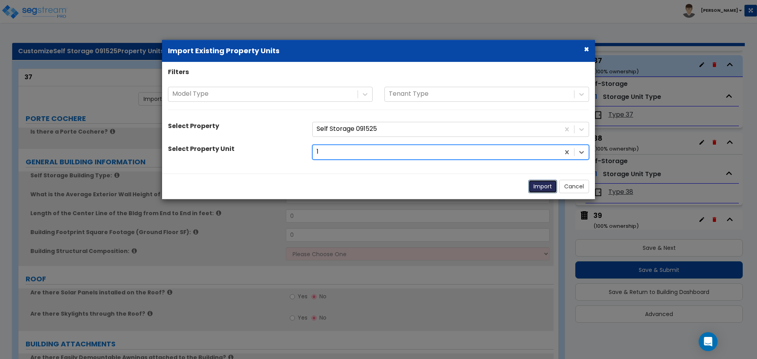
click at [541, 184] on button "Import" at bounding box center [543, 186] width 29 height 13
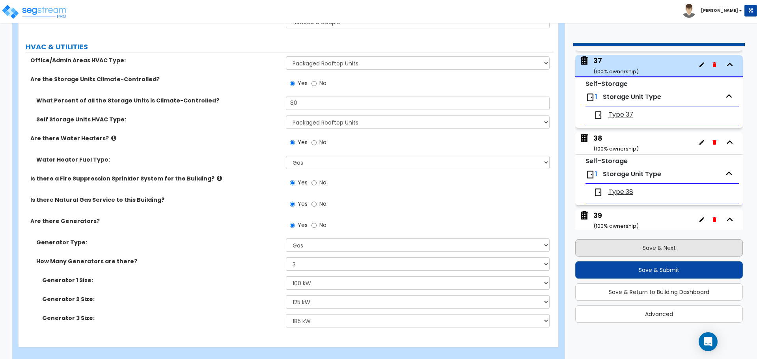
scroll to position [4586, 0]
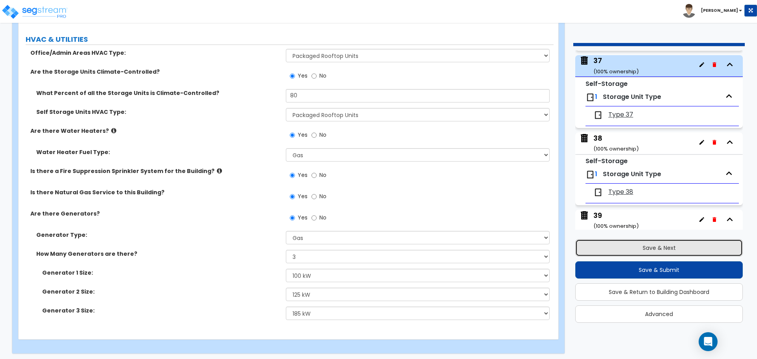
click at [647, 242] on button "Save & Next" at bounding box center [660, 247] width 168 height 17
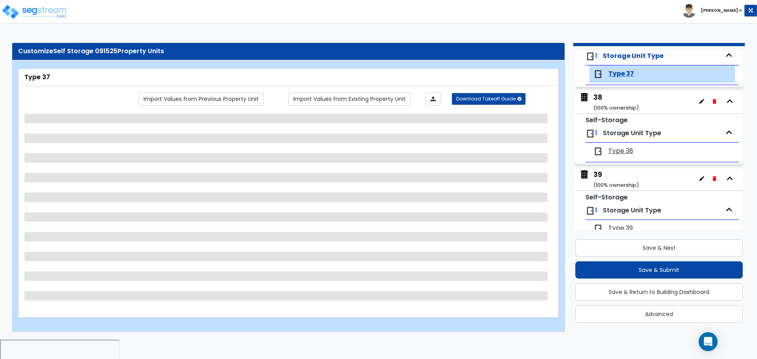
scroll to position [2871, 0]
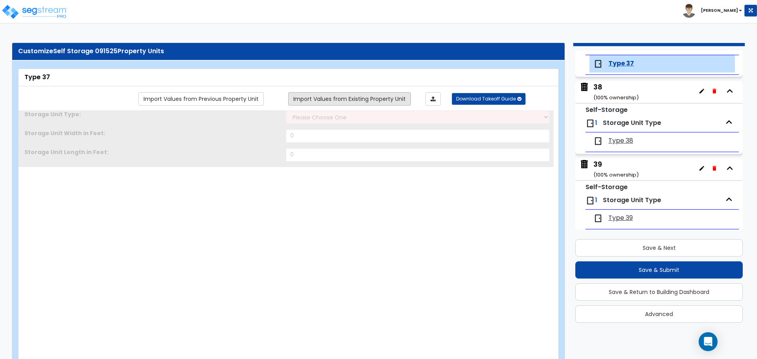
click at [399, 100] on link "Import Values from Existing Property Unit" at bounding box center [349, 98] width 123 height 13
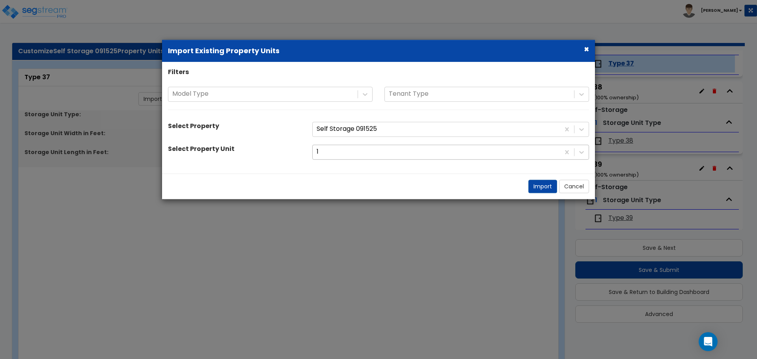
click at [405, 154] on div at bounding box center [436, 152] width 239 height 11
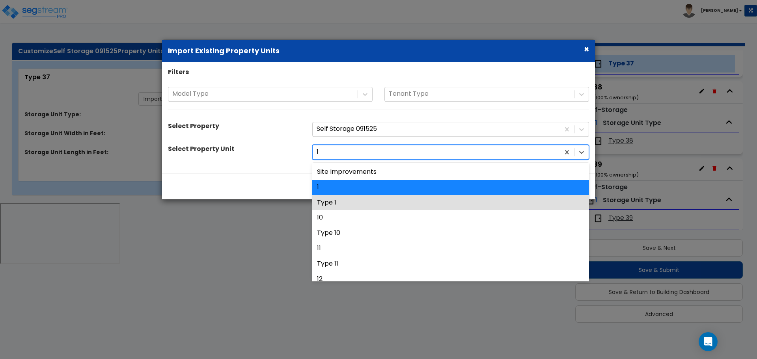
click at [386, 198] on div "Type 1" at bounding box center [450, 202] width 277 height 15
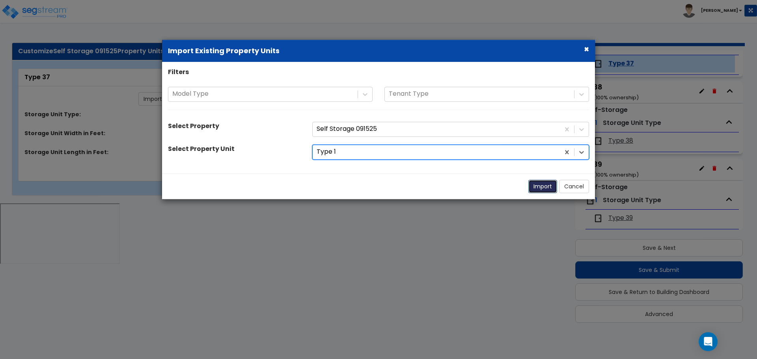
click at [535, 185] on button "Import" at bounding box center [543, 186] width 29 height 13
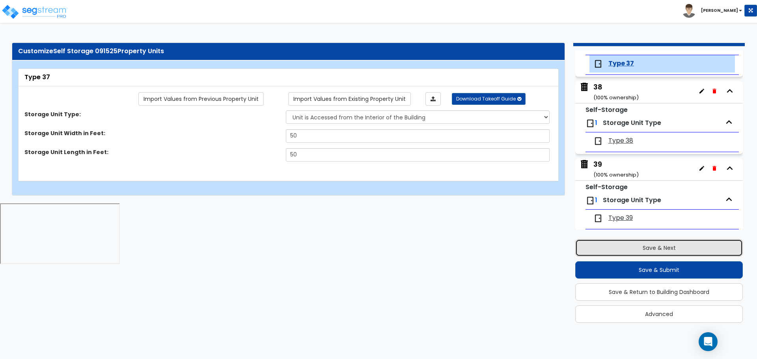
click at [611, 246] on button "Save & Next" at bounding box center [660, 247] width 168 height 17
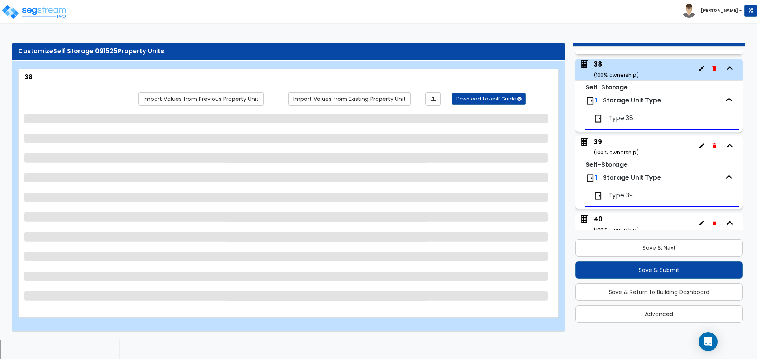
scroll to position [2897, 0]
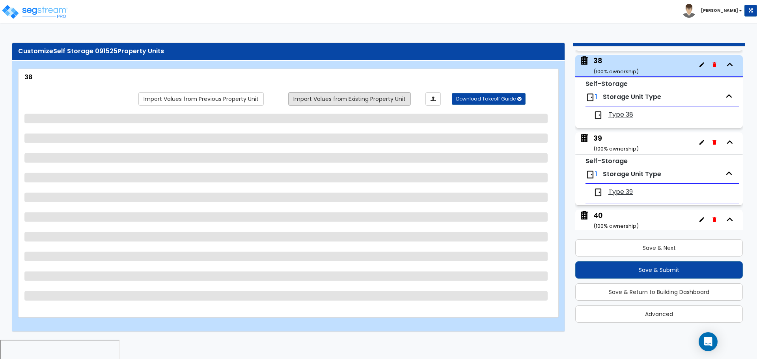
click at [391, 102] on link "Import Values from Existing Property Unit" at bounding box center [349, 98] width 123 height 13
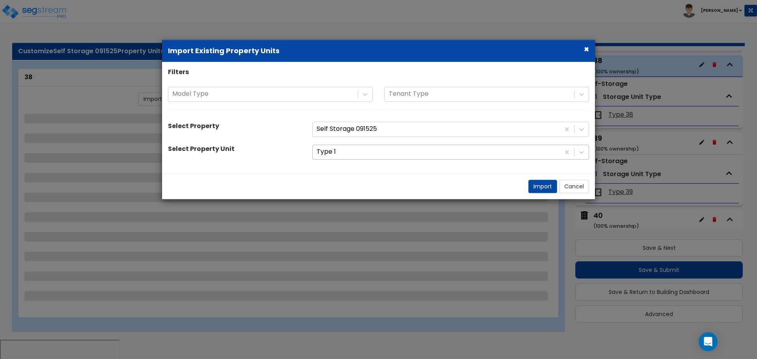
click at [392, 153] on div at bounding box center [436, 152] width 239 height 11
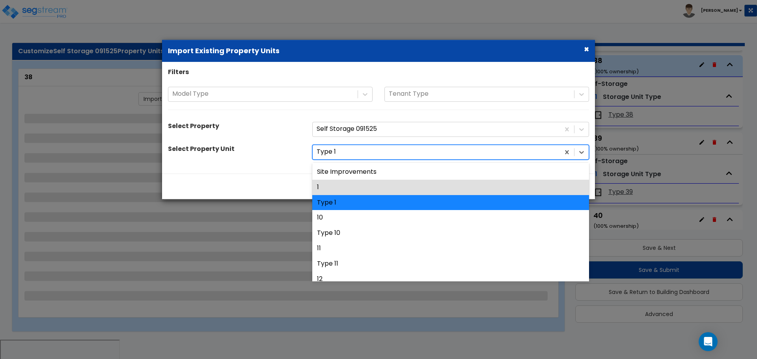
click at [363, 186] on div "1" at bounding box center [450, 187] width 277 height 15
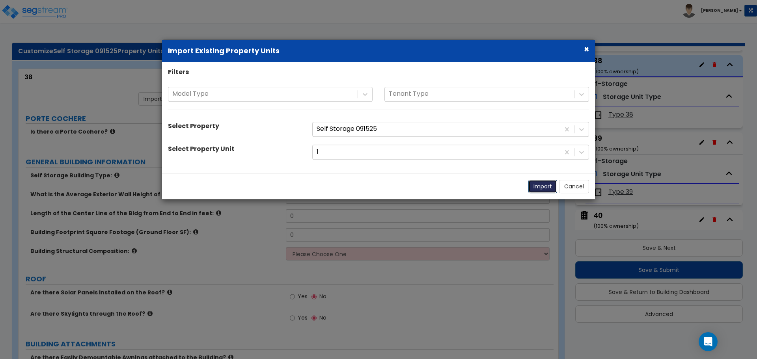
click at [539, 188] on button "Import" at bounding box center [543, 186] width 29 height 13
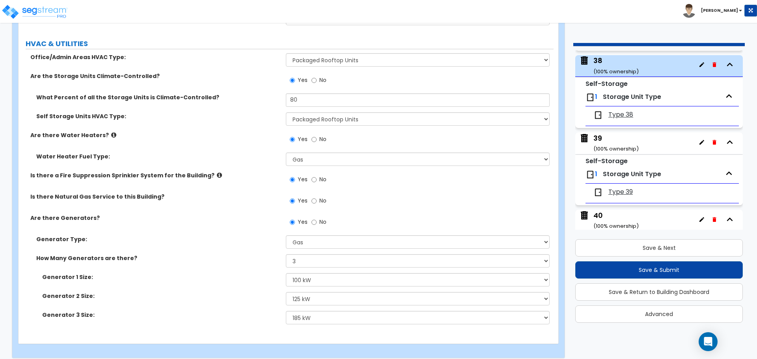
scroll to position [4586, 0]
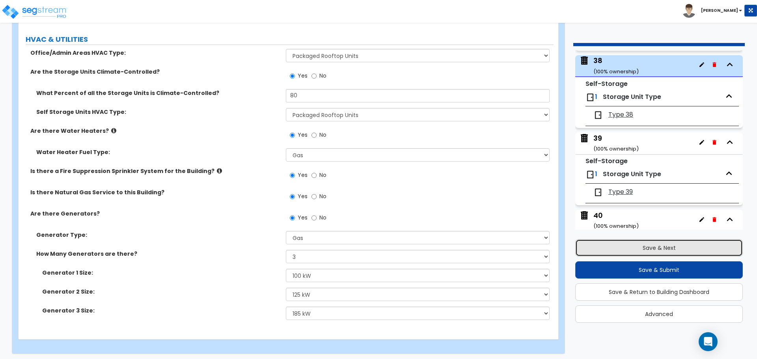
click at [637, 246] on button "Save & Next" at bounding box center [660, 247] width 168 height 17
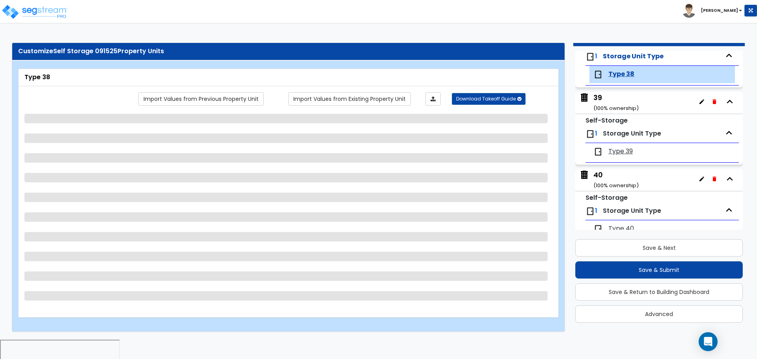
scroll to position [2948, 0]
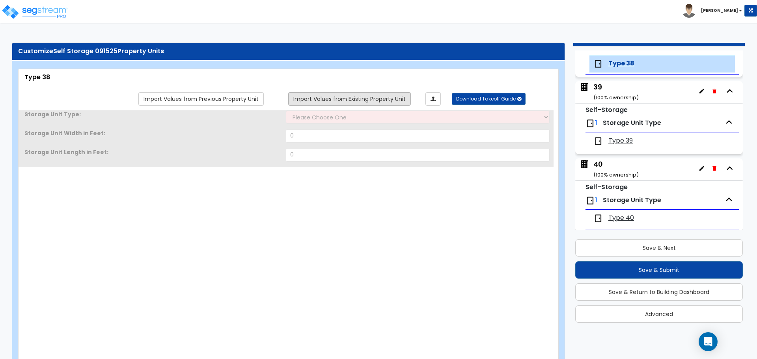
click at [400, 100] on link "Import Values from Existing Property Unit" at bounding box center [349, 98] width 123 height 13
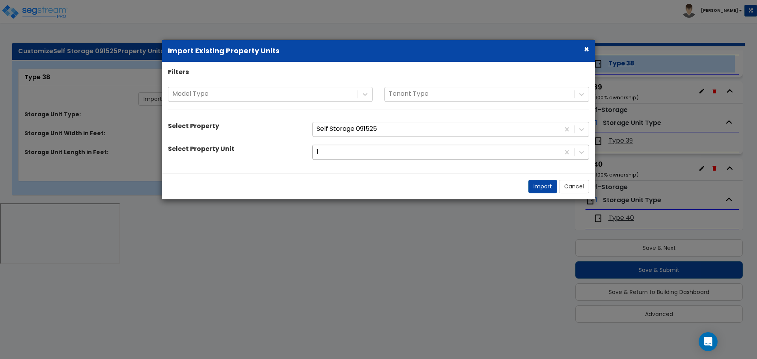
click at [401, 150] on div at bounding box center [436, 152] width 239 height 11
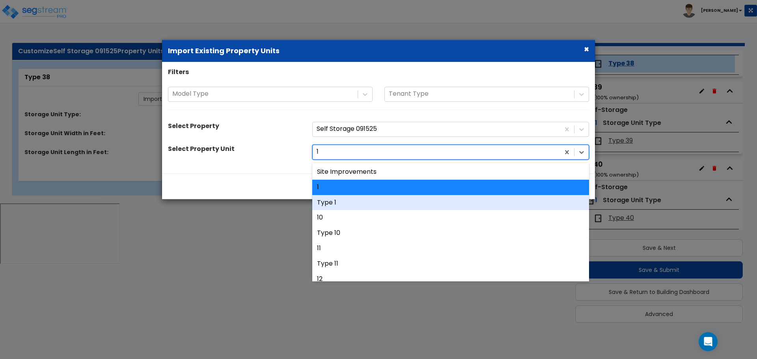
click at [373, 200] on div "Type 1" at bounding box center [450, 202] width 277 height 15
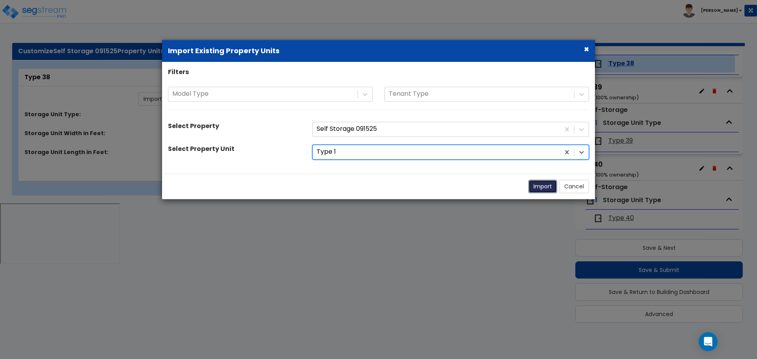
click at [544, 184] on button "Import" at bounding box center [543, 186] width 29 height 13
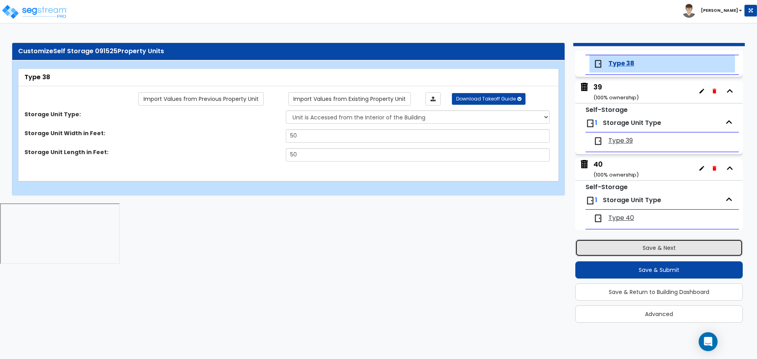
click at [652, 243] on button "Save & Next" at bounding box center [660, 247] width 168 height 17
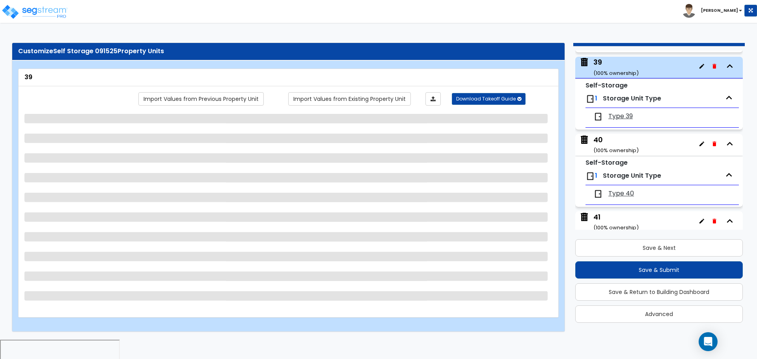
scroll to position [2974, 0]
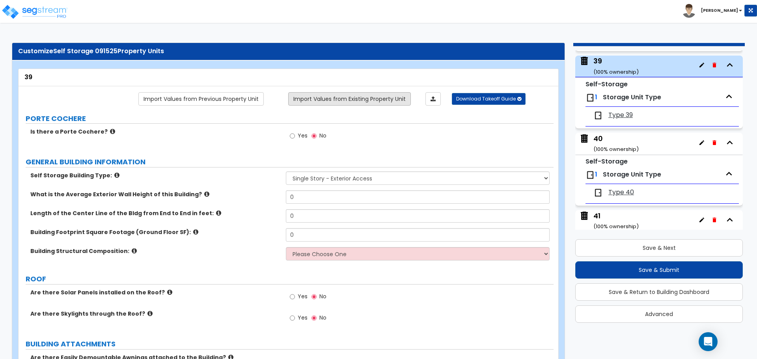
click at [387, 98] on link "Import Values from Existing Property Unit" at bounding box center [349, 98] width 123 height 13
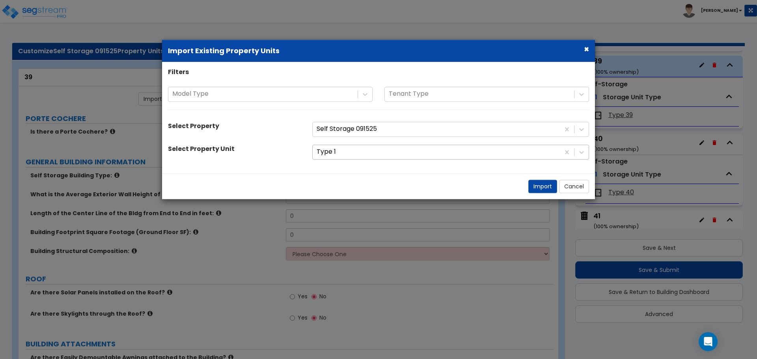
click at [388, 150] on div at bounding box center [436, 152] width 239 height 11
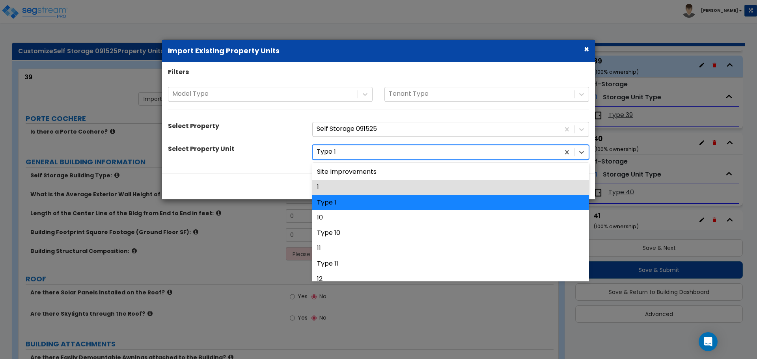
click at [350, 184] on div "1" at bounding box center [450, 187] width 277 height 15
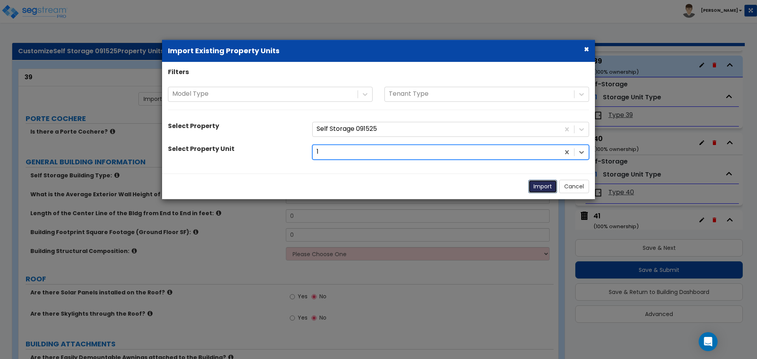
click at [544, 183] on button "Import" at bounding box center [543, 186] width 29 height 13
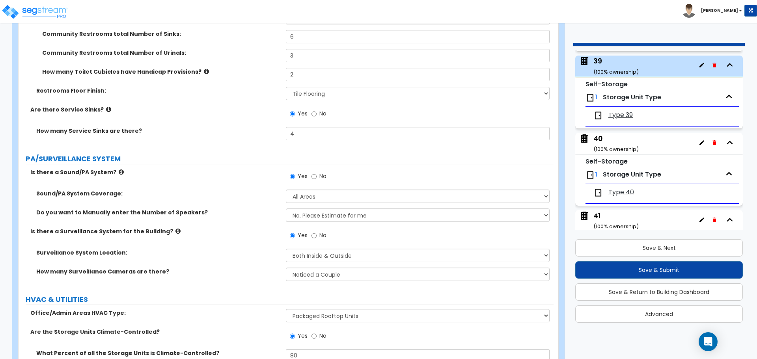
scroll to position [4586, 0]
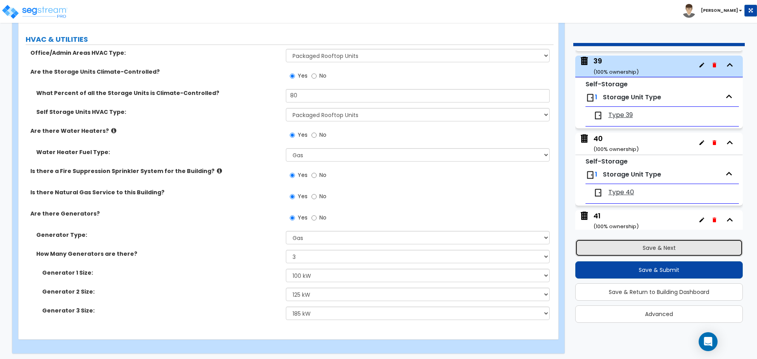
click at [603, 239] on button "Save & Next" at bounding box center [660, 247] width 168 height 17
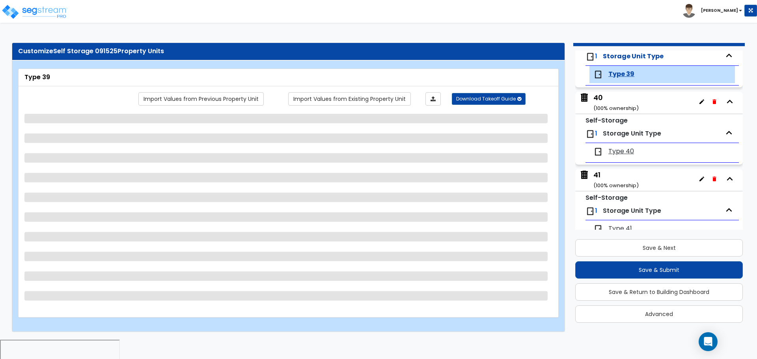
scroll to position [3025, 0]
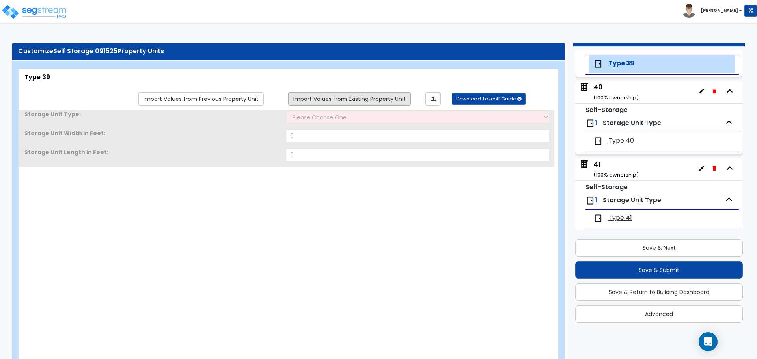
click at [390, 103] on link "Import Values from Existing Property Unit" at bounding box center [349, 98] width 123 height 13
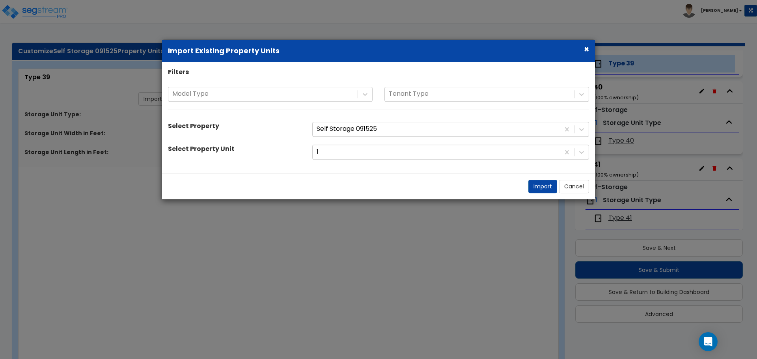
click at [396, 142] on div "Filters Model Type Tenant Type Select Property Self Storage 091525 Select Prope…" at bounding box center [378, 118] width 433 height 100
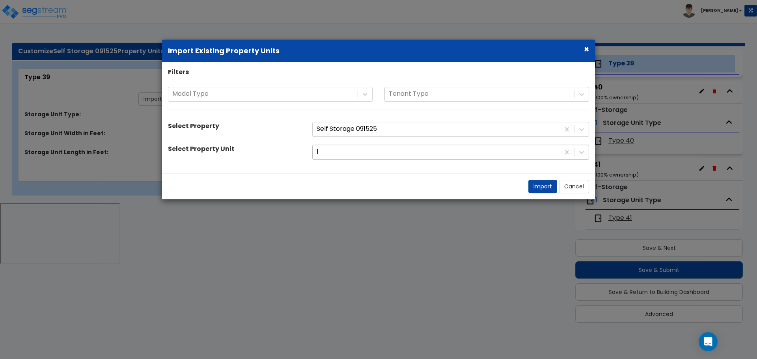
click at [398, 154] on div at bounding box center [436, 152] width 239 height 11
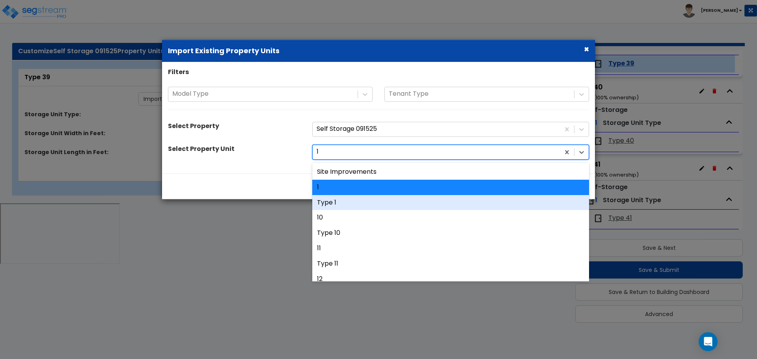
click at [370, 196] on div "Type 1" at bounding box center [450, 202] width 277 height 15
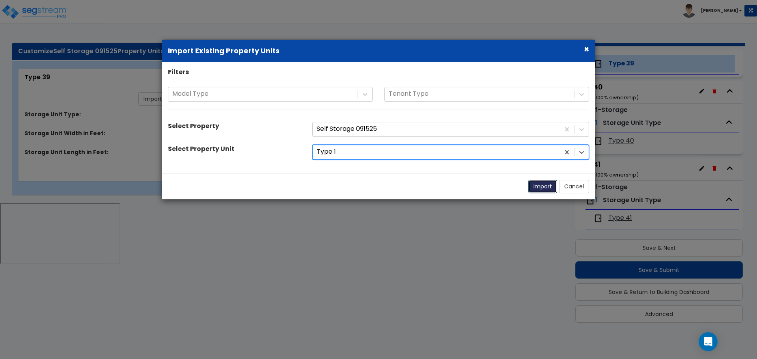
click at [540, 189] on button "Import" at bounding box center [543, 186] width 29 height 13
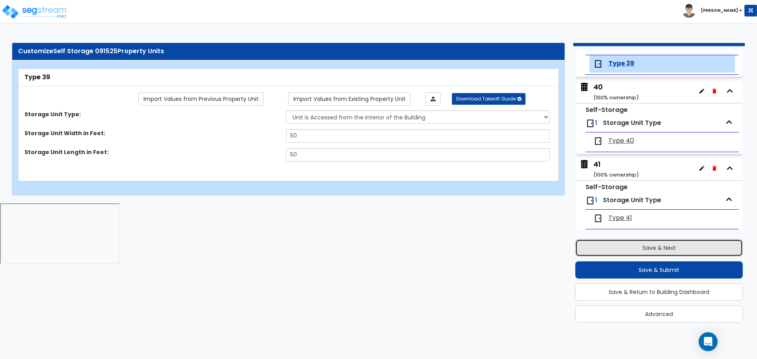
click at [640, 254] on button "Save & Next" at bounding box center [660, 247] width 168 height 17
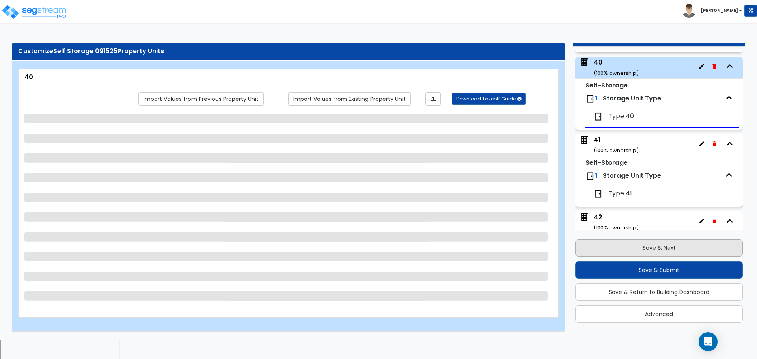
scroll to position [3051, 0]
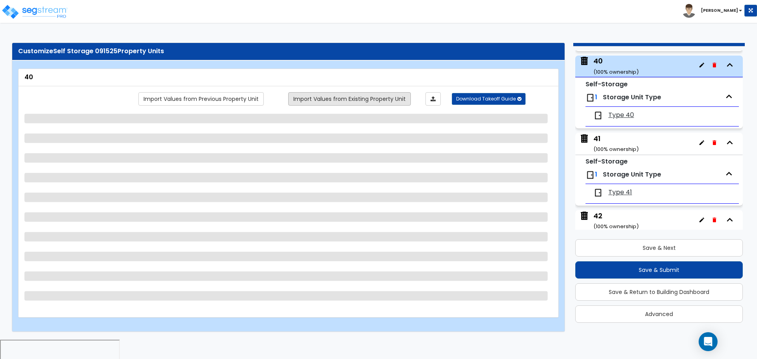
click at [383, 104] on link "Import Values from Existing Property Unit" at bounding box center [349, 98] width 123 height 13
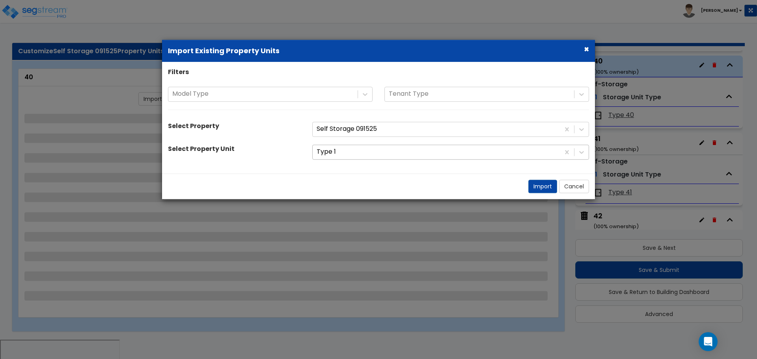
click at [376, 152] on div at bounding box center [436, 152] width 239 height 11
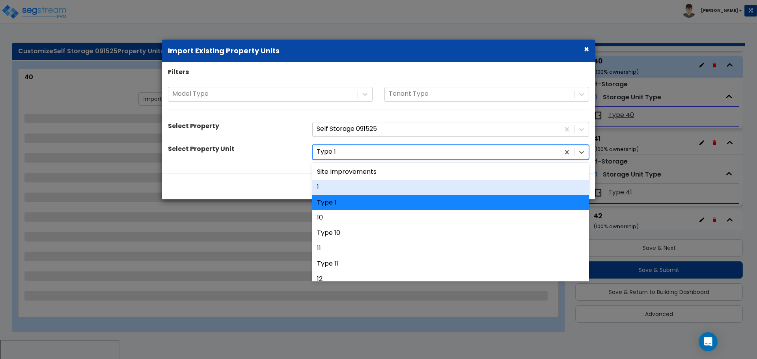
click at [366, 185] on div "1" at bounding box center [450, 187] width 277 height 15
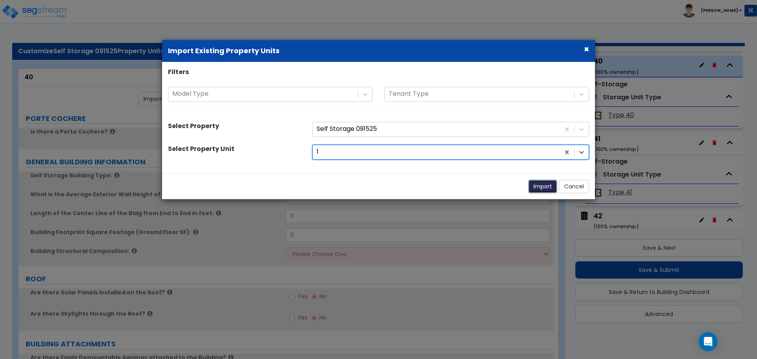
click at [542, 185] on button "Import" at bounding box center [543, 186] width 29 height 13
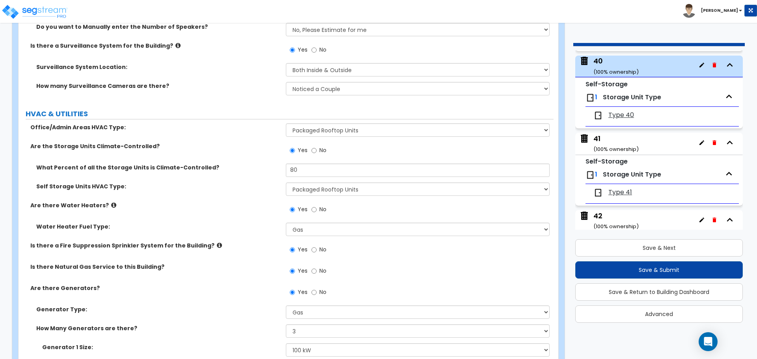
scroll to position [4511, 0]
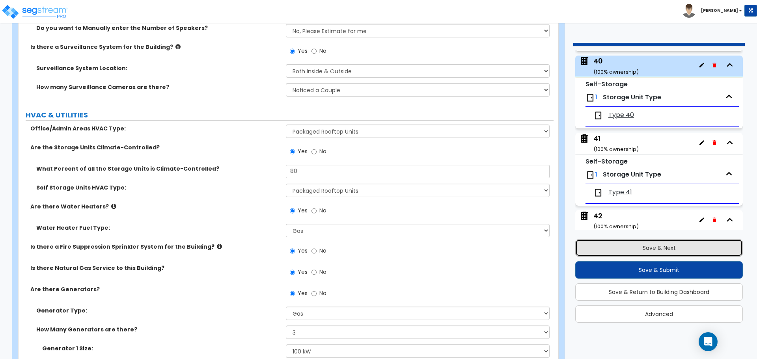
click at [625, 245] on button "Save & Next" at bounding box center [660, 247] width 168 height 17
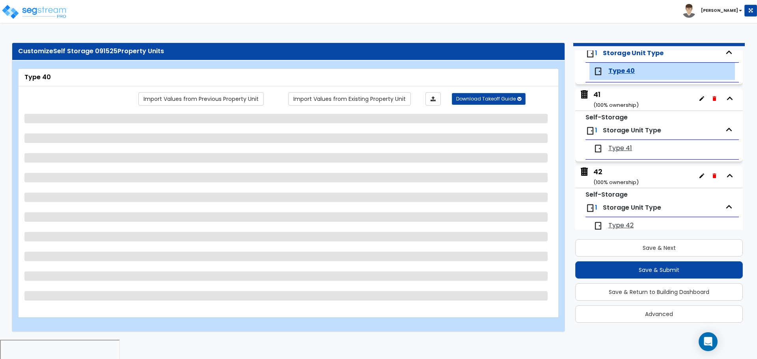
scroll to position [3102, 0]
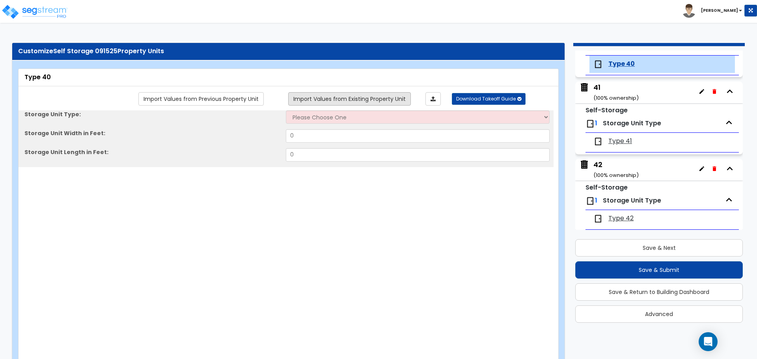
click at [376, 99] on link "Import Values from Existing Property Unit" at bounding box center [349, 98] width 123 height 13
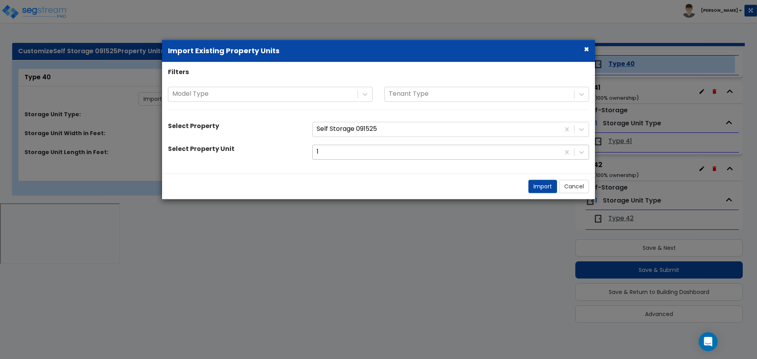
click at [368, 149] on div at bounding box center [436, 152] width 239 height 11
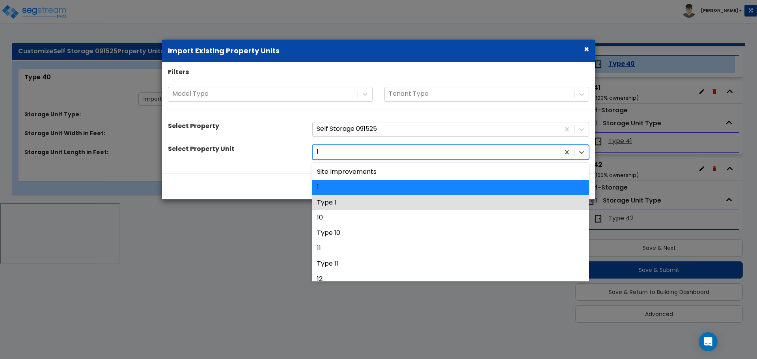
drag, startPoint x: 362, startPoint y: 199, endPoint x: 374, endPoint y: 199, distance: 12.2
click at [362, 199] on div "Type 1" at bounding box center [450, 202] width 277 height 15
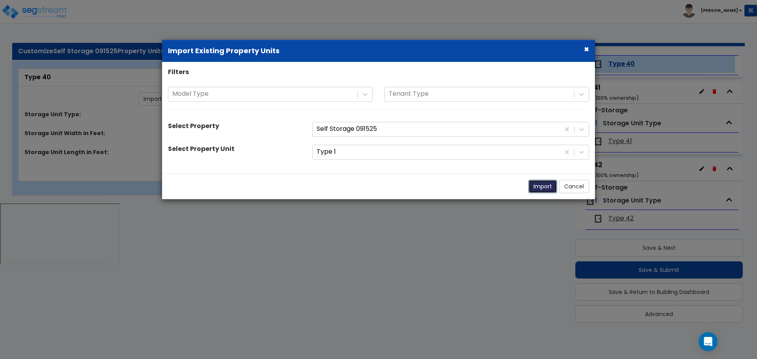
click at [538, 191] on button "Import" at bounding box center [543, 186] width 29 height 13
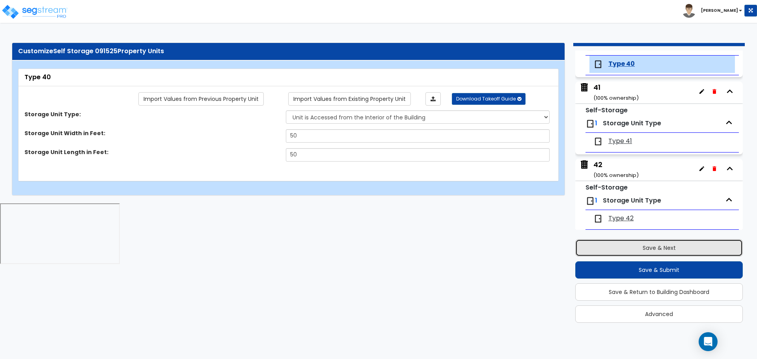
click at [600, 246] on button "Save & Next" at bounding box center [660, 247] width 168 height 17
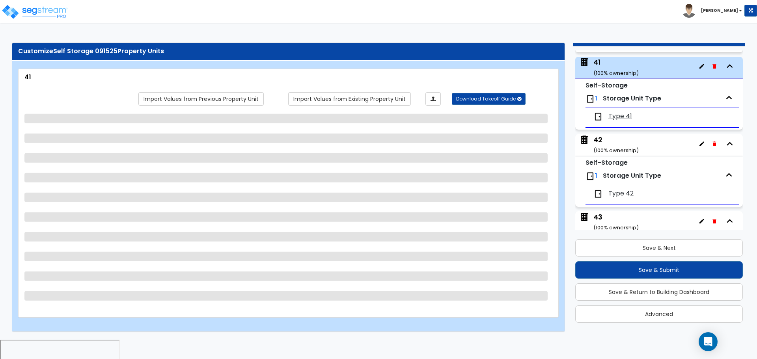
scroll to position [3128, 0]
click at [376, 101] on link "Import Values from Existing Property Unit" at bounding box center [349, 98] width 123 height 13
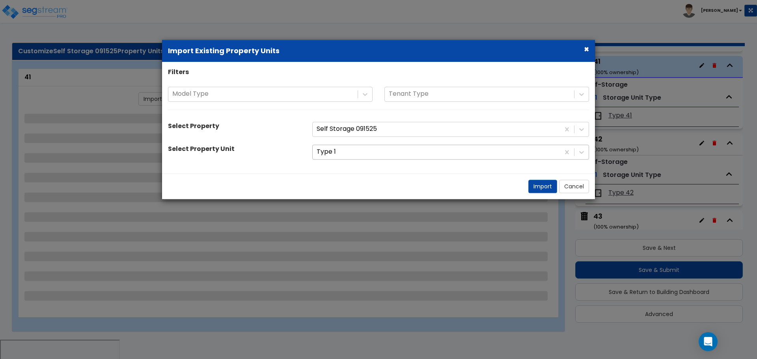
click at [384, 153] on div at bounding box center [436, 152] width 239 height 11
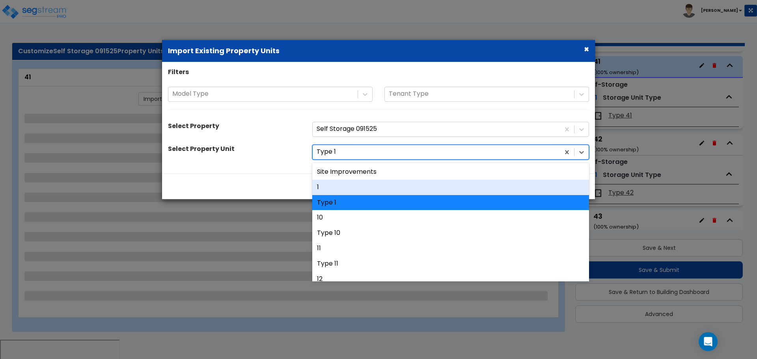
click at [369, 188] on div "1" at bounding box center [450, 187] width 277 height 15
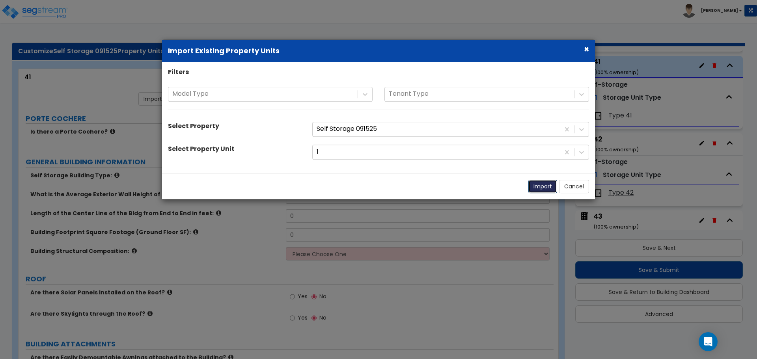
click at [535, 186] on button "Import" at bounding box center [543, 186] width 29 height 13
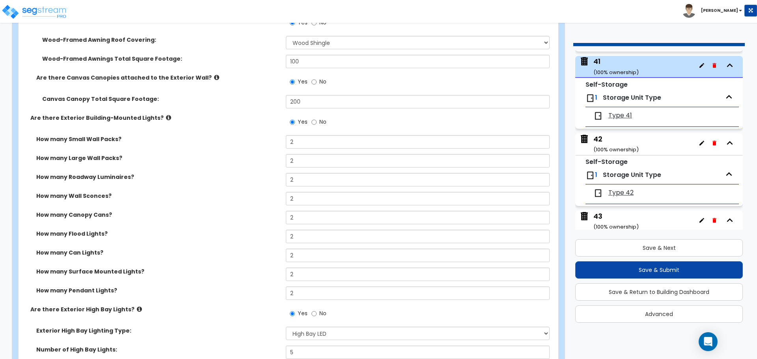
scroll to position [1081, 0]
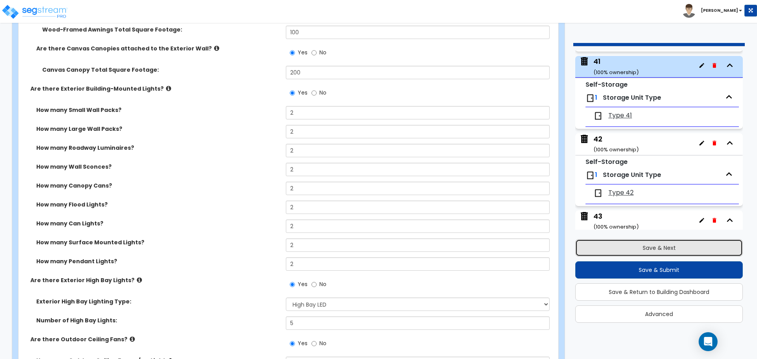
click at [627, 245] on button "Save & Next" at bounding box center [660, 247] width 168 height 17
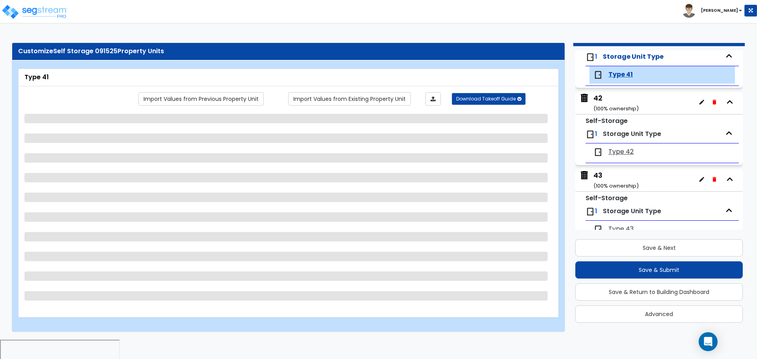
scroll to position [3180, 0]
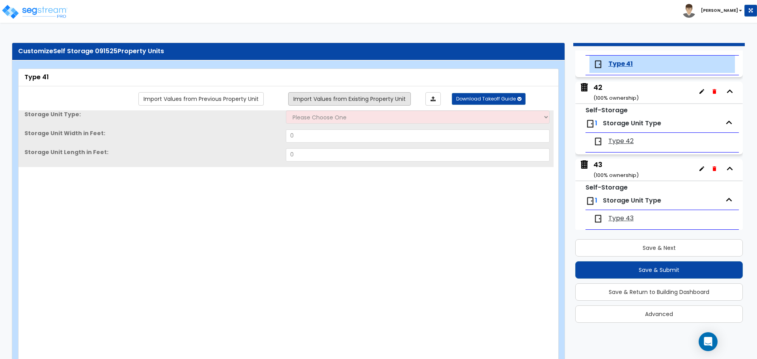
click at [388, 101] on link "Import Values from Existing Property Unit" at bounding box center [349, 98] width 123 height 13
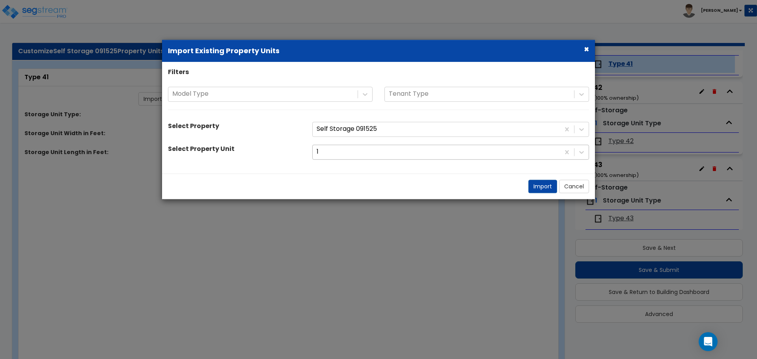
click at [393, 152] on div at bounding box center [436, 152] width 239 height 11
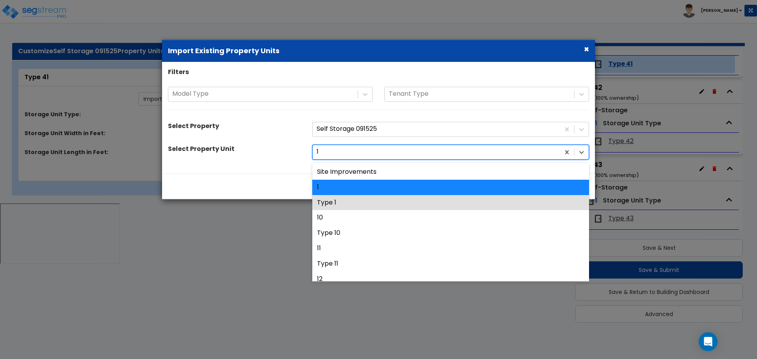
drag, startPoint x: 376, startPoint y: 198, endPoint x: 385, endPoint y: 198, distance: 9.1
click at [376, 198] on div "Type 1" at bounding box center [450, 202] width 277 height 15
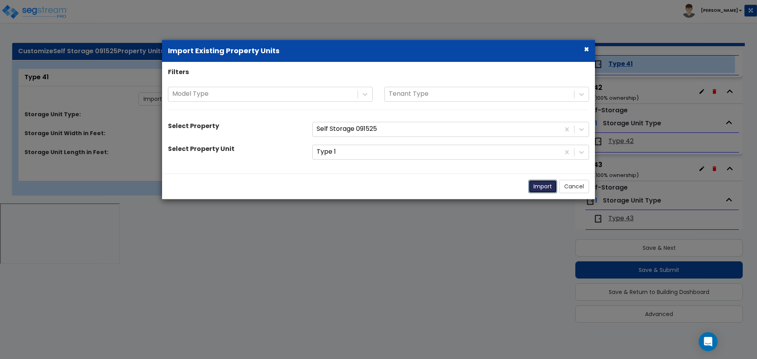
click at [541, 188] on button "Import" at bounding box center [543, 186] width 29 height 13
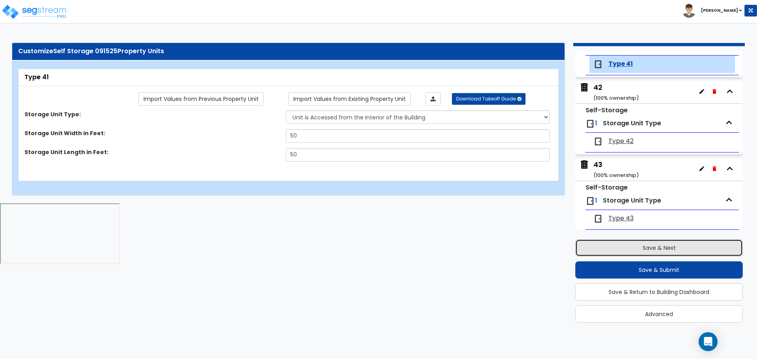
click at [613, 252] on button "Save & Next" at bounding box center [660, 247] width 168 height 17
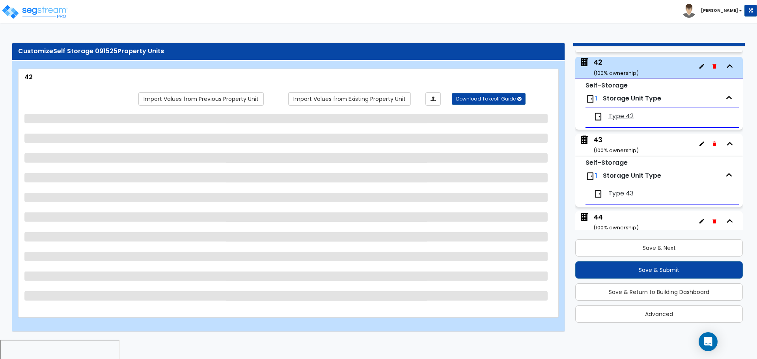
scroll to position [3205, 0]
click at [384, 101] on link "Import Values from Existing Property Unit" at bounding box center [349, 98] width 123 height 13
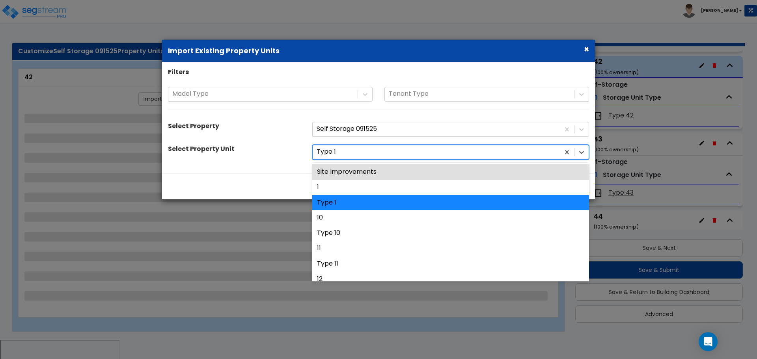
click at [385, 157] on div at bounding box center [436, 152] width 239 height 11
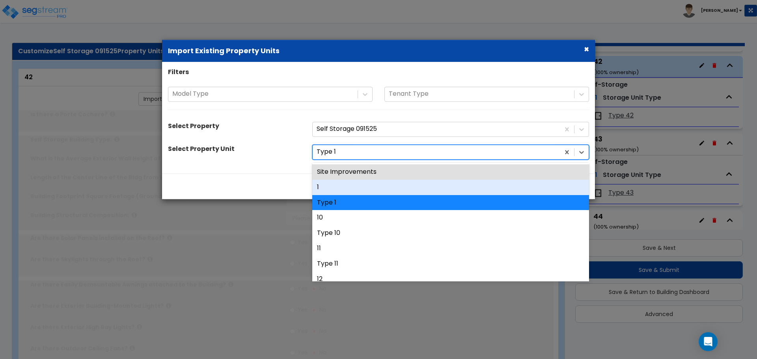
click at [370, 184] on div "1" at bounding box center [450, 187] width 277 height 15
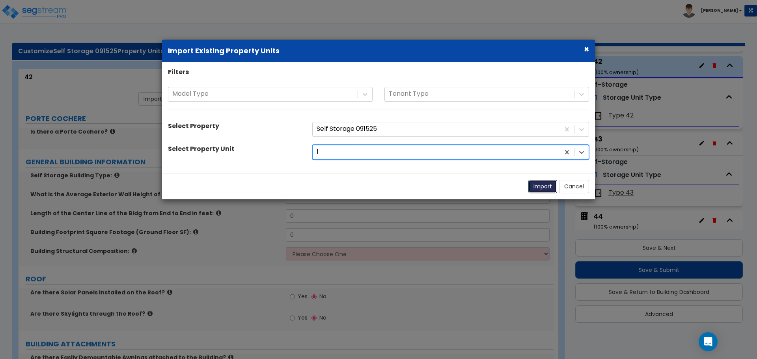
click at [533, 189] on button "Import" at bounding box center [543, 186] width 29 height 13
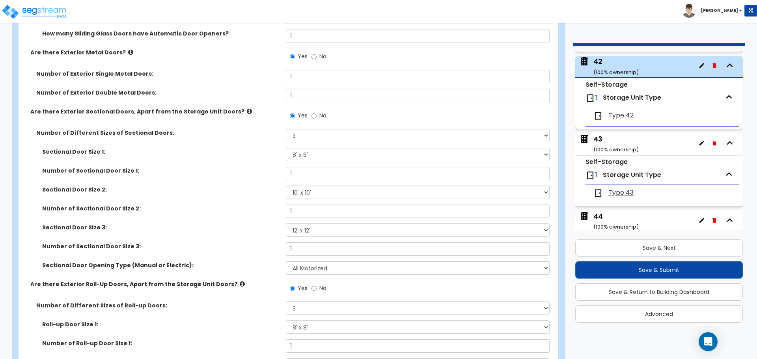
scroll to position [1745, 0]
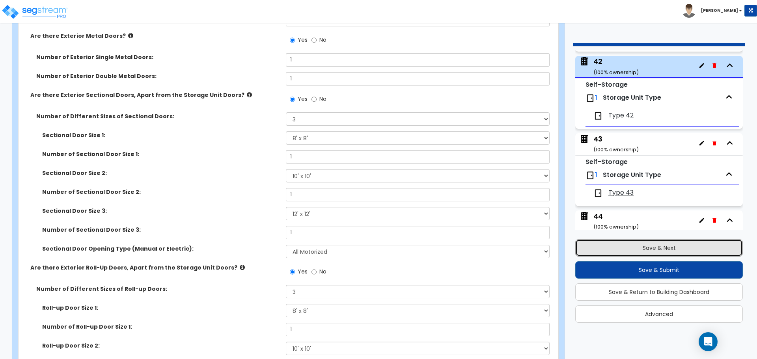
drag, startPoint x: 619, startPoint y: 248, endPoint x: 606, endPoint y: 238, distance: 16.6
click at [619, 248] on button "Save & Next" at bounding box center [660, 247] width 168 height 17
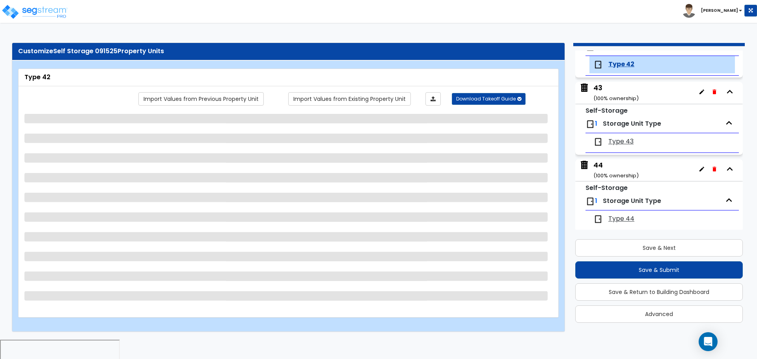
scroll to position [3256, 0]
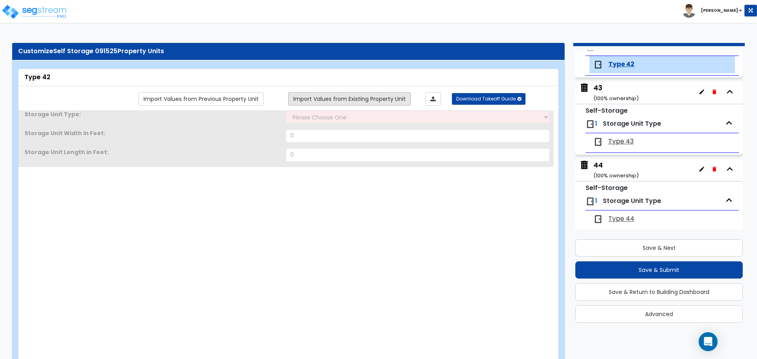
click at [384, 97] on link "Import Values from Existing Property Unit" at bounding box center [349, 98] width 123 height 13
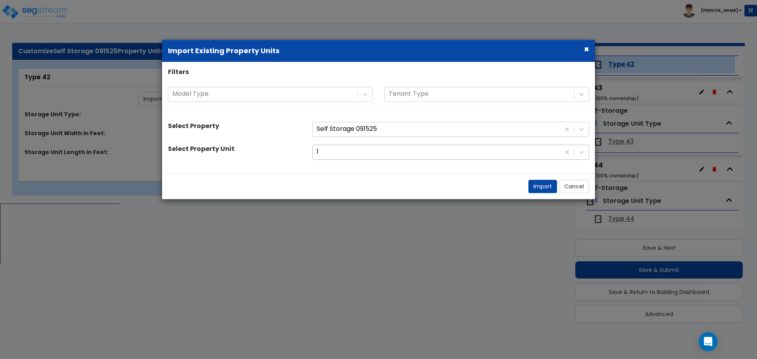
click at [387, 153] on div at bounding box center [436, 152] width 239 height 11
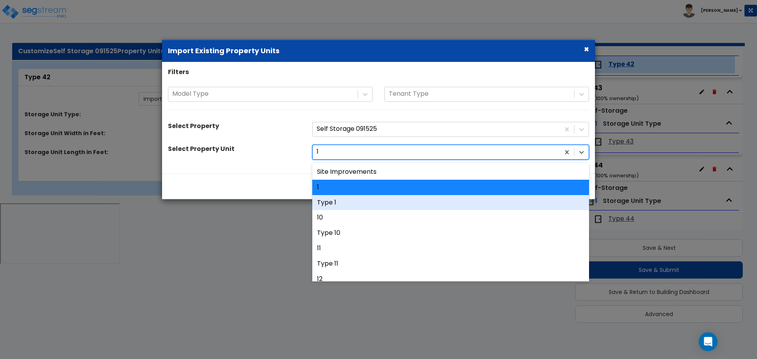
click at [375, 196] on div "Type 1" at bounding box center [450, 202] width 277 height 15
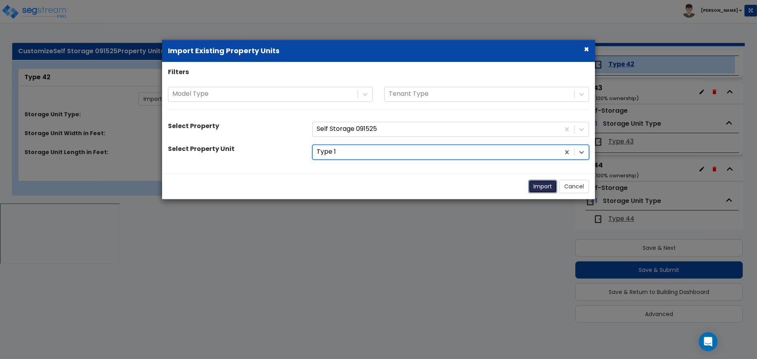
click at [540, 187] on button "Import" at bounding box center [543, 186] width 29 height 13
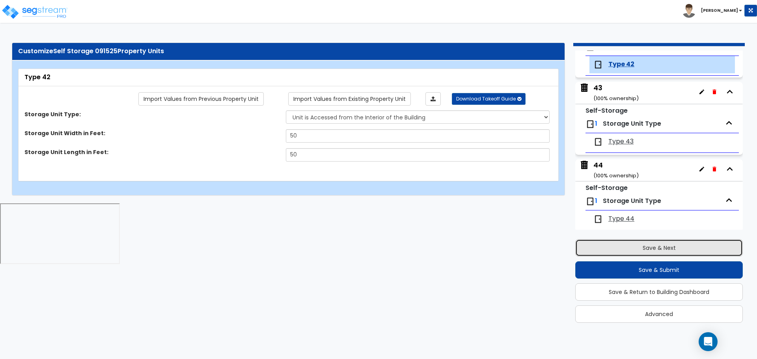
click at [629, 247] on button "Save & Next" at bounding box center [660, 247] width 168 height 17
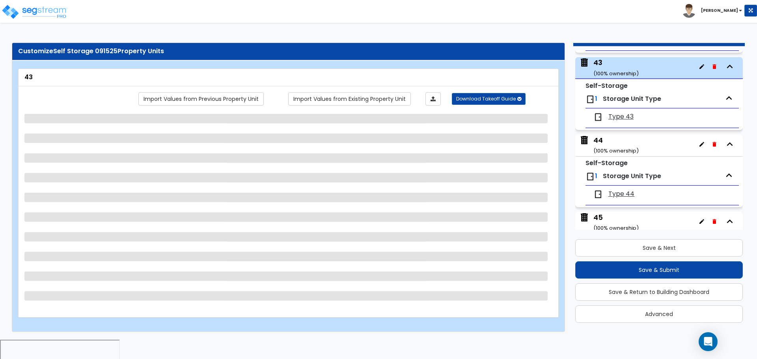
scroll to position [3282, 0]
click at [386, 101] on link "Import Values from Existing Property Unit" at bounding box center [349, 98] width 123 height 13
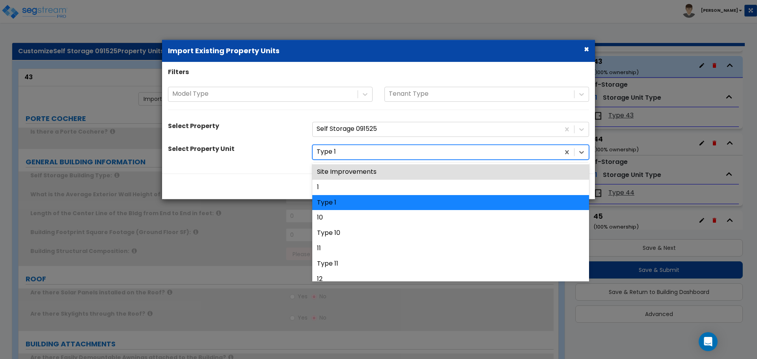
click at [390, 157] on div "Type 1" at bounding box center [436, 153] width 247 height 14
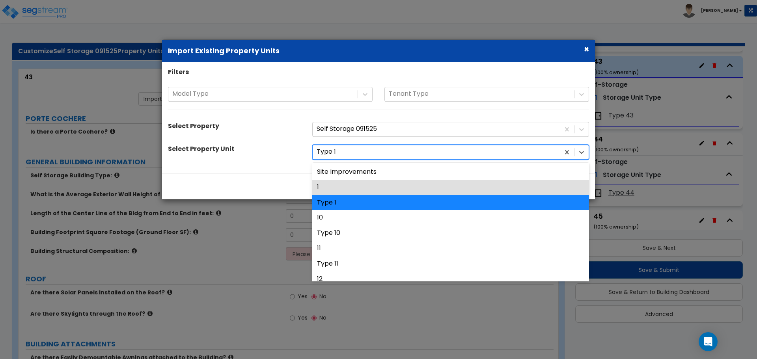
click at [374, 183] on div "1" at bounding box center [450, 187] width 277 height 15
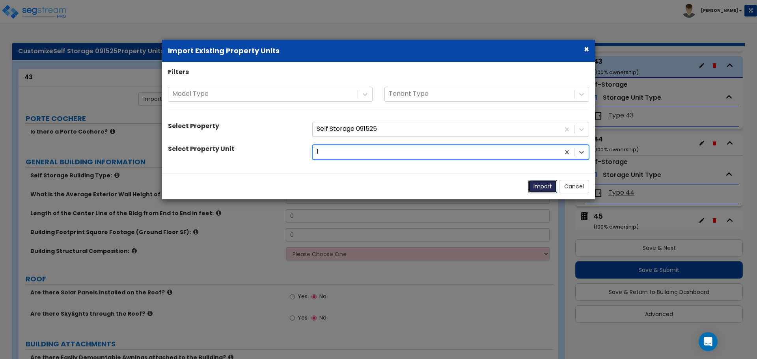
click at [545, 189] on button "Import" at bounding box center [543, 186] width 29 height 13
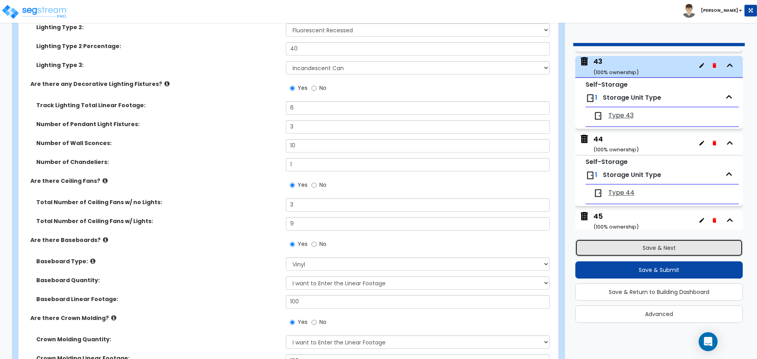
scroll to position [3230, 0]
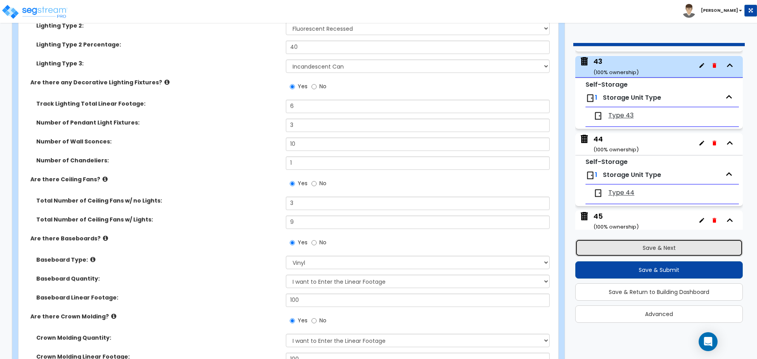
click at [619, 243] on button "Save & Next" at bounding box center [660, 247] width 168 height 17
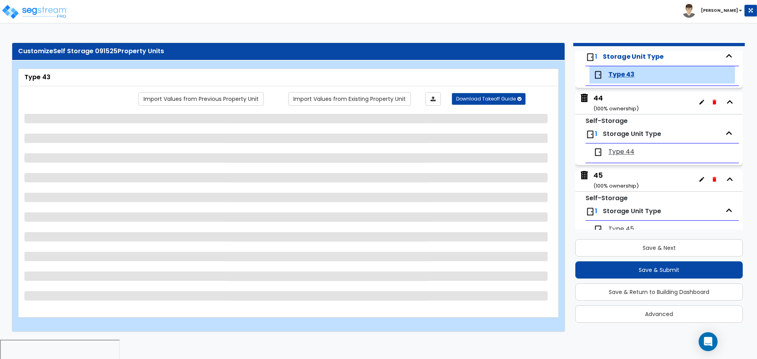
scroll to position [3334, 0]
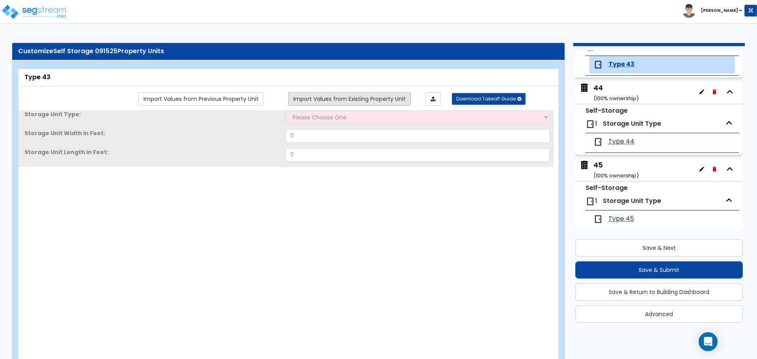
click at [389, 102] on link "Import Values from Existing Property Unit" at bounding box center [349, 98] width 123 height 13
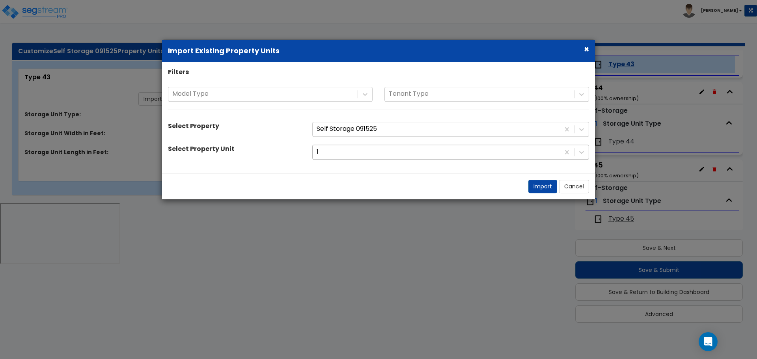
click at [405, 156] on div at bounding box center [436, 152] width 239 height 11
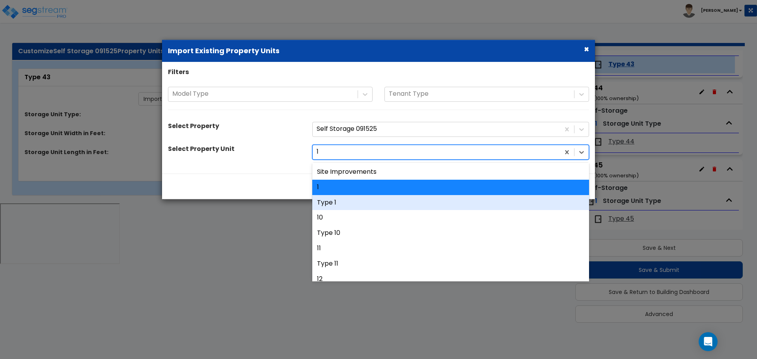
click at [387, 199] on div "Type 1" at bounding box center [450, 202] width 277 height 15
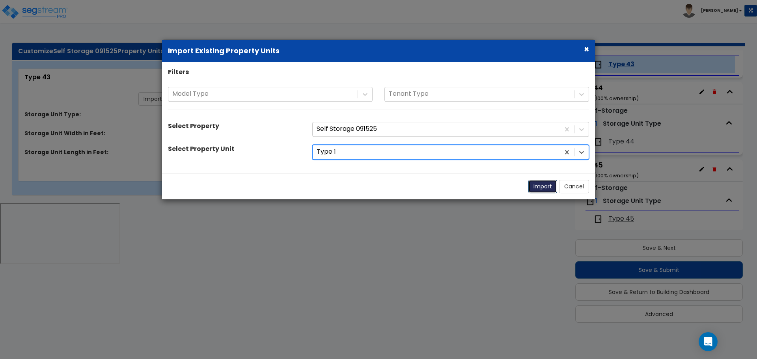
click at [535, 189] on button "Import" at bounding box center [543, 186] width 29 height 13
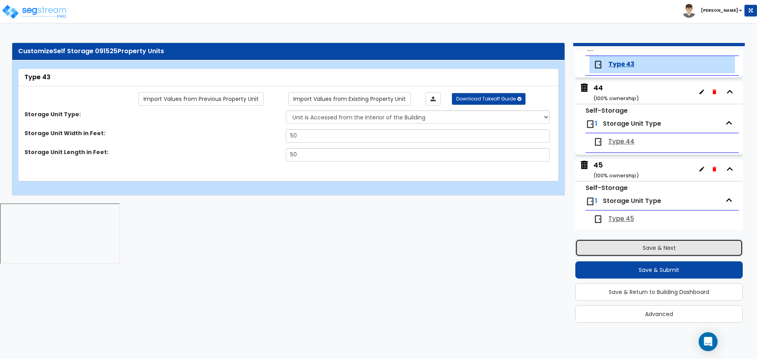
click at [620, 247] on button "Save & Next" at bounding box center [660, 247] width 168 height 17
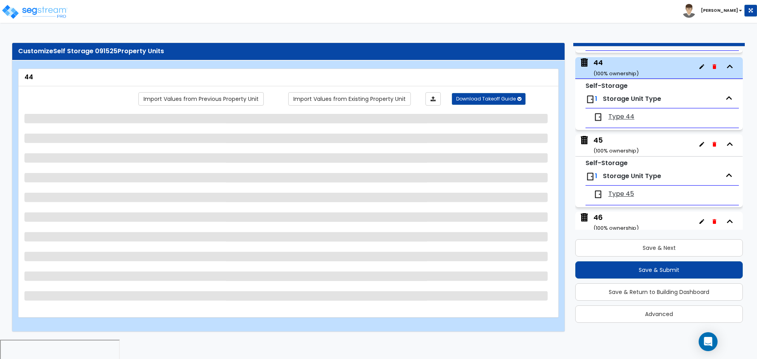
scroll to position [3360, 0]
click at [390, 97] on link "Import Values from Existing Property Unit" at bounding box center [349, 98] width 123 height 13
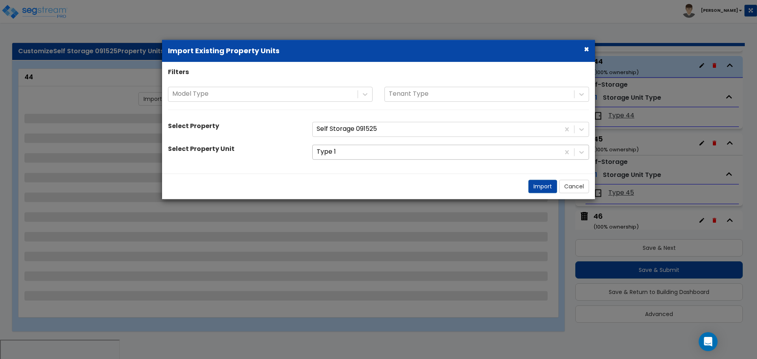
click at [405, 161] on div "Filters Model Type Tenant Type Select Property Self Storage 091525 Select Prope…" at bounding box center [378, 118] width 433 height 100
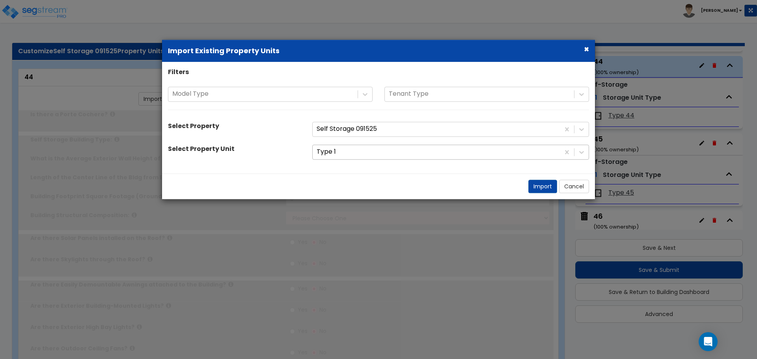
click at [403, 153] on div at bounding box center [436, 152] width 239 height 11
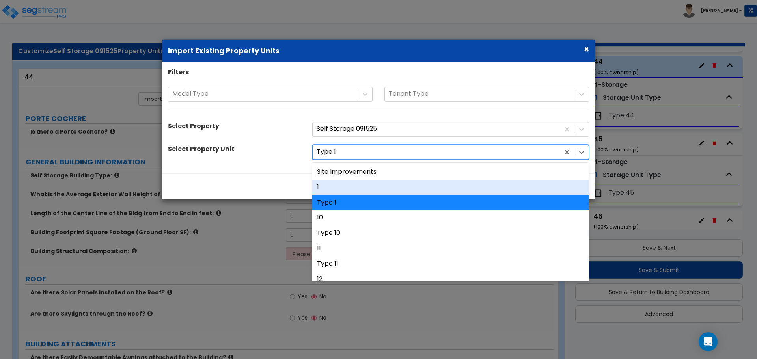
click at [402, 184] on div "1" at bounding box center [450, 187] width 277 height 15
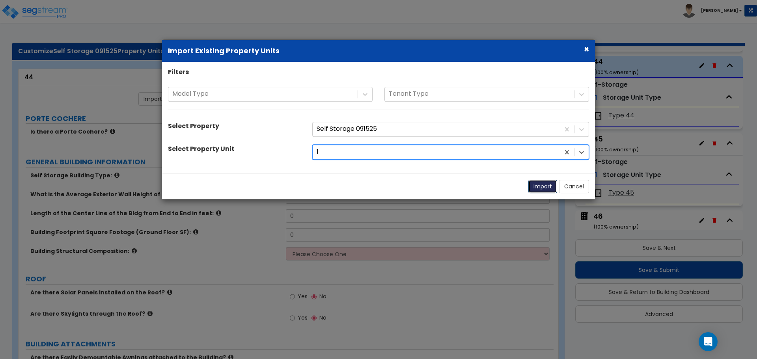
click at [547, 188] on button "Import" at bounding box center [543, 186] width 29 height 13
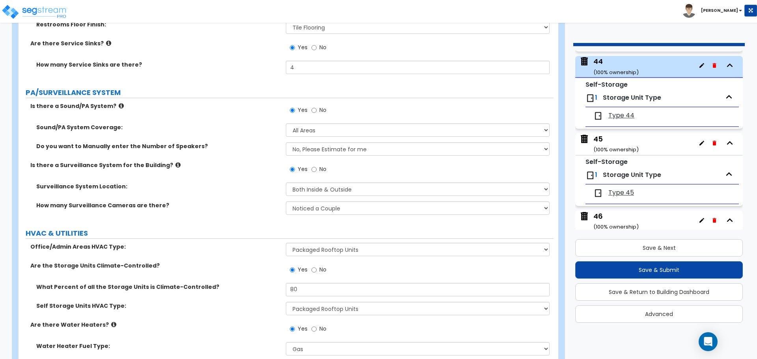
scroll to position [4586, 0]
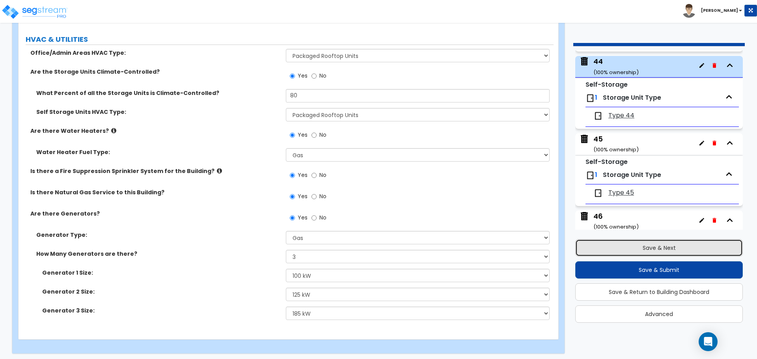
click at [630, 247] on button "Save & Next" at bounding box center [660, 247] width 168 height 17
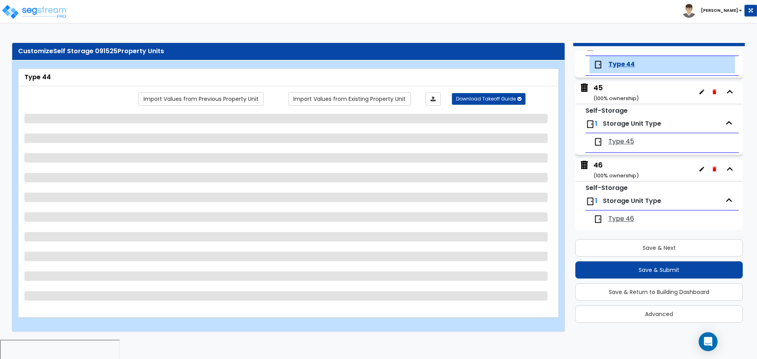
scroll to position [0, 0]
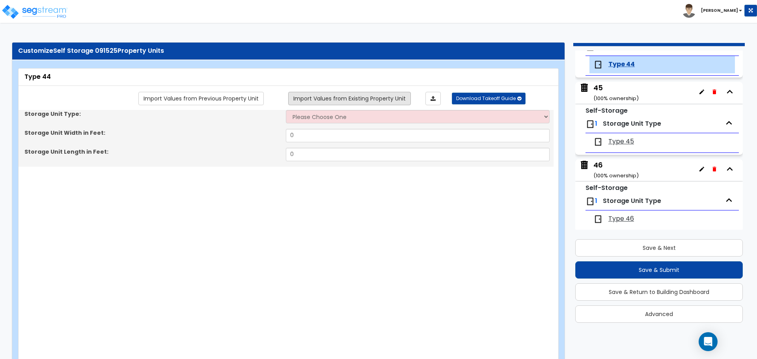
click at [382, 101] on link "Import Values from Existing Property Unit" at bounding box center [349, 98] width 123 height 13
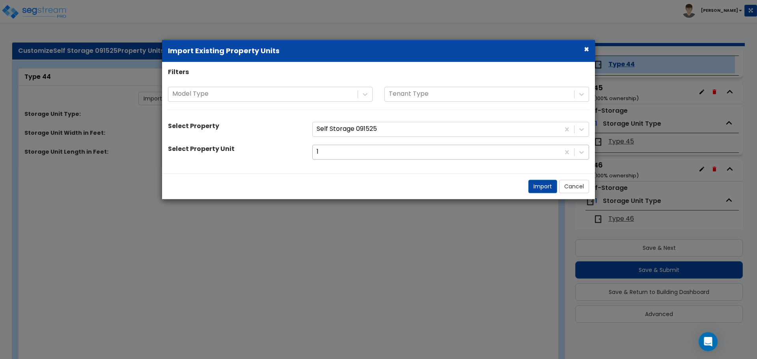
scroll to position [0, 0]
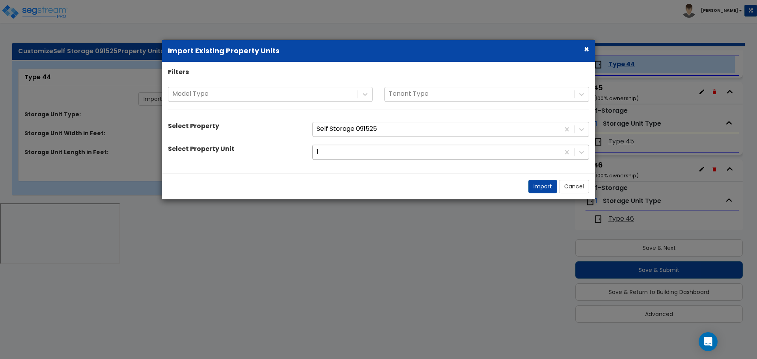
click at [392, 148] on div at bounding box center [436, 152] width 239 height 11
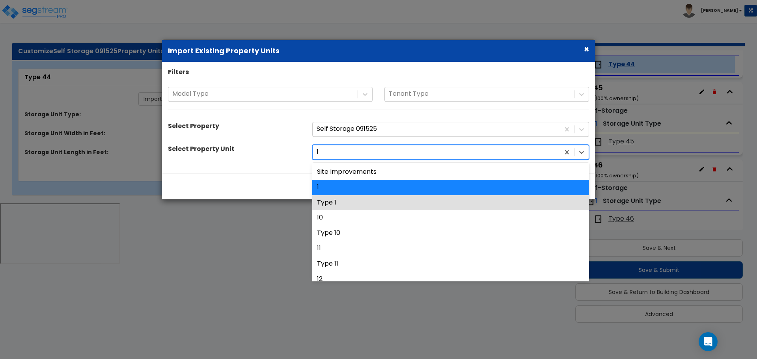
click at [378, 199] on div "Type 1" at bounding box center [450, 202] width 277 height 15
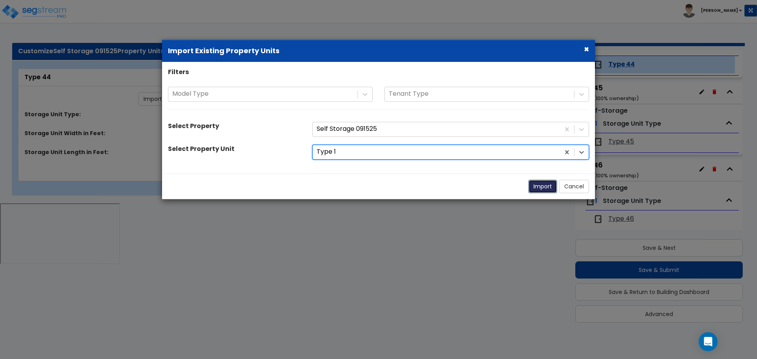
click at [537, 183] on button "Import" at bounding box center [543, 186] width 29 height 13
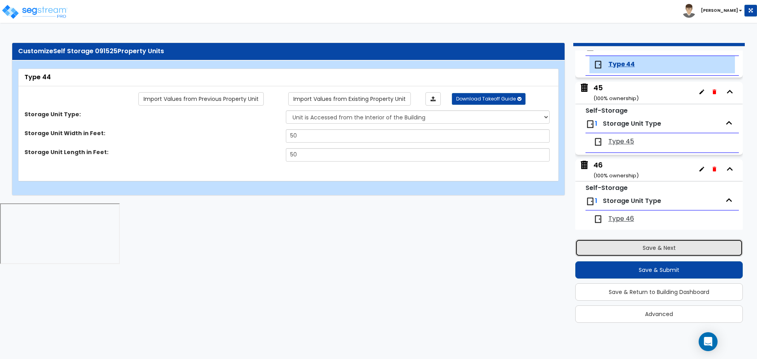
click at [629, 250] on button "Save & Next" at bounding box center [660, 247] width 168 height 17
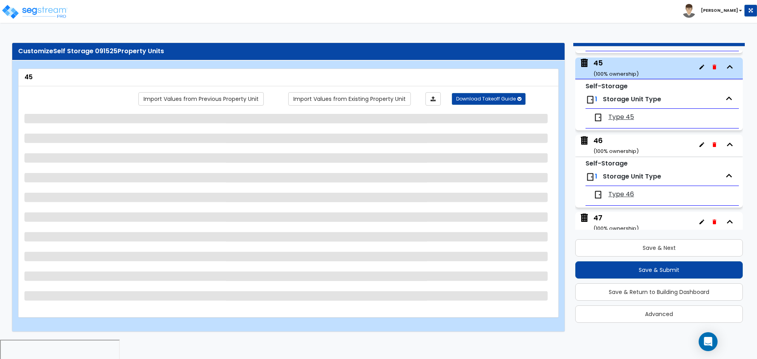
scroll to position [3437, 0]
click at [383, 102] on link "Import Values from Existing Property Unit" at bounding box center [349, 98] width 123 height 13
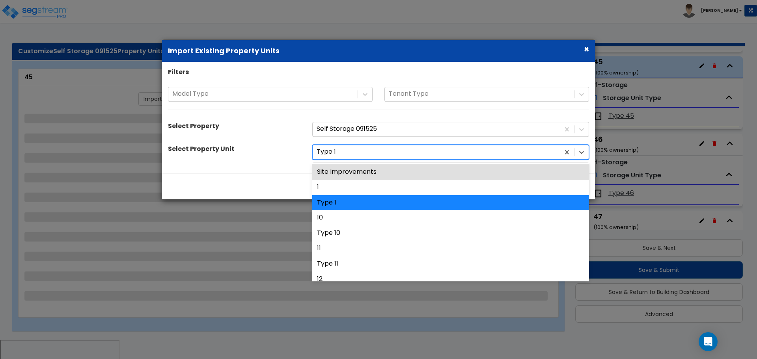
click at [386, 158] on div "Type 1" at bounding box center [436, 153] width 247 height 14
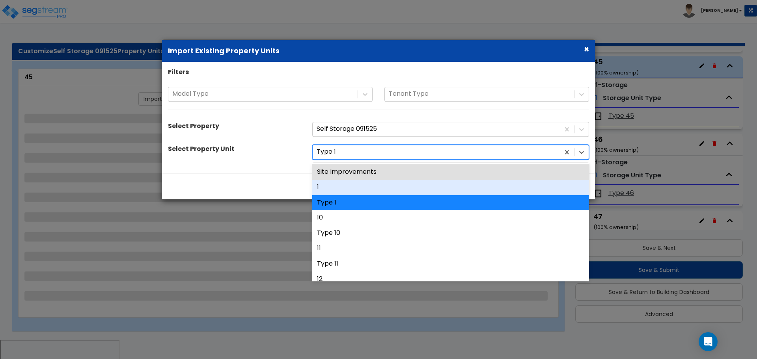
click at [373, 182] on div "1" at bounding box center [450, 187] width 277 height 15
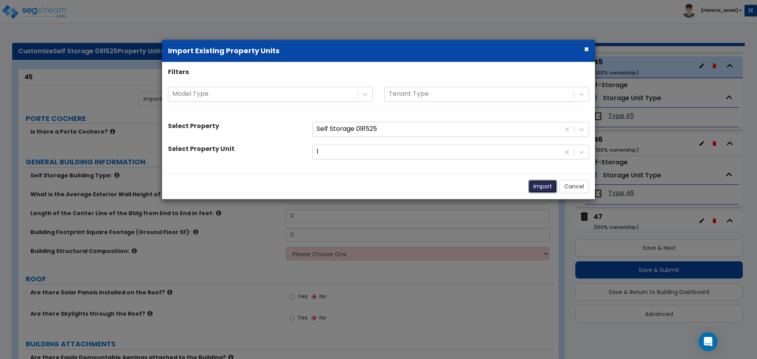
click at [531, 183] on button "Import" at bounding box center [543, 186] width 29 height 13
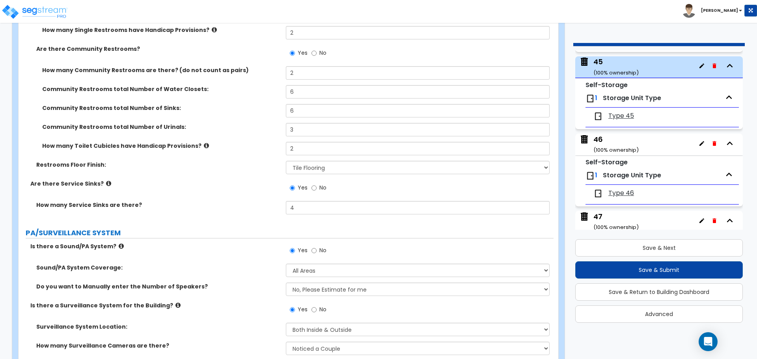
scroll to position [4586, 0]
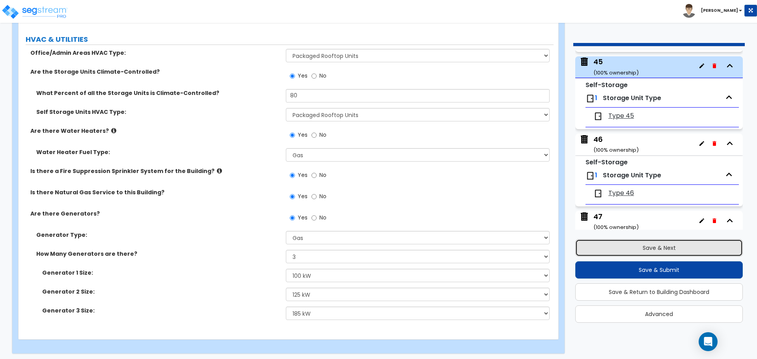
click at [611, 242] on button "Save & Next" at bounding box center [660, 247] width 168 height 17
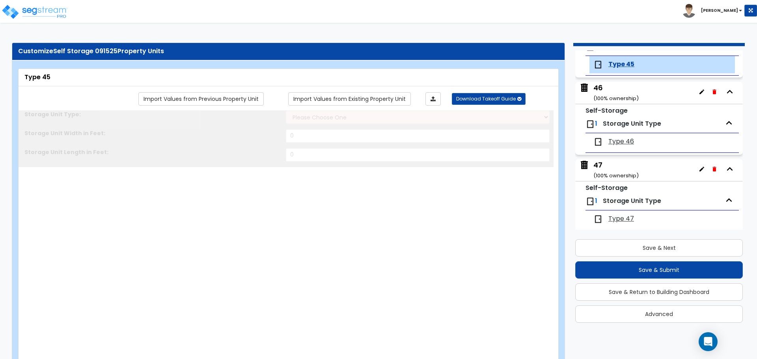
scroll to position [0, 0]
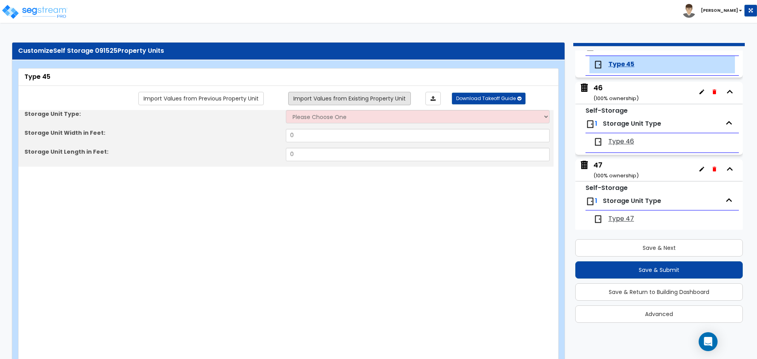
click at [398, 101] on link "Import Values from Existing Property Unit" at bounding box center [349, 98] width 123 height 13
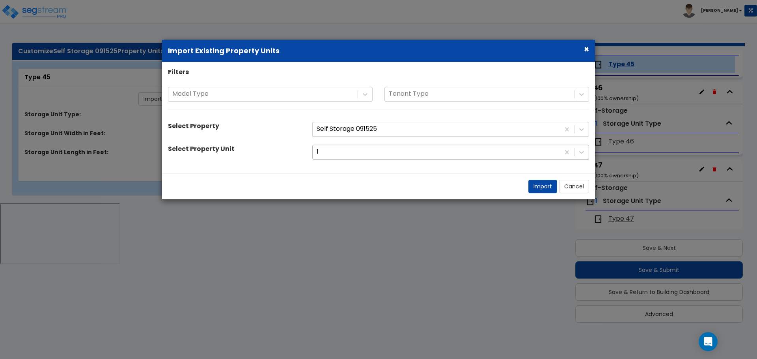
scroll to position [0, 0]
click at [404, 150] on div at bounding box center [436, 152] width 239 height 11
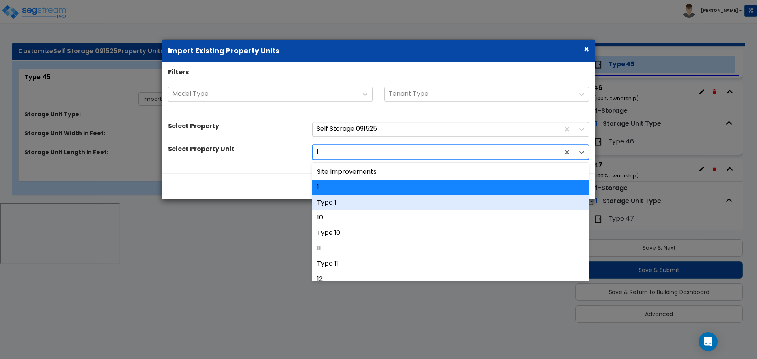
click at [393, 199] on div "Type 1" at bounding box center [450, 202] width 277 height 15
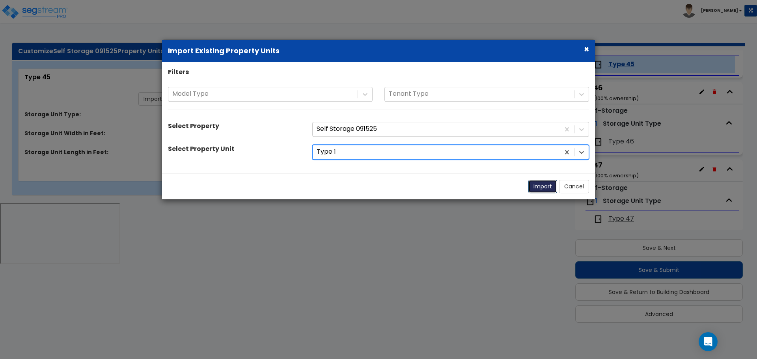
click at [536, 187] on button "Import" at bounding box center [543, 186] width 29 height 13
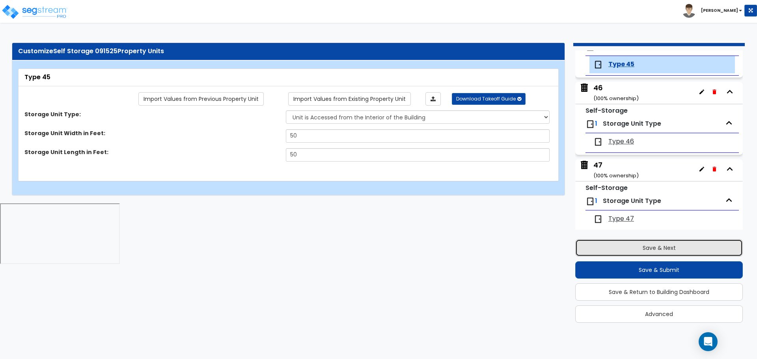
click at [625, 249] on button "Save & Next" at bounding box center [660, 247] width 168 height 17
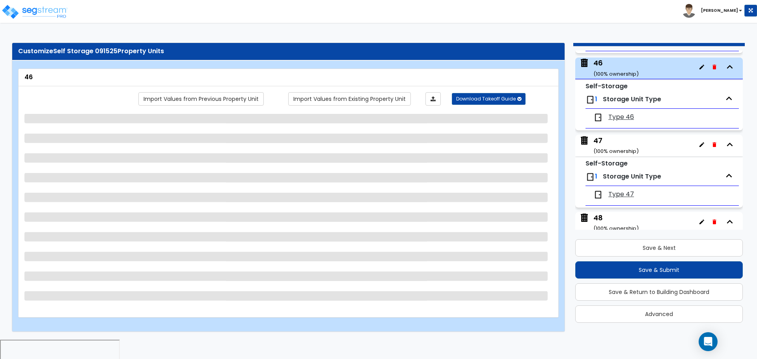
scroll to position [3514, 0]
click at [380, 100] on link "Import Values from Existing Property Unit" at bounding box center [349, 98] width 123 height 13
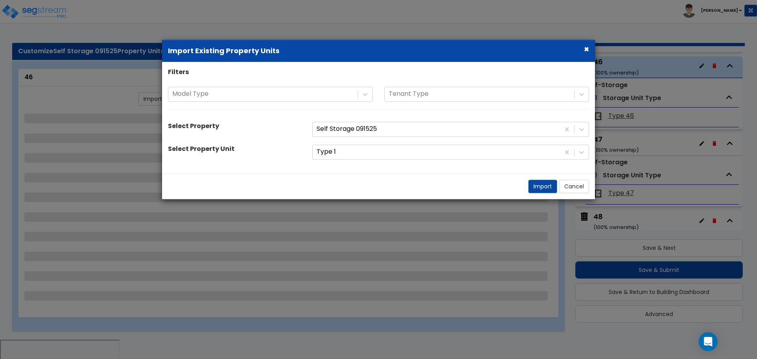
click at [387, 160] on div "Filters Model Type Tenant Type Select Property Self Storage 091525 Select Prope…" at bounding box center [378, 118] width 433 height 100
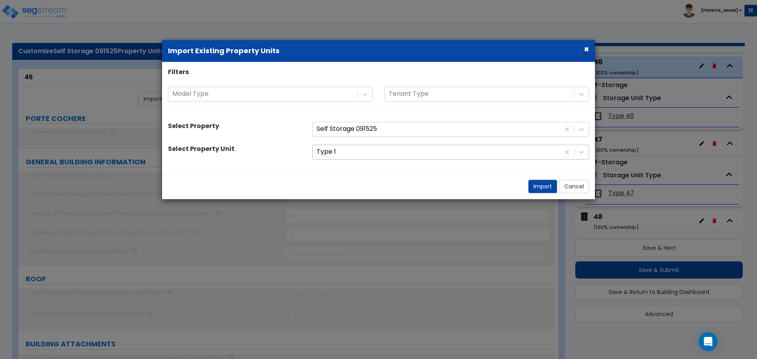
click at [376, 152] on div at bounding box center [436, 152] width 239 height 11
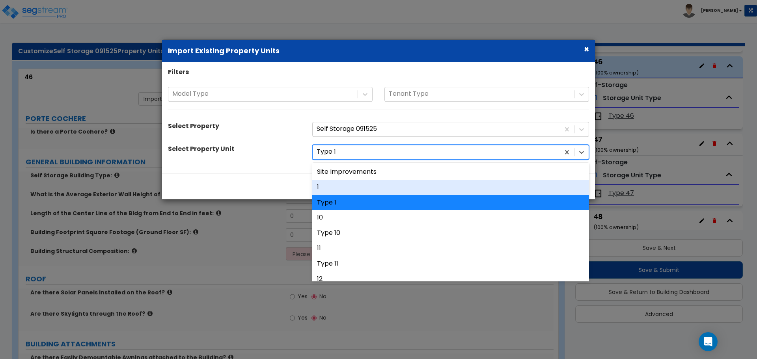
click at [367, 180] on div "1" at bounding box center [450, 187] width 277 height 15
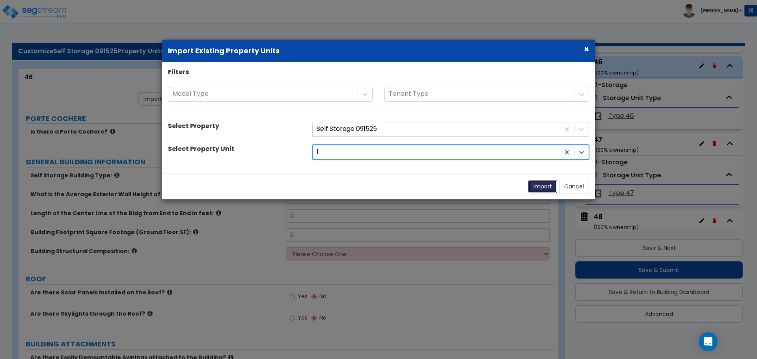
click at [544, 184] on button "Import" at bounding box center [543, 186] width 29 height 13
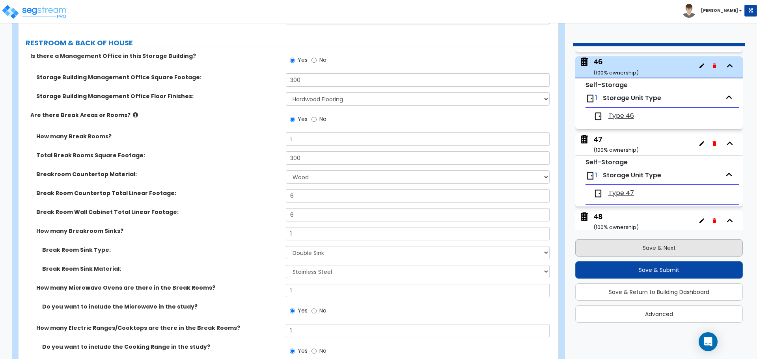
scroll to position [3642, 0]
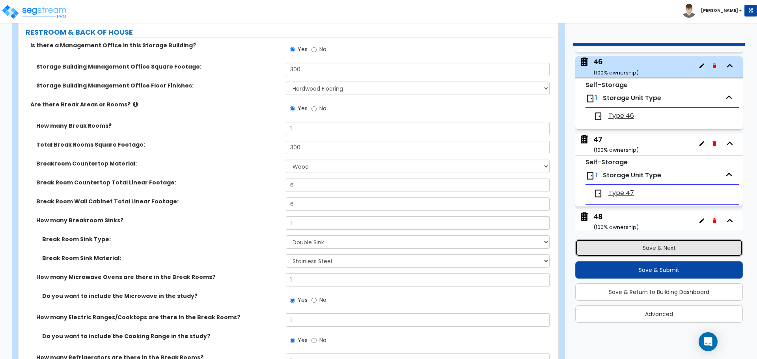
click at [644, 242] on button "Save & Next" at bounding box center [660, 247] width 168 height 17
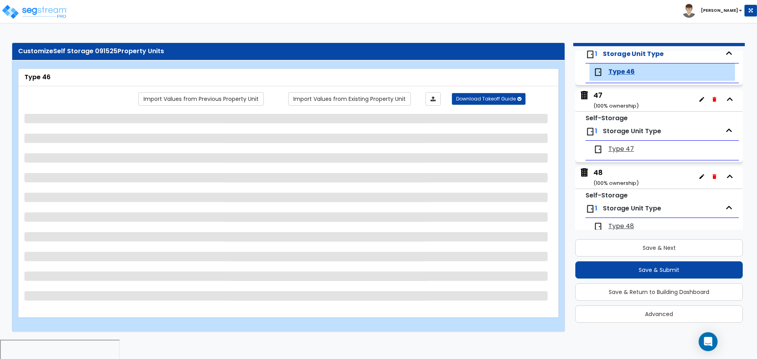
scroll to position [3565, 0]
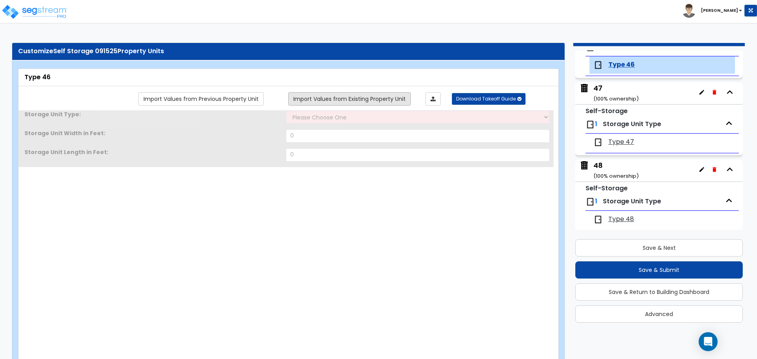
click at [396, 99] on link "Import Values from Existing Property Unit" at bounding box center [349, 98] width 123 height 13
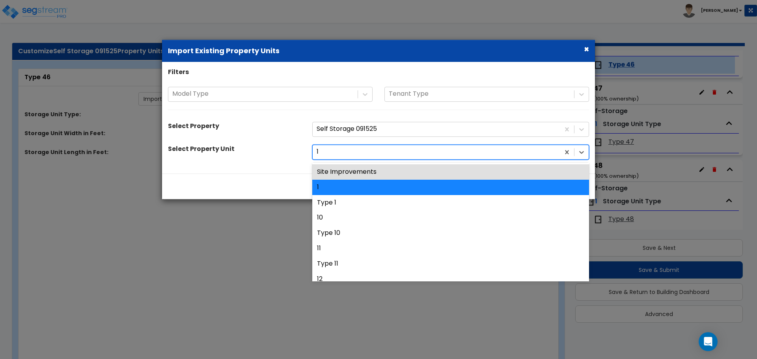
click at [420, 153] on div at bounding box center [436, 152] width 239 height 11
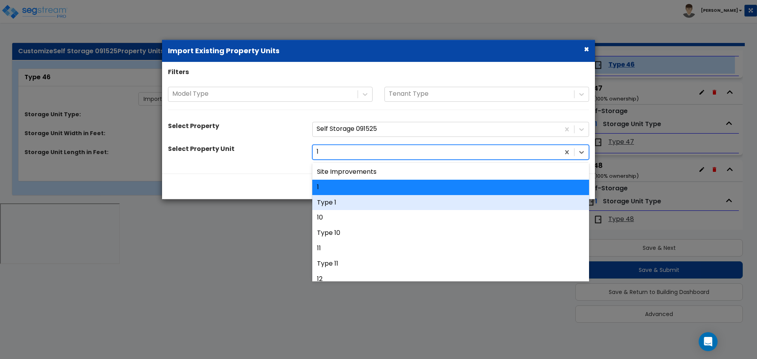
click at [390, 202] on div "Type 1" at bounding box center [450, 202] width 277 height 15
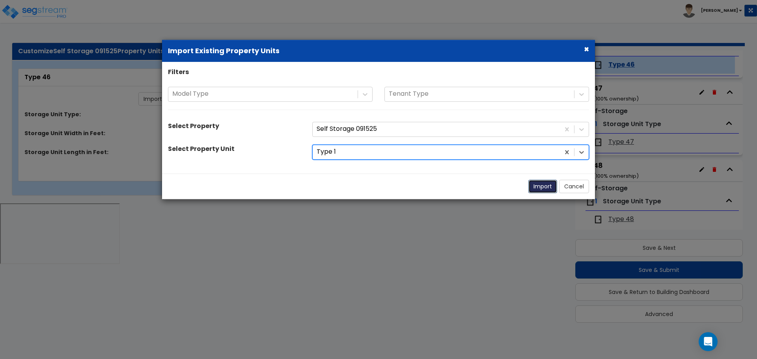
click at [536, 188] on button "Import" at bounding box center [543, 186] width 29 height 13
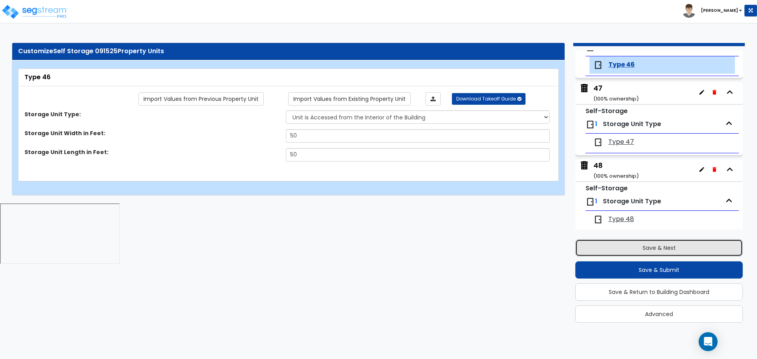
click at [631, 249] on button "Save & Next" at bounding box center [660, 247] width 168 height 17
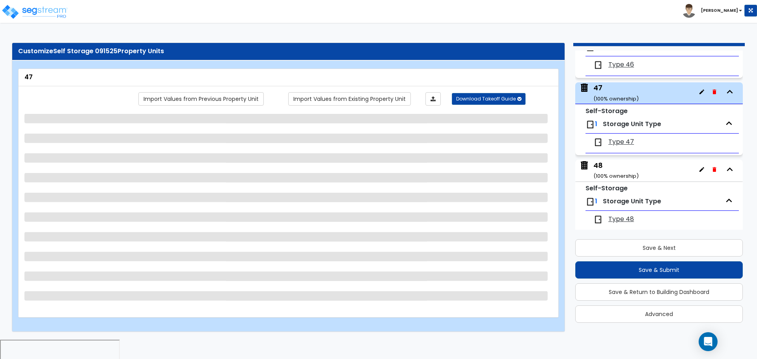
scroll to position [3591, 0]
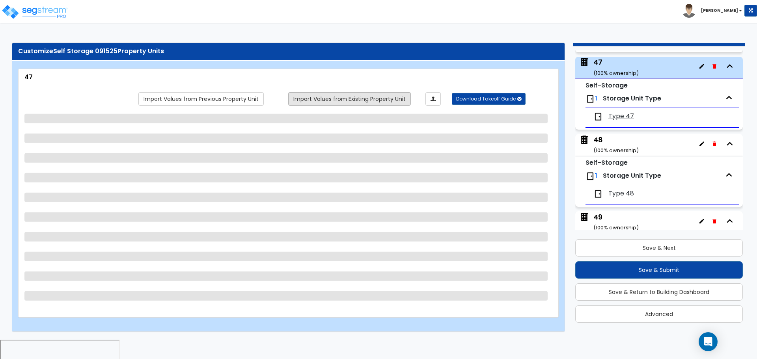
click at [391, 102] on link "Import Values from Existing Property Unit" at bounding box center [349, 98] width 123 height 13
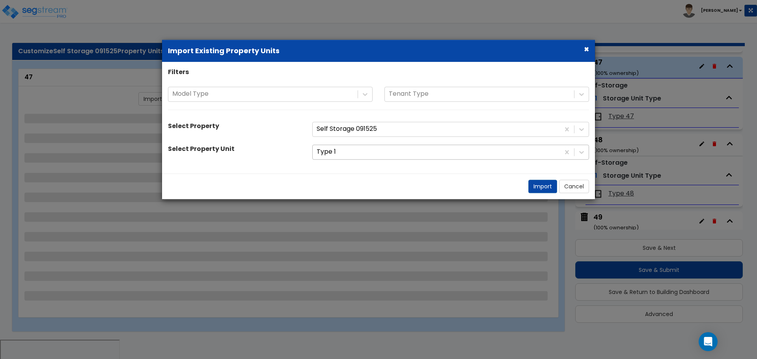
click at [404, 152] on div at bounding box center [436, 152] width 239 height 11
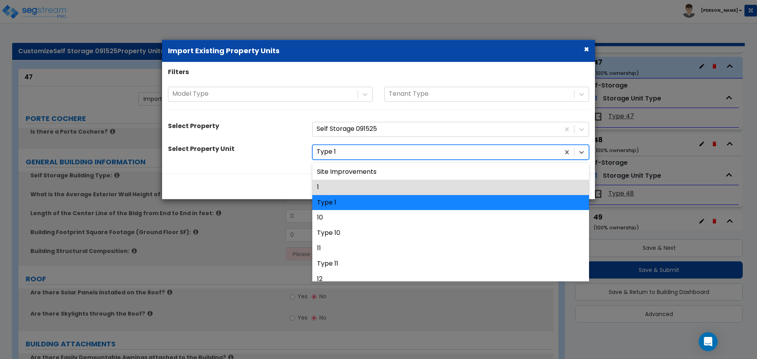
click at [382, 188] on div "1" at bounding box center [450, 187] width 277 height 15
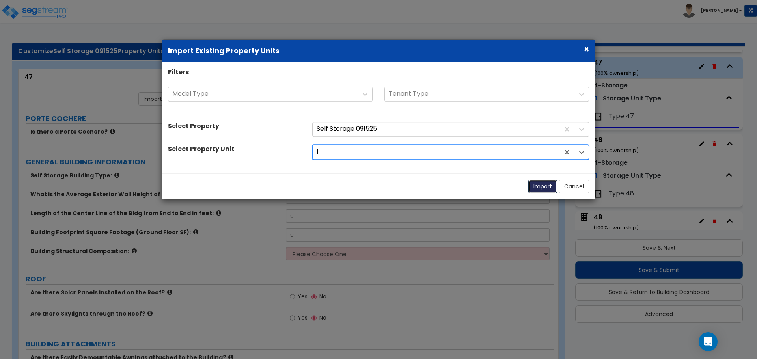
click at [535, 188] on button "Import" at bounding box center [543, 186] width 29 height 13
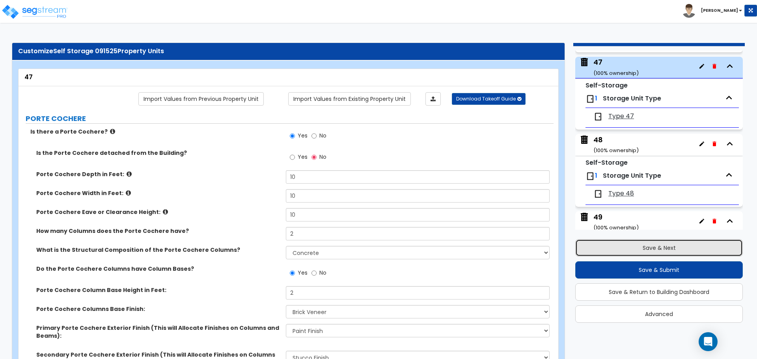
click at [613, 240] on button "Save & Next" at bounding box center [660, 247] width 168 height 17
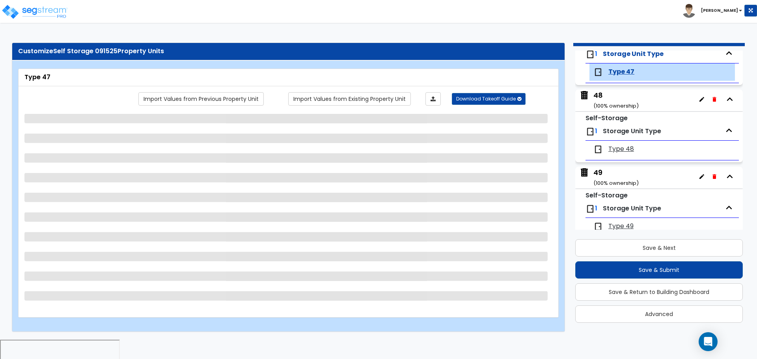
scroll to position [3643, 0]
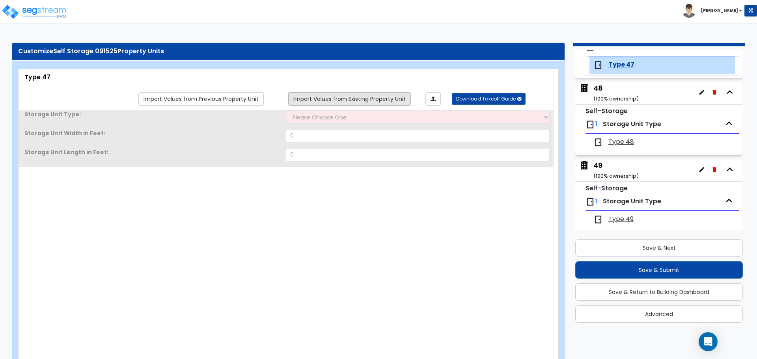
click at [382, 97] on link "Import Values from Existing Property Unit" at bounding box center [349, 98] width 123 height 13
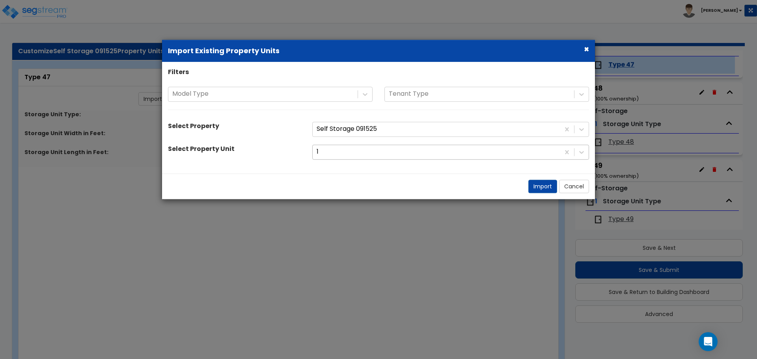
click at [396, 155] on div at bounding box center [436, 152] width 239 height 11
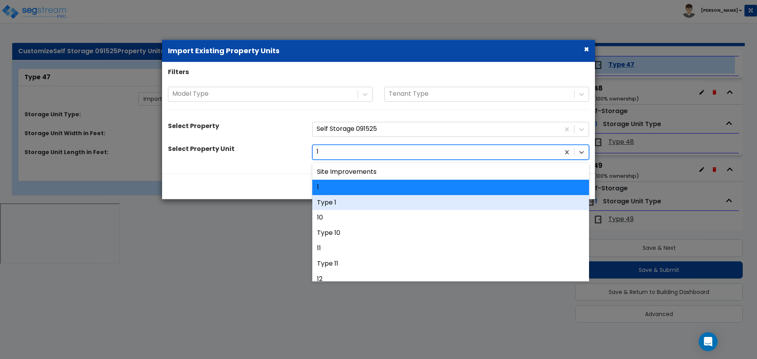
click at [374, 199] on div "Type 1" at bounding box center [450, 202] width 277 height 15
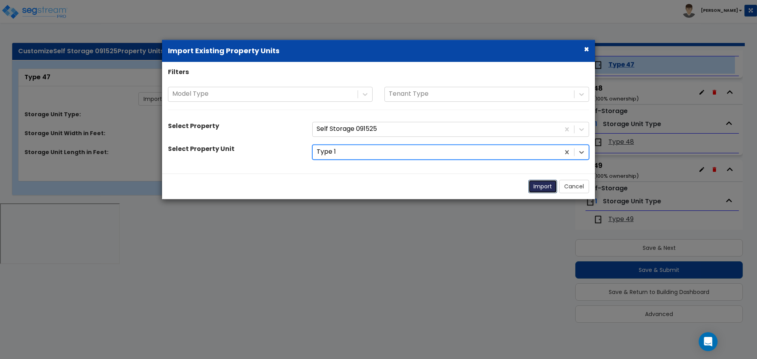
click at [536, 185] on button "Import" at bounding box center [543, 186] width 29 height 13
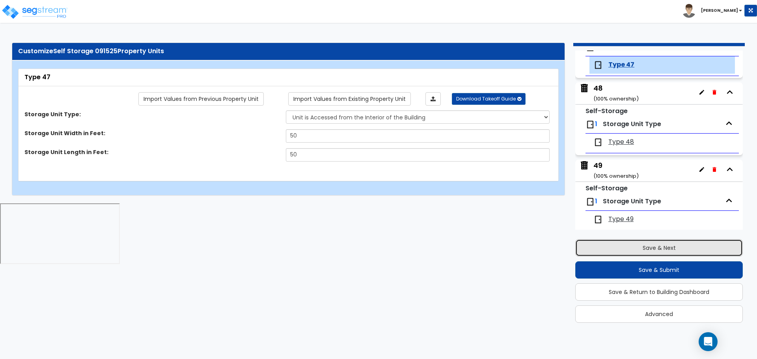
click at [634, 243] on button "Save & Next" at bounding box center [660, 247] width 168 height 17
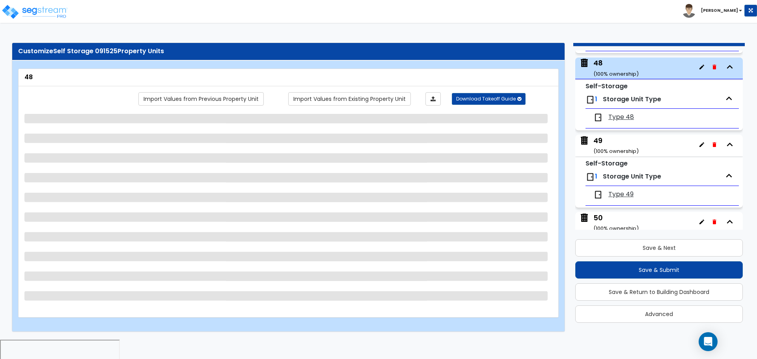
scroll to position [3668, 0]
click at [371, 98] on link "Import Values from Existing Property Unit" at bounding box center [349, 98] width 123 height 13
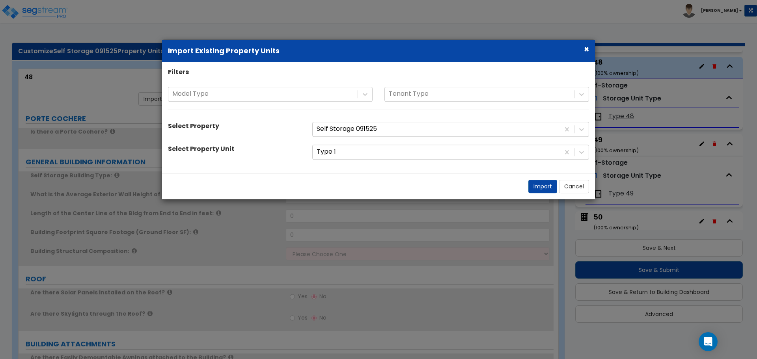
click at [366, 159] on div "Type 1" at bounding box center [450, 152] width 277 height 15
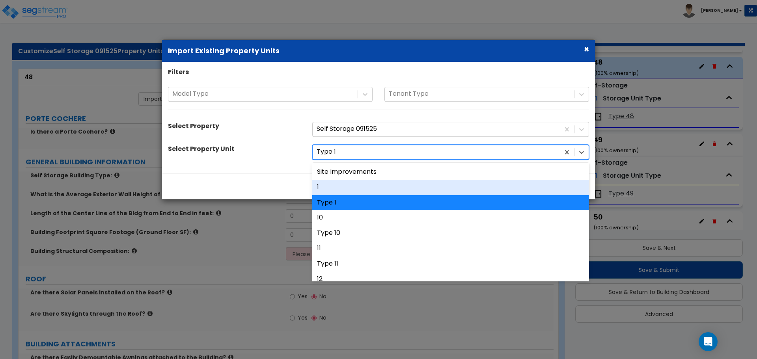
click at [357, 187] on div "1" at bounding box center [450, 187] width 277 height 15
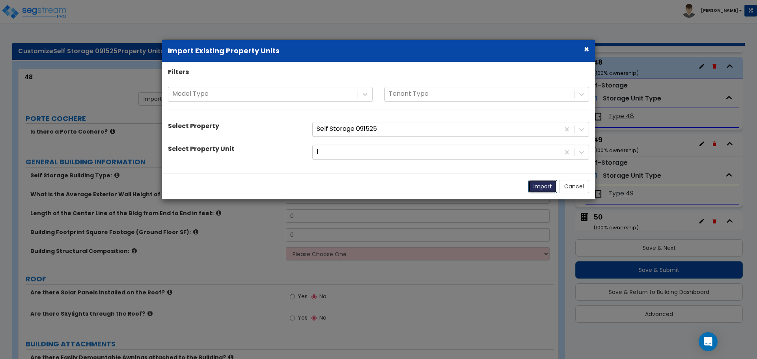
click at [537, 190] on button "Import" at bounding box center [543, 186] width 29 height 13
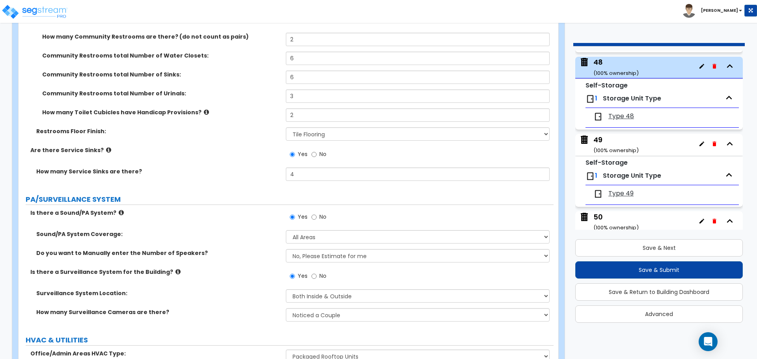
scroll to position [4586, 0]
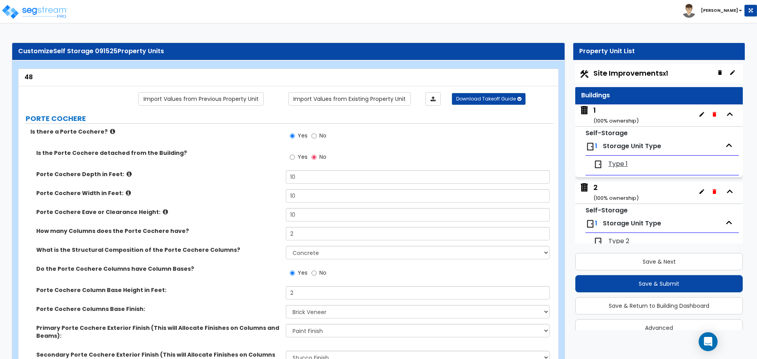
select select "3"
select select "4"
select select "1"
select select "2"
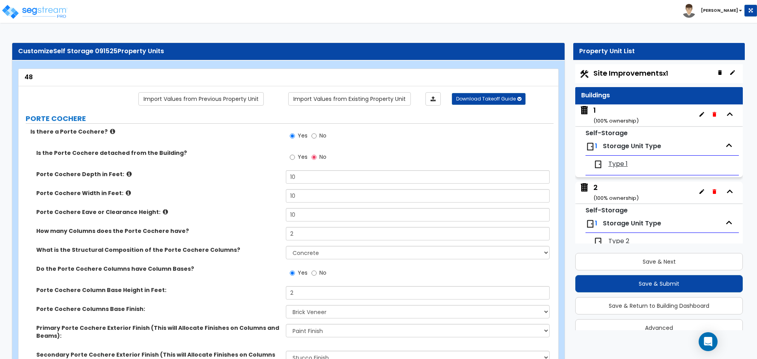
select select "1"
select select "2"
select select "8"
select select "3"
select select "10"
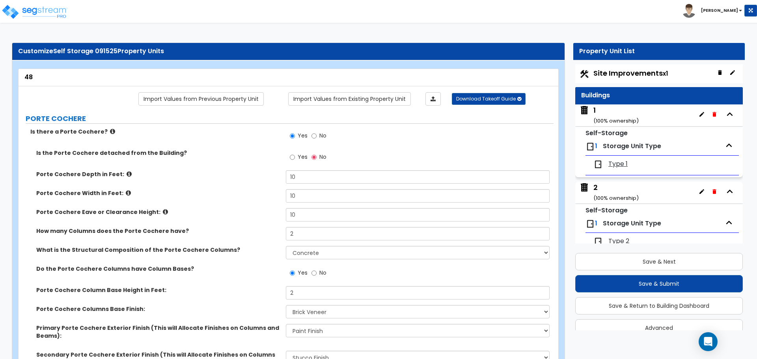
select select "7"
select select "4"
select select "2"
select select "1"
select select "2"
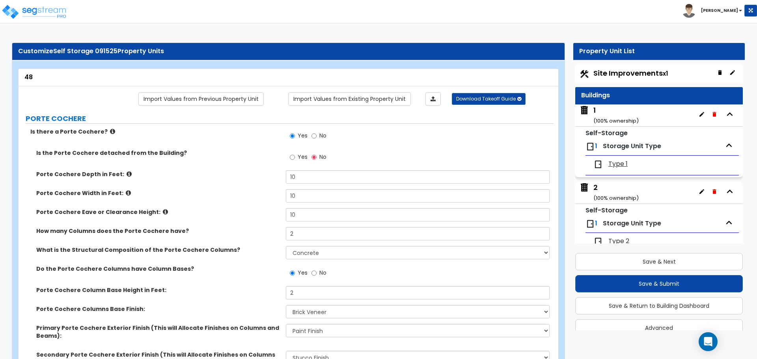
select select "2"
select select "3"
select select "2"
select select "3"
select select "2"
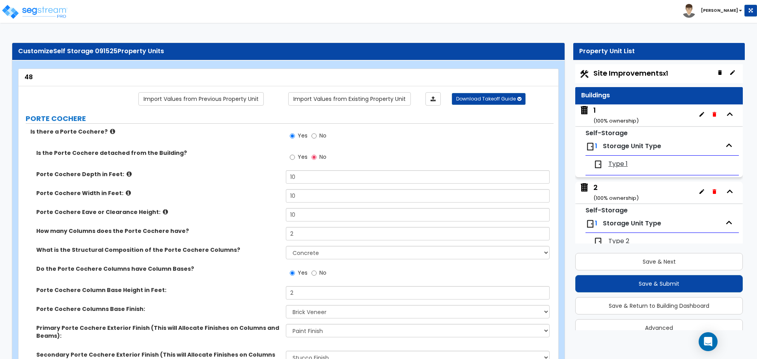
select select "1"
select select "2"
select select "3"
select select "1"
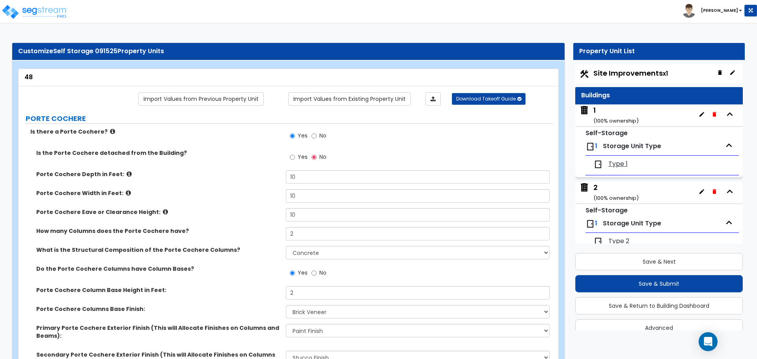
select select "2"
select select "3"
select select "2"
select select "3"
select select "1"
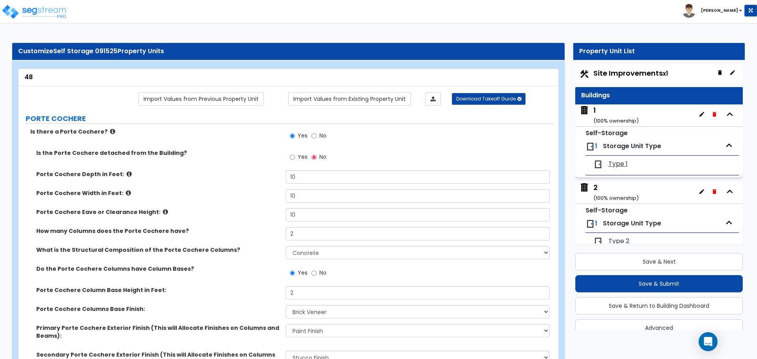
select select "2"
select select "3"
select select "2"
select select "3"
select select "1"
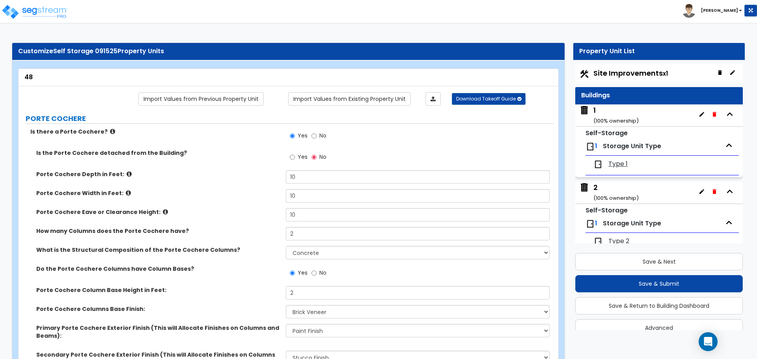
select select "7"
select select "1"
select select "4"
select select "3"
select select "2"
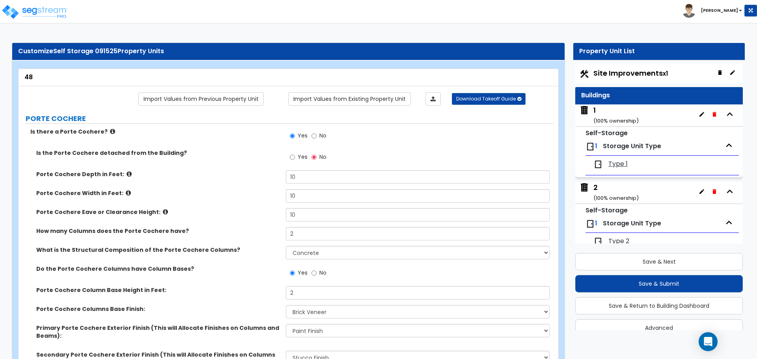
select select "3"
select select "1"
select select "2"
select select "3"
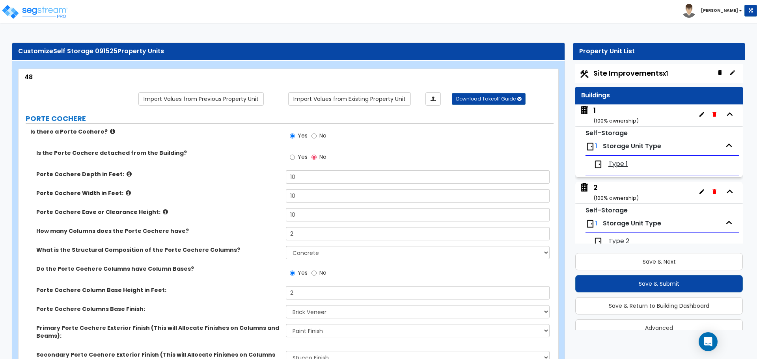
select select "2"
select select "4"
select select "5"
select select "2"
select select "1"
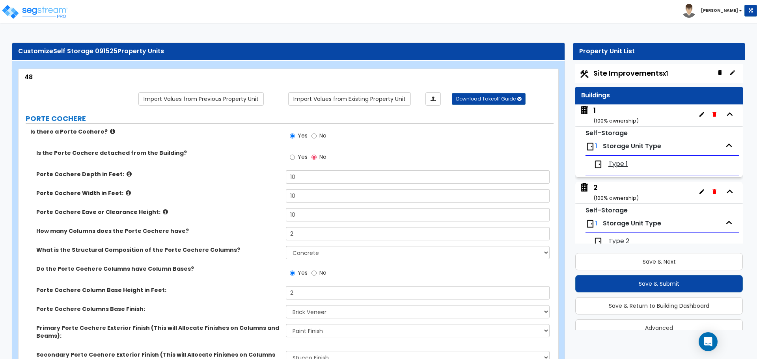
select select "1"
select select "2"
select select "7"
select select "2"
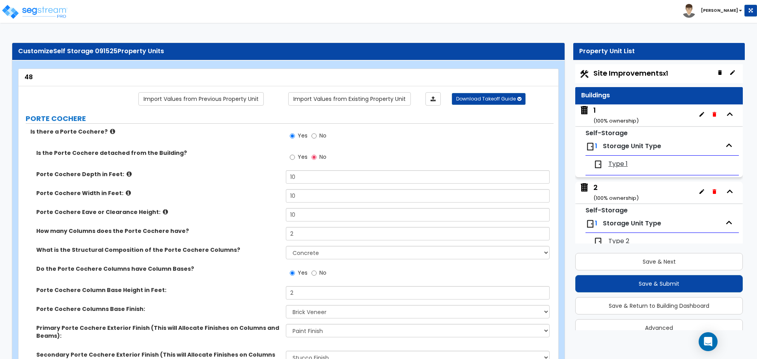
select select "1"
select select "2"
select select "3"
select select "1"
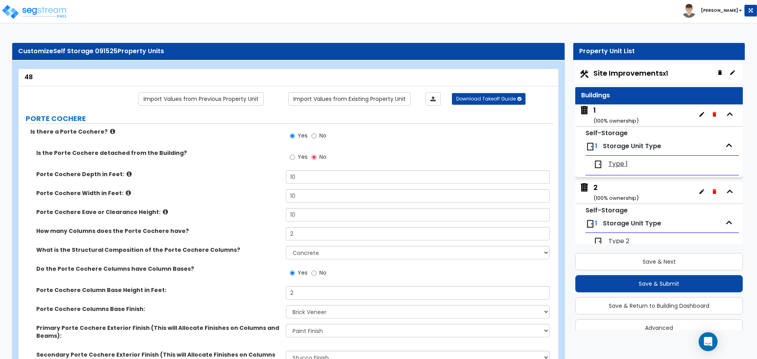
select select "1"
select select "3"
select select "2"
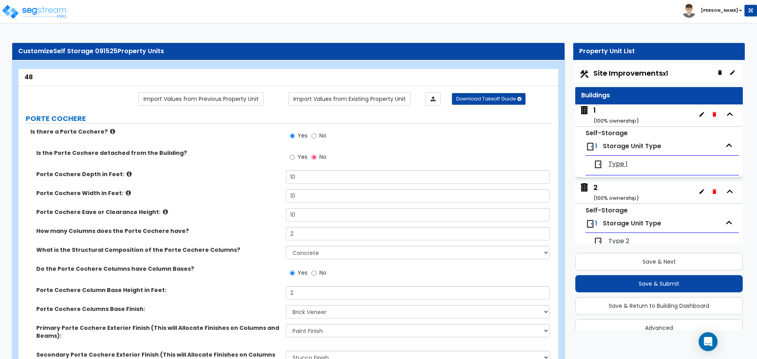
select select "1"
select select "3"
select select "4"
select select "5"
select select "6"
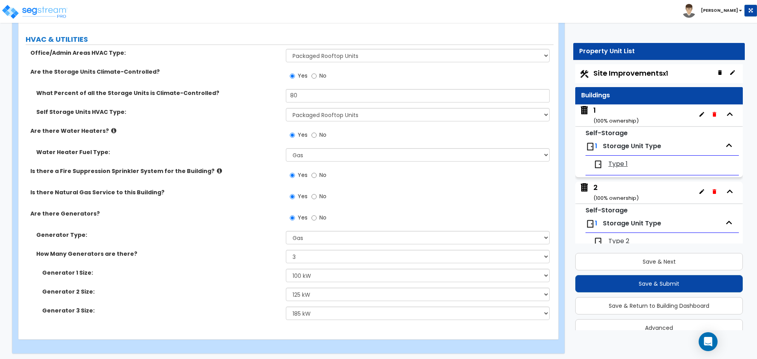
scroll to position [3668, 0]
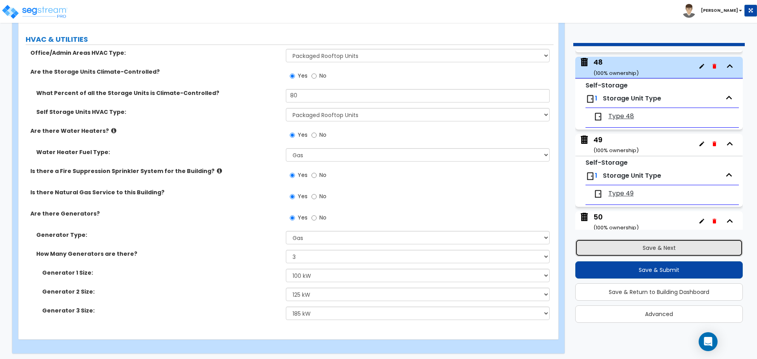
click at [621, 243] on button "Save & Next" at bounding box center [660, 247] width 168 height 17
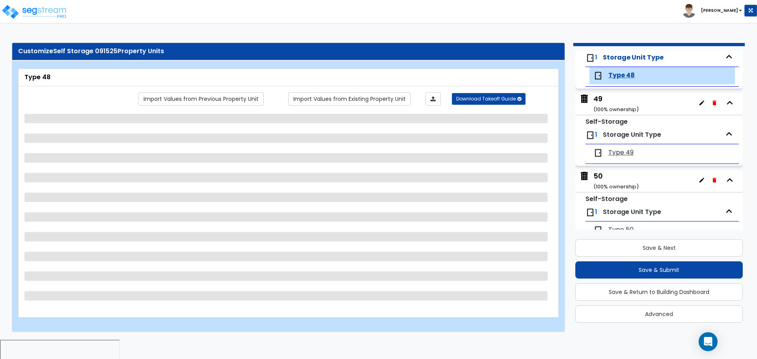
scroll to position [3720, 0]
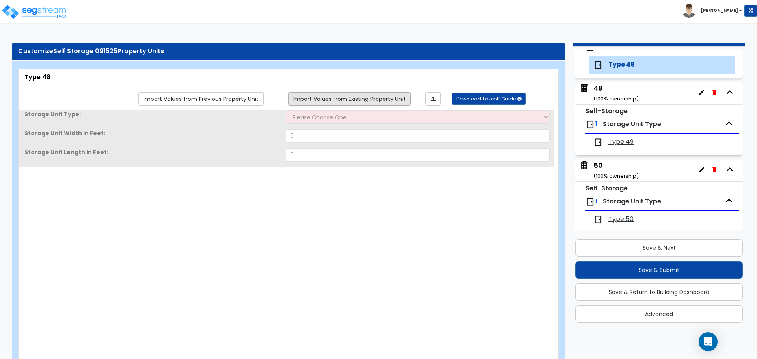
click at [391, 103] on link "Import Values from Existing Property Unit" at bounding box center [349, 98] width 123 height 13
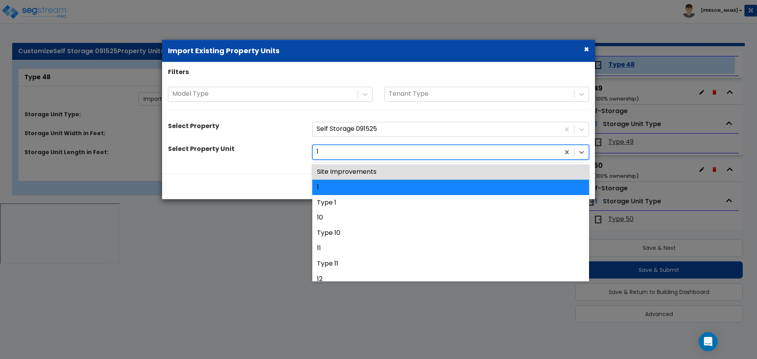
click at [391, 153] on div at bounding box center [436, 152] width 239 height 11
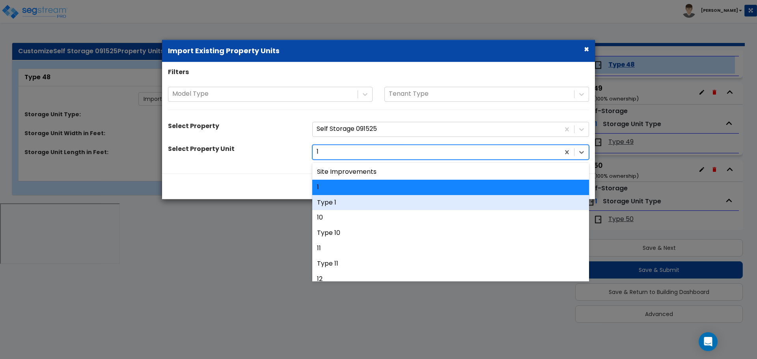
click at [376, 204] on div "Type 1" at bounding box center [450, 202] width 277 height 15
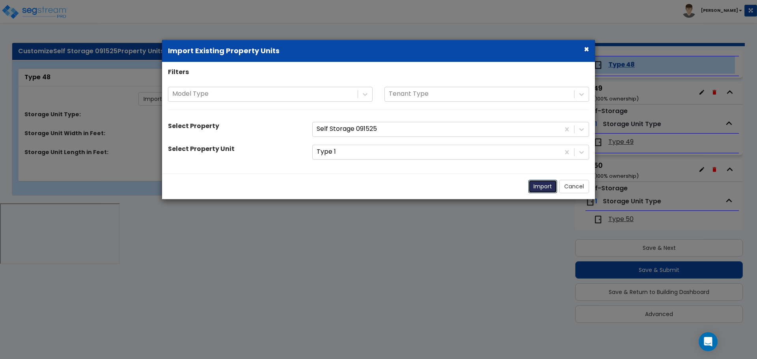
click at [535, 189] on button "Import" at bounding box center [543, 186] width 29 height 13
select select "2"
type input "50"
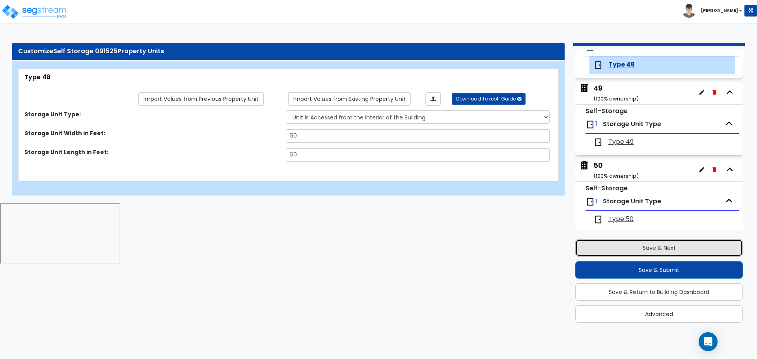
drag, startPoint x: 640, startPoint y: 245, endPoint x: 635, endPoint y: 242, distance: 6.6
click at [640, 245] on button "Save & Next" at bounding box center [660, 247] width 168 height 17
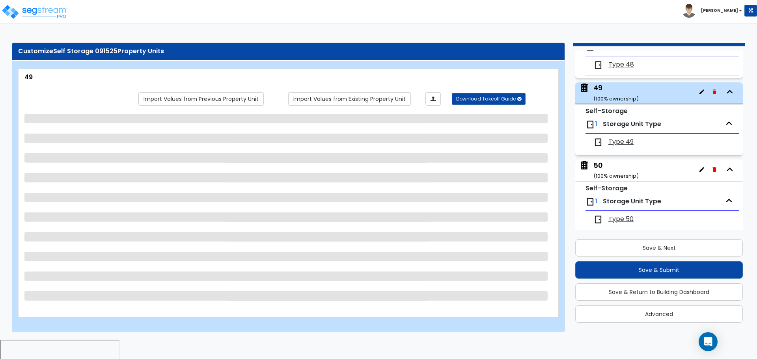
scroll to position [3720, 0]
click at [389, 103] on link "Import Values from Existing Property Unit" at bounding box center [349, 98] width 123 height 13
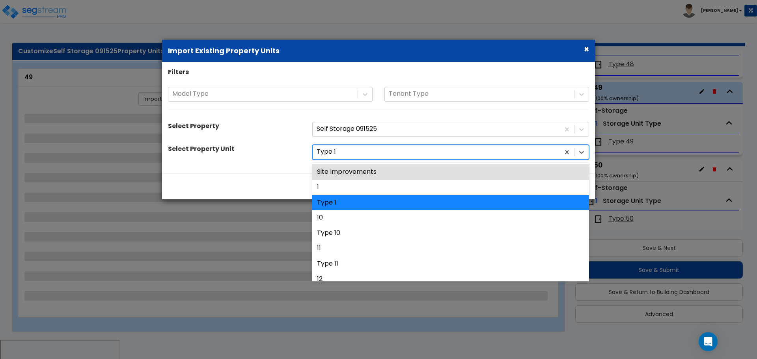
click at [385, 150] on div at bounding box center [436, 152] width 239 height 11
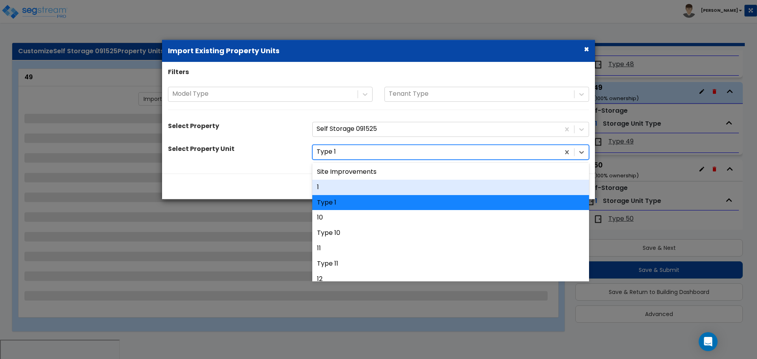
click at [361, 188] on div "1" at bounding box center [450, 187] width 277 height 15
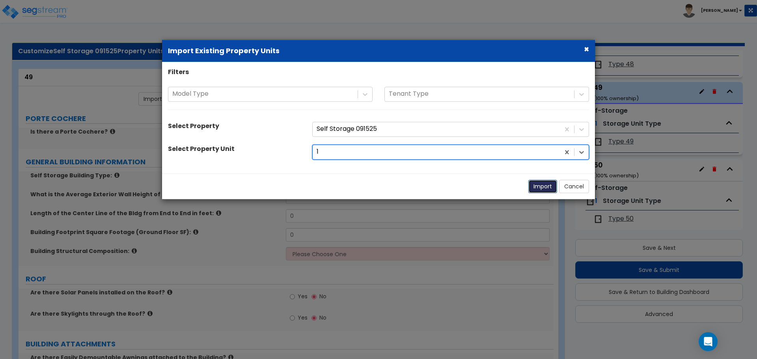
click at [543, 184] on button "Import" at bounding box center [543, 186] width 29 height 13
radio input "true"
type input "12"
type input "100"
type input "5000"
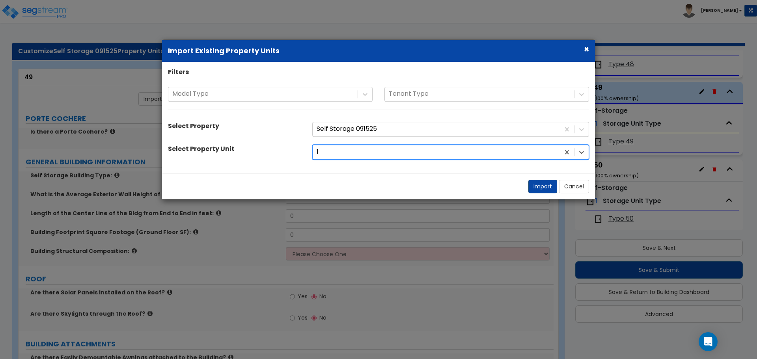
select select "8"
radio input "true"
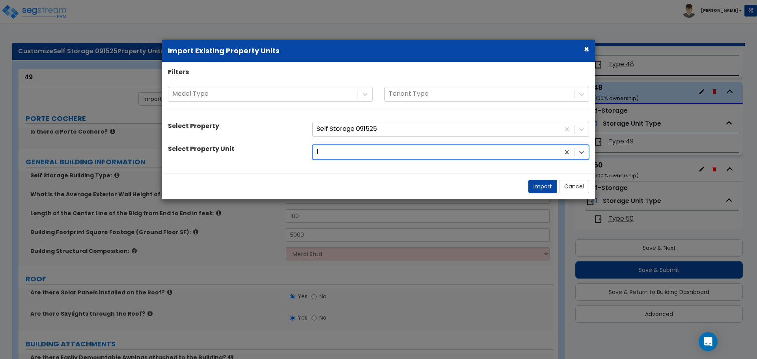
radio input "true"
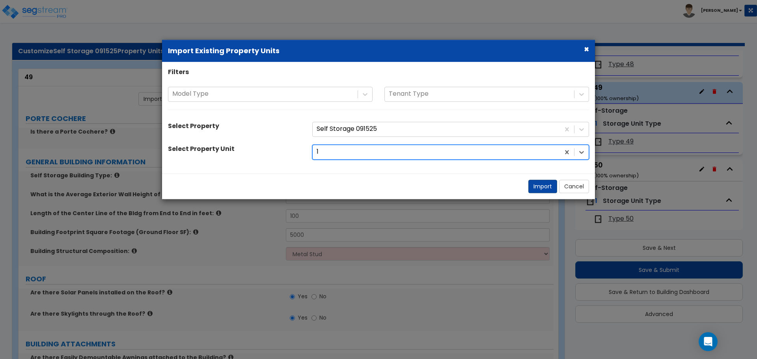
radio input "true"
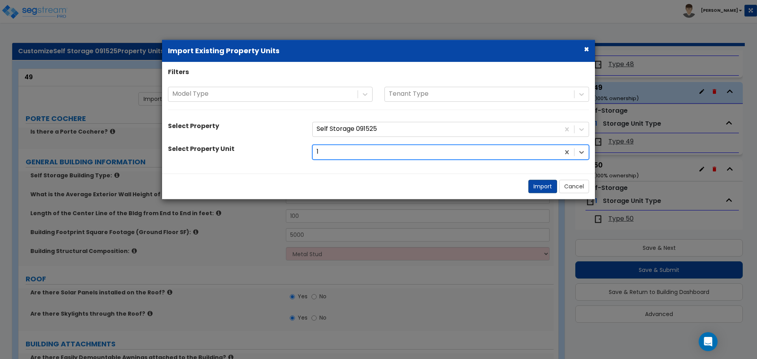
radio input "true"
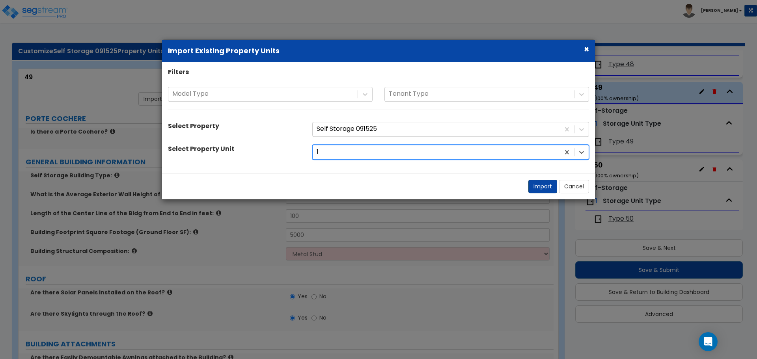
radio input "true"
select select "4"
select select "3"
radio input "true"
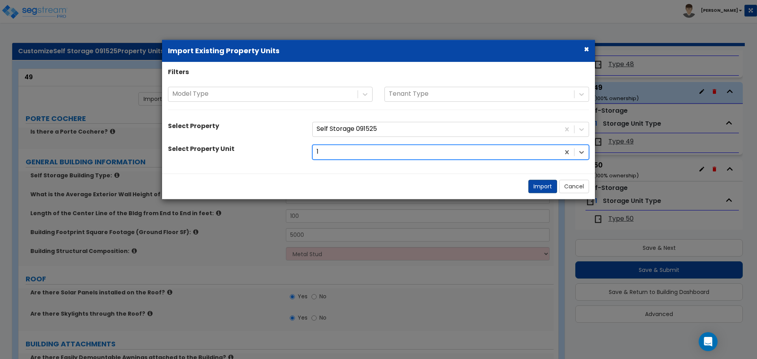
select select "3"
radio input "true"
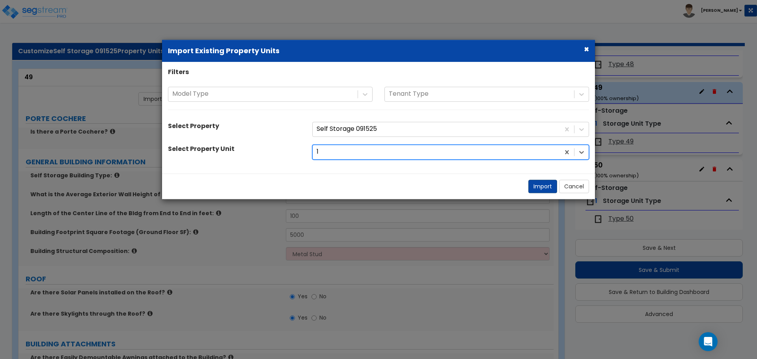
radio input "true"
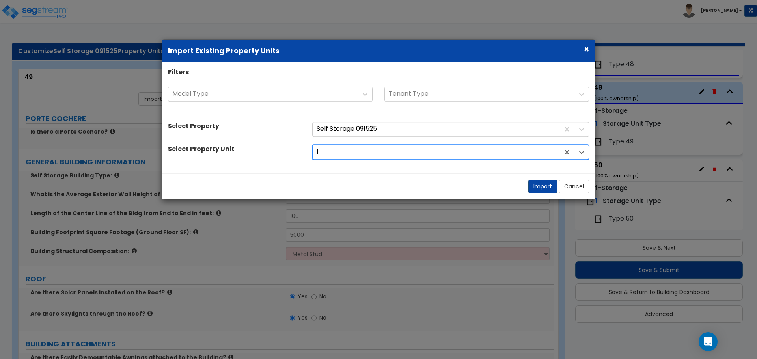
radio input "true"
select select "2"
radio input "true"
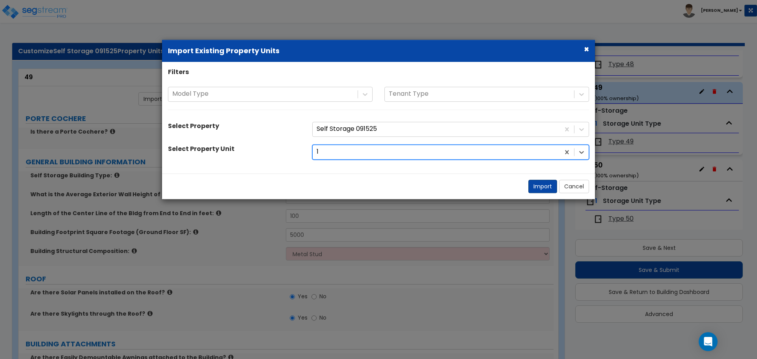
radio input "true"
select select "3"
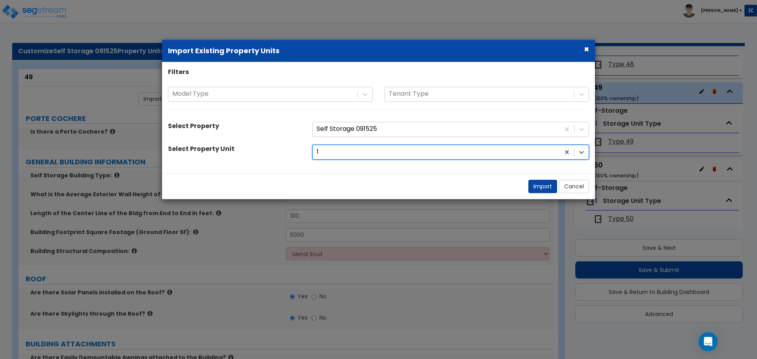
select select "4"
select select "1"
select select "2"
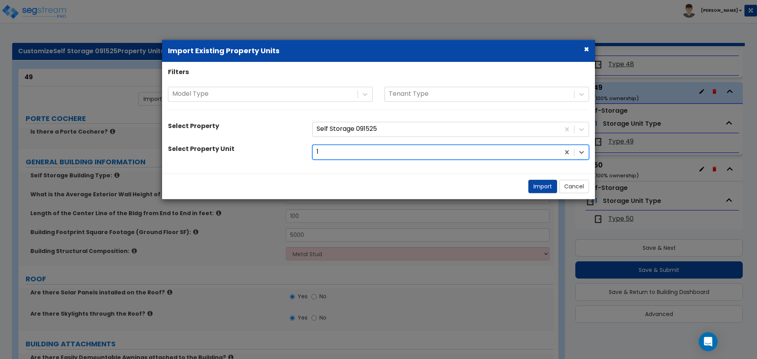
select select "1"
select select "3"
select select "10"
select select "7"
select select "4"
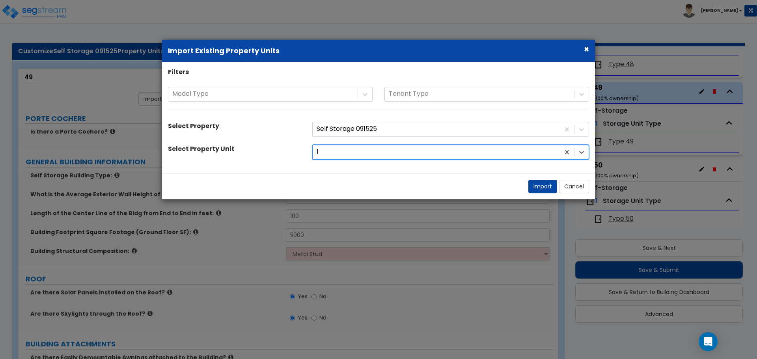
select select "2"
select select "1"
select select "2"
select select "3"
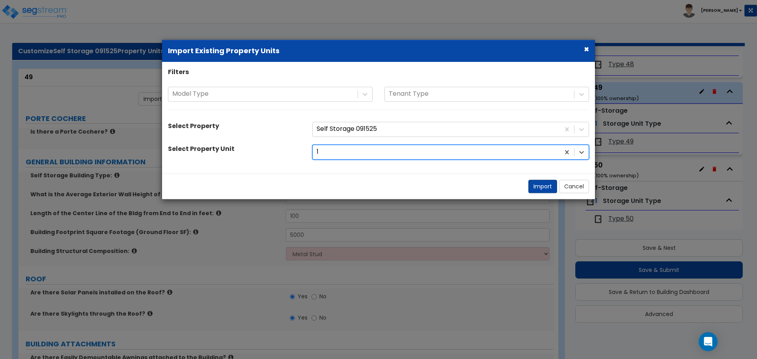
select select "2"
select select "3"
select select "2"
select select "1"
select select "2"
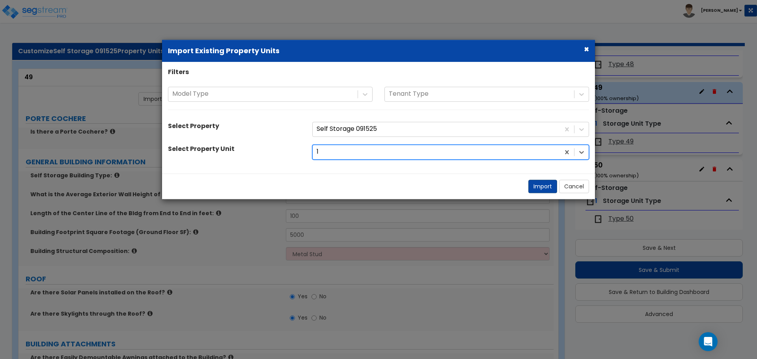
select select "2"
select select "3"
select select "1"
select select "2"
select select "3"
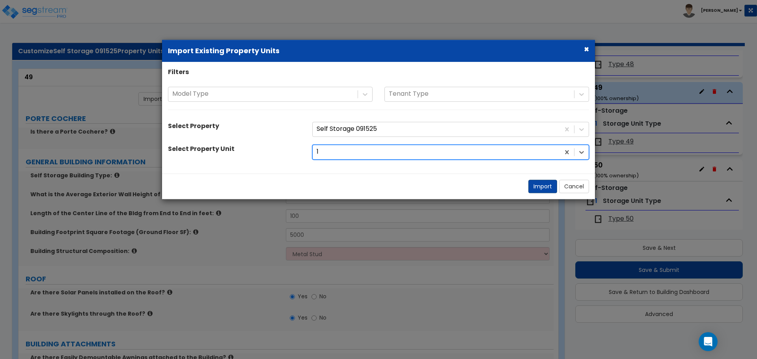
select select "2"
select select "3"
select select "2"
select select "1"
select select "2"
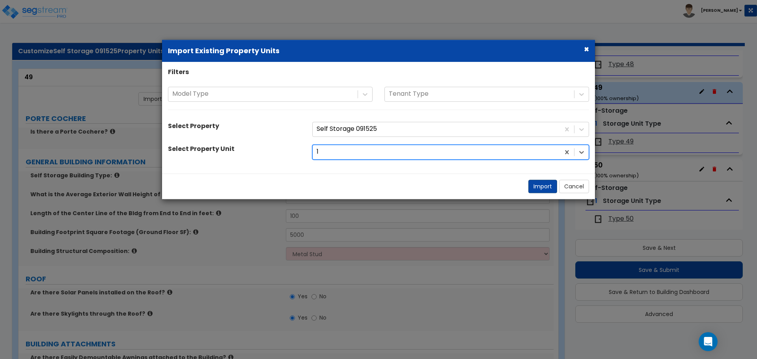
select select "3"
select select "1"
select select "7"
select select "1"
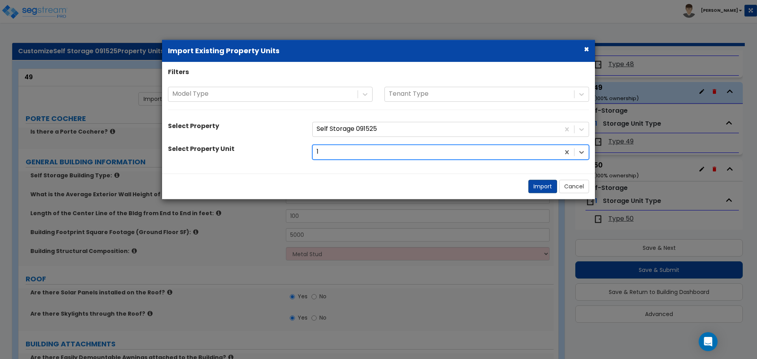
select select "2"
select select "1"
select select "2"
select select "3"
select select "2"
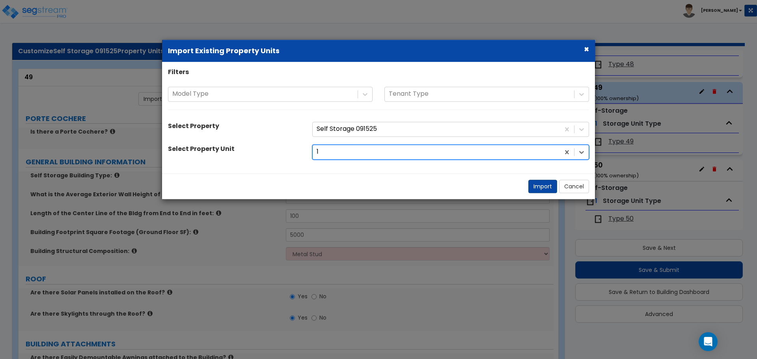
select select "4"
select select "5"
select select "2"
select select "1"
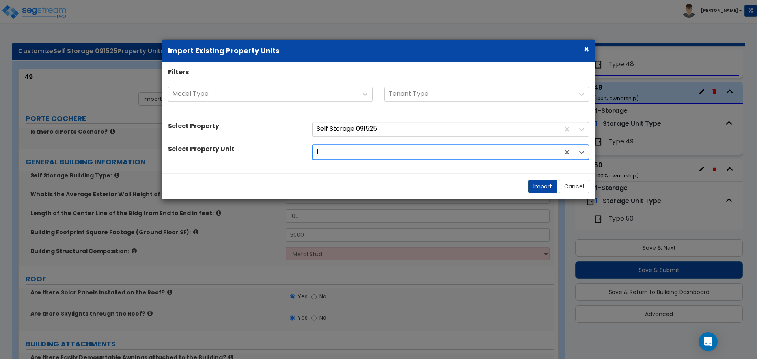
select select "1"
select select "2"
select select "7"
select select "2"
select select "1"
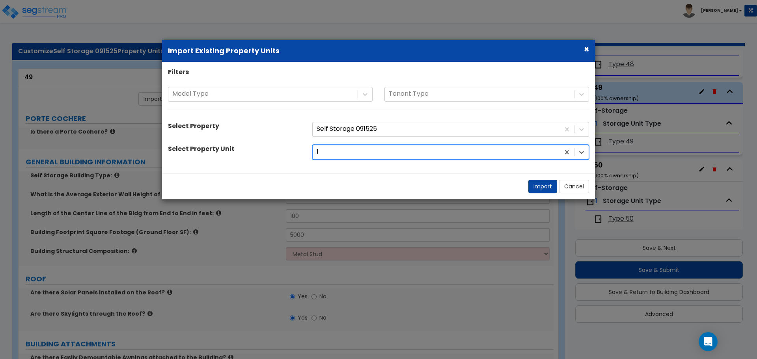
select select "1"
select select "2"
select select "3"
select select "1"
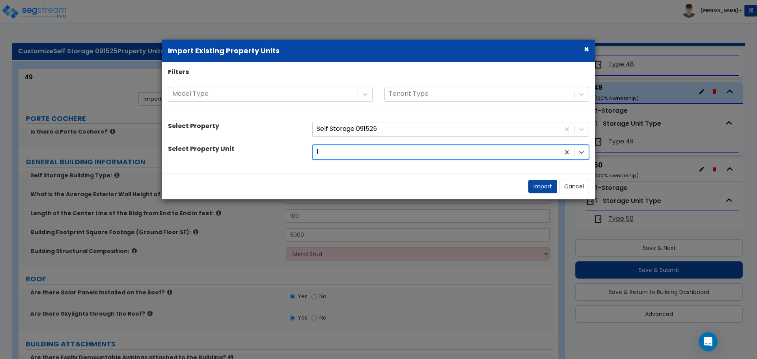
select select "3"
select select "2"
select select "1"
select select "3"
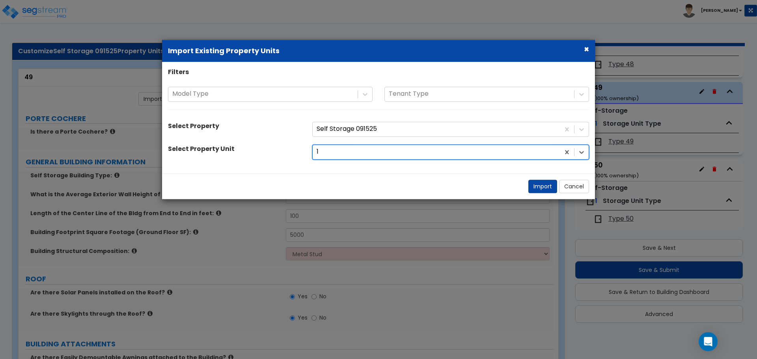
select select "4"
select select "5"
select select "6"
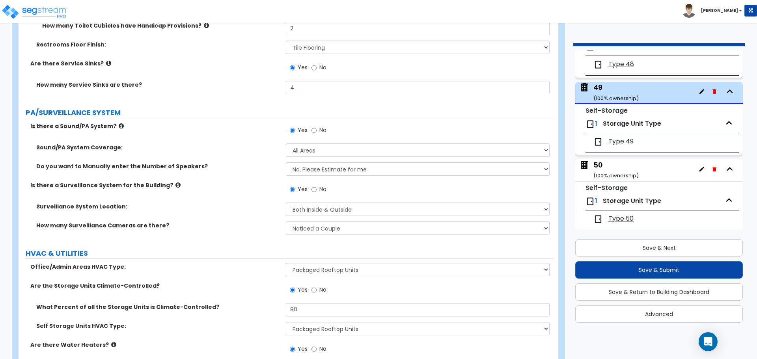
scroll to position [4586, 0]
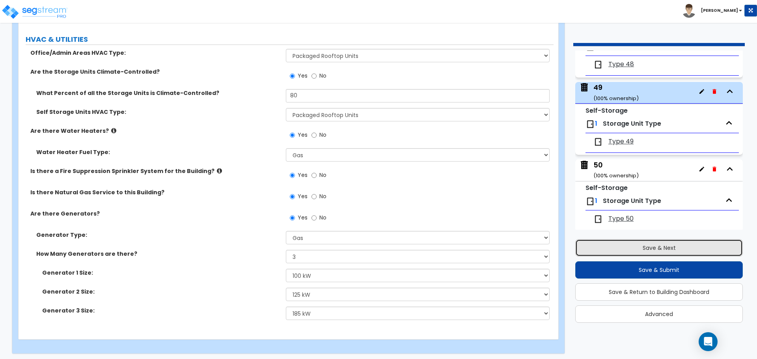
click at [628, 243] on button "Save & Next" at bounding box center [660, 247] width 168 height 17
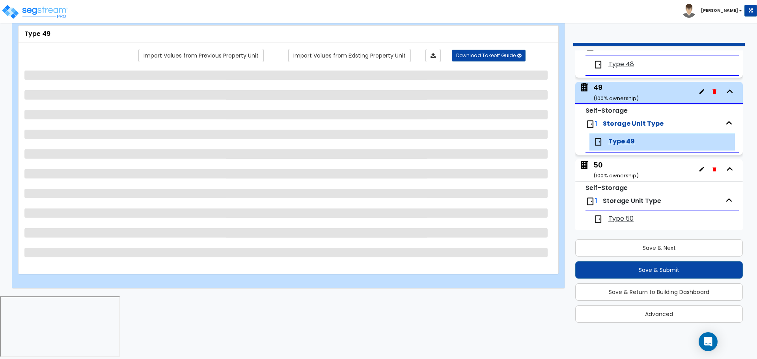
scroll to position [0, 0]
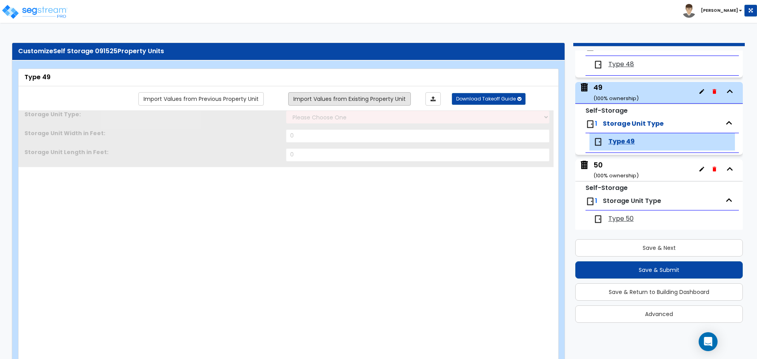
click at [393, 101] on link "Import Values from Existing Property Unit" at bounding box center [349, 98] width 123 height 13
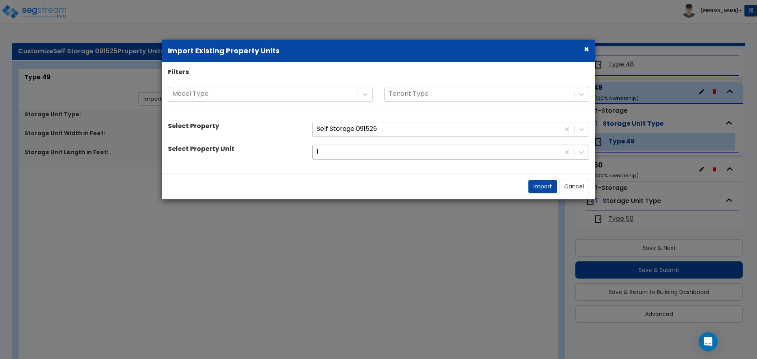
click at [397, 150] on div at bounding box center [436, 152] width 239 height 11
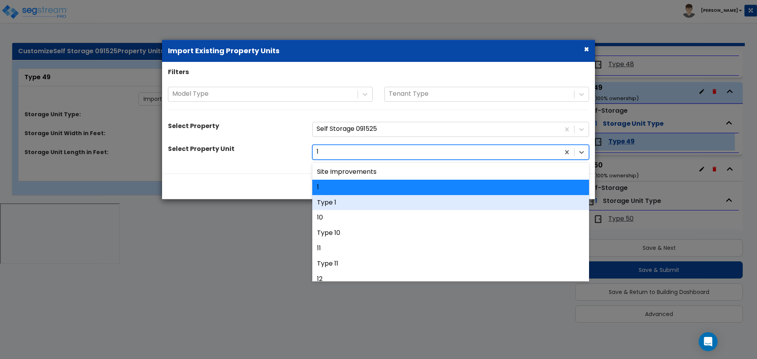
click at [366, 199] on div "Type 1" at bounding box center [450, 202] width 277 height 15
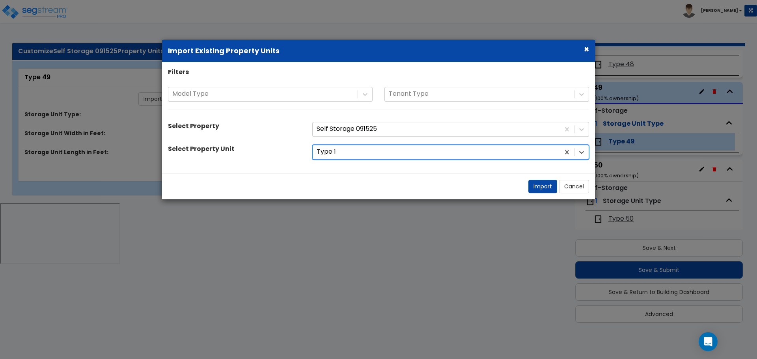
click at [526, 189] on div "Import Cancel" at bounding box center [378, 187] width 433 height 26
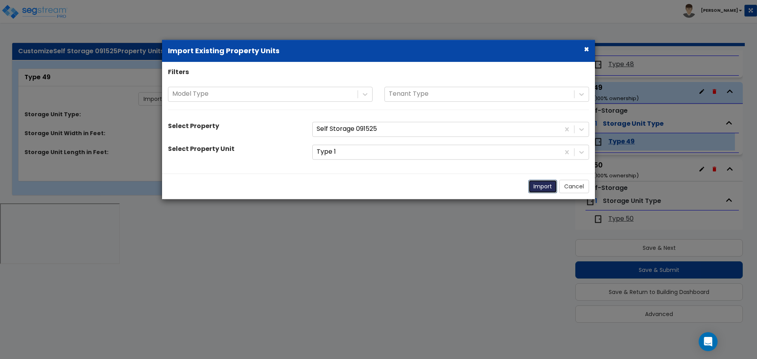
click at [535, 187] on button "Import" at bounding box center [543, 186] width 29 height 13
select select "2"
type input "50"
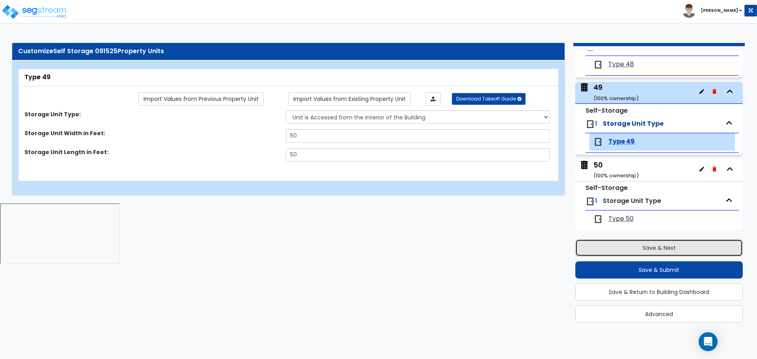
click at [630, 243] on button "Save & Next" at bounding box center [660, 247] width 168 height 17
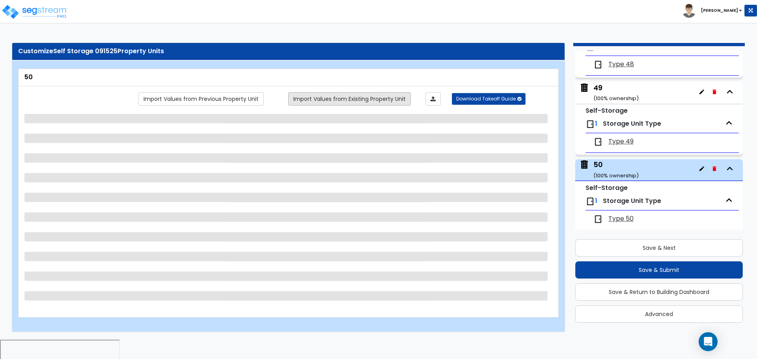
click at [386, 104] on link "Import Values from Existing Property Unit" at bounding box center [349, 98] width 123 height 13
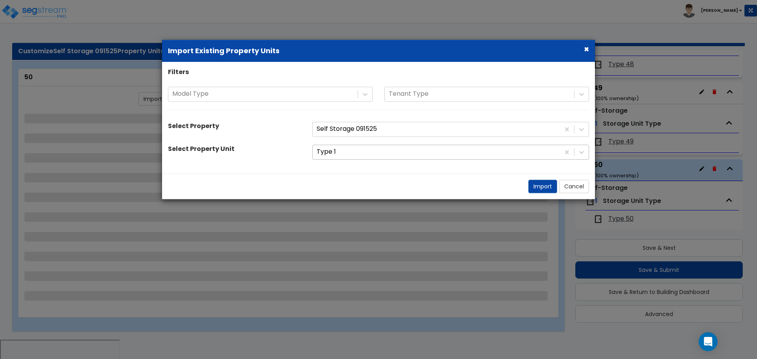
click at [386, 159] on div "Type 1" at bounding box center [436, 153] width 247 height 14
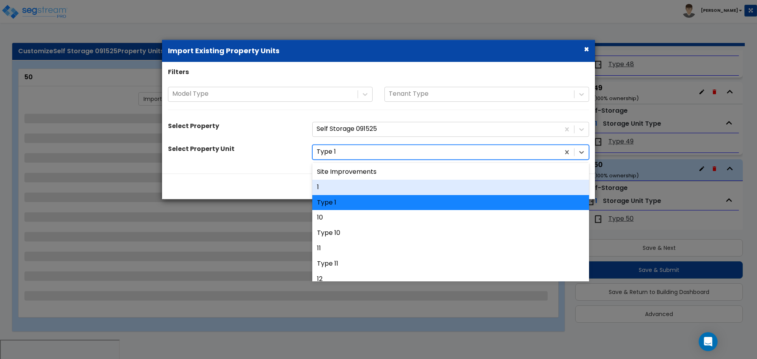
click at [365, 189] on div "1" at bounding box center [450, 187] width 277 height 15
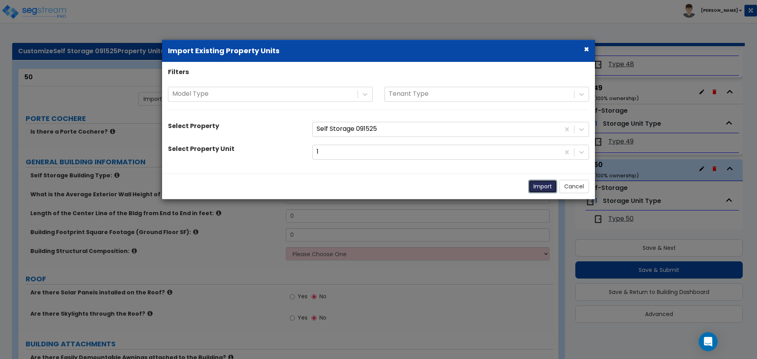
click at [537, 188] on button "Import" at bounding box center [543, 186] width 29 height 13
radio input "true"
type input "12"
type input "100"
type input "5000"
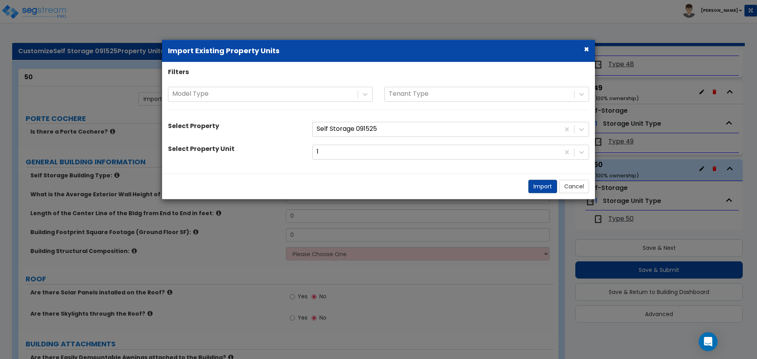
select select "8"
radio input "true"
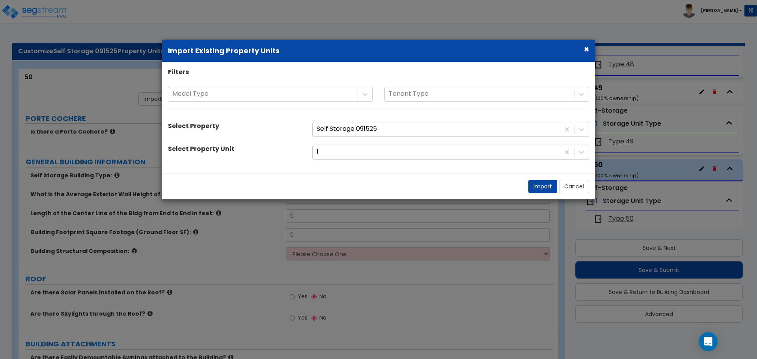
radio input "true"
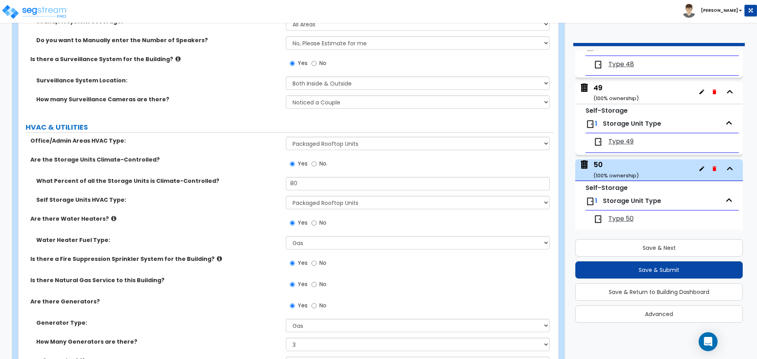
scroll to position [4586, 0]
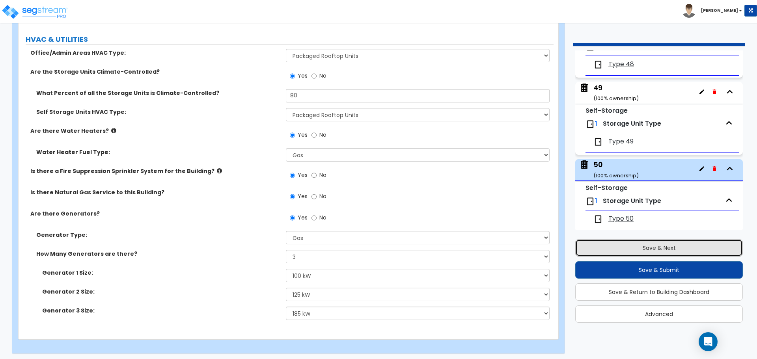
click at [639, 247] on button "Save & Next" at bounding box center [660, 247] width 168 height 17
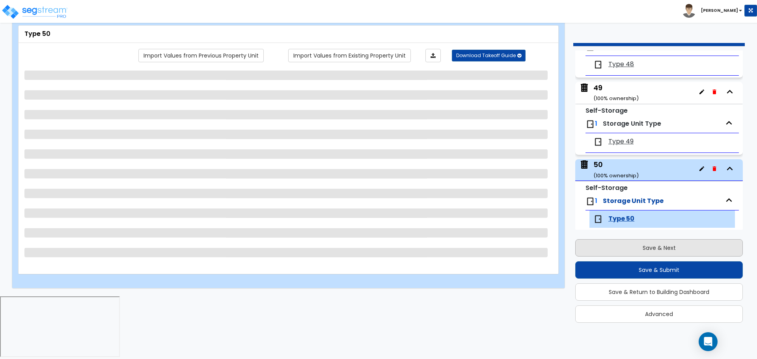
scroll to position [0, 0]
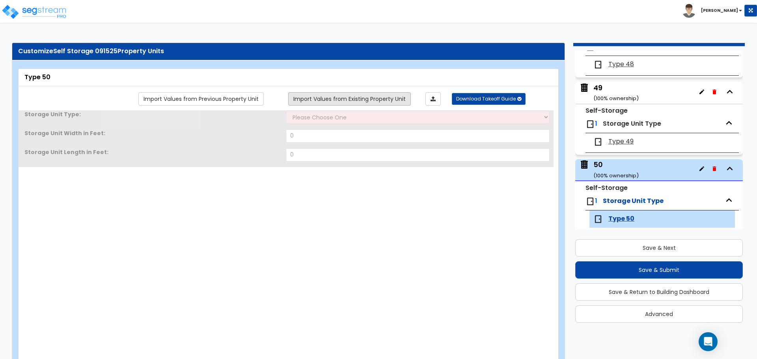
click at [390, 101] on link "Import Values from Existing Property Unit" at bounding box center [349, 98] width 123 height 13
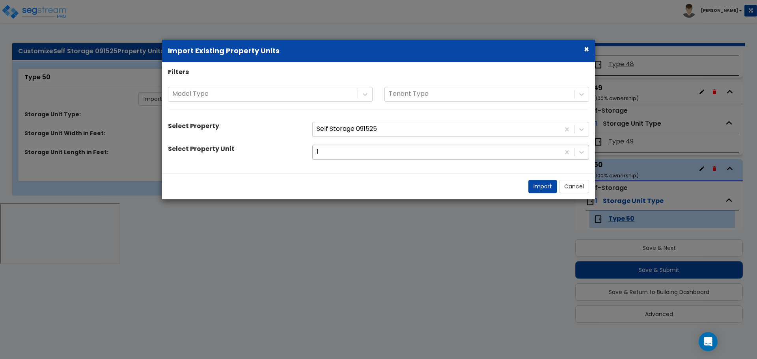
click at [401, 151] on div at bounding box center [436, 152] width 239 height 11
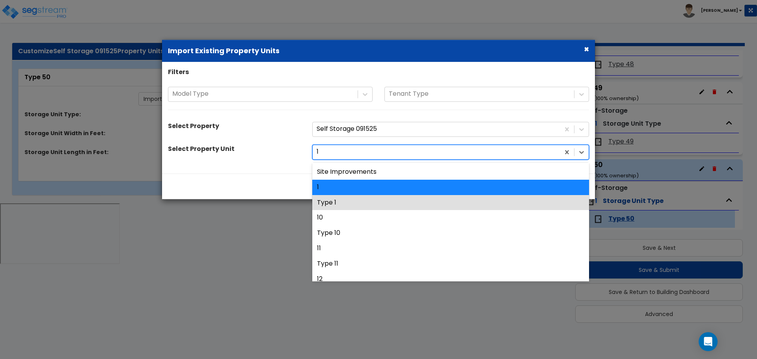
click at [372, 200] on div "Type 1" at bounding box center [450, 202] width 277 height 15
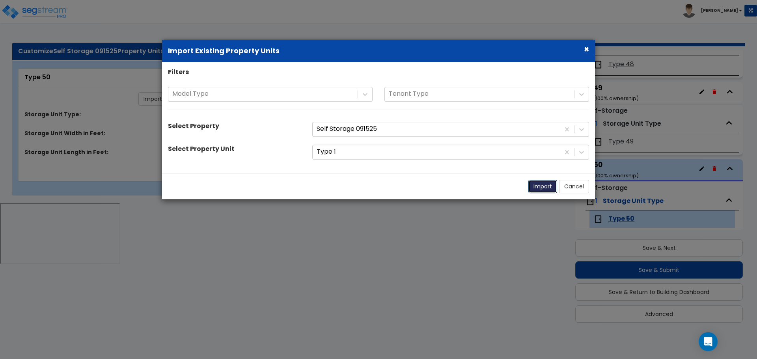
click at [533, 187] on button "Import" at bounding box center [543, 186] width 29 height 13
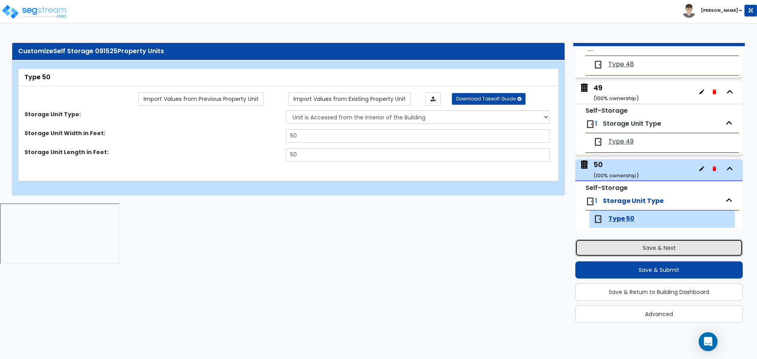
click at [616, 245] on button "Save & Next" at bounding box center [660, 247] width 168 height 17
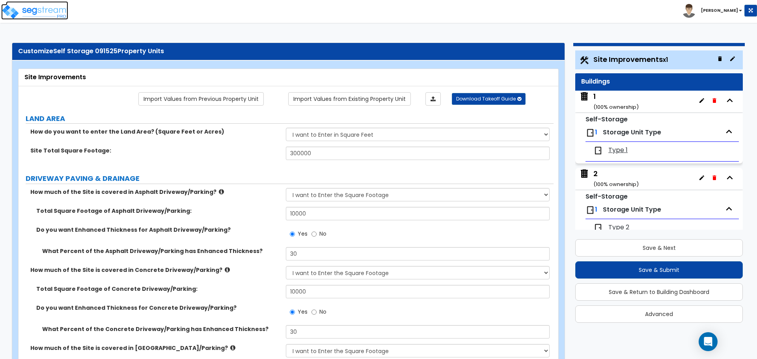
click at [48, 9] on img at bounding box center [34, 12] width 67 height 16
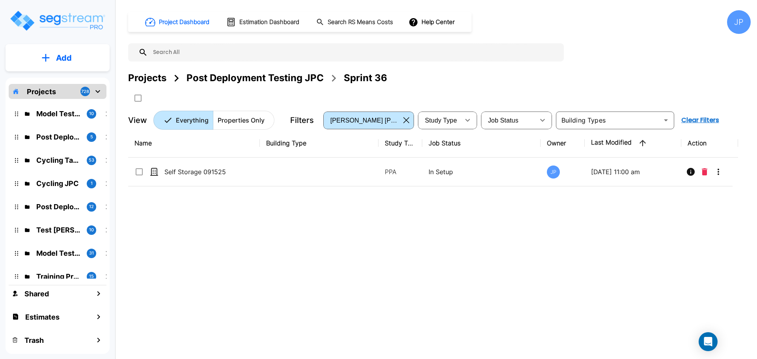
click at [132, 79] on div "Projects" at bounding box center [147, 78] width 38 height 14
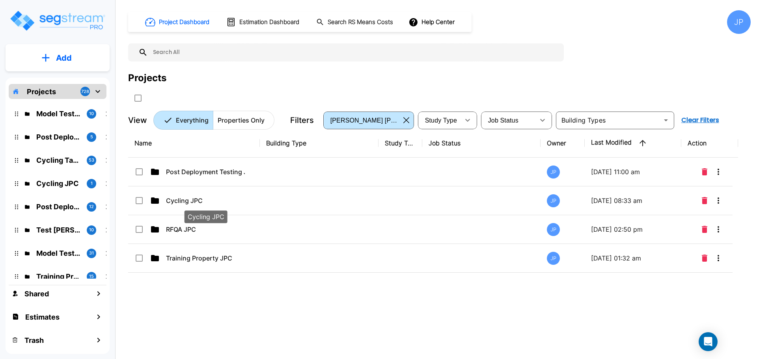
click at [200, 200] on p "Cycling JPC" at bounding box center [205, 200] width 79 height 9
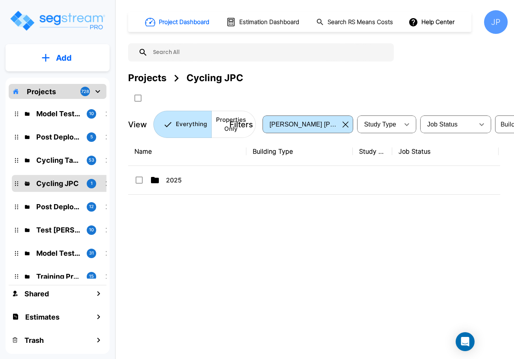
click at [212, 179] on p "2025" at bounding box center [205, 180] width 79 height 9
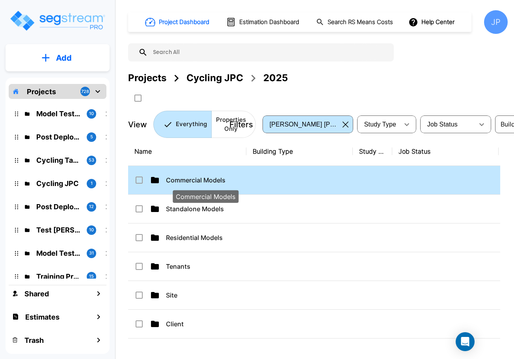
click at [198, 180] on p "Commercial Models" at bounding box center [205, 180] width 79 height 9
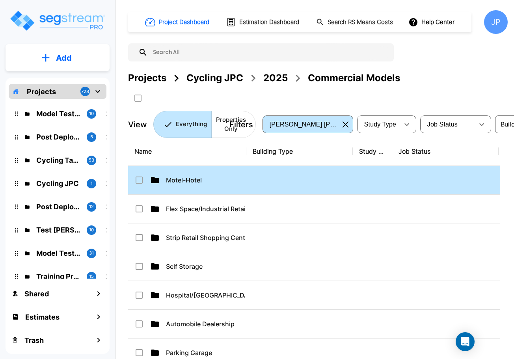
click at [260, 181] on td at bounding box center [300, 180] width 107 height 29
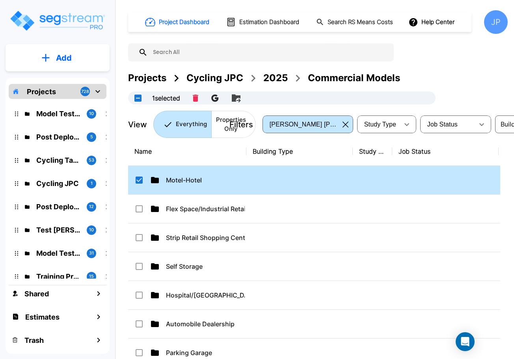
checkbox input "true"
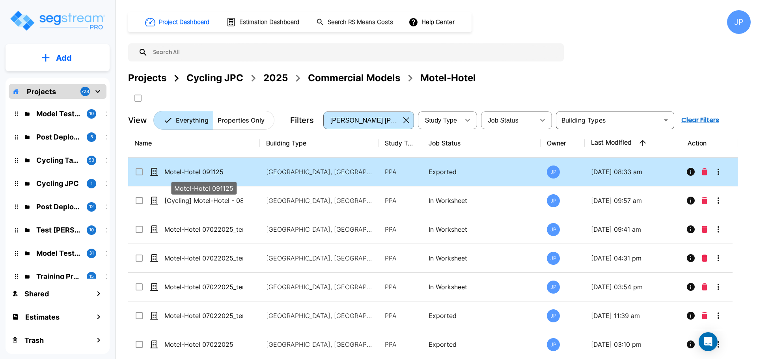
click at [231, 171] on p "Motel-Hotel 091125" at bounding box center [204, 171] width 79 height 9
checkbox input "true"
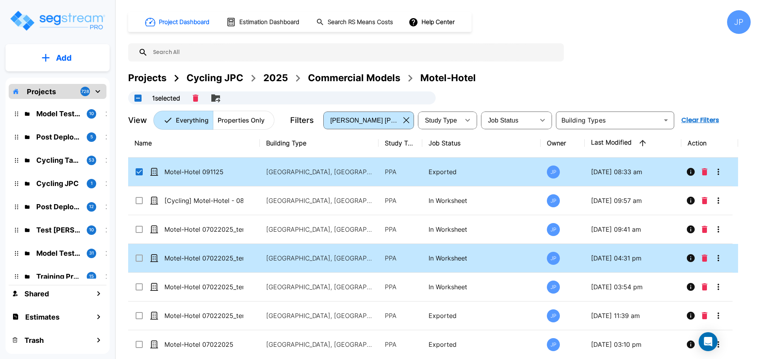
scroll to position [6, 0]
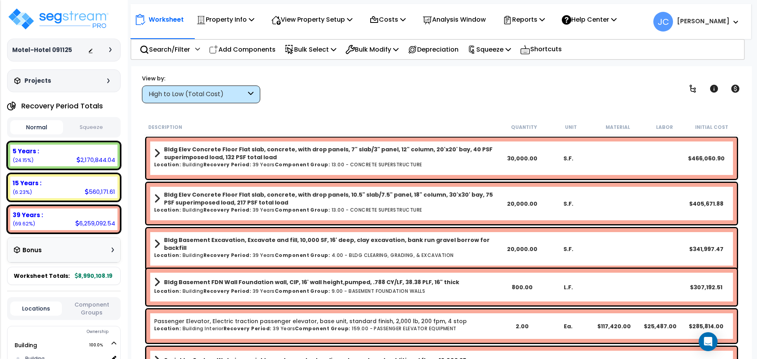
click at [236, 96] on div "High to Low (Total Cost)" at bounding box center [197, 94] width 97 height 9
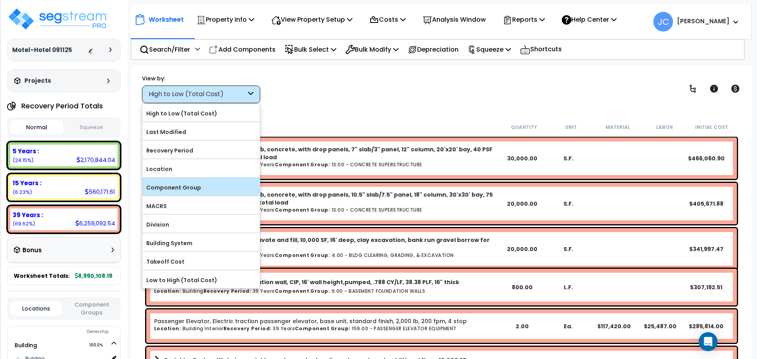
click at [208, 186] on label "Component Group" at bounding box center [201, 188] width 118 height 12
click at [0, 0] on input "Component Group" at bounding box center [0, 0] width 0 height 0
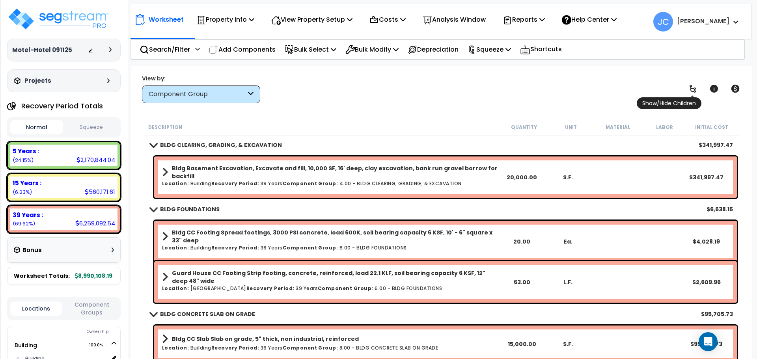
click at [691, 91] on icon at bounding box center [692, 88] width 9 height 9
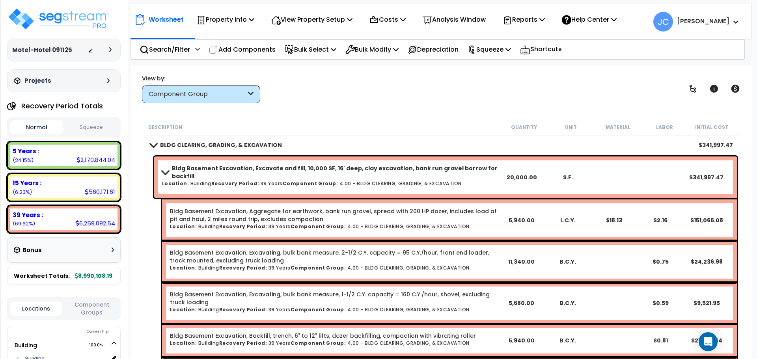
click at [112, 52] on div at bounding box center [102, 50] width 28 height 8
click at [110, 50] on icon at bounding box center [110, 49] width 2 height 5
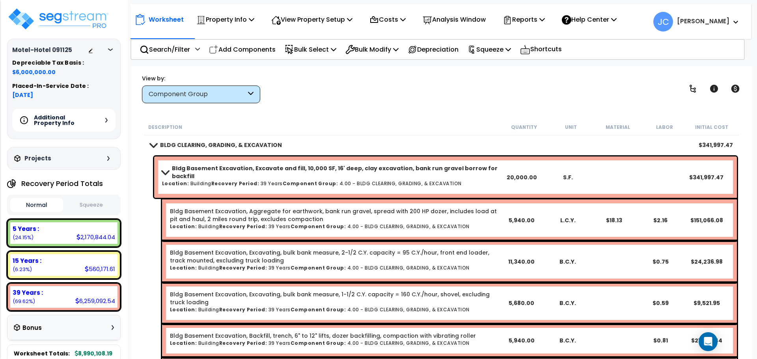
click at [75, 120] on h5 "Additional Property Info" at bounding box center [61, 120] width 55 height 11
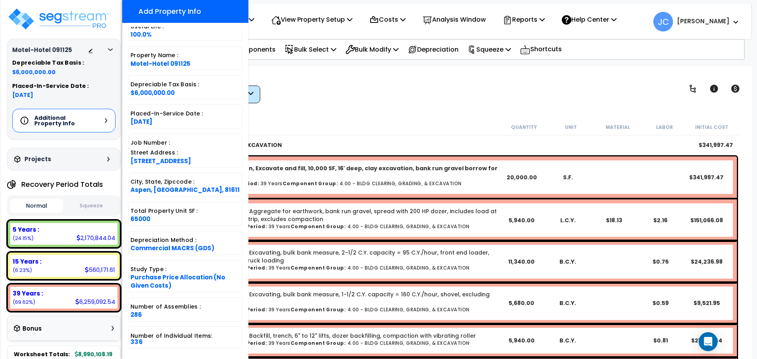
scroll to position [80, 0]
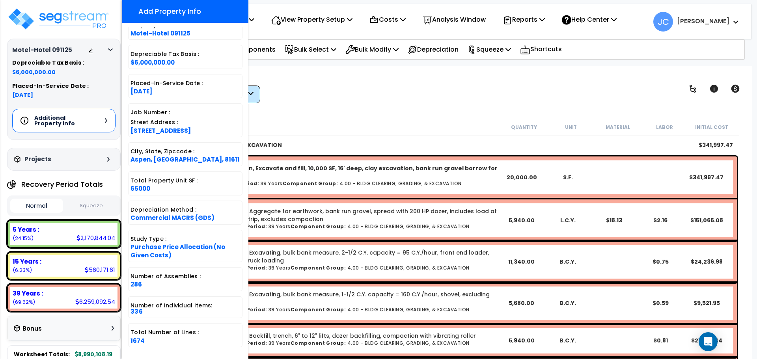
click at [335, 125] on div "Description" at bounding box center [324, 127] width 352 height 8
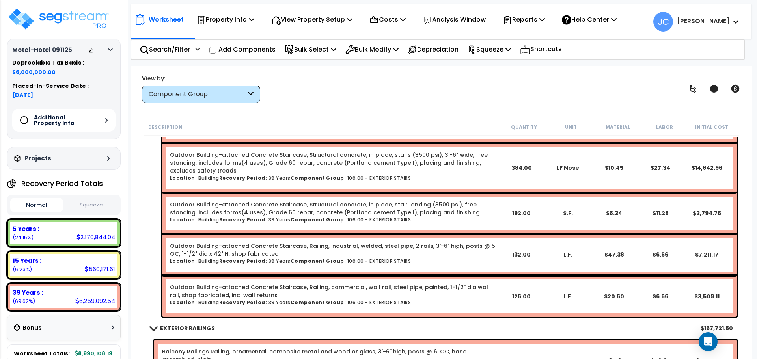
scroll to position [14838, 0]
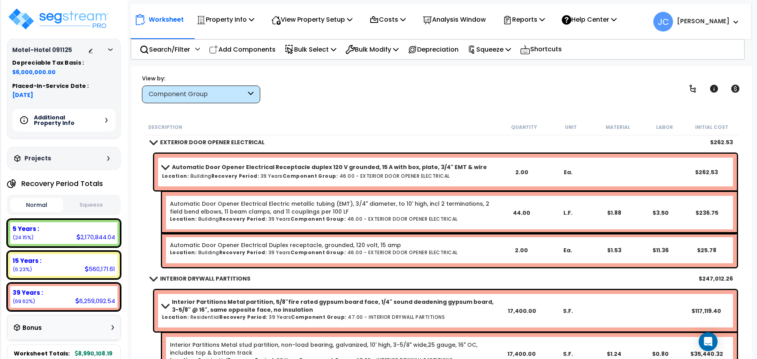
scroll to position [7027, 0]
